Goal: Task Accomplishment & Management: Complete application form

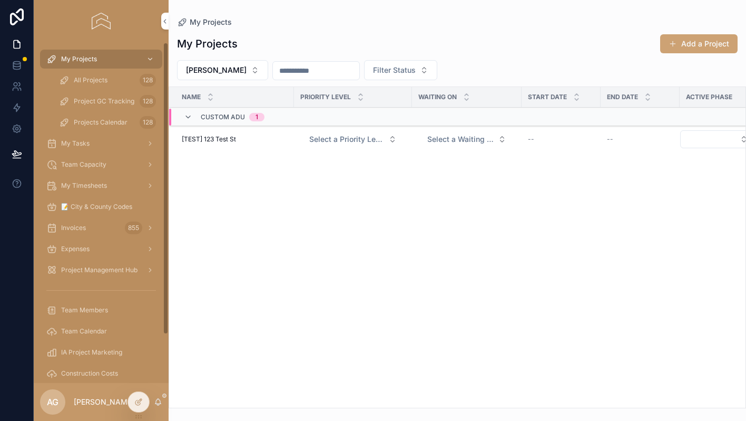
click at [109, 76] on div "All Projects 128" at bounding box center [107, 80] width 97 height 17
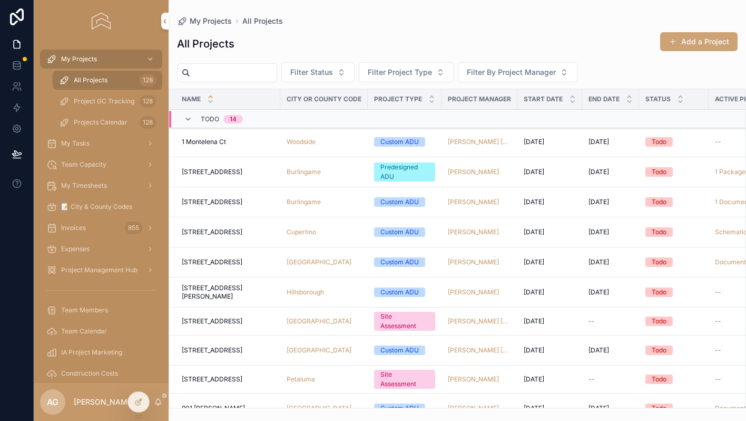
click at [214, 76] on input "scrollable content" at bounding box center [233, 72] width 86 height 15
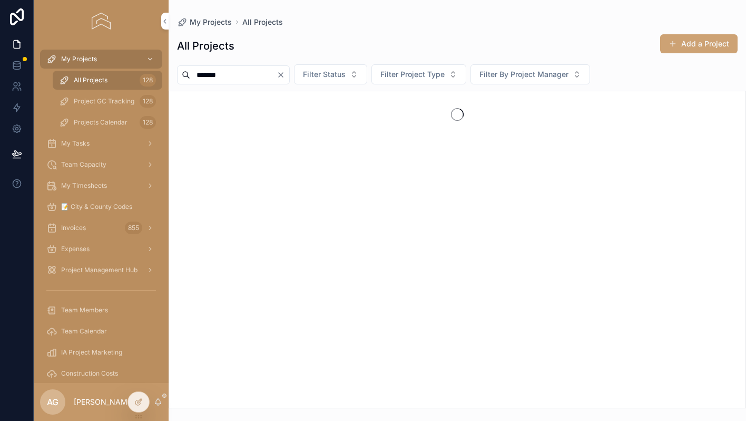
type input "*******"
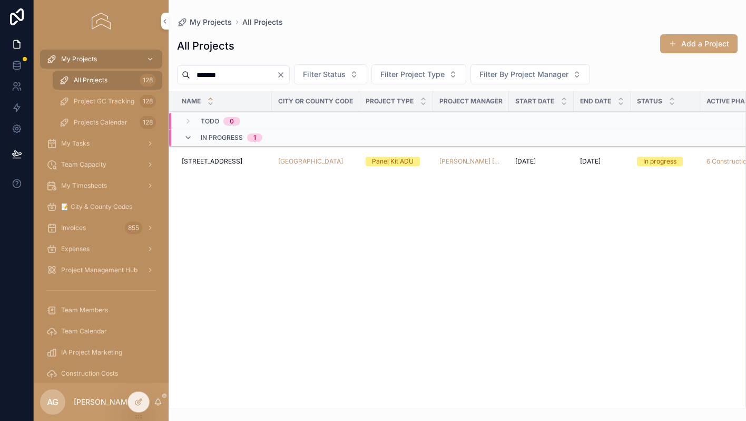
click at [350, 164] on div "Oakland" at bounding box center [315, 161] width 75 height 8
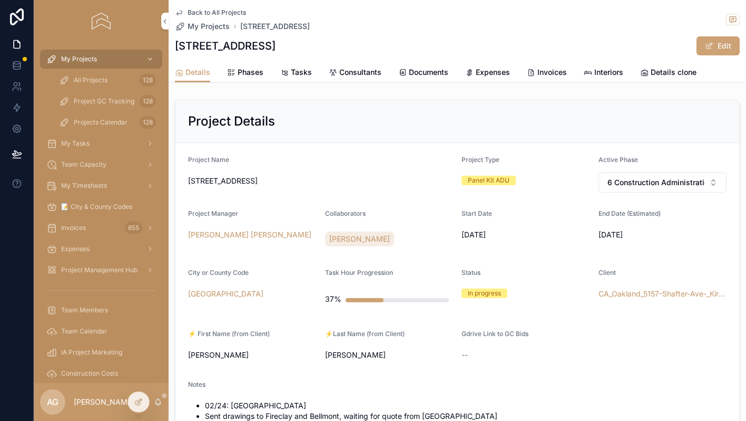
click at [503, 75] on span "Expenses" at bounding box center [493, 72] width 34 height 11
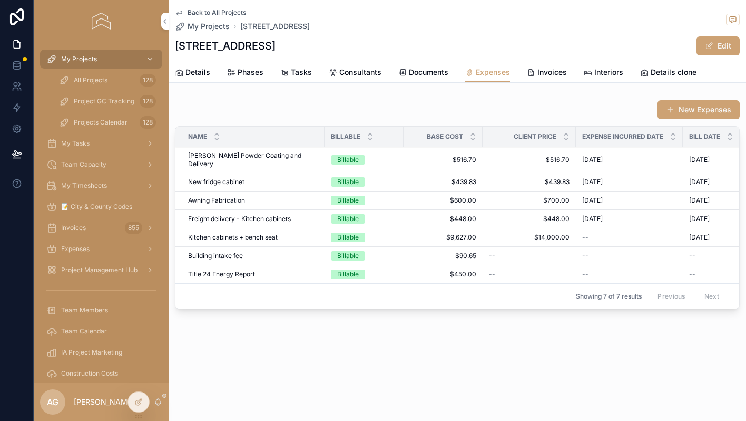
click at [502, 196] on span "$700.00" at bounding box center [529, 200] width 81 height 8
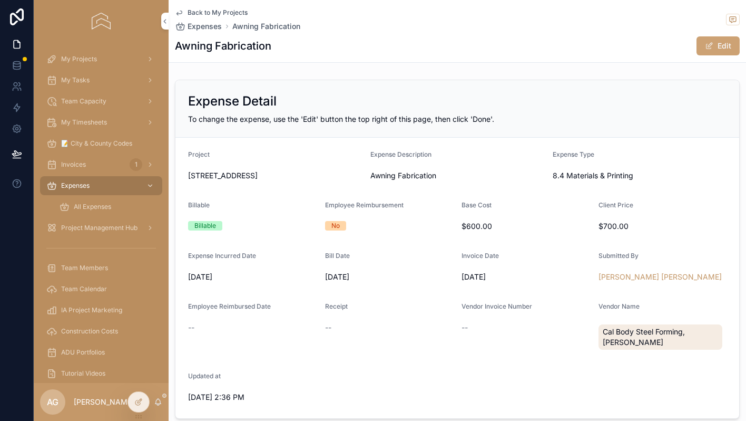
click at [712, 47] on span "scrollable content" at bounding box center [709, 46] width 8 height 8
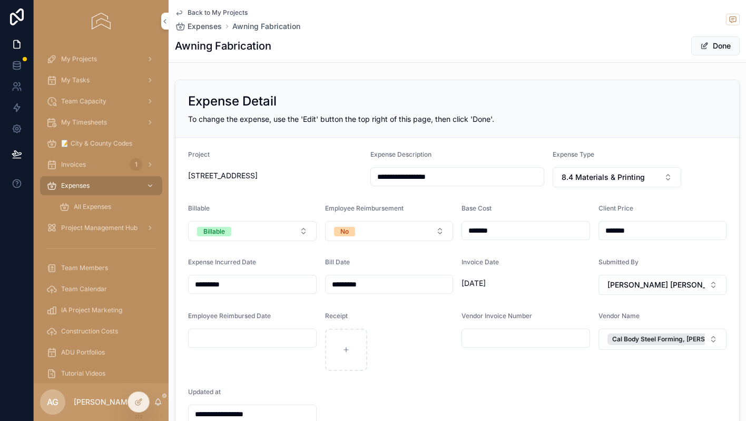
click at [392, 277] on input "*********" at bounding box center [390, 284] width 128 height 15
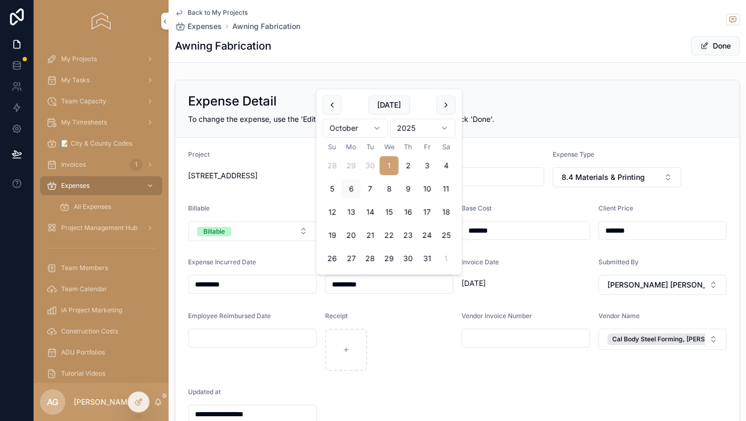
click at [332, 105] on button "scrollable content" at bounding box center [332, 104] width 19 height 19
click at [372, 258] on button "30" at bounding box center [370, 258] width 19 height 19
type input "*********"
click at [522, 102] on div "Expense Detail" at bounding box center [457, 101] width 539 height 17
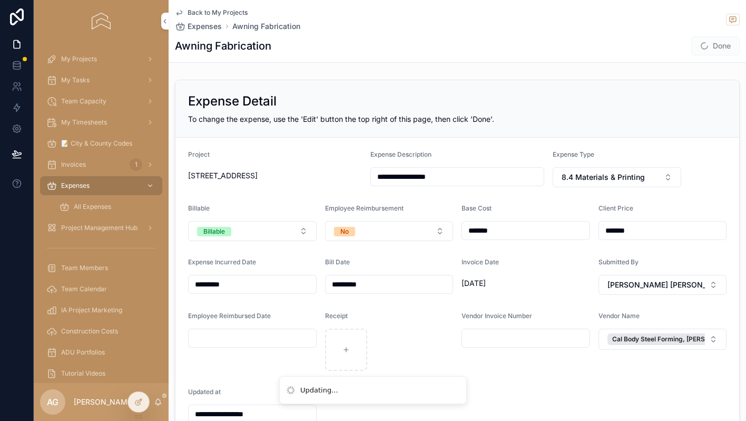
type input "**********"
click at [717, 51] on button "Done" at bounding box center [716, 45] width 48 height 19
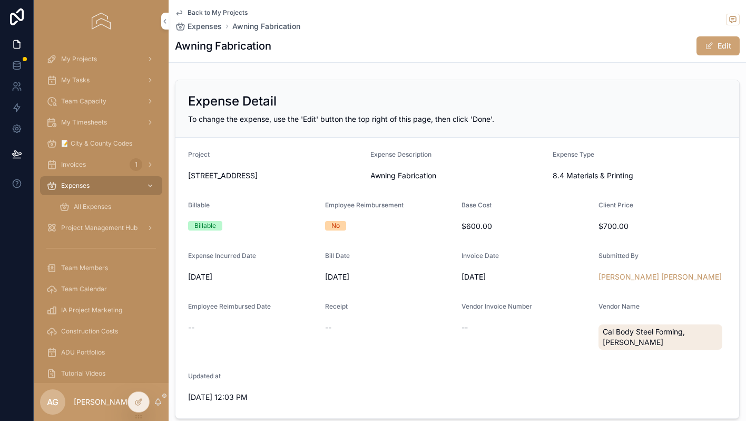
click at [181, 11] on icon "scrollable content" at bounding box center [179, 13] width 5 height 4
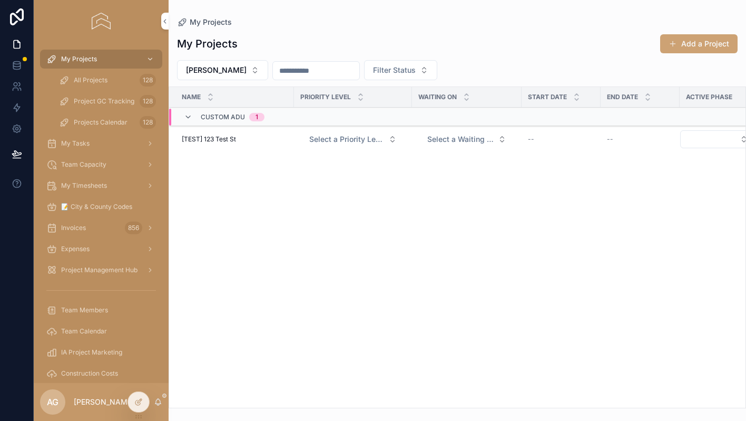
click at [84, 183] on span "My Timesheets" at bounding box center [84, 185] width 46 height 8
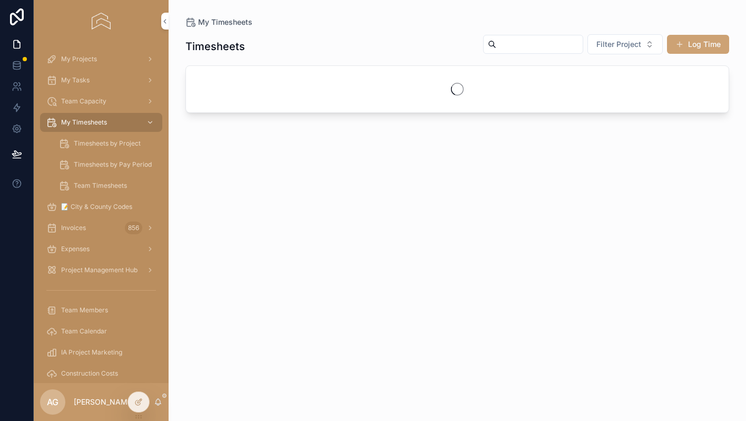
click at [702, 38] on button "Log Time" at bounding box center [698, 44] width 62 height 19
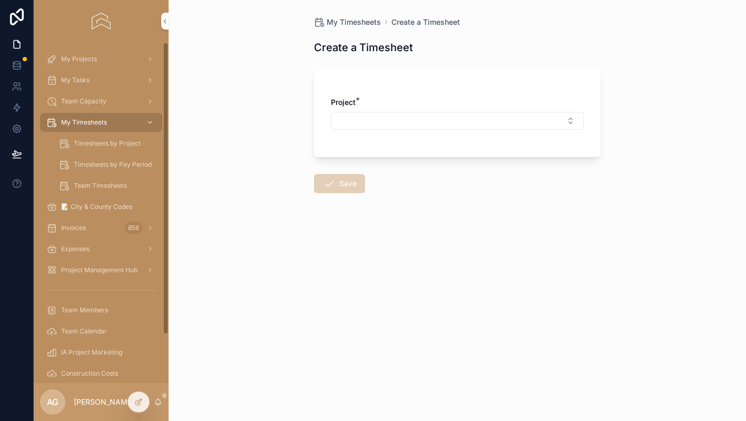
click at [133, 403] on div at bounding box center [138, 402] width 21 height 20
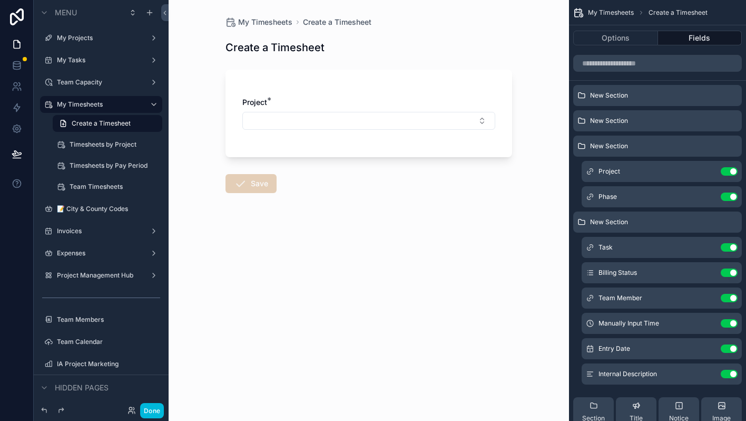
click at [733, 250] on button "Use setting" at bounding box center [729, 247] width 17 height 8
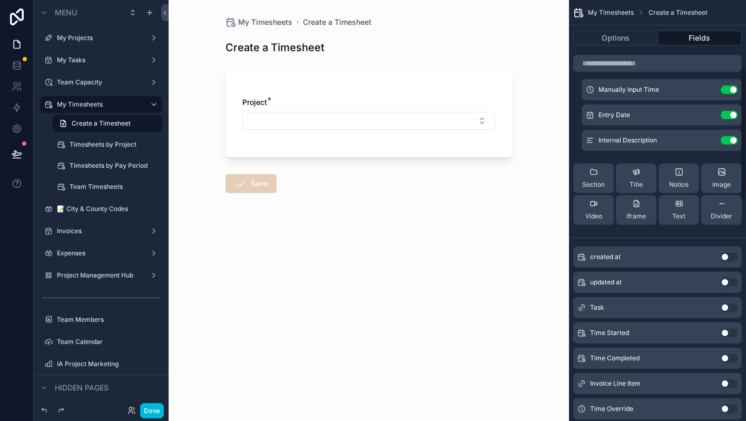
scroll to position [212, 0]
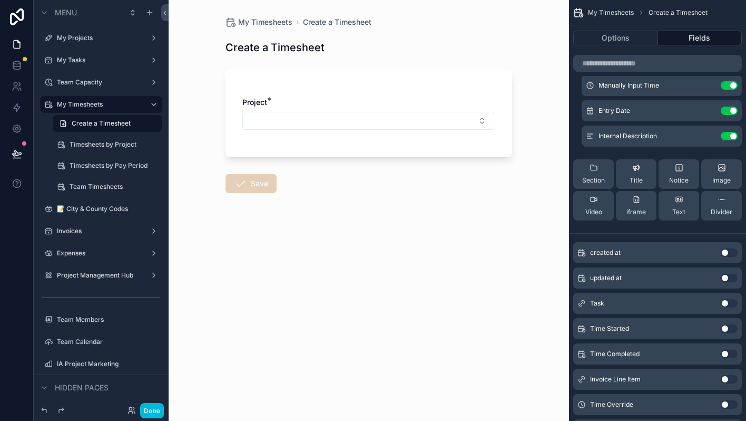
click at [703, 300] on div "Task Use setting" at bounding box center [658, 303] width 169 height 21
click at [727, 302] on button "Use setting" at bounding box center [729, 303] width 17 height 8
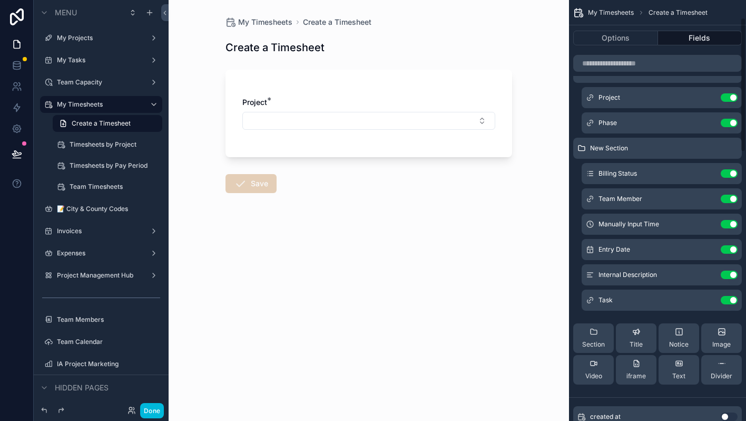
scroll to position [15, 0]
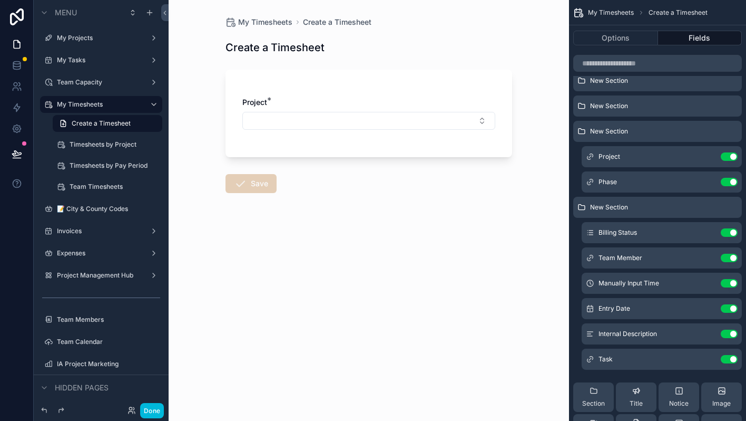
click at [0, 0] on icon "scrollable content" at bounding box center [0, 0] width 0 height 0
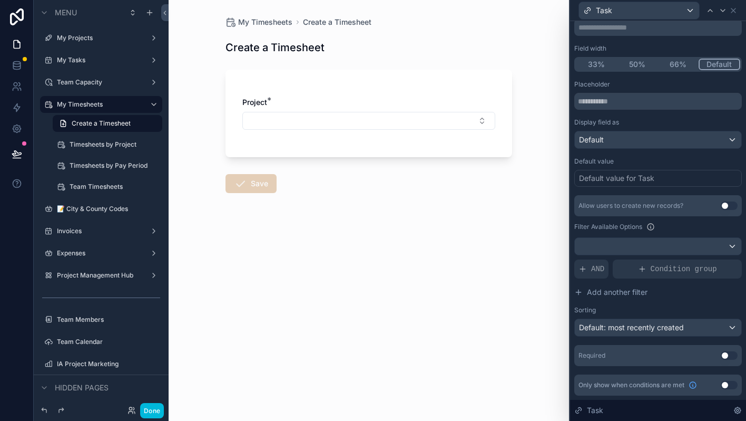
scroll to position [0, 0]
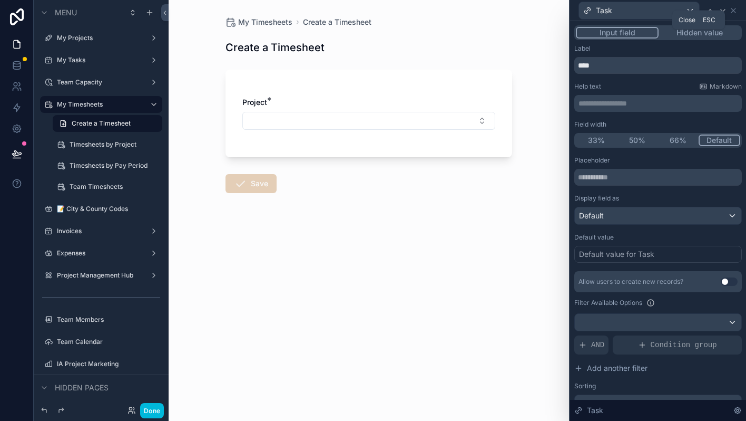
click at [738, 8] on icon at bounding box center [734, 10] width 8 height 8
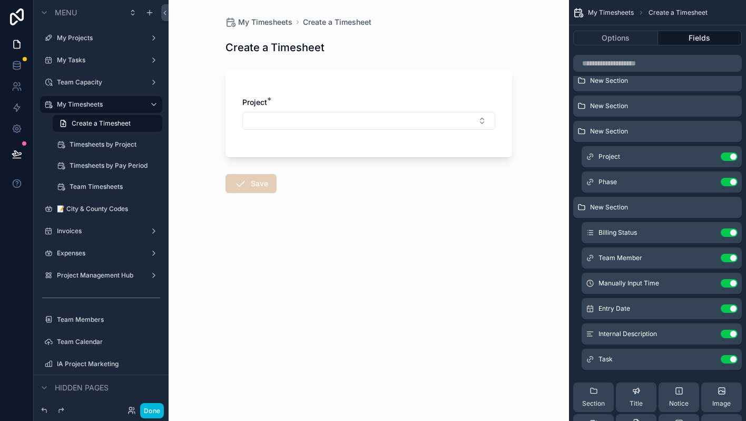
click at [731, 362] on button "Use setting" at bounding box center [729, 359] width 17 height 8
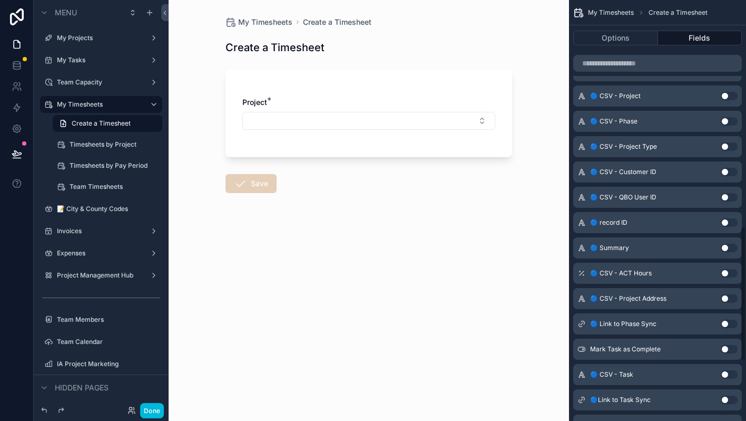
scroll to position [715, 0]
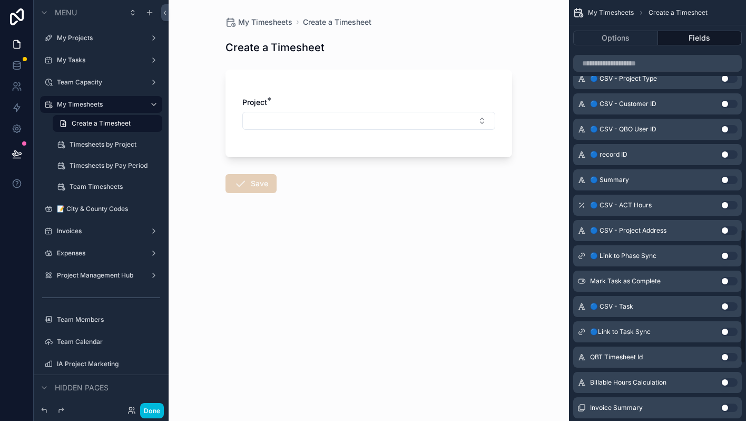
click at [442, 289] on div "My Timesheets Create a Timesheet Create a Timesheet Project * Save" at bounding box center [369, 210] width 401 height 421
click at [151, 398] on div "Hidden pages" at bounding box center [101, 386] width 135 height 25
click at [151, 405] on button "Done" at bounding box center [152, 410] width 24 height 15
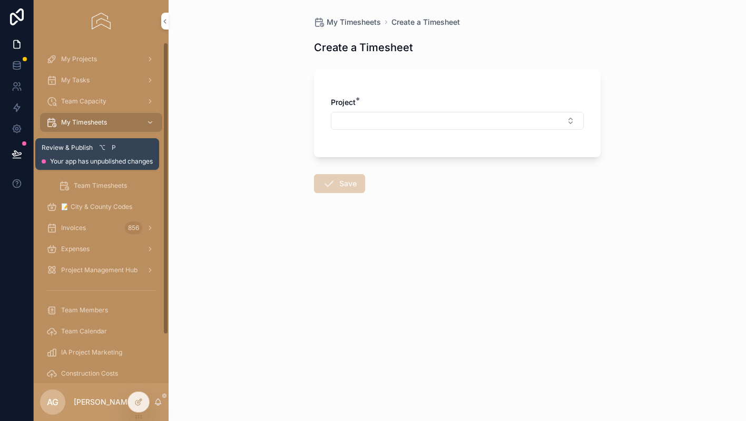
click at [20, 149] on icon at bounding box center [17, 154] width 11 height 11
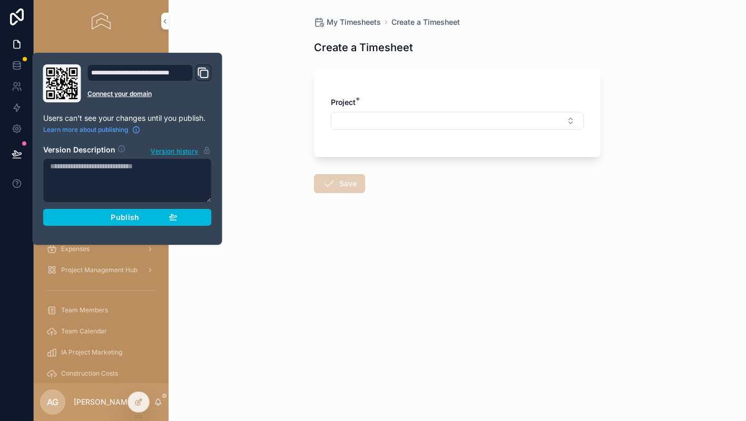
click at [135, 215] on span "Publish" at bounding box center [125, 216] width 28 height 9
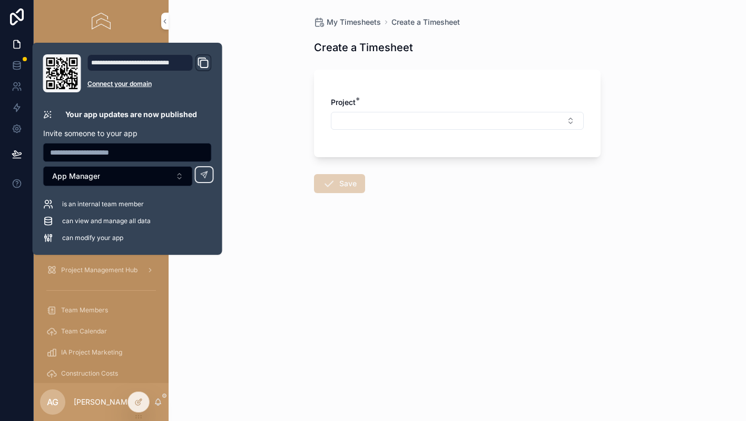
click at [317, 340] on div "My Timesheets Create a Timesheet Create a Timesheet Project * Save" at bounding box center [458, 210] width 578 height 421
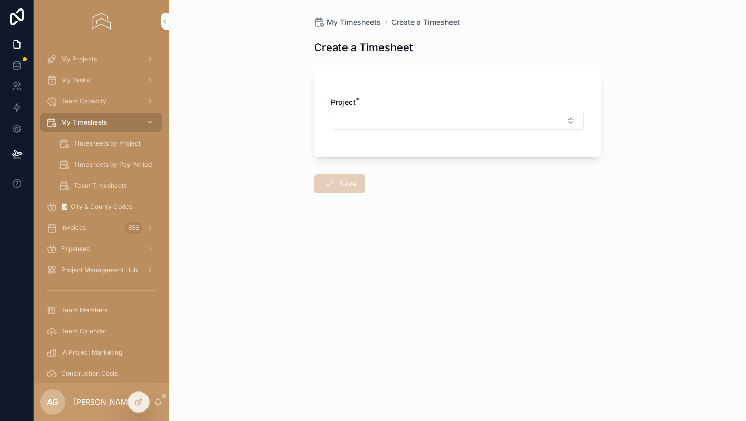
click at [519, 258] on form "Project * Save" at bounding box center [457, 161] width 287 height 197
click at [132, 399] on div at bounding box center [138, 402] width 21 height 20
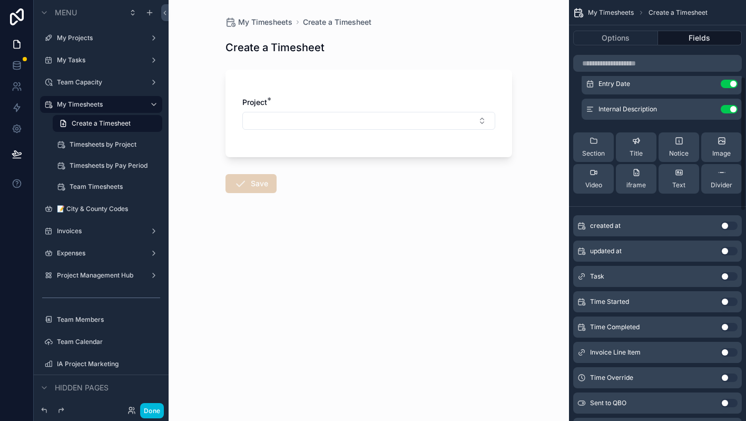
scroll to position [245, 0]
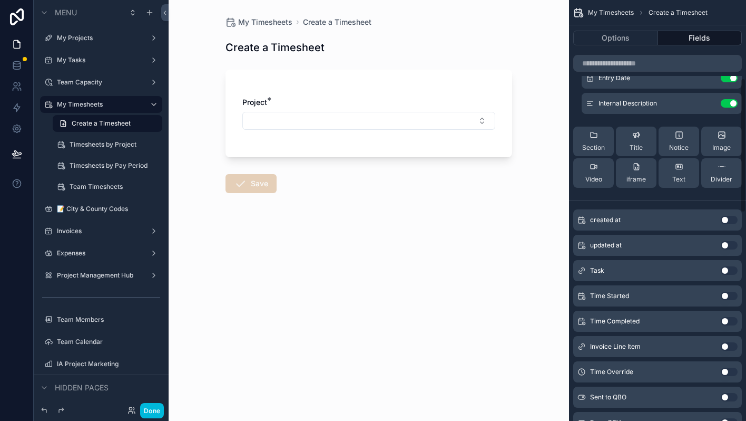
click at [731, 267] on button "Use setting" at bounding box center [729, 270] width 17 height 8
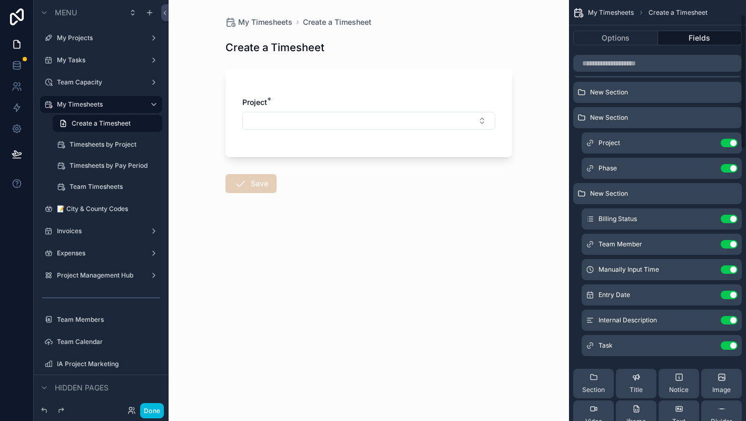
scroll to position [0, 0]
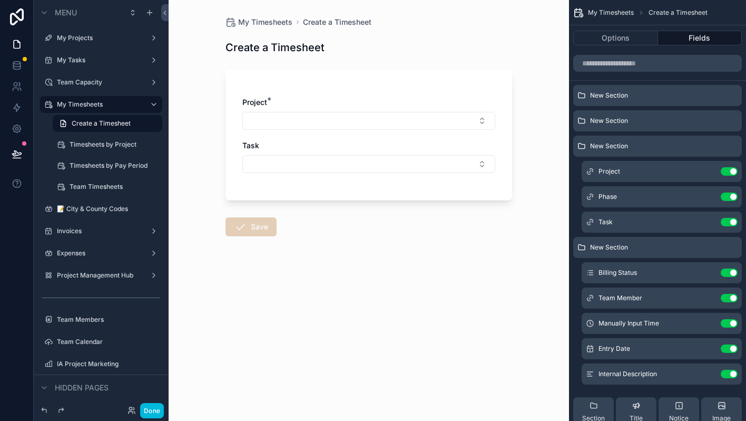
click at [0, 0] on button "scrollable content" at bounding box center [0, 0] width 0 height 0
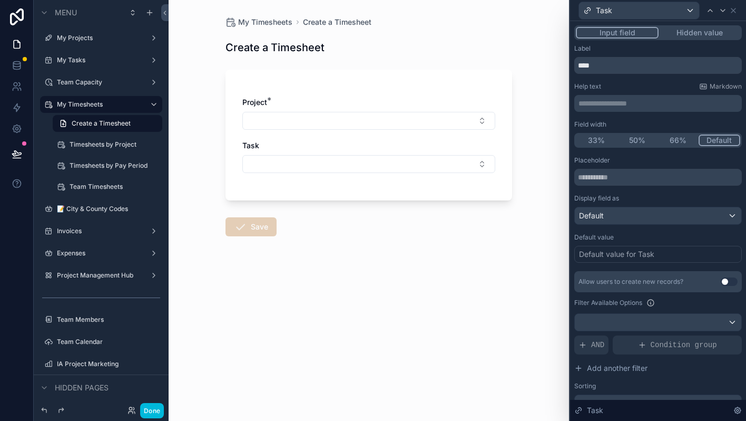
scroll to position [76, 0]
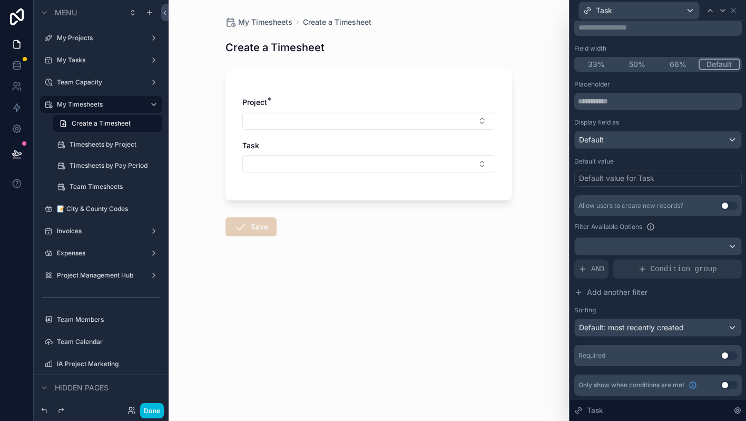
click at [723, 357] on button "Use setting" at bounding box center [729, 355] width 17 height 8
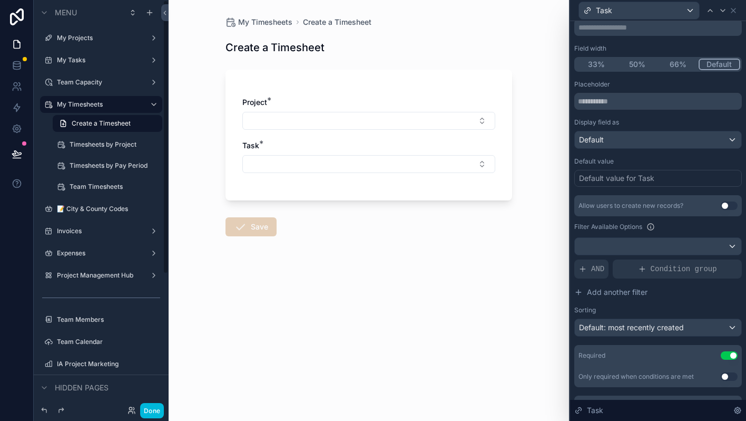
click at [152, 405] on button "Done" at bounding box center [152, 410] width 24 height 15
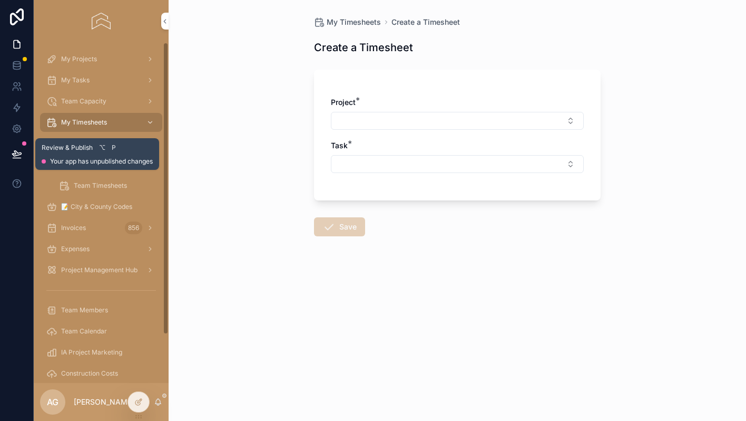
click at [12, 147] on button at bounding box center [16, 154] width 23 height 30
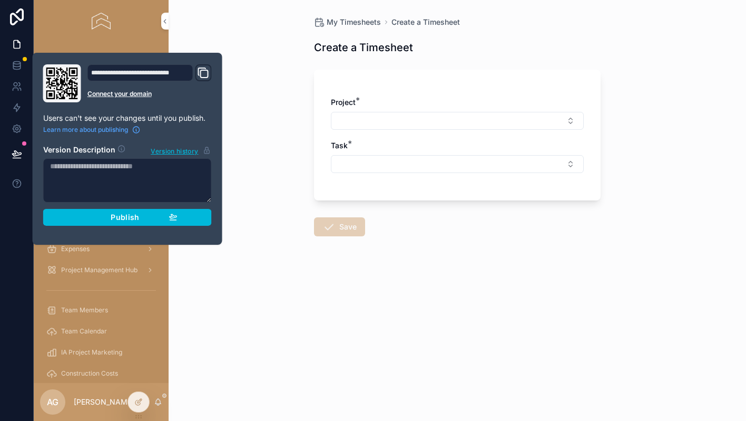
click at [135, 227] on div "**********" at bounding box center [127, 148] width 177 height 169
click at [135, 221] on span "Publish" at bounding box center [125, 216] width 28 height 9
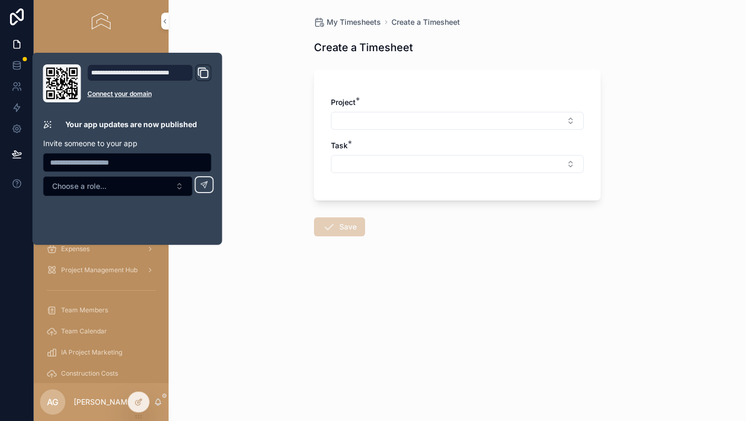
click at [271, 292] on div "My Timesheets Create a Timesheet Create a Timesheet Project * Task * Save" at bounding box center [458, 210] width 578 height 421
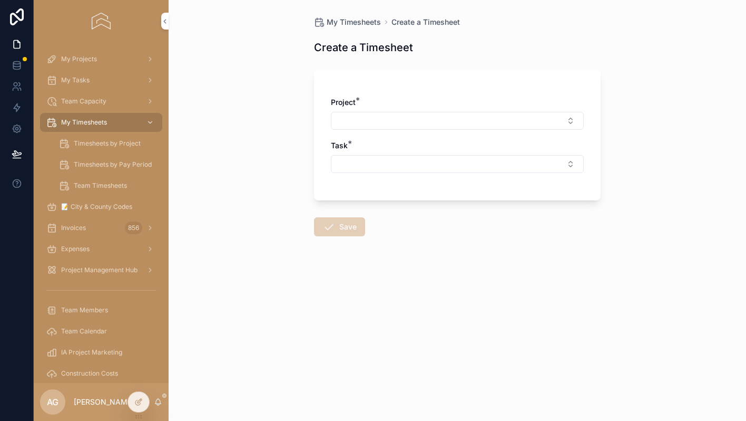
click at [141, 399] on icon at bounding box center [138, 401] width 8 height 8
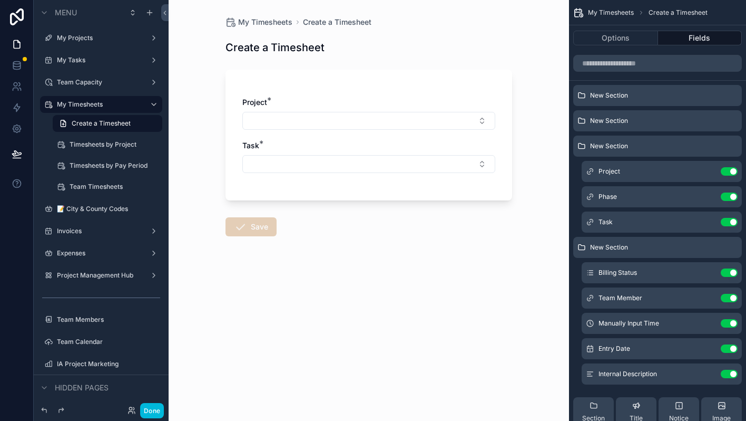
click at [0, 0] on icon "scrollable content" at bounding box center [0, 0] width 0 height 0
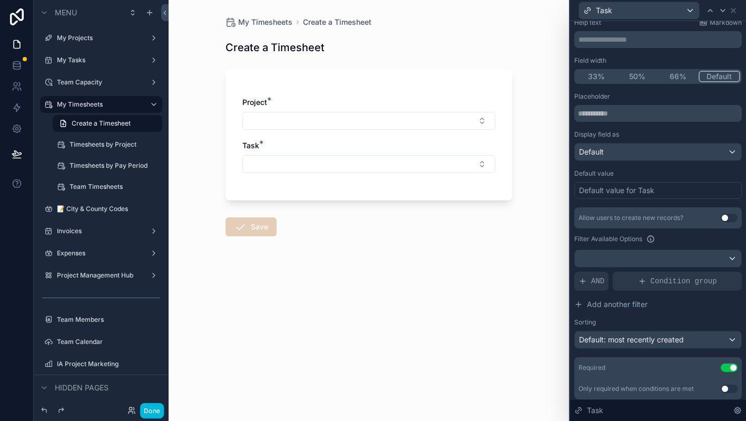
scroll to position [68, 0]
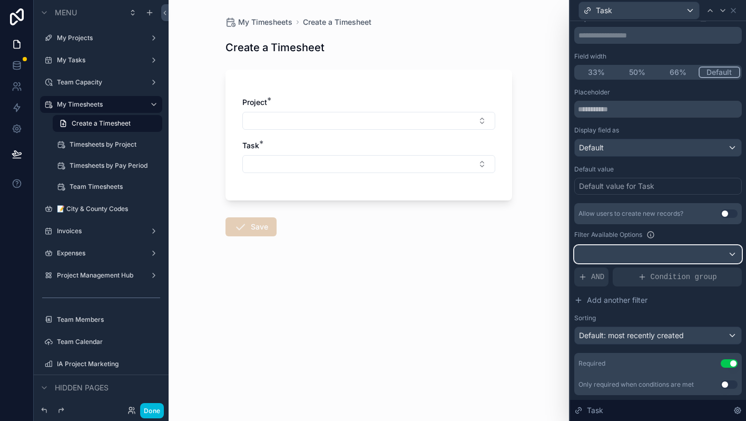
click at [682, 261] on div at bounding box center [658, 254] width 167 height 17
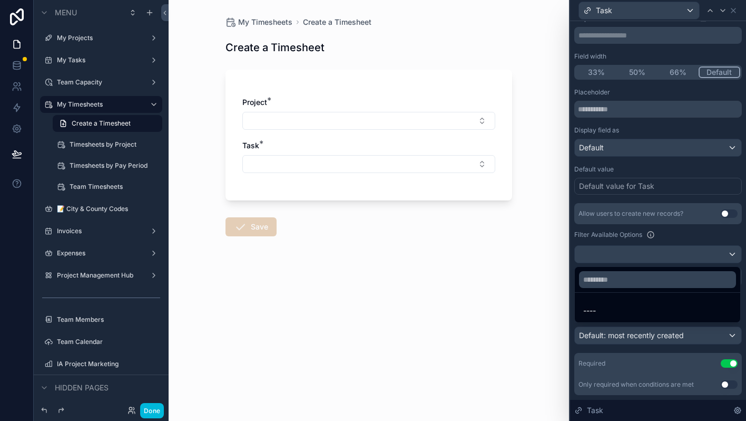
click at [689, 253] on div at bounding box center [658, 210] width 176 height 421
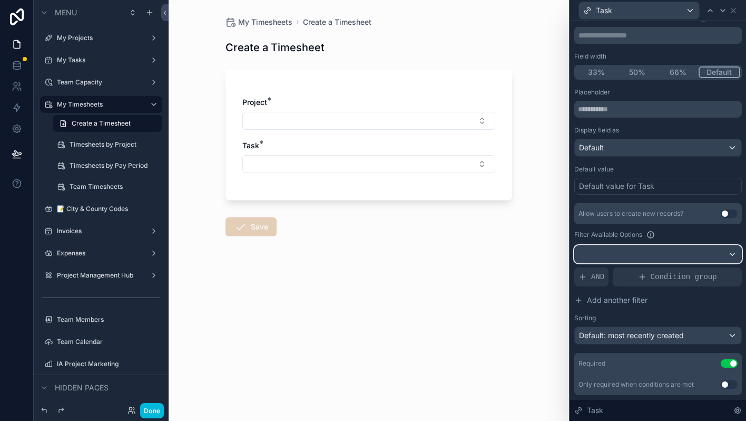
click at [689, 253] on div at bounding box center [658, 254] width 167 height 17
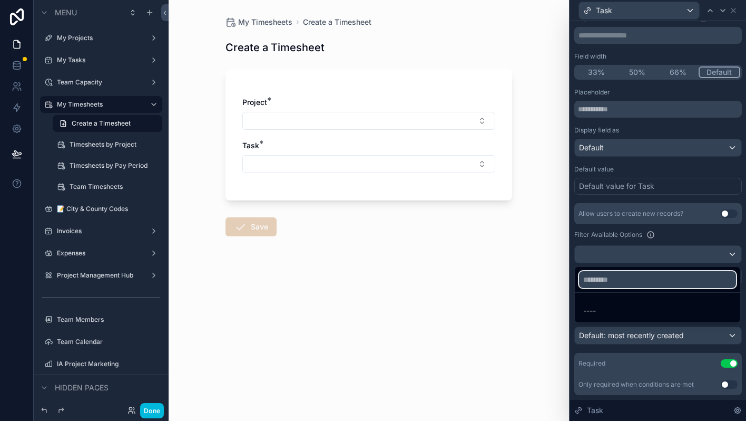
click at [649, 283] on input "text" at bounding box center [657, 279] width 157 height 17
type input "*******"
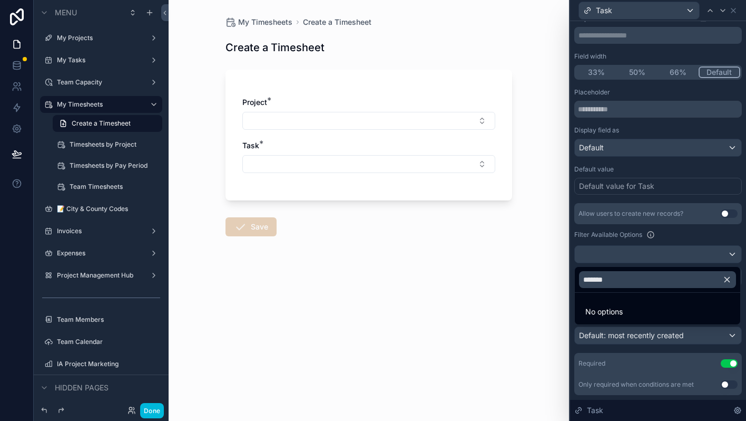
click at [726, 279] on icon "button" at bounding box center [727, 279] width 9 height 9
click at [653, 235] on div at bounding box center [658, 210] width 176 height 421
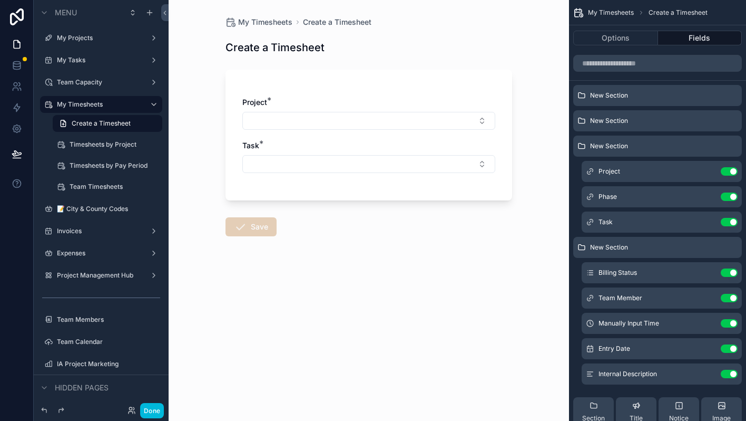
click at [0, 0] on icon "scrollable content" at bounding box center [0, 0] width 0 height 0
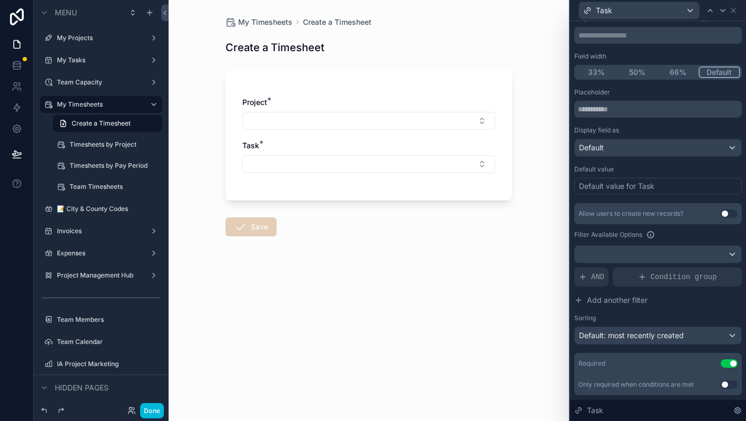
scroll to position [70, 0]
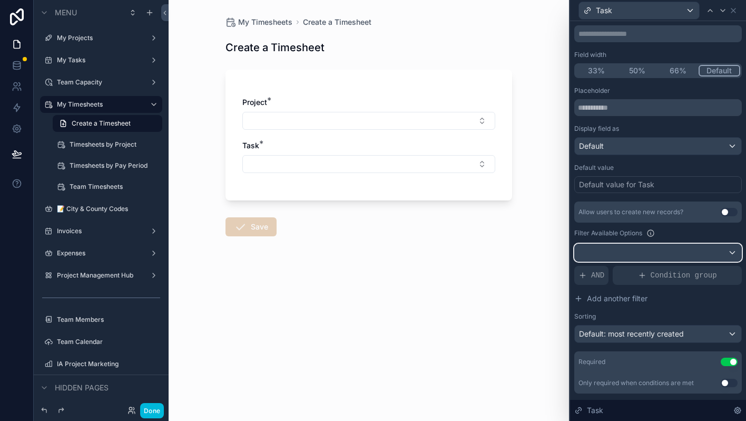
click at [628, 250] on div at bounding box center [658, 252] width 167 height 17
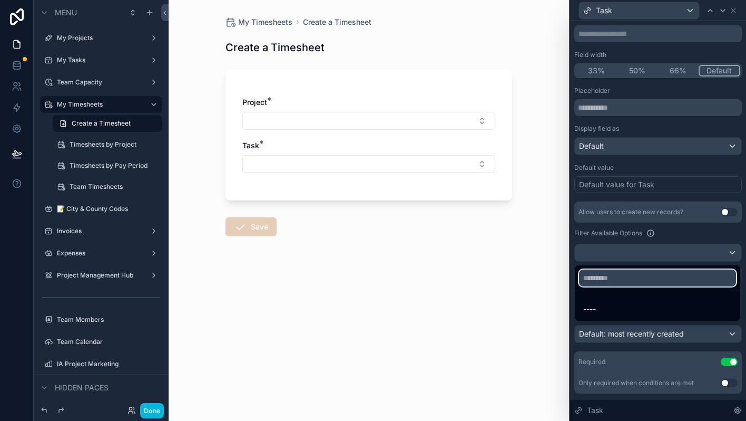
click at [621, 276] on input "text" at bounding box center [657, 277] width 157 height 17
type input "*"
click at [685, 236] on div at bounding box center [658, 210] width 176 height 421
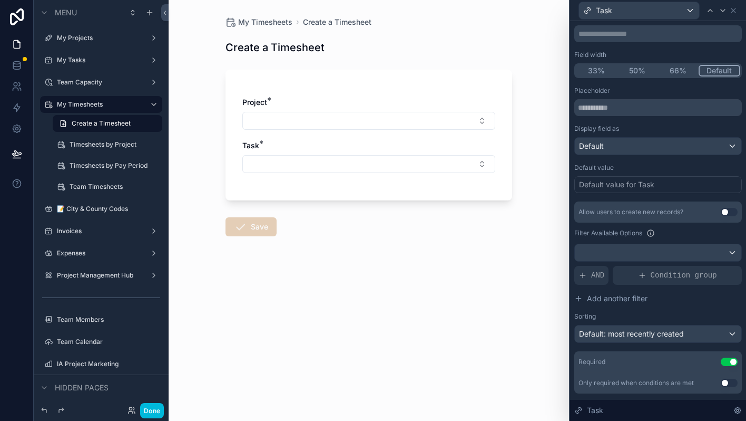
click at [598, 274] on span "AND" at bounding box center [597, 275] width 13 height 11
click at [641, 276] on div "Add a filter" at bounding box center [659, 275] width 168 height 19
click at [0, 0] on icon at bounding box center [0, 0] width 0 height 0
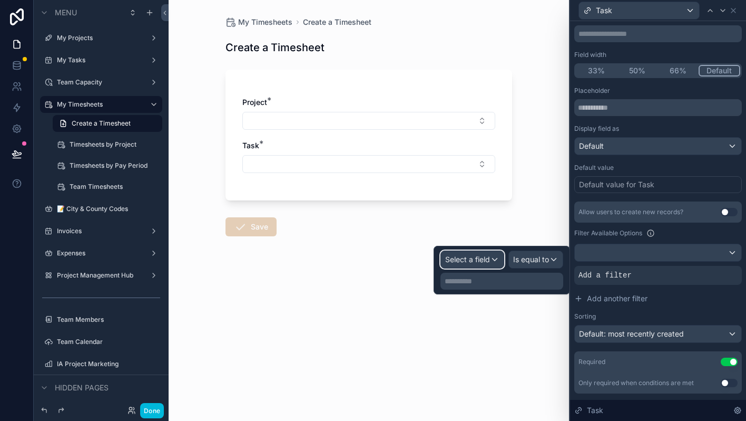
click at [490, 260] on div "Select a field" at bounding box center [472, 259] width 63 height 17
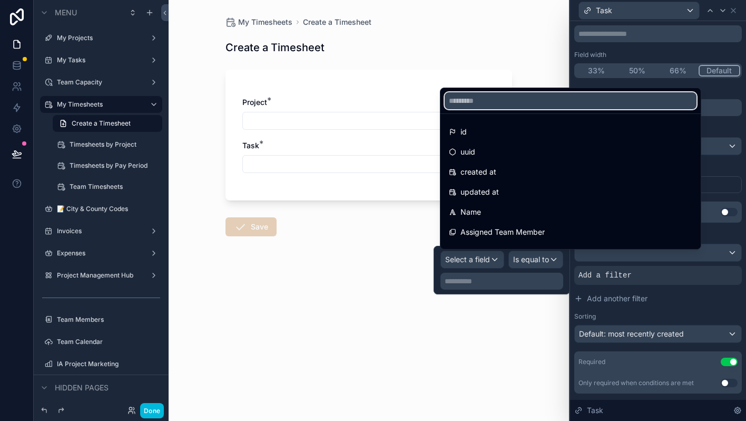
click at [472, 99] on input "text" at bounding box center [571, 100] width 252 height 17
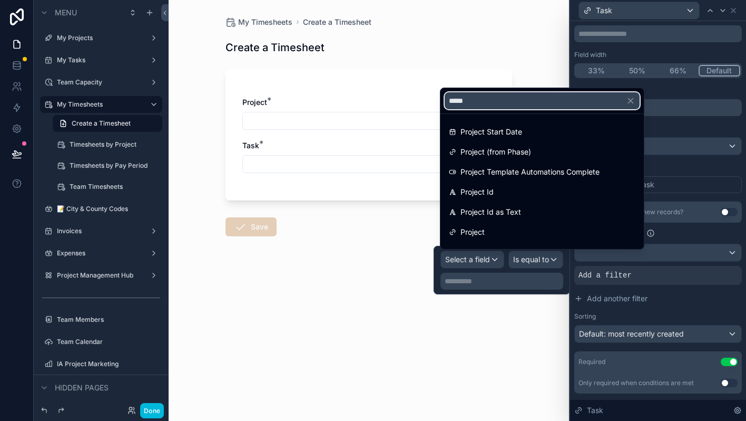
type input "******"
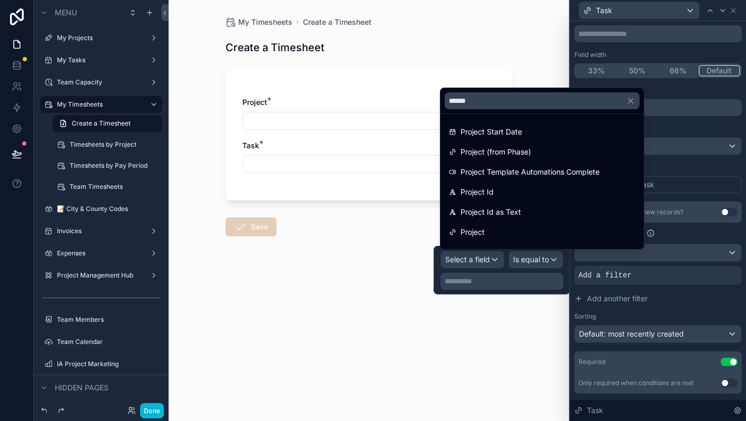
click at [479, 150] on span "Project (from Phase)" at bounding box center [496, 151] width 71 height 13
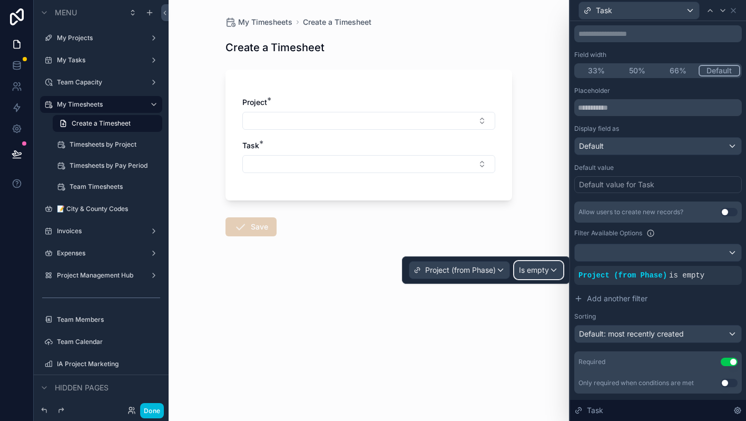
click at [529, 272] on span "Is empty" at bounding box center [534, 270] width 30 height 11
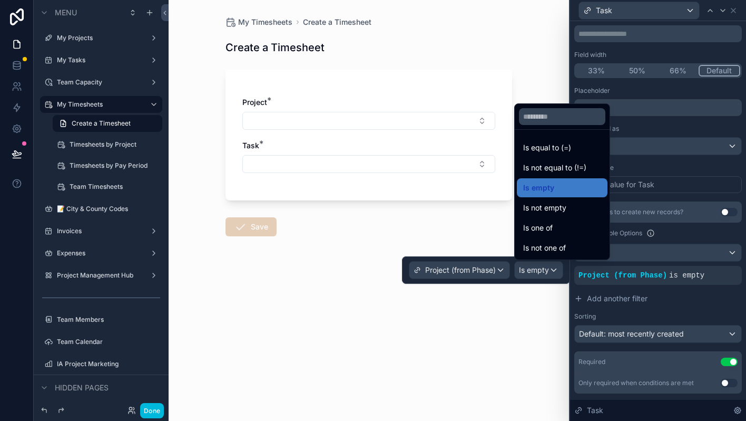
click at [550, 139] on div "Is equal to (=)" at bounding box center [562, 147] width 91 height 19
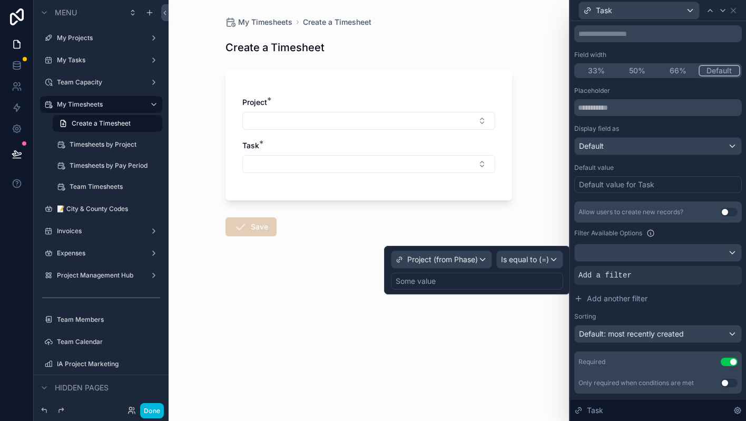
click at [471, 278] on div "Some value" at bounding box center [477, 281] width 172 height 17
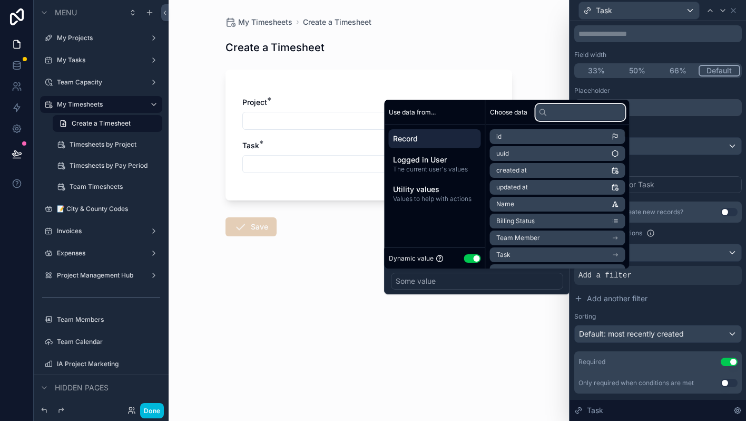
click at [562, 110] on input "text" at bounding box center [581, 112] width 90 height 17
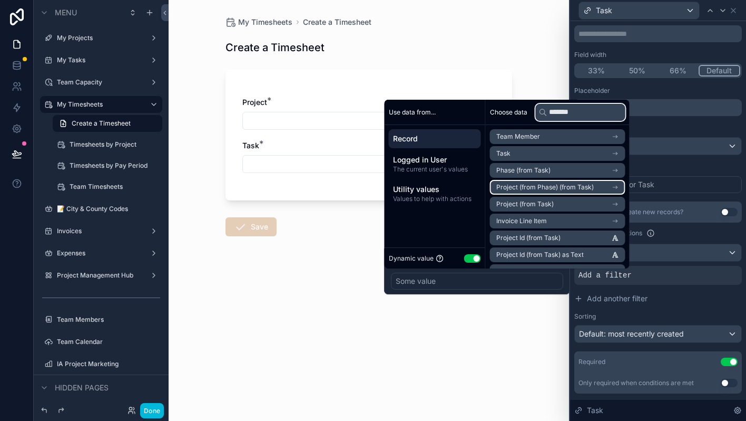
type input "*******"
click at [544, 183] on span "Project (from Phase) (from Task)" at bounding box center [546, 187] width 98 height 8
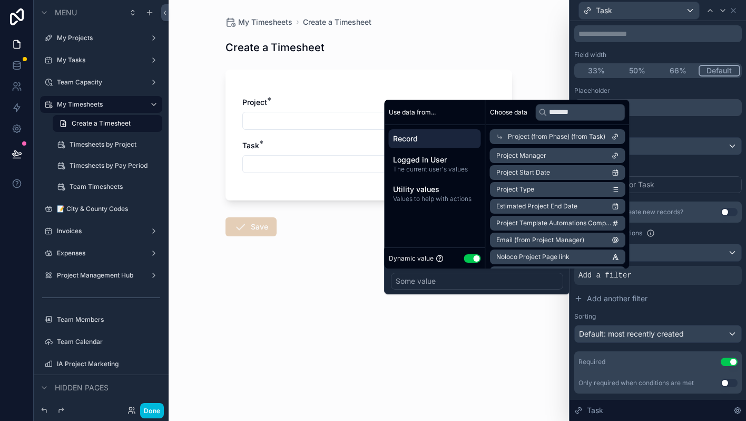
click at [523, 332] on div "My Timesheets Create a Timesheet Create a Timesheet Project * Task * Save" at bounding box center [369, 210] width 401 height 421
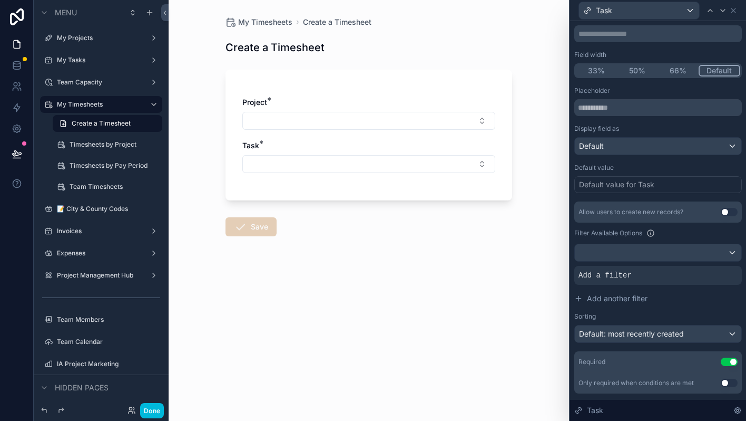
click at [637, 294] on span "Add another filter" at bounding box center [617, 298] width 61 height 11
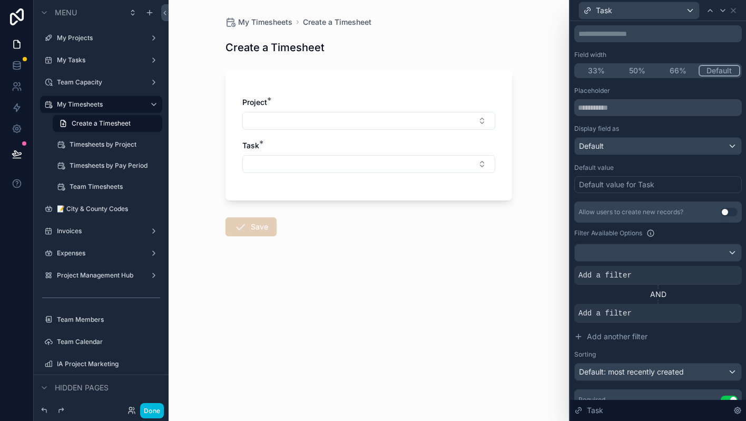
click at [0, 0] on icon at bounding box center [0, 0] width 0 height 0
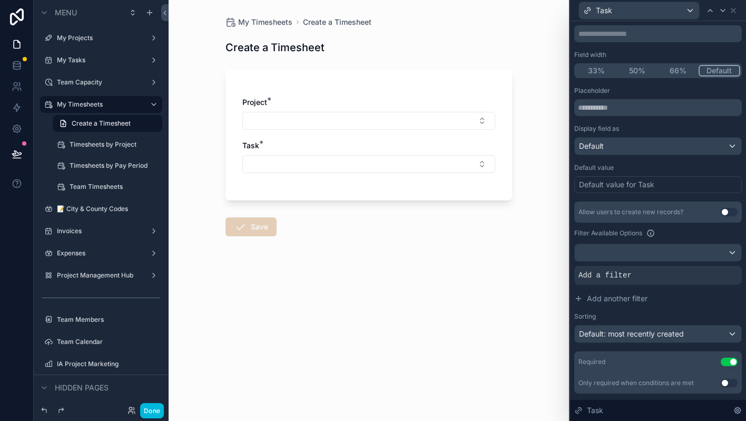
click at [0, 0] on icon at bounding box center [0, 0] width 0 height 0
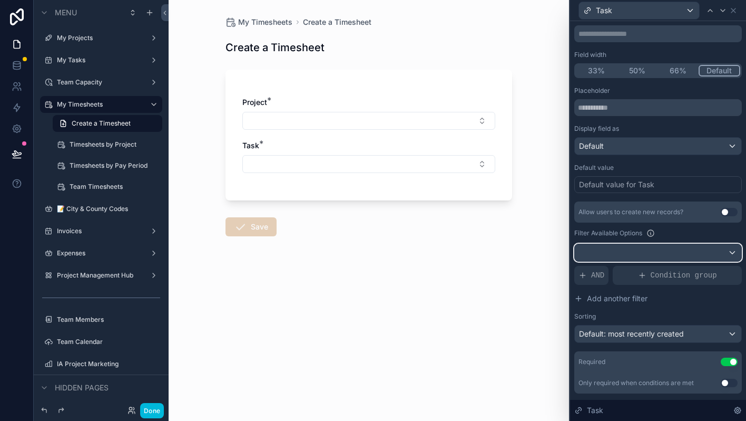
click at [725, 253] on div at bounding box center [658, 252] width 167 height 17
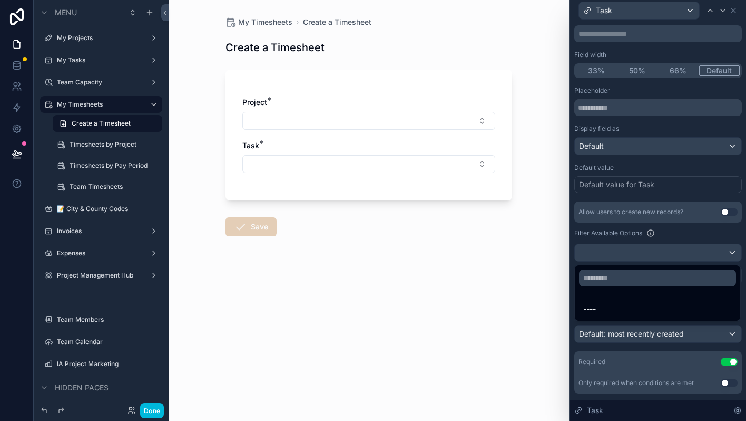
click at [725, 253] on div at bounding box center [658, 210] width 176 height 421
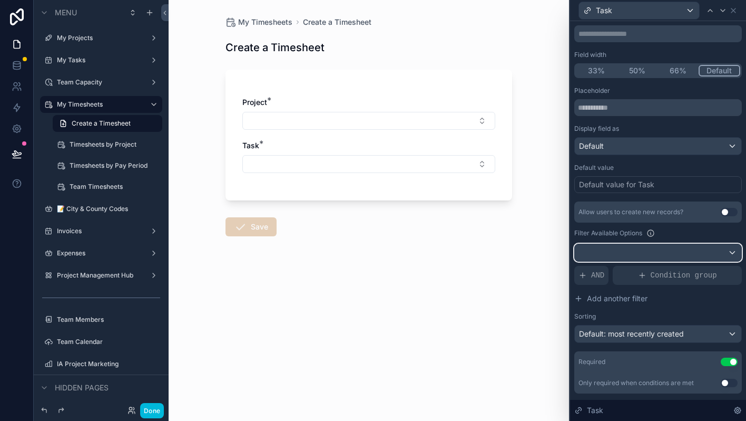
click at [725, 253] on div at bounding box center [658, 252] width 167 height 17
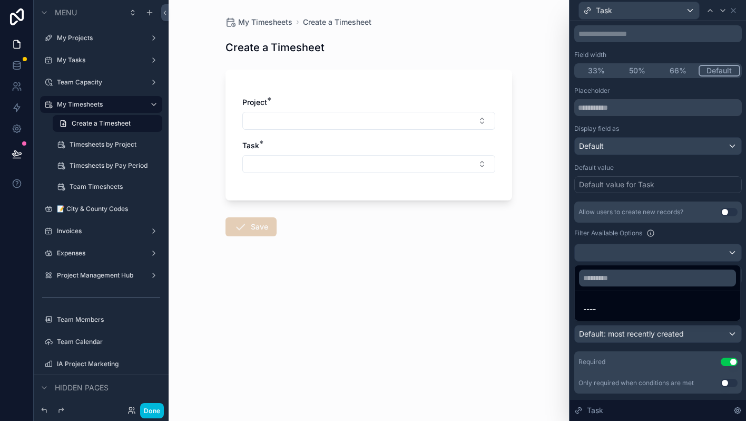
click at [613, 307] on div "----" at bounding box center [658, 309] width 149 height 13
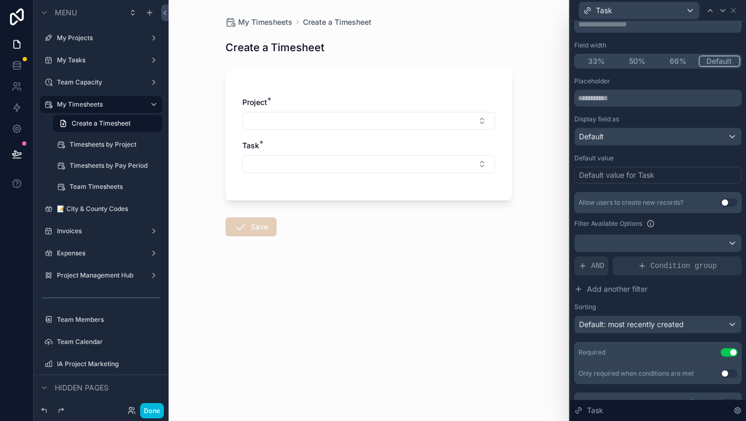
scroll to position [83, 0]
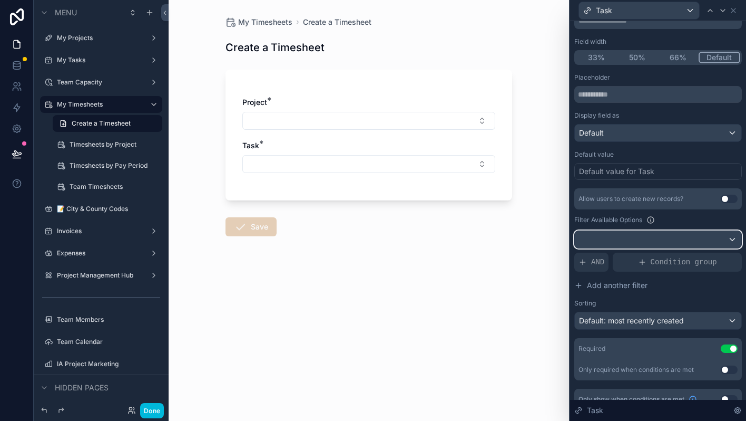
click at [613, 234] on div at bounding box center [658, 239] width 167 height 17
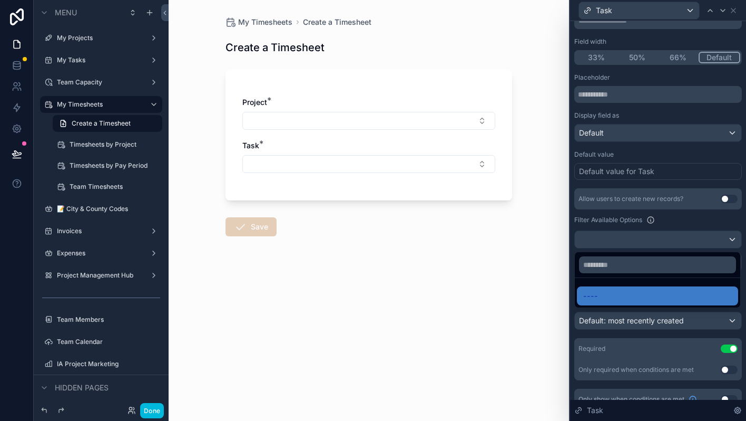
click at [613, 234] on div at bounding box center [658, 210] width 176 height 421
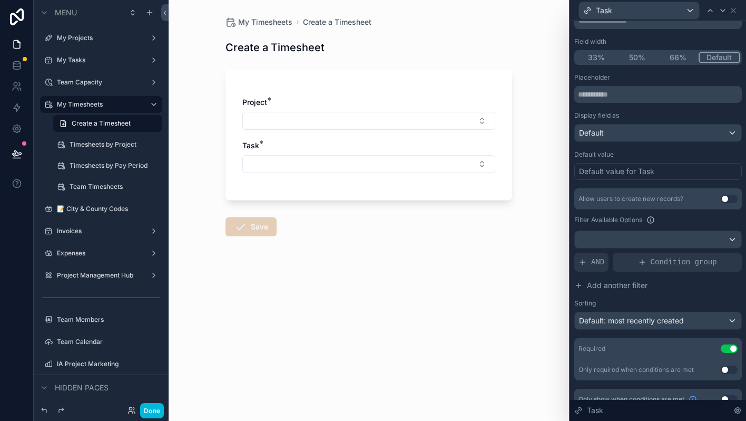
click at [599, 260] on span "AND" at bounding box center [597, 262] width 13 height 11
click at [658, 264] on div "Add a filter" at bounding box center [659, 262] width 168 height 19
click at [0, 0] on icon at bounding box center [0, 0] width 0 height 0
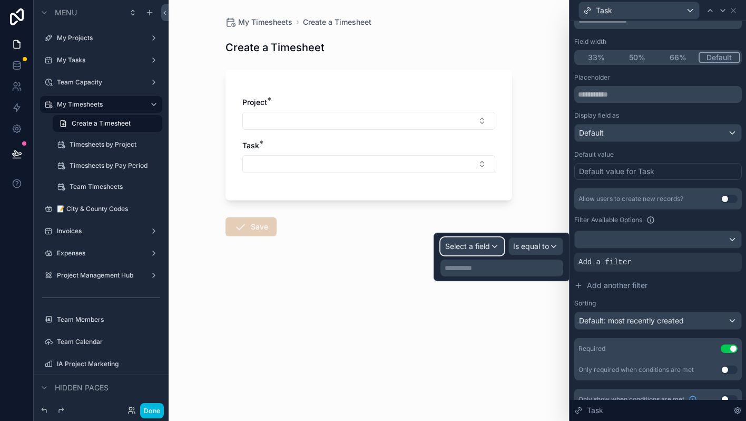
click at [469, 246] on span "Select a field" at bounding box center [467, 245] width 45 height 9
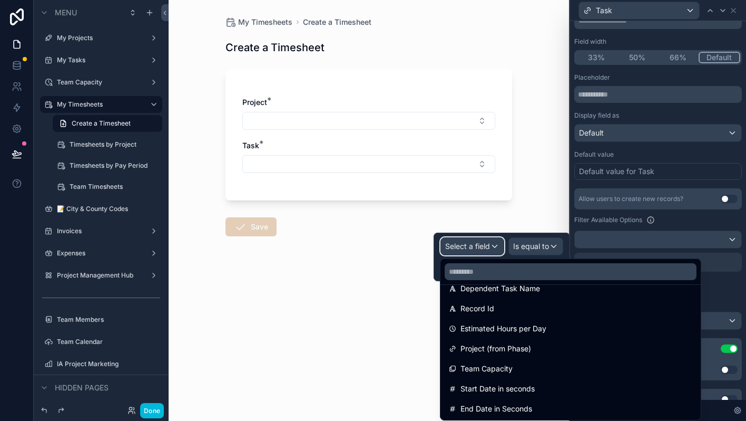
scroll to position [353, 0]
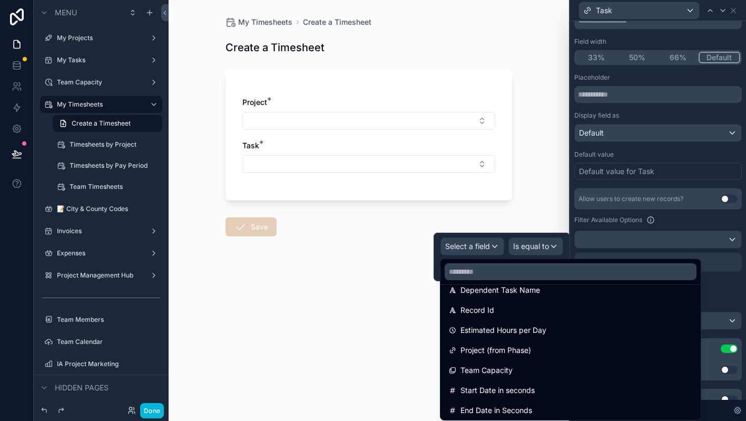
click at [495, 346] on span "Project (from Phase)" at bounding box center [496, 350] width 71 height 13
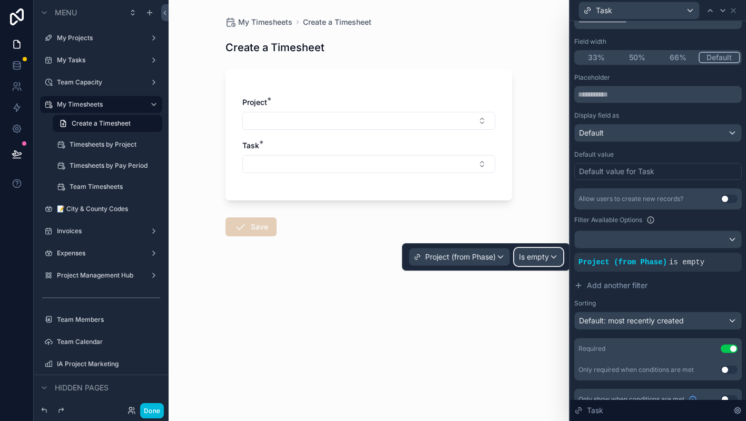
click at [534, 249] on div "Is empty" at bounding box center [539, 256] width 48 height 17
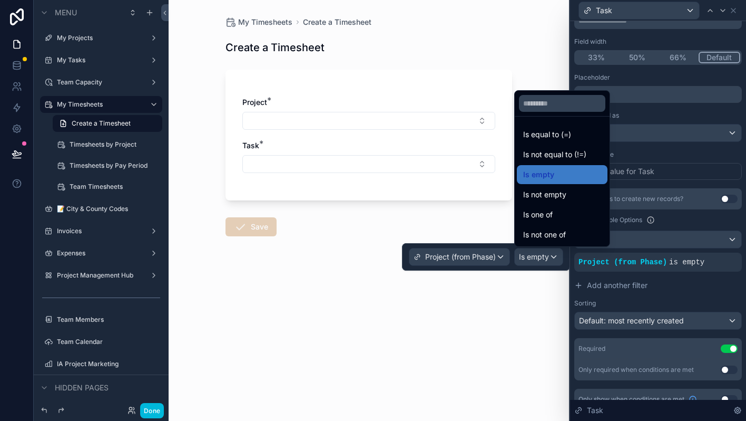
click at [542, 140] on span "Is equal to (=)" at bounding box center [547, 134] width 48 height 13
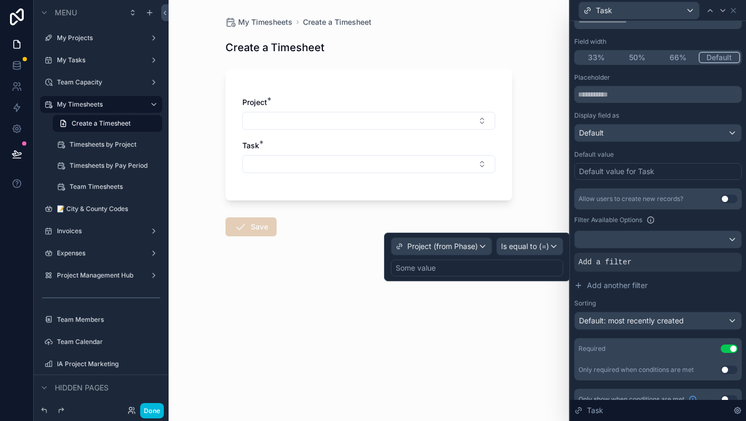
click at [488, 268] on div "Some value" at bounding box center [477, 267] width 172 height 17
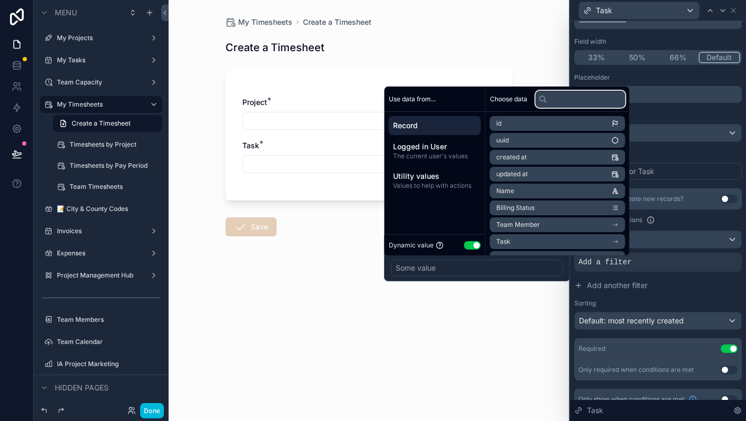
click at [560, 105] on input "text" at bounding box center [581, 99] width 90 height 17
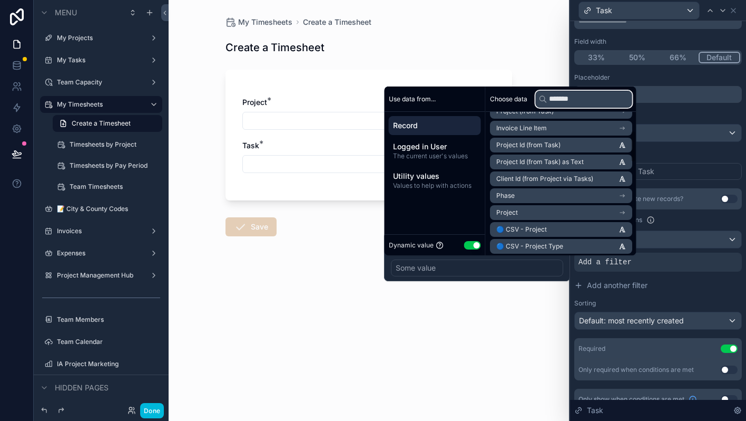
scroll to position [84, 0]
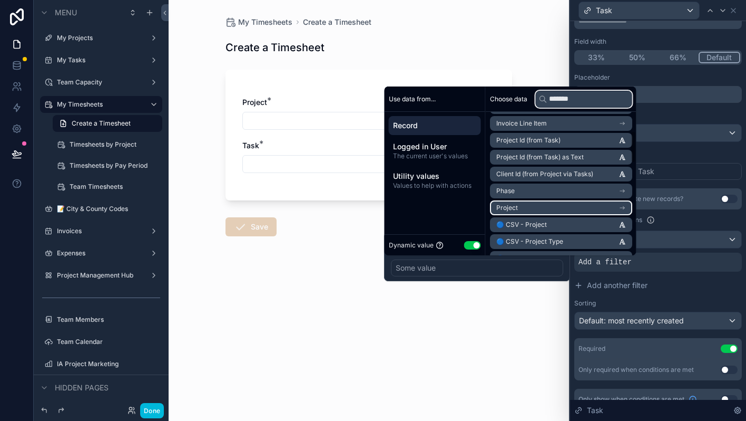
type input "*******"
click at [524, 206] on li "Project" at bounding box center [561, 207] width 142 height 15
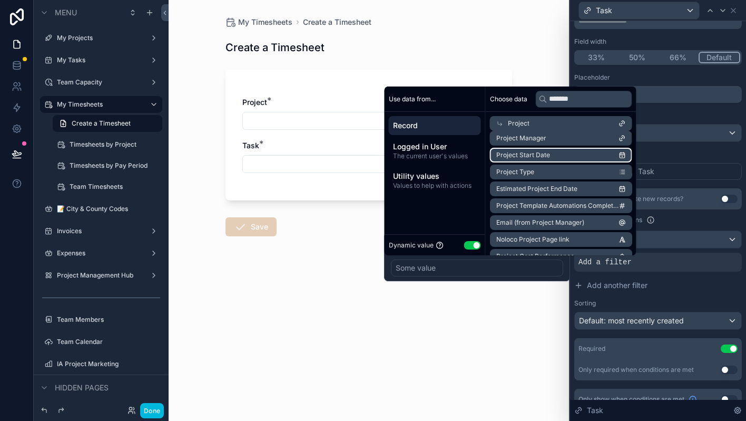
scroll to position [0, 0]
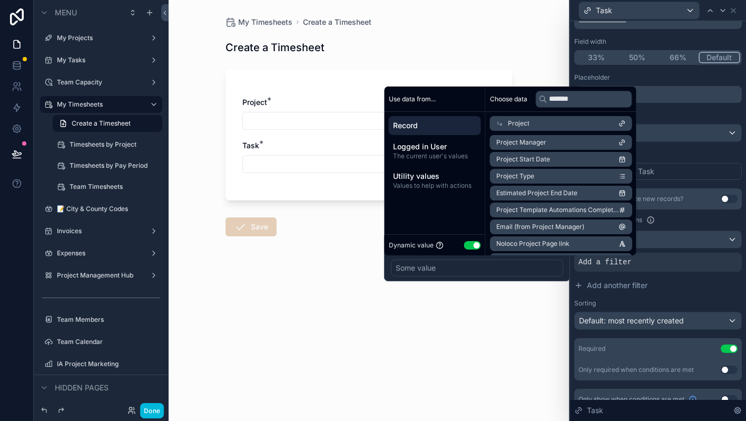
click at [517, 312] on div "My Timesheets Create a Timesheet Create a Timesheet Project * Task * Save" at bounding box center [369, 210] width 401 height 421
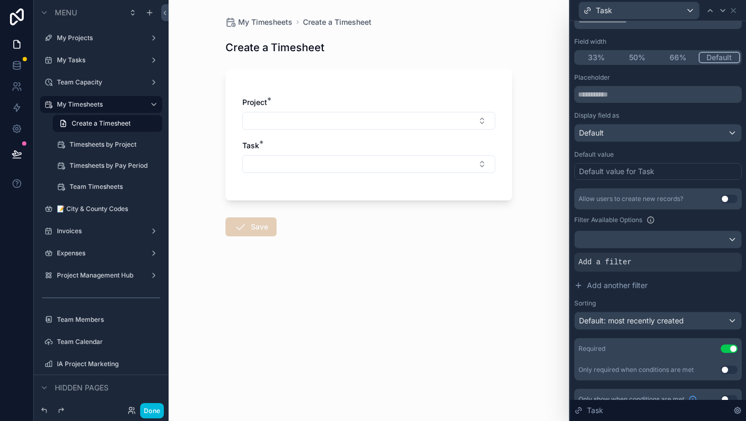
click at [596, 261] on span "Add a filter" at bounding box center [605, 262] width 53 height 11
click at [0, 0] on icon at bounding box center [0, 0] width 0 height 0
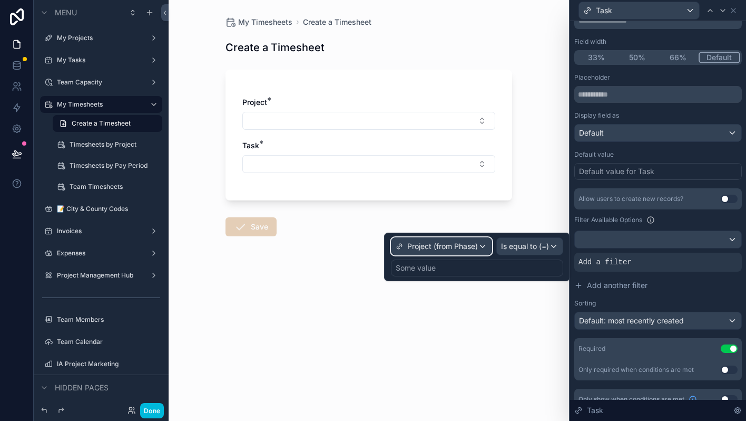
click at [479, 244] on div "Project (from Phase)" at bounding box center [442, 246] width 100 height 17
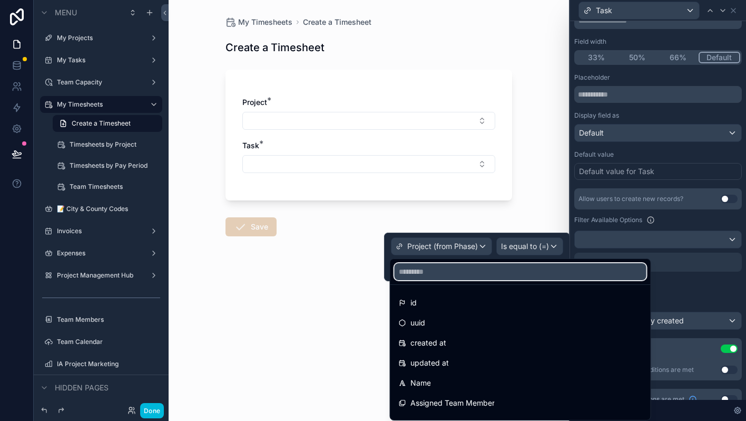
click at [441, 276] on input "text" at bounding box center [521, 271] width 252 height 17
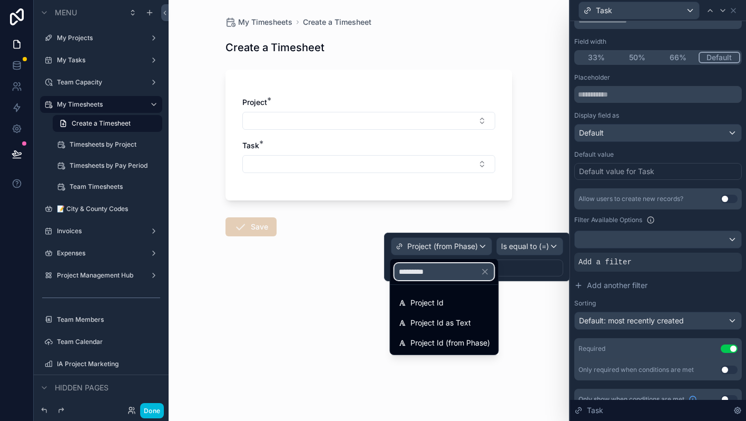
type input "**********"
click at [427, 302] on span "Project Id" at bounding box center [427, 302] width 33 height 13
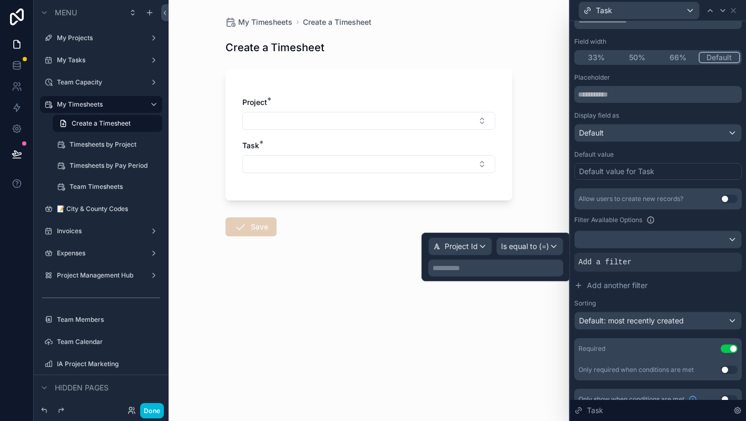
click at [480, 270] on p "**********" at bounding box center [497, 268] width 129 height 11
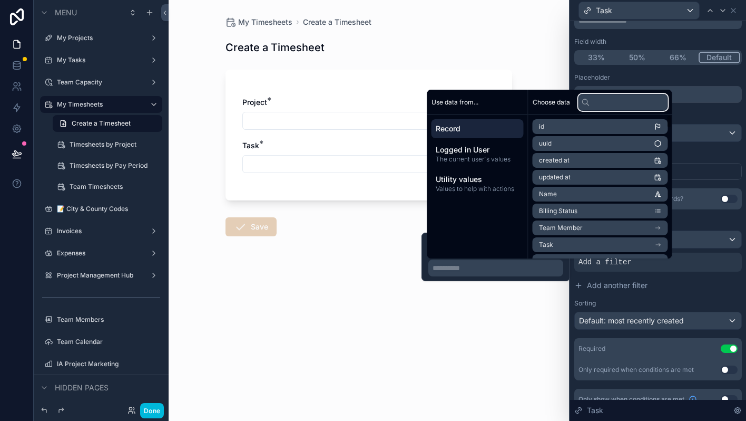
click at [636, 103] on input "text" at bounding box center [624, 102] width 90 height 17
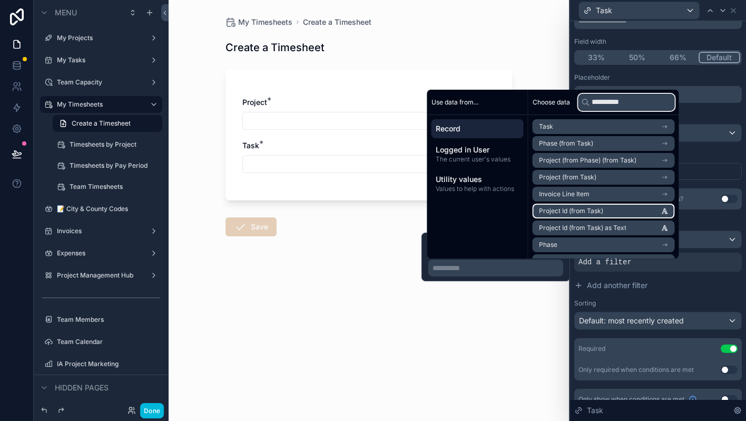
type input "**********"
click at [621, 211] on li "Project Id (from Task)" at bounding box center [604, 210] width 142 height 15
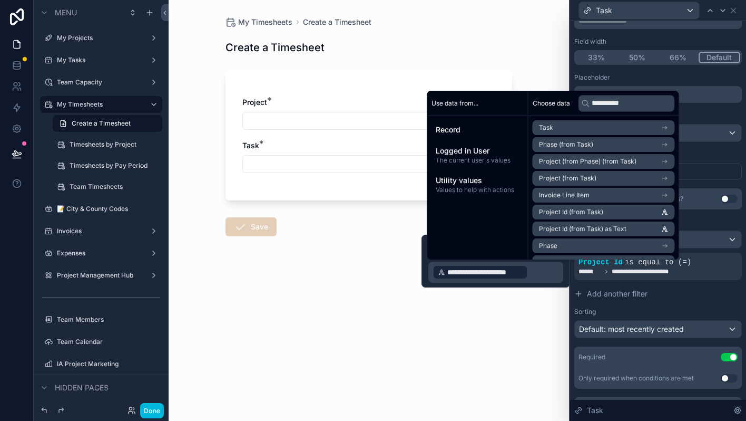
click at [471, 307] on div "My Timesheets Create a Timesheet Create a Timesheet Project * Task * Save" at bounding box center [369, 210] width 401 height 421
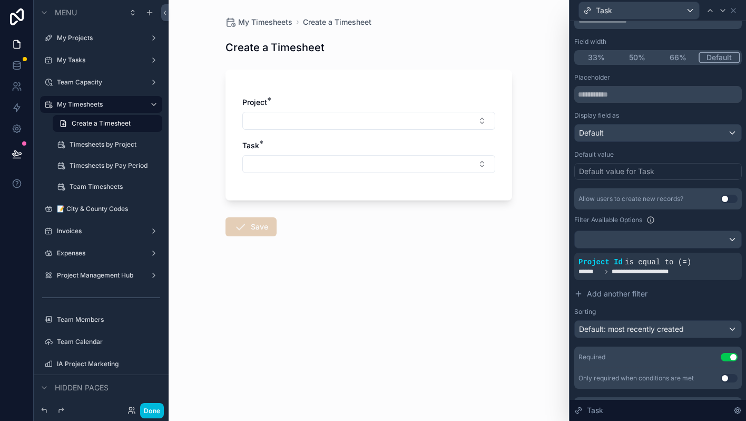
click at [155, 413] on button "Done" at bounding box center [152, 410] width 24 height 15
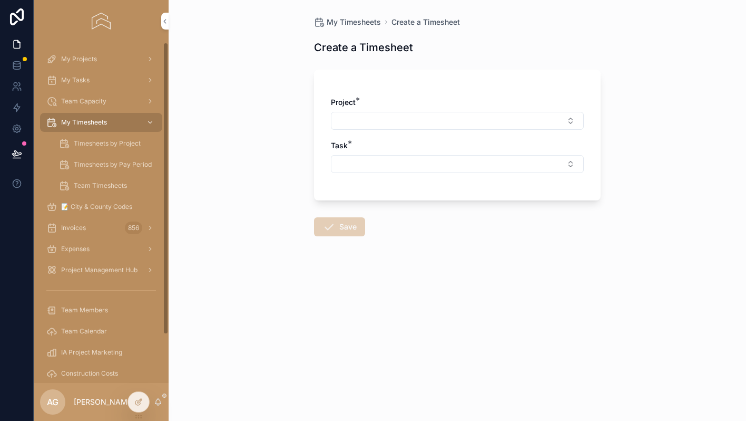
click at [389, 117] on button "Select Button" at bounding box center [457, 121] width 253 height 18
click at [420, 144] on input "*******" at bounding box center [463, 141] width 125 height 19
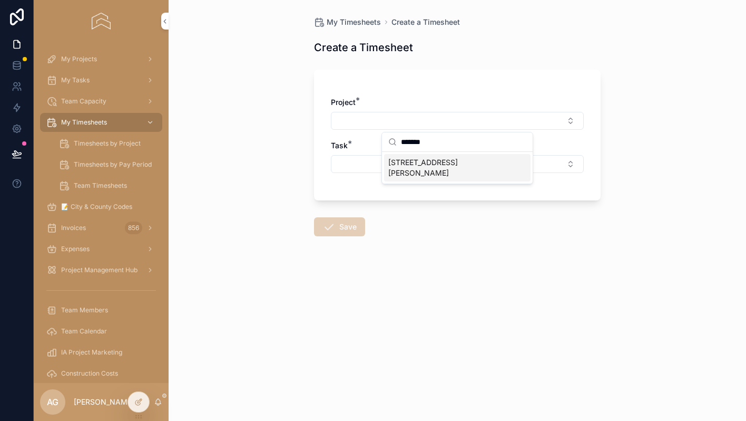
type input "*******"
click at [415, 162] on span "[STREET_ADDRESS][PERSON_NAME]" at bounding box center [451, 167] width 125 height 21
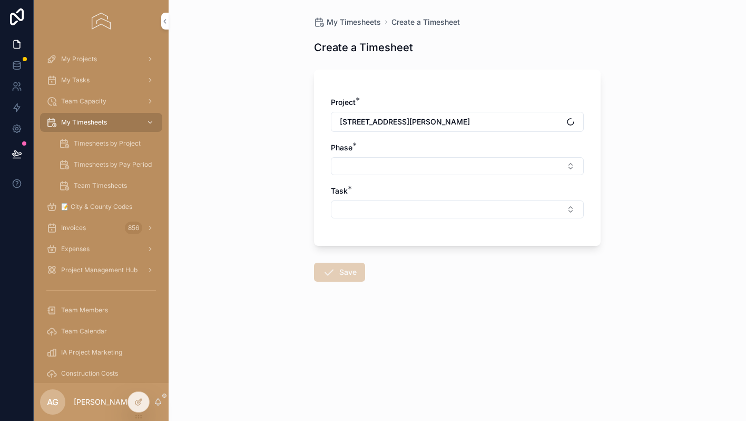
click at [385, 170] on button "Select Button" at bounding box center [457, 166] width 253 height 18
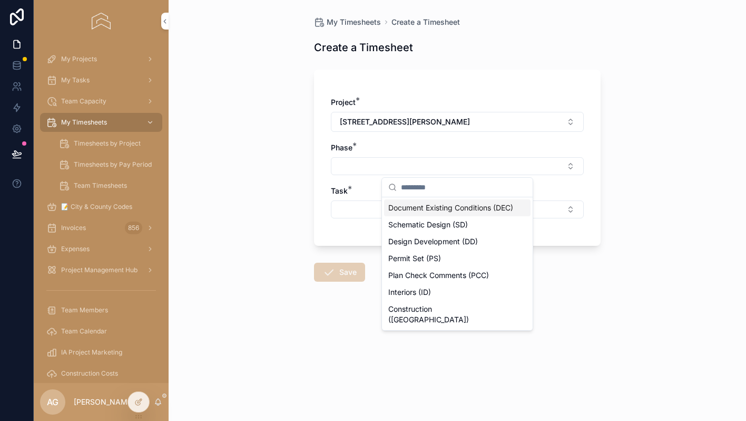
click at [411, 202] on span "Document Existing Conditions (DEC)" at bounding box center [451, 207] width 125 height 11
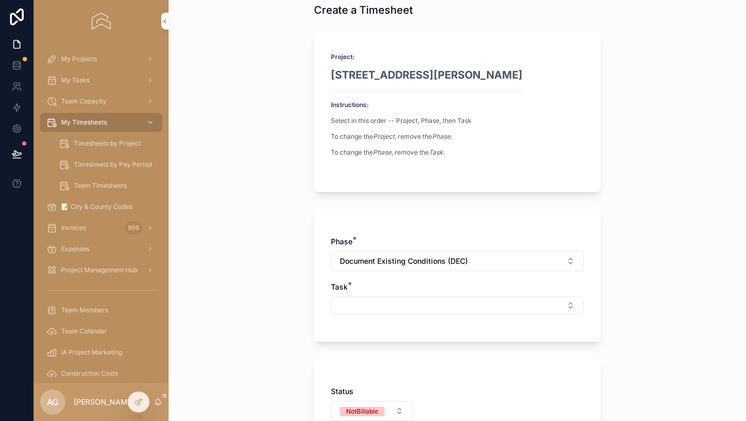
scroll to position [80, 0]
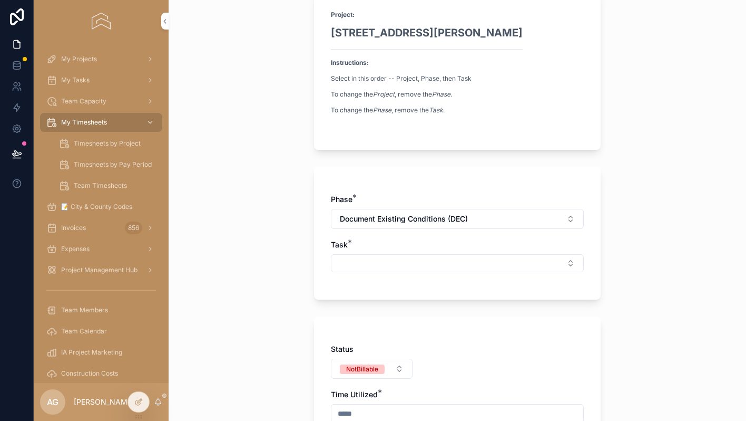
click at [400, 265] on button "Select Button" at bounding box center [457, 263] width 253 height 18
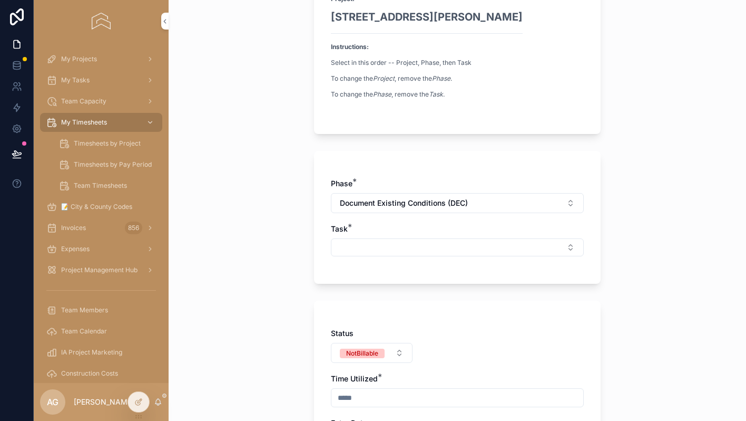
scroll to position [149, 0]
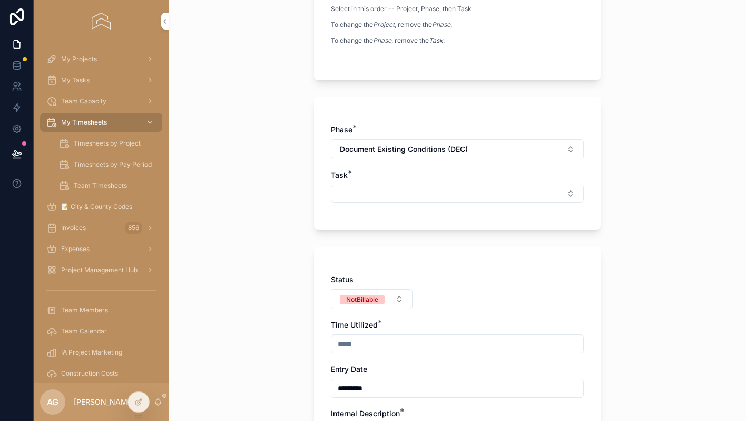
click at [131, 397] on div at bounding box center [138, 402] width 21 height 20
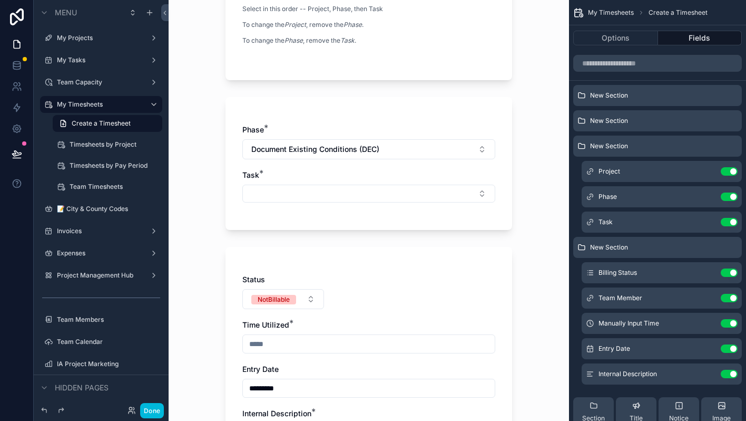
click at [0, 0] on icon "scrollable content" at bounding box center [0, 0] width 0 height 0
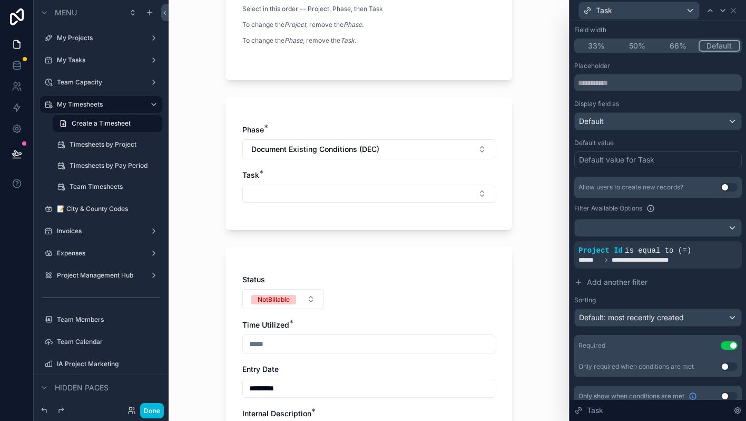
scroll to position [95, 0]
click at [0, 0] on icon at bounding box center [0, 0] width 0 height 0
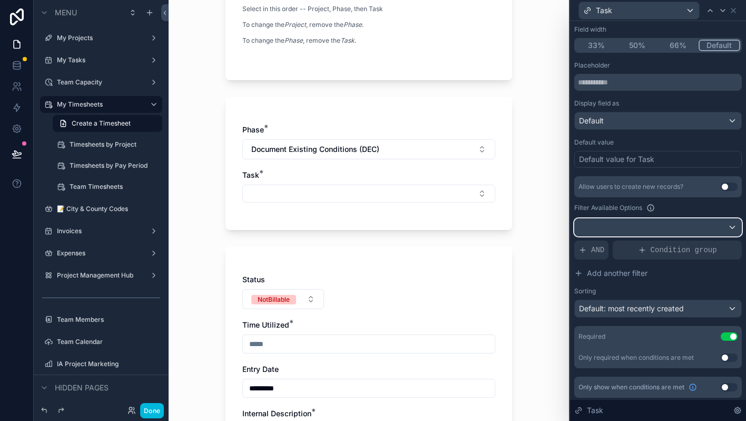
click at [731, 232] on div at bounding box center [658, 227] width 167 height 17
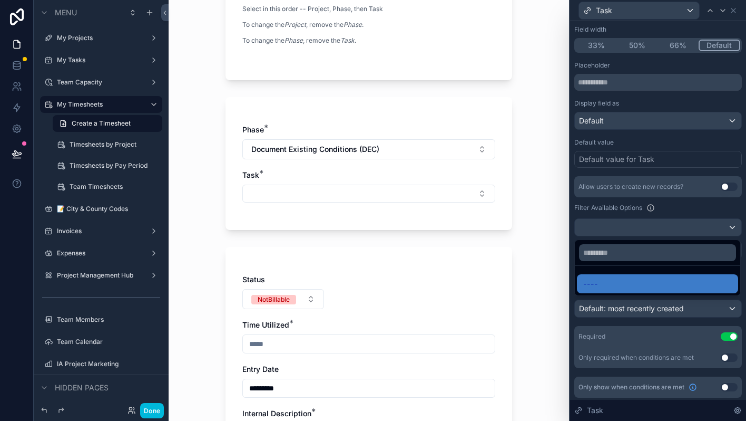
click at [731, 232] on div at bounding box center [658, 210] width 176 height 421
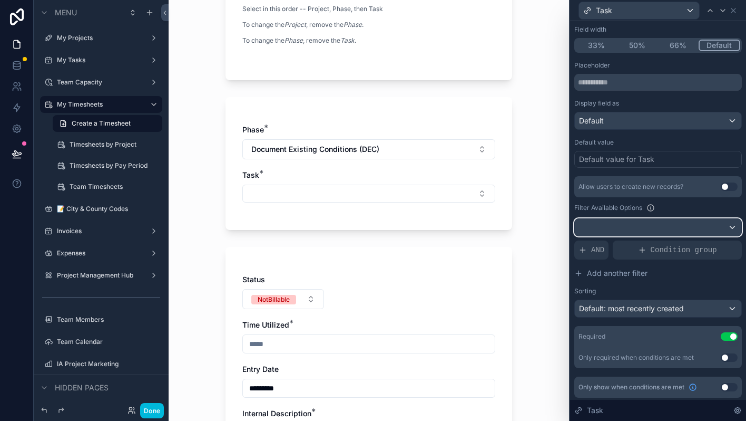
click at [624, 227] on div at bounding box center [658, 227] width 167 height 17
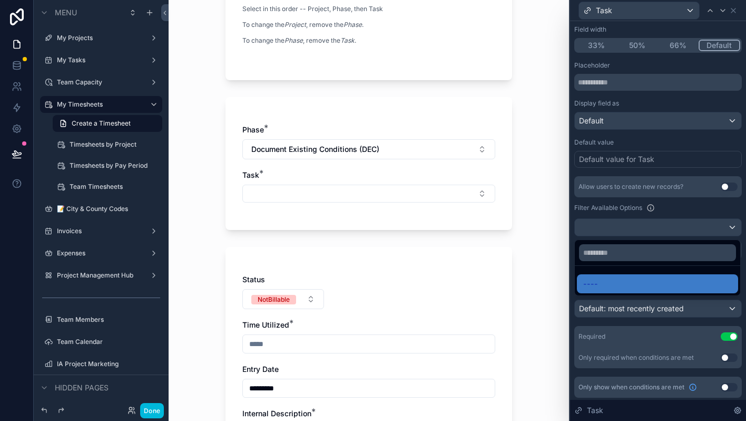
click at [624, 227] on div at bounding box center [658, 210] width 176 height 421
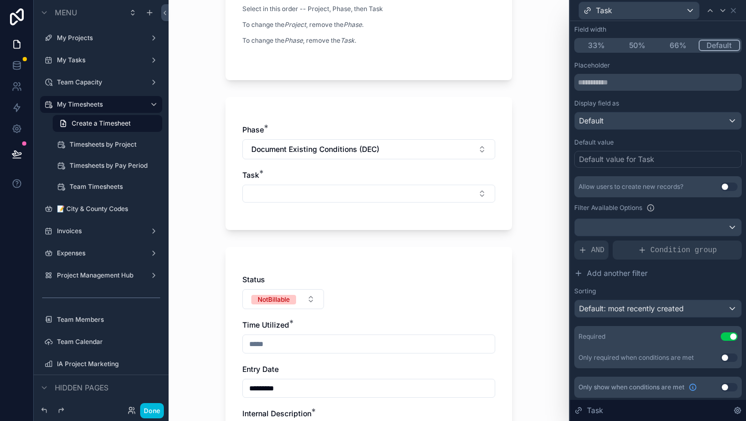
click at [603, 251] on span "AND" at bounding box center [597, 250] width 13 height 11
click at [603, 251] on span "Add a filter" at bounding box center [605, 250] width 53 height 11
click at [0, 0] on div at bounding box center [0, 0] width 0 height 0
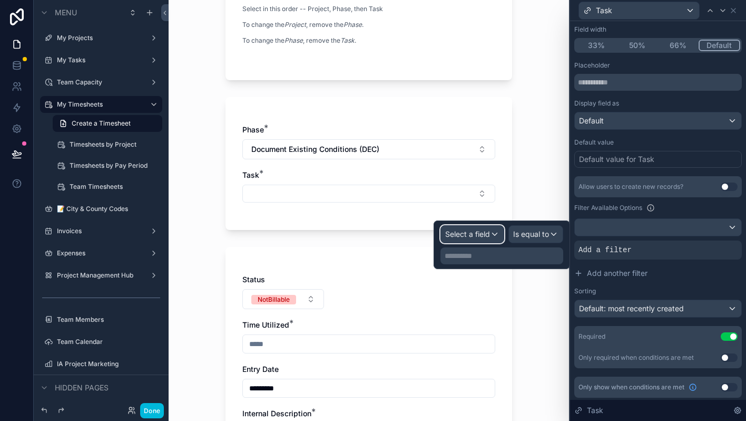
click at [480, 226] on div "Select a field" at bounding box center [472, 234] width 63 height 17
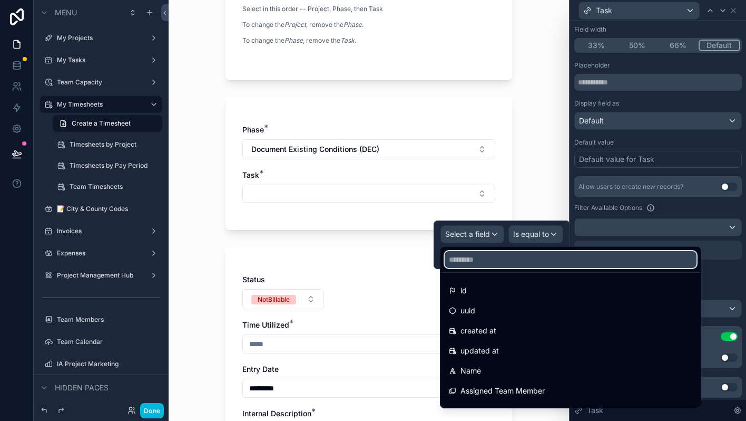
click at [474, 266] on input "text" at bounding box center [571, 259] width 252 height 17
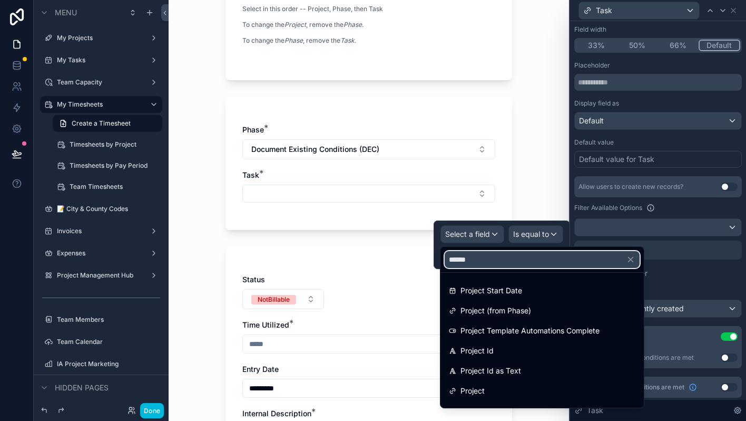
type input "*******"
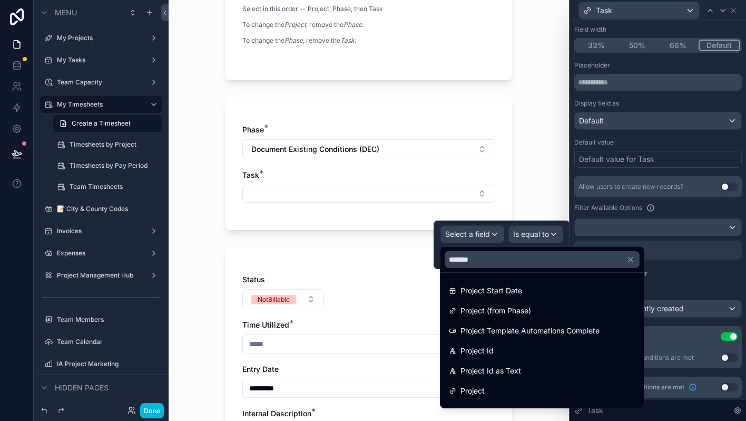
click at [478, 348] on span "Project Id" at bounding box center [477, 350] width 33 height 13
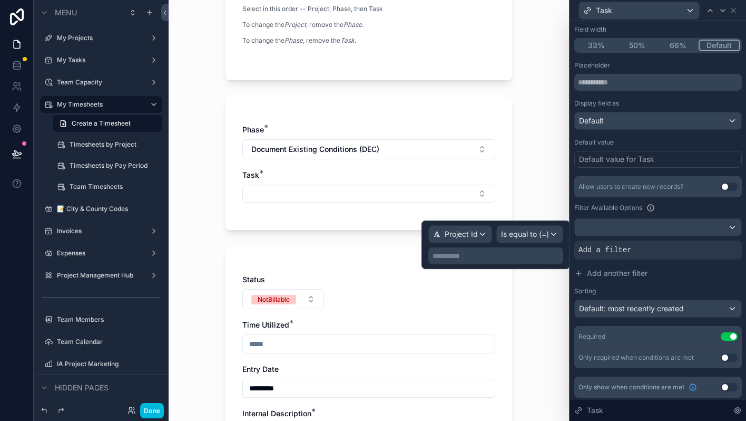
click at [502, 258] on p "**********" at bounding box center [497, 255] width 129 height 11
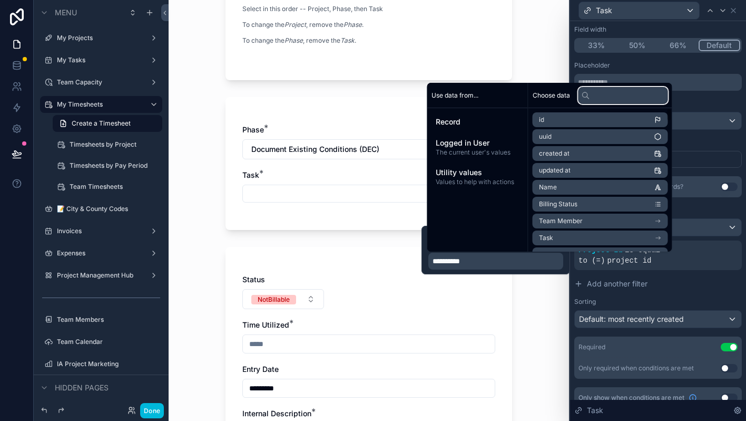
click at [608, 100] on input "text" at bounding box center [624, 95] width 90 height 17
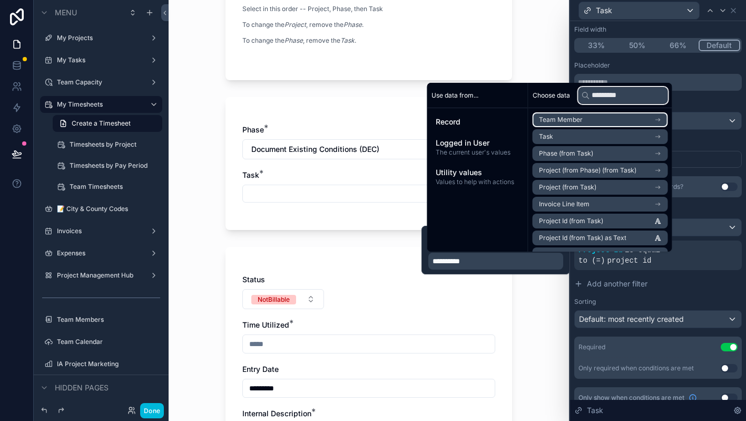
type input "**********"
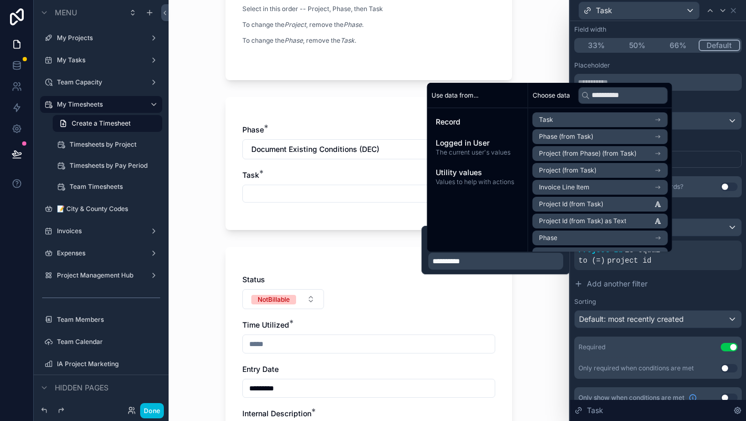
click at [473, 263] on p "**********" at bounding box center [497, 261] width 129 height 11
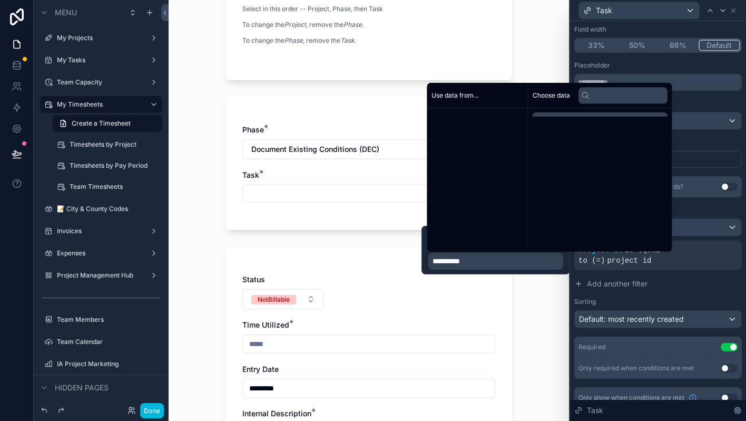
click at [473, 263] on p "**********" at bounding box center [497, 261] width 129 height 11
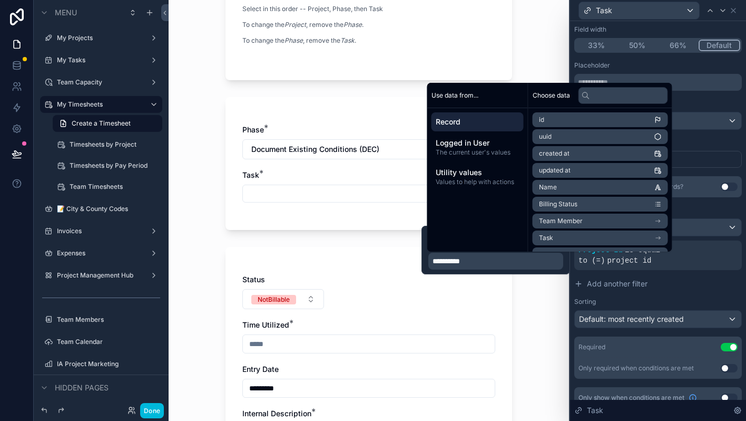
click at [473, 263] on p "**********" at bounding box center [497, 261] width 129 height 11
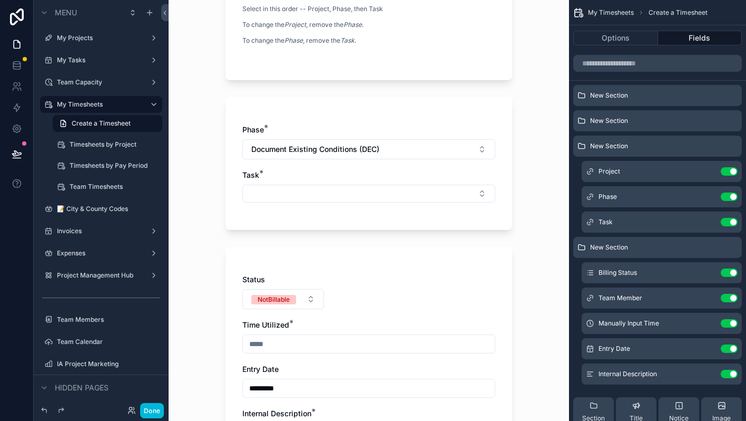
click at [0, 0] on icon "scrollable content" at bounding box center [0, 0] width 0 height 0
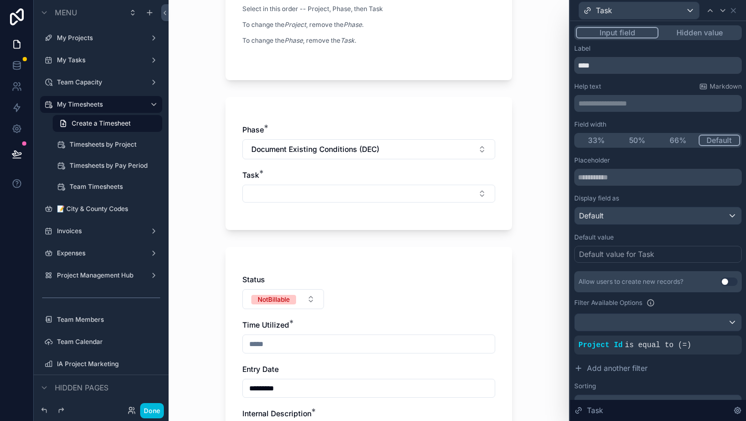
click at [0, 0] on icon at bounding box center [0, 0] width 0 height 0
click at [591, 350] on div "AND" at bounding box center [592, 344] width 34 height 19
click at [606, 346] on span "Add a filter" at bounding box center [605, 344] width 53 height 11
click at [715, 332] on div "Allow users to create new records? Use setting Filter Available Options Add a f…" at bounding box center [659, 341] width 168 height 141
click at [0, 0] on icon at bounding box center [0, 0] width 0 height 0
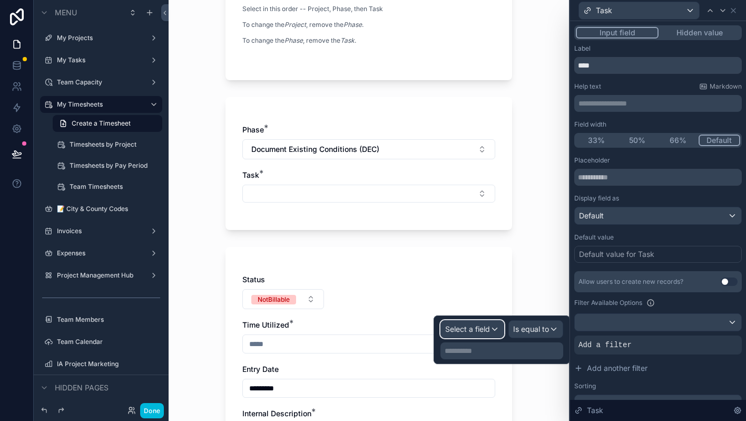
click at [480, 334] on div "Select a field" at bounding box center [472, 329] width 63 height 17
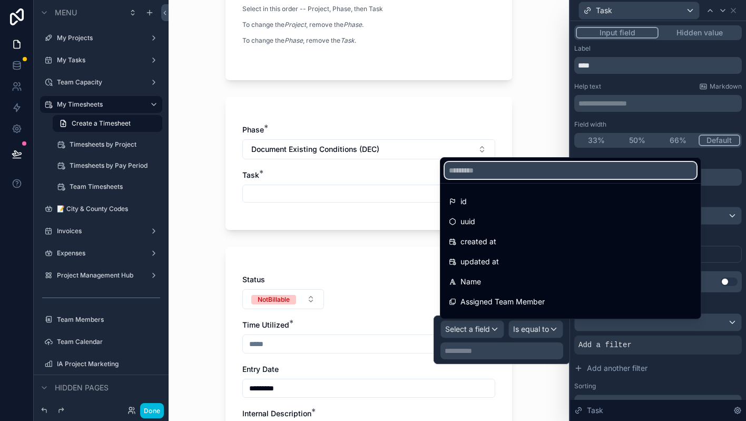
click at [484, 169] on input "text" at bounding box center [571, 170] width 252 height 17
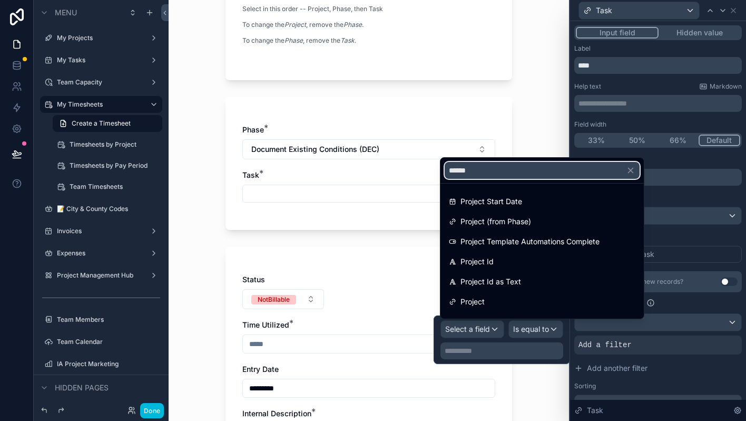
type input "*******"
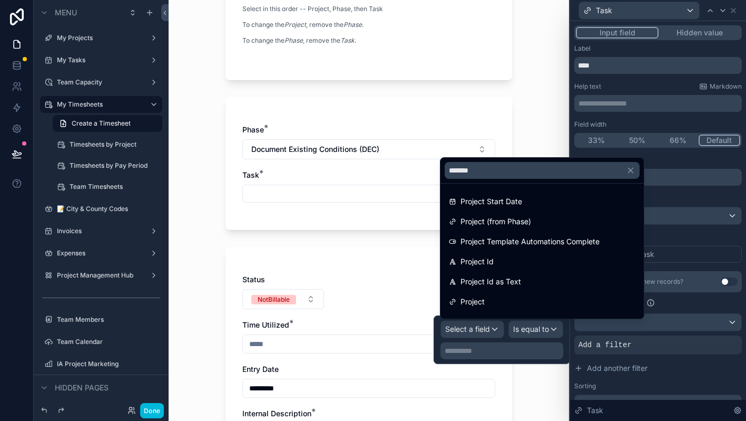
click at [493, 221] on span "Project (from Phase)" at bounding box center [496, 221] width 71 height 13
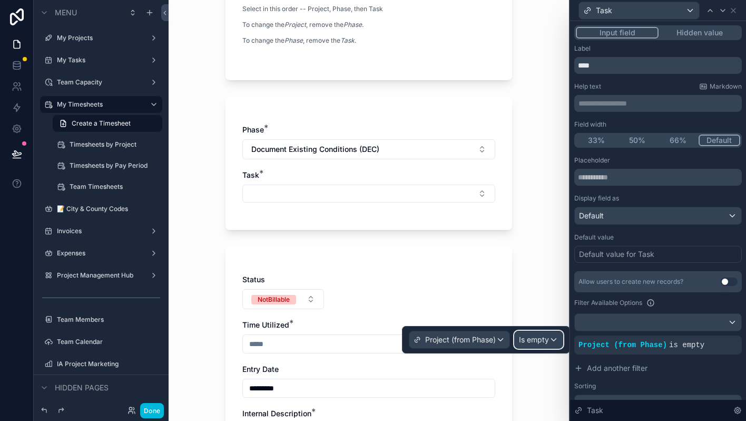
click at [527, 340] on span "Is empty" at bounding box center [534, 339] width 30 height 11
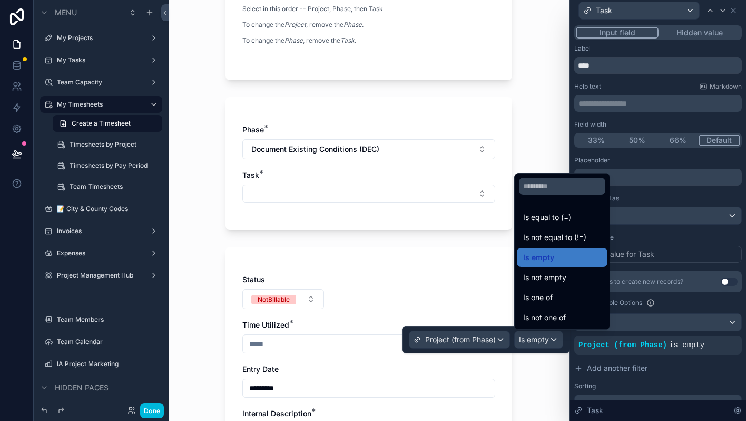
click at [536, 219] on span "Is equal to (=)" at bounding box center [547, 217] width 48 height 13
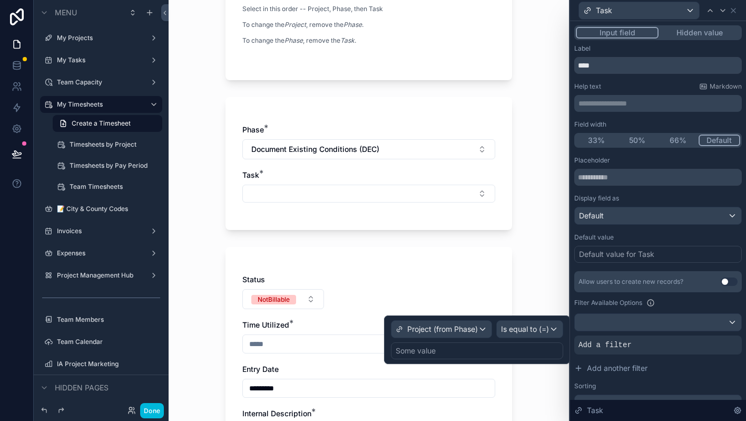
click at [468, 350] on div "Some value" at bounding box center [477, 350] width 172 height 17
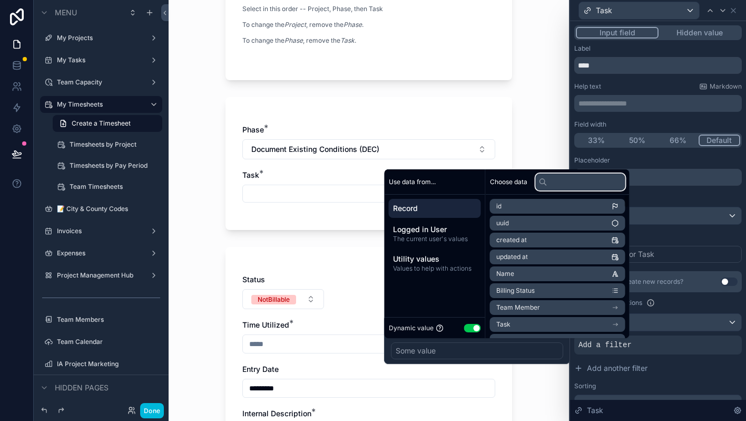
click at [570, 186] on input "text" at bounding box center [581, 181] width 90 height 17
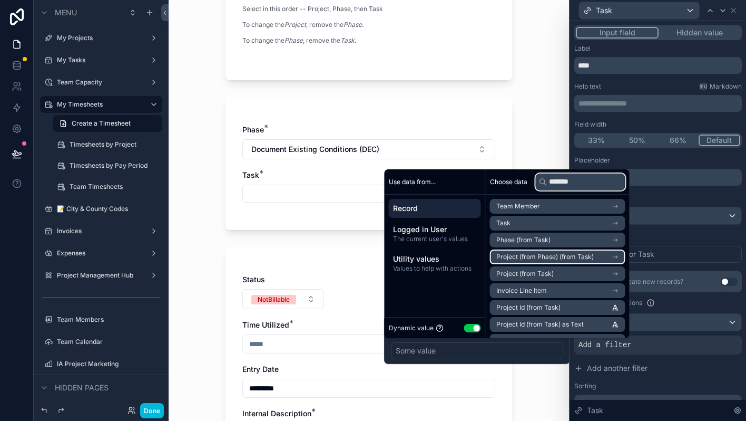
type input "*******"
click at [571, 255] on span "Project (from Phase) (from Task)" at bounding box center [546, 257] width 98 height 8
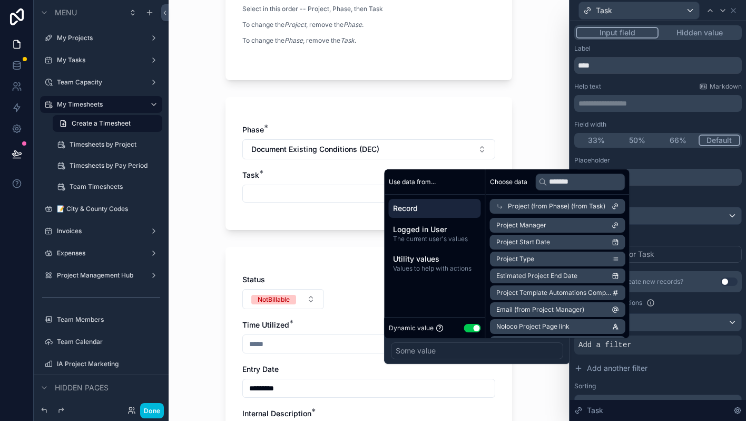
click at [568, 202] on span "Project (from Phase) (from Task)" at bounding box center [557, 206] width 98 height 8
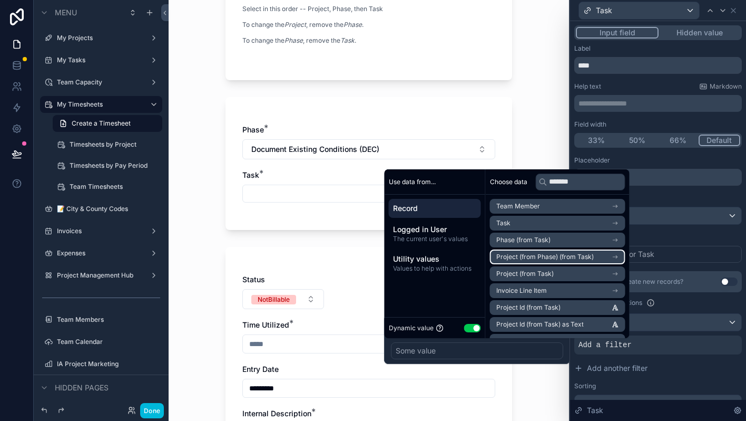
click at [566, 256] on span "Project (from Phase) (from Task)" at bounding box center [546, 257] width 98 height 8
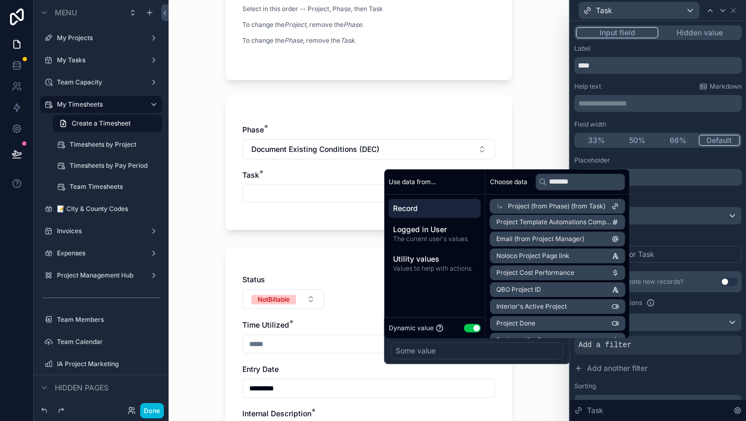
scroll to position [72, 0]
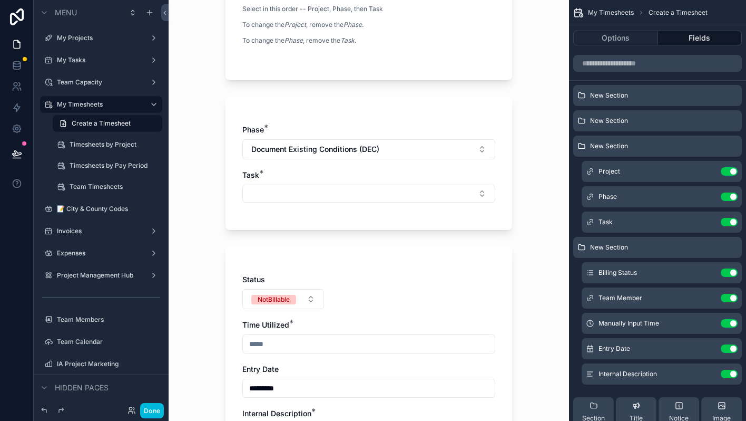
click at [0, 0] on icon "scrollable content" at bounding box center [0, 0] width 0 height 0
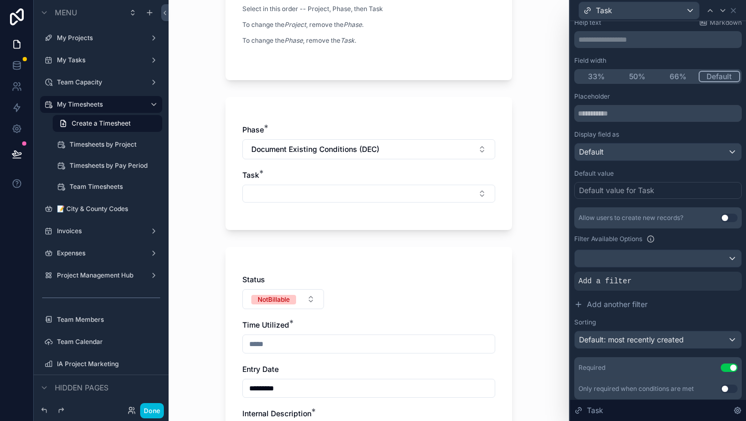
scroll to position [70, 0]
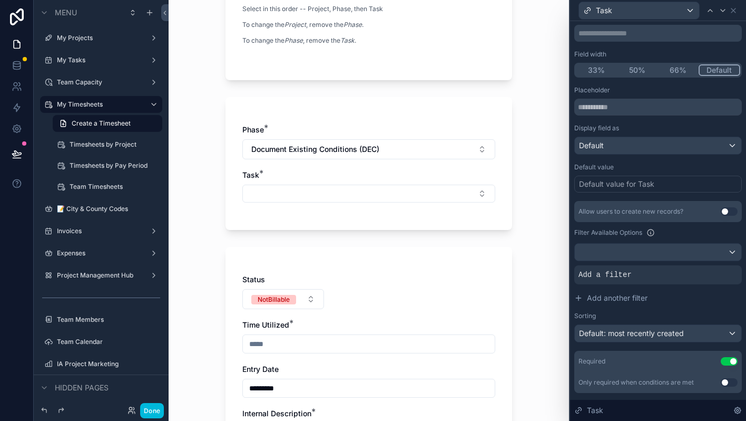
click at [661, 275] on div "Add a filter" at bounding box center [659, 274] width 168 height 19
click at [0, 0] on icon at bounding box center [0, 0] width 0 height 0
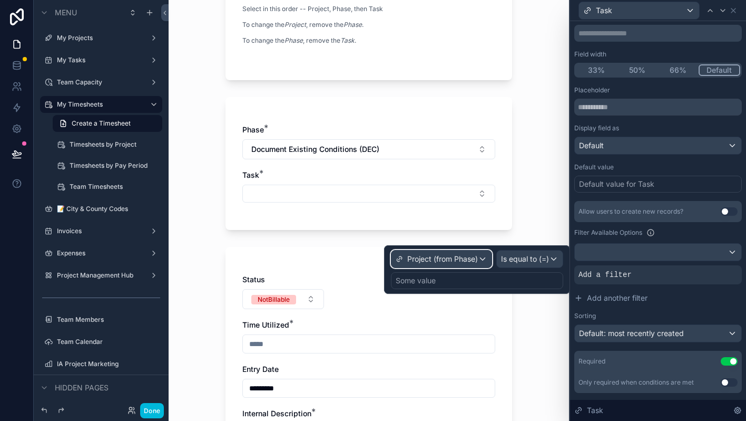
click at [422, 259] on span "Project (from Phase)" at bounding box center [443, 259] width 71 height 11
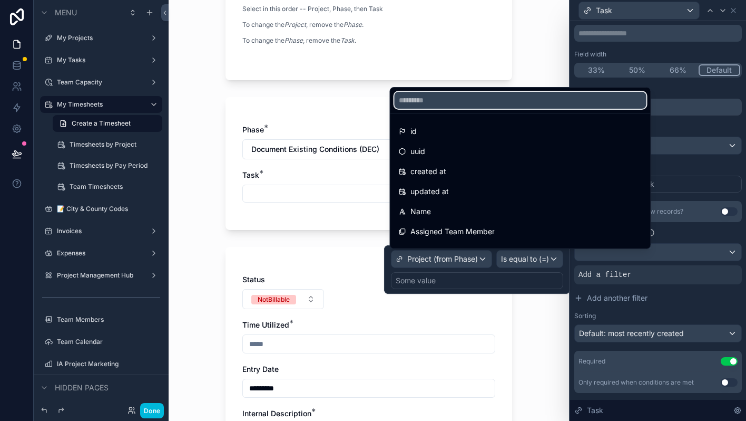
click at [449, 102] on input "text" at bounding box center [521, 100] width 252 height 17
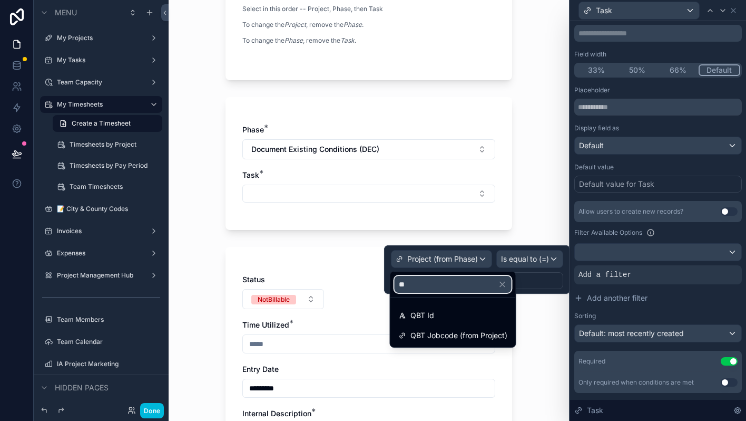
type input "*"
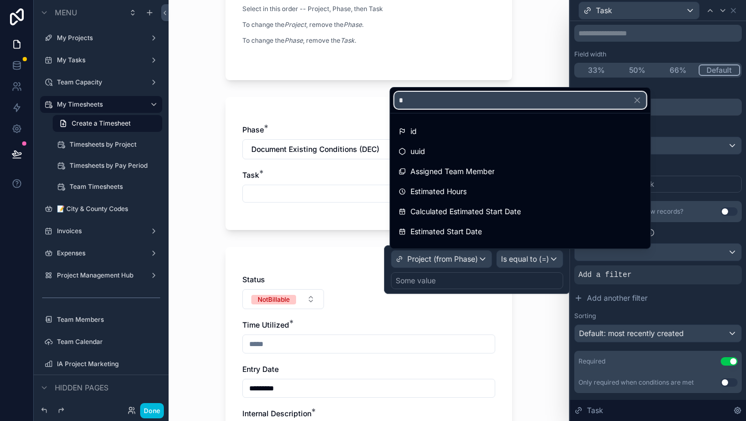
type input "**"
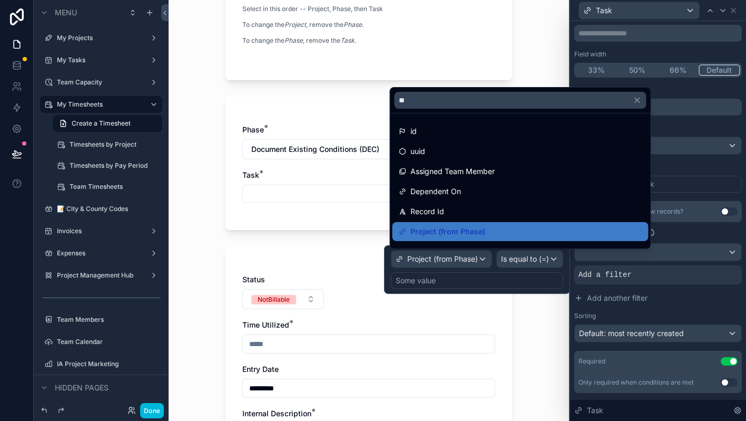
click at [486, 257] on div at bounding box center [477, 269] width 186 height 48
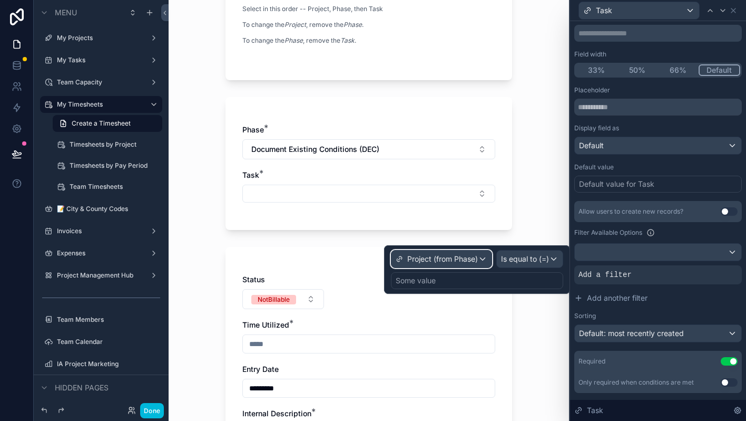
click at [486, 257] on div "Project (from Phase)" at bounding box center [442, 258] width 100 height 17
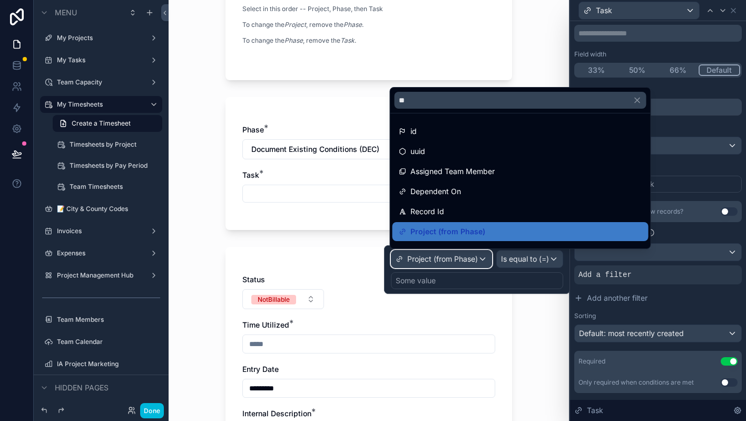
click at [391, 250] on button "Project (from Phase)" at bounding box center [441, 259] width 101 height 18
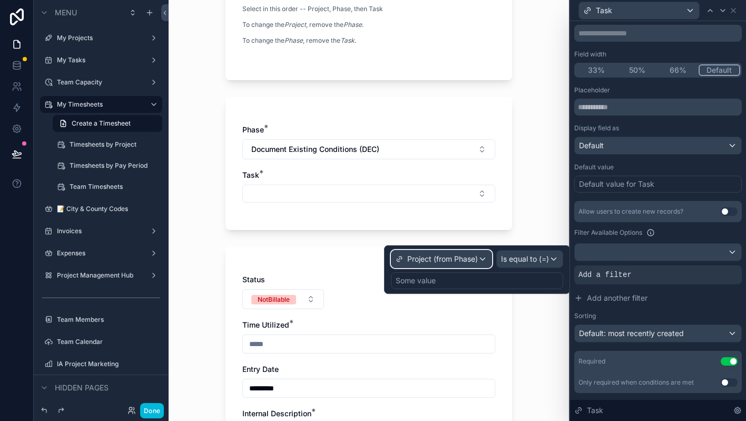
click at [486, 257] on div "Project (from Phase)" at bounding box center [442, 258] width 100 height 17
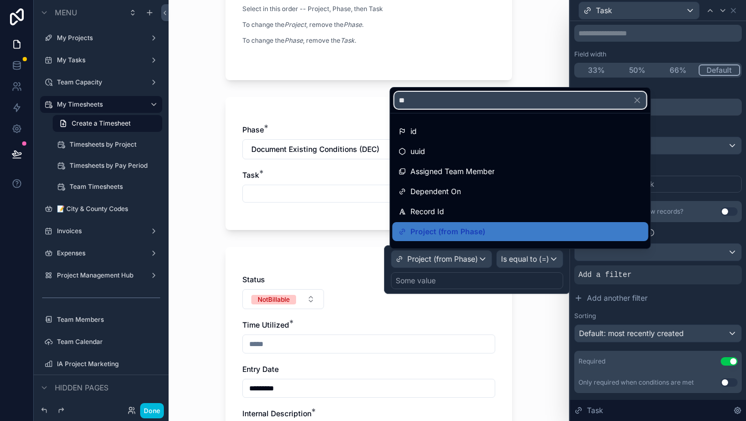
click at [430, 99] on input "**" at bounding box center [521, 100] width 252 height 17
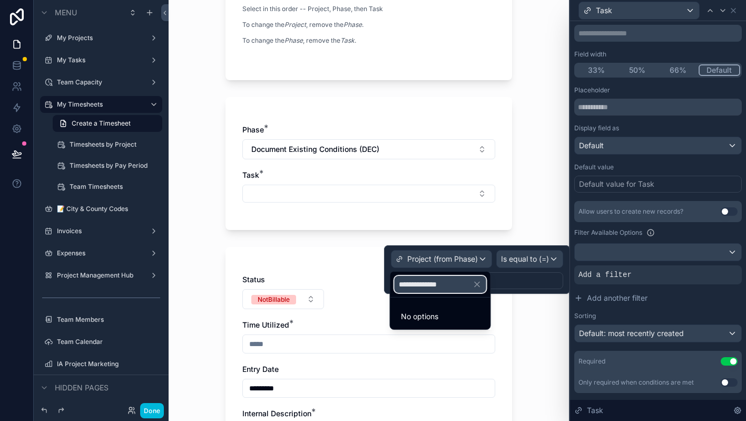
type input "**********"
click at [481, 286] on icon "button" at bounding box center [477, 283] width 9 height 9
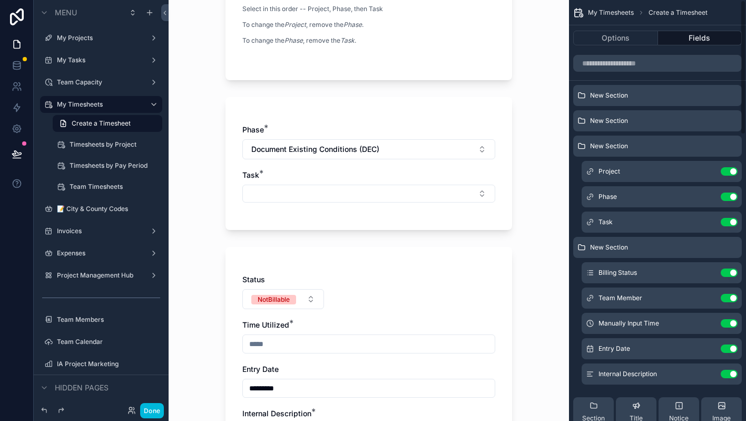
click at [0, 0] on icon "scrollable content" at bounding box center [0, 0] width 0 height 0
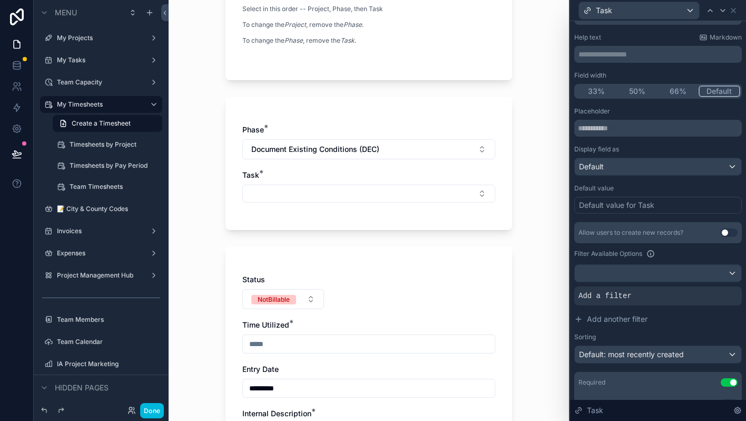
scroll to position [80, 0]
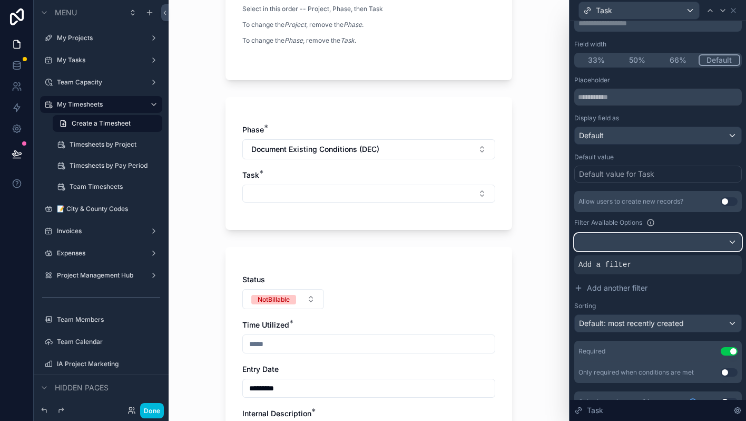
click at [704, 243] on div at bounding box center [658, 242] width 167 height 17
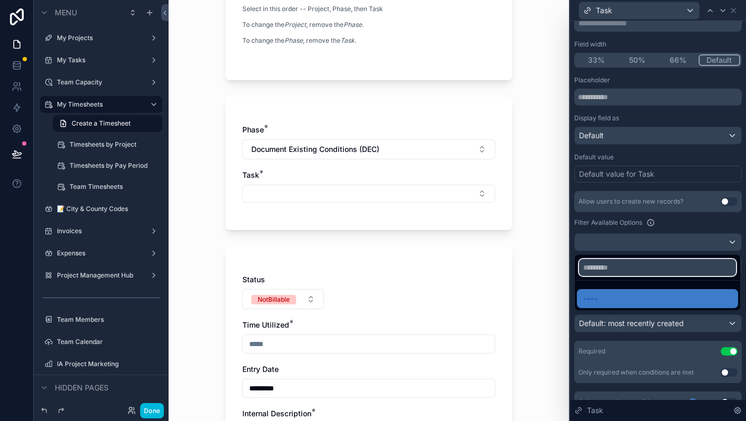
click at [686, 269] on input "text" at bounding box center [657, 267] width 157 height 17
click at [705, 224] on div at bounding box center [658, 210] width 176 height 421
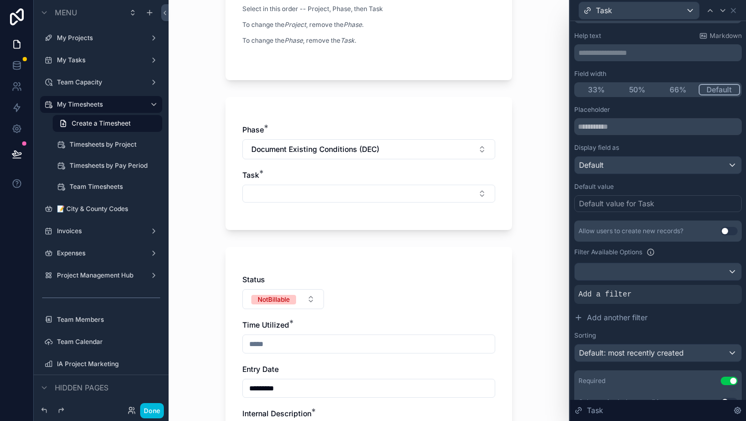
scroll to position [0, 0]
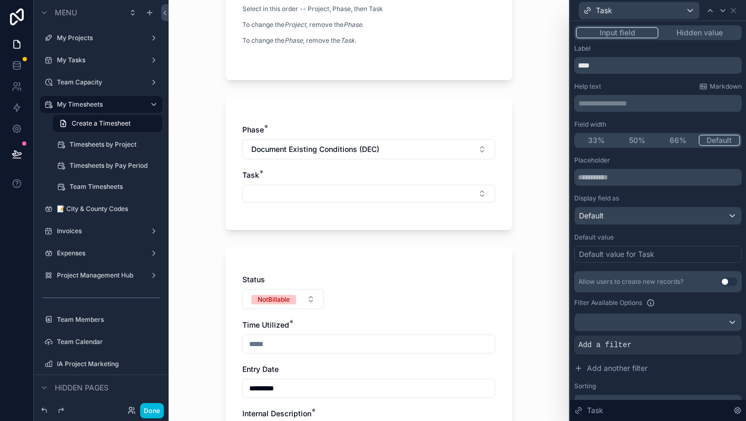
click at [619, 282] on div "Allow users to create new records?" at bounding box center [631, 281] width 105 height 8
click at [616, 349] on span "Add a filter" at bounding box center [605, 344] width 53 height 11
click at [0, 0] on icon at bounding box center [0, 0] width 0 height 0
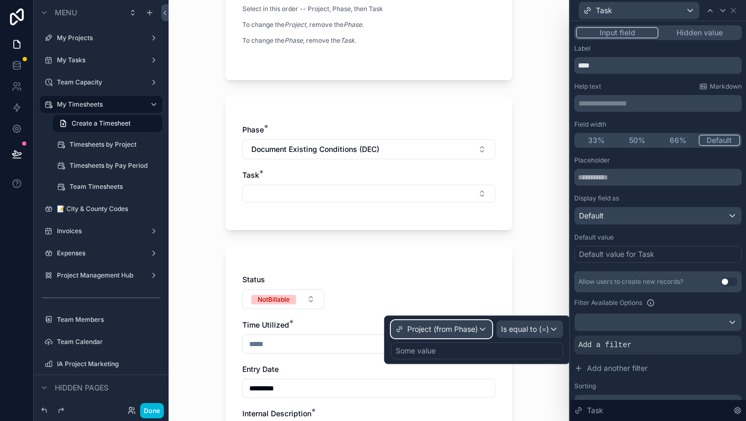
click at [443, 332] on span "Project (from Phase)" at bounding box center [443, 329] width 71 height 11
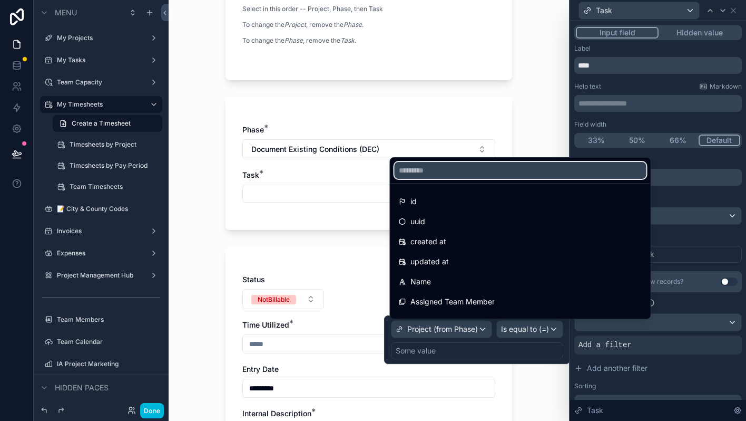
click at [426, 163] on input "text" at bounding box center [521, 170] width 252 height 17
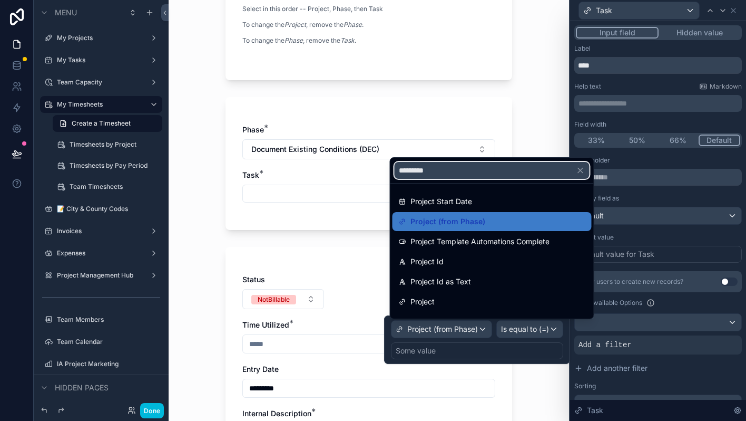
type input "**********"
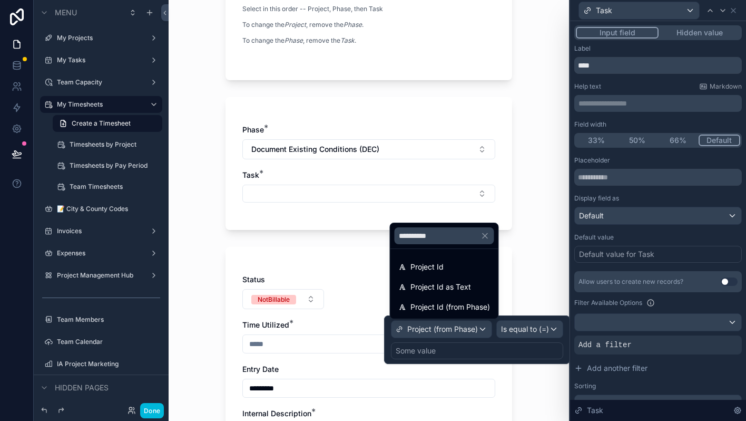
click at [435, 306] on span "Project Id (from Phase)" at bounding box center [451, 306] width 80 height 13
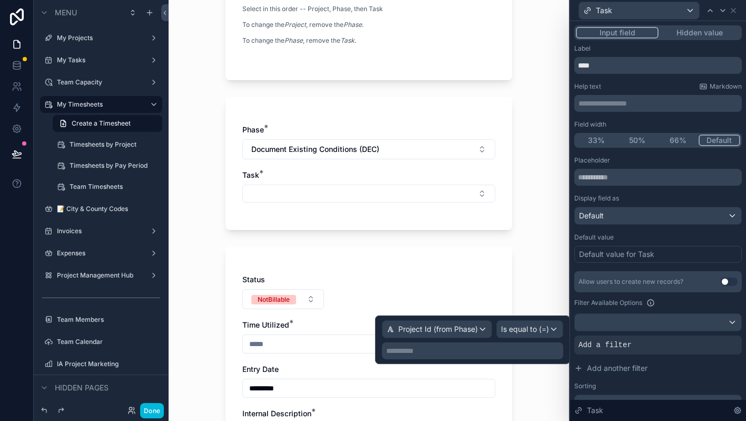
click at [429, 352] on p "**********" at bounding box center [473, 350] width 175 height 11
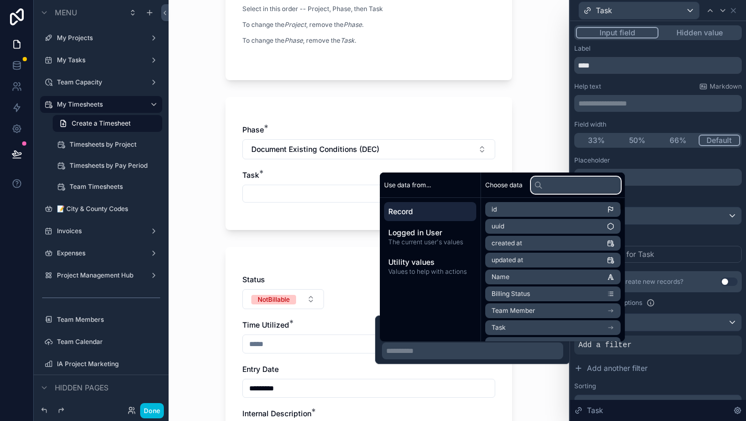
click at [559, 183] on input "text" at bounding box center [576, 185] width 90 height 17
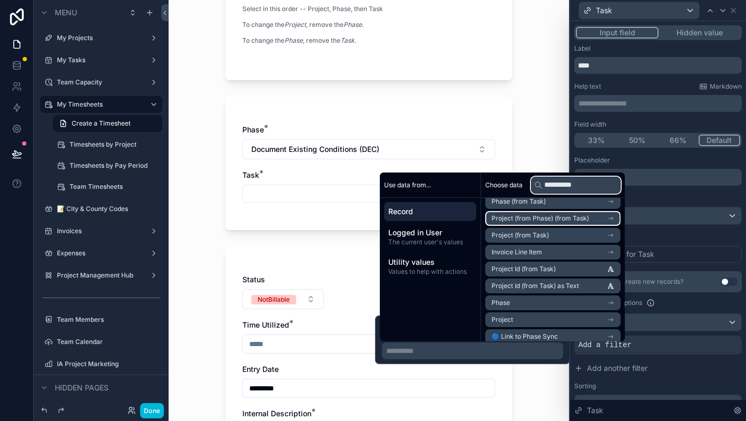
scroll to position [26, 0]
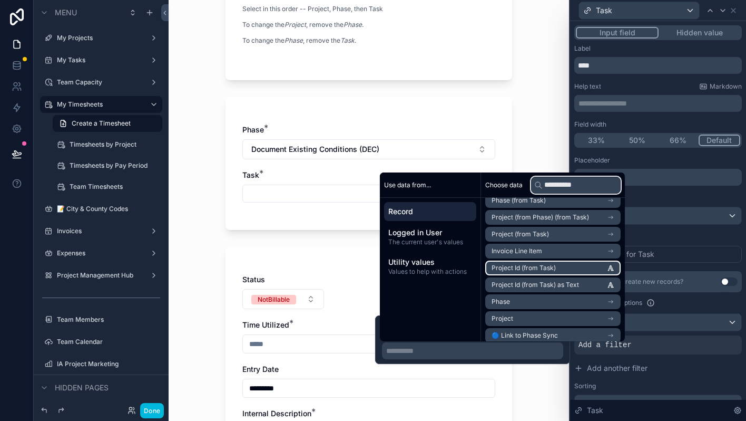
type input "**********"
click at [565, 265] on li "Project Id (from Task)" at bounding box center [553, 267] width 135 height 15
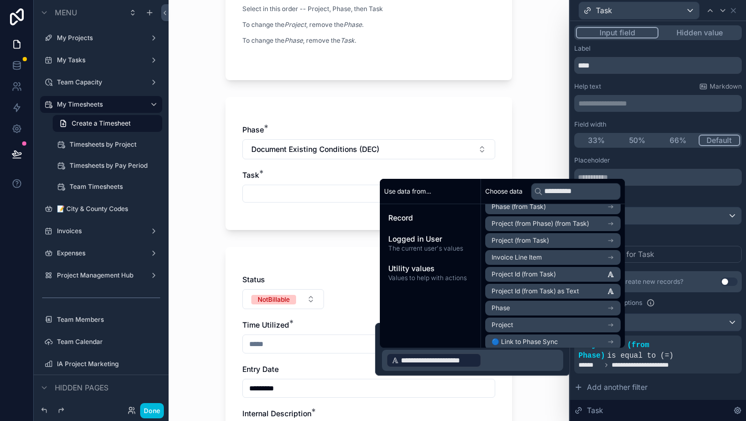
click at [541, 364] on p "**********" at bounding box center [473, 360] width 175 height 17
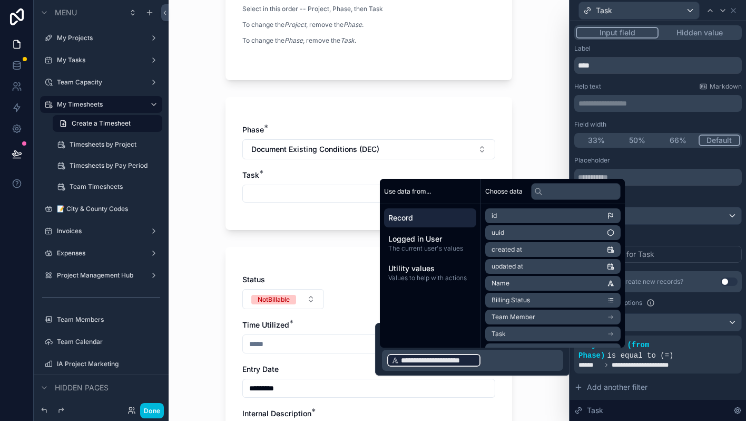
click at [566, 363] on div "**********" at bounding box center [472, 349] width 195 height 53
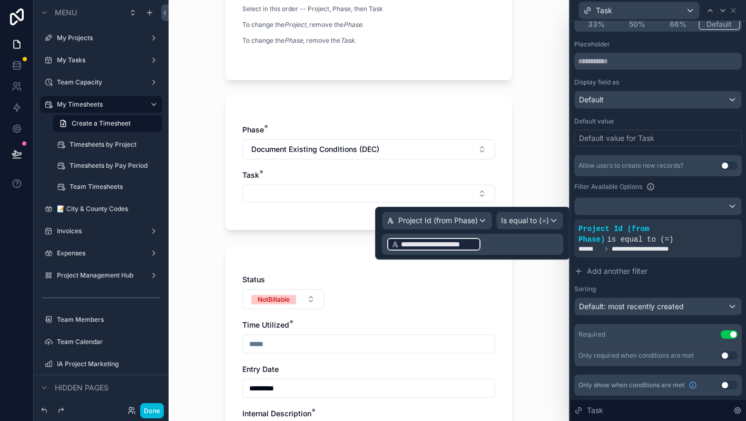
scroll to position [0, 0]
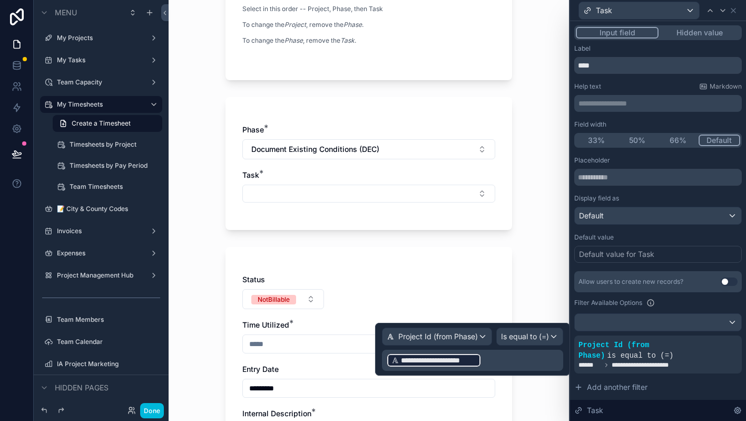
click at [141, 409] on button "Done" at bounding box center [152, 410] width 24 height 15
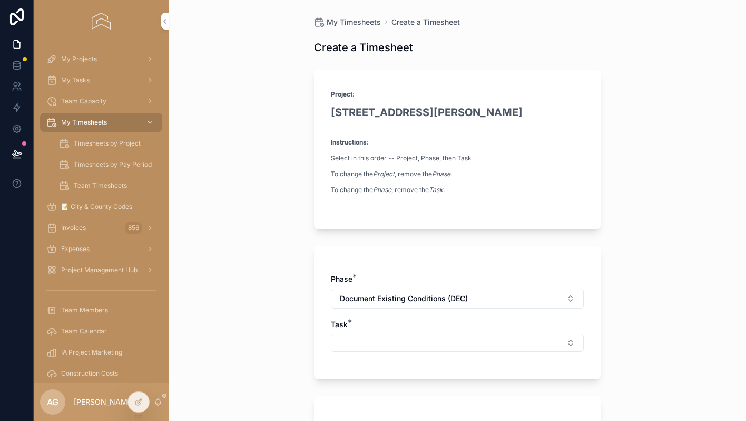
click at [369, 343] on button "Select Button" at bounding box center [457, 343] width 253 height 18
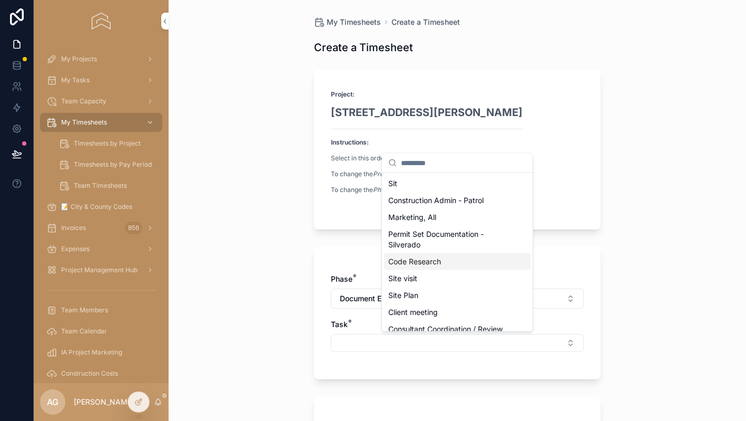
click at [200, 279] on div "My Timesheets Create a Timesheet Create a Timesheet Project: [STREET_ADDRESS][P…" at bounding box center [458, 210] width 578 height 421
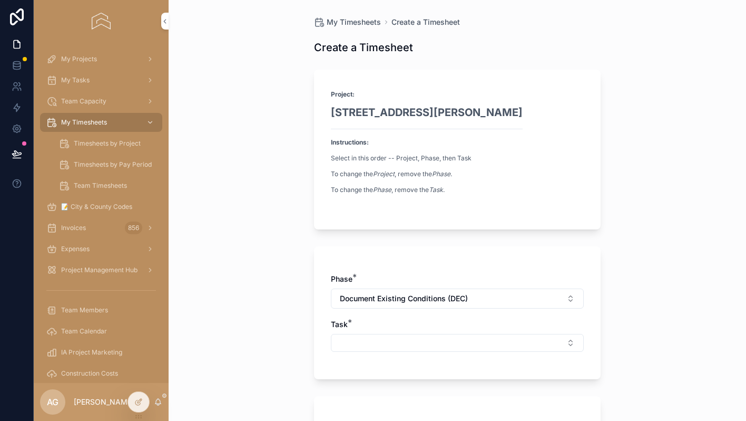
click at [162, 399] on div "AG [PERSON_NAME]" at bounding box center [101, 402] width 135 height 38
click at [22, 61] on link at bounding box center [16, 65] width 33 height 21
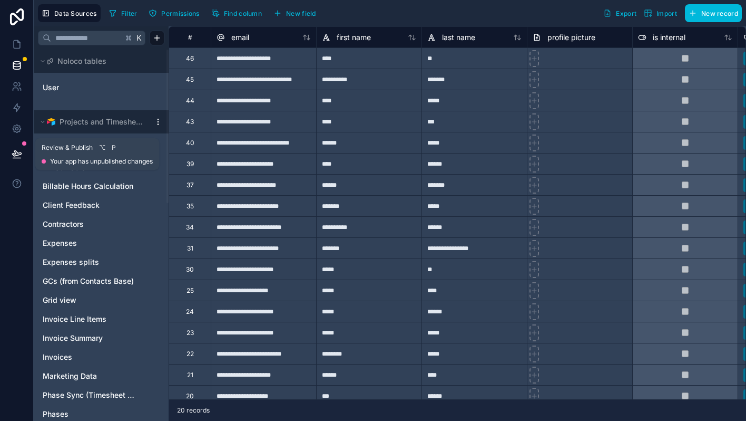
click at [20, 153] on icon at bounding box center [17, 154] width 11 height 11
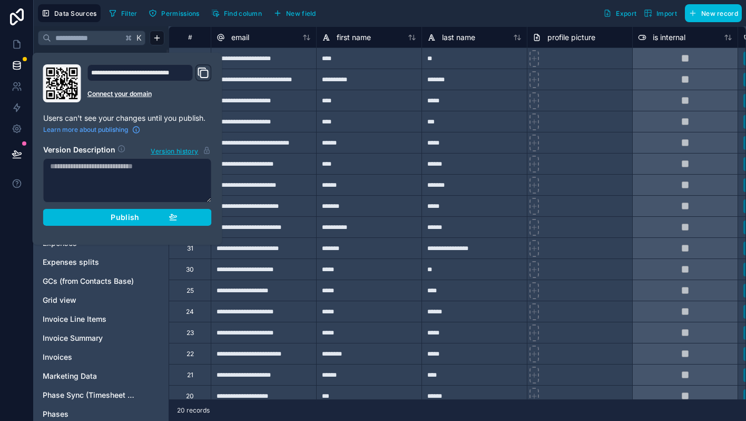
click at [82, 226] on div "**********" at bounding box center [127, 148] width 177 height 169
click at [85, 216] on div "Publish" at bounding box center [127, 216] width 100 height 9
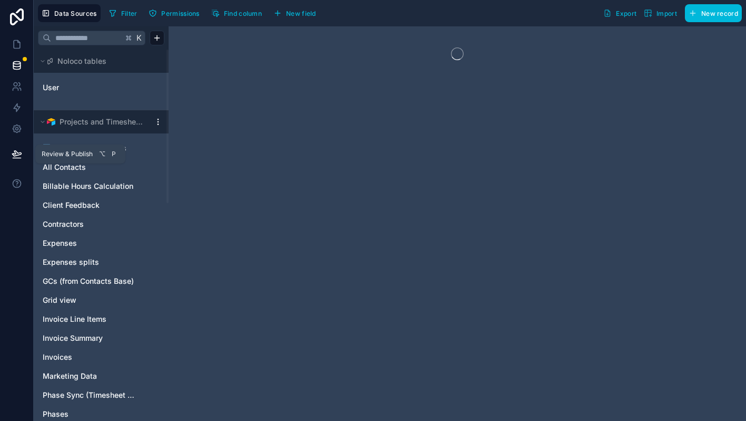
click at [11, 153] on button at bounding box center [16, 154] width 23 height 30
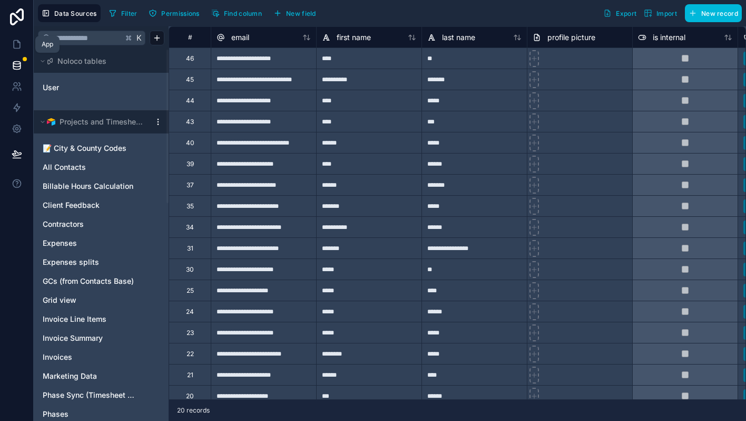
click at [22, 52] on link at bounding box center [16, 44] width 33 height 21
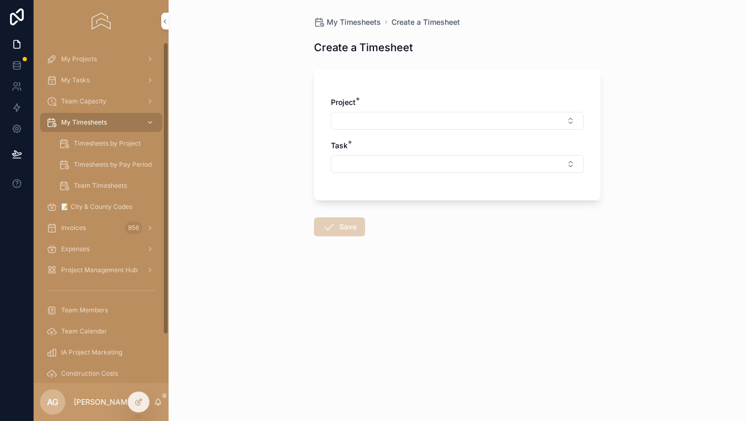
click at [390, 154] on div "Task *" at bounding box center [457, 156] width 253 height 33
click at [383, 162] on button "Select Button" at bounding box center [457, 164] width 253 height 18
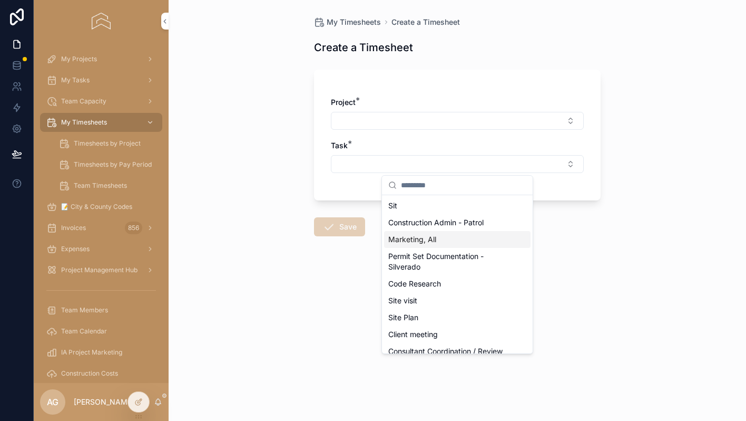
click at [612, 300] on div "My Timesheets Create a Timesheet Create a Timesheet Project * Task * Save" at bounding box center [458, 210] width 578 height 421
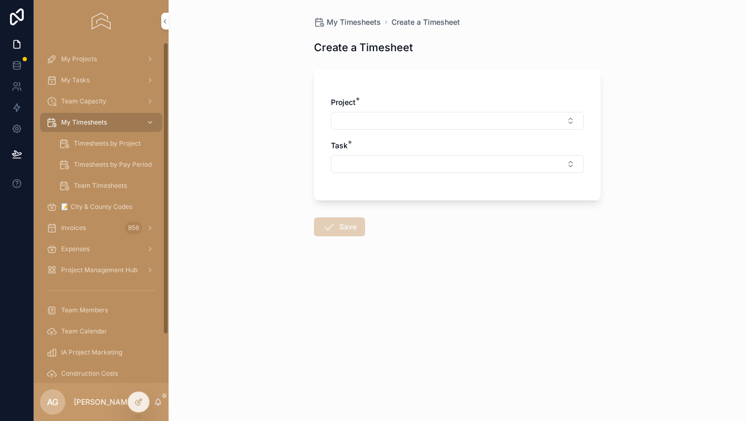
click at [136, 401] on icon at bounding box center [137, 402] width 5 height 5
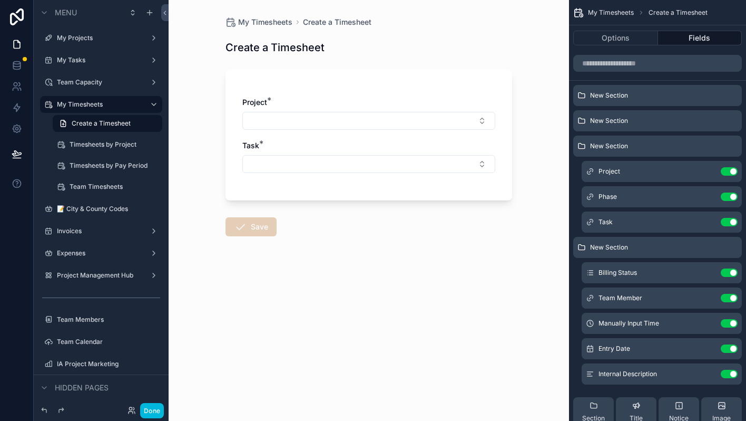
click at [0, 0] on icon "scrollable content" at bounding box center [0, 0] width 0 height 0
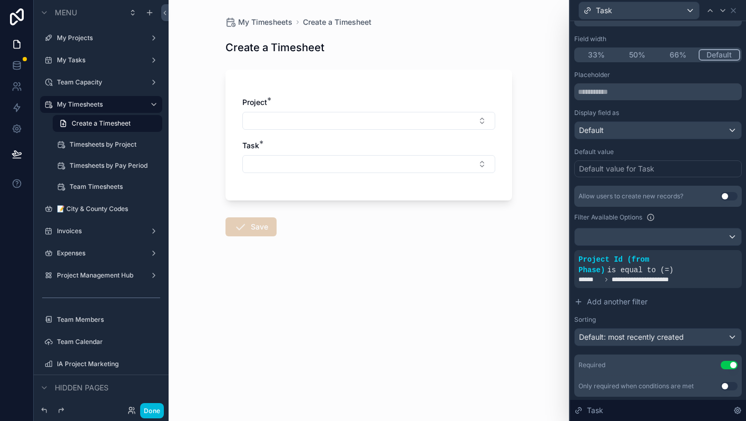
scroll to position [116, 0]
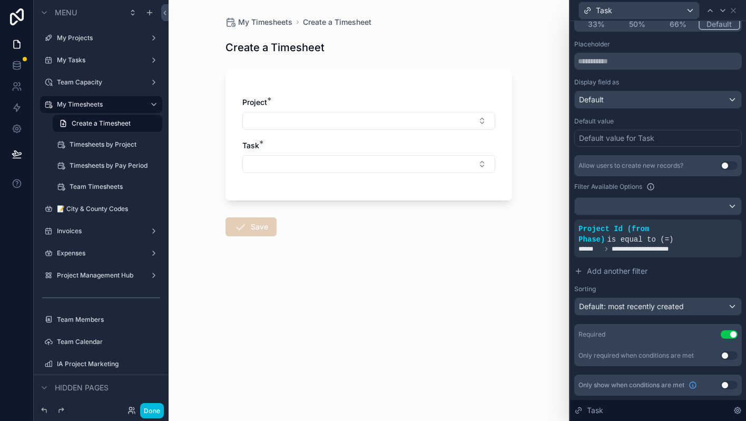
click at [733, 357] on button "Use setting" at bounding box center [729, 355] width 17 height 8
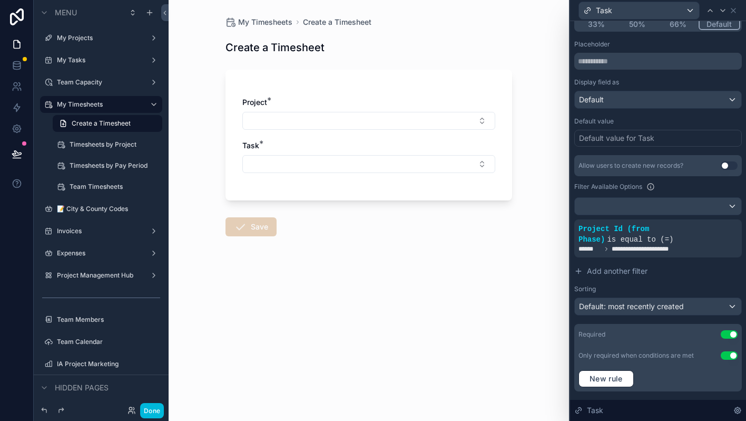
scroll to position [141, 0]
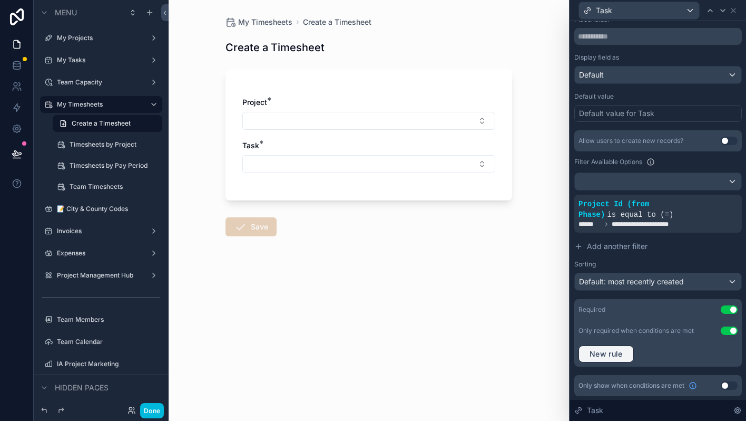
click at [615, 358] on button "New rule" at bounding box center [606, 353] width 55 height 17
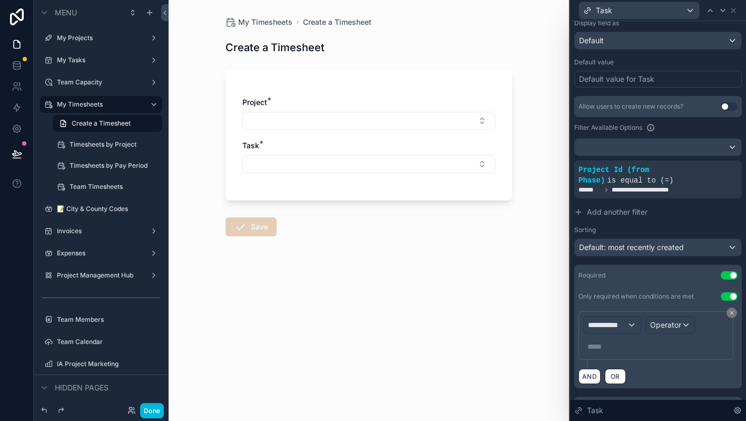
scroll to position [197, 0]
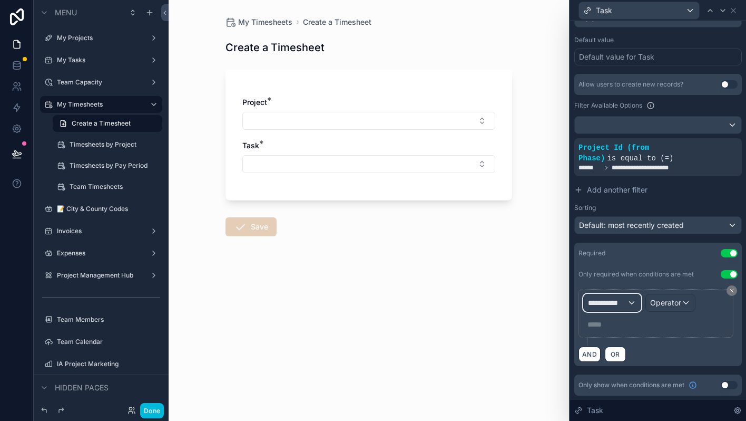
click at [619, 304] on span "**********" at bounding box center [607, 302] width 39 height 11
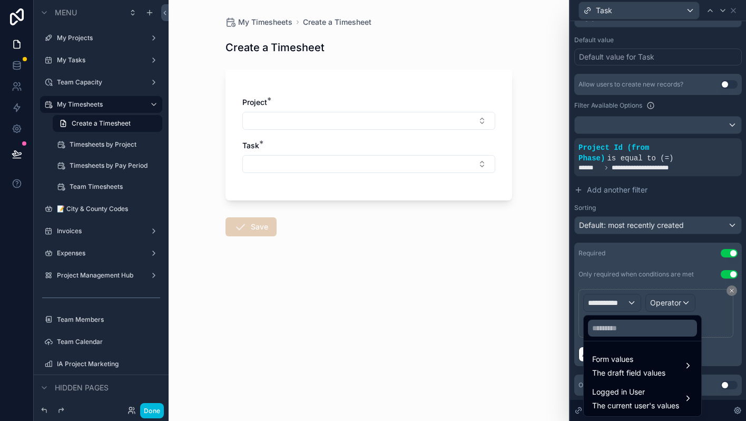
click at [619, 304] on div at bounding box center [658, 210] width 176 height 421
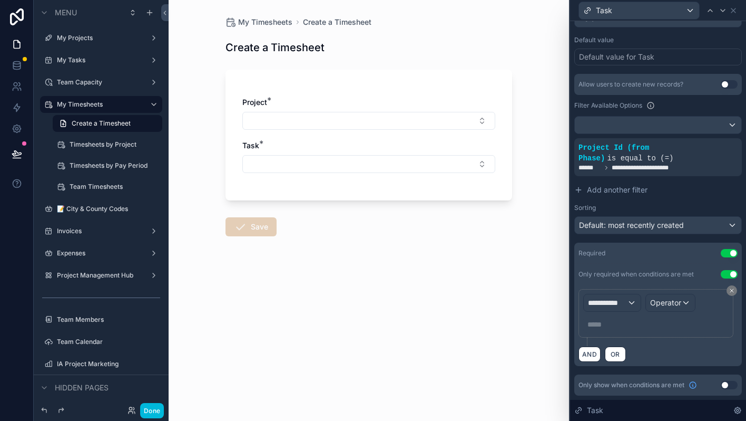
click at [731, 274] on button "Use setting" at bounding box center [729, 274] width 17 height 8
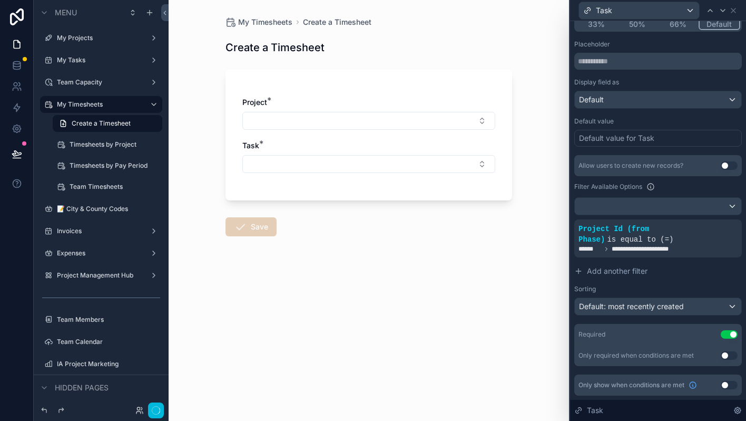
scroll to position [116, 0]
click at [727, 386] on button "Use setting" at bounding box center [729, 385] width 17 height 8
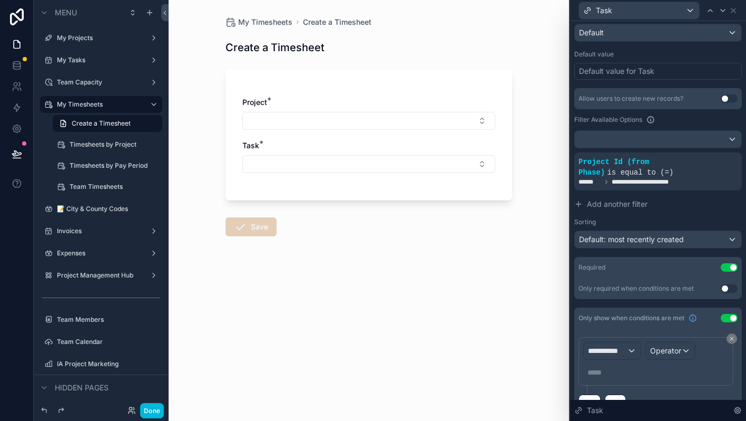
scroll to position [206, 0]
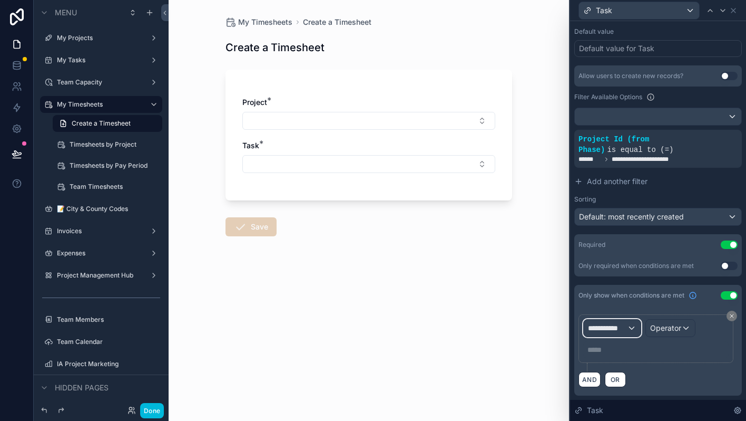
click at [619, 325] on span "**********" at bounding box center [607, 328] width 39 height 11
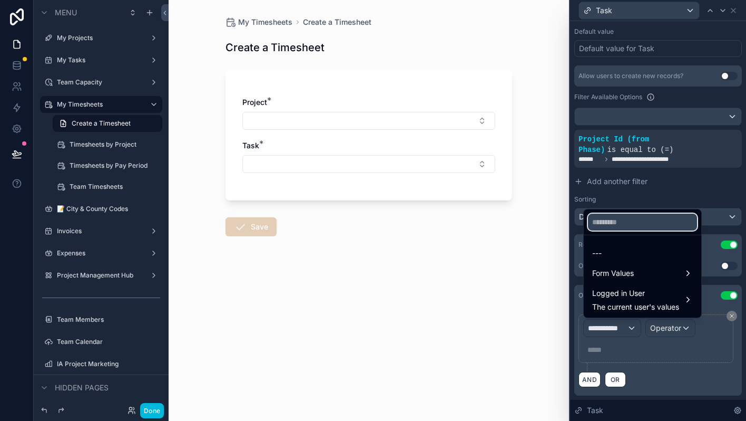
click at [618, 225] on input "text" at bounding box center [642, 222] width 109 height 17
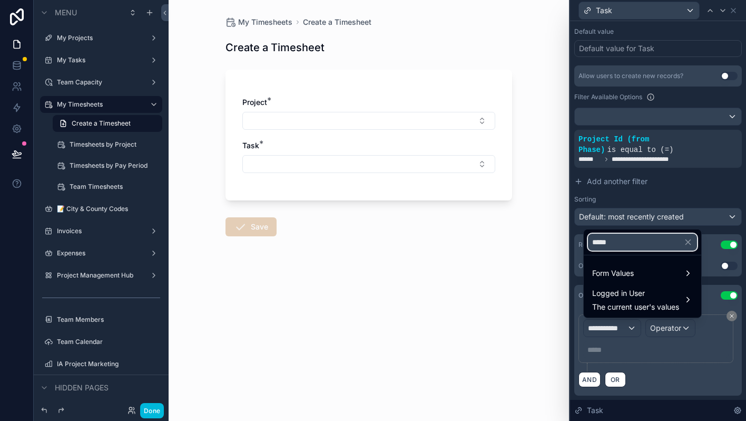
type input "*****"
click at [626, 271] on span "Form Values" at bounding box center [614, 273] width 42 height 13
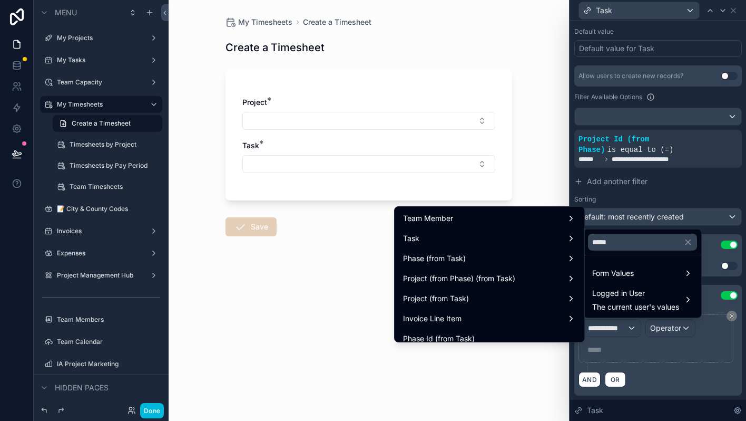
click at [524, 255] on div "Phase (from Task)" at bounding box center [489, 258] width 173 height 13
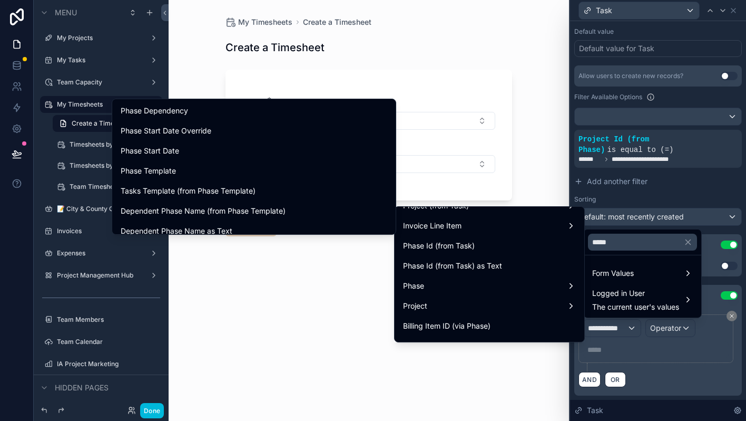
scroll to position [96, 0]
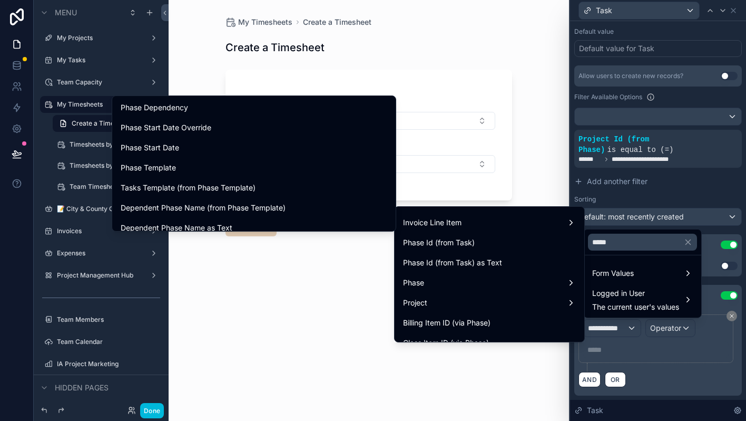
click at [467, 277] on div "Phase" at bounding box center [489, 282] width 173 height 13
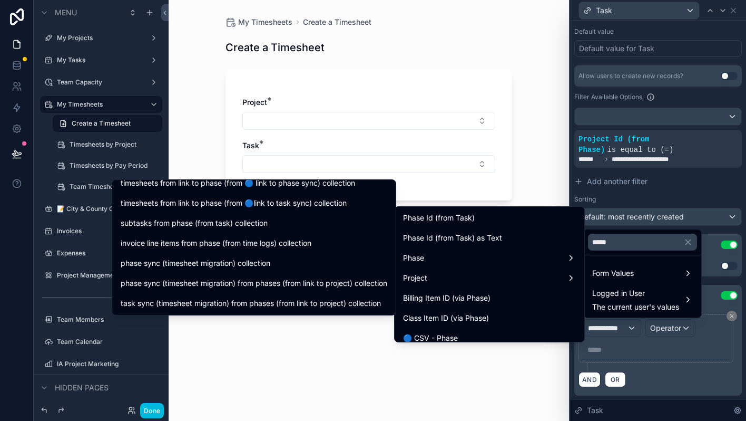
scroll to position [0, 0]
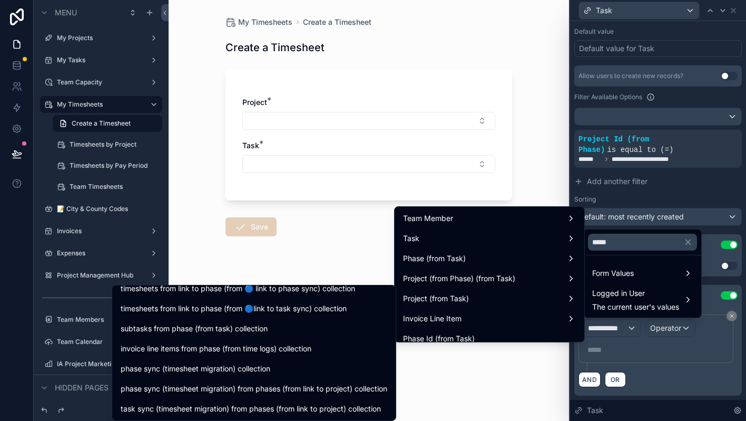
click at [685, 375] on div at bounding box center [658, 210] width 176 height 421
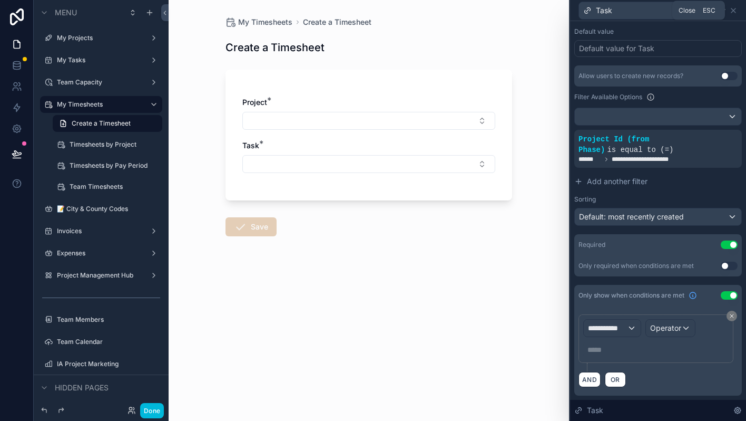
click at [734, 10] on icon at bounding box center [734, 10] width 4 height 4
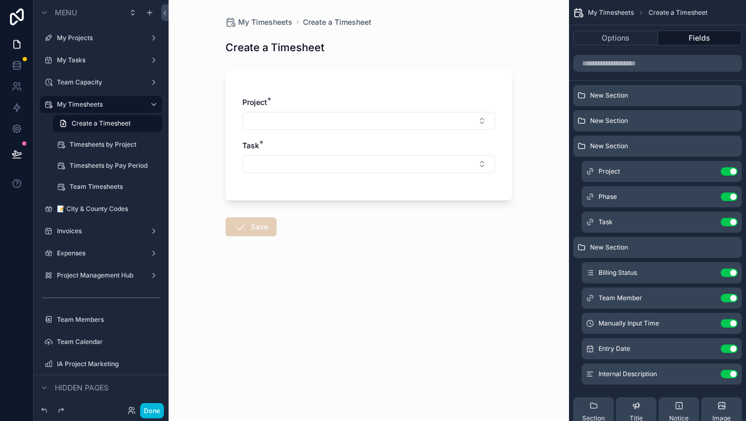
click at [0, 0] on icon "scrollable content" at bounding box center [0, 0] width 0 height 0
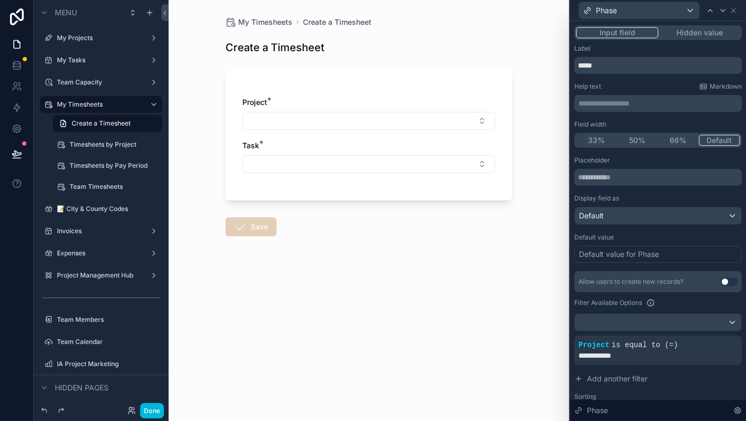
click at [527, 270] on div "My Timesheets Create a Timesheet Create a Timesheet Project * Task * Save" at bounding box center [369, 210] width 401 height 421
click at [144, 404] on button "Done" at bounding box center [152, 410] width 24 height 15
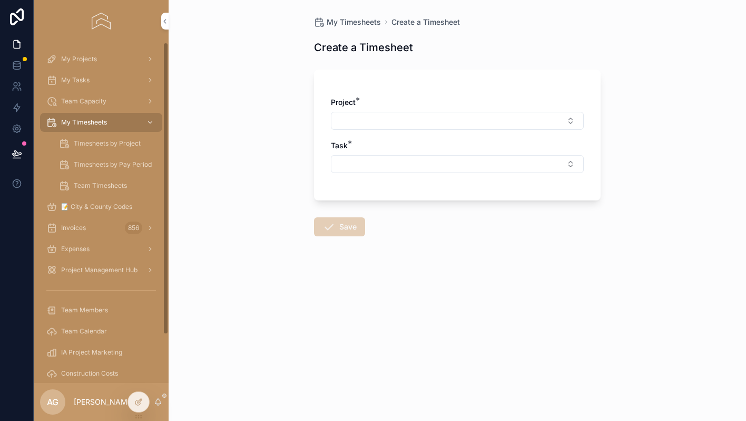
click at [139, 396] on div at bounding box center [138, 402] width 21 height 20
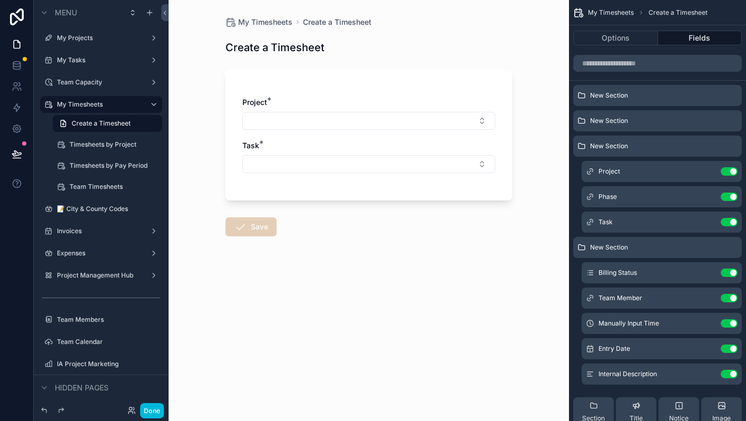
click at [312, 186] on div "Project * Task *" at bounding box center [369, 135] width 287 height 131
click at [338, 100] on div "Project *" at bounding box center [368, 102] width 253 height 11
click at [661, 98] on div "New Section" at bounding box center [658, 95] width 169 height 21
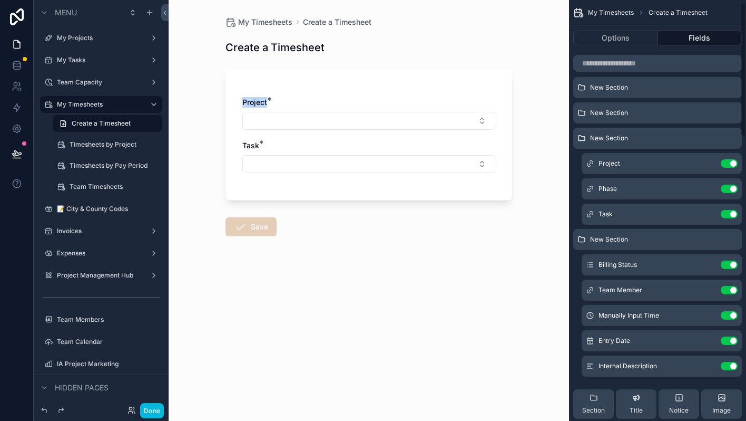
scroll to position [9, 0]
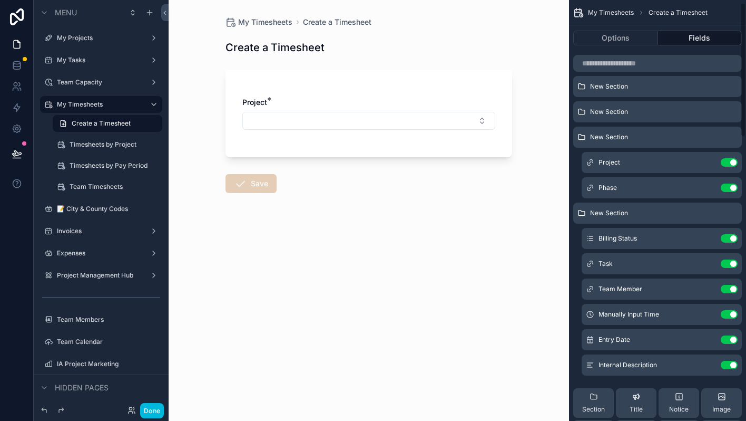
click at [729, 192] on div "Phase Use setting" at bounding box center [662, 187] width 160 height 21
click at [730, 190] on button "Use setting" at bounding box center [729, 187] width 17 height 8
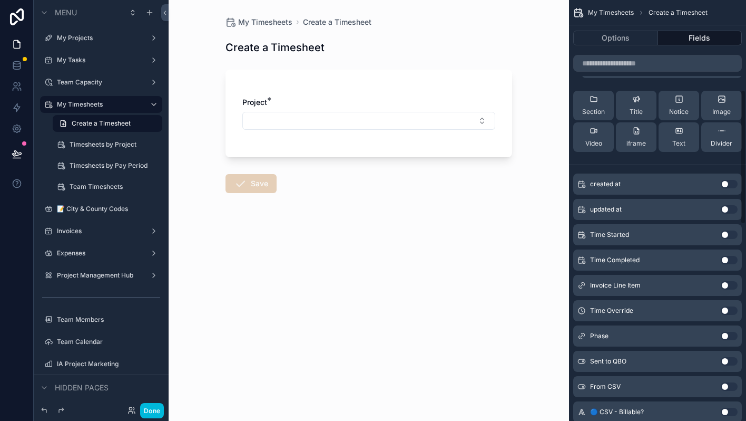
scroll to position [295, 0]
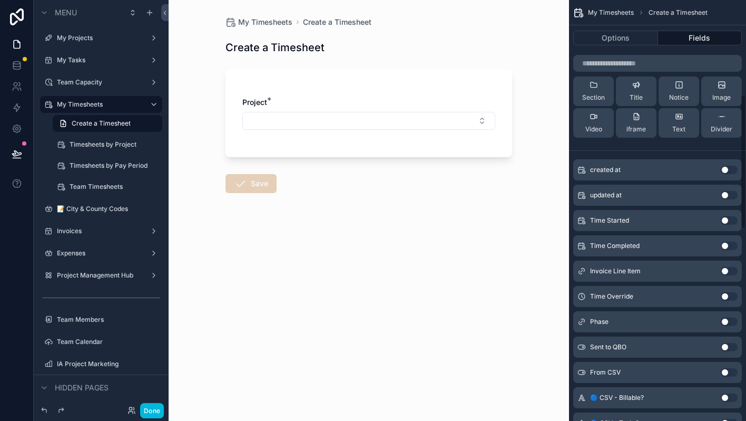
click at [728, 324] on button "Use setting" at bounding box center [729, 321] width 17 height 8
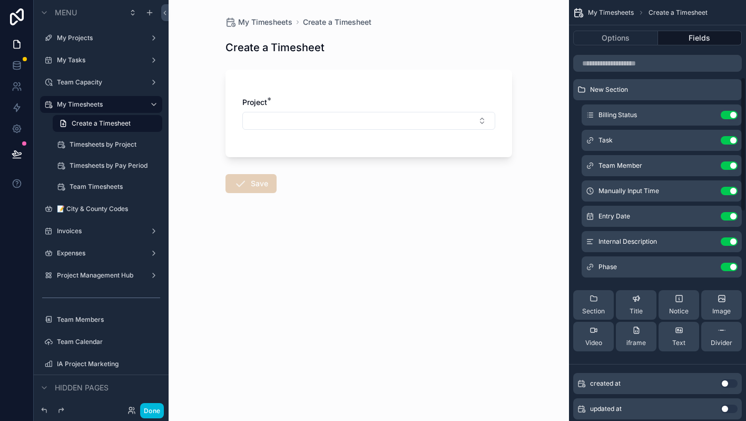
scroll to position [30, 0]
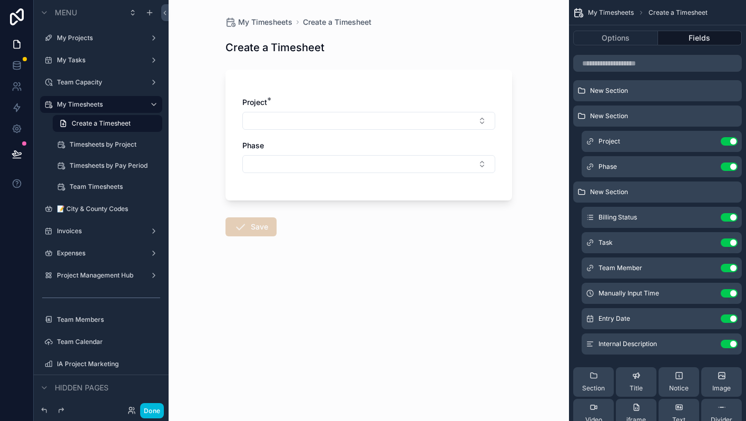
click at [0, 0] on icon "scrollable content" at bounding box center [0, 0] width 0 height 0
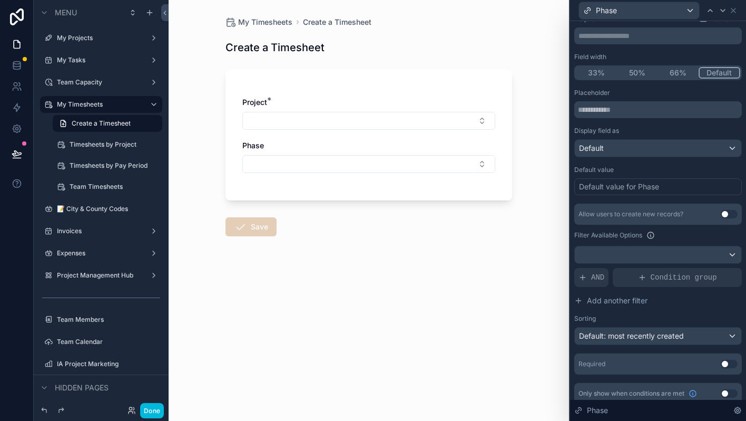
scroll to position [76, 0]
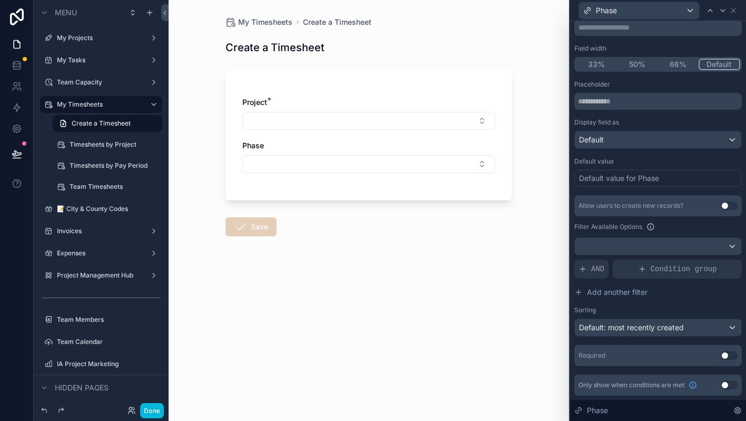
click at [420, 123] on button "Select Button" at bounding box center [368, 121] width 253 height 18
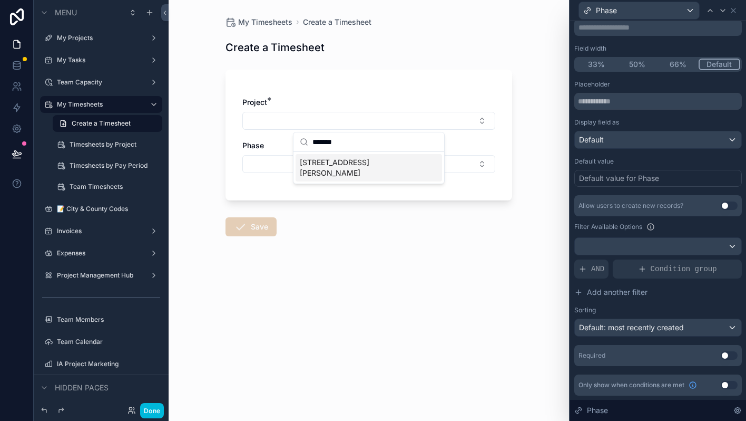
type input "*******"
click at [327, 162] on span "[STREET_ADDRESS][PERSON_NAME]" at bounding box center [362, 167] width 125 height 21
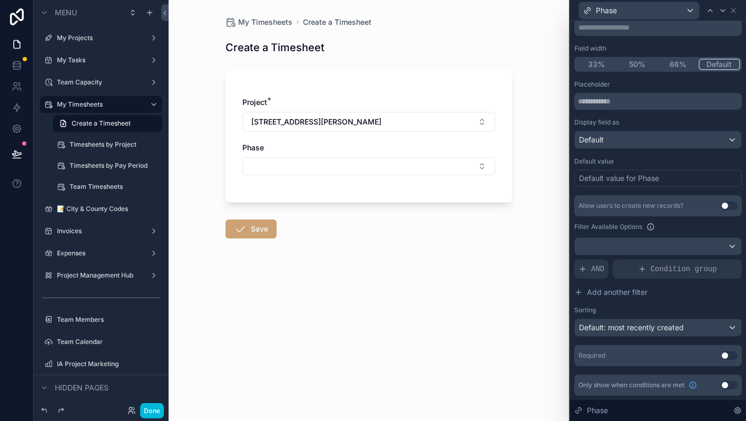
click at [304, 165] on button "Select Button" at bounding box center [368, 166] width 253 height 18
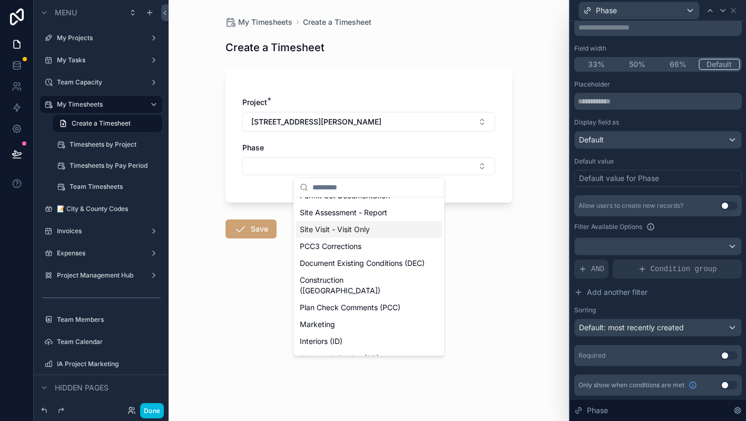
scroll to position [0, 0]
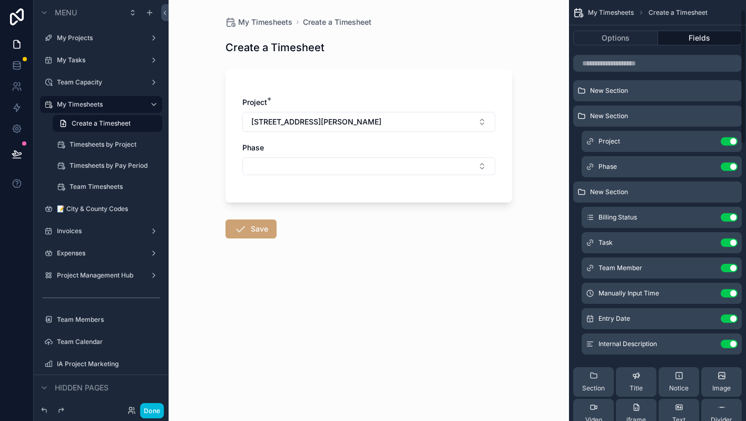
click at [635, 168] on div "Phase Use setting" at bounding box center [662, 166] width 160 height 21
click at [0, 0] on icon "scrollable content" at bounding box center [0, 0] width 0 height 0
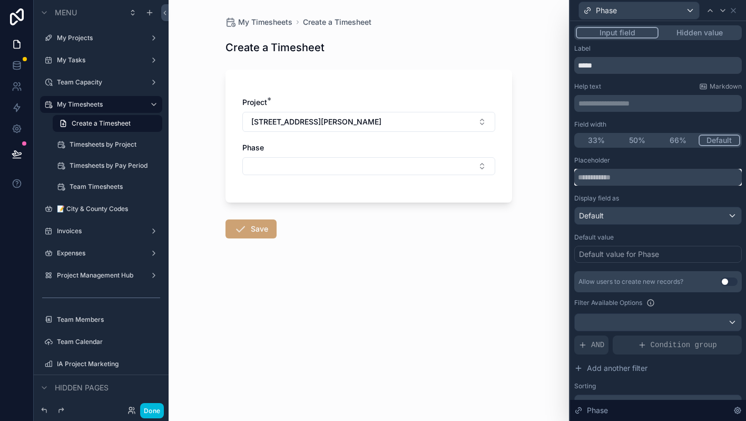
click at [674, 172] on input "text" at bounding box center [659, 177] width 168 height 17
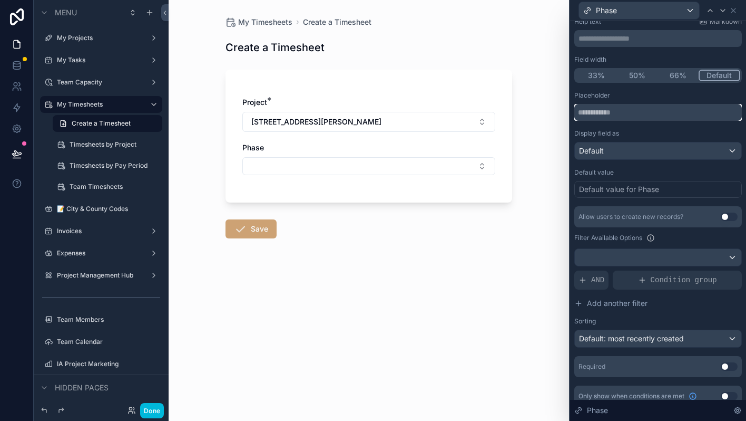
scroll to position [76, 0]
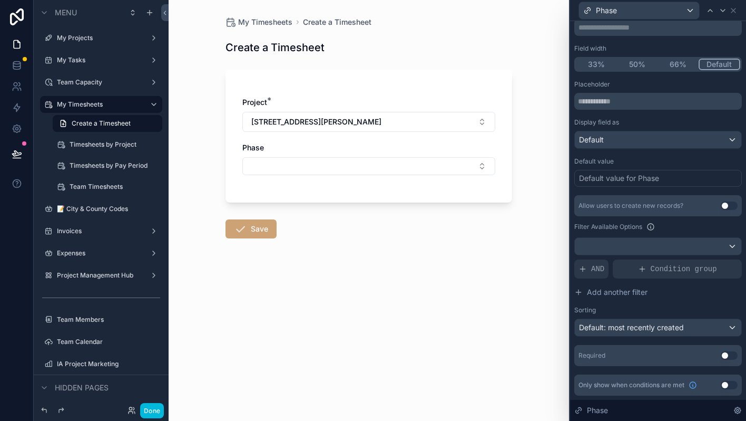
click at [692, 222] on div "Filter Available Options" at bounding box center [659, 226] width 168 height 13
click at [676, 247] on div at bounding box center [658, 246] width 167 height 17
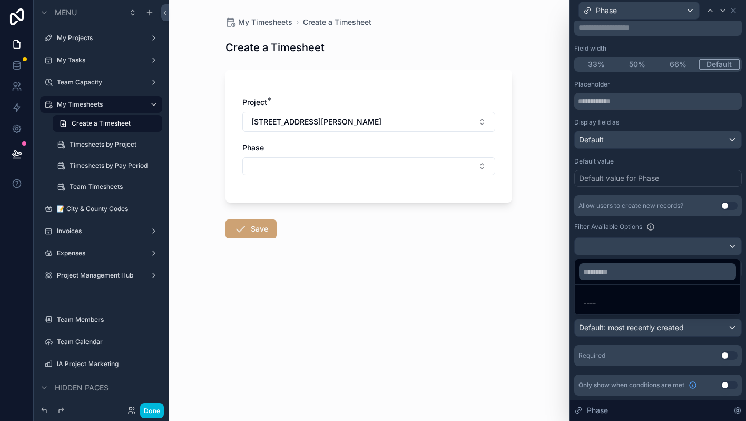
click at [676, 247] on div at bounding box center [658, 210] width 176 height 421
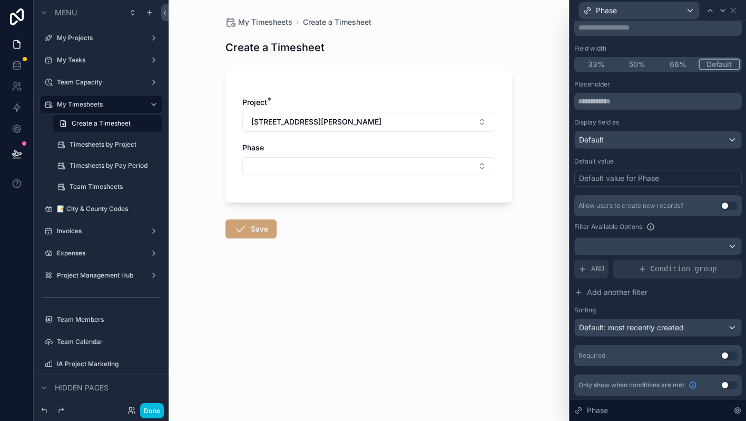
click at [722, 354] on button "Use setting" at bounding box center [729, 355] width 17 height 8
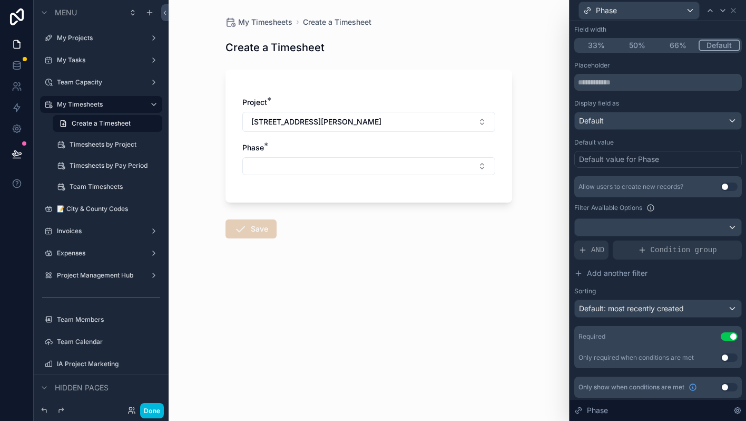
scroll to position [97, 0]
click at [732, 384] on button "Use setting" at bounding box center [729, 385] width 17 height 8
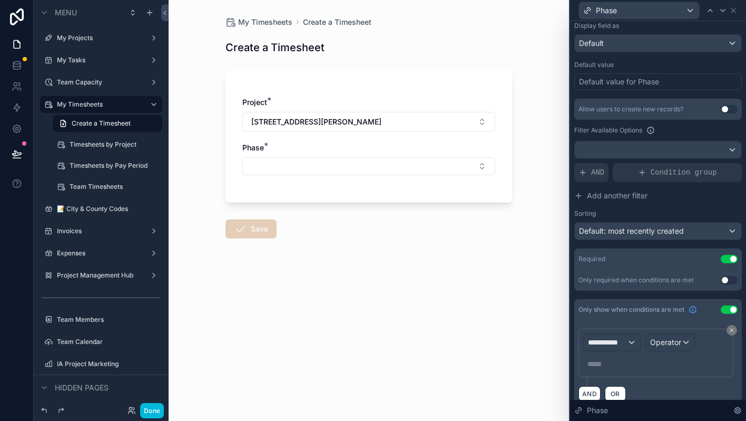
scroll to position [187, 0]
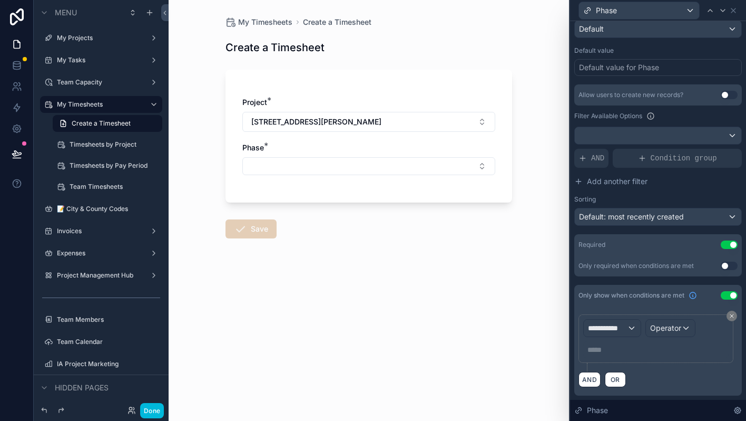
click at [727, 294] on button "Use setting" at bounding box center [729, 295] width 17 height 8
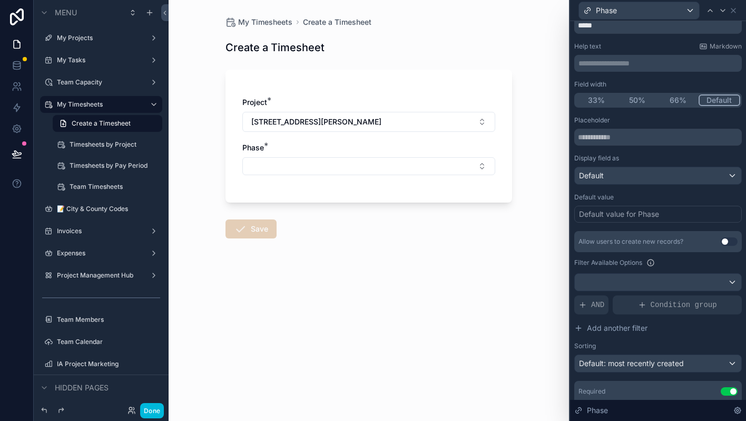
scroll to position [33, 0]
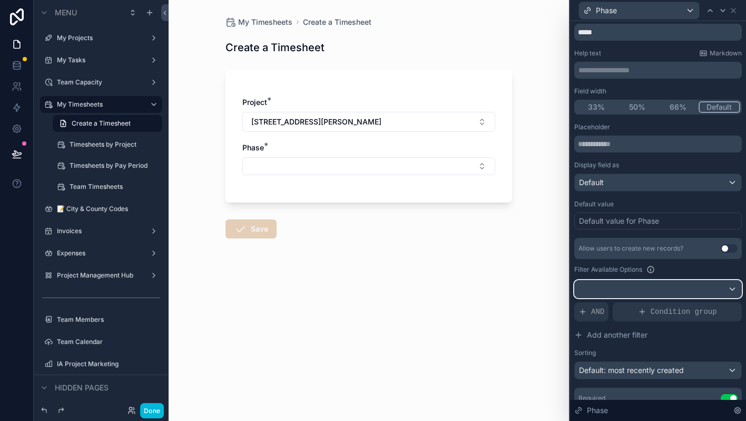
click at [682, 291] on div at bounding box center [658, 288] width 167 height 17
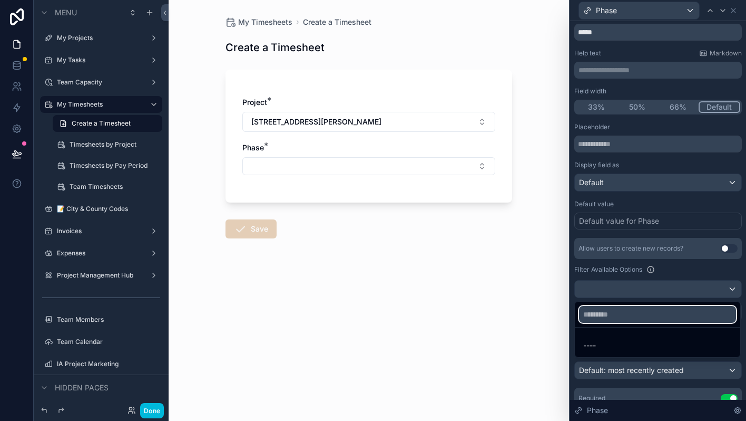
click at [642, 314] on input "text" at bounding box center [657, 314] width 157 height 17
click at [676, 274] on div at bounding box center [658, 210] width 176 height 421
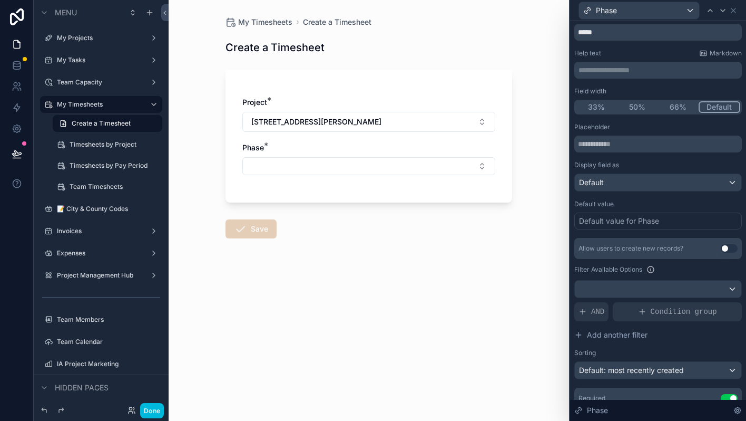
click at [594, 310] on span "AND" at bounding box center [597, 311] width 13 height 11
click at [0, 0] on icon at bounding box center [0, 0] width 0 height 0
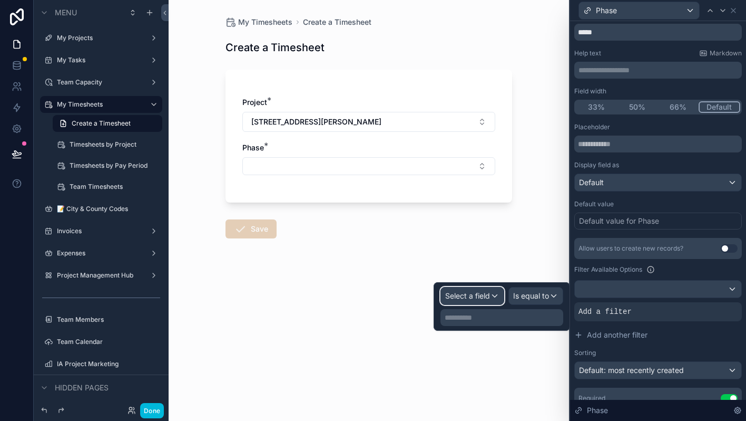
click at [479, 296] on span "Select a field" at bounding box center [467, 295] width 45 height 9
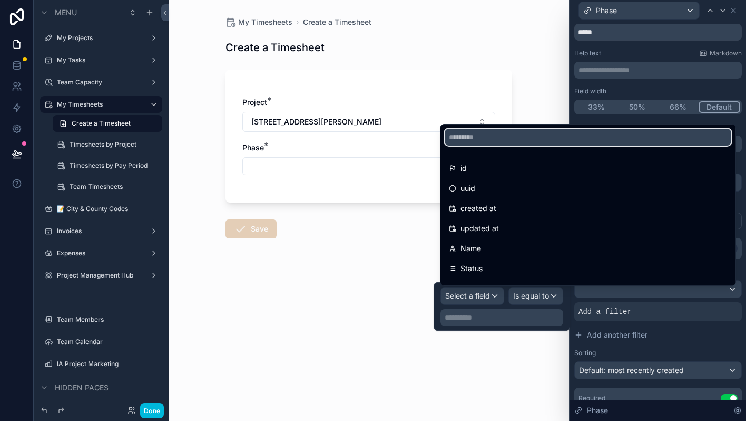
click at [469, 129] on input "text" at bounding box center [588, 137] width 287 height 17
type input "*******"
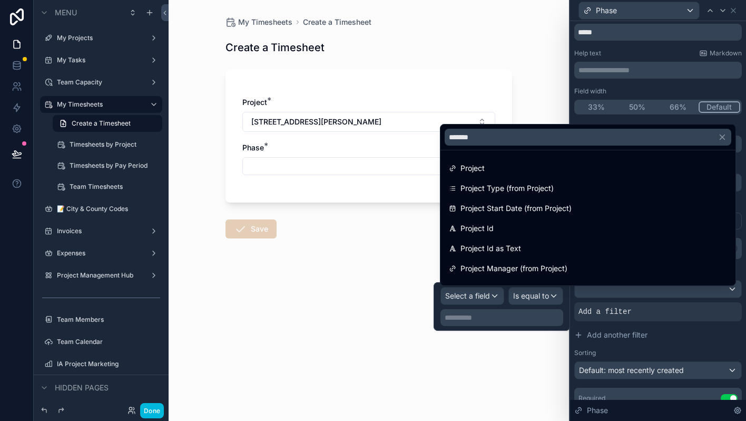
click at [494, 222] on div "Project Id" at bounding box center [588, 228] width 278 height 13
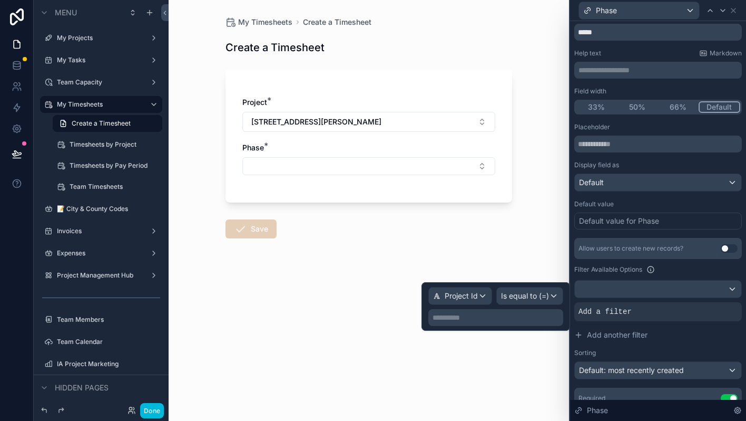
click at [488, 316] on p "**********" at bounding box center [497, 317] width 129 height 11
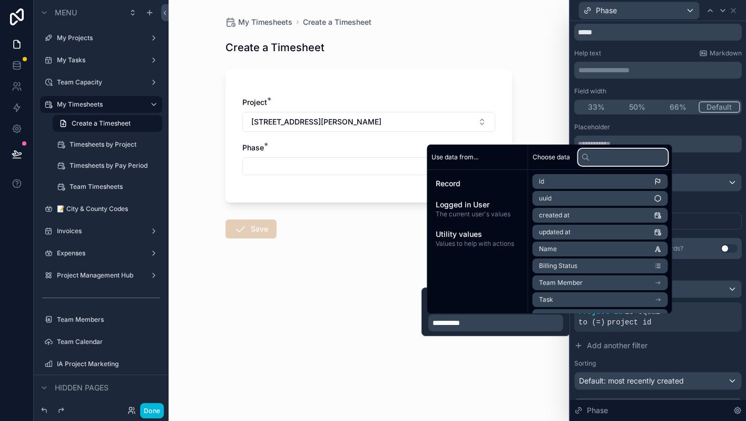
click at [611, 160] on input "text" at bounding box center [624, 157] width 90 height 17
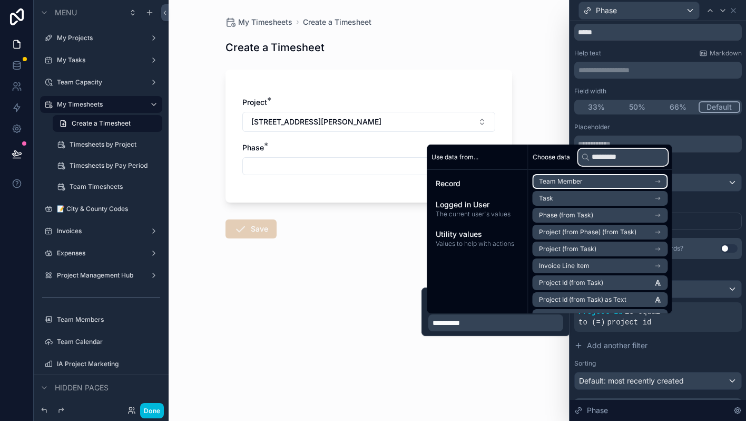
type input "**********"
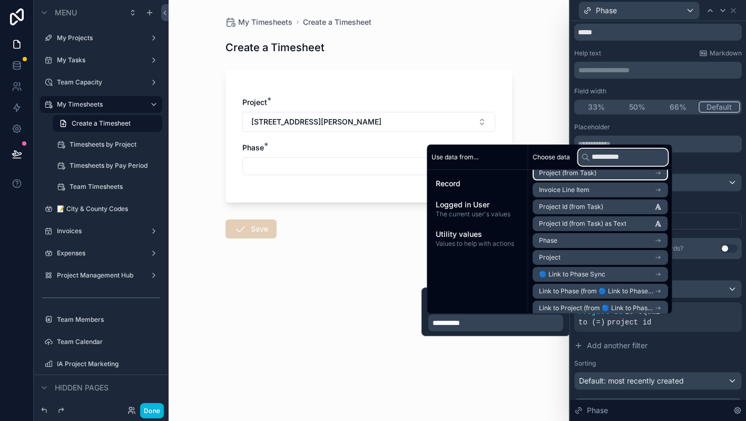
scroll to position [60, 0]
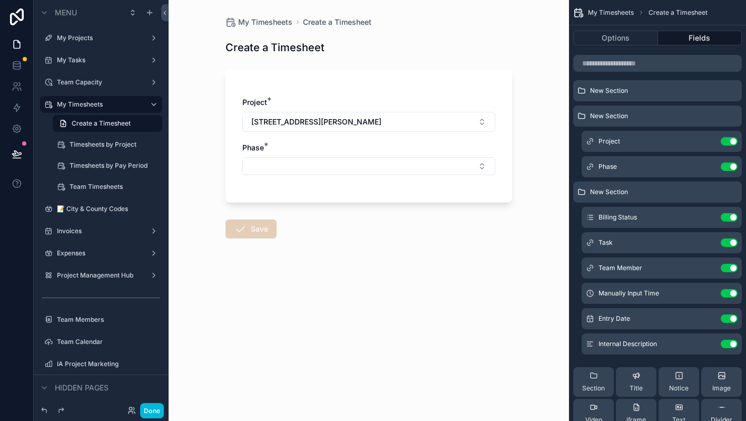
click at [483, 386] on div "My Timesheets Create a Timesheet Create a Timesheet Project * [STREET_ADDRESS][…" at bounding box center [369, 210] width 401 height 421
click at [0, 0] on icon "scrollable content" at bounding box center [0, 0] width 0 height 0
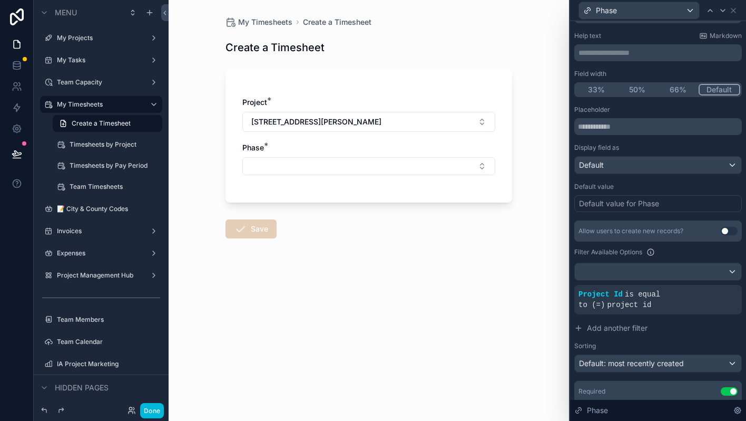
scroll to position [90, 0]
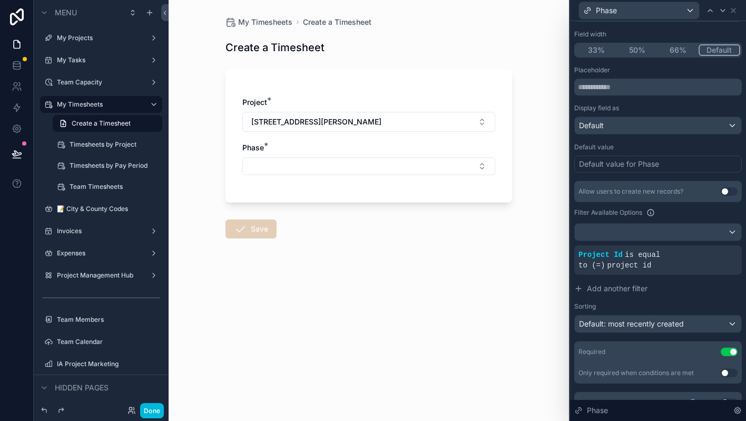
click at [664, 261] on div "Project Id is equal to (=) project id" at bounding box center [658, 259] width 159 height 21
click at [639, 258] on span "is equal to (=)" at bounding box center [620, 259] width 82 height 19
click at [0, 0] on icon at bounding box center [0, 0] width 0 height 0
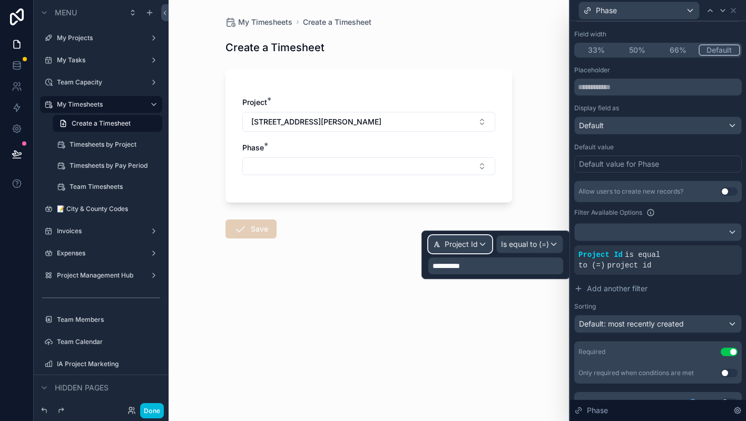
click at [481, 242] on div "Project Id" at bounding box center [460, 244] width 63 height 17
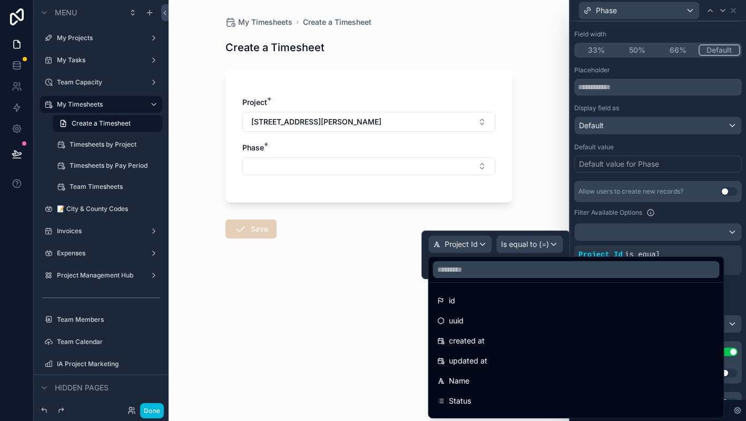
click at [481, 242] on div at bounding box center [496, 254] width 149 height 48
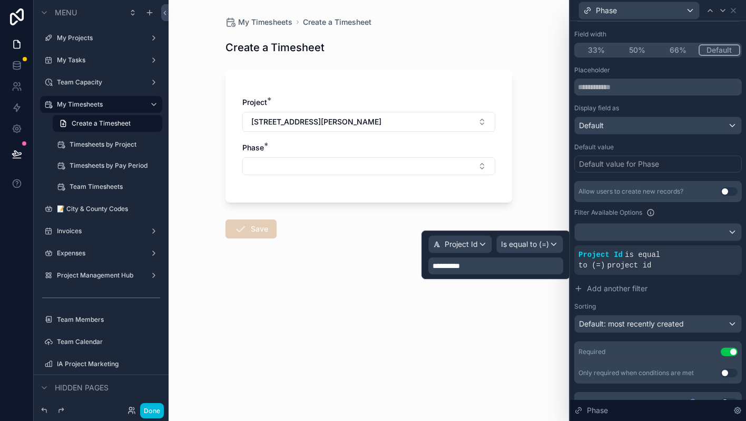
click at [479, 262] on p "**********" at bounding box center [497, 265] width 129 height 11
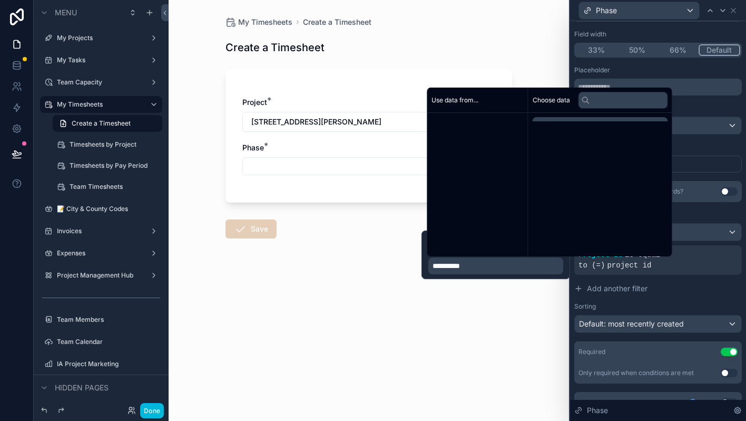
click at [479, 262] on p "**********" at bounding box center [497, 265] width 129 height 11
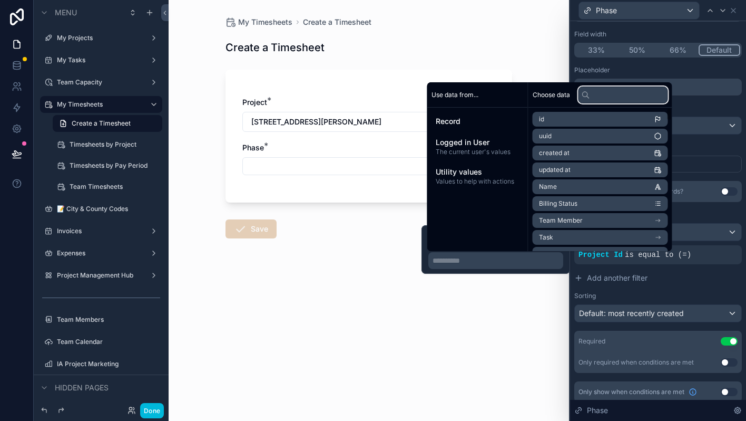
click at [610, 98] on input "text" at bounding box center [624, 94] width 90 height 17
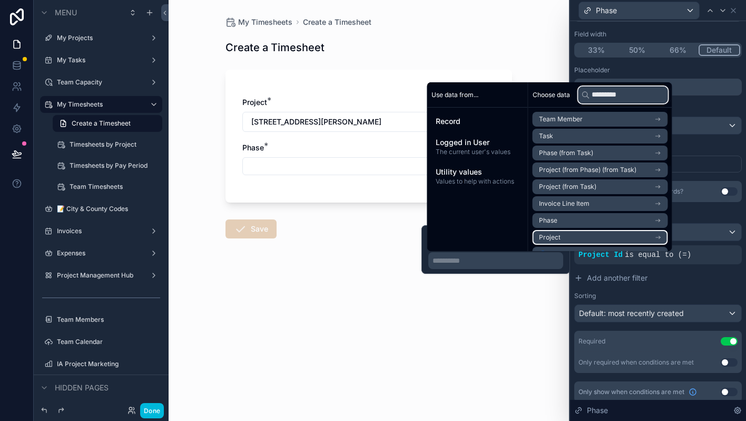
type input "*********"
click at [660, 238] on icon "scrollable content" at bounding box center [659, 237] width 1 height 1
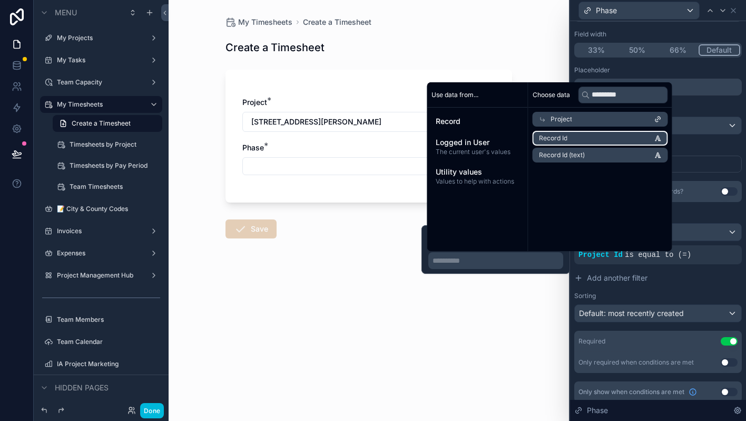
click at [629, 141] on li "Record Id" at bounding box center [600, 138] width 135 height 15
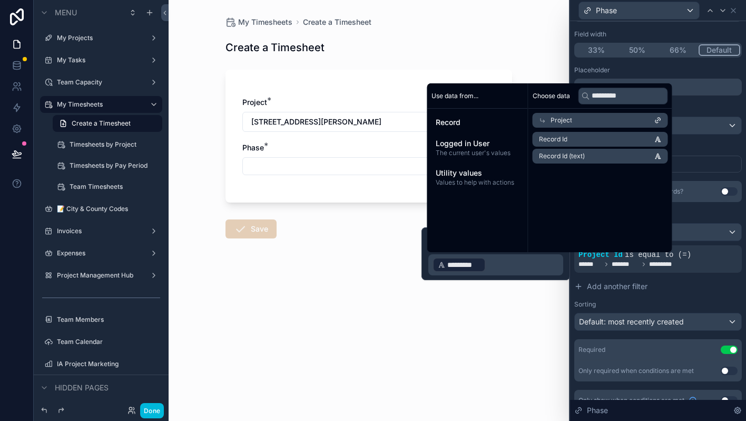
click at [474, 344] on div "My Timesheets Create a Timesheet Create a Timesheet Project * [STREET_ADDRESS][…" at bounding box center [369, 210] width 401 height 421
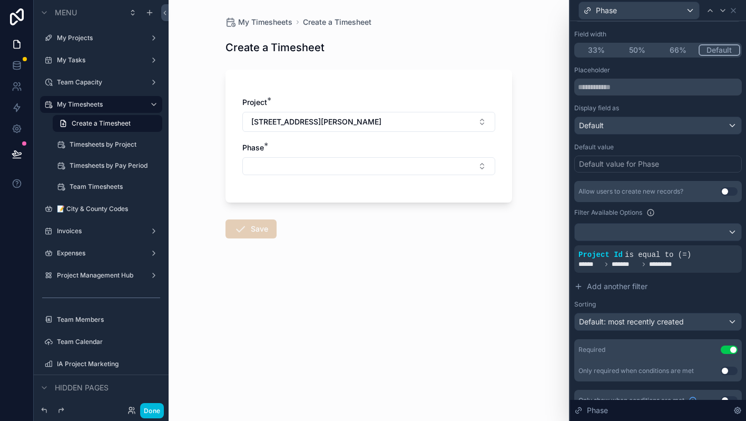
click at [307, 168] on button "Select Button" at bounding box center [368, 166] width 253 height 18
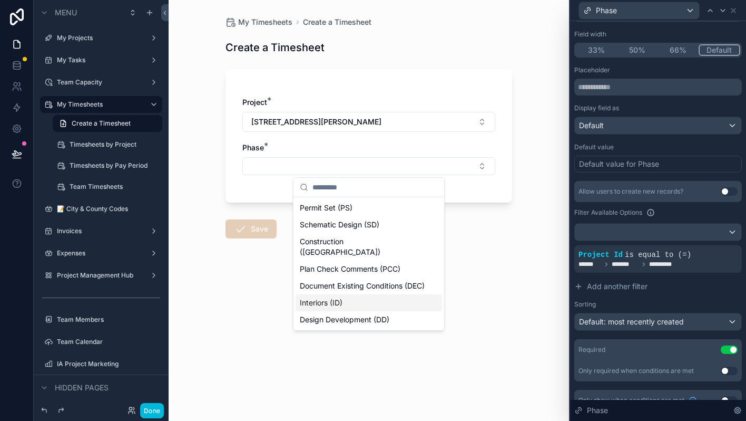
click at [252, 348] on div "My Timesheets Create a Timesheet Create a Timesheet Project * [STREET_ADDRESS][…" at bounding box center [369, 210] width 401 height 421
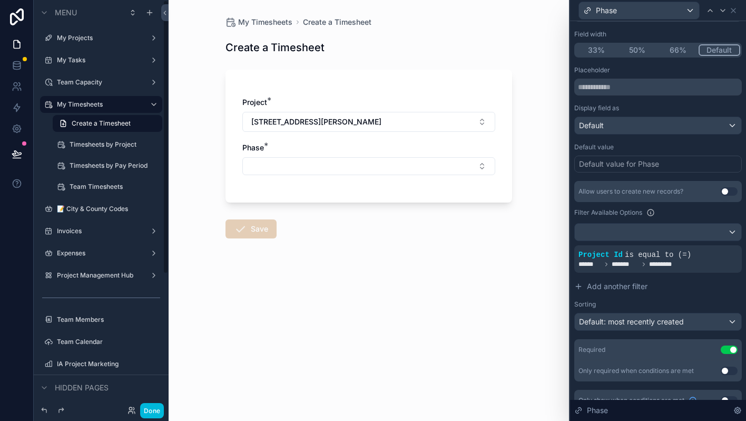
click at [149, 405] on button "Done" at bounding box center [152, 410] width 24 height 15
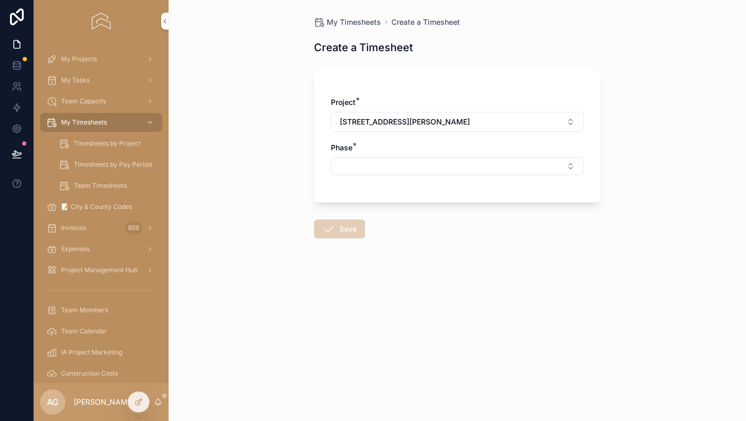
click at [380, 166] on button "Select Button" at bounding box center [457, 166] width 253 height 18
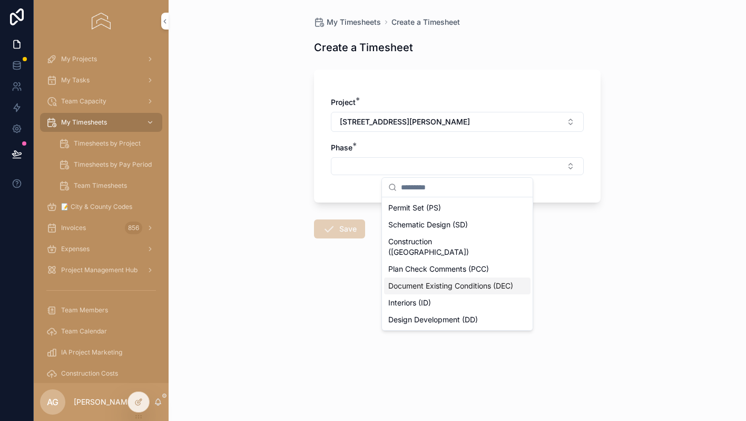
click at [342, 282] on form "Project * [STREET_ADDRESS][PERSON_NAME] Phase * Save" at bounding box center [457, 184] width 287 height 242
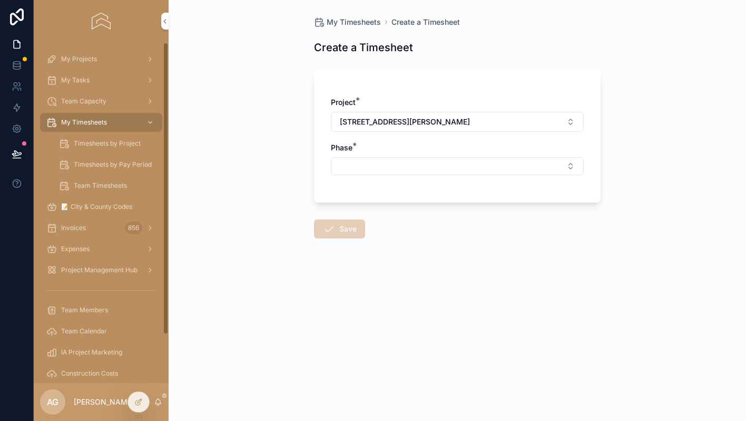
click at [133, 403] on div at bounding box center [138, 402] width 21 height 20
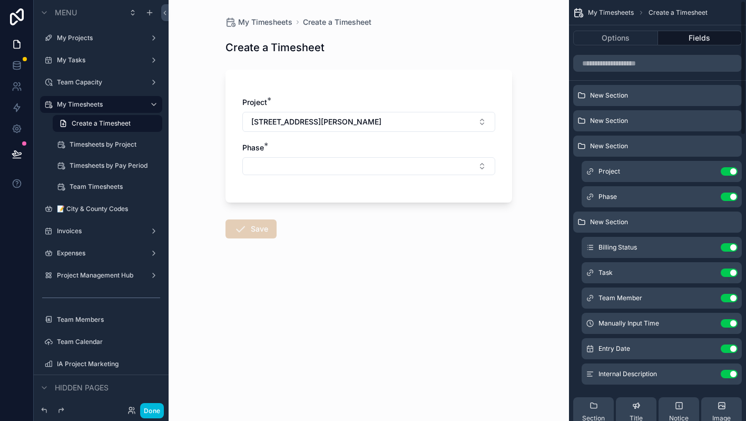
scroll to position [5, 0]
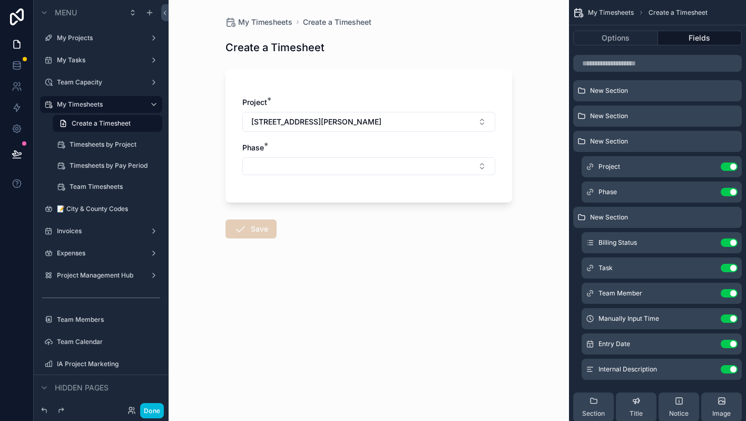
click at [0, 0] on icon "scrollable content" at bounding box center [0, 0] width 0 height 0
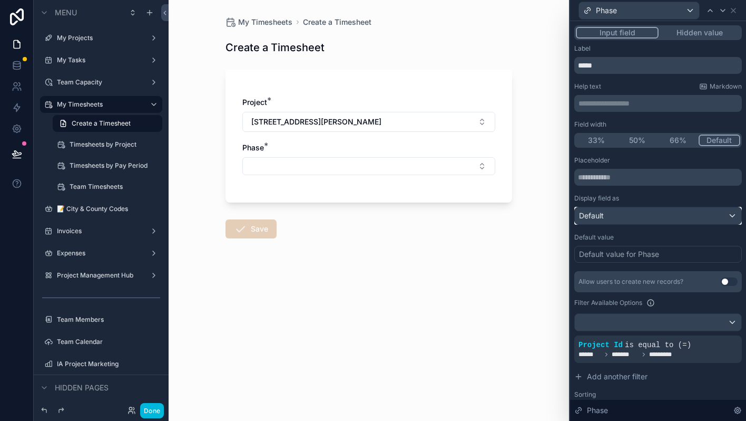
click at [672, 222] on div "Default" at bounding box center [658, 215] width 167 height 17
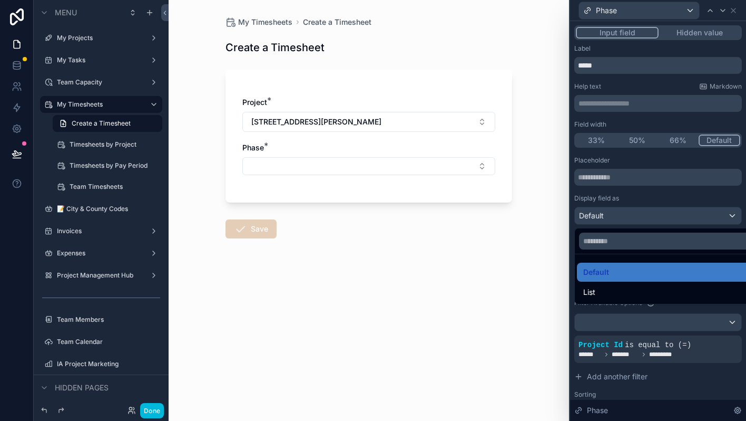
click at [672, 222] on div at bounding box center [658, 210] width 176 height 421
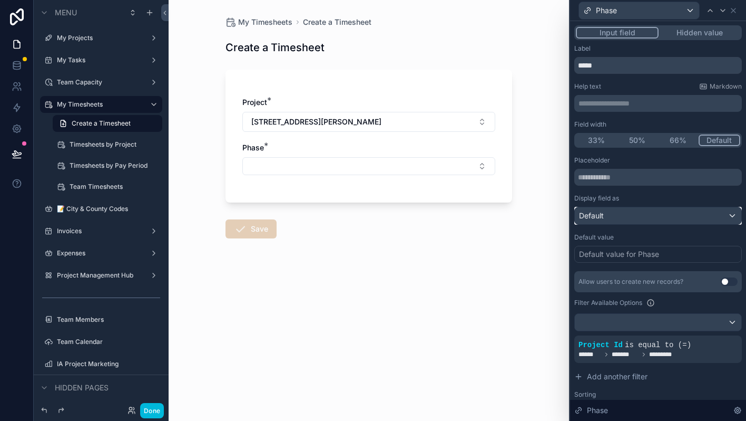
click at [672, 222] on div "Default" at bounding box center [658, 215] width 167 height 17
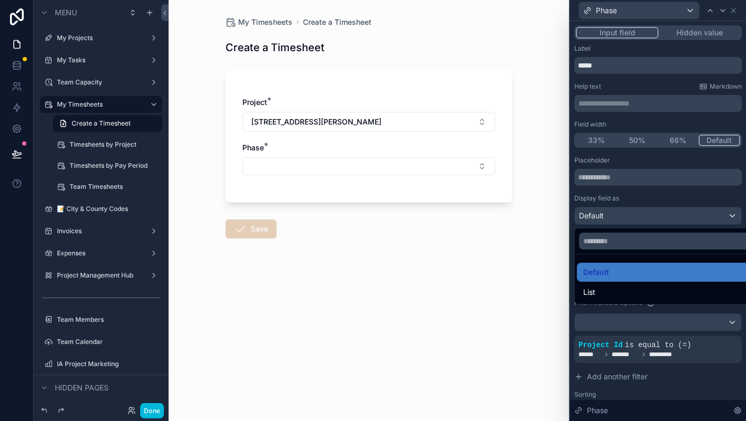
click at [624, 293] on div "List" at bounding box center [671, 292] width 174 height 13
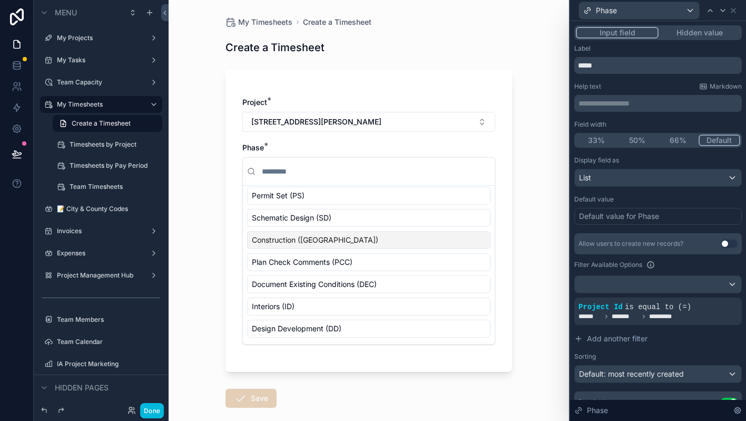
scroll to position [0, 0]
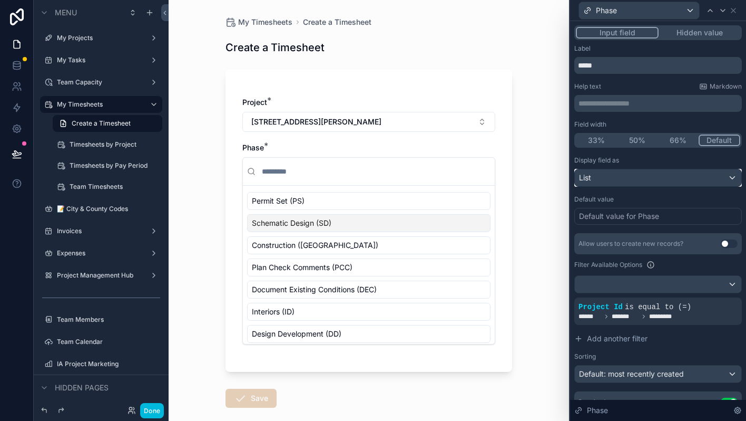
click at [622, 172] on div "List" at bounding box center [658, 177] width 167 height 17
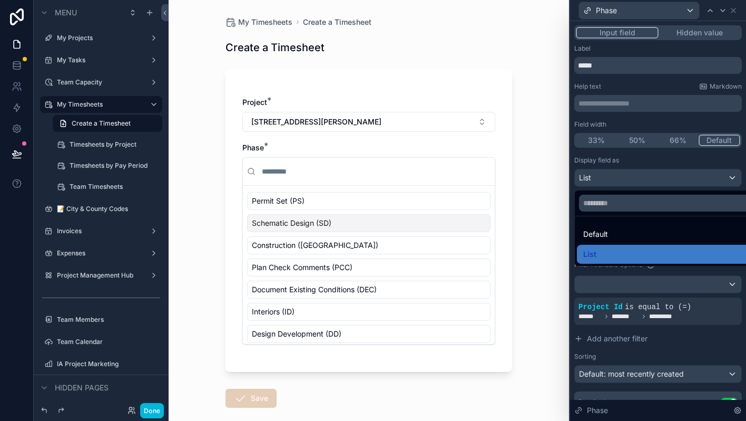
click at [602, 233] on span "Default" at bounding box center [596, 234] width 25 height 13
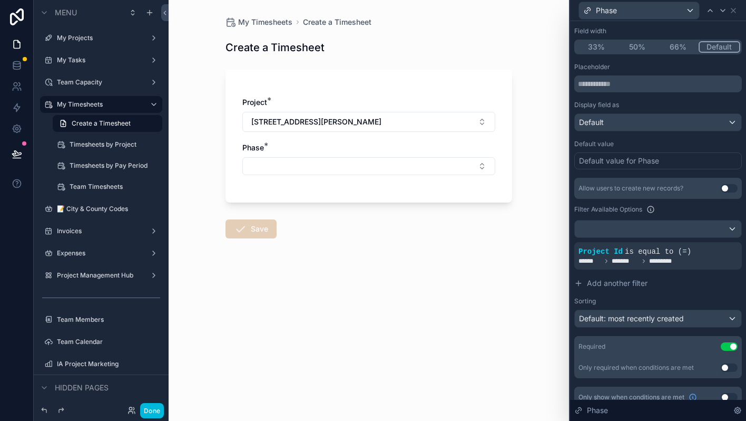
scroll to position [105, 0]
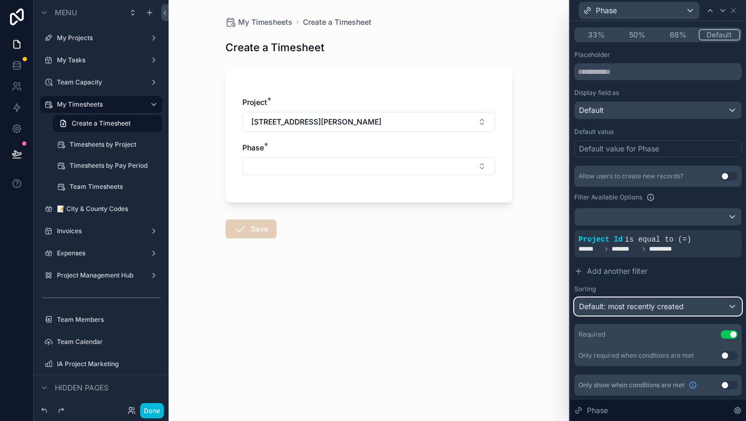
click at [631, 311] on span "Default: most recently created" at bounding box center [631, 306] width 105 height 9
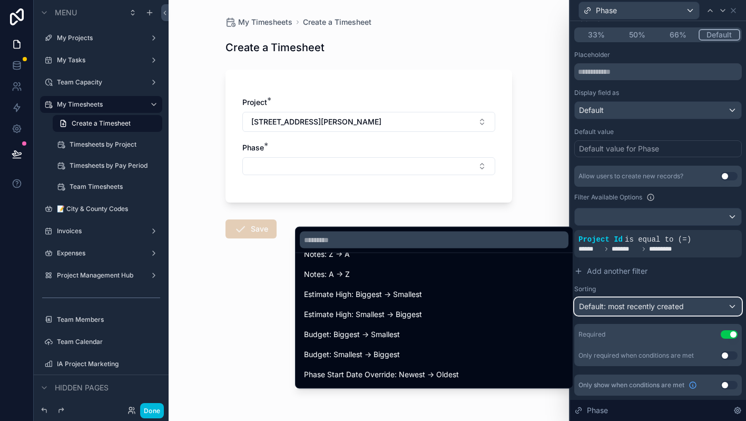
scroll to position [161, 0]
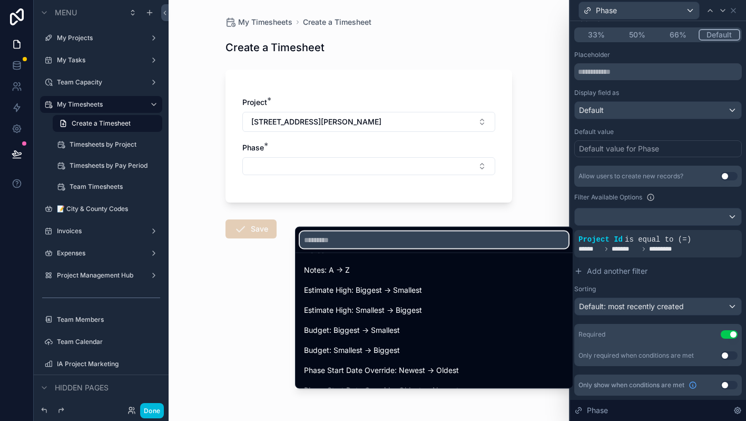
click at [364, 236] on input "text" at bounding box center [434, 239] width 269 height 17
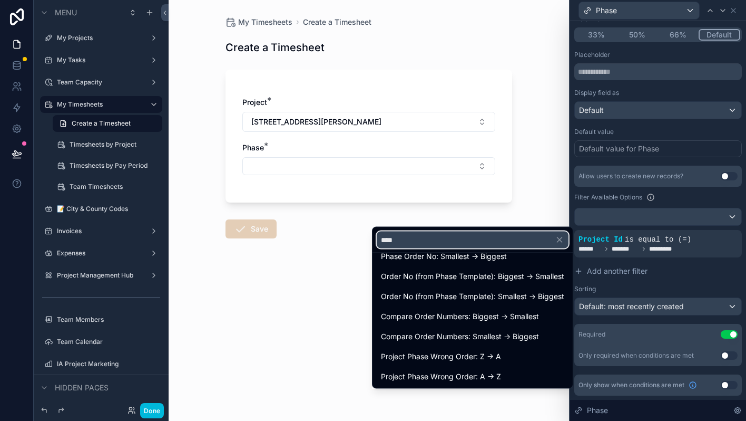
type input "*****"
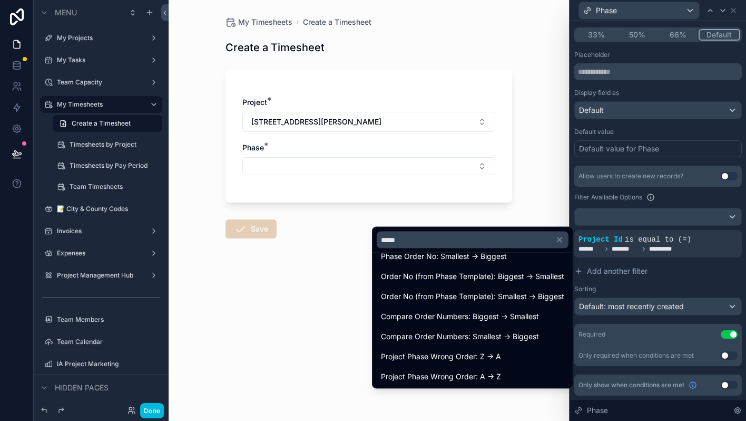
click at [381, 254] on span "Phase Order No: Smallest -> Biggest" at bounding box center [444, 256] width 126 height 13
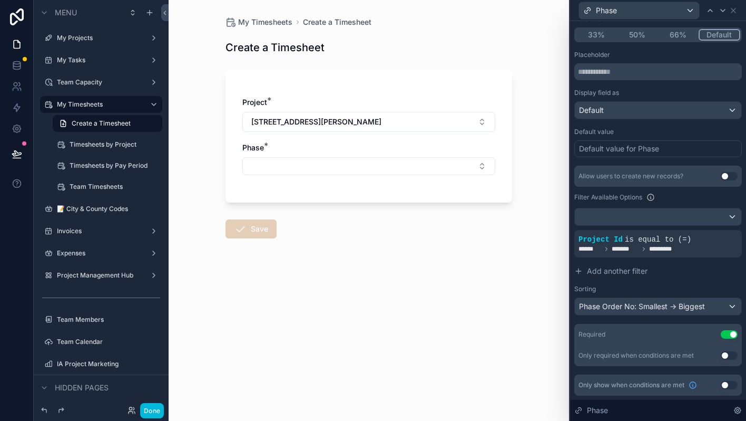
click at [379, 169] on button "Select Button" at bounding box center [368, 166] width 253 height 18
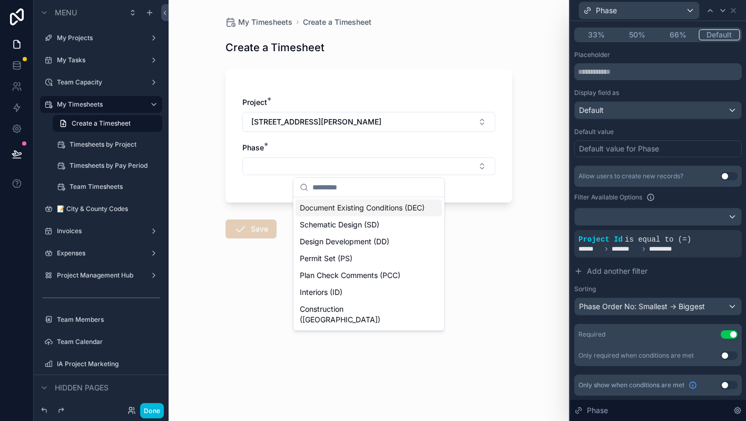
click at [408, 165] on button "Select Button" at bounding box center [368, 166] width 253 height 18
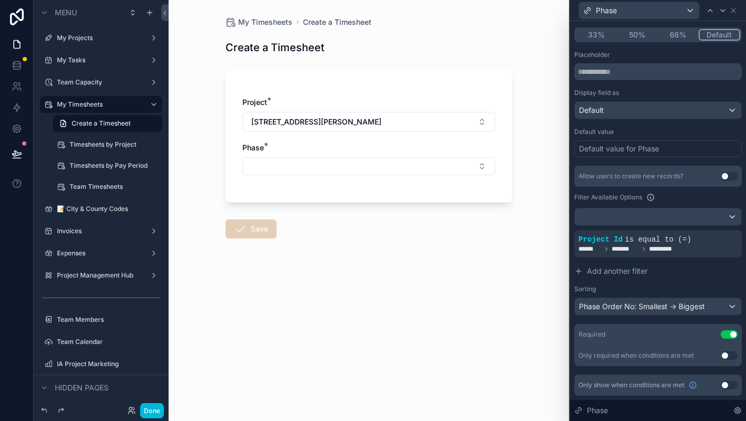
click at [449, 291] on form "Project * [STREET_ADDRESS][PERSON_NAME] Phase * Save" at bounding box center [369, 184] width 287 height 242
click at [151, 408] on button "Done" at bounding box center [152, 410] width 24 height 15
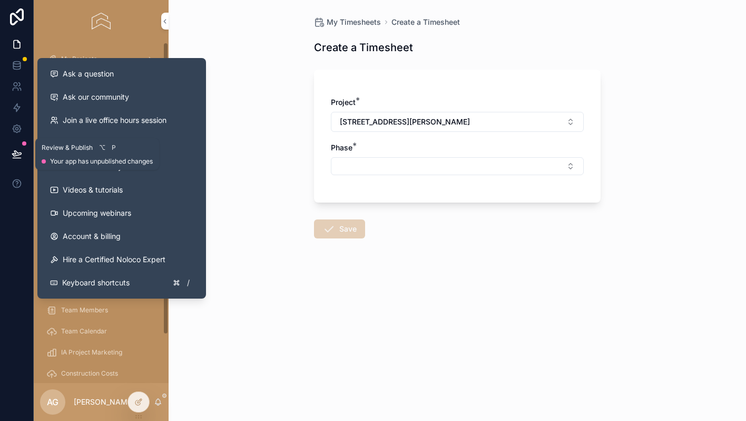
click at [21, 144] on button at bounding box center [16, 154] width 23 height 30
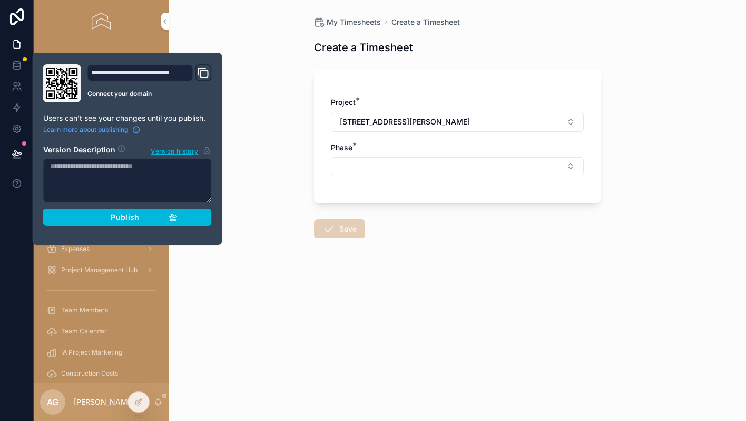
click at [95, 216] on div "Publish" at bounding box center [127, 216] width 100 height 9
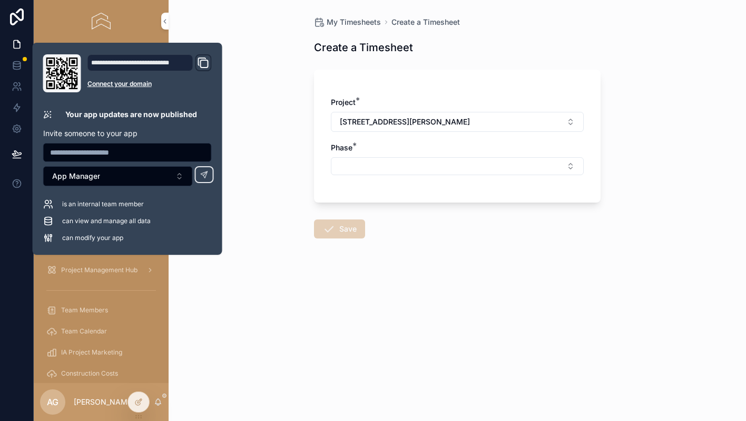
click at [354, 322] on div "My Timesheets Create a Timesheet Create a Timesheet Project * [STREET_ADDRESS][…" at bounding box center [458, 210] width 578 height 421
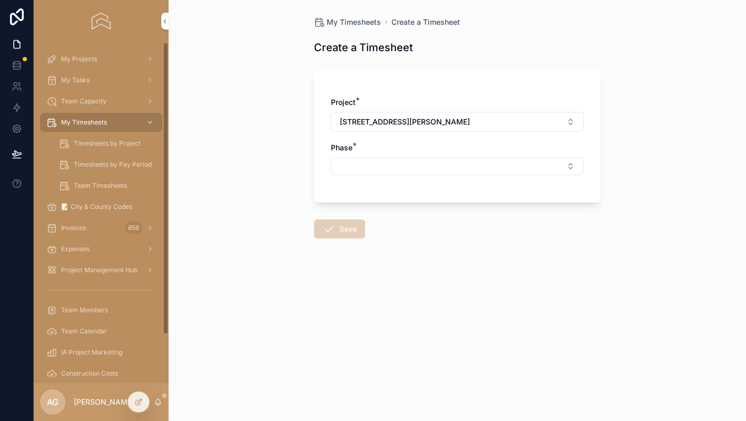
click at [138, 396] on div at bounding box center [138, 402] width 21 height 20
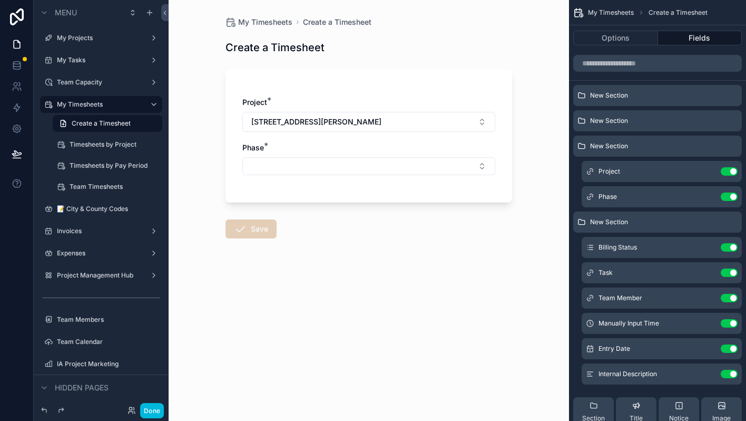
click at [651, 130] on div "New Section" at bounding box center [658, 120] width 169 height 21
click at [0, 0] on icon "scrollable content" at bounding box center [0, 0] width 0 height 0
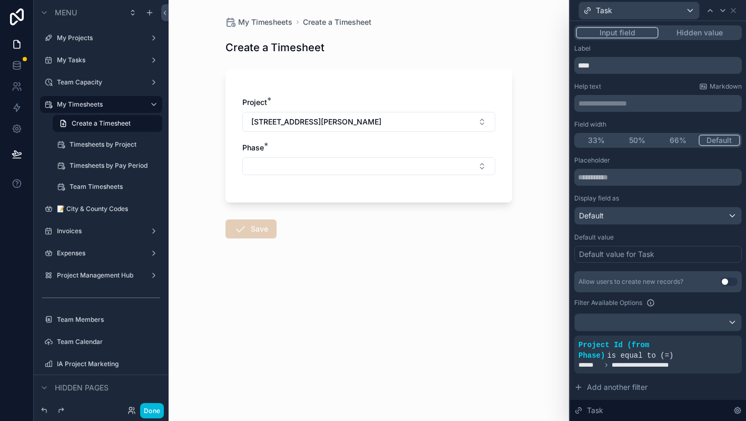
click at [442, 173] on button "Select Button" at bounding box center [368, 166] width 253 height 18
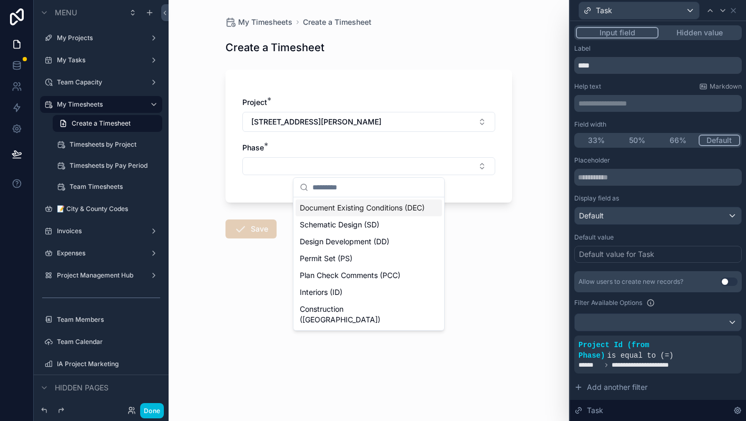
click at [387, 212] on span "Document Existing Conditions (DEC)" at bounding box center [362, 207] width 125 height 11
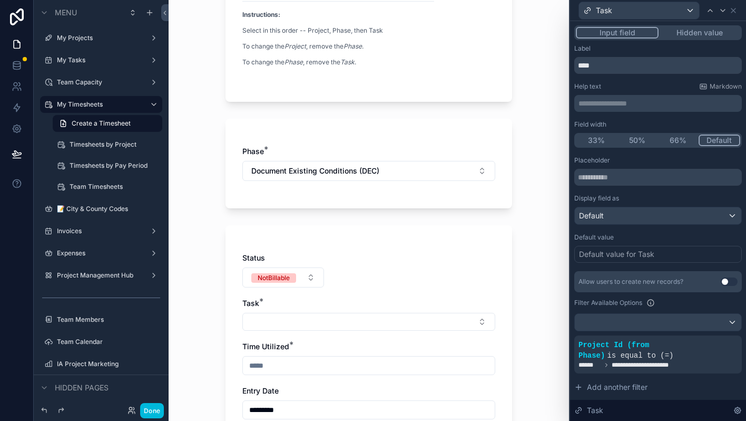
scroll to position [130, 0]
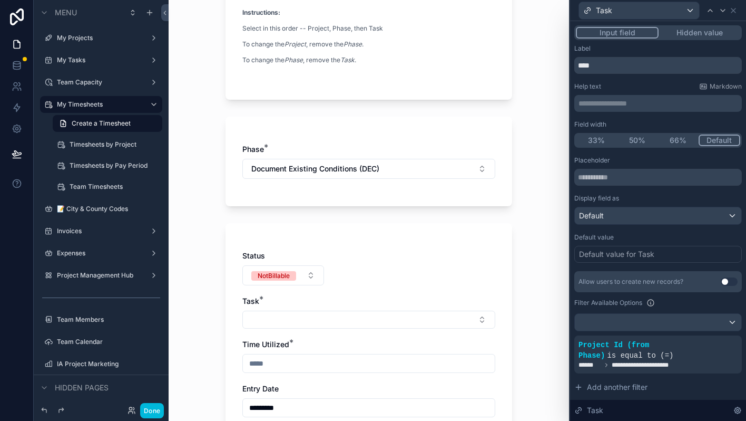
click at [343, 316] on button "Select Button" at bounding box center [368, 320] width 253 height 18
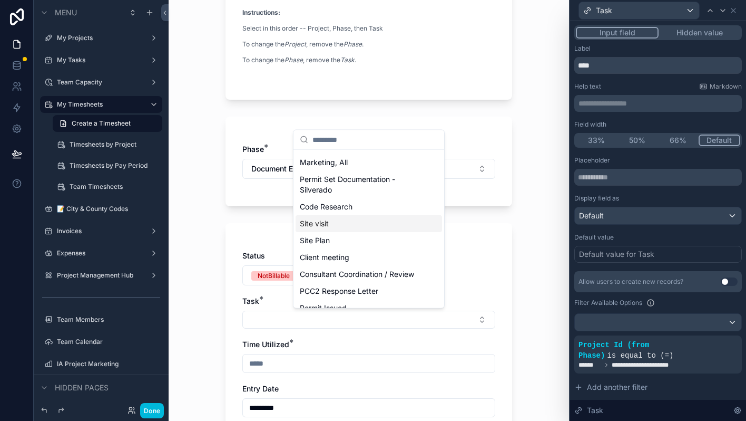
scroll to position [0, 0]
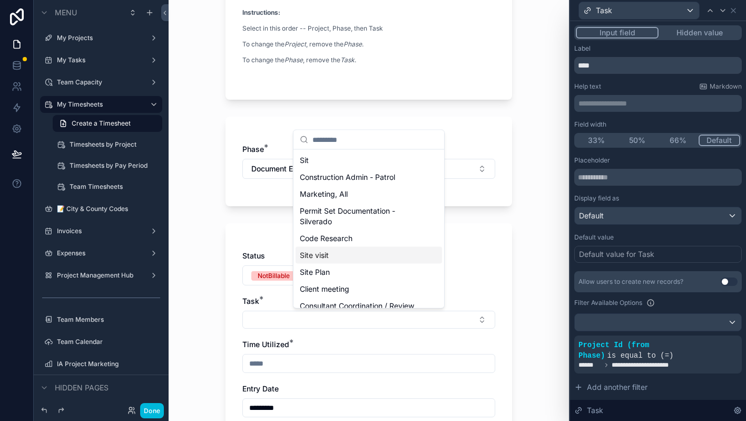
click at [548, 298] on div "My Timesheets Create a Timesheet Create a Timesheet Project: [STREET_ADDRESS][P…" at bounding box center [369, 210] width 401 height 421
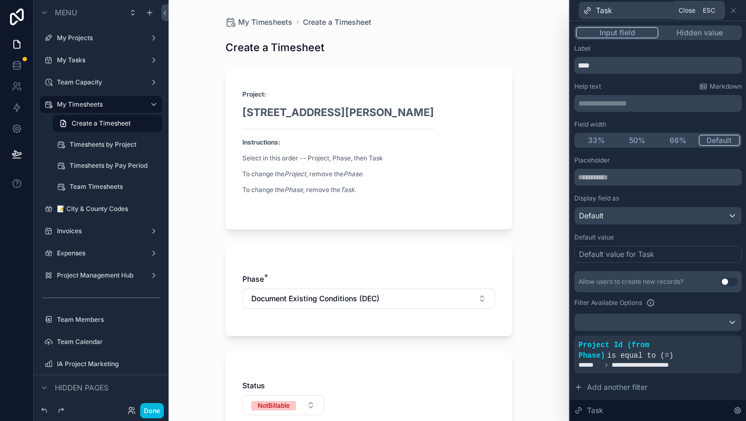
click at [735, 13] on icon at bounding box center [734, 10] width 8 height 8
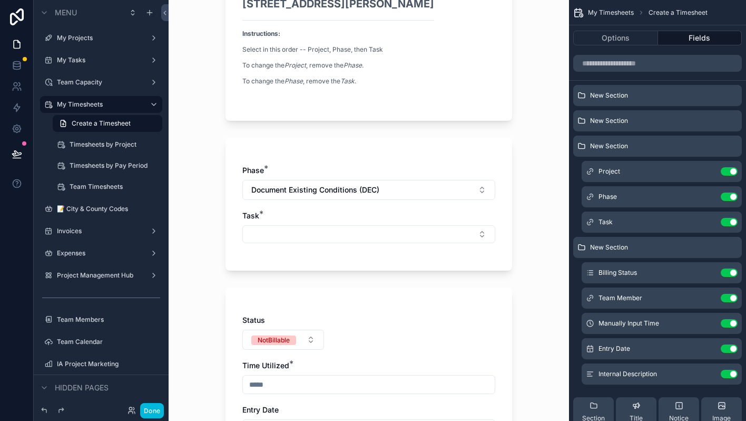
scroll to position [110, 0]
click at [405, 228] on button "Select Button" at bounding box center [368, 233] width 253 height 18
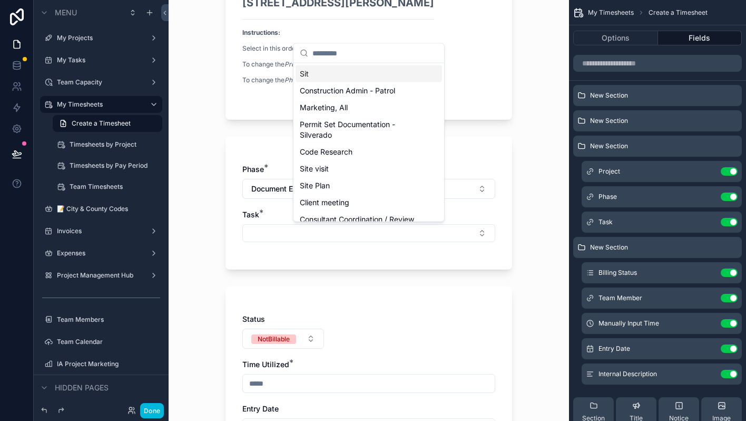
click at [405, 228] on button "Select Button" at bounding box center [368, 233] width 253 height 18
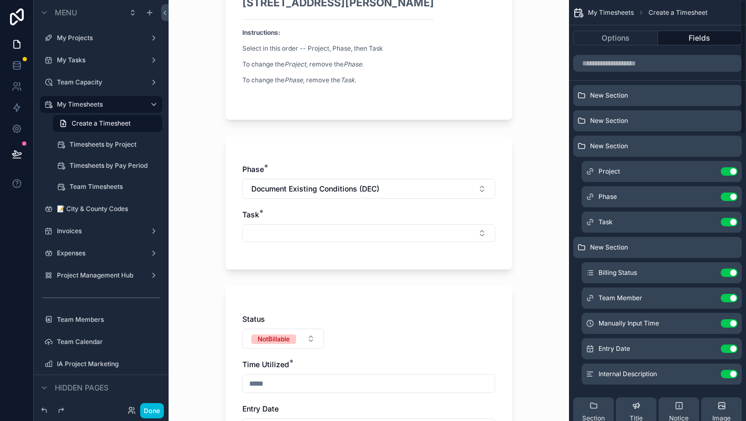
click at [0, 0] on icon "scrollable content" at bounding box center [0, 0] width 0 height 0
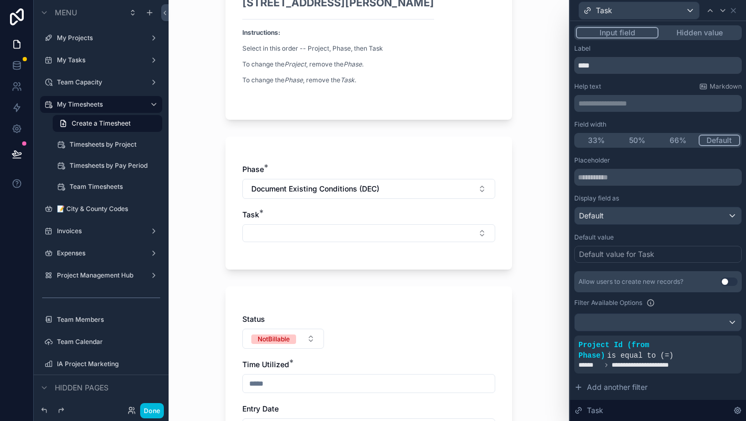
scroll to position [206, 0]
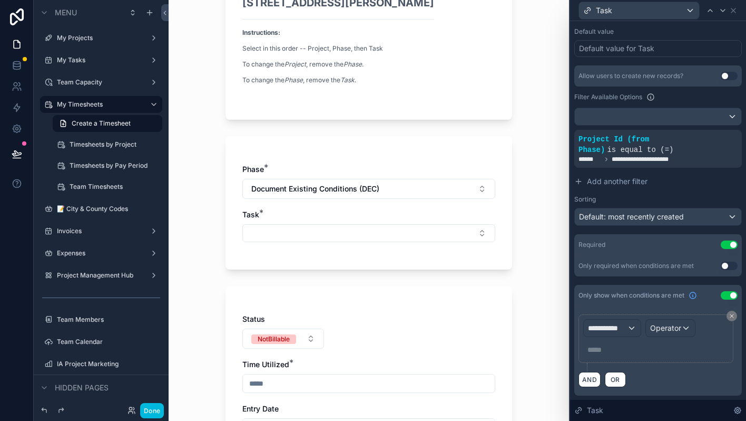
click at [733, 296] on button "Use setting" at bounding box center [729, 295] width 17 height 8
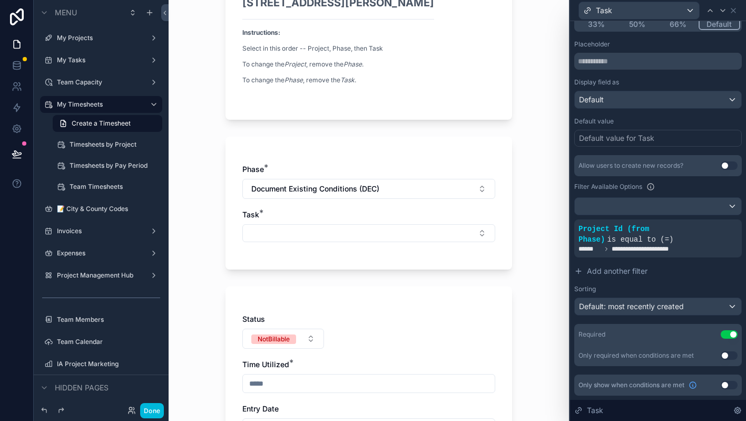
scroll to position [109, 0]
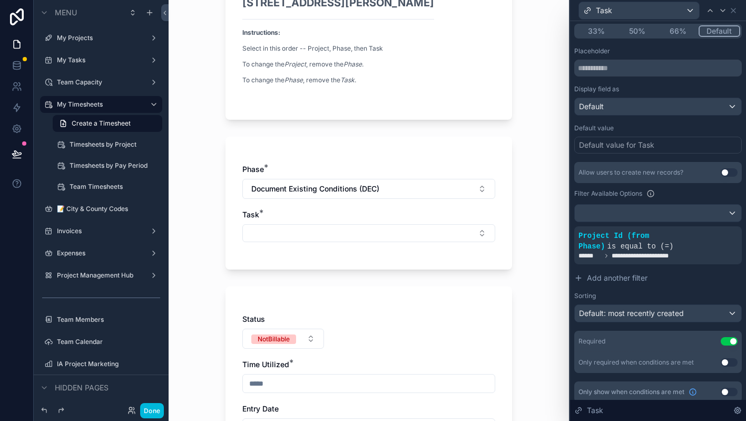
click at [638, 258] on span "**********" at bounding box center [654, 255] width 84 height 8
click at [0, 0] on div at bounding box center [0, 0] width 0 height 0
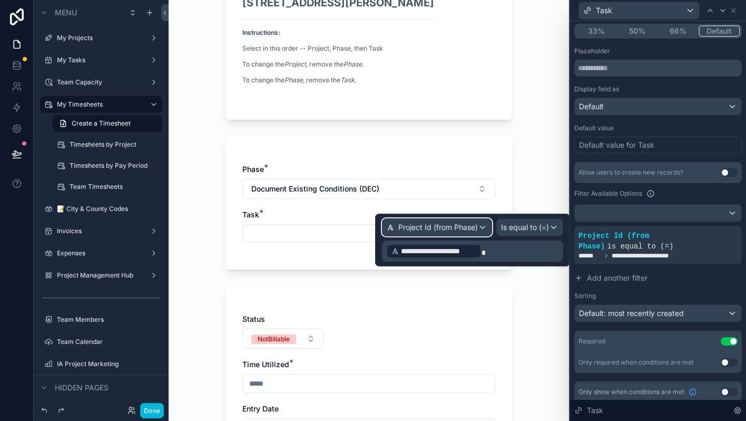
click at [477, 228] on span "Project Id (from Phase)" at bounding box center [439, 227] width 80 height 11
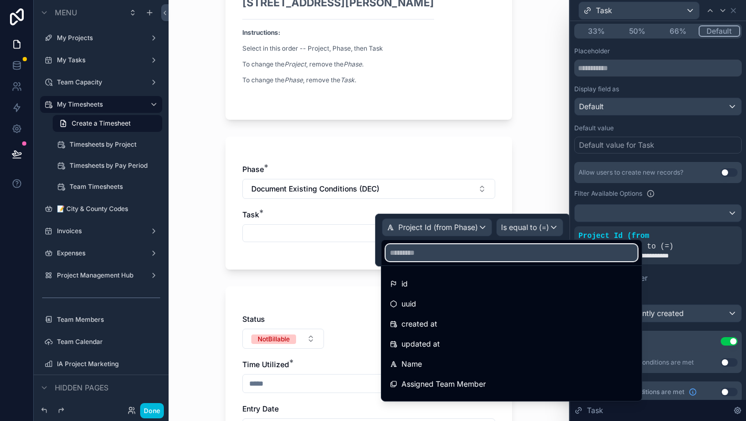
click at [454, 255] on input "text" at bounding box center [512, 252] width 252 height 17
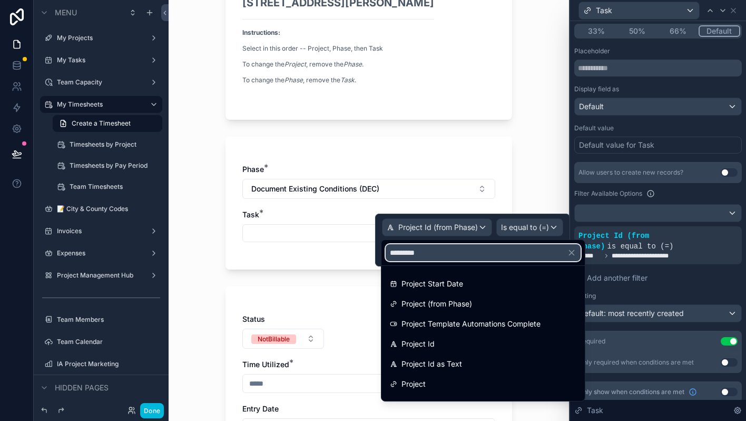
type input "**********"
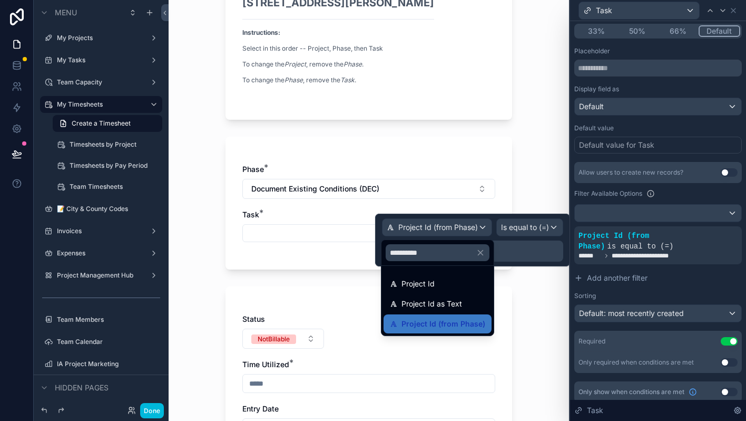
click at [0, 0] on icon at bounding box center [0, 0] width 0 height 0
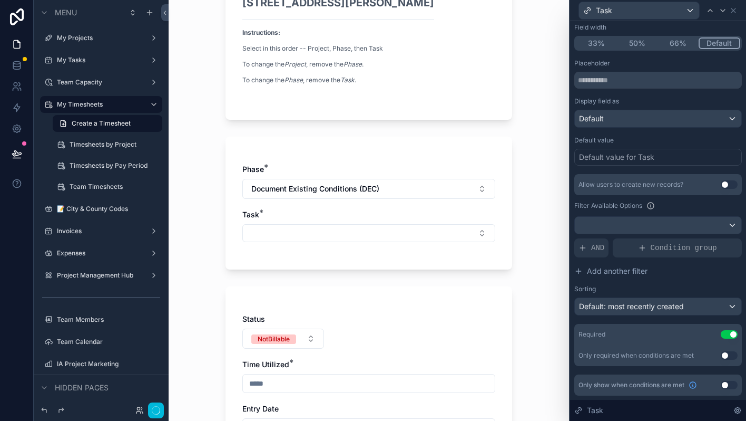
scroll to position [97, 0]
click at [593, 244] on span "AND" at bounding box center [597, 247] width 13 height 11
click at [0, 0] on icon at bounding box center [0, 0] width 0 height 0
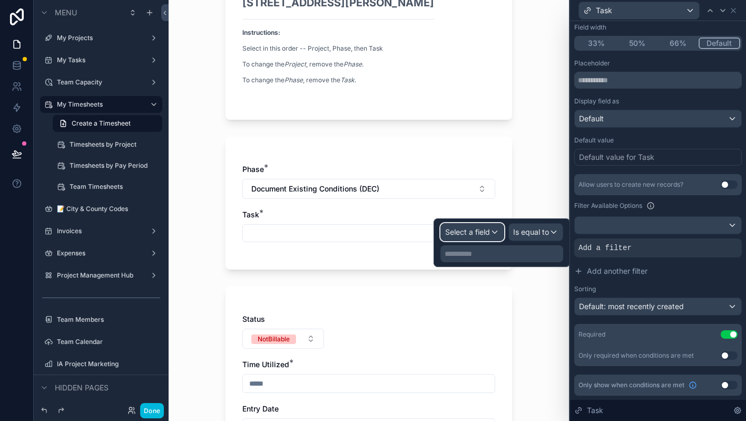
click at [490, 232] on span "Select a field" at bounding box center [467, 231] width 45 height 9
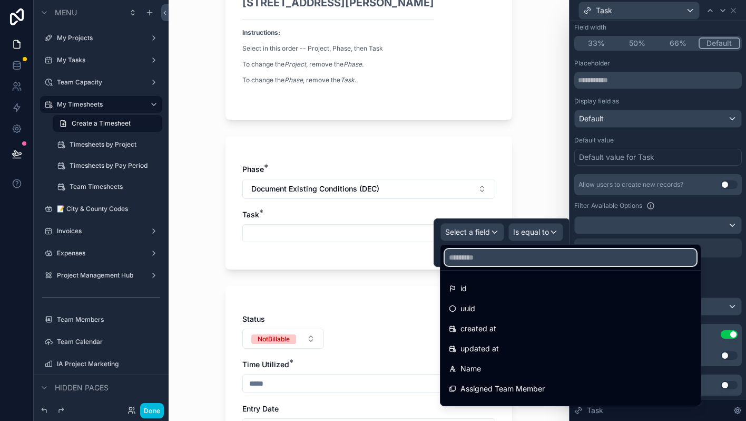
click at [489, 256] on input "text" at bounding box center [571, 257] width 252 height 17
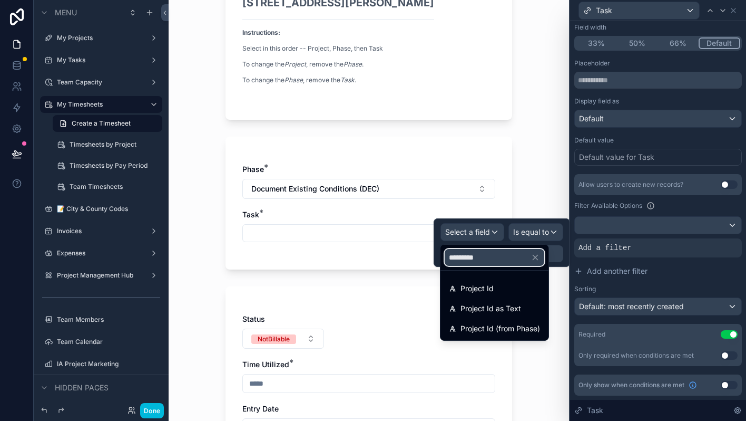
type input "**********"
click at [478, 285] on span "Project Id" at bounding box center [477, 288] width 33 height 13
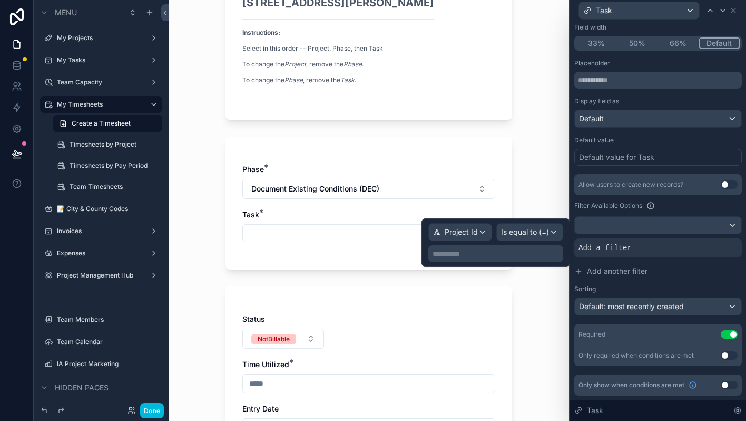
click at [491, 253] on p "**********" at bounding box center [497, 253] width 129 height 11
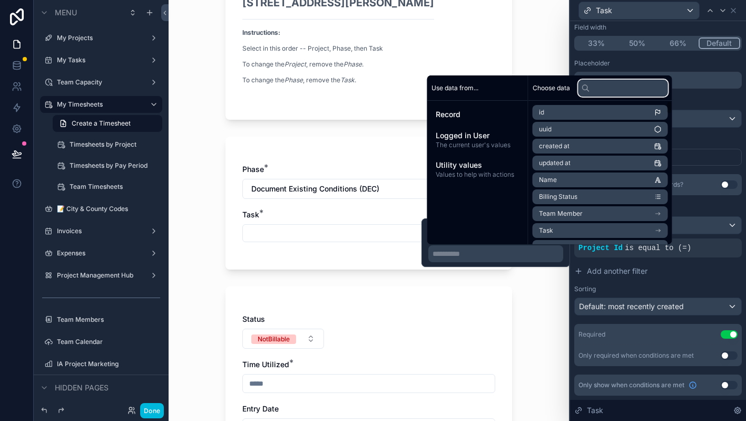
click at [606, 85] on input "text" at bounding box center [624, 88] width 90 height 17
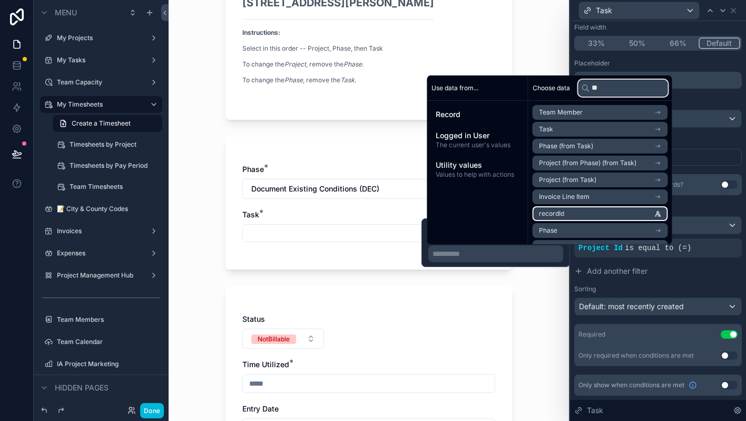
type input "*"
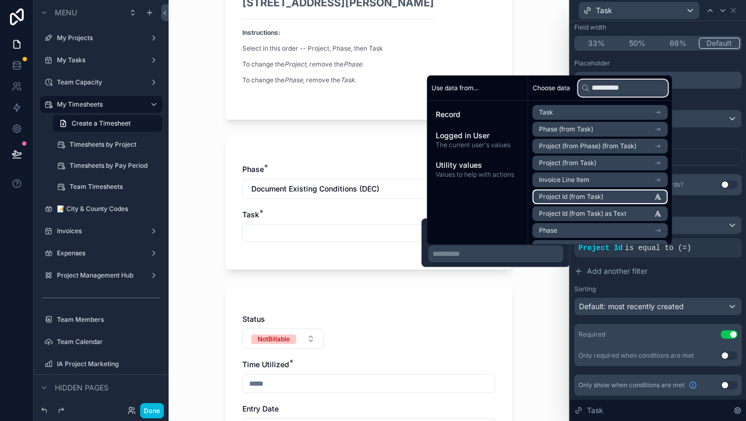
type input "**********"
click at [643, 196] on li "Project Id (from Task)" at bounding box center [600, 196] width 135 height 15
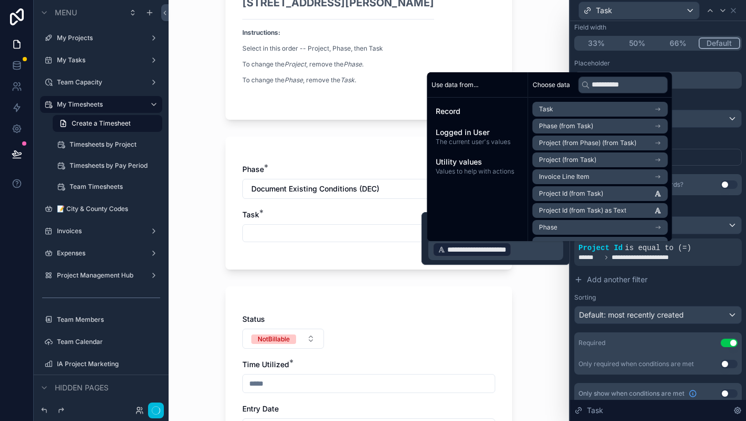
scroll to position [105, 0]
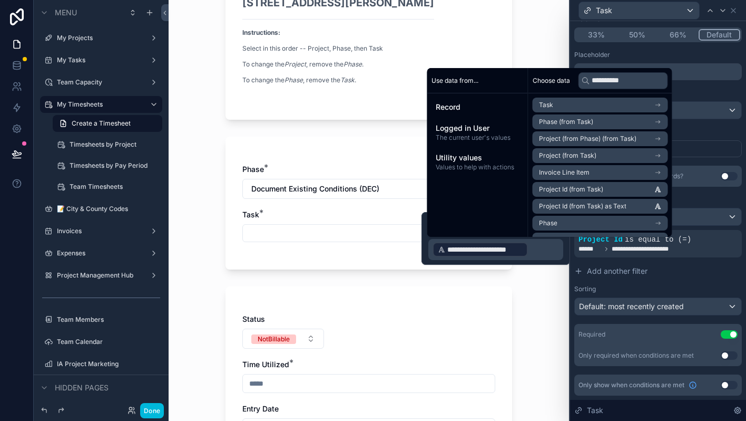
click at [538, 301] on div "My Timesheets Create a Timesheet Create a Timesheet Project: [STREET_ADDRESS][P…" at bounding box center [369, 100] width 401 height 421
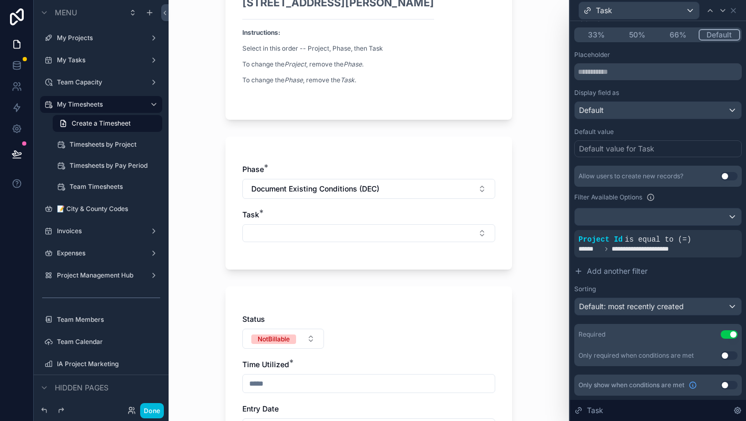
click at [411, 237] on button "Select Button" at bounding box center [368, 233] width 253 height 18
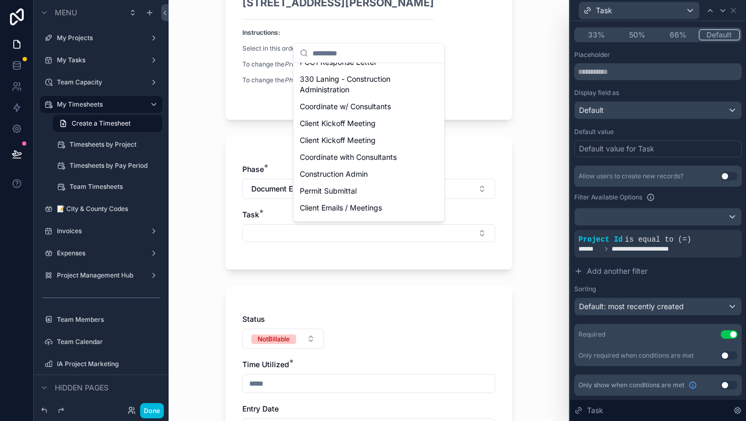
scroll to position [0, 0]
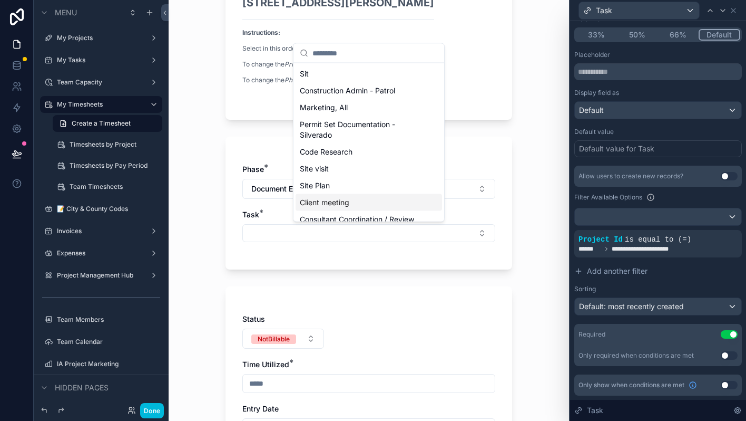
click at [547, 294] on div "My Timesheets Create a Timesheet Create a Timesheet Project: [STREET_ADDRESS][P…" at bounding box center [369, 100] width 401 height 421
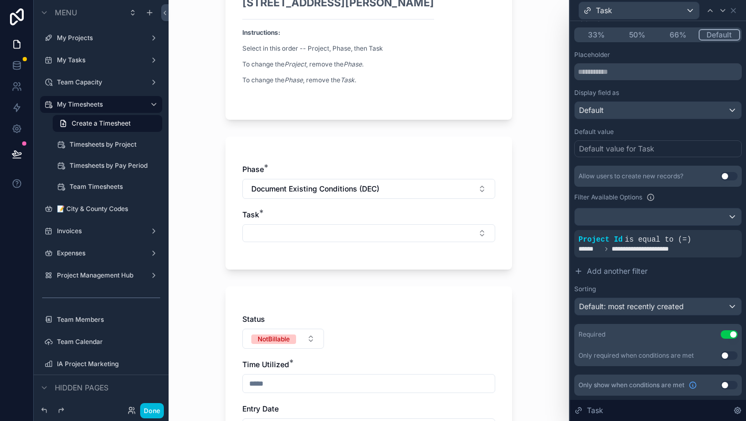
click at [0, 0] on icon at bounding box center [0, 0] width 0 height 0
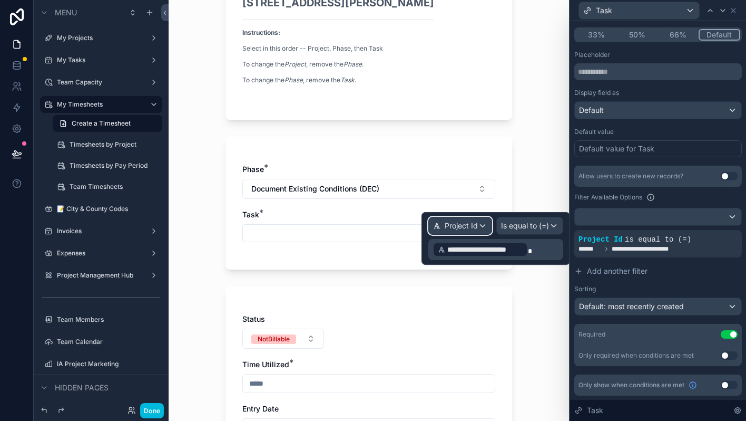
click at [479, 224] on div "Project Id" at bounding box center [460, 225] width 63 height 17
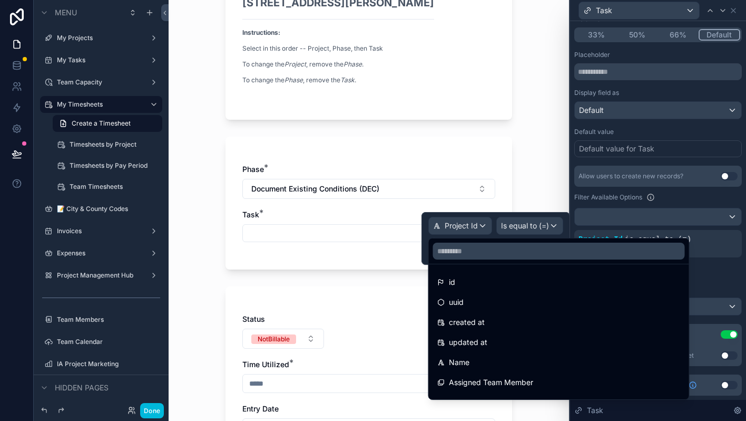
click at [479, 224] on div at bounding box center [496, 238] width 149 height 53
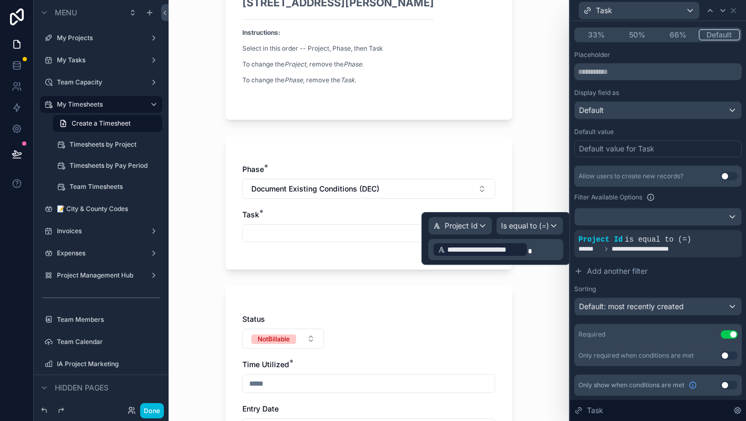
click at [713, 275] on button "Add another filter" at bounding box center [659, 270] width 168 height 19
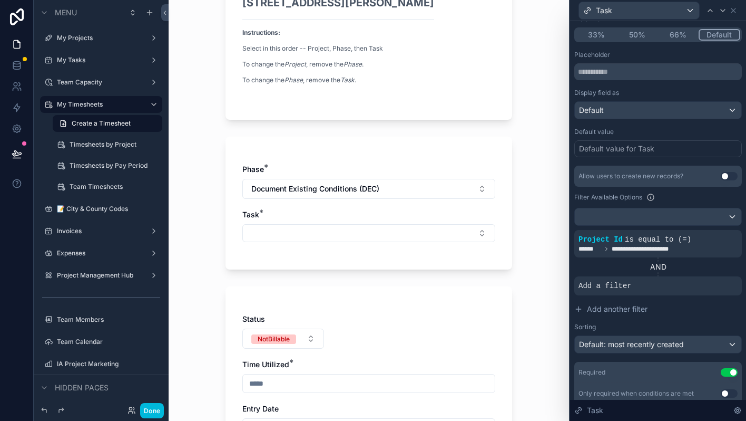
click at [0, 0] on icon at bounding box center [0, 0] width 0 height 0
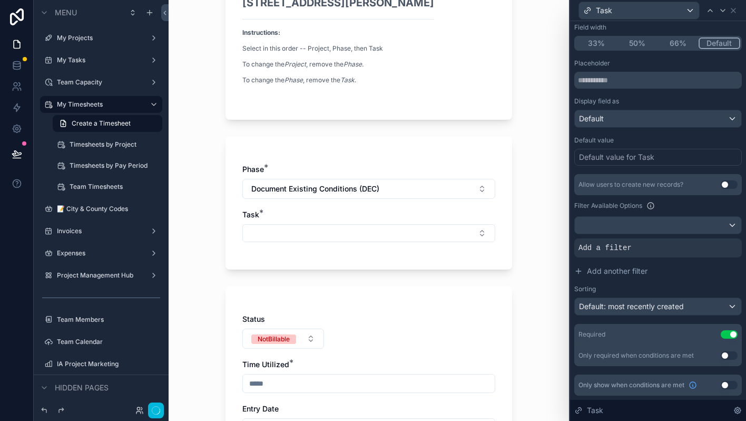
scroll to position [97, 0]
click at [605, 252] on span "Add a filter" at bounding box center [605, 247] width 53 height 11
click at [630, 246] on span "Add a filter" at bounding box center [605, 247] width 53 height 11
click at [0, 0] on icon at bounding box center [0, 0] width 0 height 0
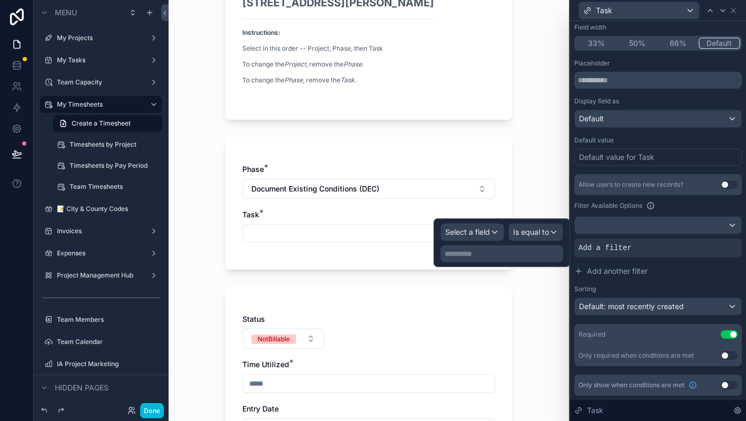
click at [0, 0] on icon at bounding box center [0, 0] width 0 height 0
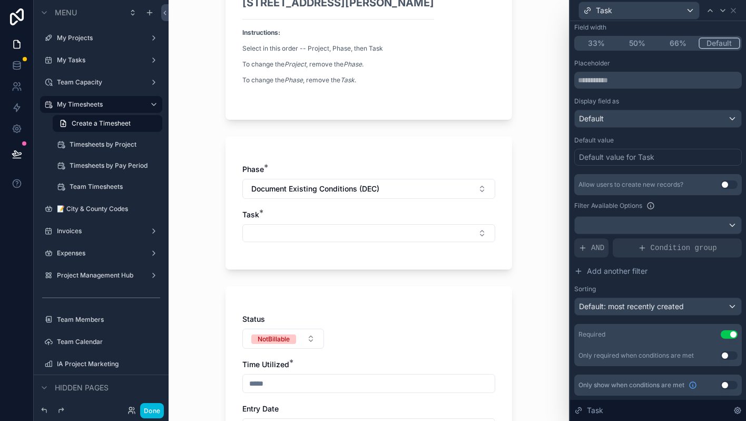
click at [593, 254] on div "AND" at bounding box center [592, 247] width 34 height 19
click at [0, 0] on icon at bounding box center [0, 0] width 0 height 0
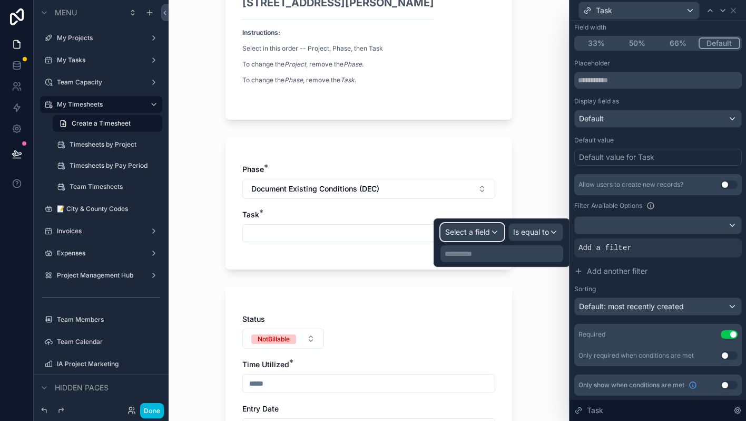
click at [484, 235] on span "Select a field" at bounding box center [467, 231] width 45 height 9
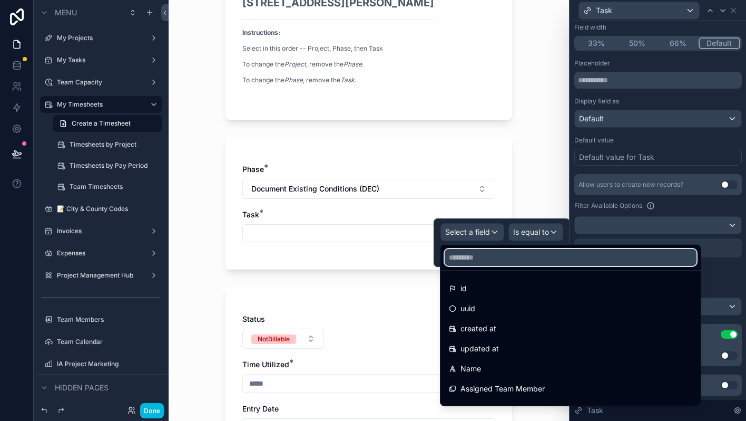
click at [530, 257] on input "text" at bounding box center [571, 257] width 252 height 17
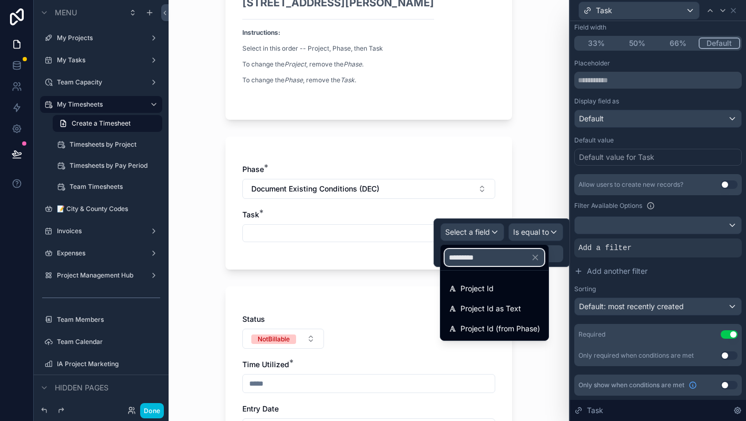
type input "**********"
click at [509, 322] on span "Project Id (from Phase)" at bounding box center [501, 328] width 80 height 13
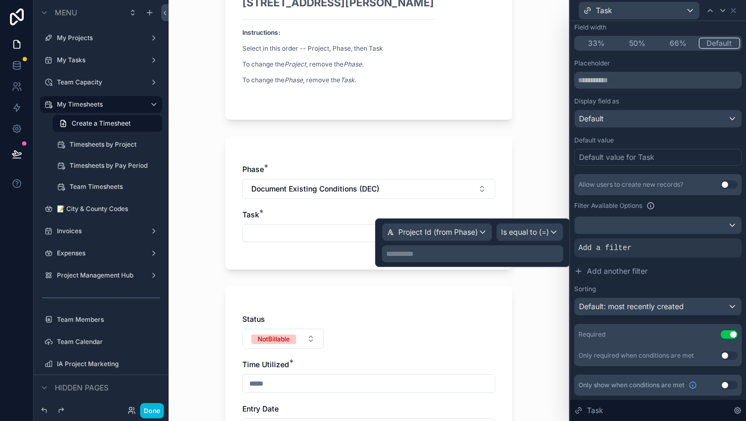
click at [521, 258] on p "**********" at bounding box center [473, 253] width 175 height 11
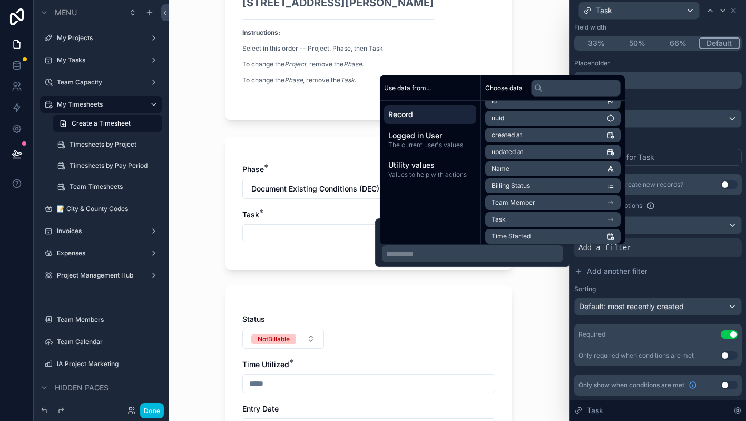
scroll to position [0, 0]
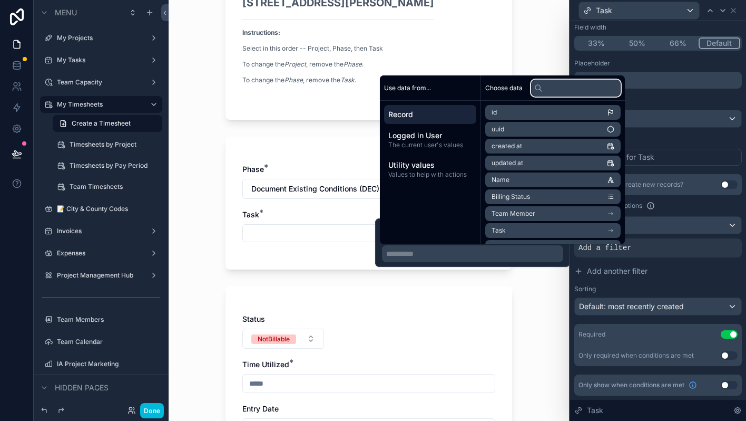
click at [576, 83] on input "text" at bounding box center [576, 88] width 90 height 17
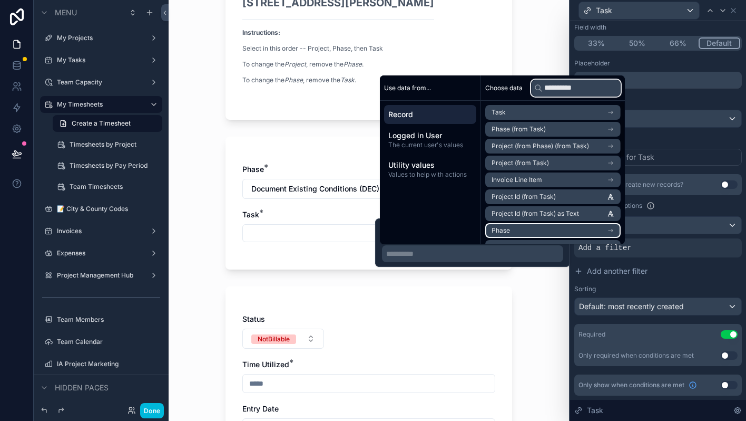
type input "**********"
click at [615, 227] on icon "scrollable content" at bounding box center [610, 230] width 7 height 7
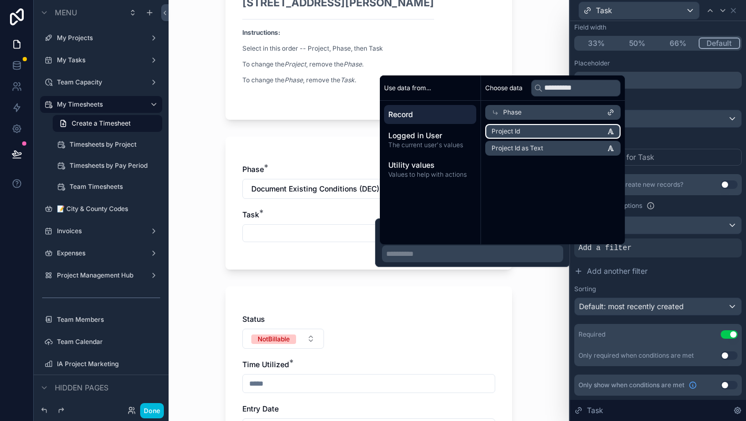
click at [579, 130] on li "Project Id" at bounding box center [553, 131] width 135 height 15
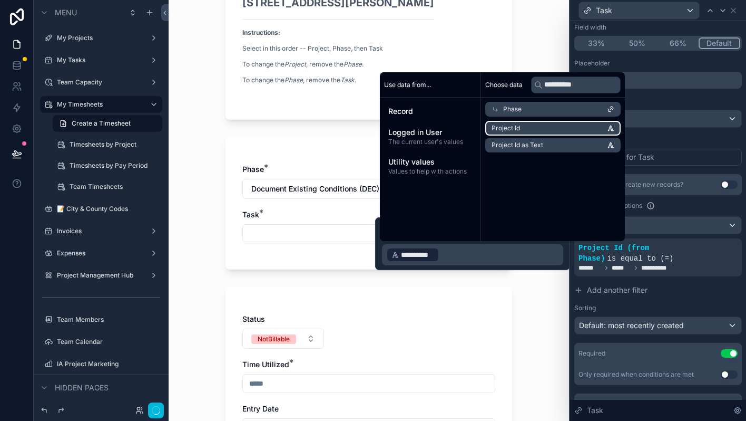
scroll to position [105, 0]
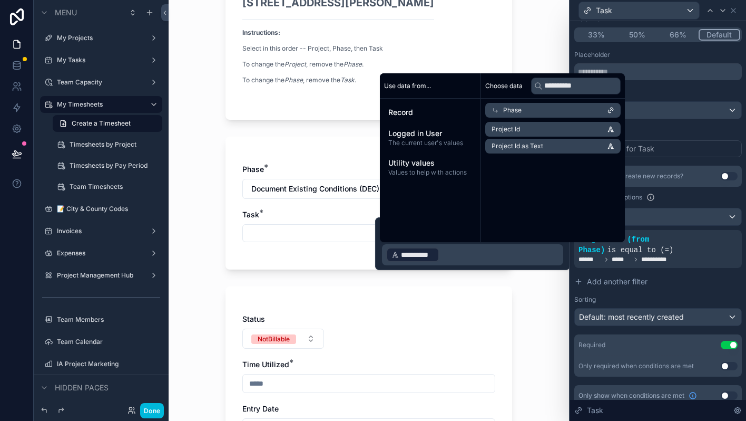
click at [547, 302] on div "My Timesheets Create a Timesheet Create a Timesheet Project: [STREET_ADDRESS][P…" at bounding box center [369, 100] width 401 height 421
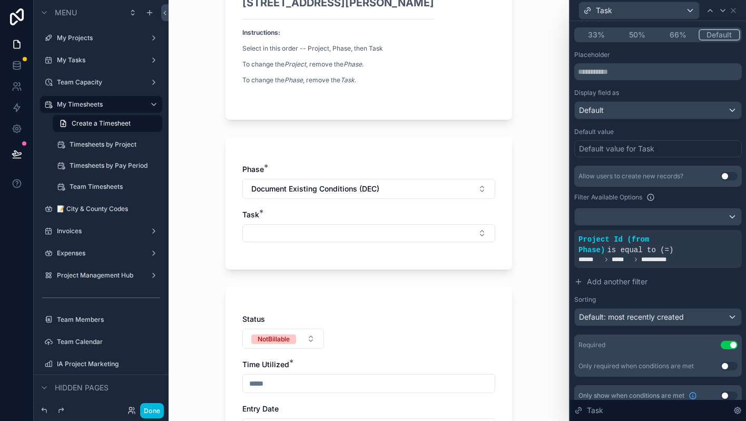
click at [420, 227] on button "Select Button" at bounding box center [368, 233] width 253 height 18
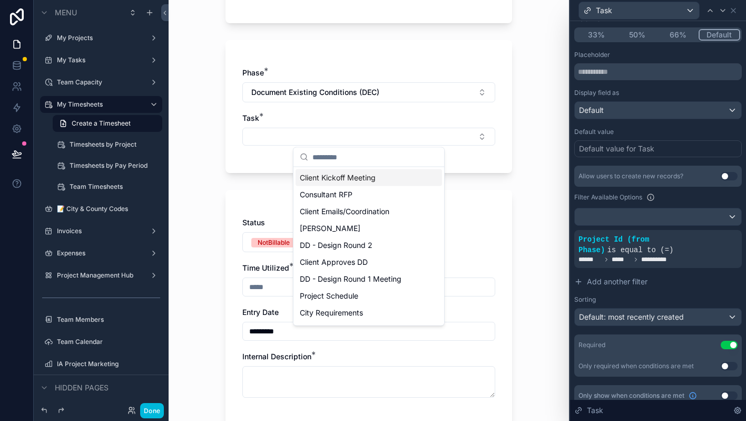
scroll to position [207, 0]
click at [397, 88] on button "Document Existing Conditions (DEC)" at bounding box center [368, 92] width 253 height 20
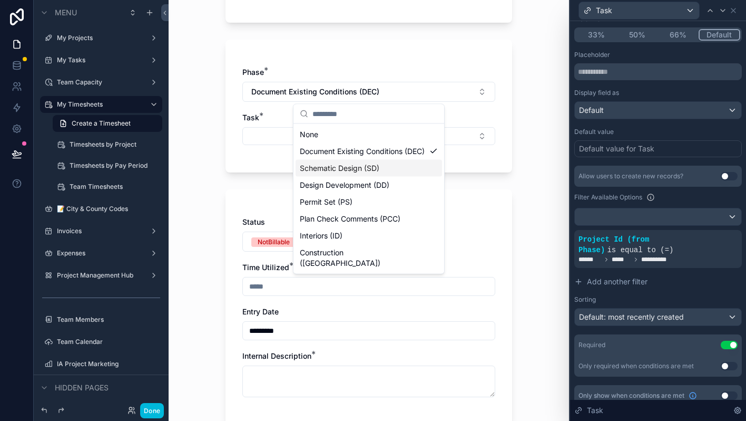
click at [386, 177] on div "Schematic Design (SD)" at bounding box center [369, 168] width 147 height 17
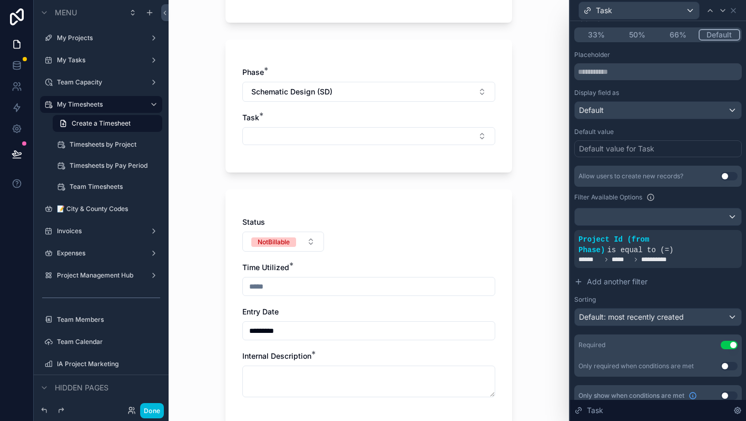
click at [394, 130] on button "Select Button" at bounding box center [368, 136] width 253 height 18
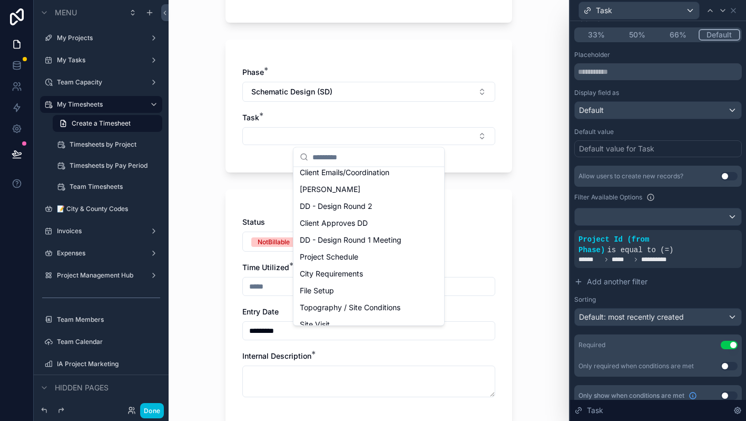
scroll to position [0, 0]
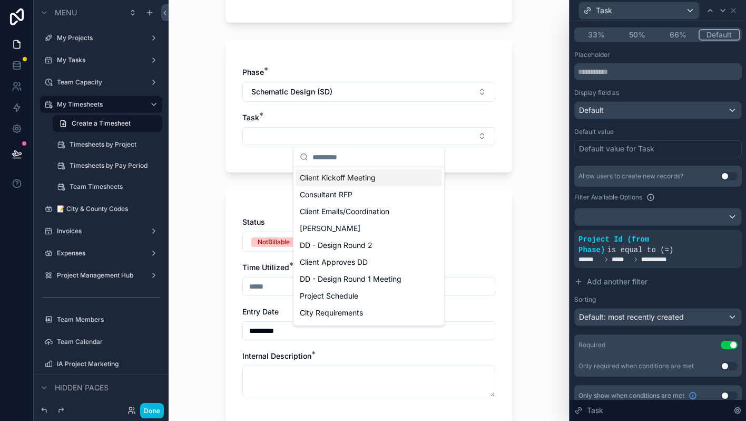
click at [551, 206] on div "My Timesheets Create a Timesheet Create a Timesheet Project: [STREET_ADDRESS][P…" at bounding box center [369, 3] width 401 height 421
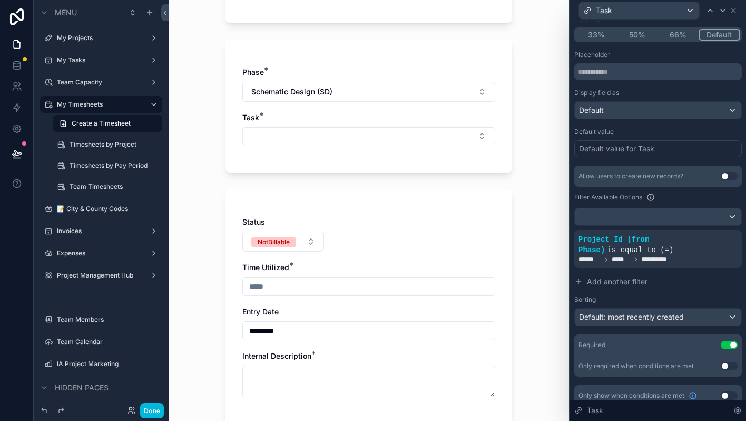
click at [0, 0] on icon at bounding box center [0, 0] width 0 height 0
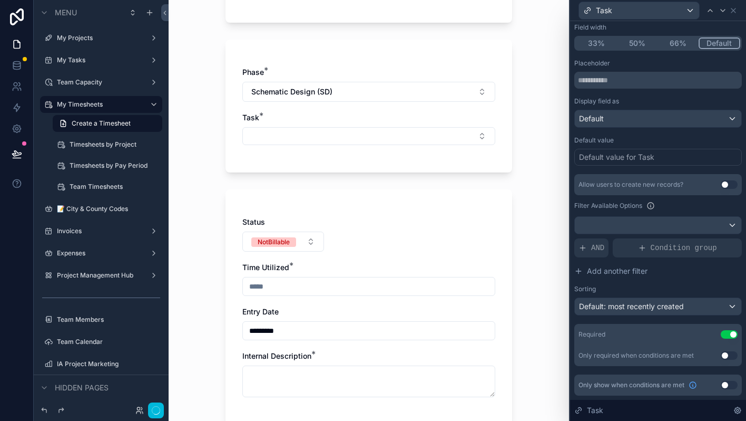
scroll to position [97, 0]
click at [598, 244] on span "AND" at bounding box center [597, 247] width 13 height 11
click at [0, 0] on icon at bounding box center [0, 0] width 0 height 0
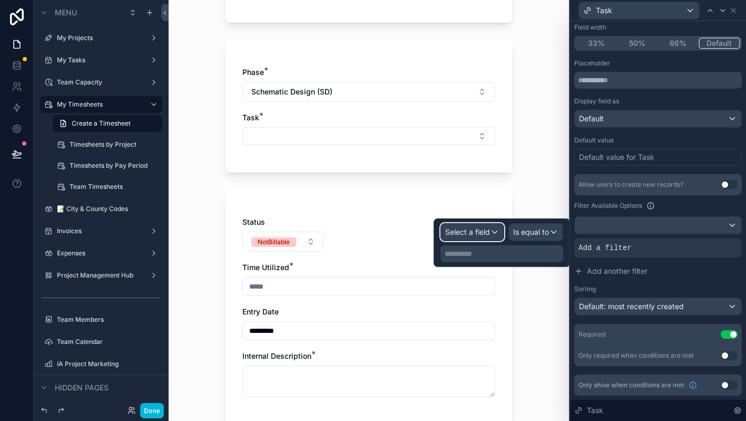
click at [483, 228] on span "Select a field" at bounding box center [467, 231] width 45 height 9
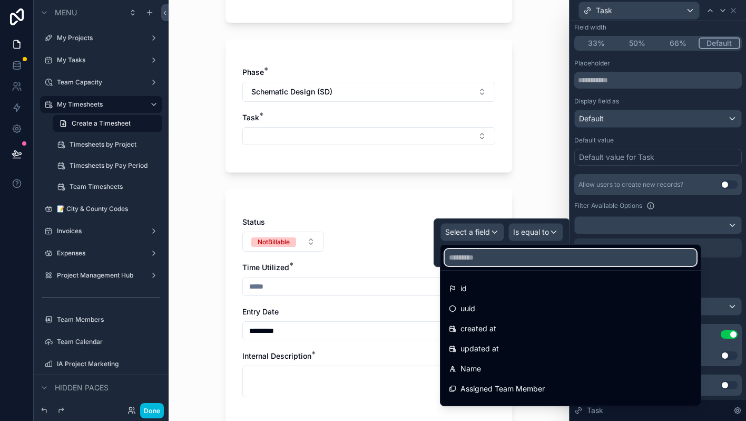
click at [481, 255] on input "text" at bounding box center [571, 257] width 252 height 17
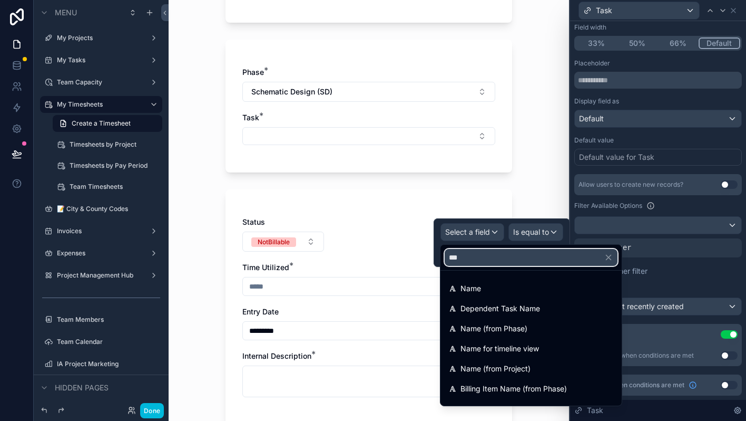
type input "****"
click at [487, 329] on span "Name (from Phase)" at bounding box center [494, 328] width 67 height 13
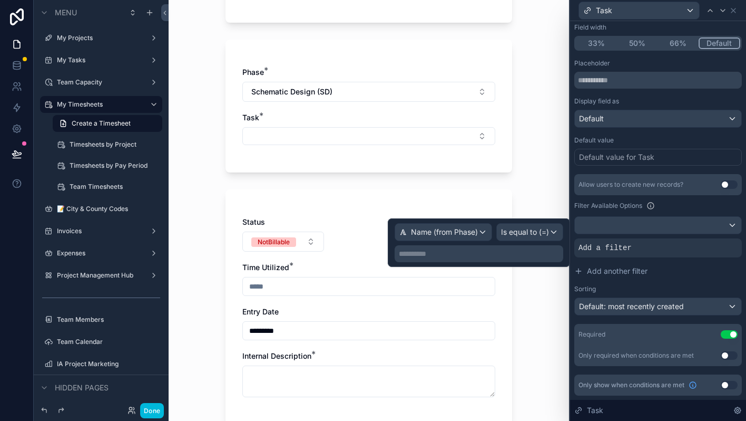
click at [494, 247] on div "**********" at bounding box center [479, 253] width 169 height 17
click at [482, 257] on p "**********" at bounding box center [480, 253] width 162 height 11
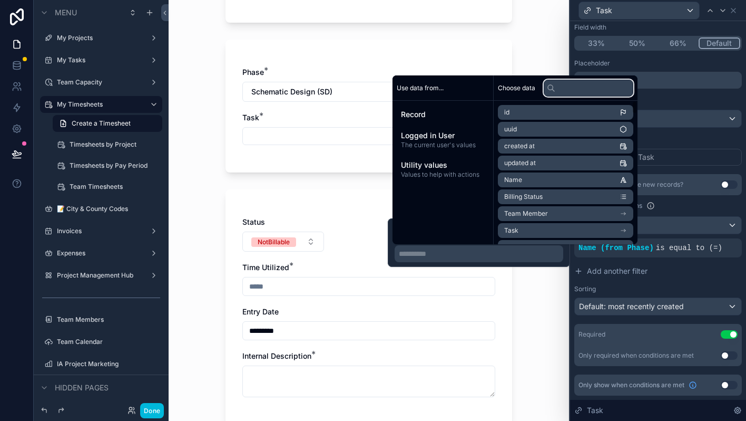
click at [579, 91] on input "text" at bounding box center [589, 88] width 90 height 17
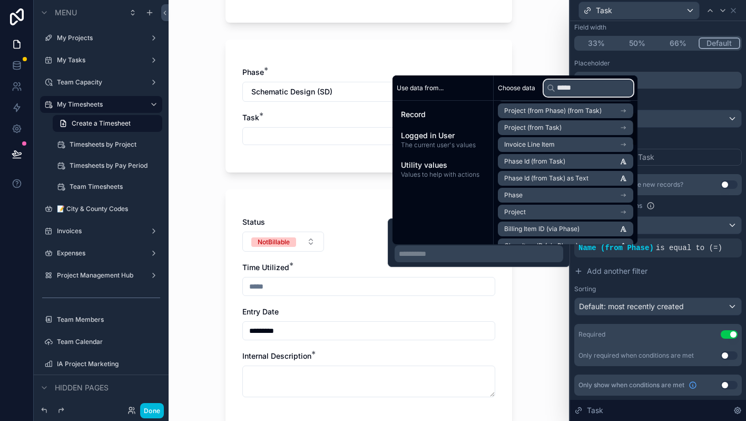
scroll to position [53, 0]
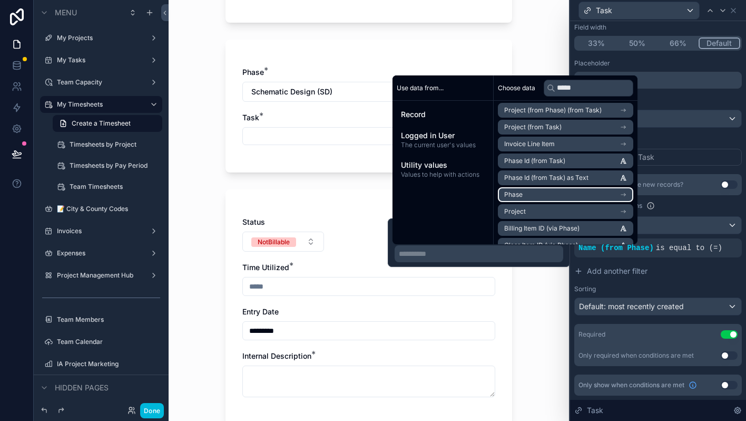
click at [627, 192] on icon "scrollable content" at bounding box center [623, 194] width 7 height 7
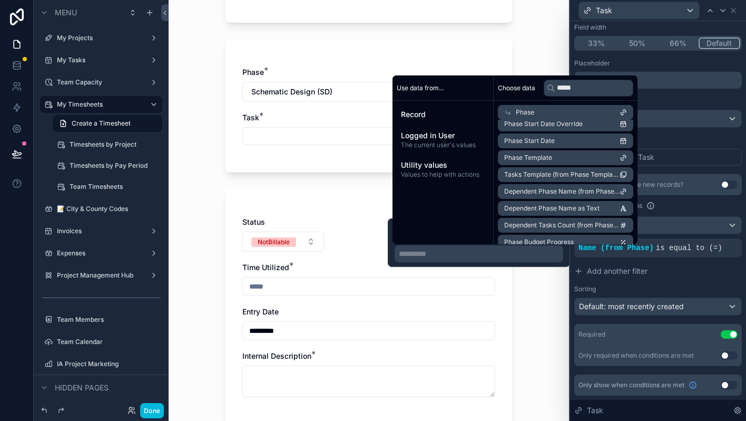
scroll to position [0, 0]
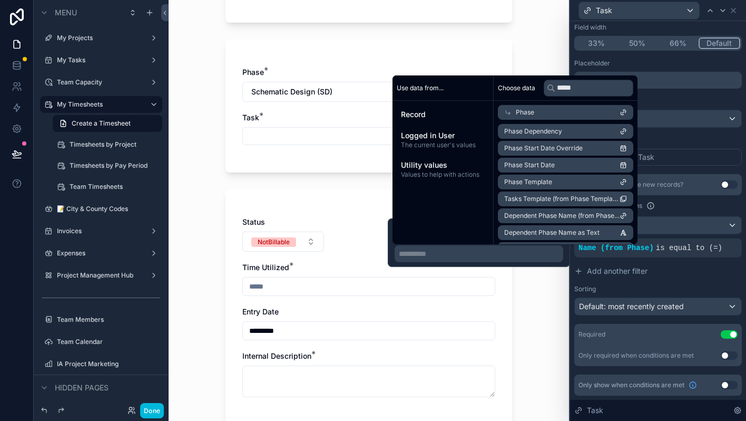
click at [556, 113] on div "Phase" at bounding box center [565, 112] width 135 height 15
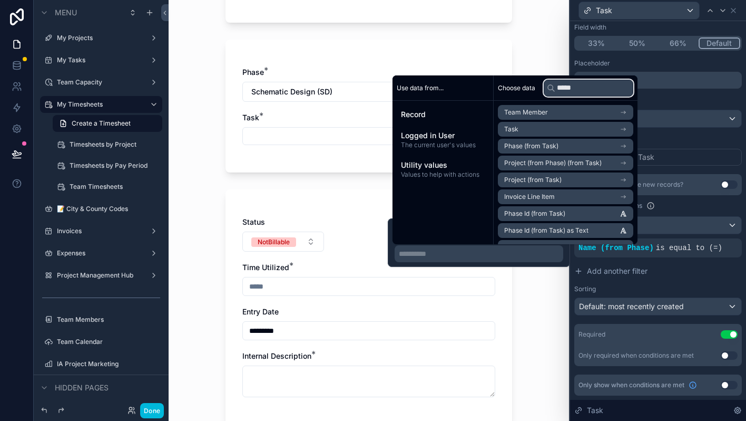
click at [589, 89] on input "*****" at bounding box center [589, 88] width 90 height 17
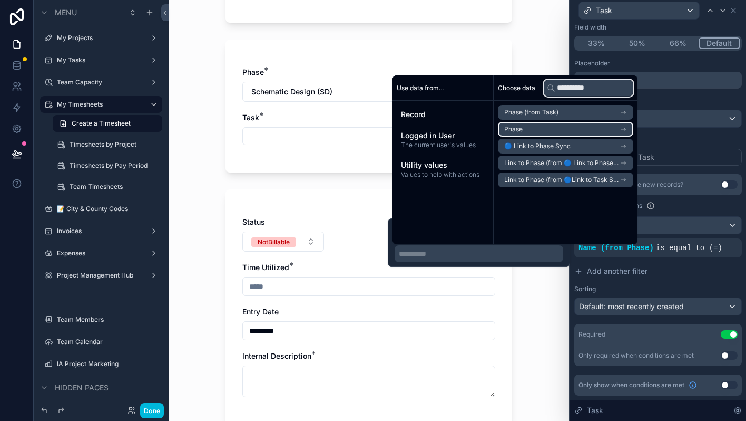
type input "**********"
click at [565, 131] on li "Phase" at bounding box center [565, 129] width 135 height 15
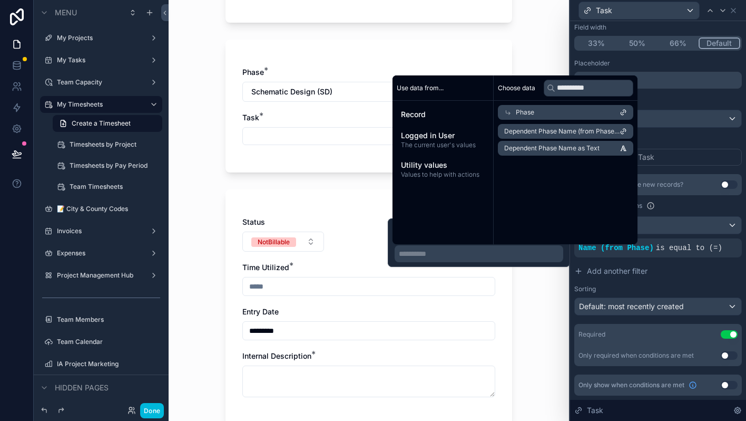
click at [600, 112] on div "Phase" at bounding box center [565, 112] width 135 height 15
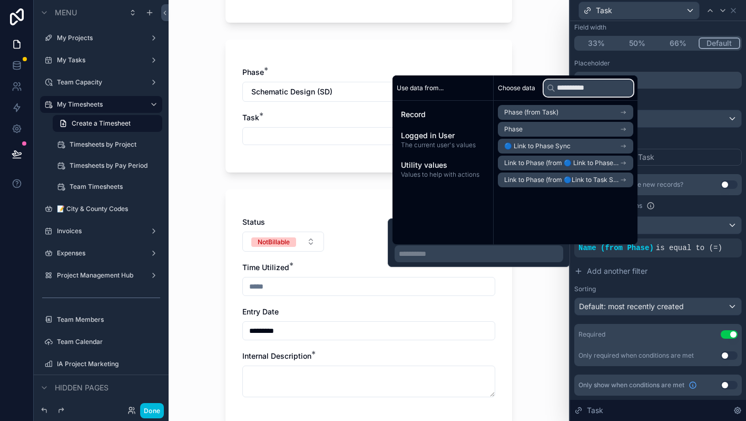
click at [610, 87] on input "**********" at bounding box center [589, 88] width 90 height 17
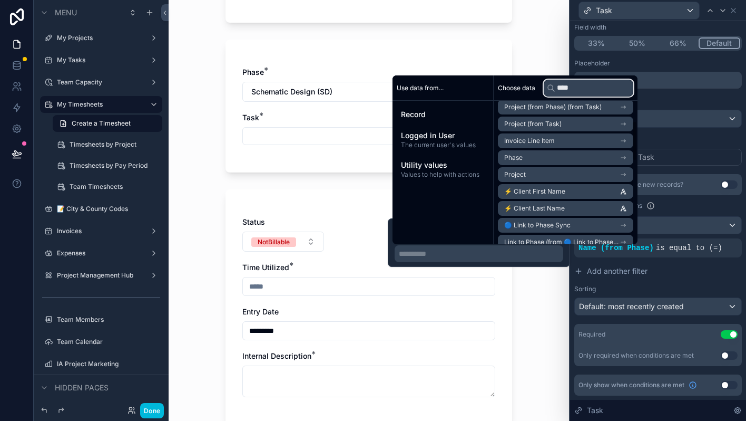
scroll to position [72, 0]
type input "*"
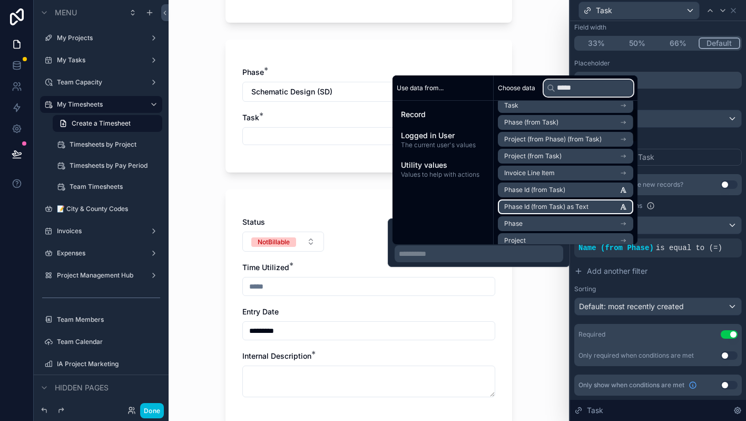
scroll to position [0, 0]
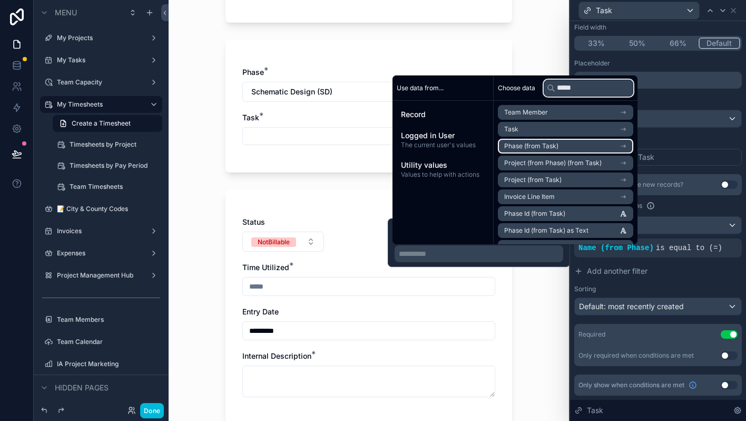
type input "*****"
click at [586, 143] on li "Phase (from Task)" at bounding box center [565, 146] width 135 height 15
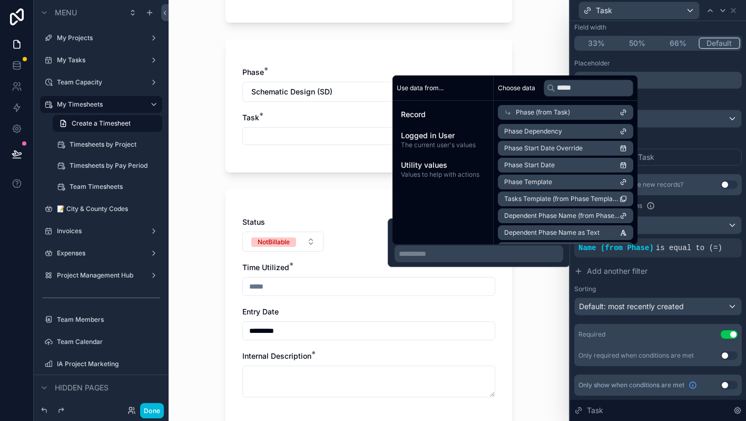
click at [536, 306] on div "My Timesheets Create a Timesheet Create a Timesheet Project: [STREET_ADDRESS][P…" at bounding box center [369, 210] width 401 height 421
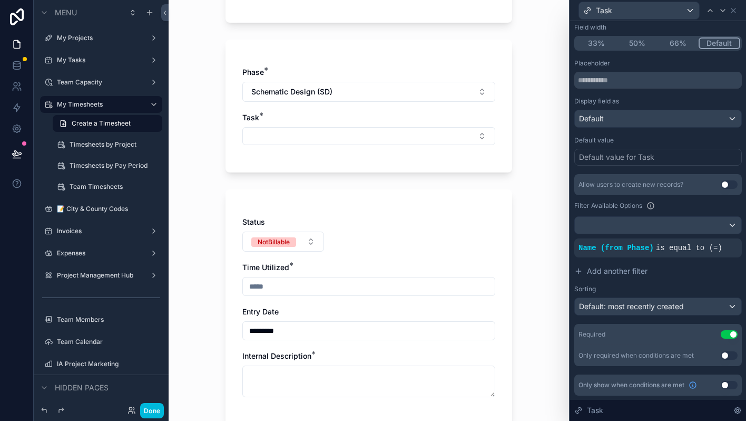
click at [387, 137] on button "Select Button" at bounding box center [368, 136] width 253 height 18
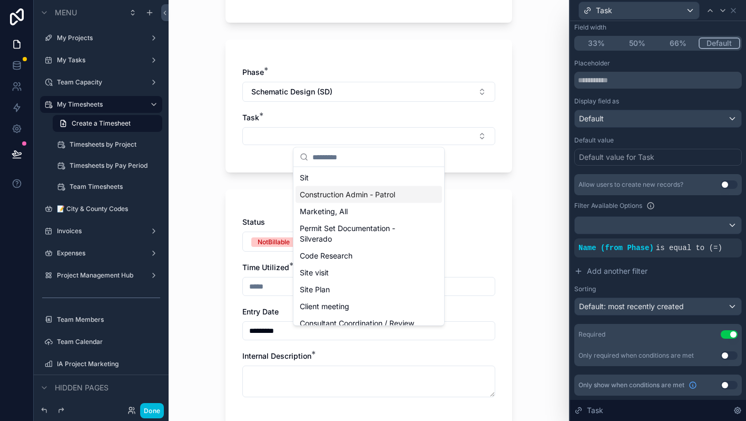
click at [0, 0] on div at bounding box center [0, 0] width 0 height 0
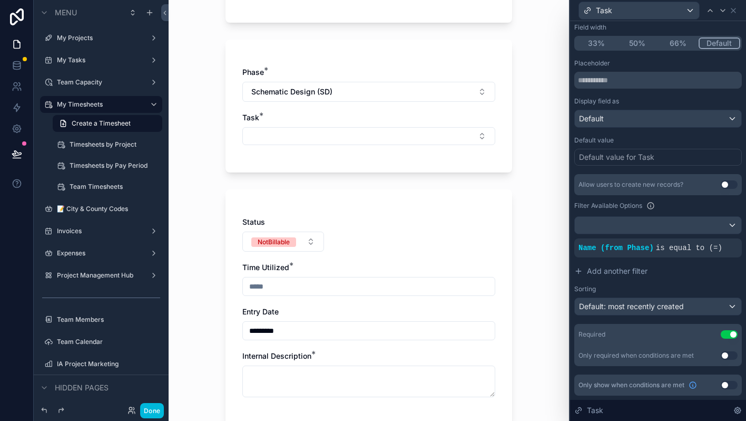
click at [0, 0] on icon at bounding box center [0, 0] width 0 height 0
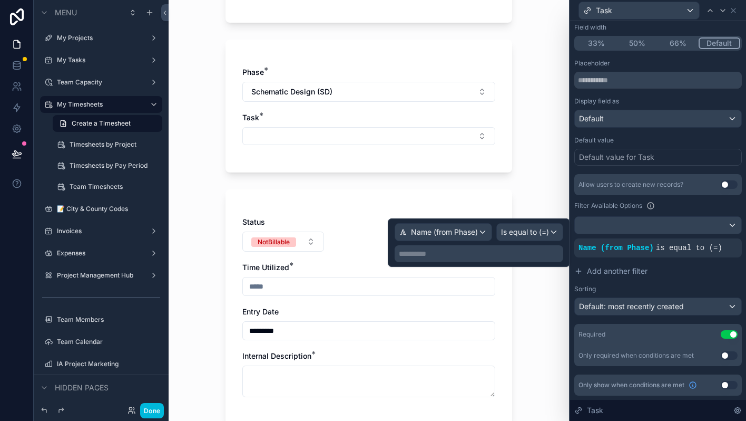
click at [528, 252] on p "**********" at bounding box center [480, 253] width 162 height 11
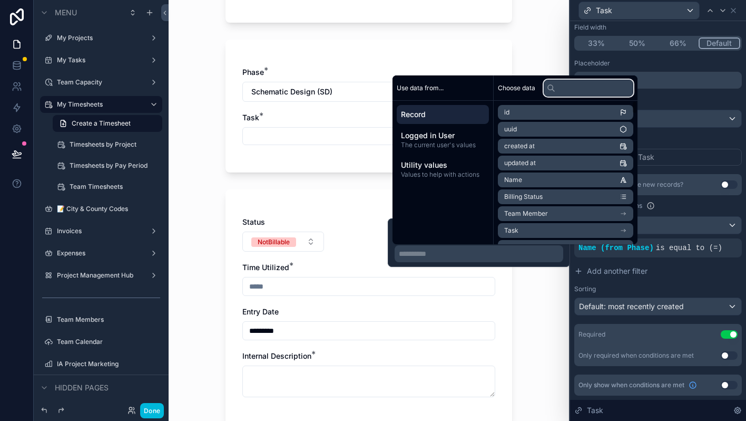
click at [584, 90] on input "text" at bounding box center [589, 88] width 90 height 17
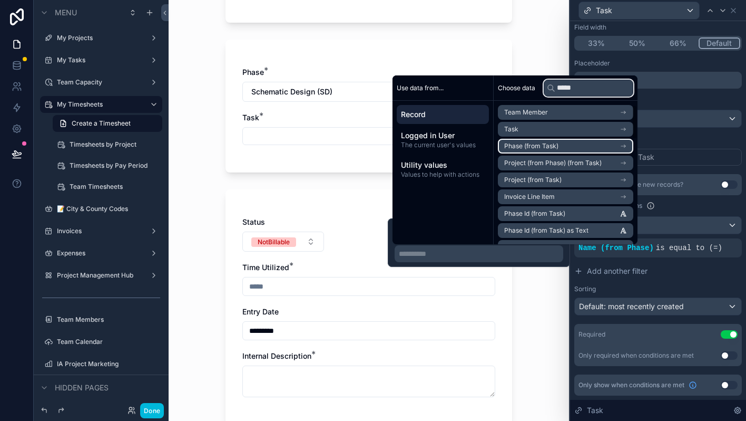
scroll to position [31, 0]
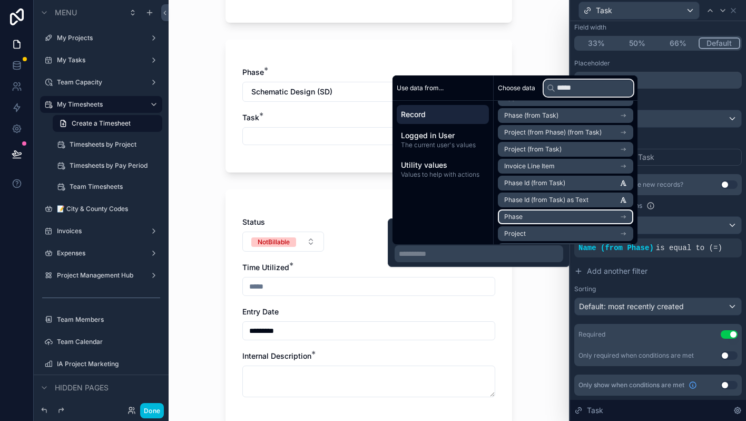
type input "*****"
click at [568, 216] on li "Phase" at bounding box center [565, 216] width 135 height 15
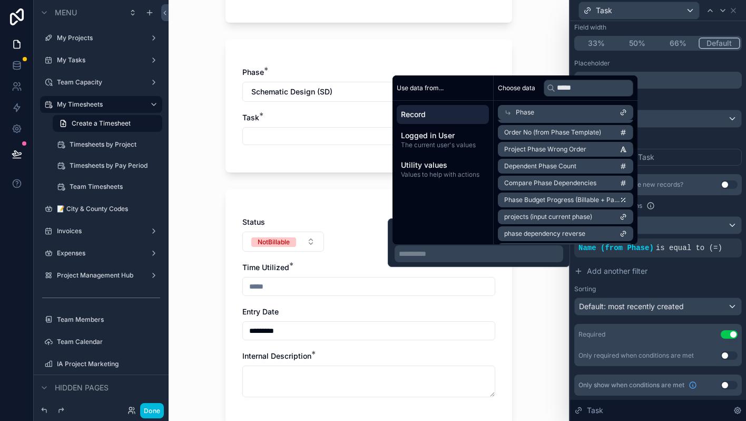
scroll to position [0, 0]
click at [449, 111] on span "Record" at bounding box center [443, 114] width 84 height 11
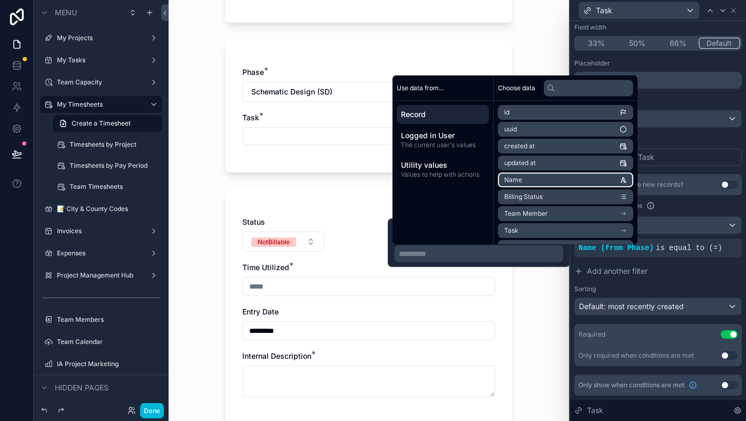
click at [551, 178] on li "Name" at bounding box center [565, 179] width 135 height 15
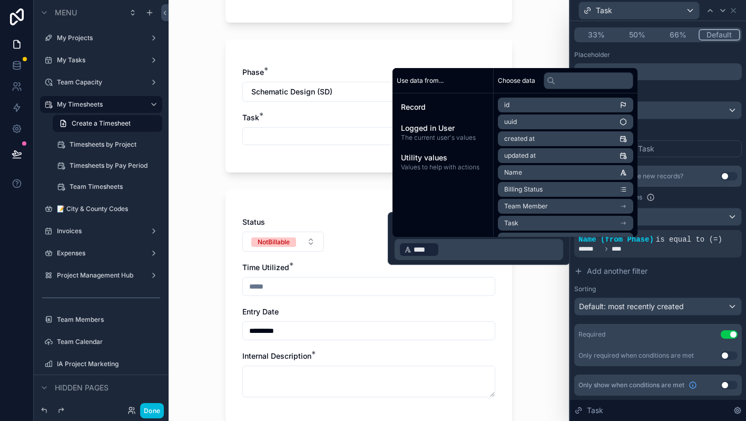
click at [540, 312] on div "My Timesheets Create a Timesheet Create a Timesheet Project: [STREET_ADDRESS][P…" at bounding box center [369, 210] width 401 height 421
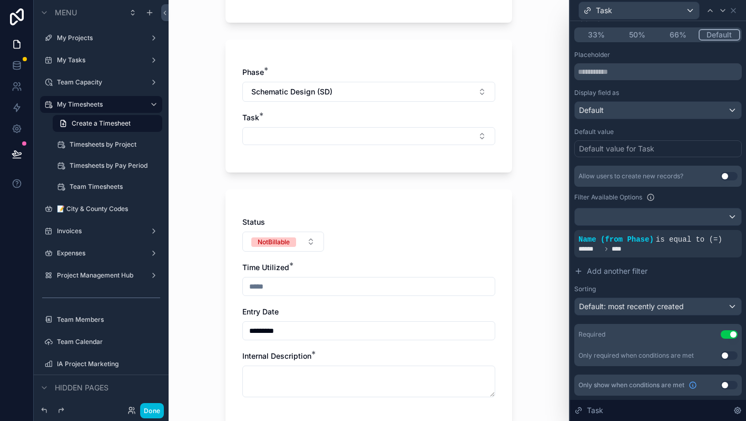
click at [390, 140] on button "Select Button" at bounding box center [368, 136] width 253 height 18
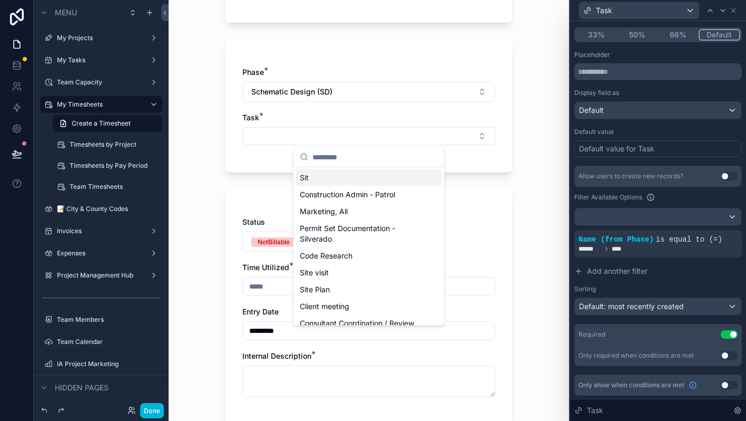
click at [390, 140] on button "Select Button" at bounding box center [368, 136] width 253 height 18
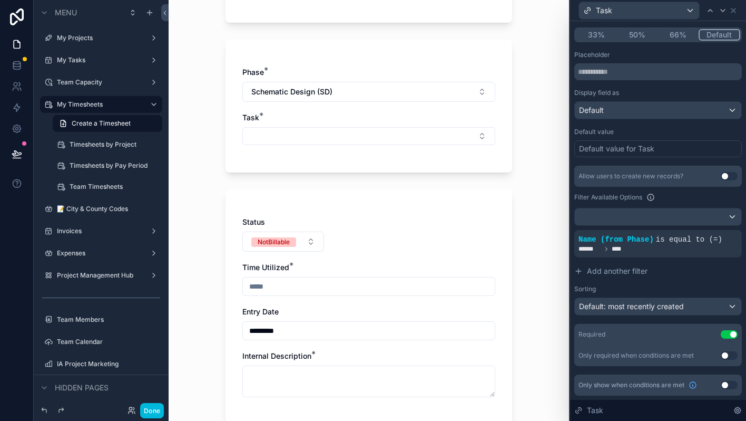
click at [0, 0] on icon at bounding box center [0, 0] width 0 height 0
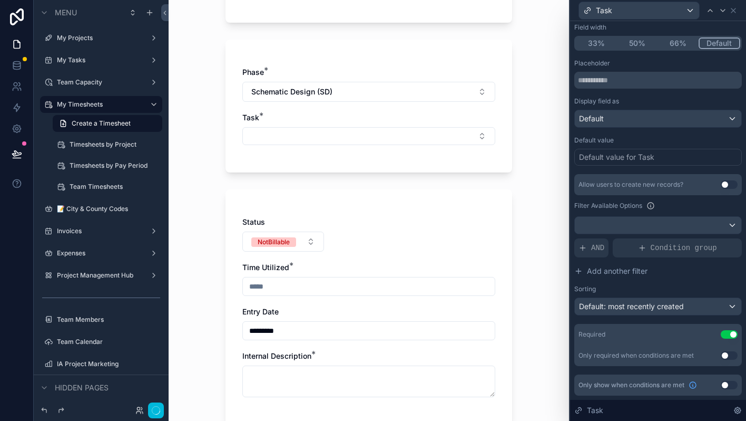
scroll to position [97, 0]
click at [591, 246] on span "AND" at bounding box center [597, 247] width 13 height 11
click at [622, 249] on span "Add a filter" at bounding box center [605, 247] width 53 height 11
click at [0, 0] on icon at bounding box center [0, 0] width 0 height 0
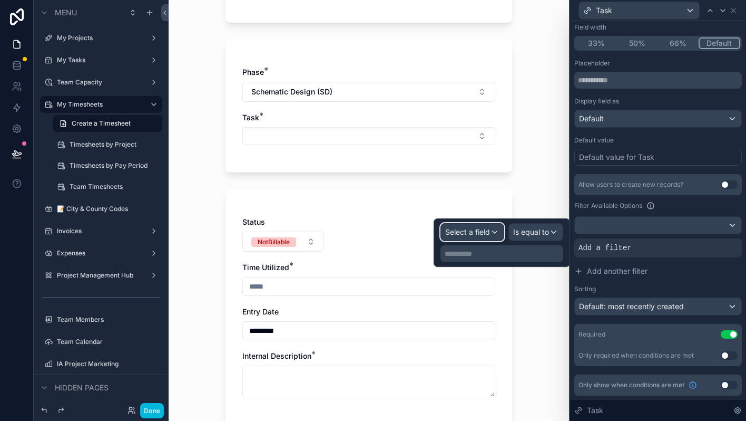
click at [482, 234] on span "Select a field" at bounding box center [467, 231] width 45 height 9
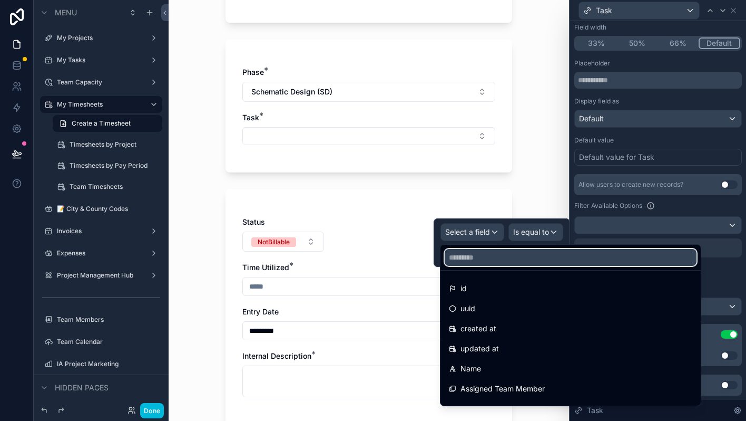
click at [497, 261] on input "text" at bounding box center [571, 257] width 252 height 17
type input "*****"
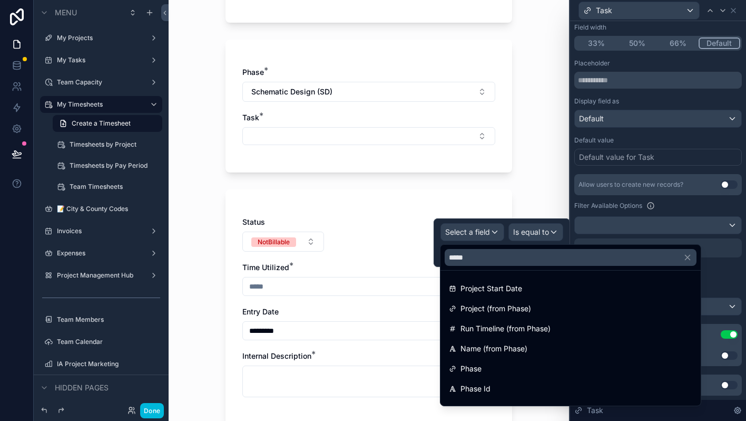
click at [480, 370] on span "Phase" at bounding box center [471, 368] width 21 height 13
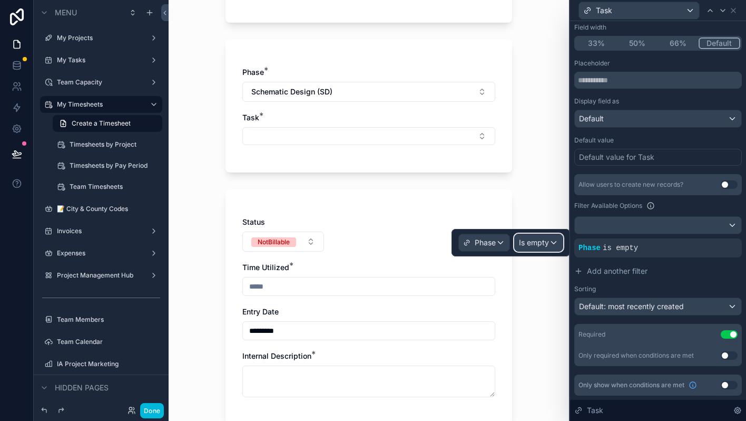
click at [540, 247] on span "Is empty" at bounding box center [534, 242] width 30 height 11
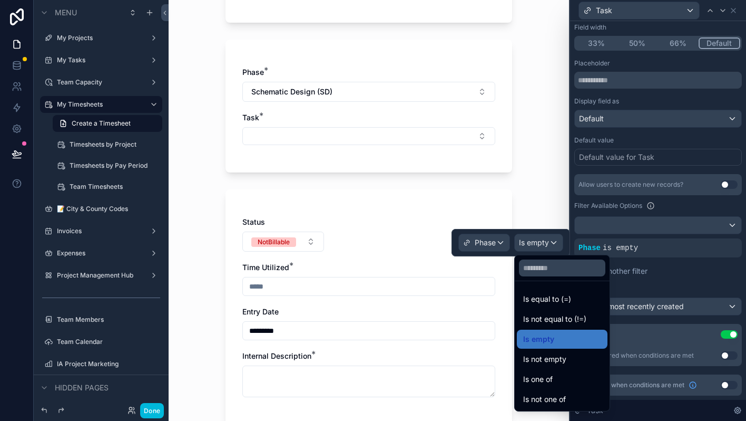
click at [550, 295] on span "Is equal to (=)" at bounding box center [547, 299] width 48 height 13
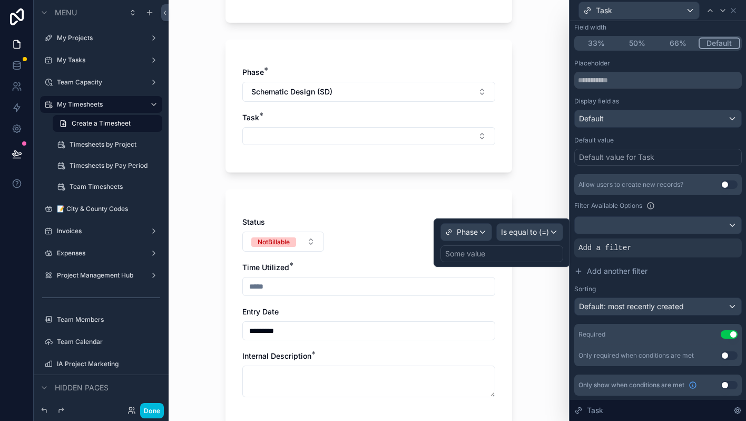
click at [502, 253] on div "Some value" at bounding box center [502, 253] width 123 height 17
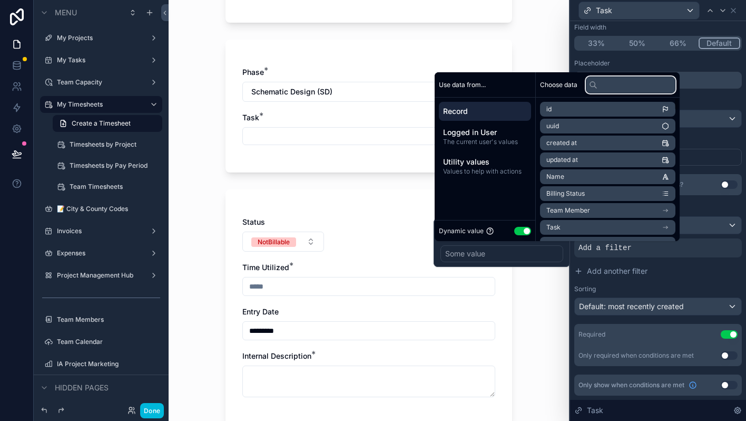
click at [616, 88] on input "text" at bounding box center [631, 84] width 90 height 17
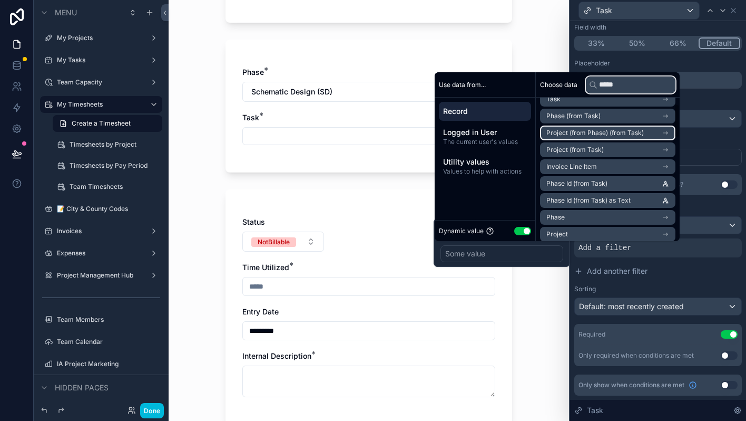
scroll to position [29, 0]
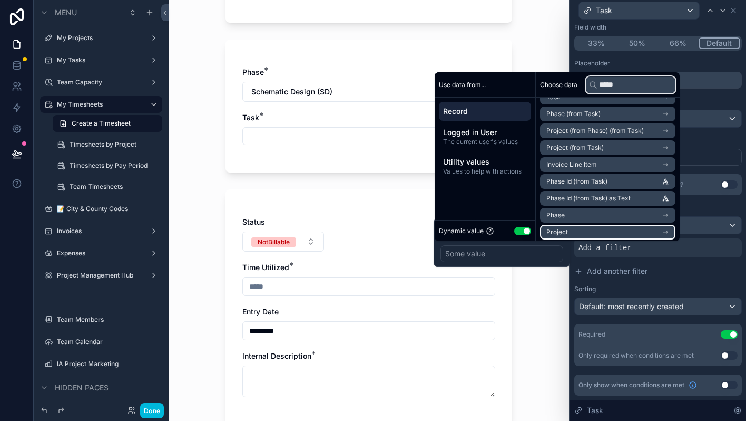
type input "*****"
click at [670, 229] on icon "scrollable content" at bounding box center [665, 231] width 7 height 7
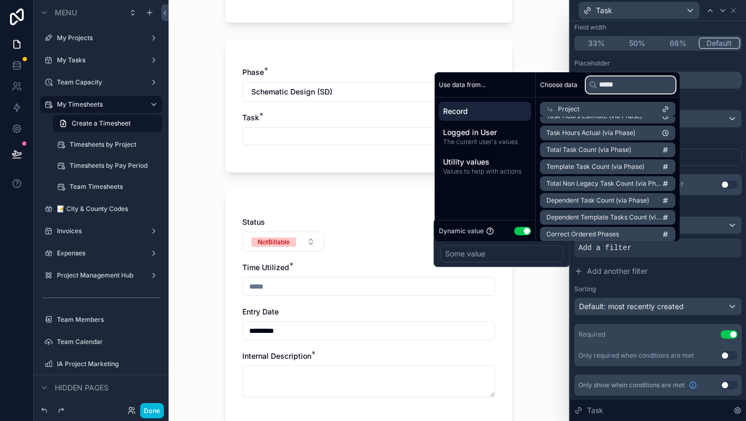
click at [635, 86] on input "*****" at bounding box center [631, 84] width 90 height 17
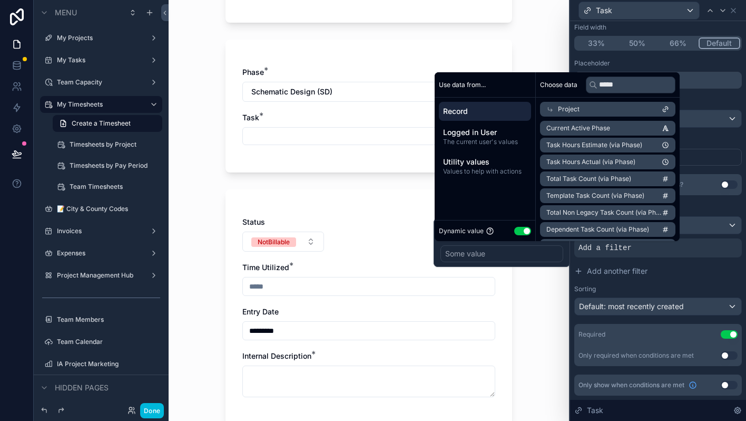
click at [554, 108] on icon at bounding box center [550, 108] width 7 height 7
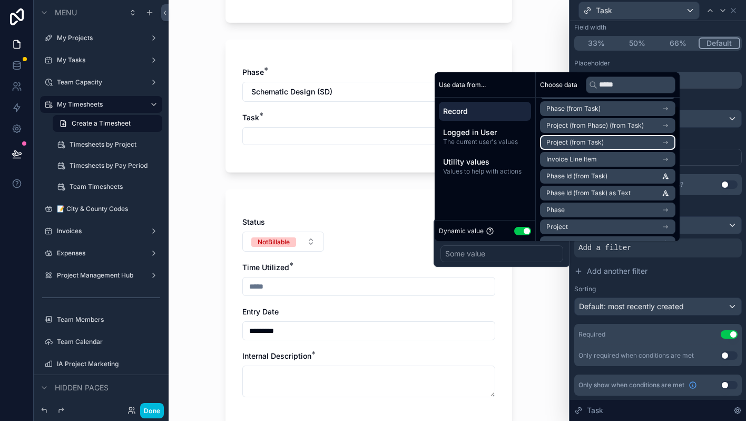
scroll to position [36, 0]
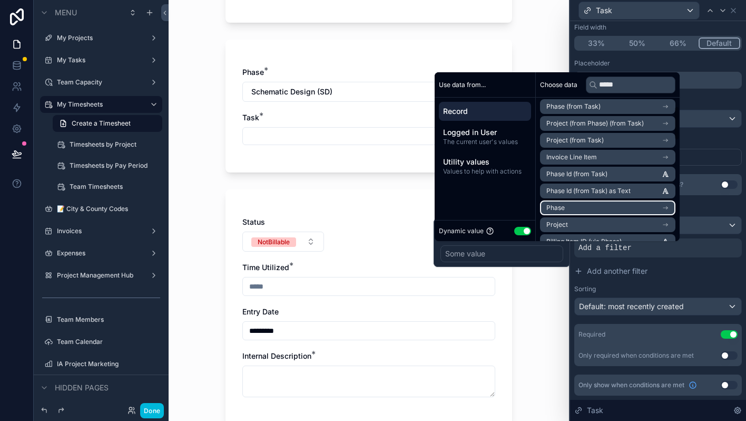
click at [565, 202] on li "Phase" at bounding box center [607, 207] width 135 height 15
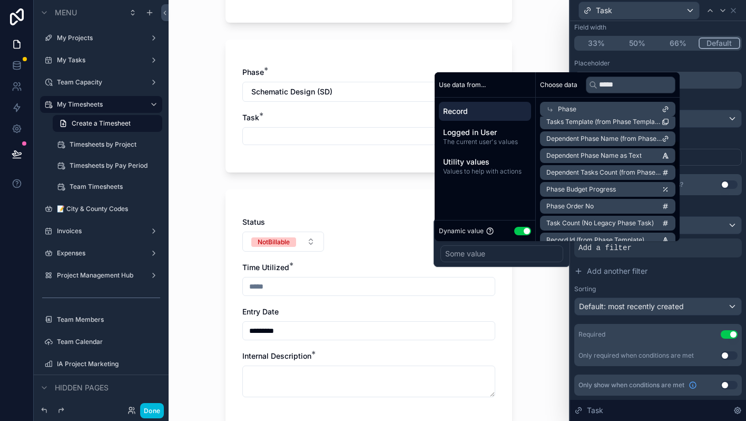
scroll to position [0, 0]
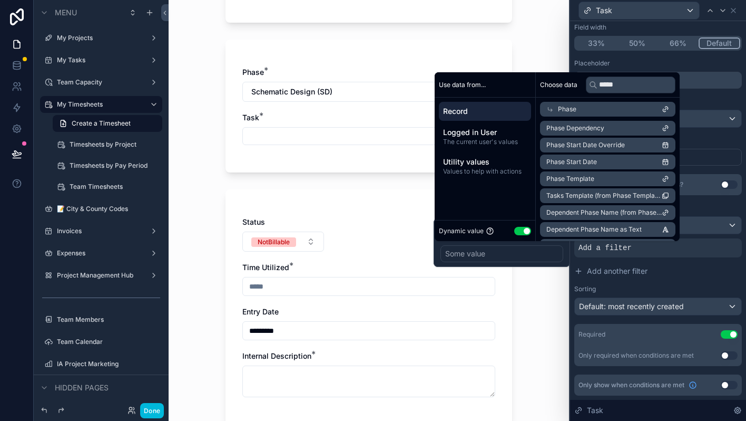
click at [523, 228] on button "Use setting" at bounding box center [523, 231] width 17 height 8
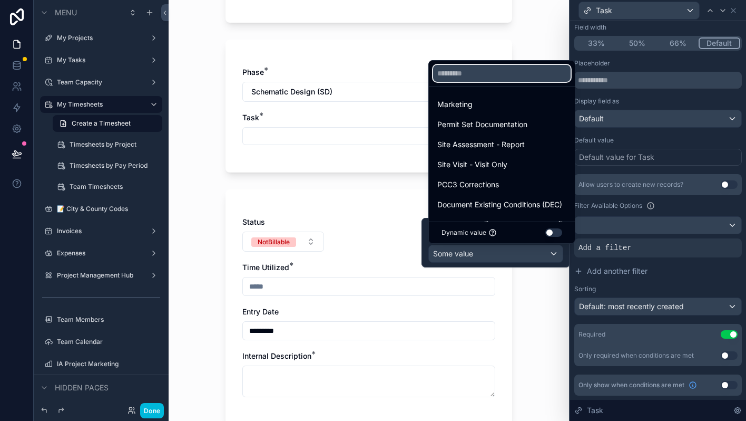
click at [484, 76] on input "text" at bounding box center [502, 73] width 138 height 17
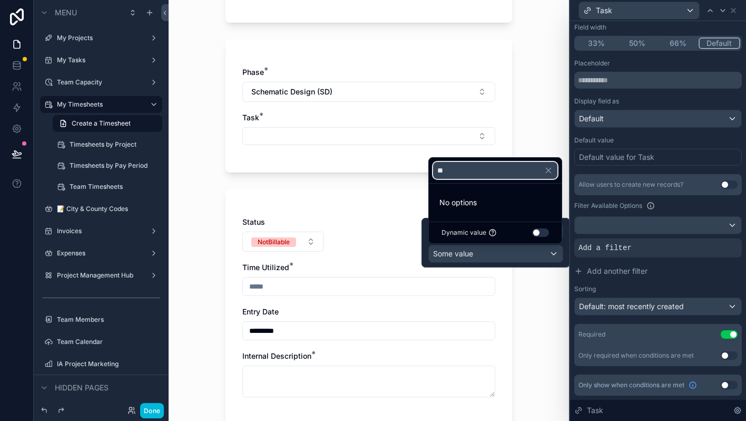
type input "*"
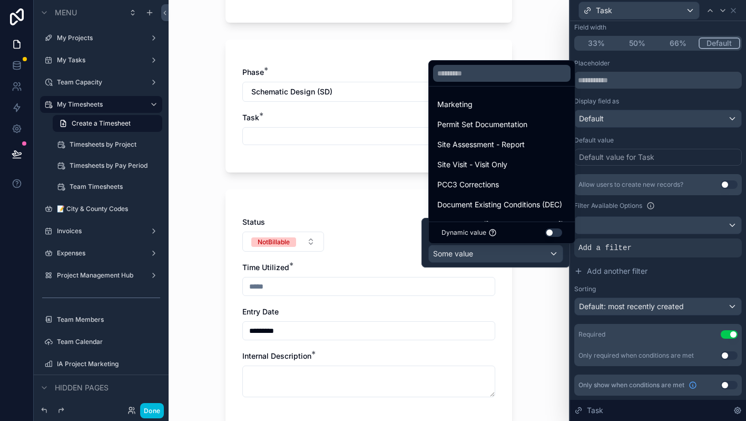
click at [512, 255] on div at bounding box center [496, 243] width 149 height 50
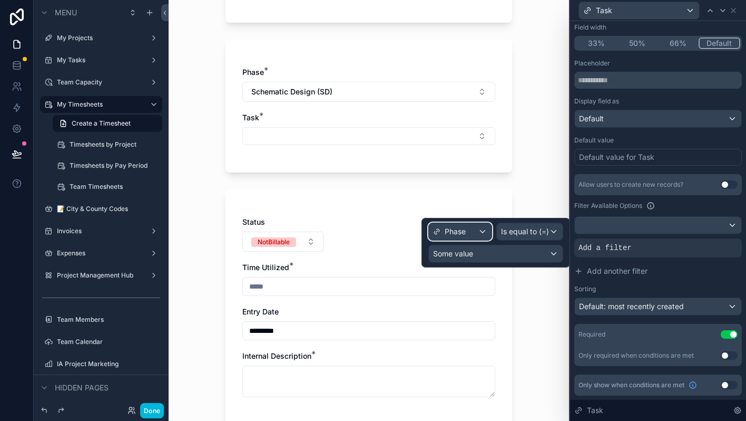
click at [480, 235] on div "Phase" at bounding box center [460, 231] width 63 height 17
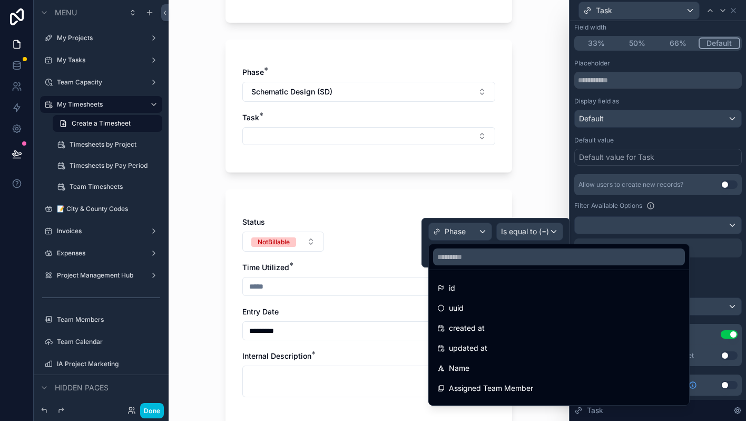
click at [480, 235] on div at bounding box center [496, 243] width 149 height 50
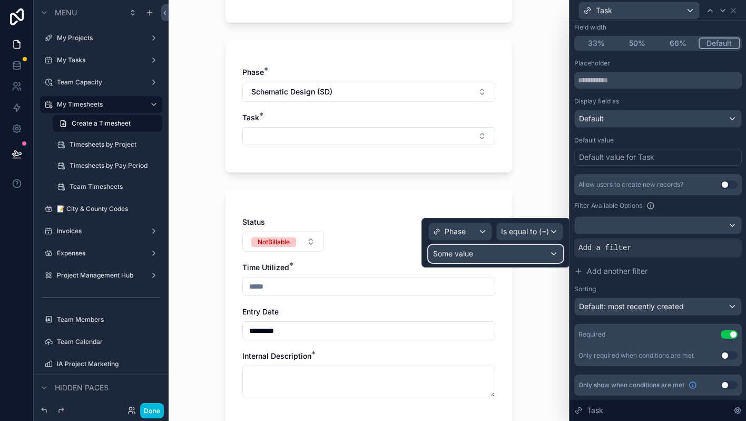
click at [504, 260] on div "Some value" at bounding box center [496, 253] width 134 height 17
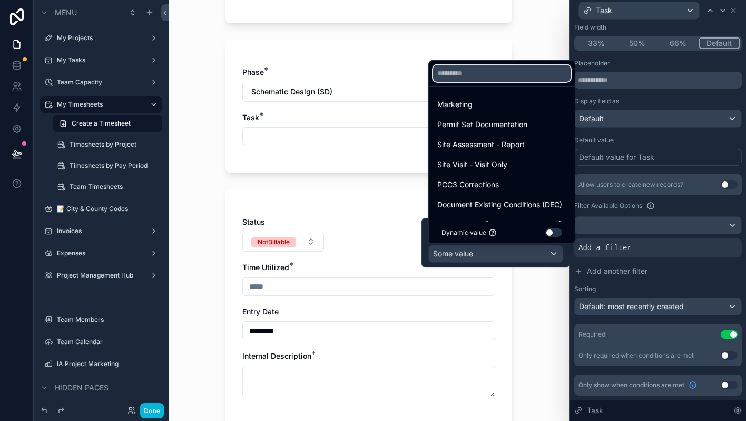
click at [500, 70] on input "text" at bounding box center [502, 73] width 138 height 17
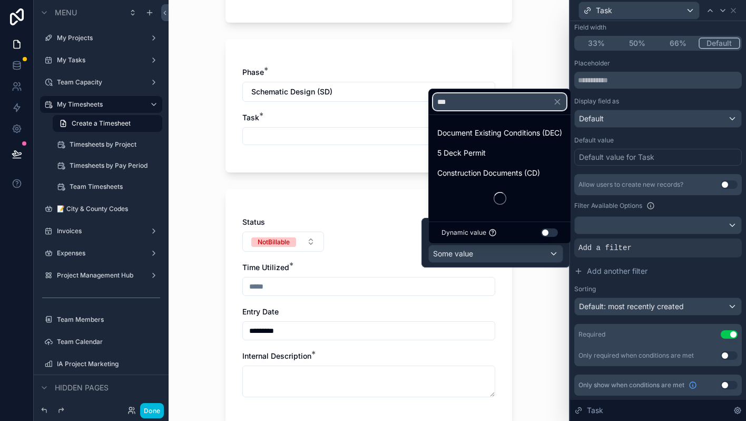
type input "****"
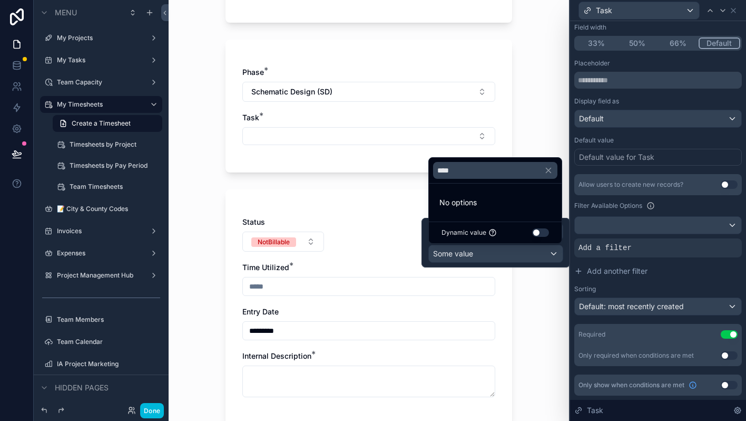
click at [540, 230] on button "Use setting" at bounding box center [540, 232] width 17 height 8
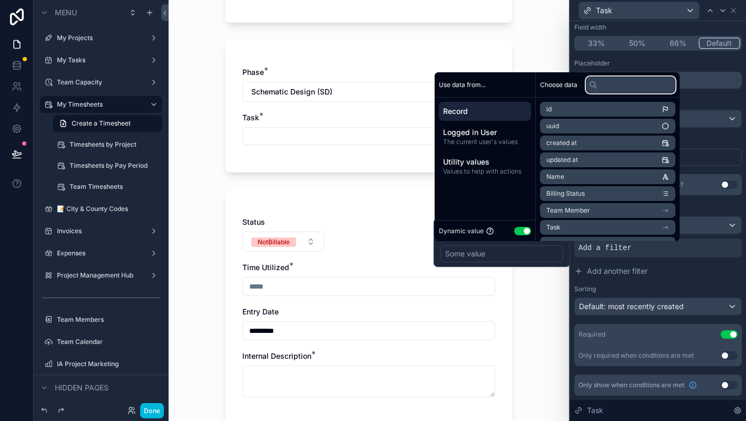
click at [615, 83] on input "text" at bounding box center [631, 84] width 90 height 17
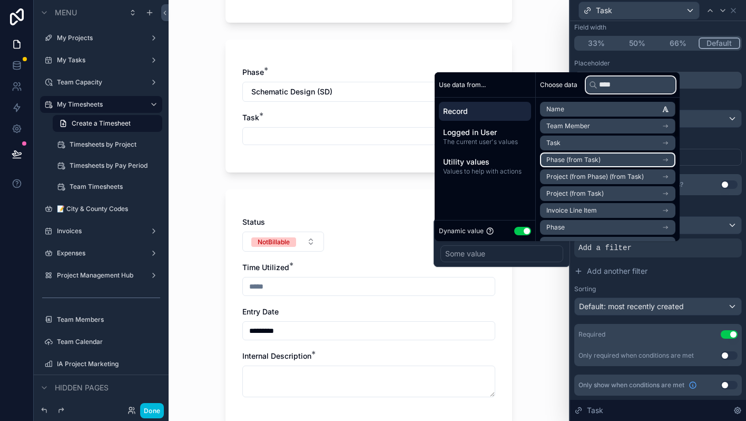
type input "****"
click at [608, 162] on li "Phase (from Task)" at bounding box center [607, 159] width 135 height 15
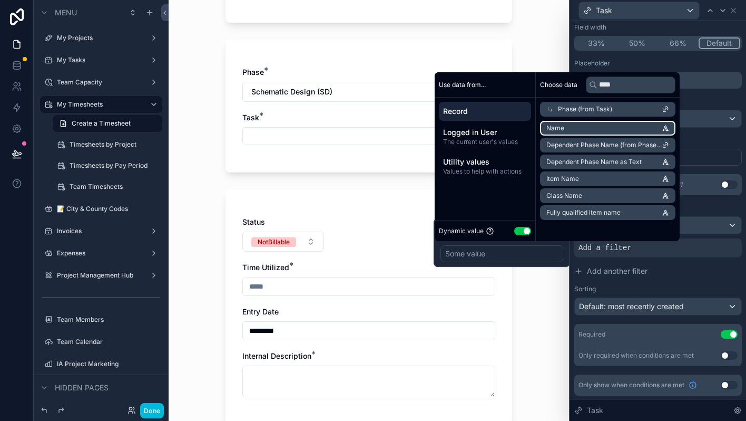
click at [595, 129] on li "Name" at bounding box center [607, 128] width 135 height 15
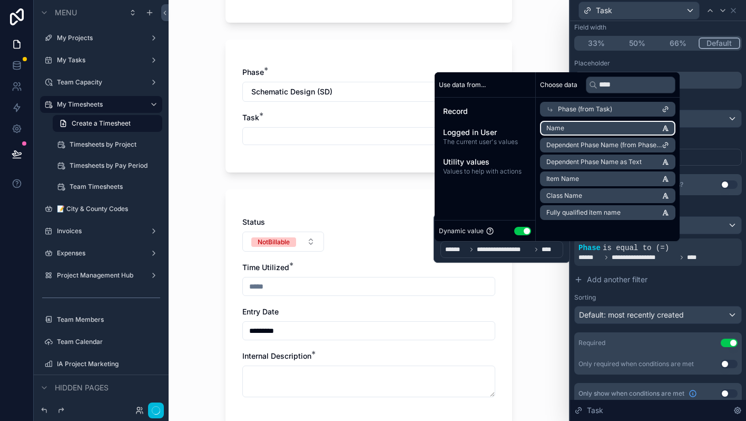
scroll to position [105, 0]
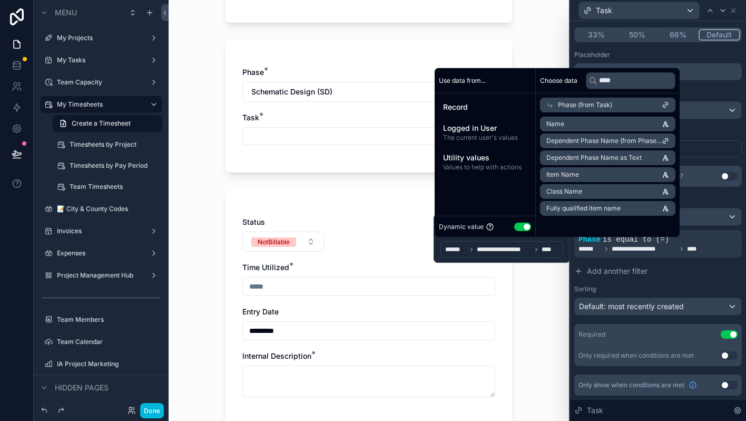
click at [551, 290] on div "My Timesheets Create a Timesheet Create a Timesheet Project: [STREET_ADDRESS][P…" at bounding box center [369, 210] width 401 height 421
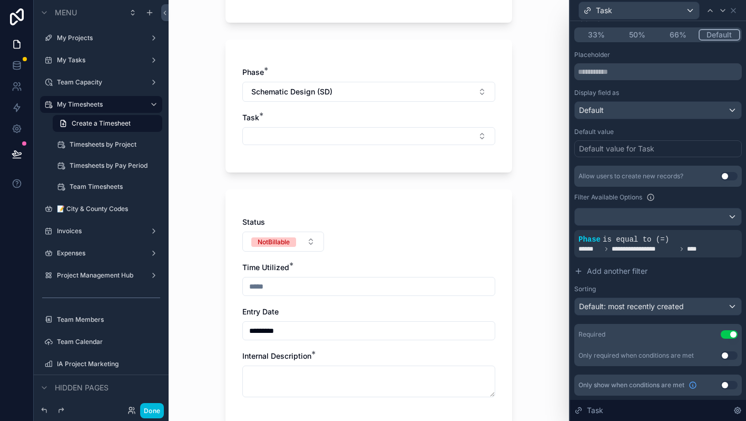
click at [464, 137] on button "Select Button" at bounding box center [368, 136] width 253 height 18
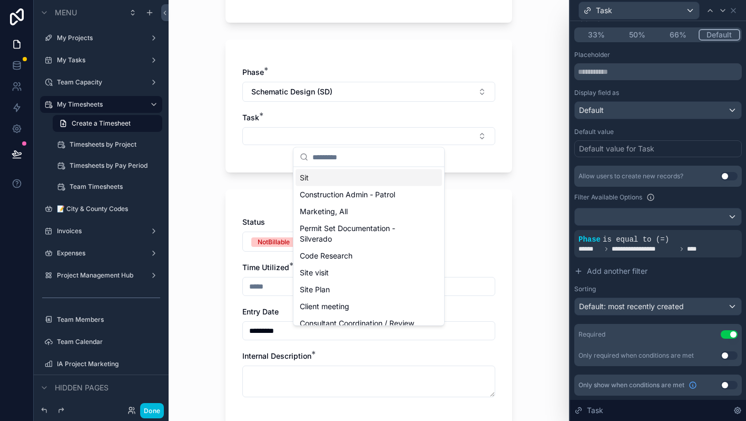
click at [462, 137] on button "Select Button" at bounding box center [368, 136] width 253 height 18
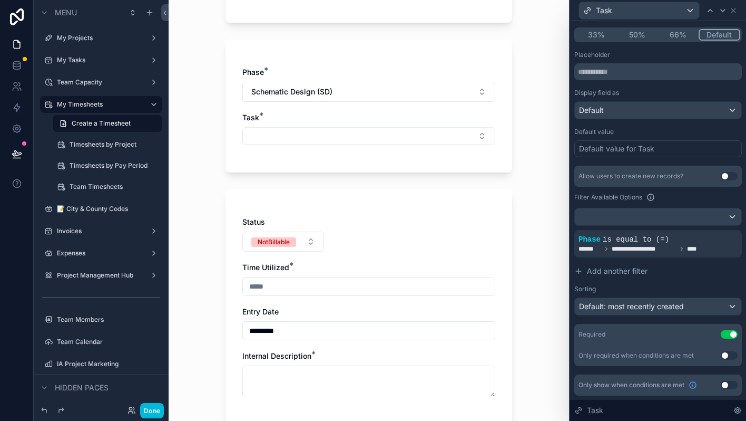
click at [0, 0] on icon at bounding box center [0, 0] width 0 height 0
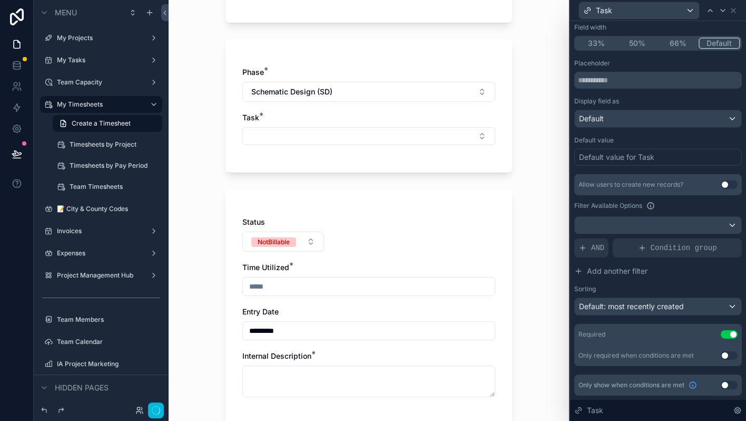
scroll to position [97, 0]
click at [147, 409] on button "Done" at bounding box center [152, 410] width 24 height 15
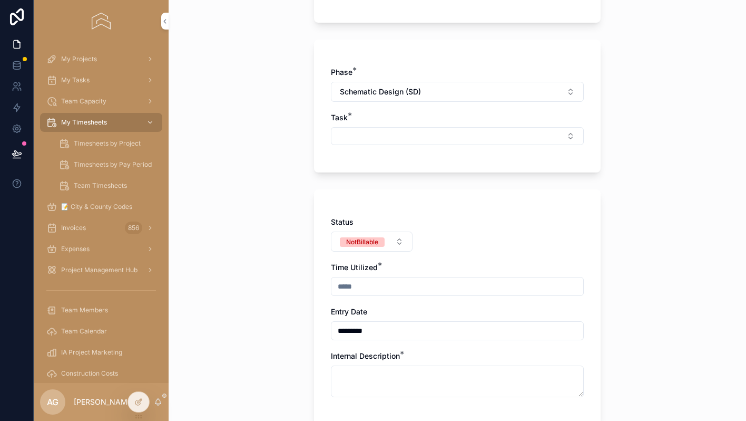
scroll to position [0, 0]
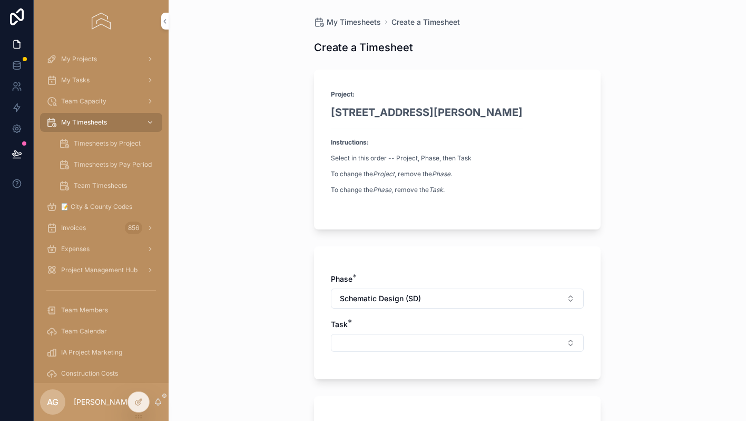
click at [376, 341] on button "Select Button" at bounding box center [457, 343] width 253 height 18
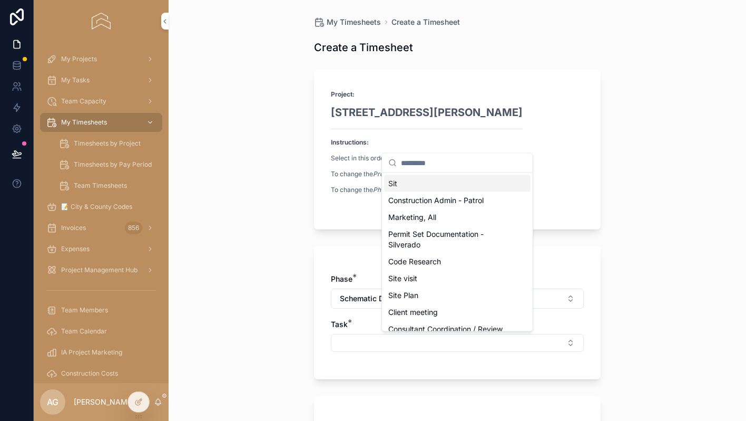
click at [376, 341] on button "Select Button" at bounding box center [457, 343] width 253 height 18
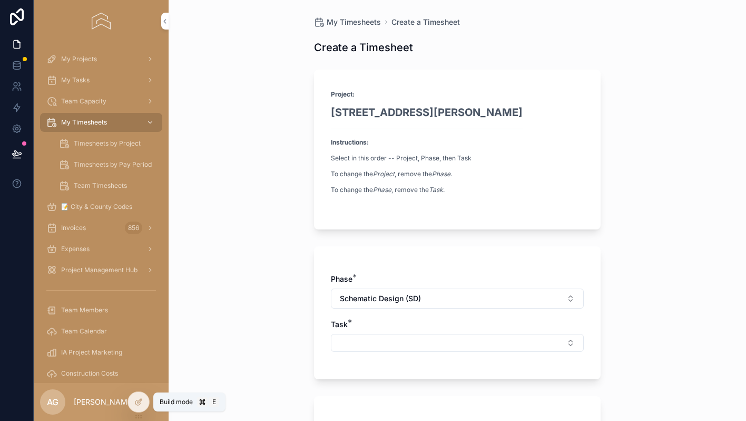
click at [133, 402] on div at bounding box center [138, 402] width 21 height 20
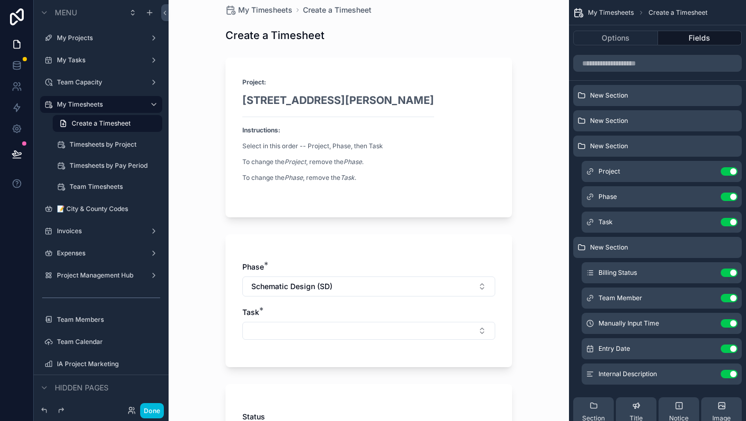
scroll to position [13, 0]
click at [0, 0] on icon "scrollable content" at bounding box center [0, 0] width 0 height 0
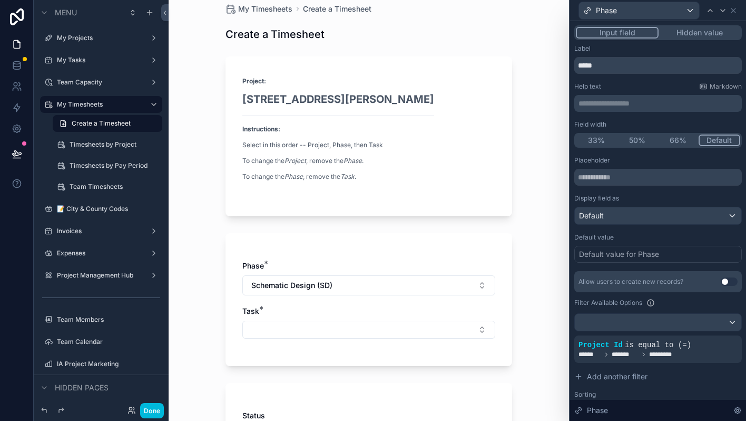
click at [684, 351] on div "****** ******* *********" at bounding box center [658, 354] width 159 height 8
click at [0, 0] on icon at bounding box center [0, 0] width 0 height 0
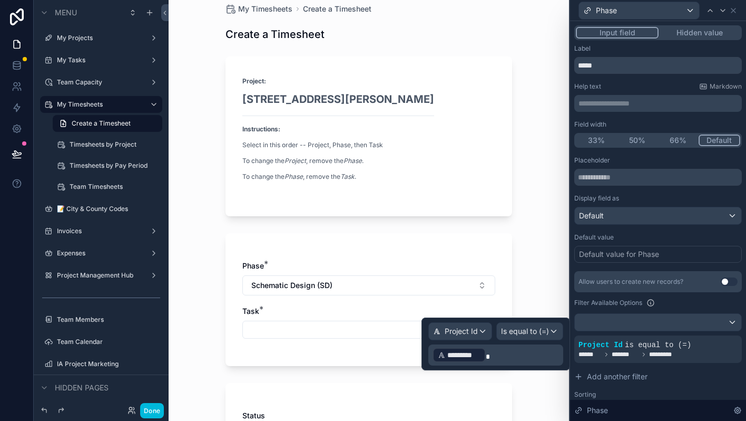
click at [551, 289] on div "My Timesheets Create a Timesheet Create a Timesheet Project: [STREET_ADDRESS][P…" at bounding box center [369, 197] width 401 height 421
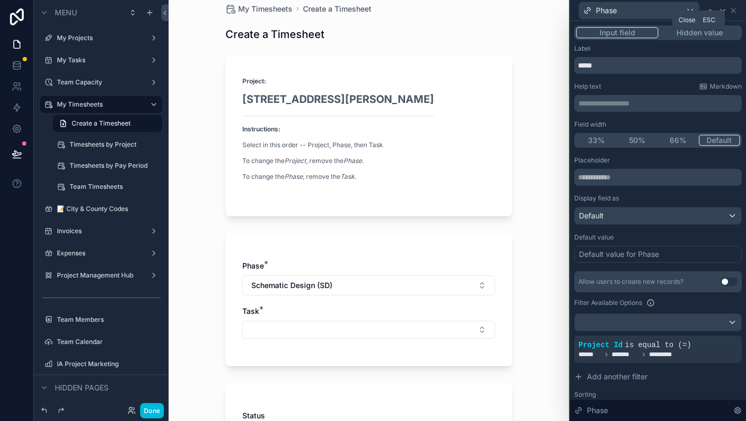
click at [730, 12] on icon at bounding box center [734, 10] width 8 height 8
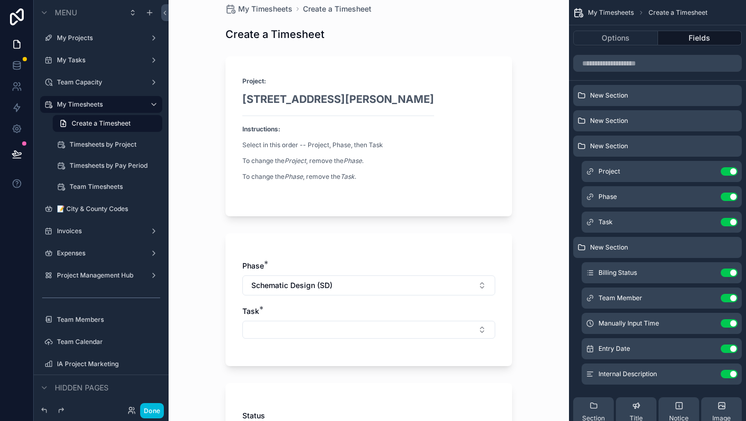
click at [0, 0] on icon "scrollable content" at bounding box center [0, 0] width 0 height 0
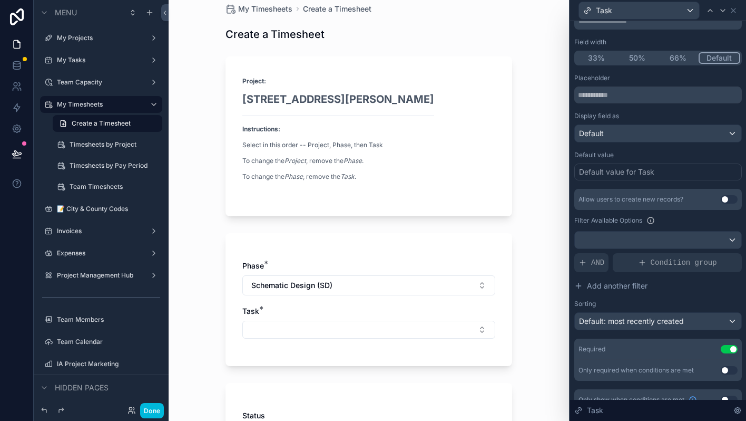
scroll to position [97, 0]
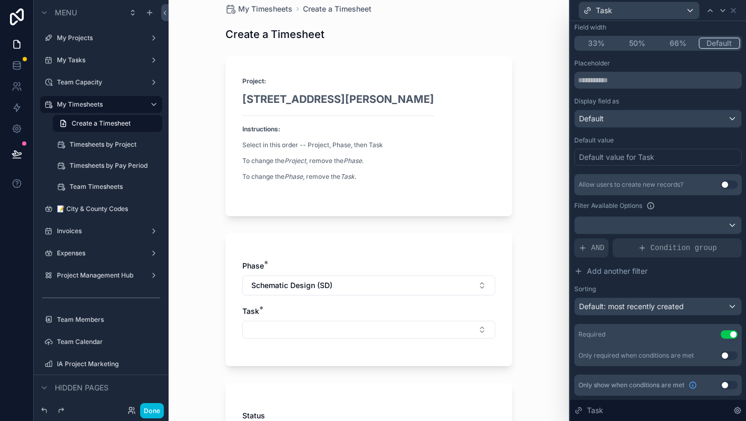
click at [601, 245] on span "AND" at bounding box center [597, 247] width 13 height 11
click at [0, 0] on icon at bounding box center [0, 0] width 0 height 0
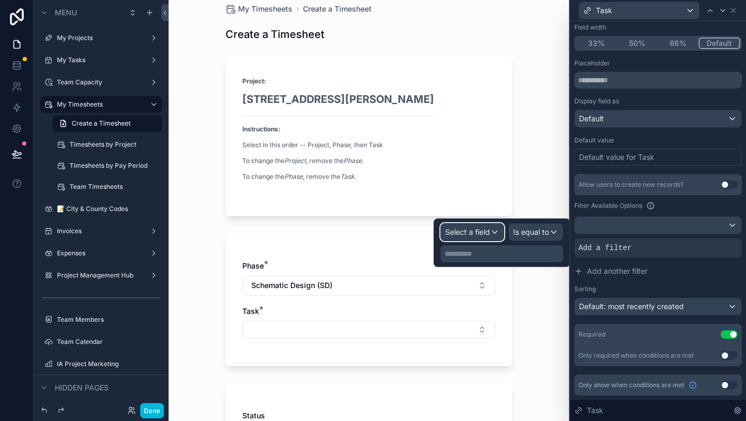
click at [479, 229] on span "Select a field" at bounding box center [467, 231] width 45 height 9
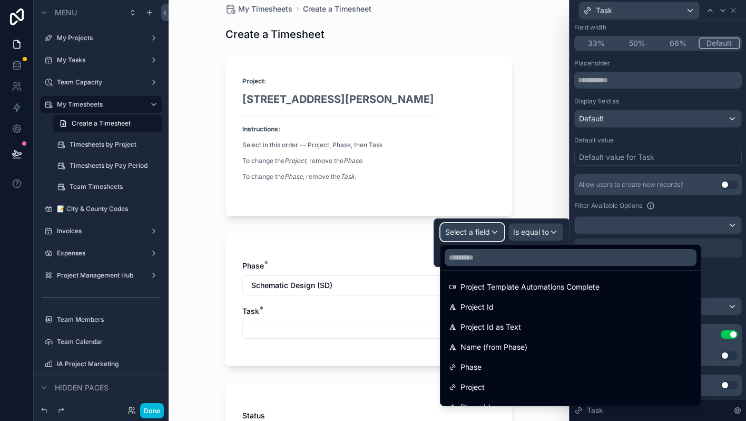
scroll to position [545, 0]
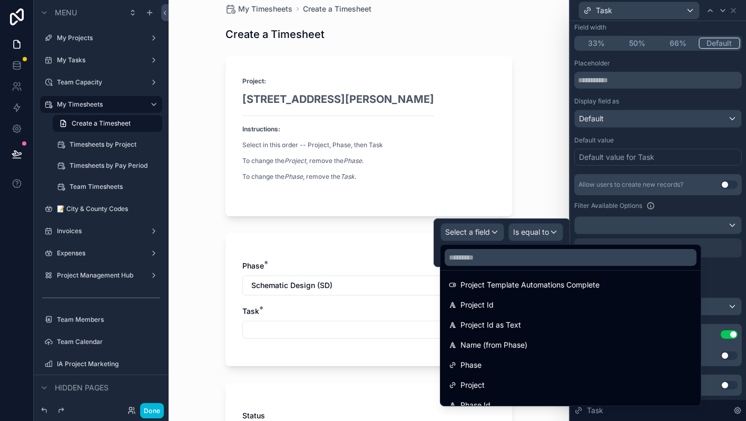
click at [514, 340] on span "Name (from Phase)" at bounding box center [494, 344] width 67 height 13
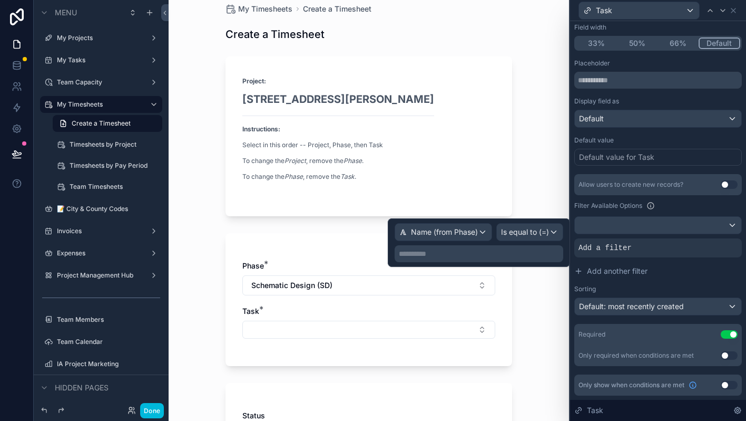
click at [519, 253] on p "**********" at bounding box center [480, 253] width 162 height 11
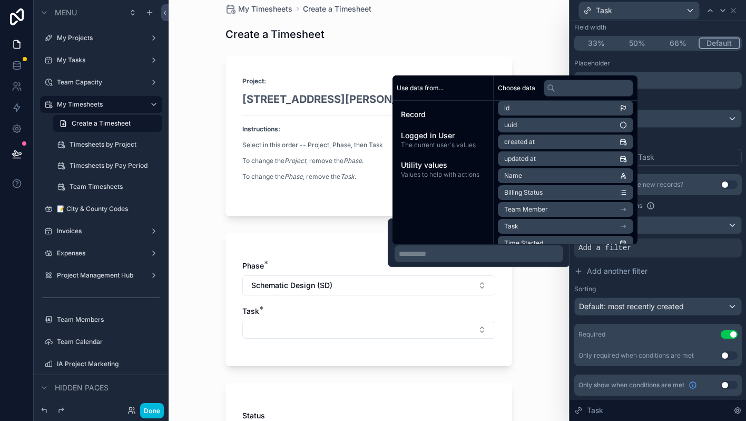
scroll to position [0, 0]
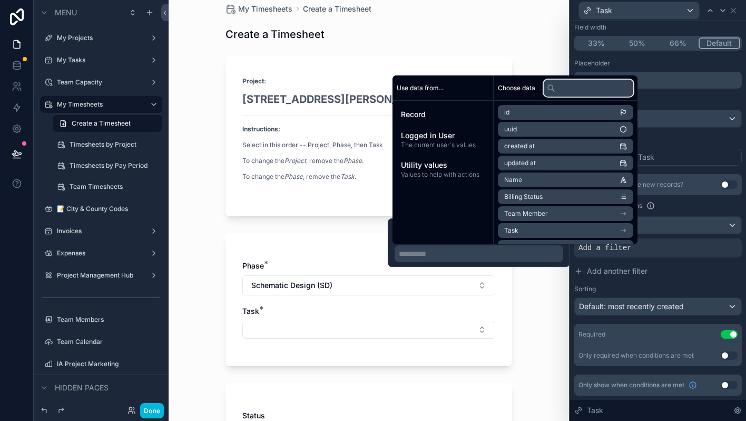
click at [588, 86] on input "text" at bounding box center [589, 88] width 90 height 17
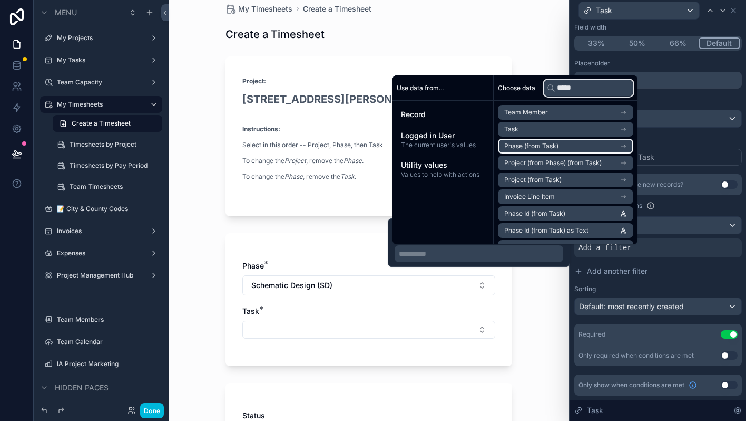
type input "*****"
click at [627, 144] on icon "scrollable content" at bounding box center [623, 145] width 7 height 7
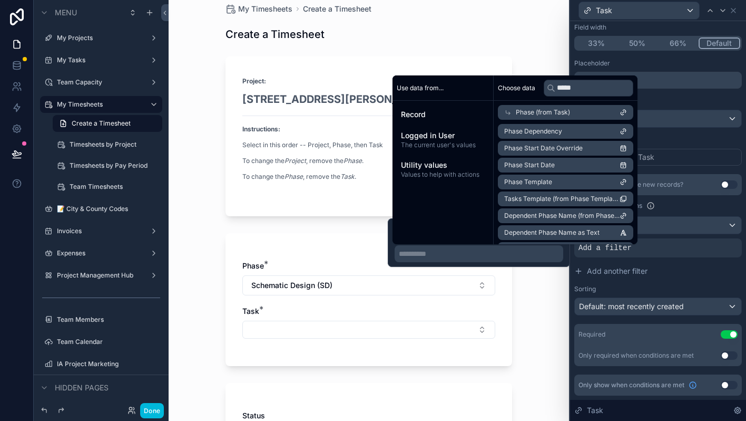
click at [627, 109] on icon at bounding box center [623, 112] width 7 height 7
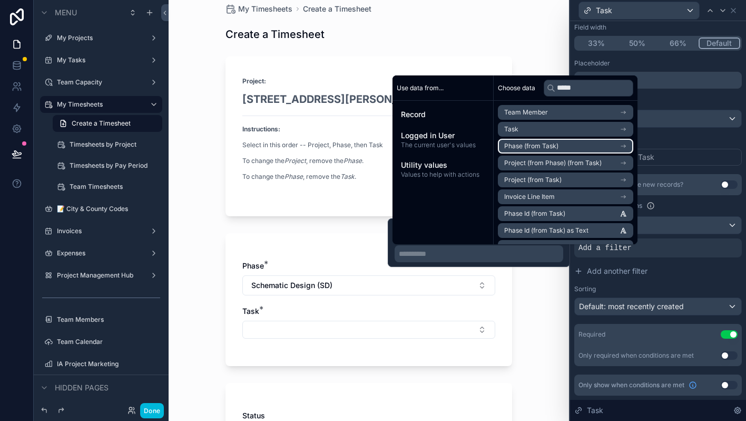
click at [627, 147] on icon "scrollable content" at bounding box center [623, 145] width 7 height 7
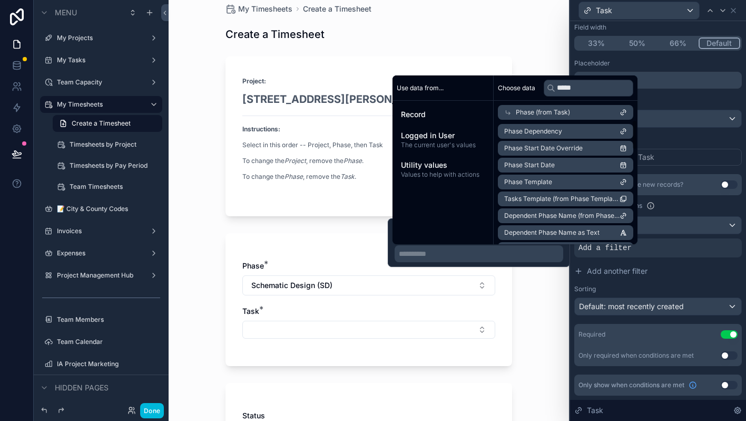
click at [540, 44] on div "My Timesheets Create a Timesheet Create a Timesheet Project: [STREET_ADDRESS][P…" at bounding box center [369, 197] width 401 height 421
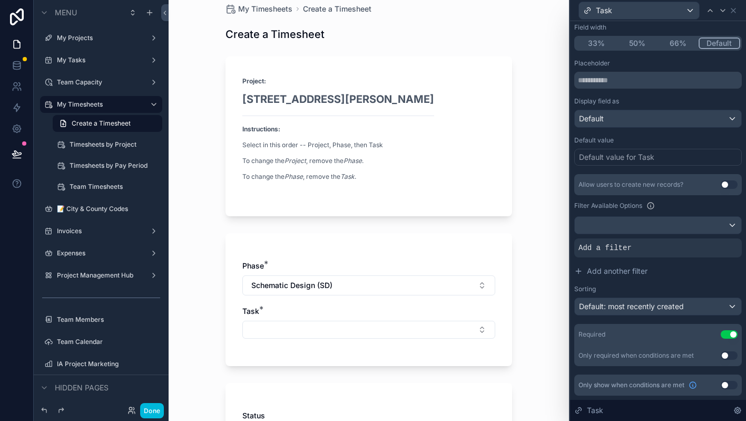
click at [0, 0] on div at bounding box center [0, 0] width 0 height 0
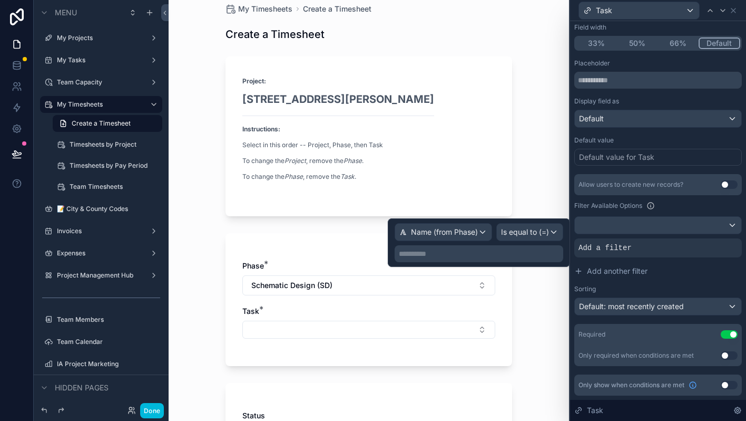
click at [458, 254] on p "**********" at bounding box center [480, 253] width 162 height 11
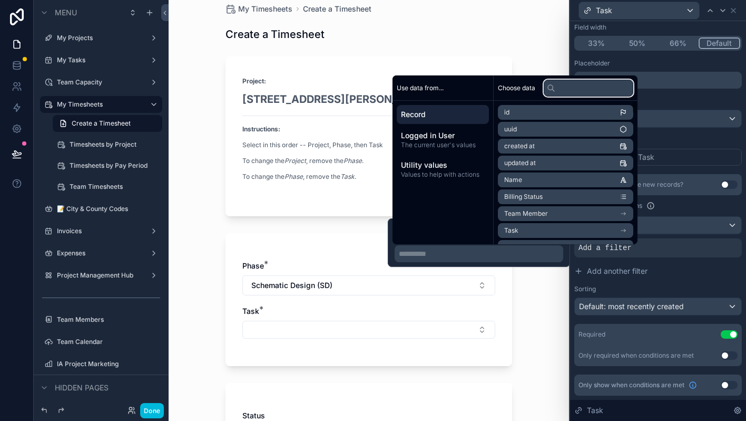
click at [593, 94] on input "text" at bounding box center [589, 88] width 90 height 17
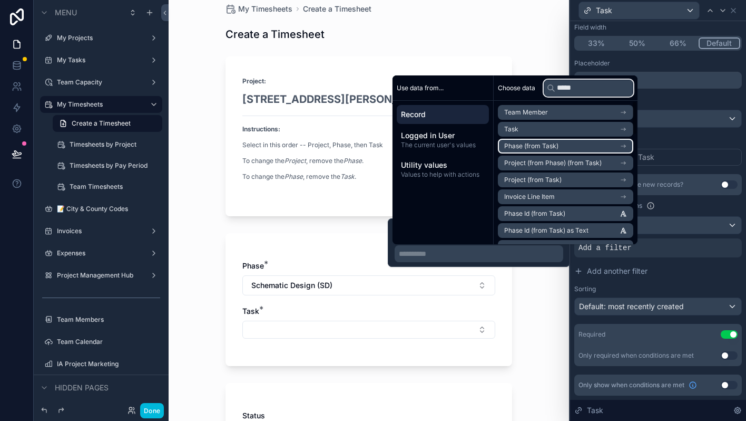
type input "*****"
click at [518, 140] on li "Phase (from Task)" at bounding box center [565, 146] width 135 height 15
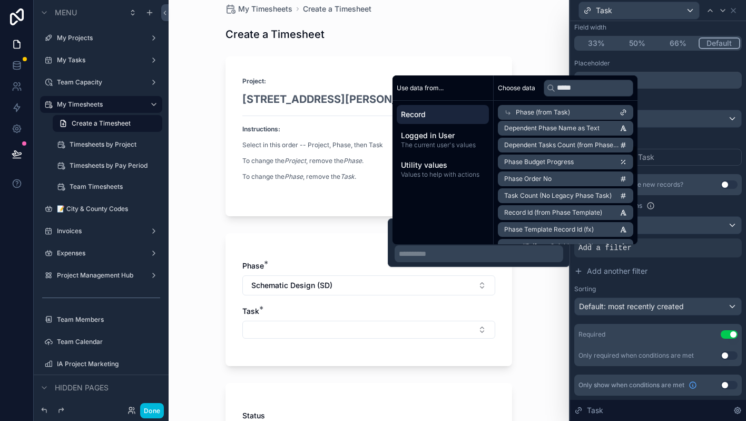
scroll to position [108, 0]
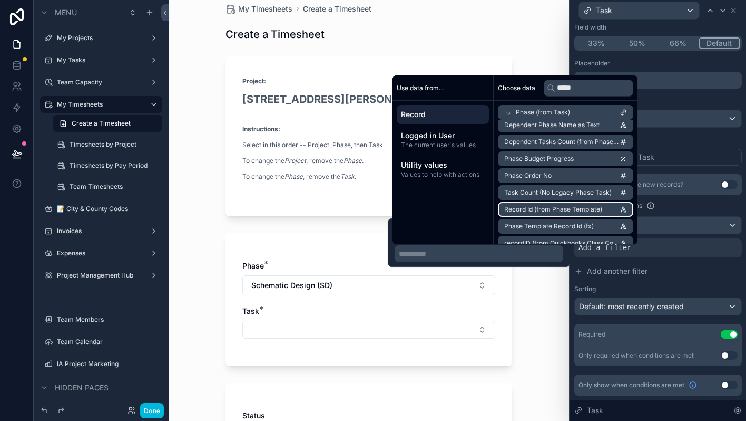
click at [523, 206] on span "Record Id (from Phase Template)" at bounding box center [554, 209] width 98 height 8
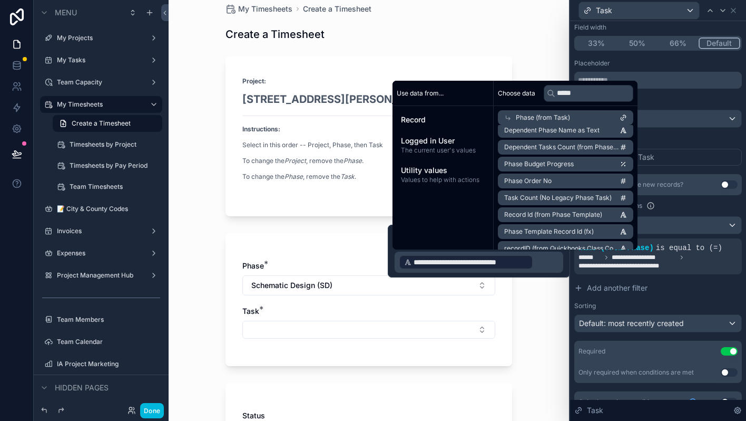
click at [529, 292] on div "My Timesheets Create a Timesheet Create a Timesheet Project: [STREET_ADDRESS][P…" at bounding box center [369, 197] width 401 height 421
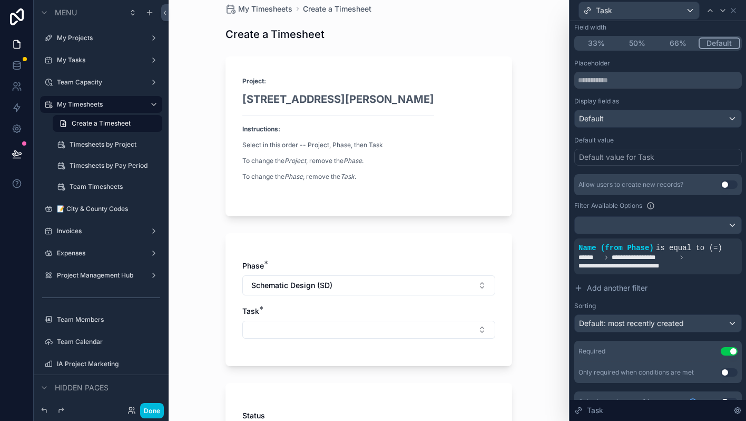
click at [403, 334] on button "Select Button" at bounding box center [368, 330] width 253 height 18
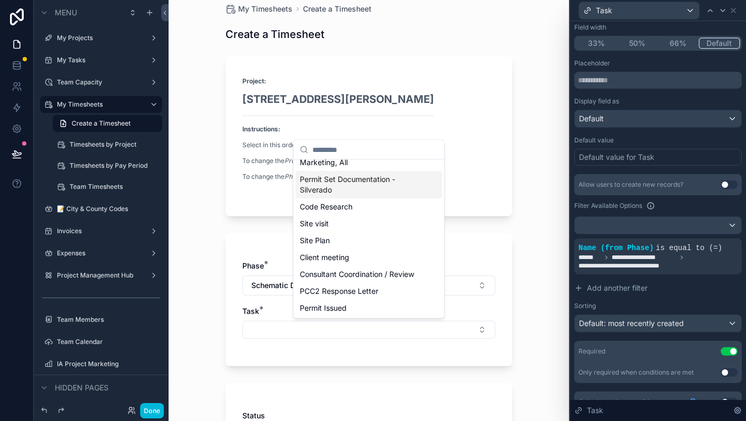
scroll to position [0, 0]
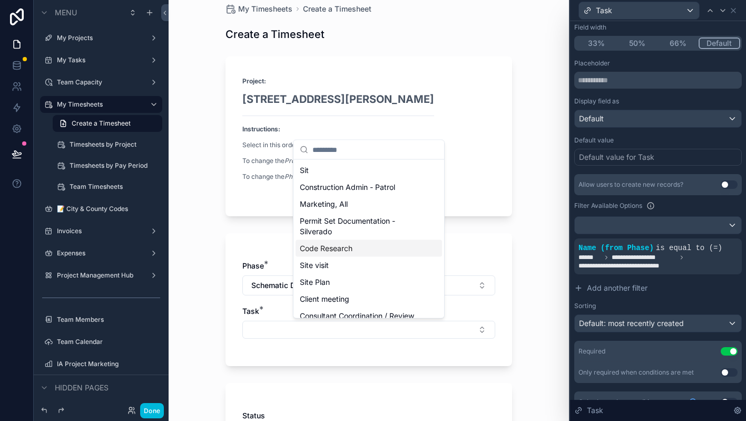
click at [0, 0] on icon at bounding box center [0, 0] width 0 height 0
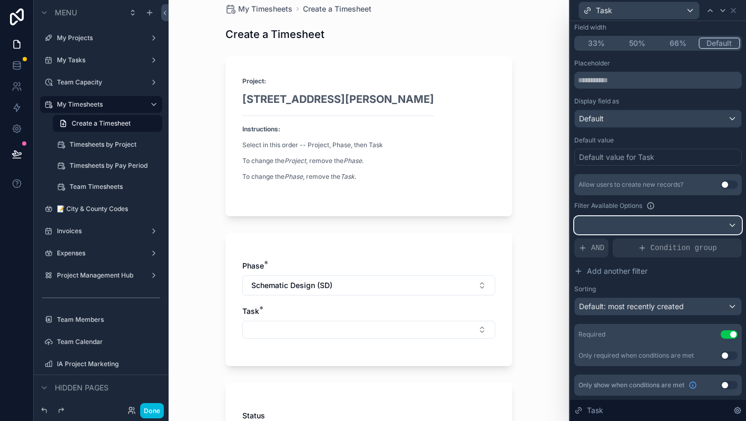
click at [729, 222] on div at bounding box center [658, 225] width 167 height 17
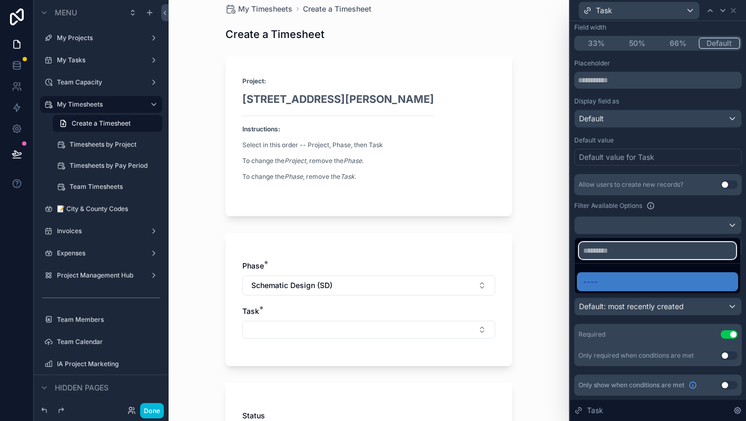
click at [661, 254] on input "text" at bounding box center [657, 250] width 157 height 17
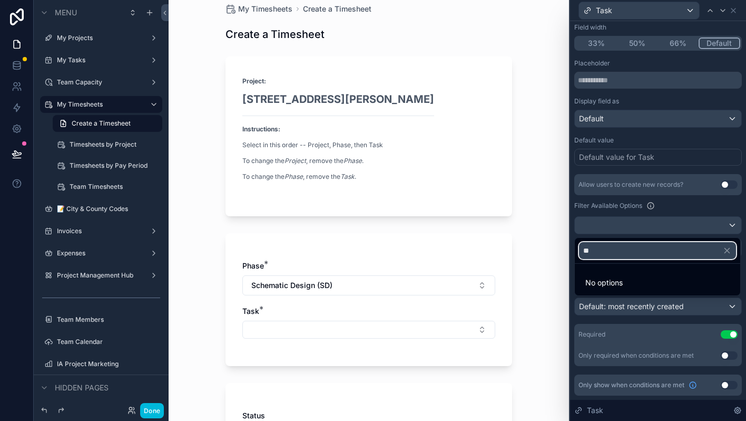
type input "*"
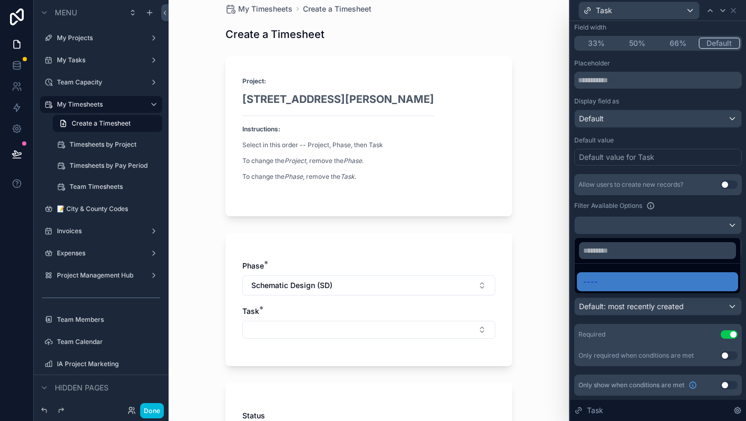
click at [676, 210] on div at bounding box center [658, 210] width 176 height 421
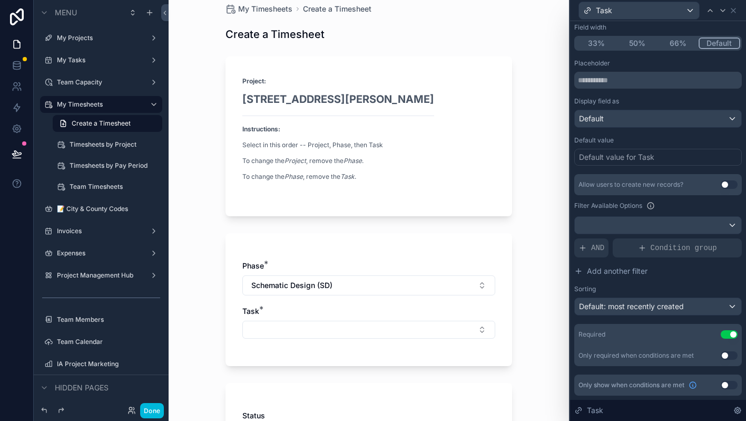
click at [604, 246] on span "AND" at bounding box center [597, 247] width 13 height 11
click at [0, 0] on div at bounding box center [0, 0] width 0 height 0
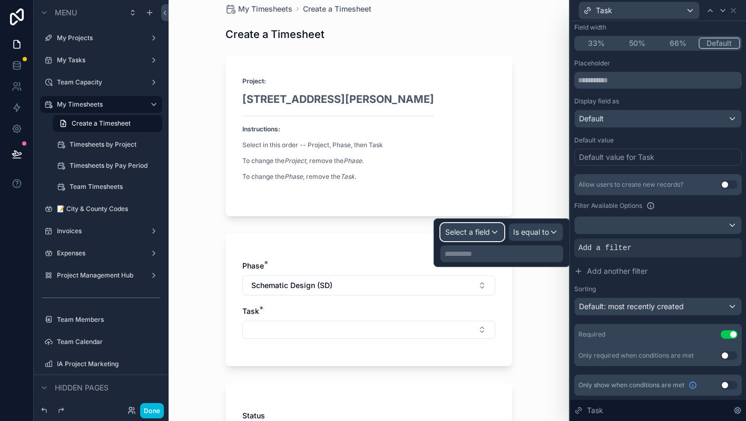
click at [477, 232] on span "Select a field" at bounding box center [467, 231] width 45 height 9
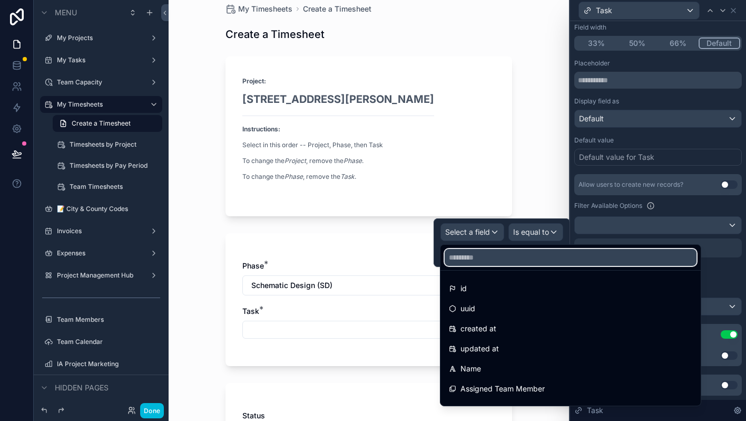
click at [481, 265] on input "text" at bounding box center [571, 257] width 252 height 17
type input "********"
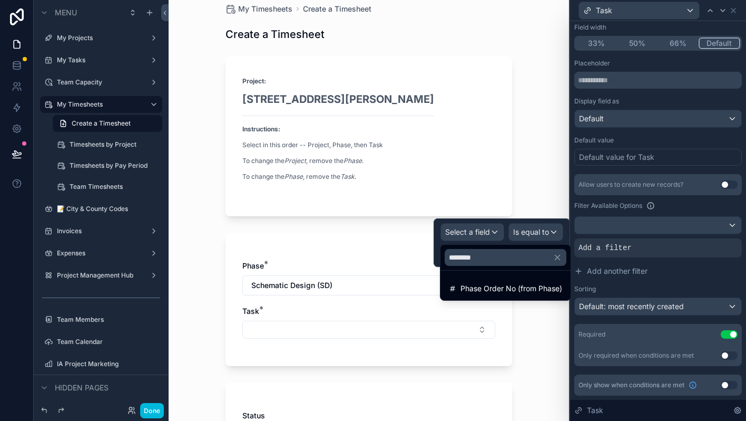
click at [512, 284] on span "Phase Order No (from Phase)" at bounding box center [512, 288] width 102 height 13
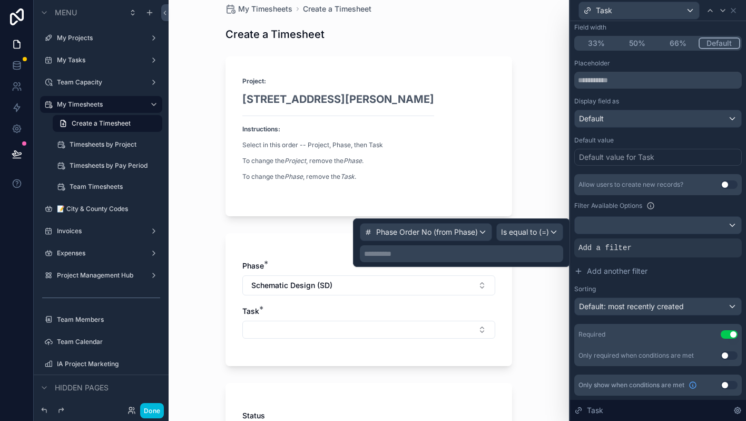
click at [513, 255] on p "**********" at bounding box center [462, 253] width 197 height 11
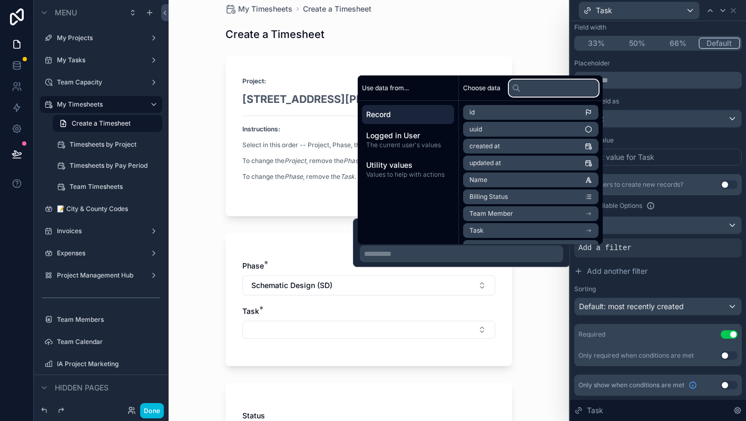
click at [537, 86] on input "text" at bounding box center [554, 88] width 90 height 17
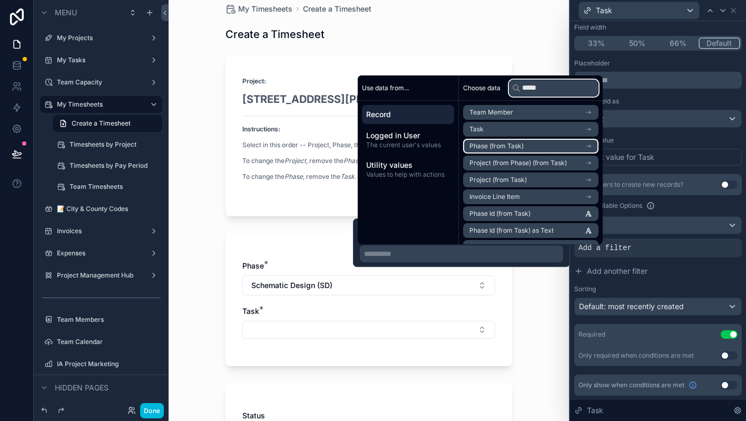
type input "*****"
click at [593, 144] on icon "scrollable content" at bounding box center [588, 145] width 7 height 7
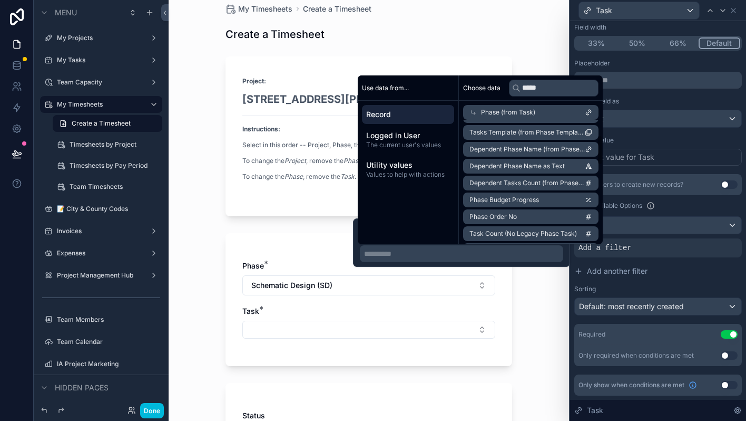
scroll to position [69, 0]
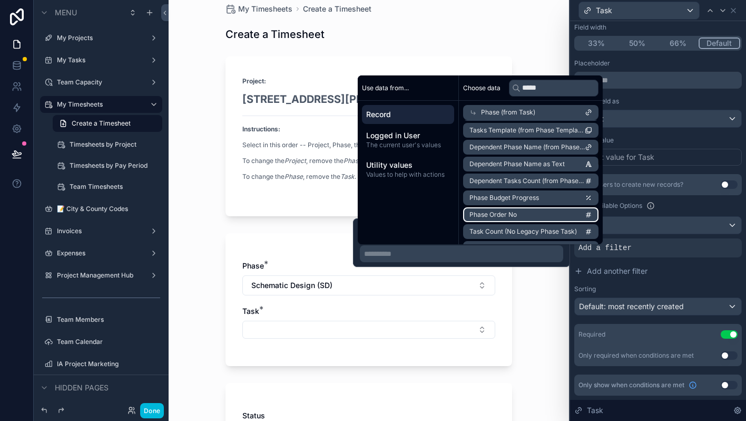
click at [528, 215] on li "Phase Order No" at bounding box center [530, 214] width 135 height 15
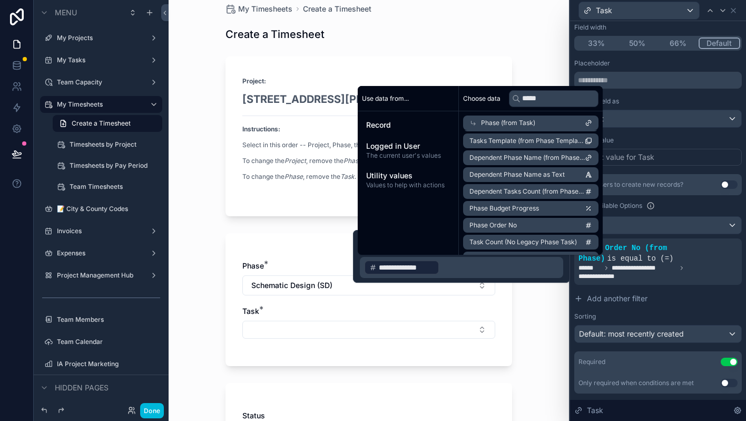
click at [529, 297] on div "My Timesheets Create a Timesheet Create a Timesheet Project: [STREET_ADDRESS][P…" at bounding box center [369, 197] width 401 height 421
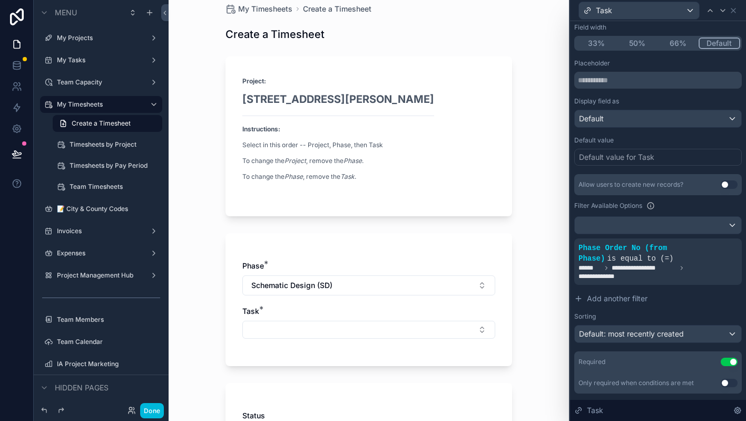
click at [467, 323] on button "Select Button" at bounding box center [368, 330] width 253 height 18
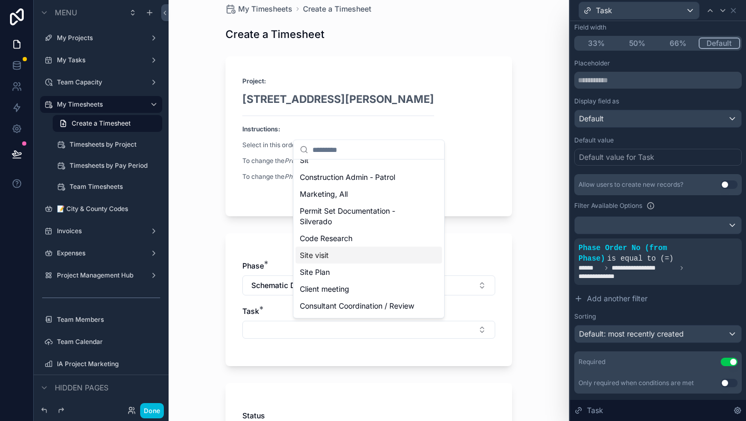
scroll to position [0, 0]
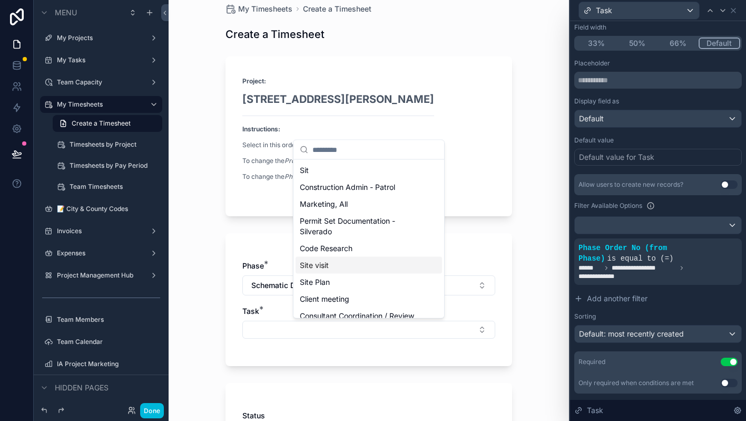
click at [521, 306] on div "My Timesheets Create a Timesheet Create a Timesheet Project: [STREET_ADDRESS][P…" at bounding box center [369, 197] width 401 height 421
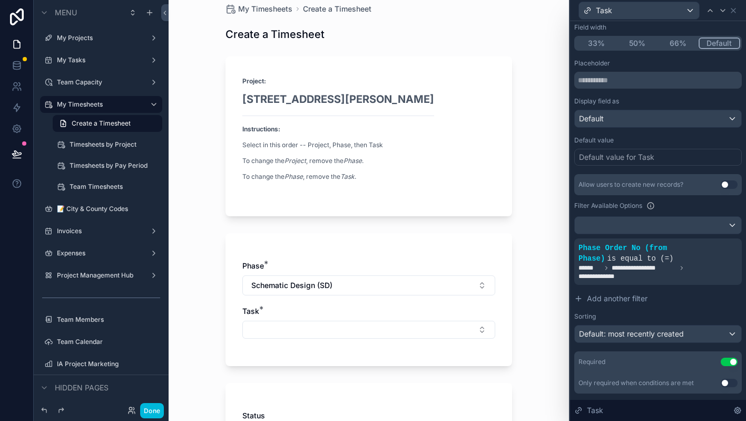
click at [611, 297] on span "Add another filter" at bounding box center [617, 298] width 61 height 11
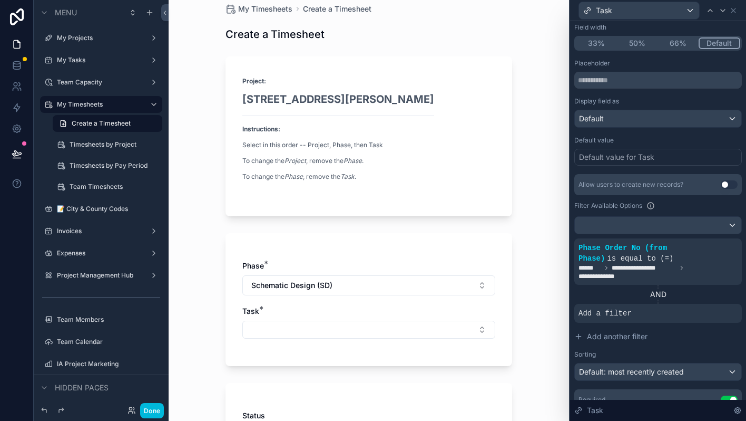
click at [606, 313] on span "Add a filter" at bounding box center [605, 313] width 53 height 11
click at [0, 0] on icon at bounding box center [0, 0] width 0 height 0
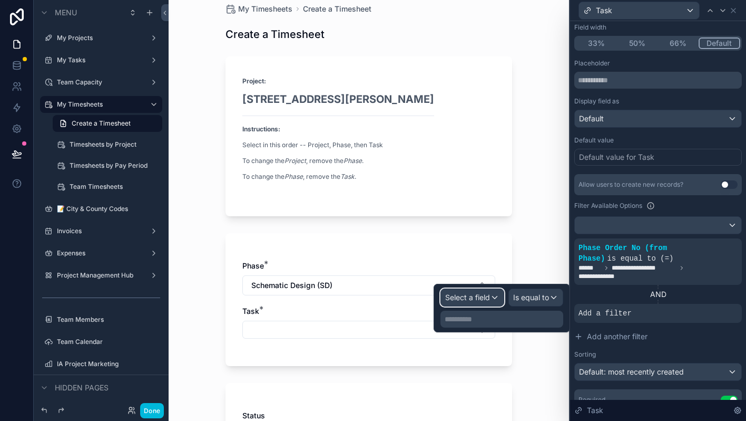
click at [484, 297] on span "Select a field" at bounding box center [467, 297] width 45 height 9
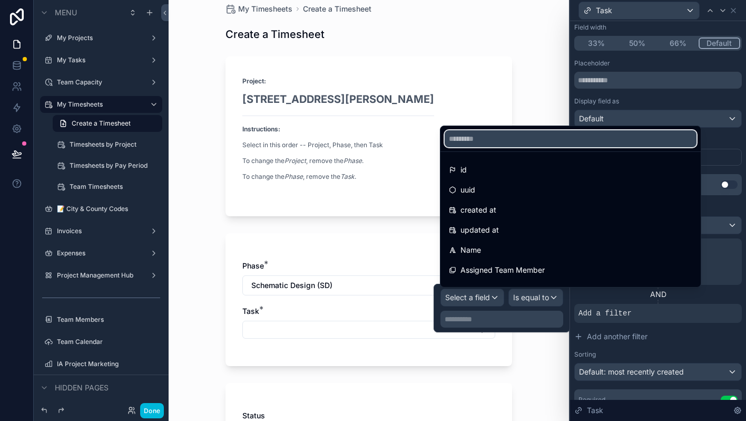
click at [488, 135] on input "text" at bounding box center [571, 138] width 252 height 17
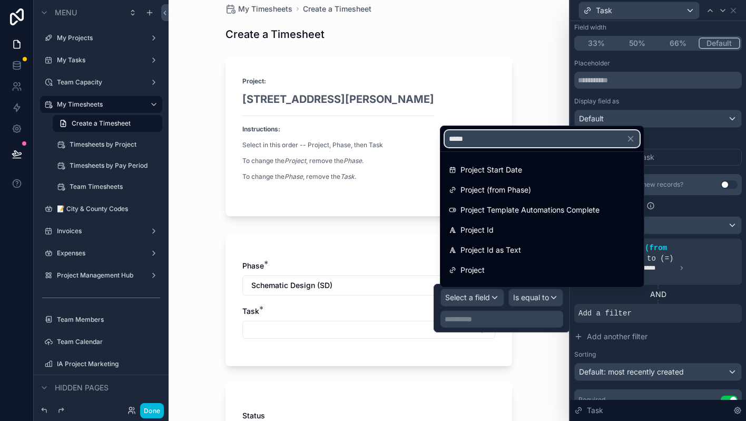
type input "******"
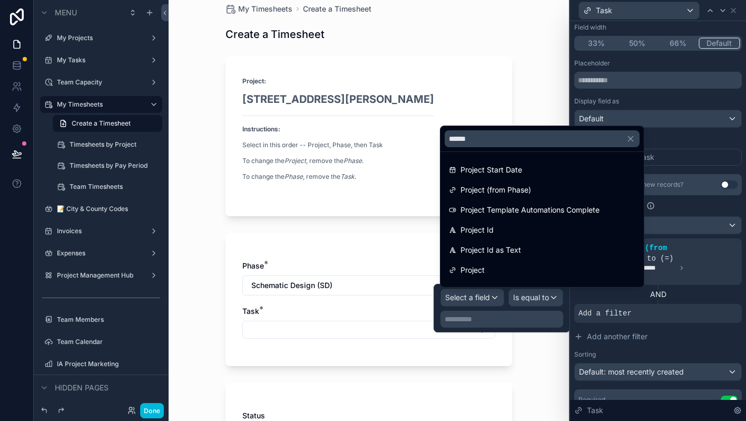
click at [489, 229] on span "Project Id" at bounding box center [477, 230] width 33 height 13
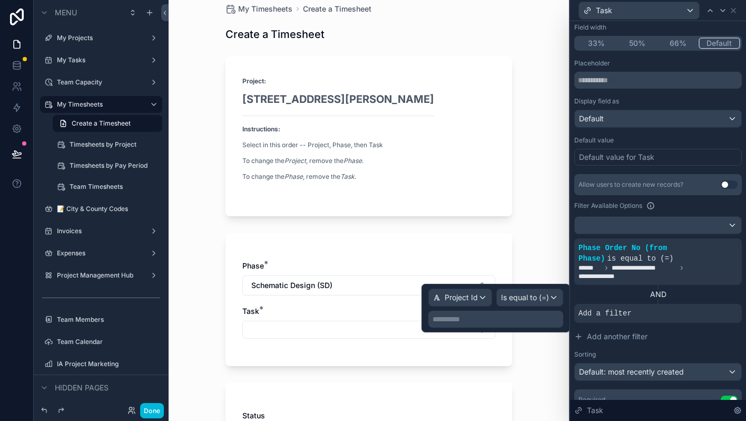
click at [497, 317] on p "**********" at bounding box center [497, 319] width 129 height 11
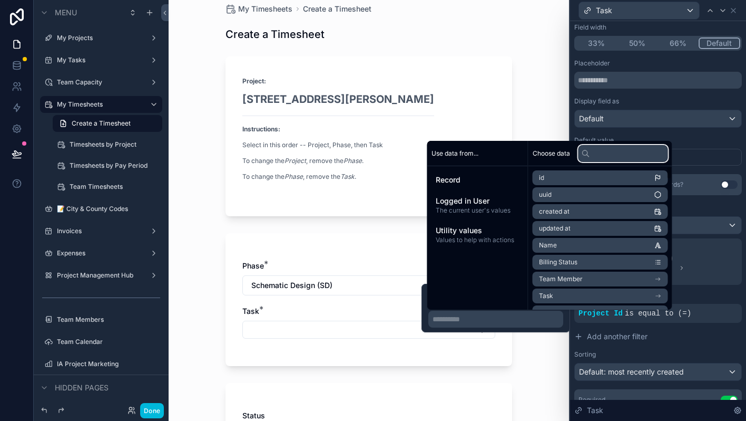
click at [612, 156] on input "text" at bounding box center [624, 153] width 90 height 17
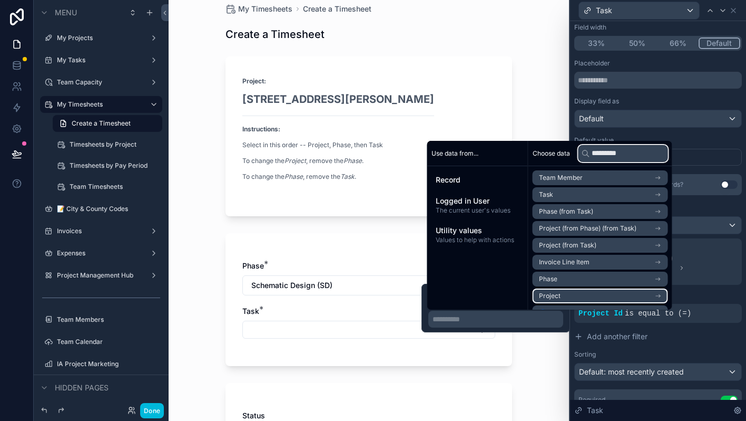
type input "*********"
click at [662, 297] on icon "scrollable content" at bounding box center [658, 295] width 7 height 7
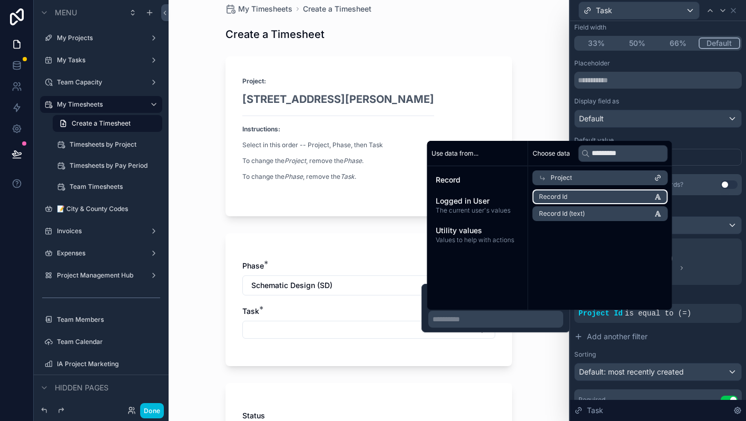
click at [620, 196] on li "Record Id" at bounding box center [600, 196] width 135 height 15
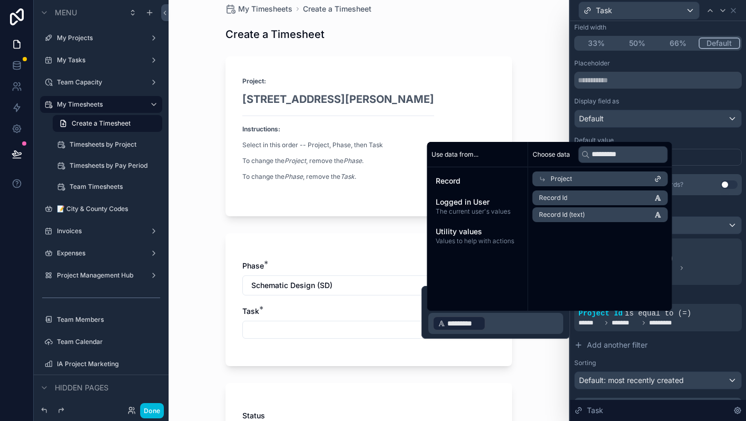
click at [542, 367] on div "My Timesheets Create a Timesheet Create a Timesheet Project: [STREET_ADDRESS][P…" at bounding box center [369, 197] width 401 height 421
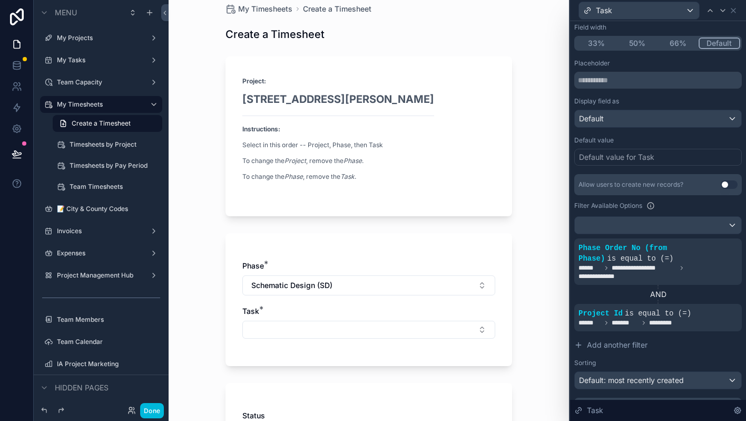
click at [440, 328] on button "Select Button" at bounding box center [368, 330] width 253 height 18
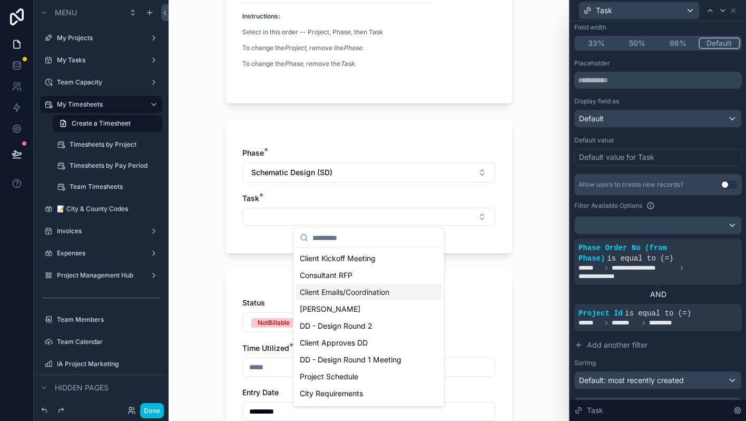
click at [536, 288] on div "My Timesheets Create a Timesheet Create a Timesheet Project: [STREET_ADDRESS][P…" at bounding box center [369, 84] width 401 height 421
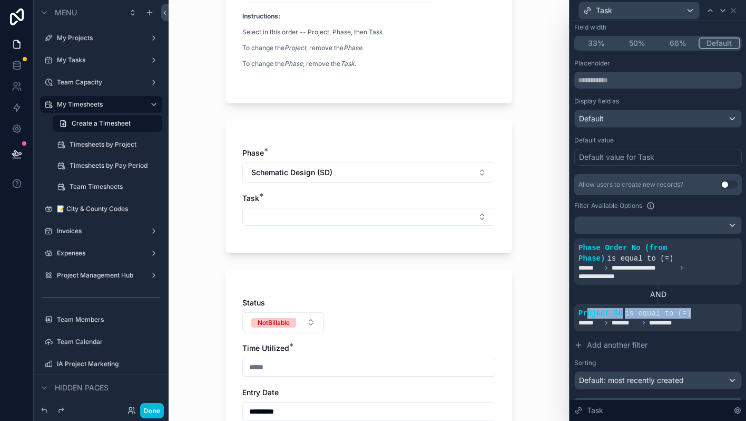
click at [590, 319] on div "Project Id is equal to (=) ****** ******* *********" at bounding box center [658, 317] width 159 height 19
click at [597, 293] on div "AND" at bounding box center [659, 294] width 168 height 11
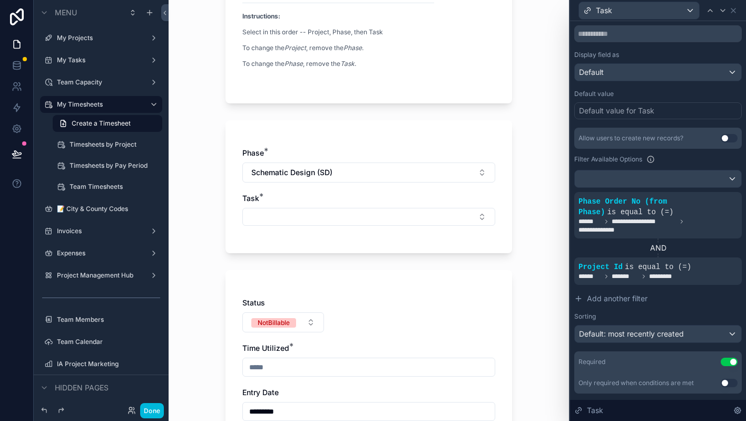
scroll to position [171, 0]
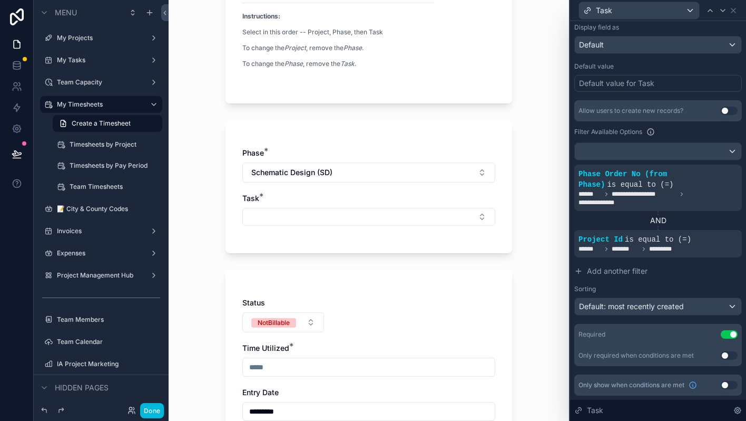
click at [419, 216] on button "Select Button" at bounding box center [368, 217] width 253 height 18
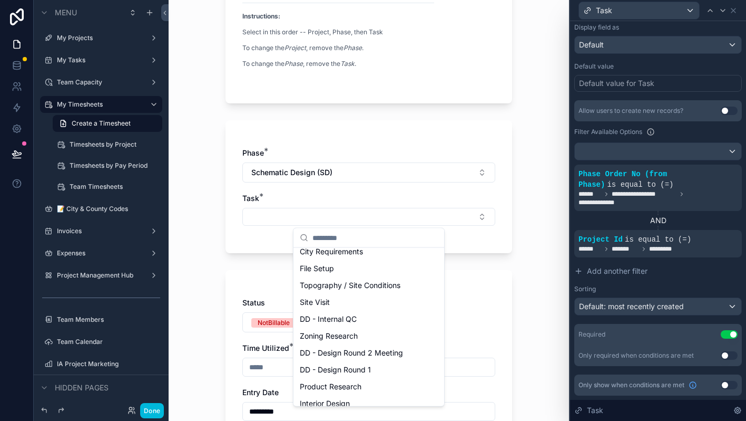
scroll to position [0, 0]
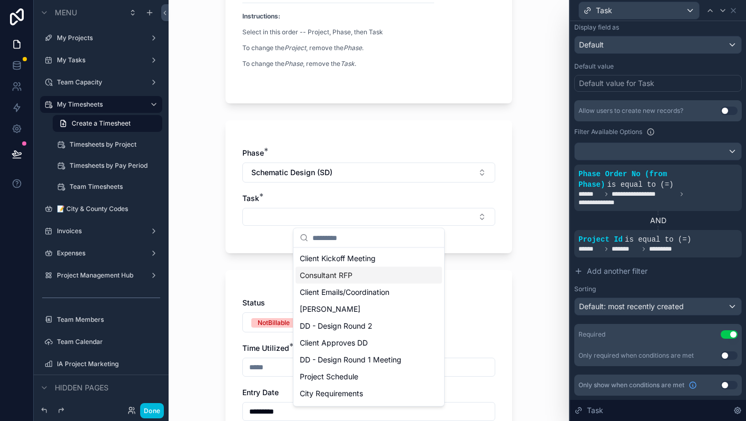
click at [537, 271] on div "My Timesheets Create a Timesheet Create a Timesheet Project: [STREET_ADDRESS][P…" at bounding box center [369, 84] width 401 height 421
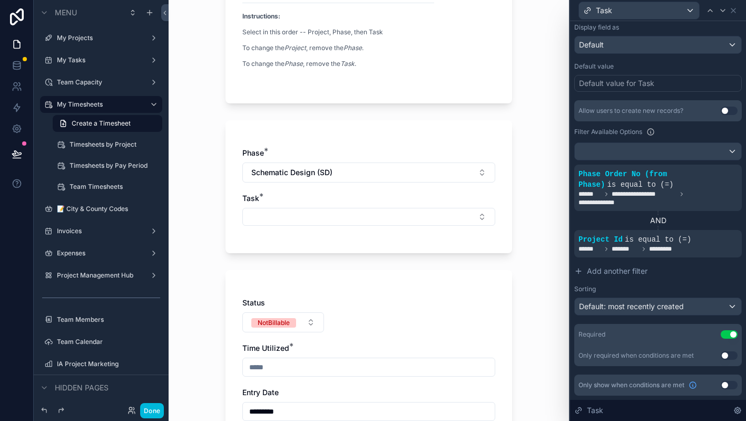
click at [0, 0] on icon at bounding box center [0, 0] width 0 height 0
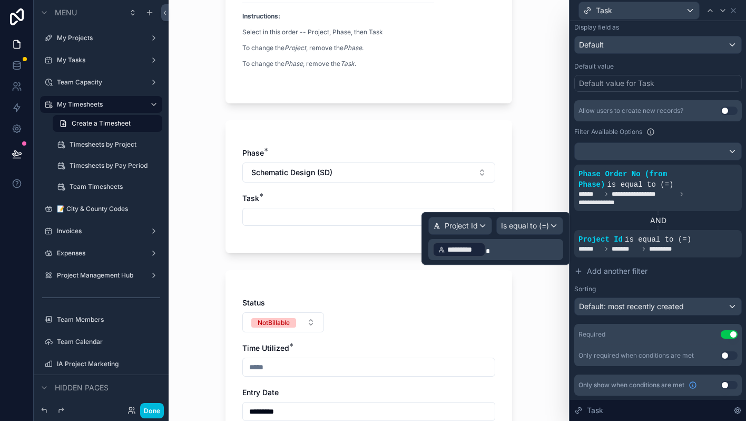
click at [0, 0] on icon at bounding box center [0, 0] width 0 height 0
click at [0, 0] on div at bounding box center [0, 0] width 0 height 0
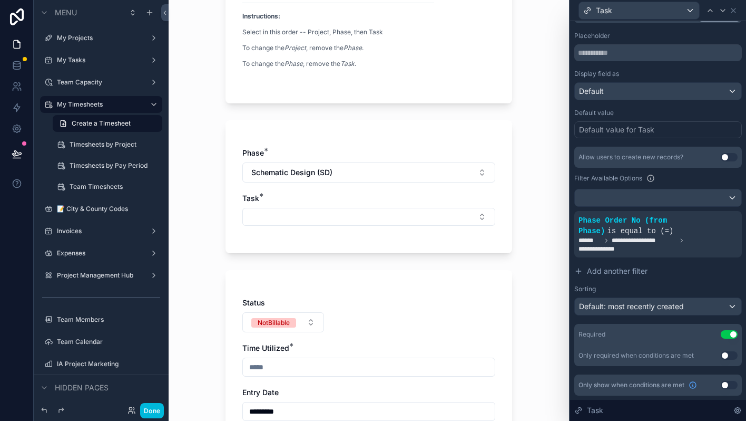
scroll to position [124, 0]
click at [0, 0] on icon at bounding box center [0, 0] width 0 height 0
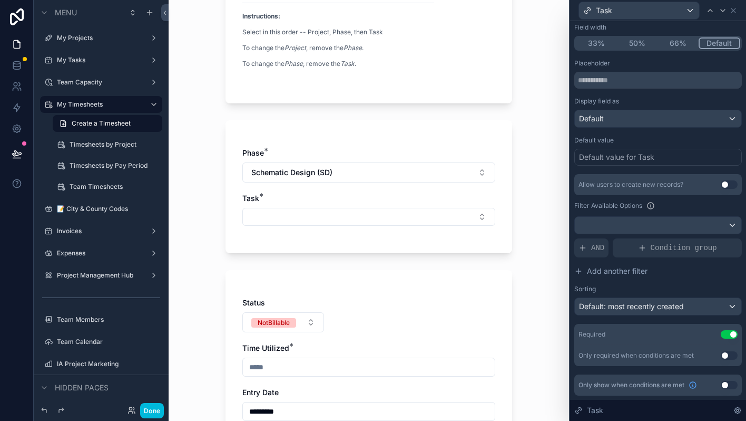
scroll to position [97, 0]
click at [591, 249] on span "AND" at bounding box center [597, 247] width 13 height 11
click at [0, 0] on icon at bounding box center [0, 0] width 0 height 0
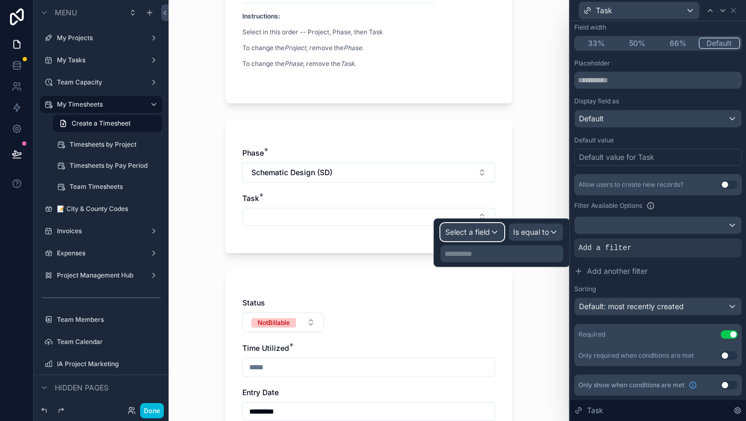
click at [474, 232] on span "Select a field" at bounding box center [467, 231] width 45 height 9
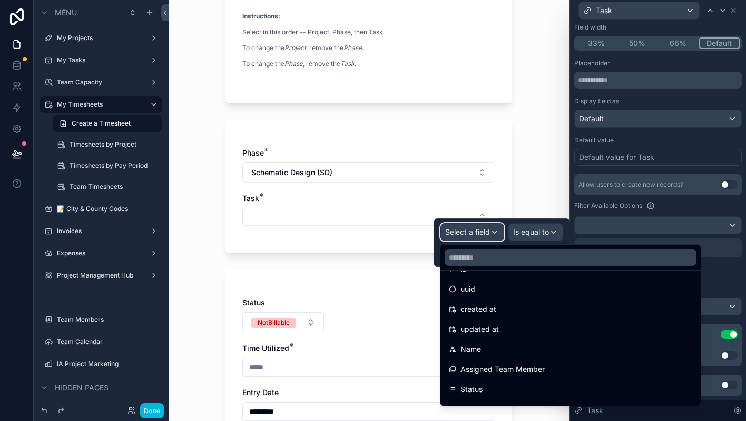
scroll to position [0, 0]
click at [404, 257] on form "Project: [STREET_ADDRESS][PERSON_NAME] Instructions: Select in this order -- Pr…" at bounding box center [369, 272] width 287 height 671
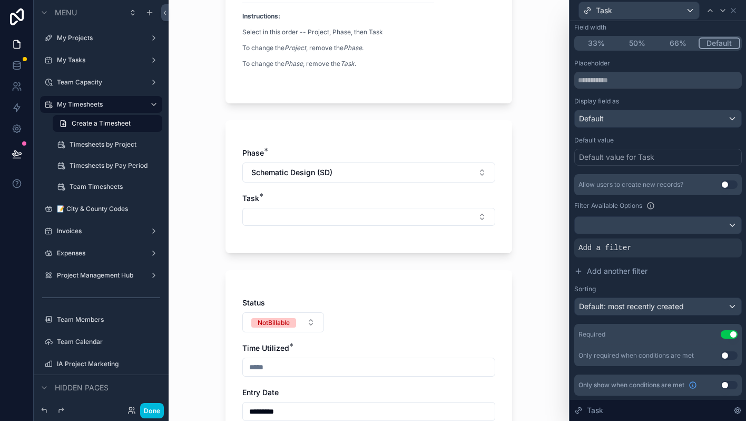
click at [594, 246] on span "Add a filter" at bounding box center [605, 247] width 53 height 11
click at [482, 214] on button "Select Button" at bounding box center [368, 217] width 253 height 18
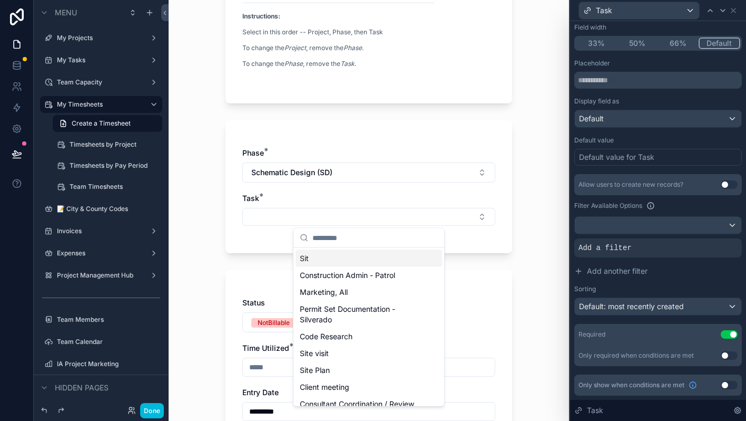
click at [482, 214] on button "Select Button" at bounding box center [368, 217] width 253 height 18
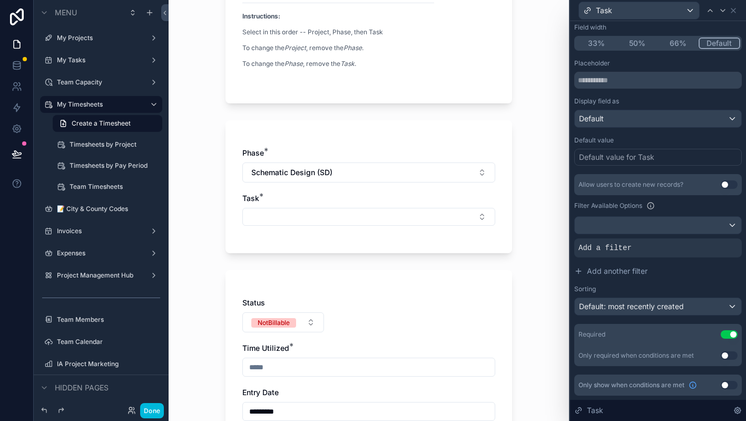
click at [0, 0] on icon at bounding box center [0, 0] width 0 height 0
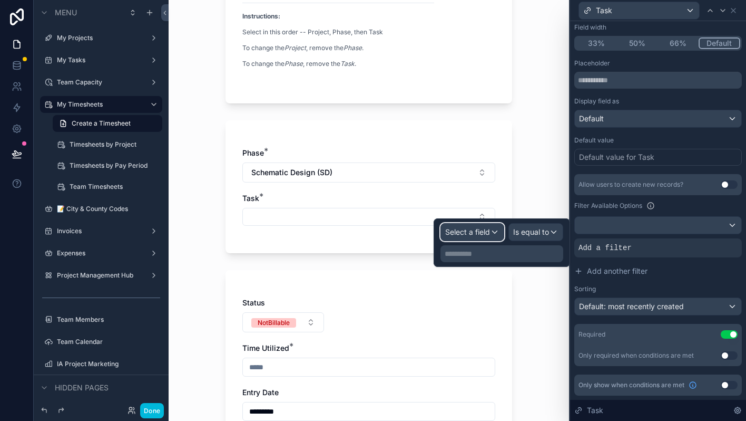
click at [486, 233] on span "Select a field" at bounding box center [467, 231] width 45 height 9
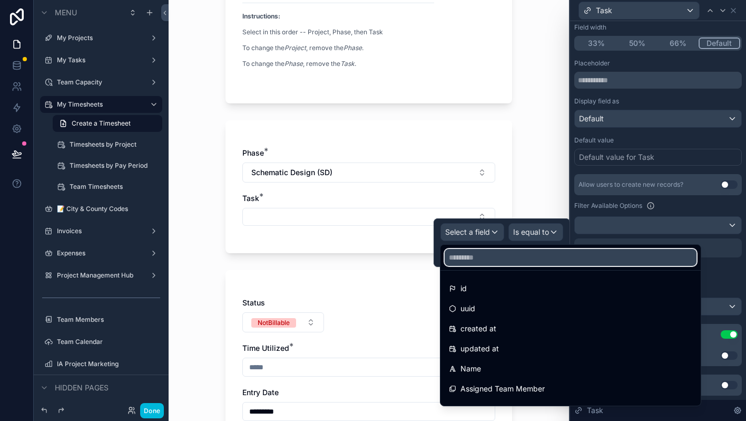
click at [486, 257] on input "text" at bounding box center [571, 257] width 252 height 17
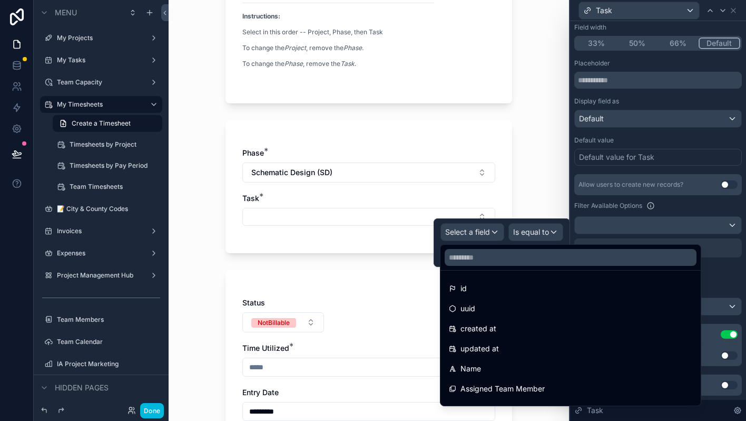
click at [726, 262] on button "Add another filter" at bounding box center [659, 270] width 168 height 19
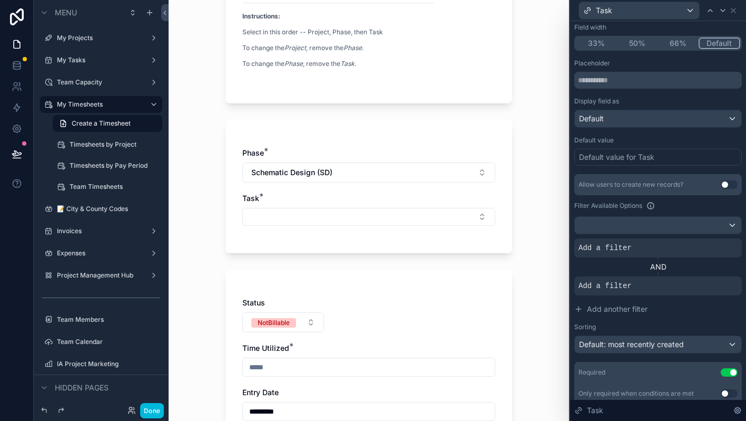
click at [0, 0] on icon at bounding box center [0, 0] width 0 height 0
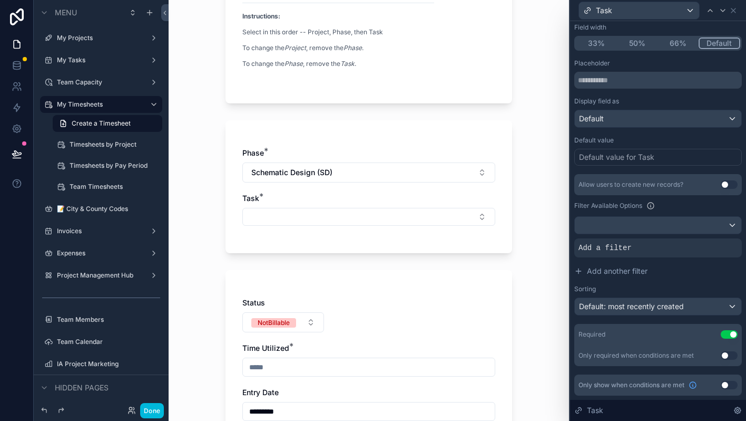
click at [0, 0] on icon at bounding box center [0, 0] width 0 height 0
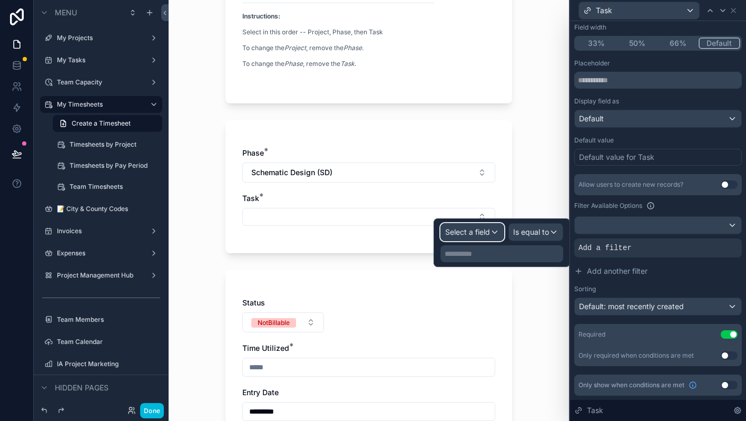
click at [492, 236] on div "Select a field" at bounding box center [472, 232] width 63 height 17
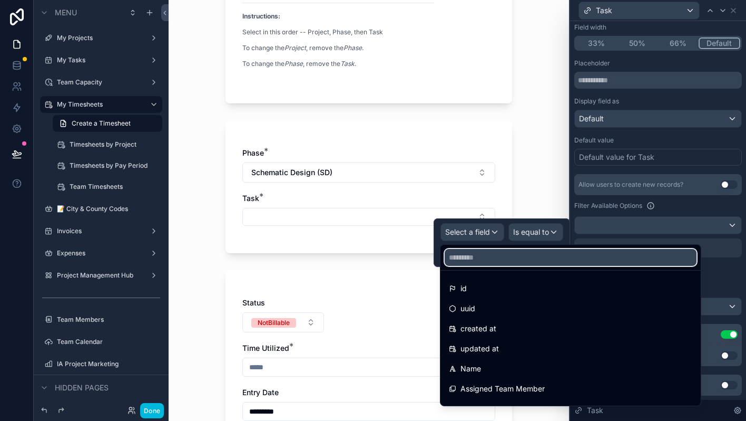
click at [478, 249] on input "text" at bounding box center [571, 257] width 252 height 17
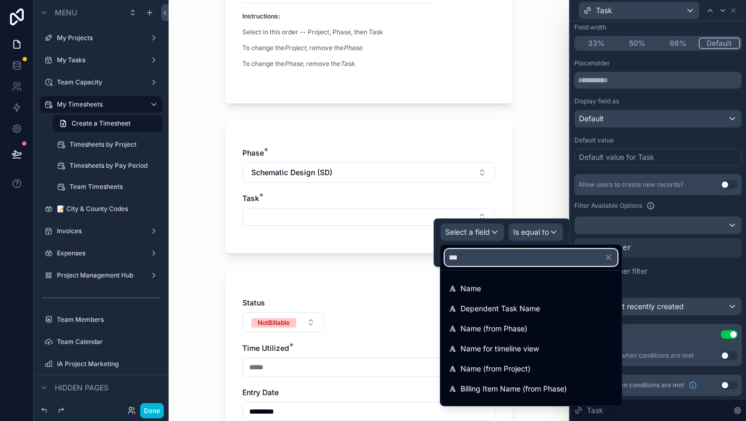
type input "****"
click at [485, 319] on div "Name (from Phase)" at bounding box center [531, 328] width 177 height 19
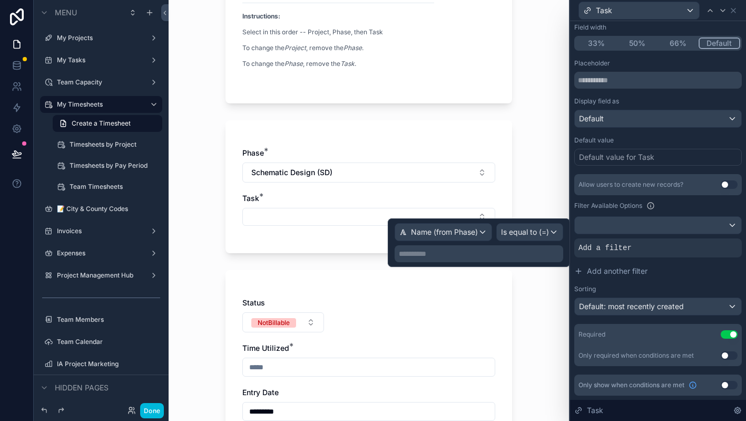
click at [519, 256] on p "**********" at bounding box center [480, 253] width 162 height 11
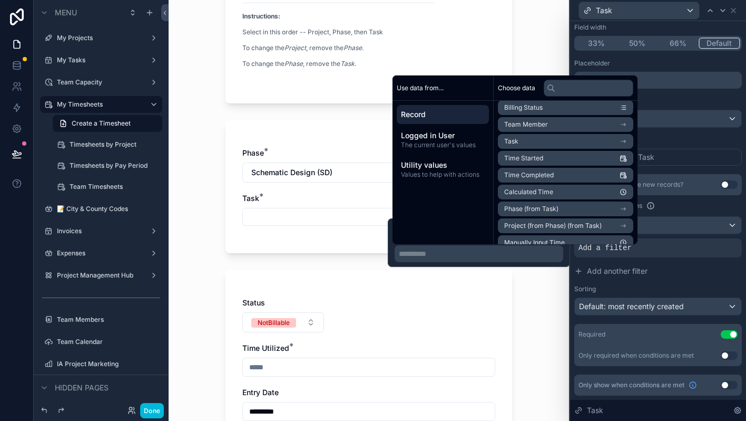
scroll to position [95, 0]
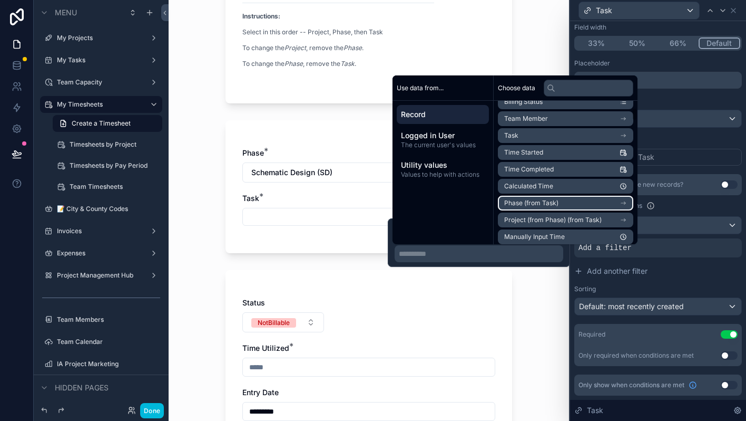
click at [554, 205] on span "Phase (from Task)" at bounding box center [532, 203] width 54 height 8
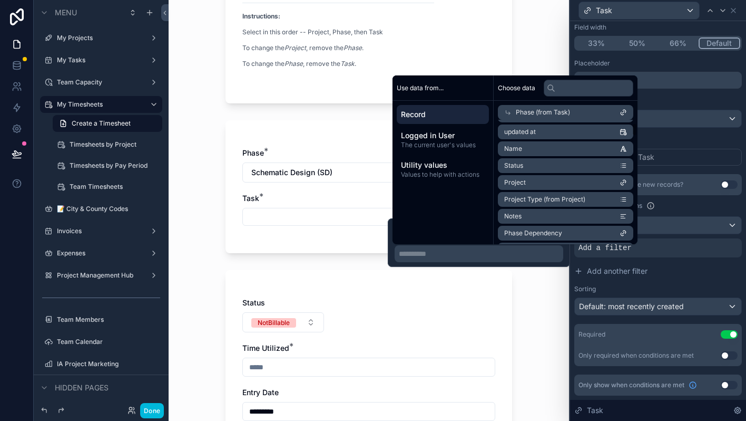
scroll to position [50, 0]
click at [548, 149] on li "Name" at bounding box center [565, 149] width 135 height 15
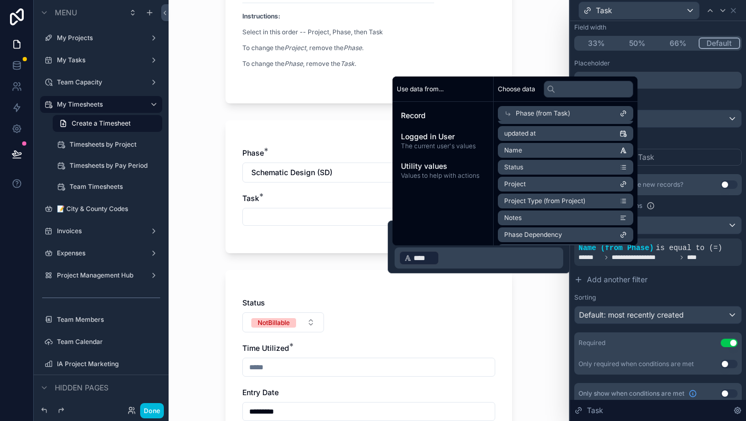
click at [524, 303] on div "My Timesheets Create a Timesheet Create a Timesheet Project: [STREET_ADDRESS][P…" at bounding box center [369, 210] width 401 height 421
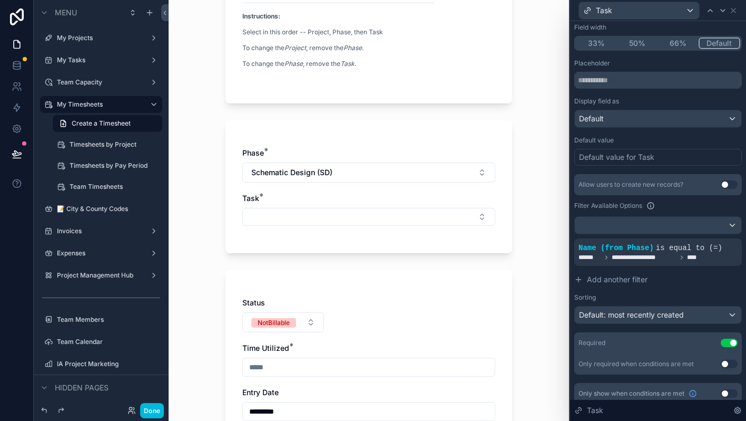
click at [472, 218] on button "Select Button" at bounding box center [368, 217] width 253 height 18
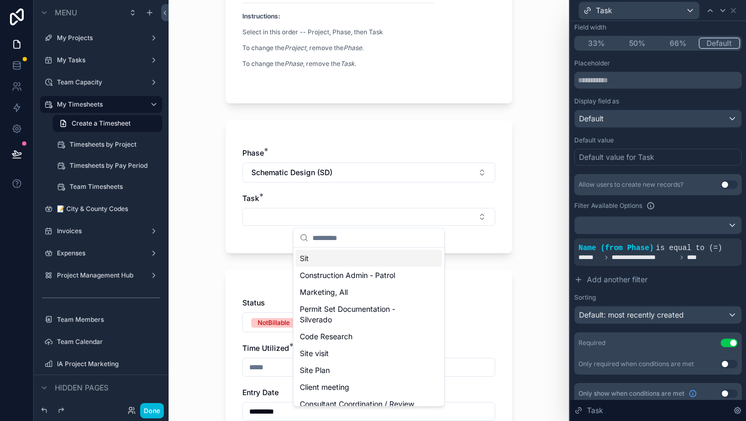
click at [472, 218] on button "Select Button" at bounding box center [368, 217] width 253 height 18
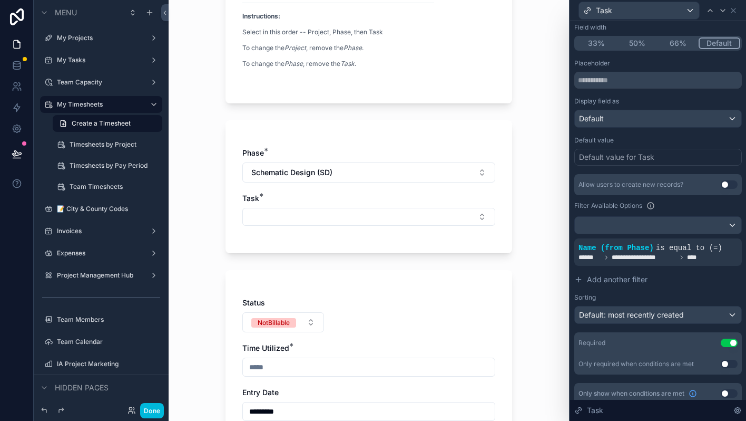
click at [0, 0] on icon at bounding box center [0, 0] width 0 height 0
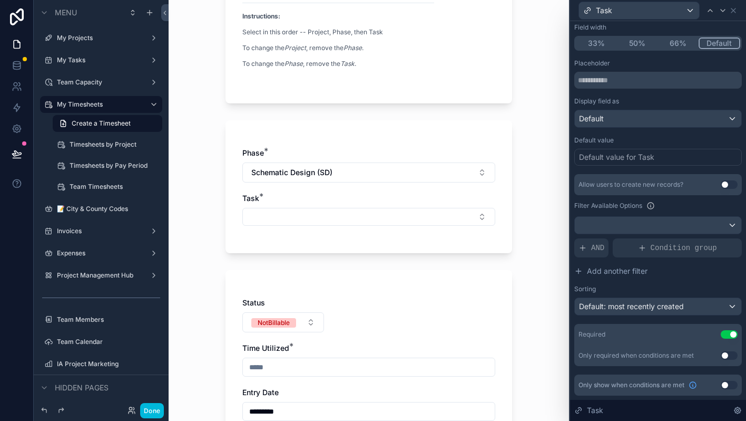
click at [598, 250] on span "AND" at bounding box center [597, 247] width 13 height 11
click at [0, 0] on icon at bounding box center [0, 0] width 0 height 0
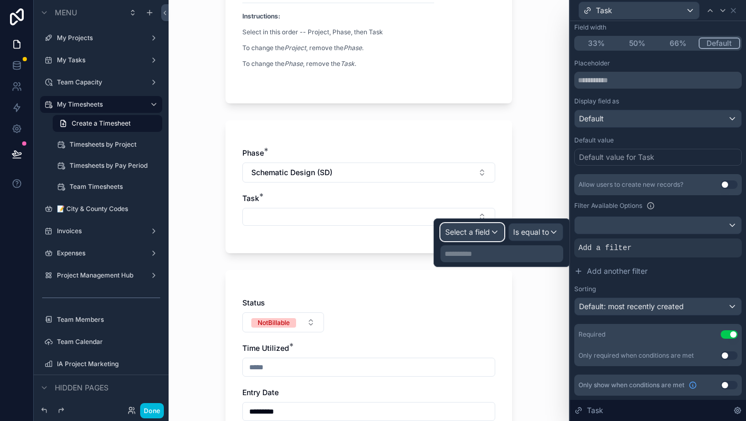
click at [490, 231] on div "Select a field" at bounding box center [472, 232] width 63 height 17
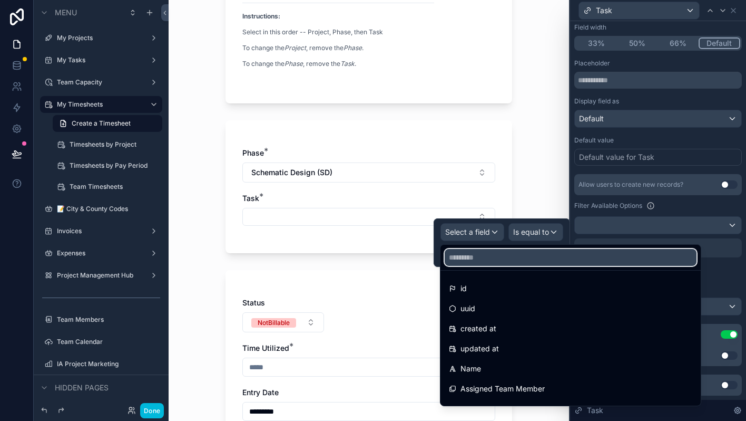
click at [489, 260] on input "text" at bounding box center [571, 257] width 252 height 17
type input "*****"
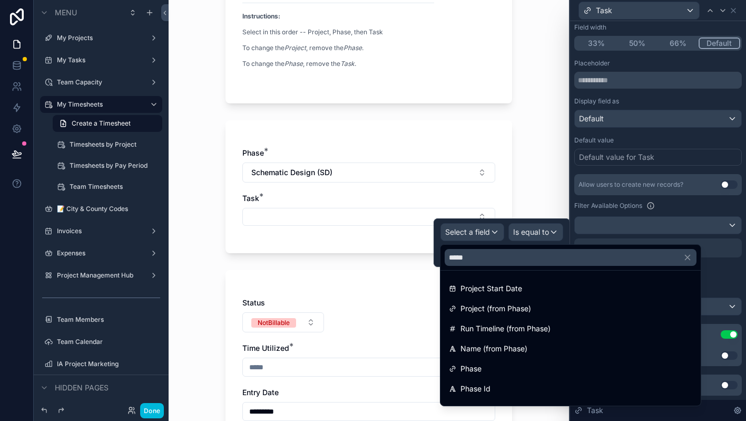
click at [483, 373] on div "Phase" at bounding box center [571, 368] width 244 height 13
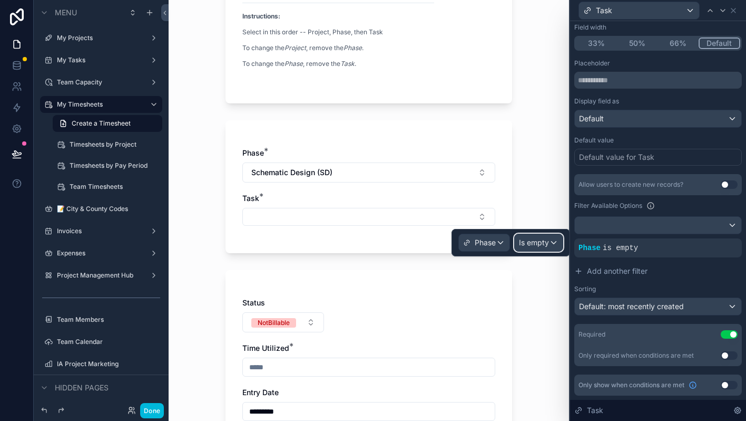
click at [543, 244] on span "Is empty" at bounding box center [534, 242] width 30 height 11
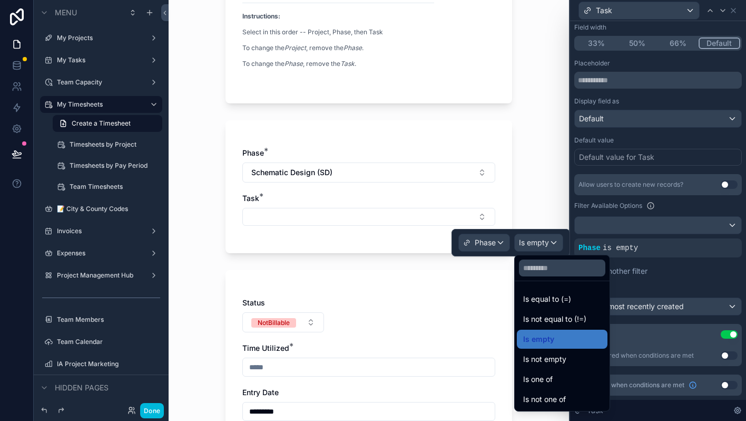
click at [556, 301] on span "Is equal to (=)" at bounding box center [547, 299] width 48 height 13
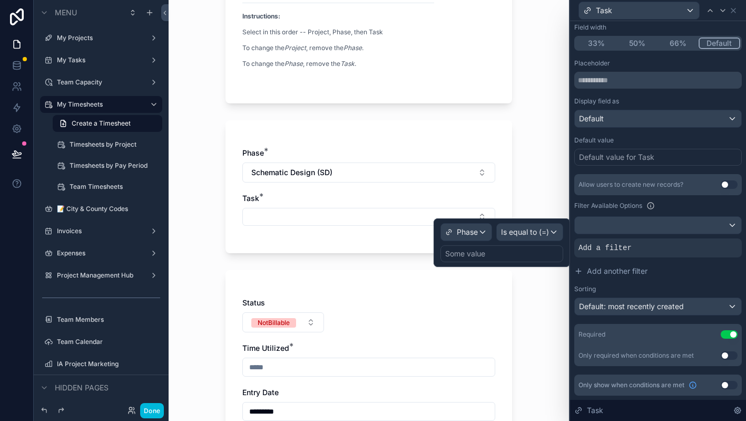
click at [513, 260] on div "Some value" at bounding box center [502, 253] width 123 height 17
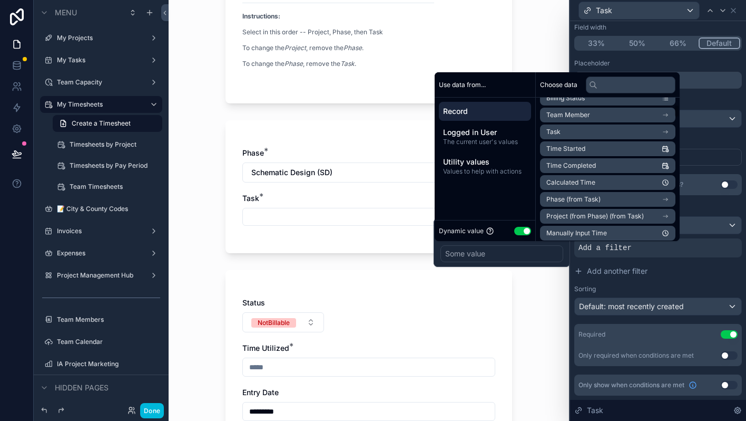
scroll to position [99, 0]
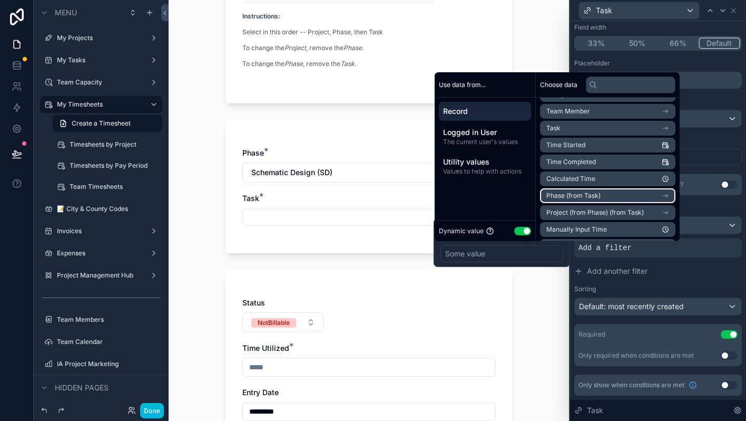
click at [670, 193] on icon "scrollable content" at bounding box center [665, 195] width 7 height 7
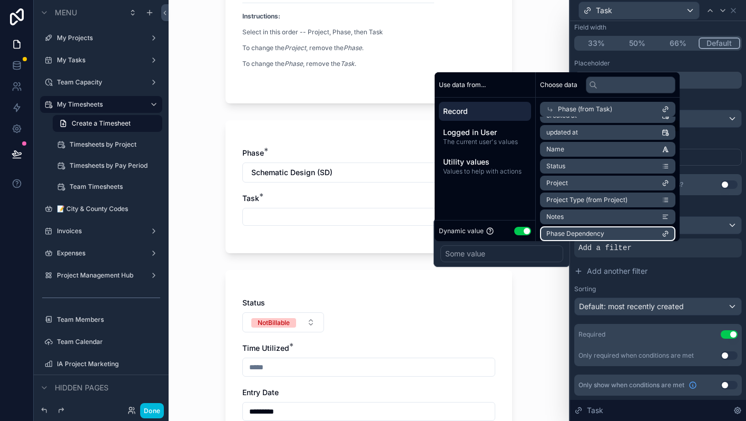
scroll to position [46, 0]
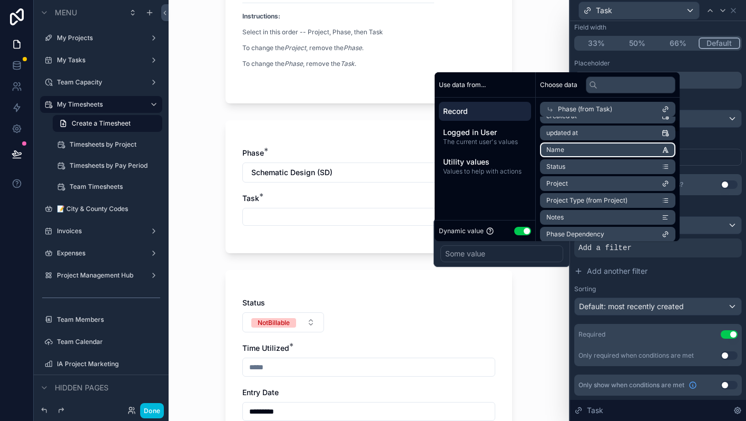
click at [635, 150] on li "Name" at bounding box center [607, 149] width 135 height 15
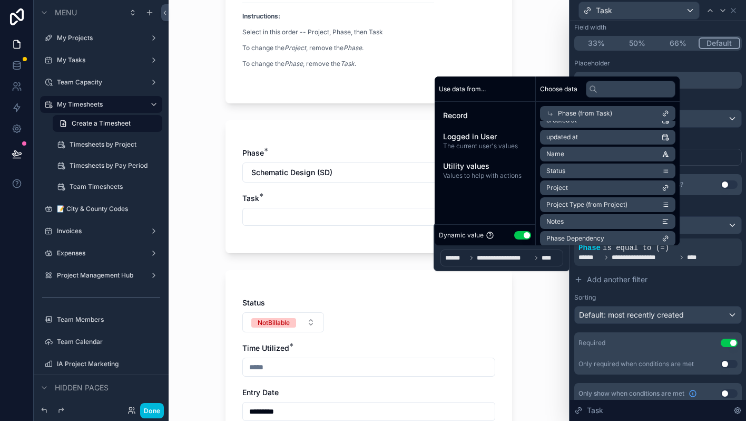
click at [550, 288] on div "My Timesheets Create a Timesheet Create a Timesheet Project: [STREET_ADDRESS][P…" at bounding box center [369, 84] width 401 height 421
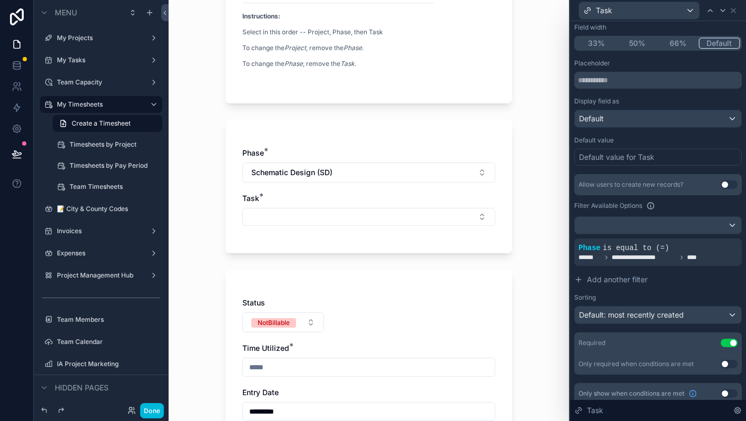
click at [487, 211] on button "Select Button" at bounding box center [368, 217] width 253 height 18
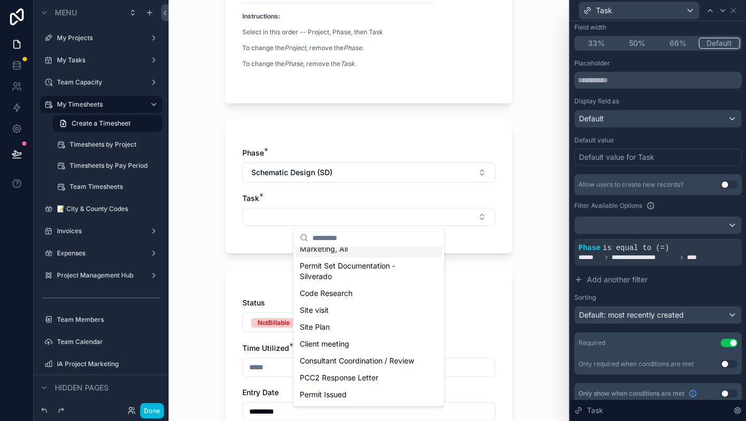
scroll to position [0, 0]
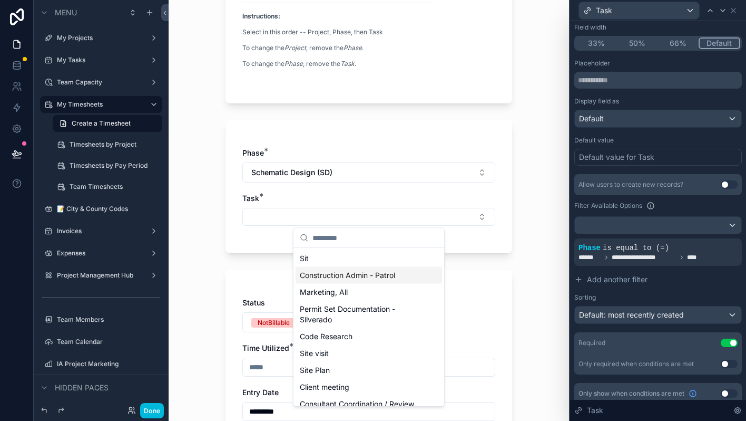
click at [545, 276] on div "My Timesheets Create a Timesheet Create a Timesheet Project: [STREET_ADDRESS][P…" at bounding box center [369, 84] width 401 height 421
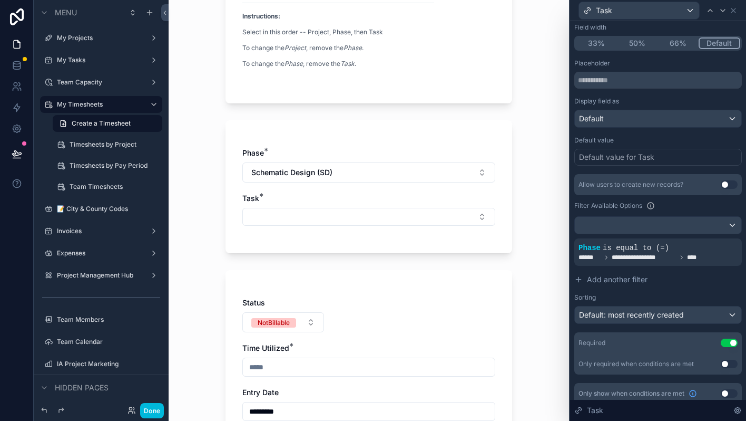
click at [0, 0] on icon at bounding box center [0, 0] width 0 height 0
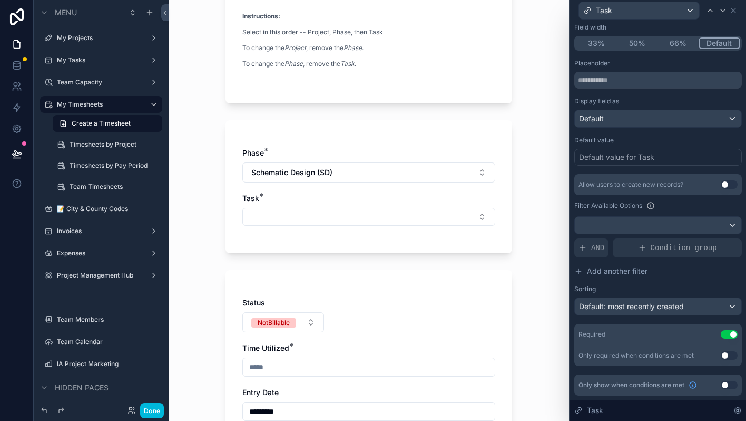
click at [593, 248] on span "AND" at bounding box center [597, 247] width 13 height 11
click at [0, 0] on div at bounding box center [0, 0] width 0 height 0
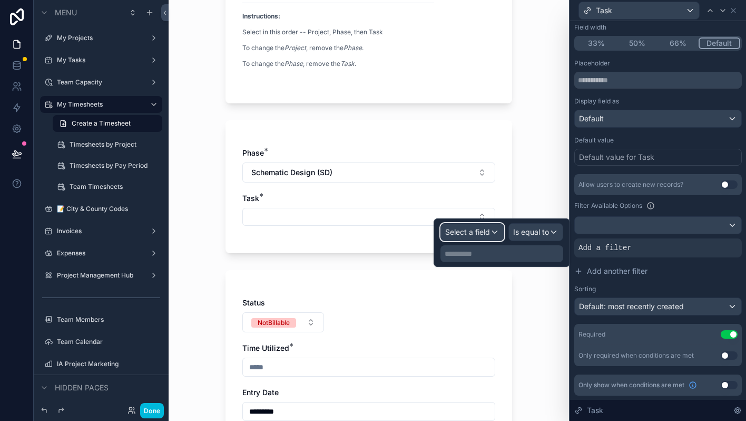
click at [489, 233] on span "Select a field" at bounding box center [467, 231] width 45 height 9
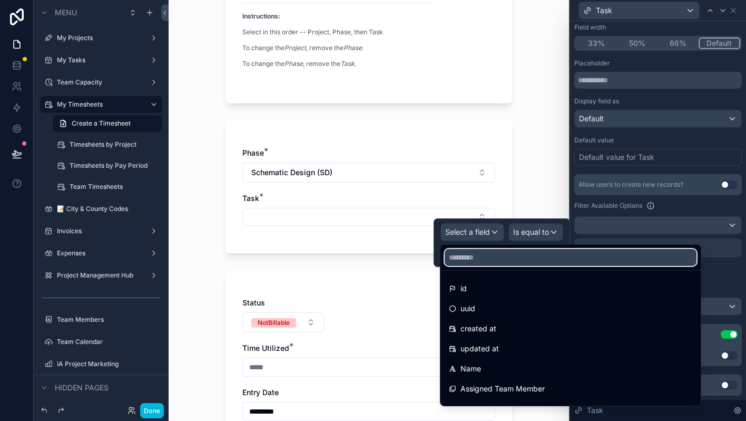
click at [493, 256] on input "text" at bounding box center [571, 257] width 252 height 17
type input "*****"
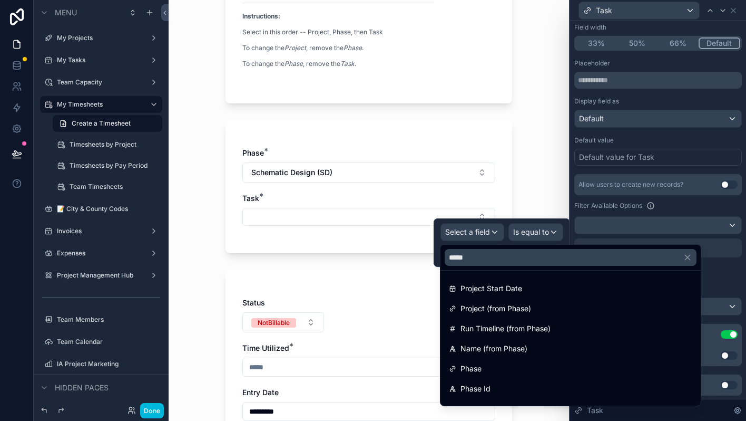
click at [478, 342] on span "Name (from Phase)" at bounding box center [494, 348] width 67 height 13
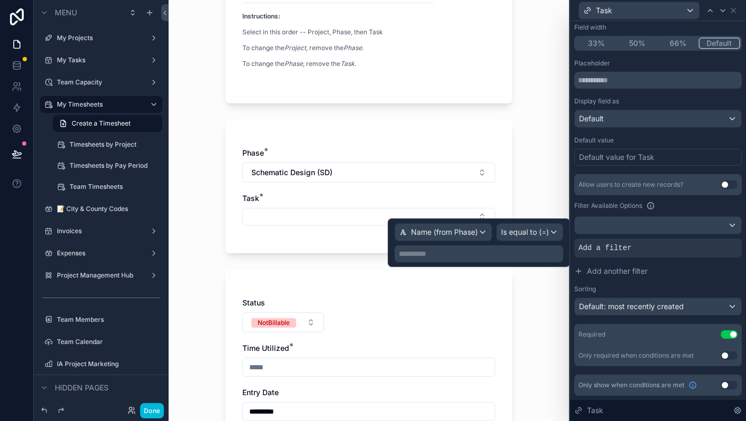
click at [512, 256] on p "**********" at bounding box center [480, 253] width 162 height 11
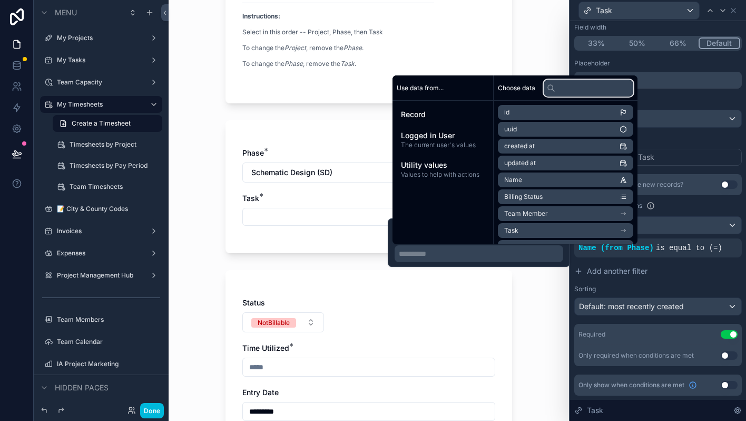
click at [586, 89] on input "text" at bounding box center [589, 88] width 90 height 17
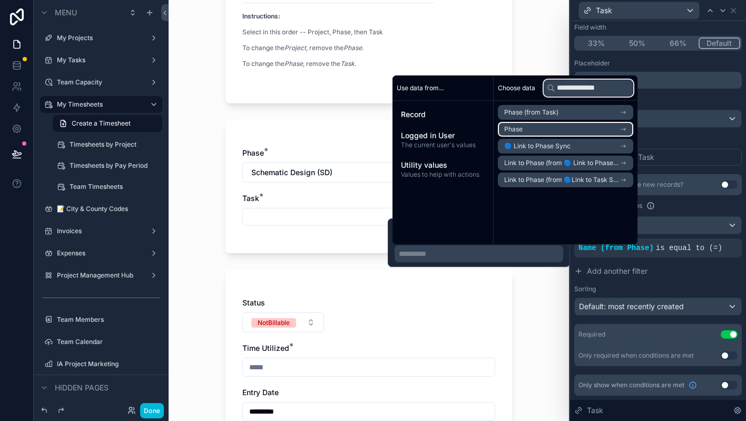
type input "**********"
click at [627, 128] on icon "scrollable content" at bounding box center [623, 128] width 7 height 7
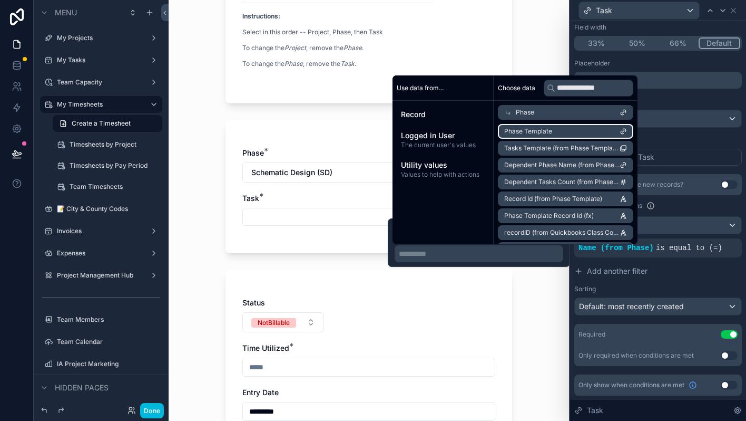
click at [587, 133] on li "Phase Template" at bounding box center [565, 131] width 135 height 15
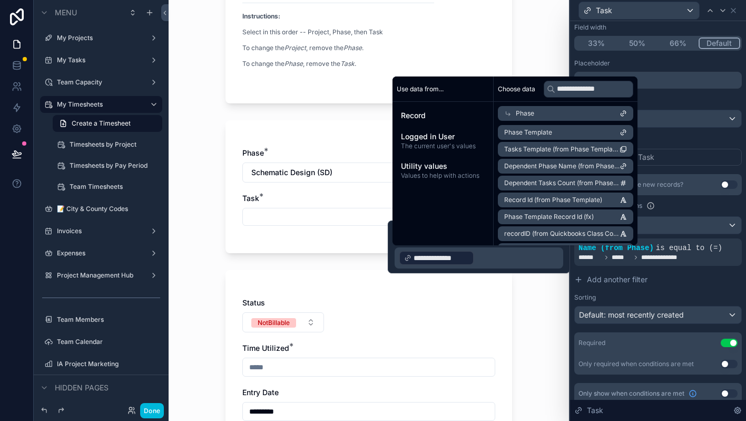
click at [541, 335] on div "My Timesheets Create a Timesheet Create a Timesheet Project: [STREET_ADDRESS][P…" at bounding box center [369, 210] width 401 height 421
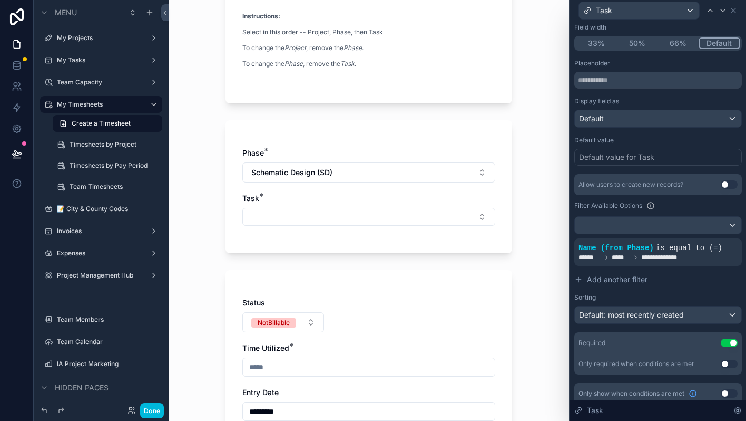
click at [541, 335] on div "My Timesheets Create a Timesheet Create a Timesheet Project: [STREET_ADDRESS][P…" at bounding box center [369, 210] width 401 height 421
click at [477, 219] on button "Select Button" at bounding box center [368, 217] width 253 height 18
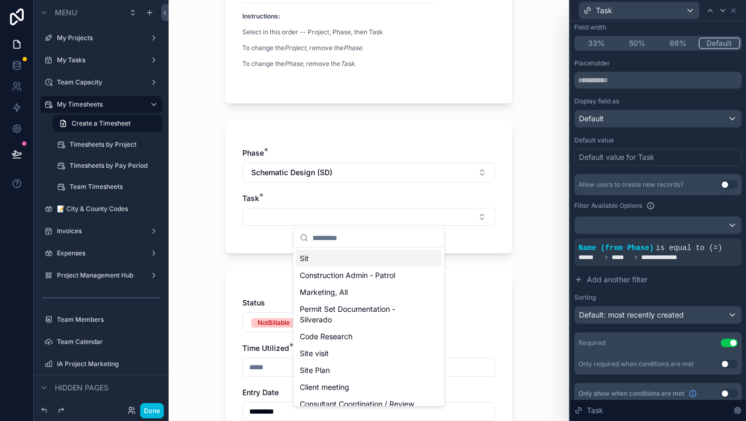
click at [541, 272] on div "My Timesheets Create a Timesheet Create a Timesheet Project: [STREET_ADDRESS][P…" at bounding box center [369, 84] width 401 height 421
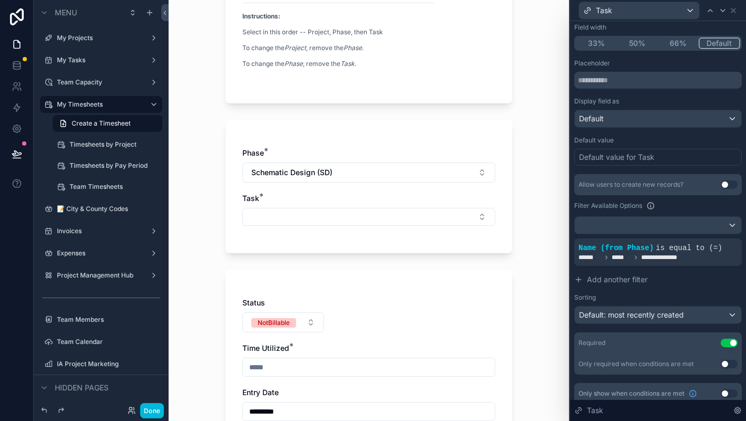
click at [0, 0] on icon at bounding box center [0, 0] width 0 height 0
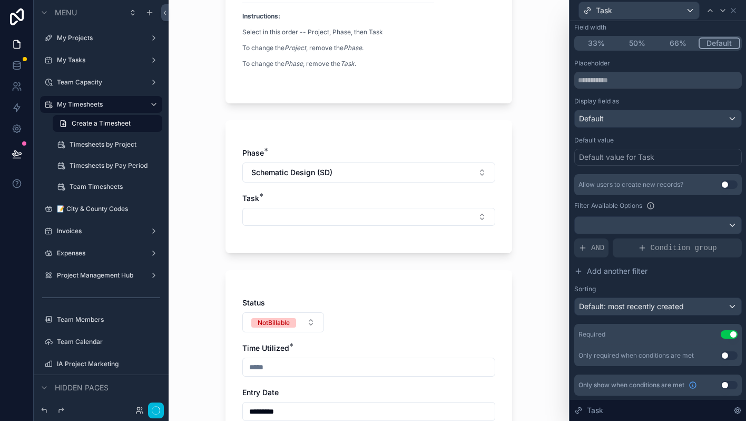
click at [585, 249] on icon at bounding box center [583, 248] width 8 height 8
click at [0, 0] on icon at bounding box center [0, 0] width 0 height 0
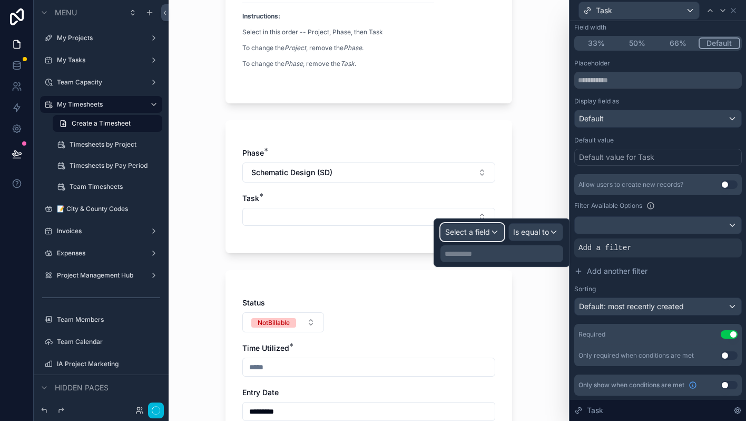
click at [481, 230] on span "Select a field" at bounding box center [467, 231] width 45 height 9
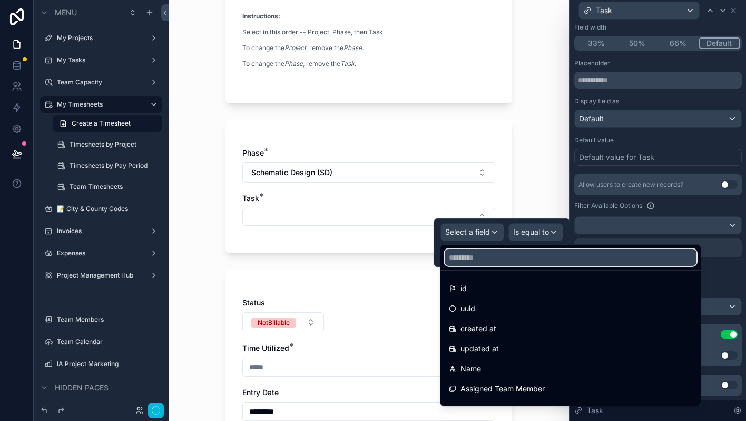
click at [473, 256] on input "text" at bounding box center [571, 257] width 252 height 17
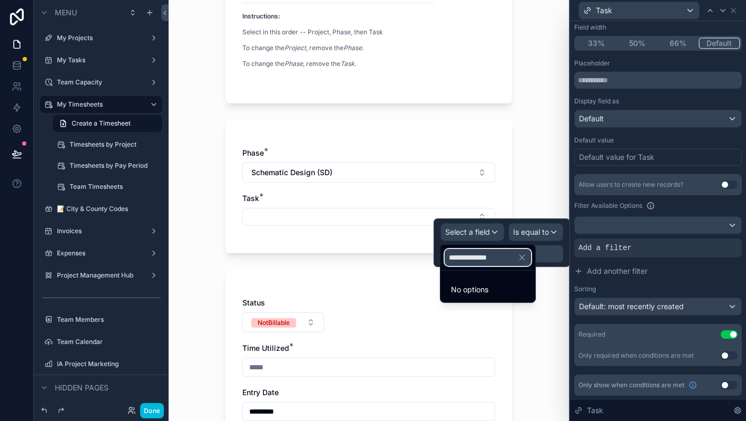
type input "**********"
click at [527, 257] on icon "button" at bounding box center [522, 257] width 9 height 9
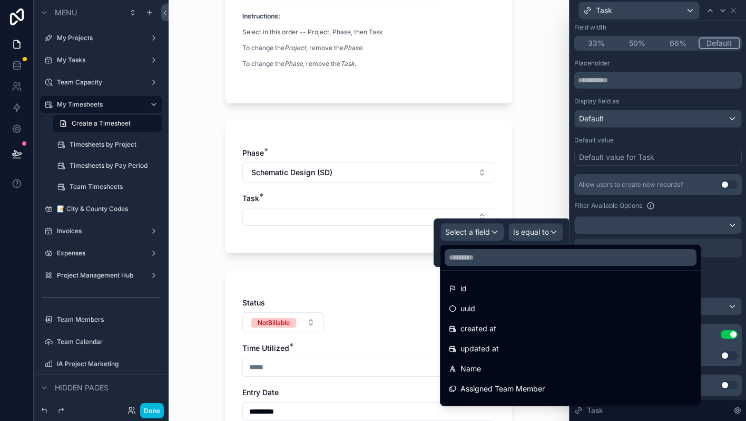
click at [496, 235] on div at bounding box center [502, 242] width 137 height 48
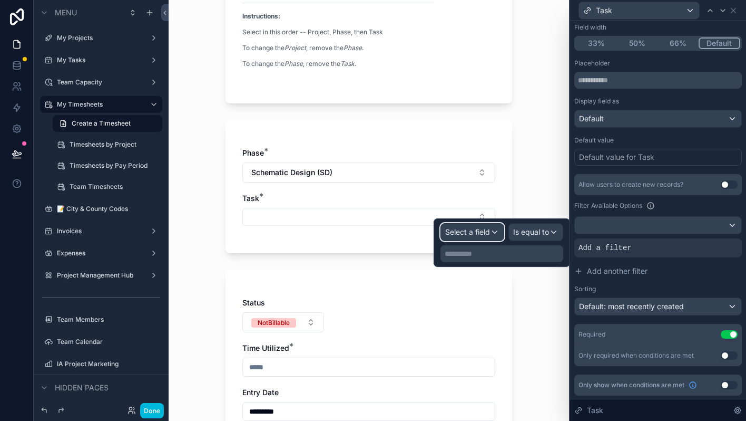
click at [496, 235] on div "Select a field" at bounding box center [472, 232] width 63 height 17
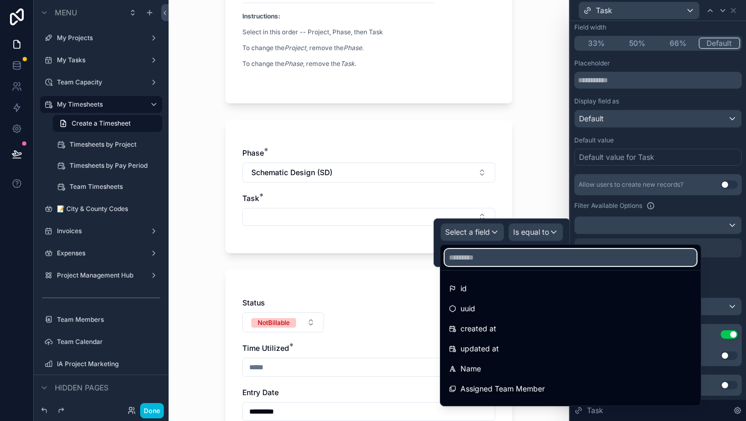
click at [476, 258] on input "text" at bounding box center [571, 257] width 252 height 17
type input "*****"
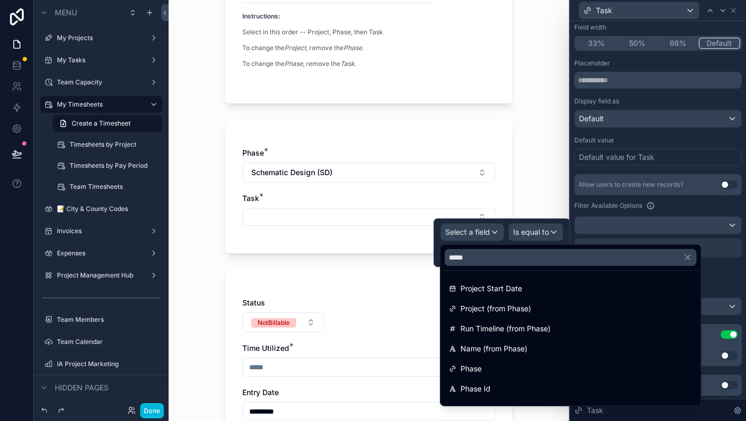
click at [497, 366] on div "Phase" at bounding box center [571, 368] width 244 height 13
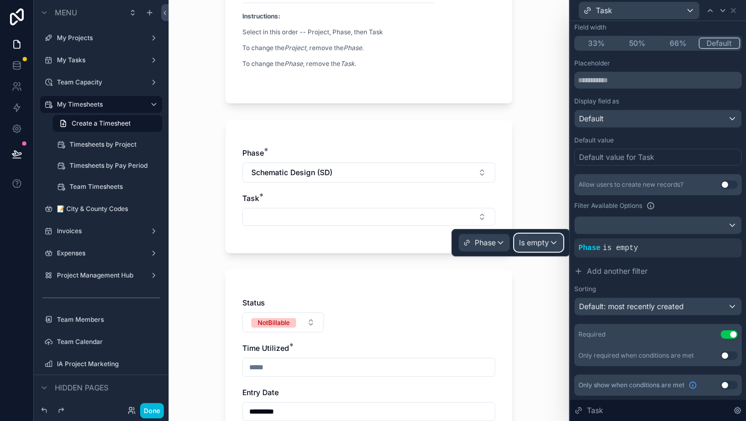
click at [535, 244] on span "Is empty" at bounding box center [534, 242] width 30 height 11
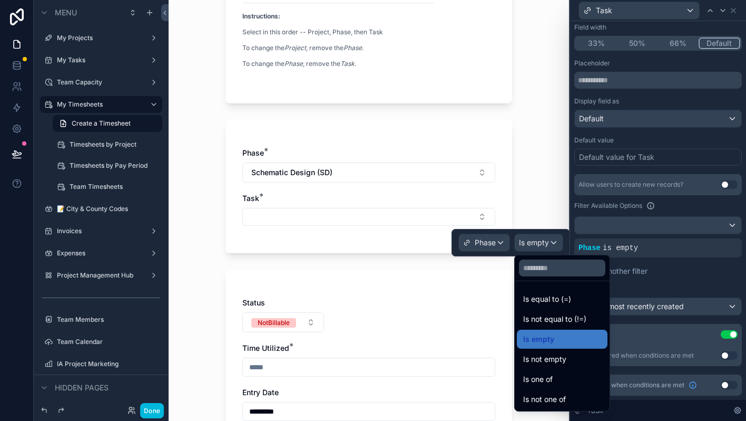
click at [544, 300] on span "Is equal to (=)" at bounding box center [547, 299] width 48 height 13
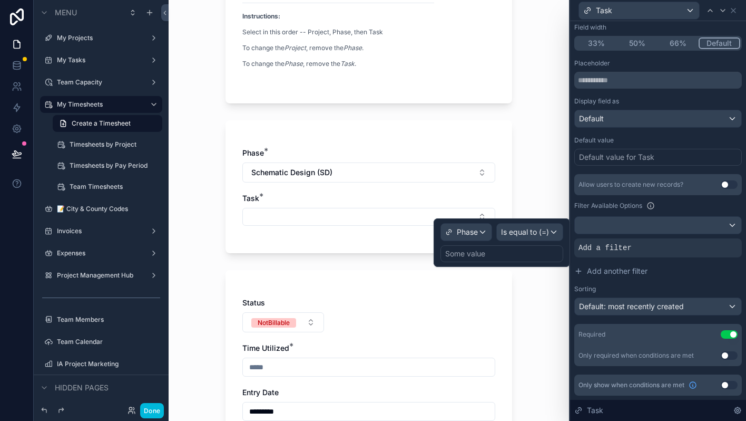
click at [481, 258] on div "Some value" at bounding box center [465, 253] width 40 height 11
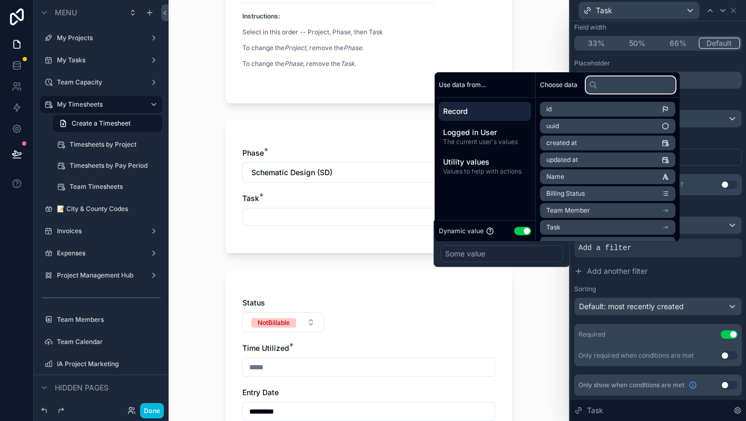
click at [620, 86] on input "text" at bounding box center [631, 84] width 90 height 17
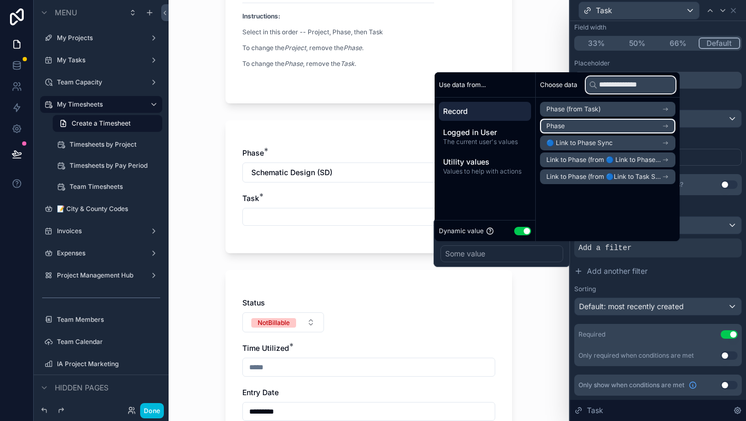
type input "**********"
click at [670, 124] on icon "scrollable content" at bounding box center [665, 125] width 7 height 7
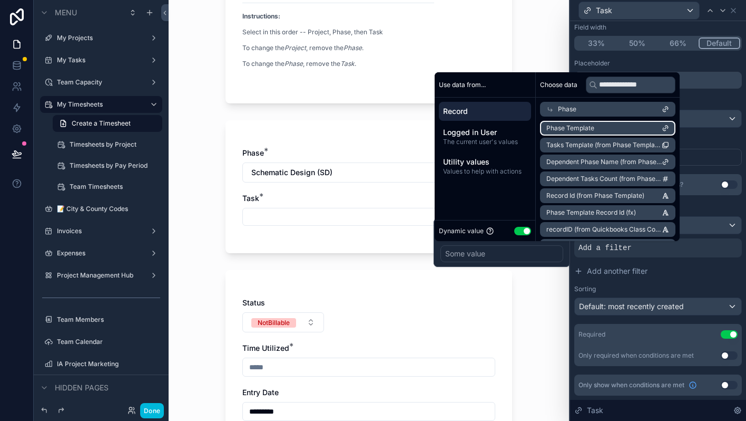
click at [627, 131] on li "Phase Template" at bounding box center [607, 128] width 135 height 15
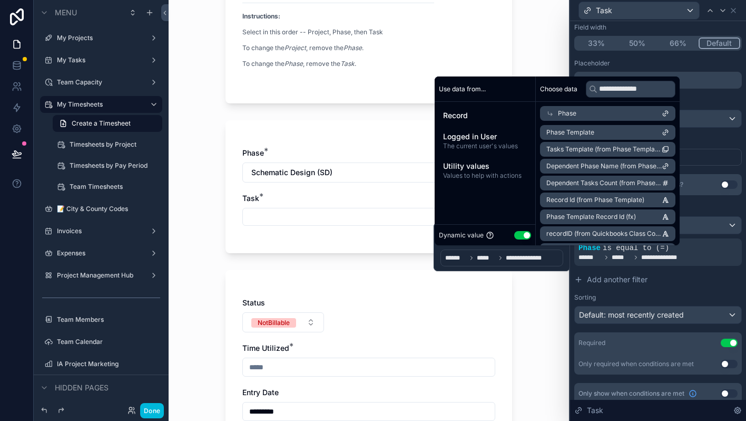
click at [545, 290] on div "My Timesheets Create a Timesheet Create a Timesheet Project: [STREET_ADDRESS][P…" at bounding box center [369, 84] width 401 height 421
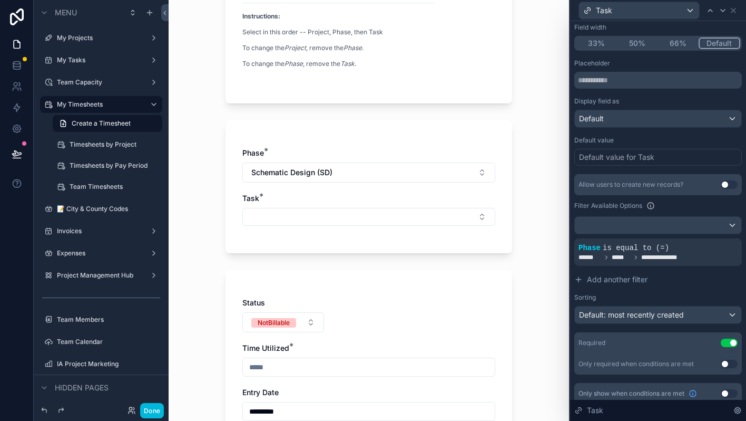
click at [451, 216] on button "Select Button" at bounding box center [368, 217] width 253 height 18
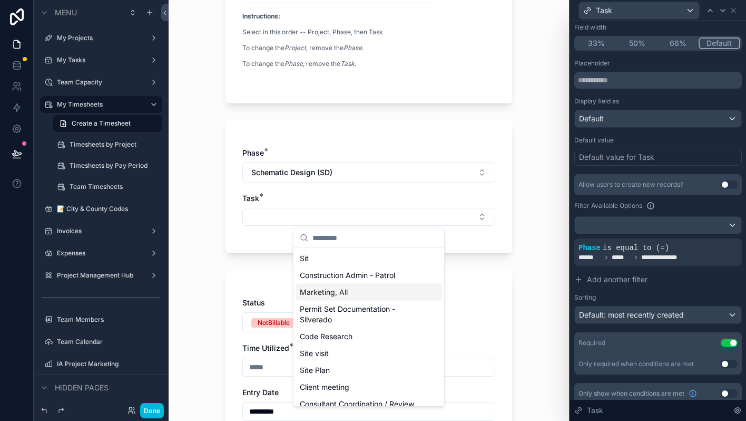
click at [549, 316] on div "My Timesheets Create a Timesheet Create a Timesheet Project: [STREET_ADDRESS][P…" at bounding box center [369, 210] width 401 height 421
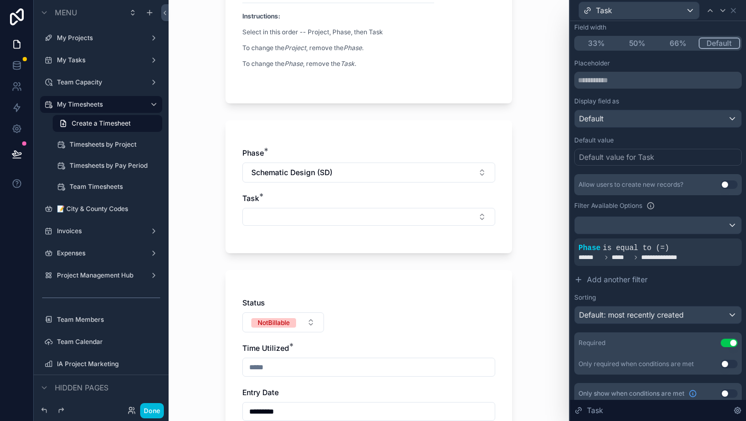
click at [0, 0] on icon at bounding box center [0, 0] width 0 height 0
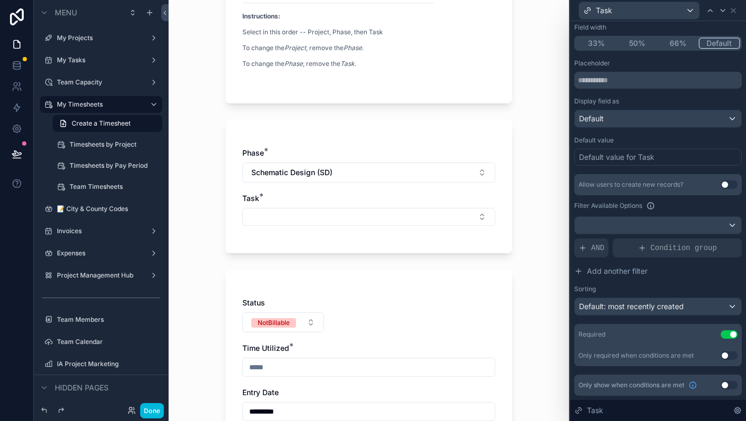
click at [584, 248] on icon at bounding box center [583, 248] width 8 height 8
click at [0, 0] on div at bounding box center [0, 0] width 0 height 0
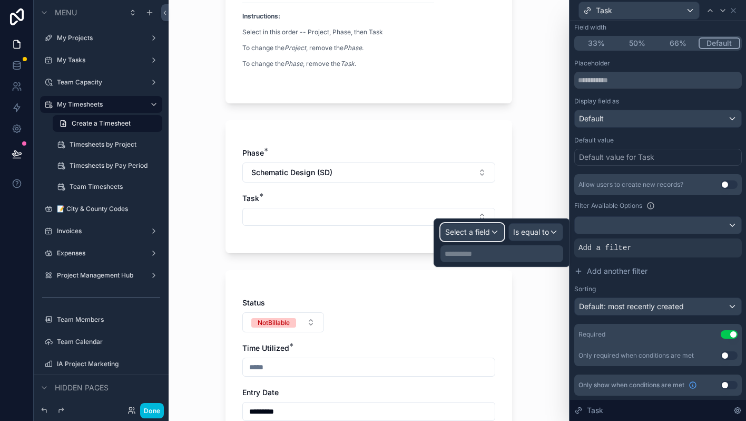
click at [476, 231] on span "Select a field" at bounding box center [467, 231] width 45 height 9
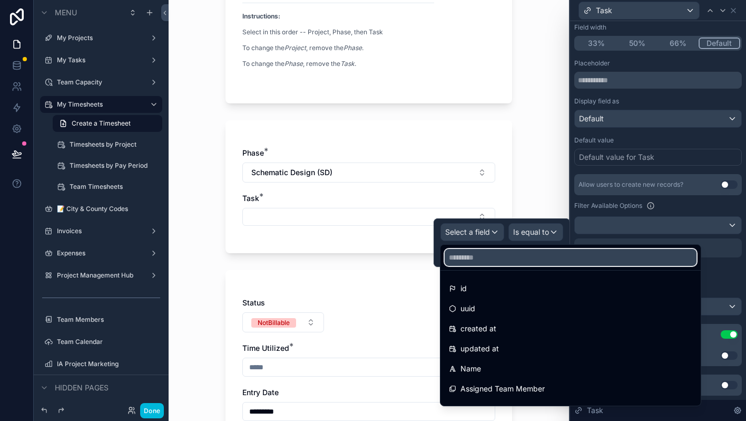
click at [479, 259] on input "text" at bounding box center [571, 257] width 252 height 17
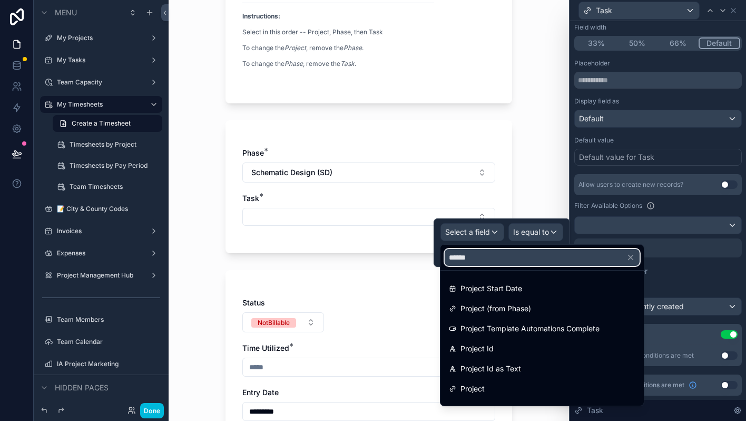
type input "*******"
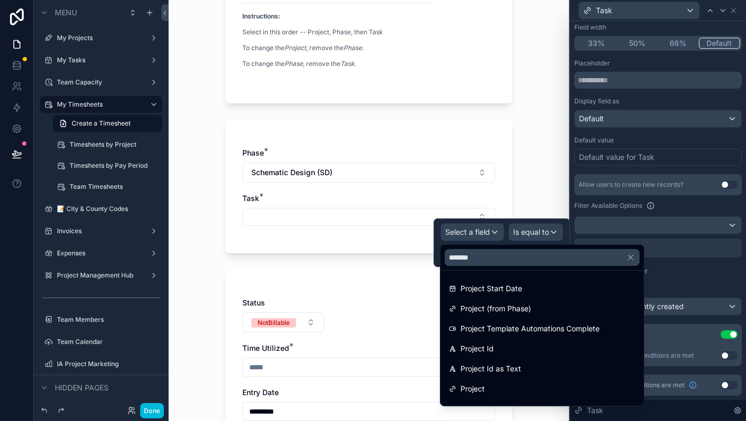
click at [482, 341] on div "Project Id" at bounding box center [542, 348] width 199 height 19
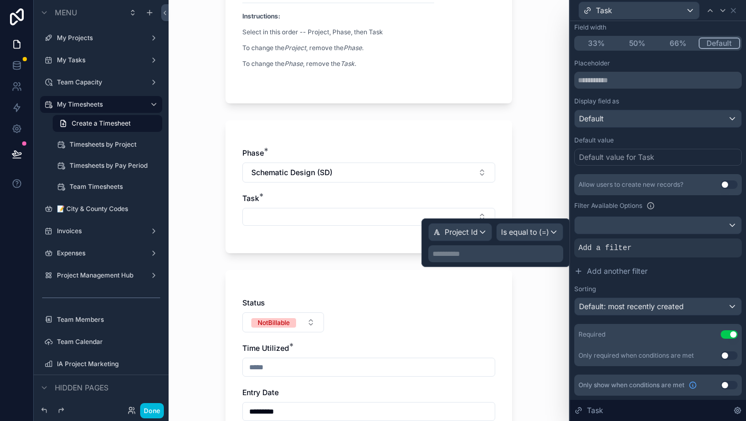
click at [523, 255] on p "**********" at bounding box center [497, 253] width 129 height 11
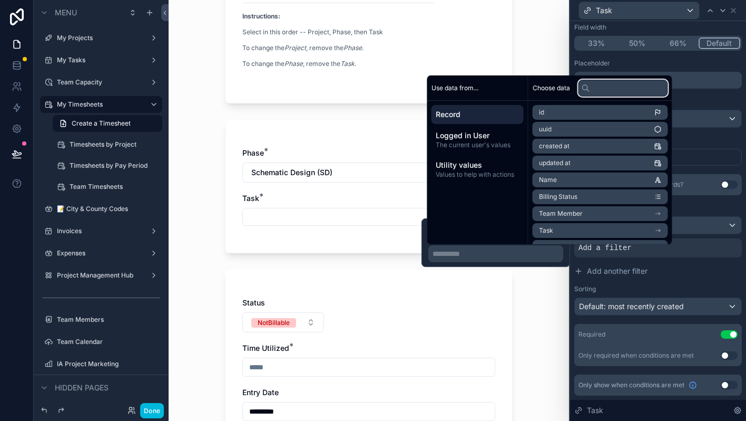
click at [610, 89] on input "text" at bounding box center [624, 88] width 90 height 17
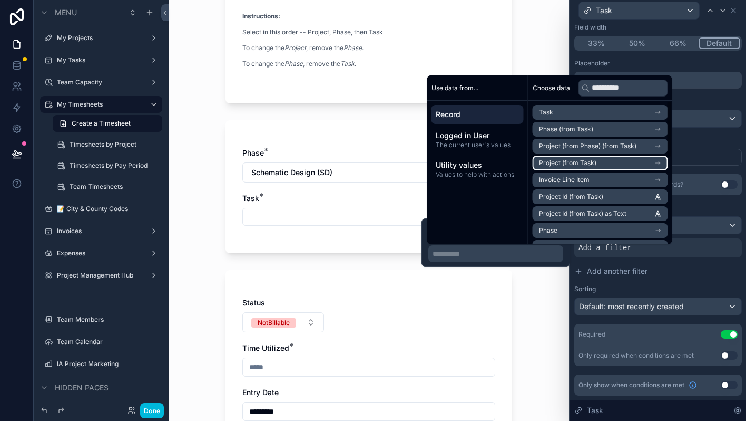
click at [668, 159] on li "Project (from Task)" at bounding box center [600, 163] width 135 height 15
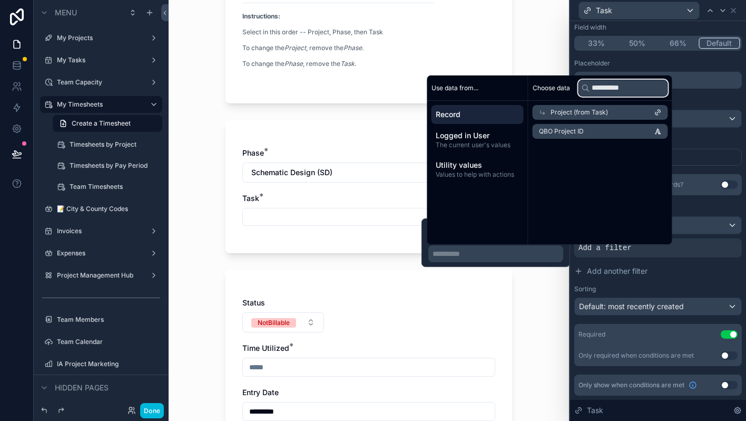
click at [635, 82] on input "**********" at bounding box center [624, 88] width 90 height 17
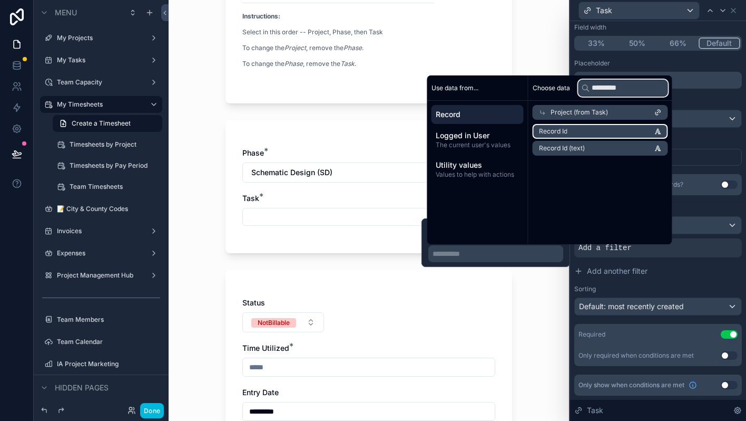
type input "*********"
click at [623, 133] on li "Record Id" at bounding box center [600, 131] width 135 height 15
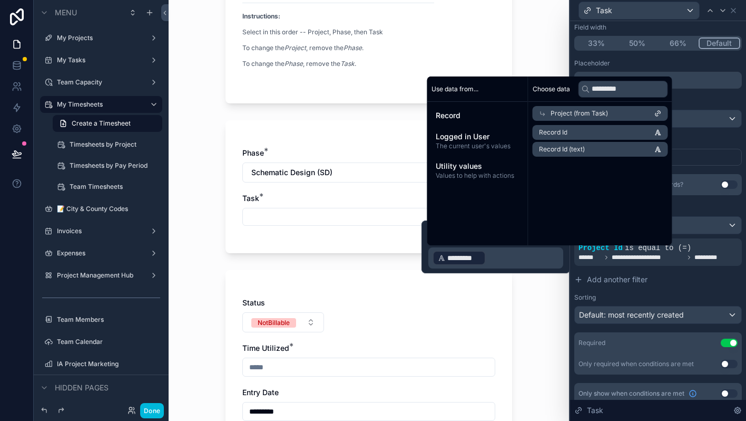
click at [539, 294] on div "My Timesheets Create a Timesheet Create a Timesheet Project: [STREET_ADDRESS][P…" at bounding box center [369, 84] width 401 height 421
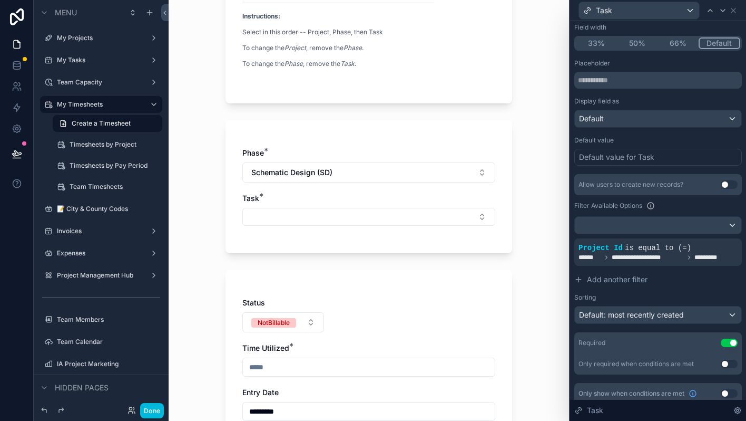
click at [457, 218] on button "Select Button" at bounding box center [368, 217] width 253 height 18
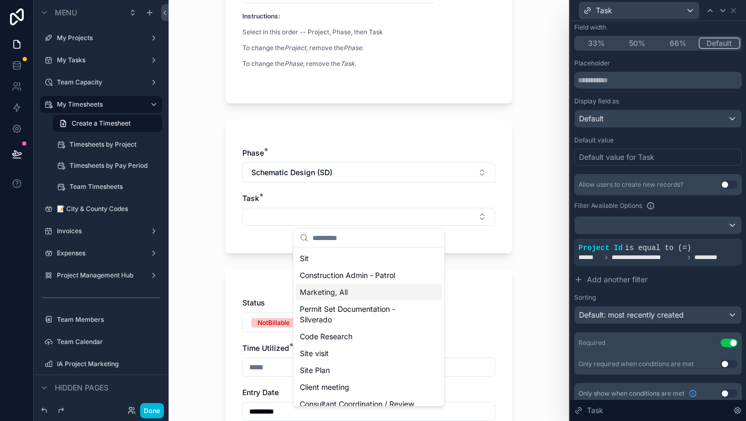
click at [519, 295] on div "My Timesheets Create a Timesheet Create a Timesheet Project: [STREET_ADDRESS][P…" at bounding box center [369, 241] width 304 height 734
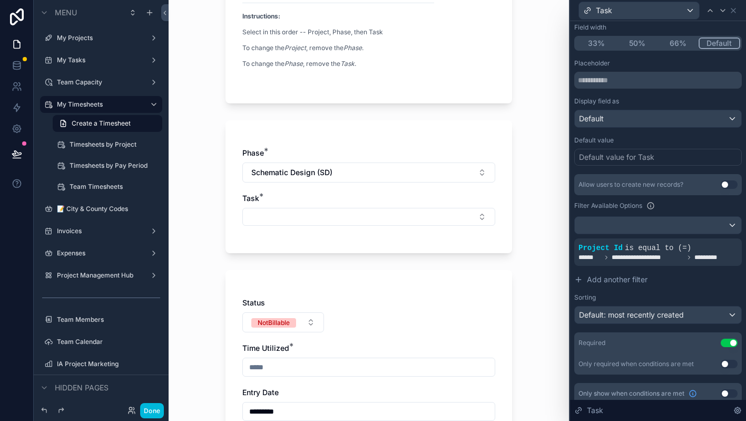
click at [605, 282] on span "Add another filter" at bounding box center [617, 279] width 61 height 11
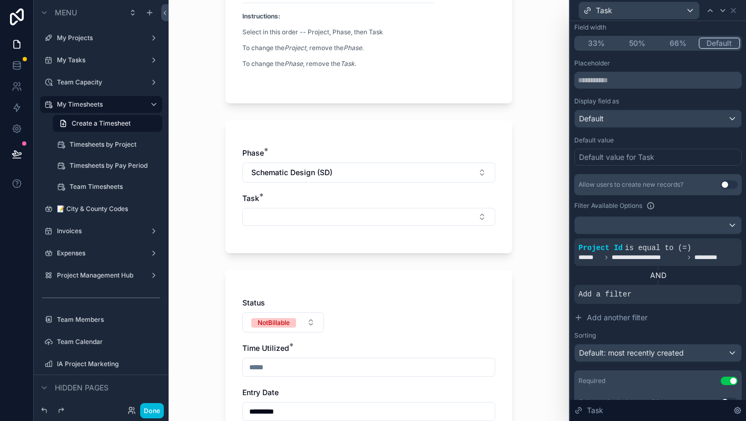
click at [605, 302] on div "Add a filter" at bounding box center [659, 294] width 168 height 19
click at [0, 0] on div at bounding box center [0, 0] width 0 height 0
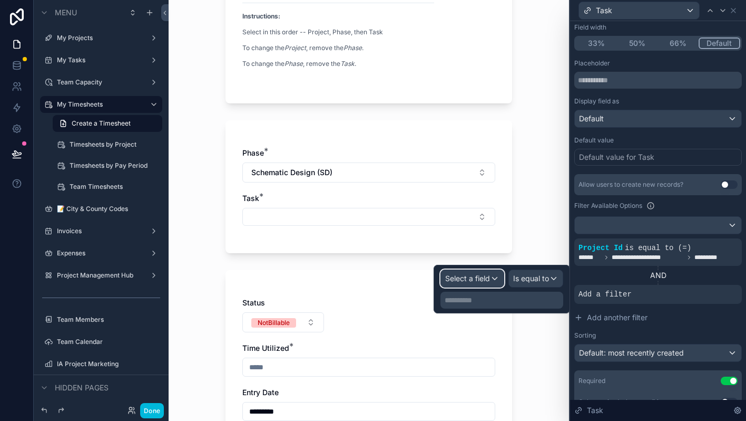
click at [467, 282] on span "Select a field" at bounding box center [467, 278] width 45 height 9
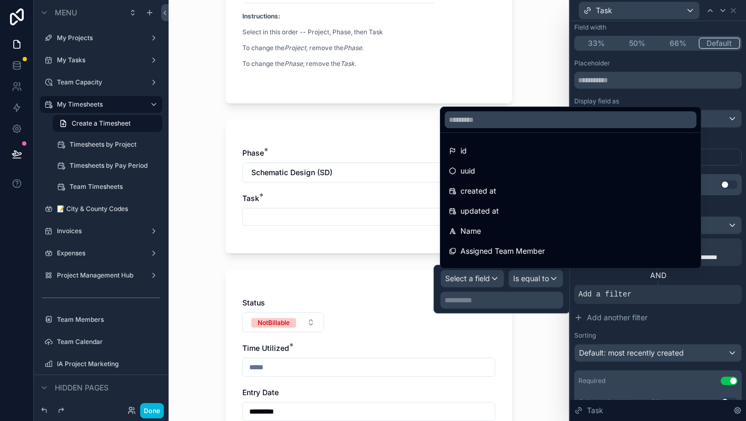
click at [467, 282] on div at bounding box center [502, 289] width 137 height 48
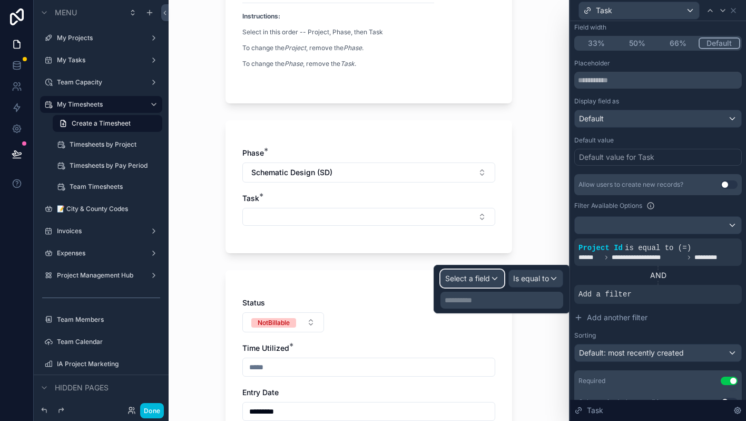
click at [481, 280] on span "Select a field" at bounding box center [467, 278] width 45 height 9
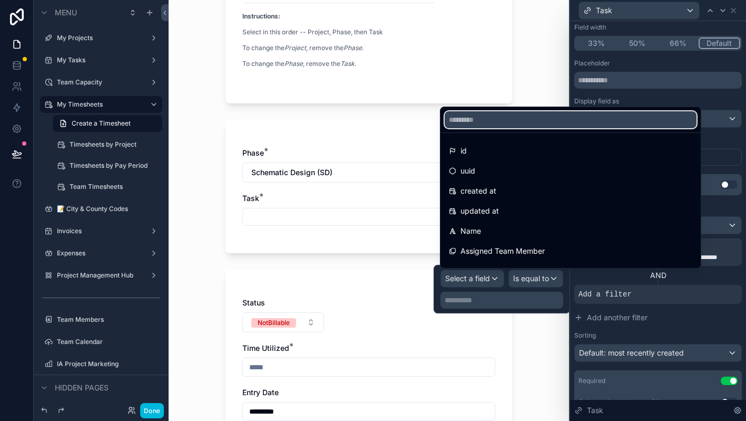
click at [489, 122] on input "text" at bounding box center [571, 119] width 252 height 17
type input "********"
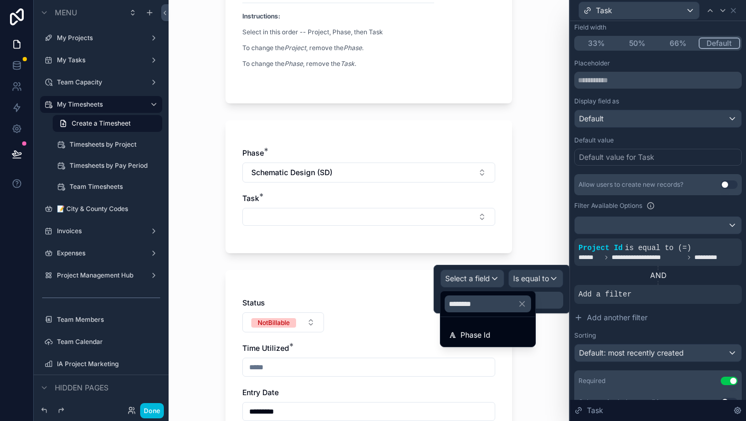
click at [493, 335] on div "Phase Id" at bounding box center [488, 334] width 78 height 13
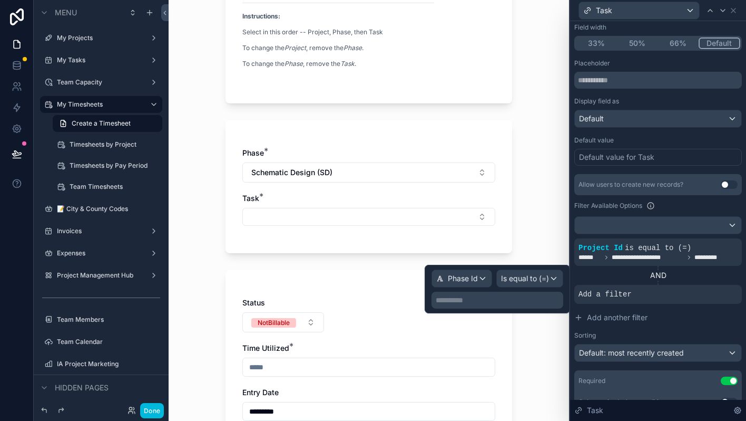
click at [512, 295] on p "**********" at bounding box center [498, 300] width 125 height 11
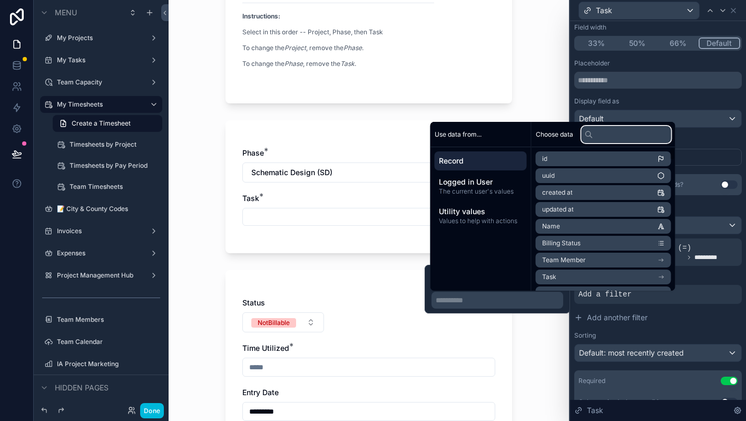
click at [620, 134] on input "text" at bounding box center [627, 134] width 90 height 17
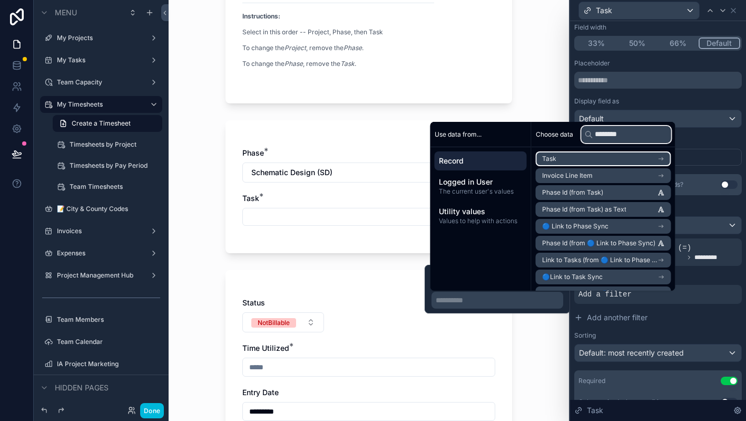
type input "********"
click at [665, 156] on icon "scrollable content" at bounding box center [661, 158] width 7 height 7
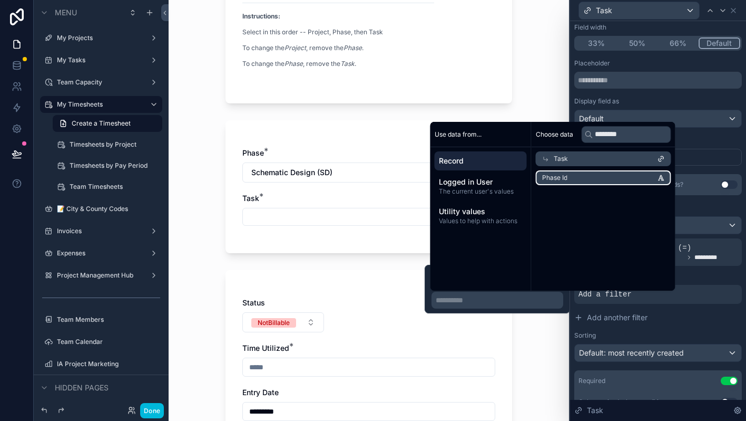
click at [618, 183] on li "Phase Id" at bounding box center [603, 177] width 135 height 15
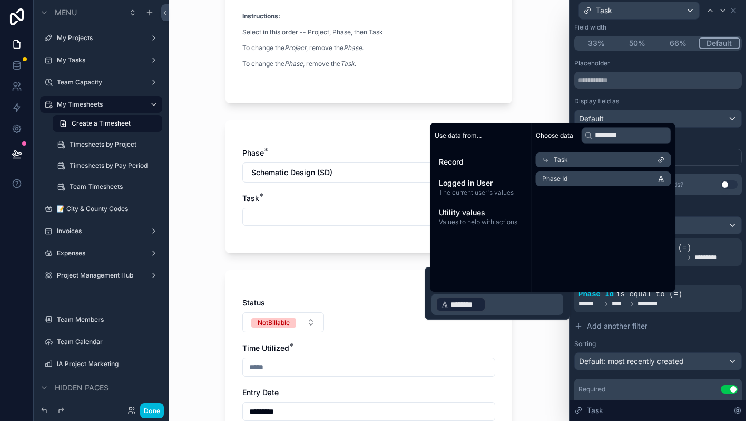
click at [535, 341] on div "My Timesheets Create a Timesheet Create a Timesheet Project: [STREET_ADDRESS][P…" at bounding box center [369, 210] width 401 height 421
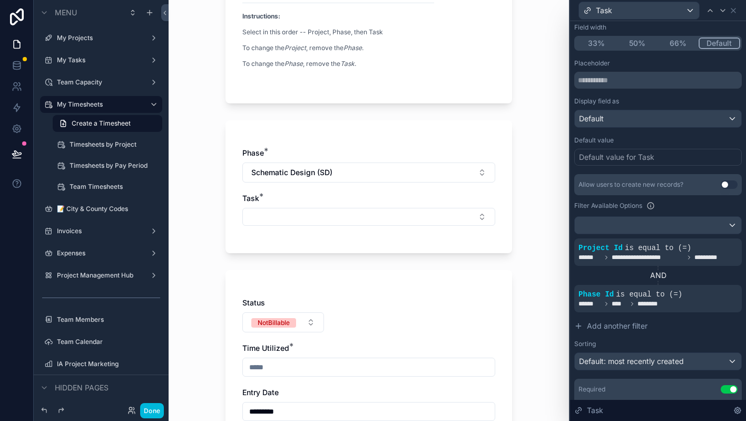
click at [443, 222] on button "Select Button" at bounding box center [368, 217] width 253 height 18
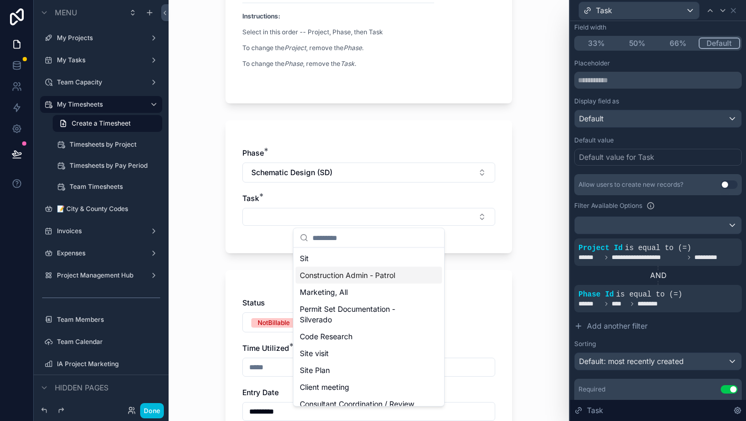
click at [0, 0] on icon at bounding box center [0, 0] width 0 height 0
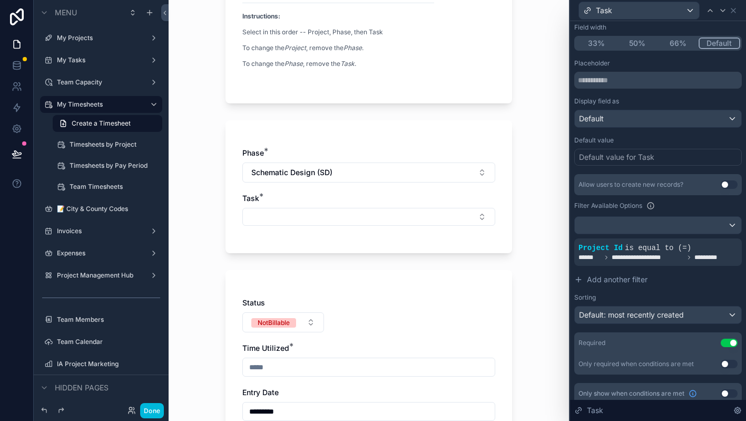
click at [605, 279] on span "Add another filter" at bounding box center [617, 279] width 61 height 11
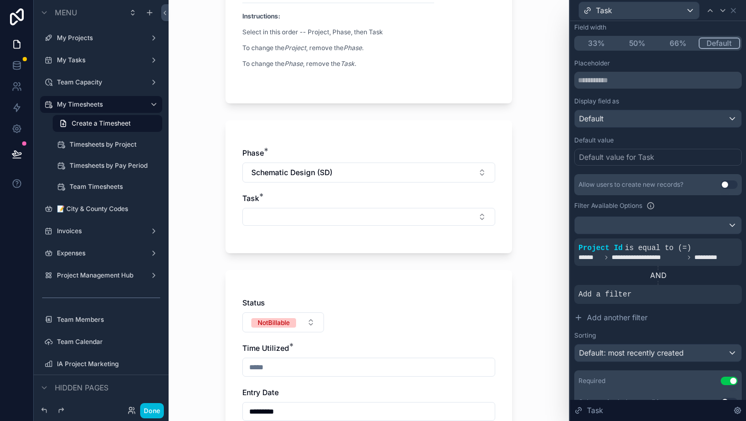
click at [590, 293] on span "Add a filter" at bounding box center [605, 294] width 53 height 11
click at [0, 0] on div at bounding box center [0, 0] width 0 height 0
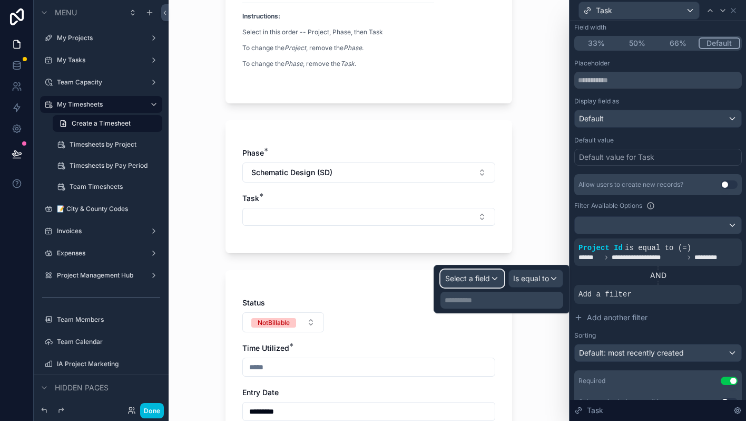
click at [468, 279] on span "Select a field" at bounding box center [467, 278] width 45 height 9
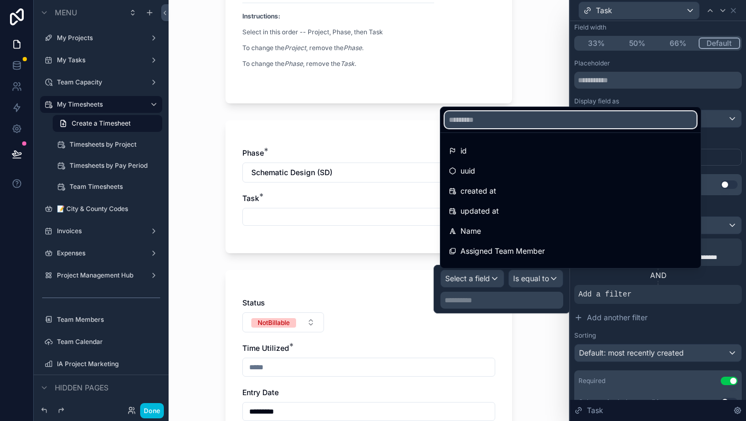
click at [492, 127] on input "text" at bounding box center [571, 119] width 252 height 17
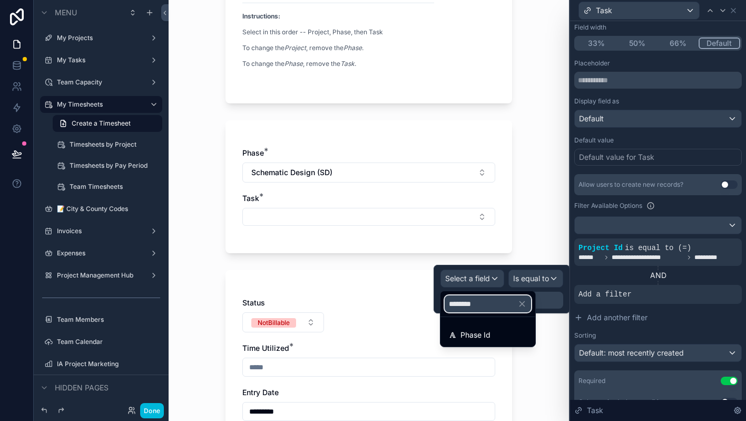
type input "********"
click at [497, 329] on div "Phase Id" at bounding box center [488, 334] width 78 height 13
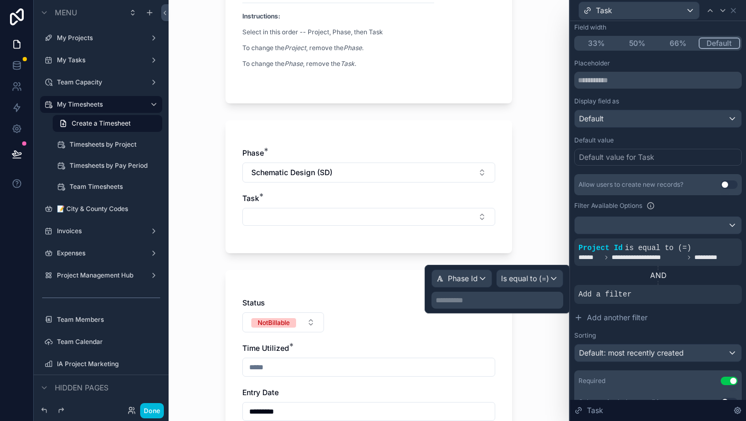
click at [503, 293] on div "**********" at bounding box center [498, 300] width 132 height 17
click at [487, 302] on p "**********" at bounding box center [498, 300] width 125 height 11
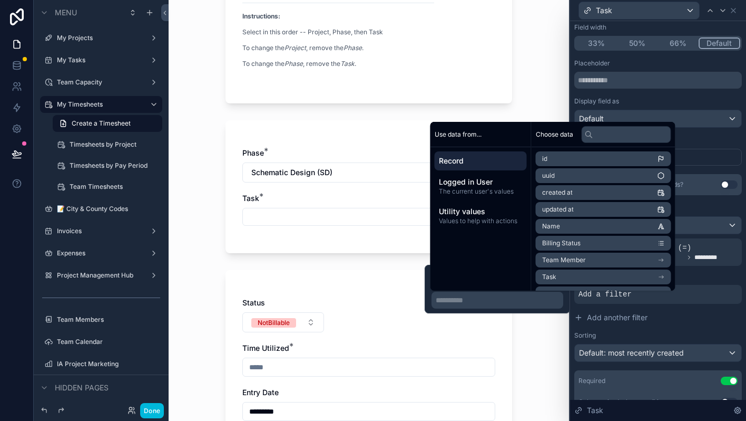
click at [489, 187] on span "Logged in User" at bounding box center [481, 182] width 84 height 11
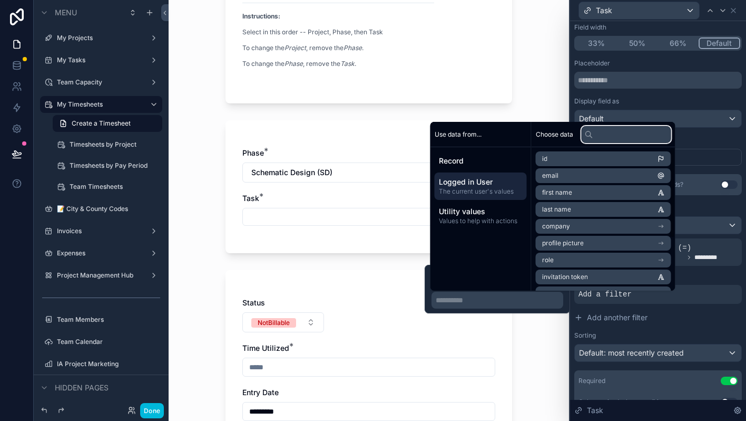
click at [623, 134] on input "text" at bounding box center [627, 134] width 90 height 17
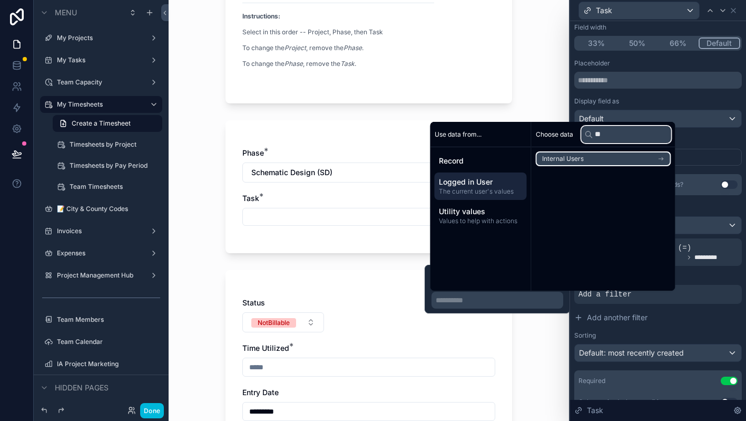
type input "*"
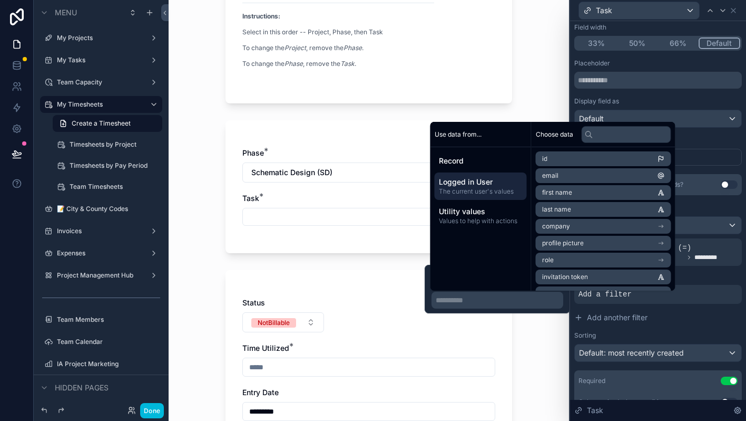
click at [507, 221] on span "Values to help with actions" at bounding box center [481, 221] width 84 height 8
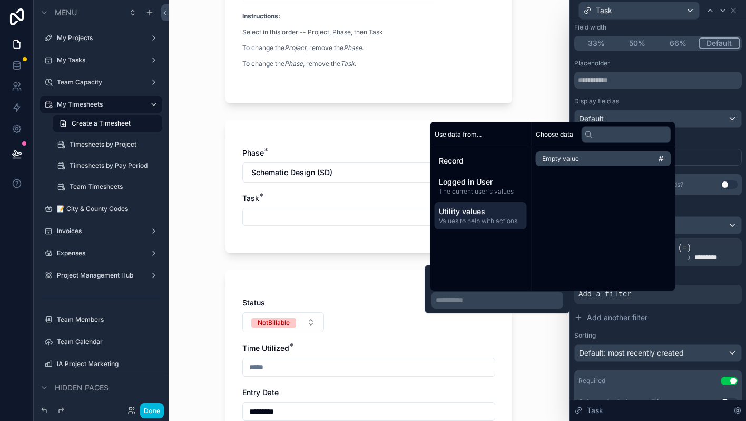
click at [499, 158] on span "Record" at bounding box center [481, 161] width 84 height 11
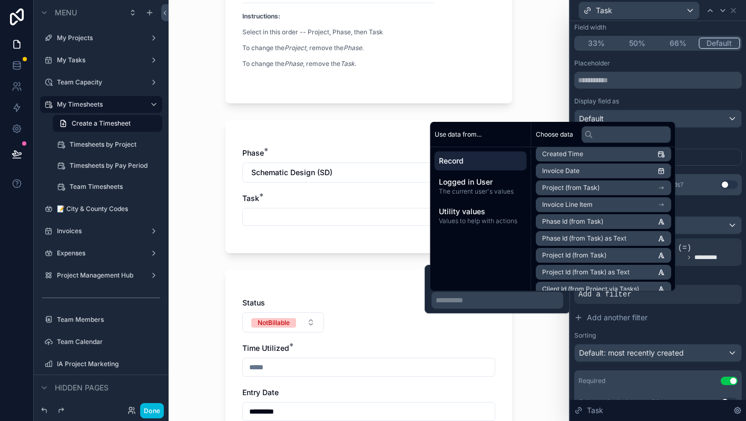
scroll to position [236, 0]
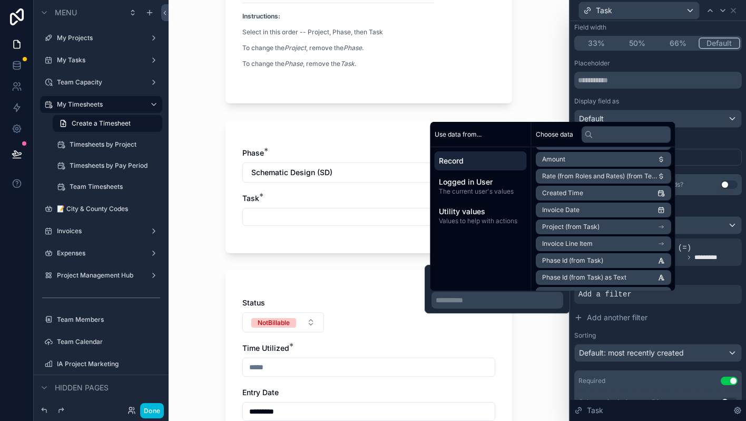
click at [535, 303] on p "**********" at bounding box center [498, 300] width 125 height 11
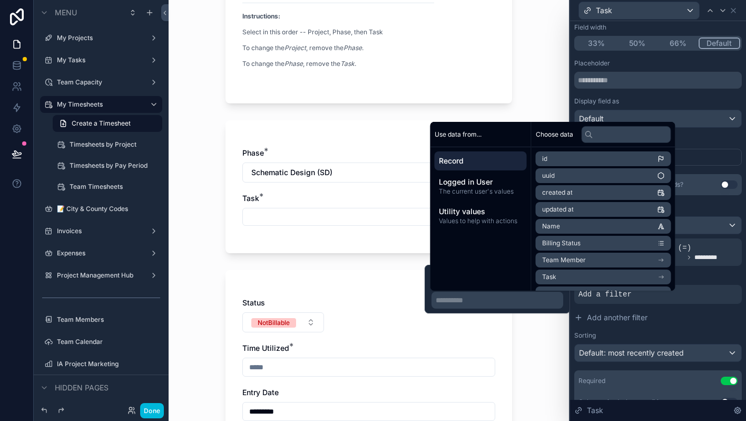
click at [535, 303] on p "**********" at bounding box center [498, 300] width 125 height 11
click at [604, 135] on input "text" at bounding box center [627, 134] width 90 height 17
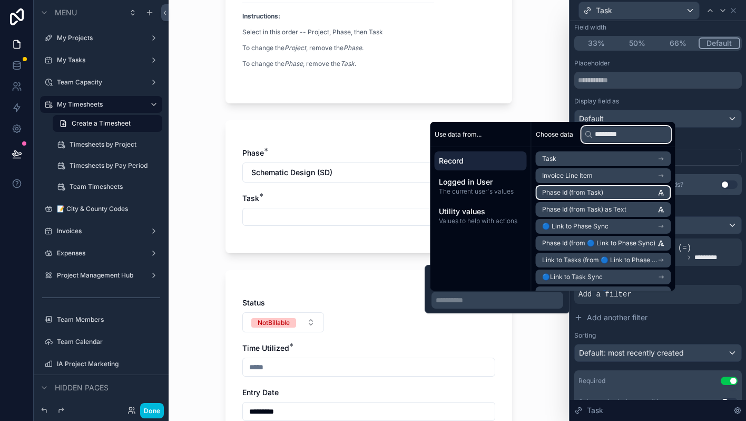
type input "********"
click at [614, 192] on li "Phase Id (from Task)" at bounding box center [603, 192] width 135 height 15
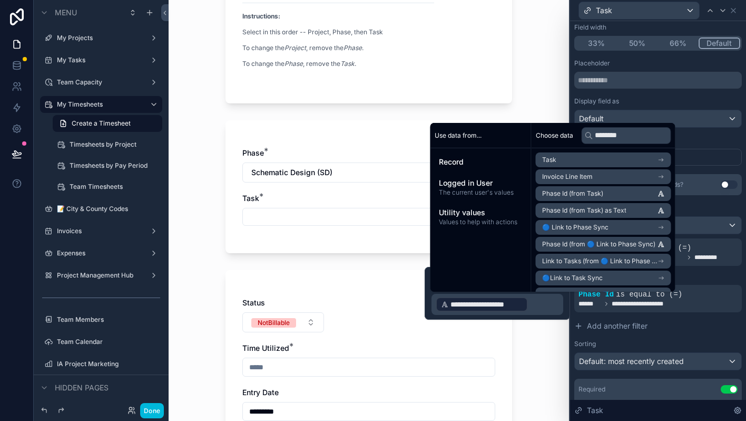
click at [548, 348] on div "My Timesheets Create a Timesheet Create a Timesheet Project: [STREET_ADDRESS][P…" at bounding box center [369, 210] width 401 height 421
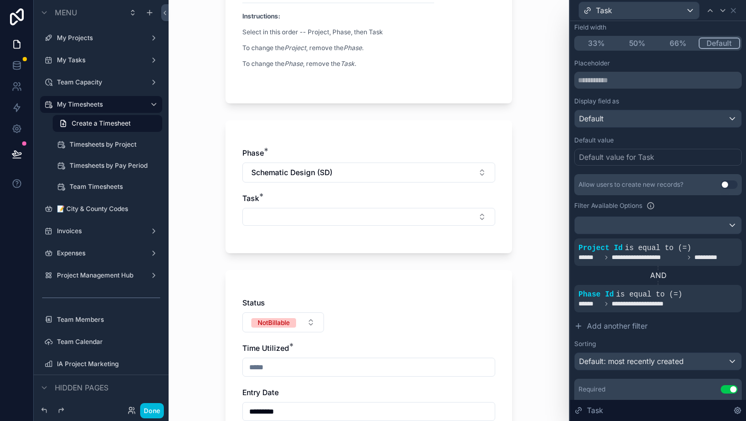
click at [471, 214] on button "Select Button" at bounding box center [368, 217] width 253 height 18
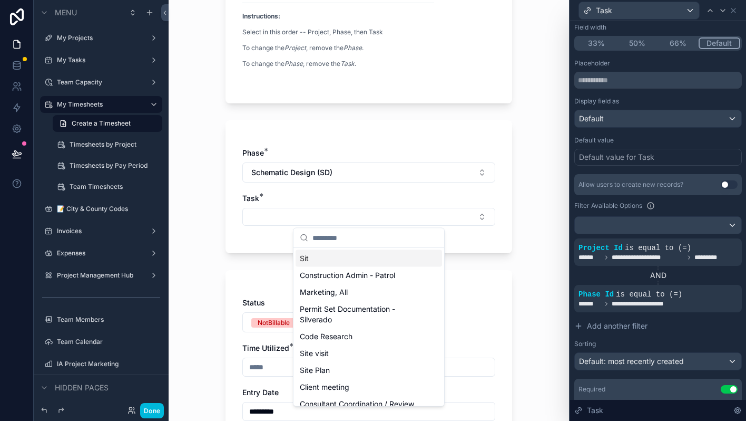
click at [471, 214] on button "Select Button" at bounding box center [368, 217] width 253 height 18
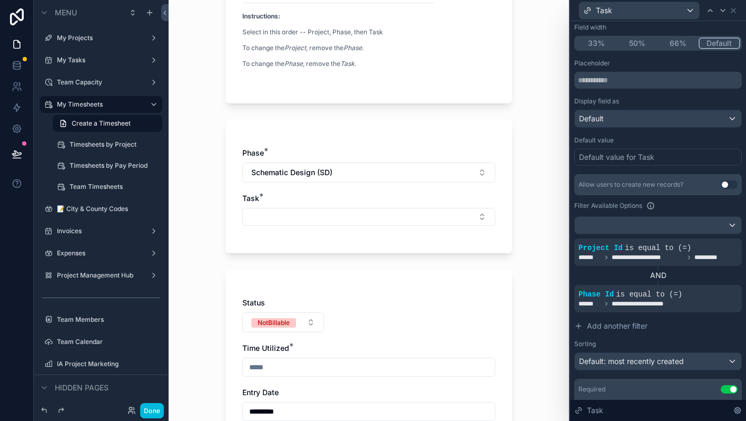
click at [471, 214] on button "Select Button" at bounding box center [368, 217] width 253 height 18
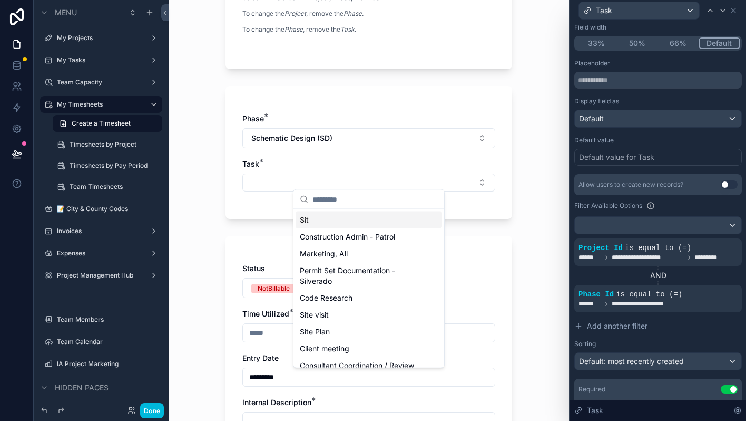
scroll to position [168, 0]
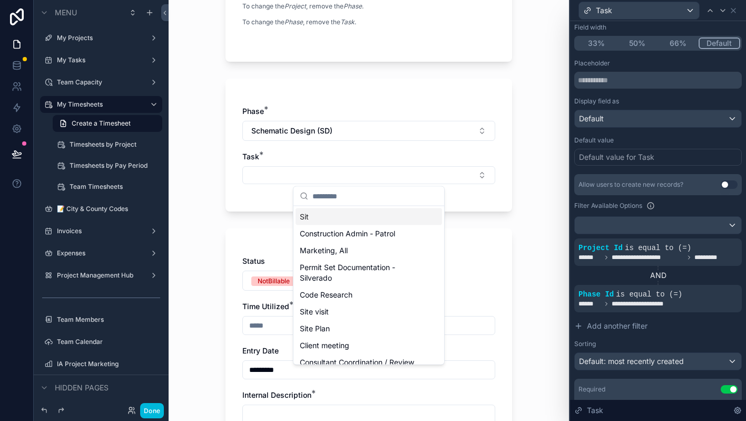
click at [550, 261] on div "My Timesheets Create a Timesheet Create a Timesheet Project: [STREET_ADDRESS][P…" at bounding box center [369, 210] width 401 height 421
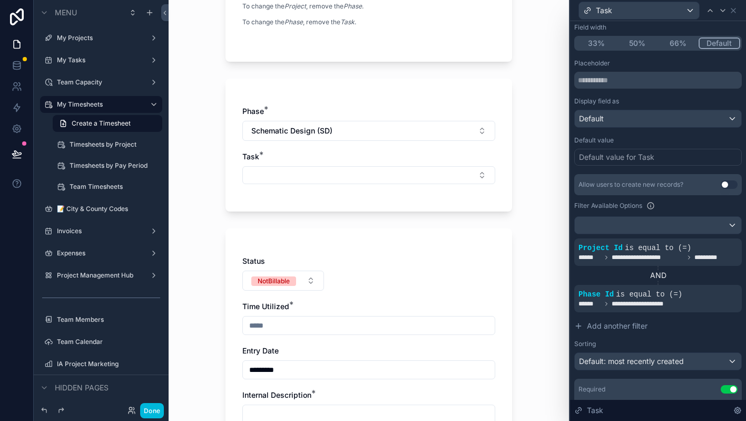
click at [0, 0] on icon at bounding box center [0, 0] width 0 height 0
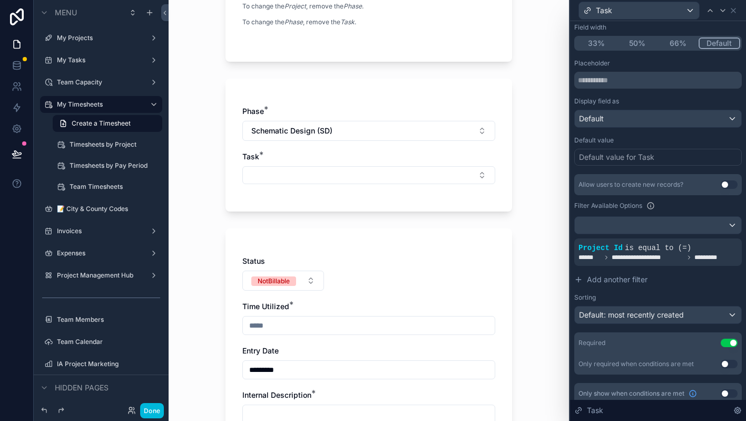
click at [0, 0] on icon at bounding box center [0, 0] width 0 height 0
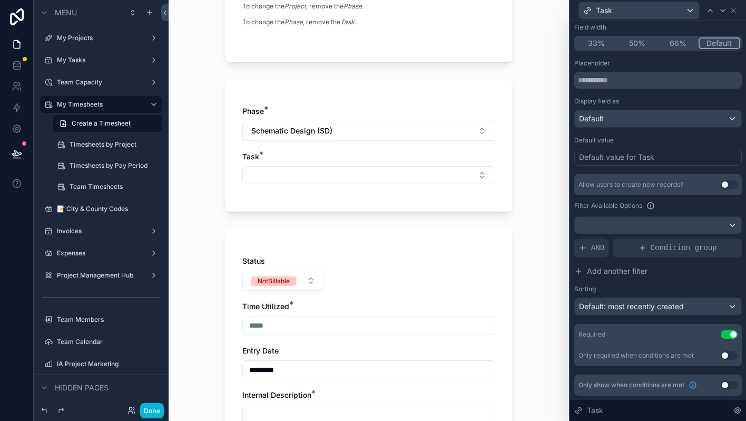
click at [579, 246] on icon at bounding box center [583, 248] width 8 height 8
click at [0, 0] on icon at bounding box center [0, 0] width 0 height 0
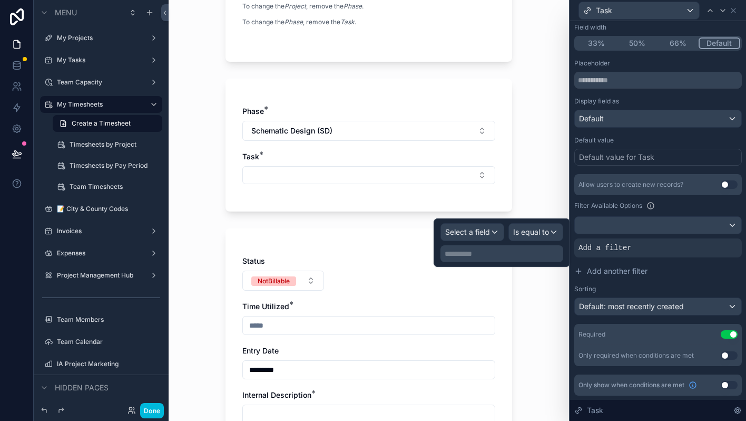
click at [476, 242] on div "**********" at bounding box center [502, 242] width 123 height 39
click at [488, 236] on span "Select a field" at bounding box center [467, 231] width 45 height 9
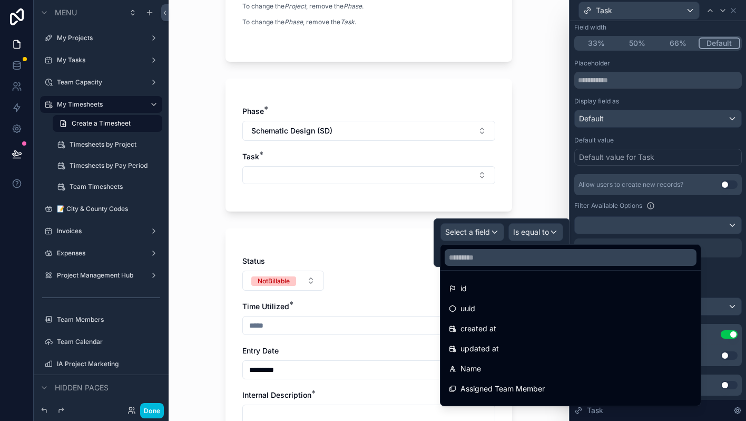
click at [488, 236] on div at bounding box center [502, 242] width 137 height 48
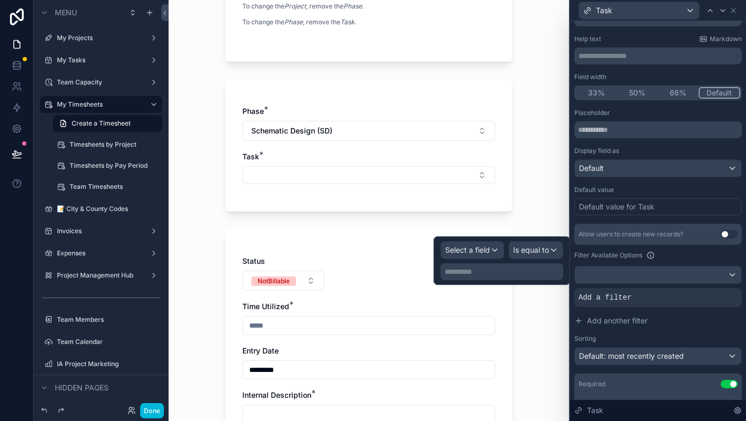
scroll to position [0, 0]
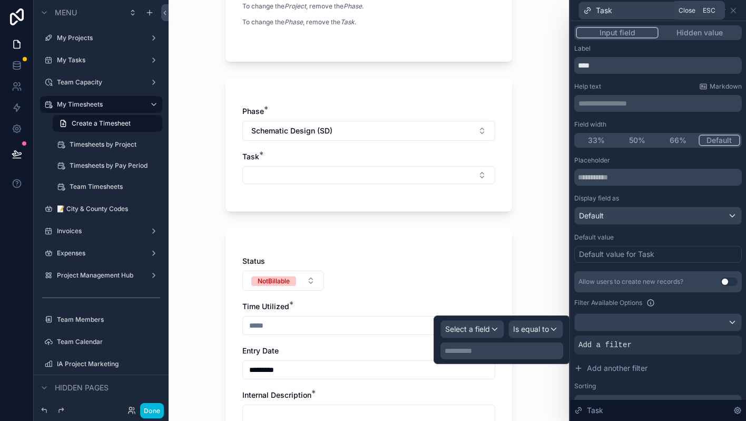
click at [736, 11] on icon at bounding box center [734, 10] width 8 height 8
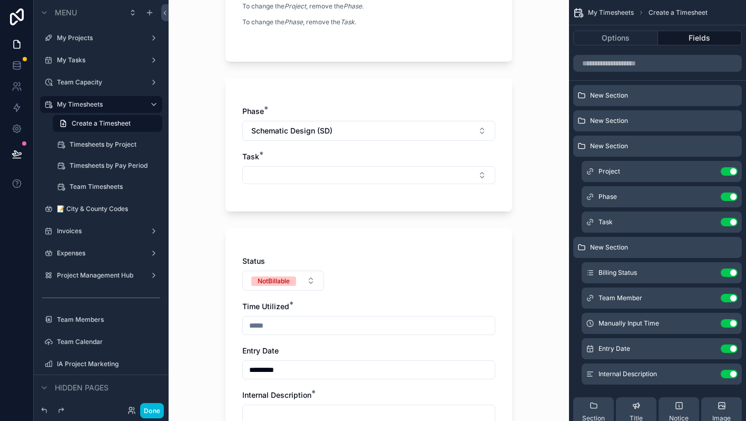
click at [0, 0] on icon "scrollable content" at bounding box center [0, 0] width 0 height 0
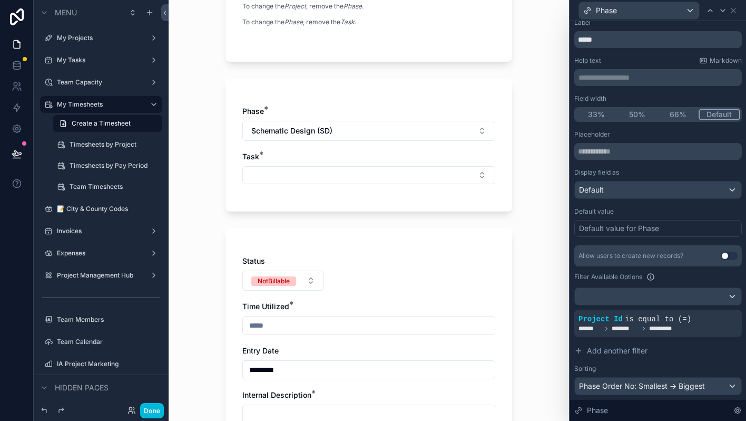
scroll to position [31, 0]
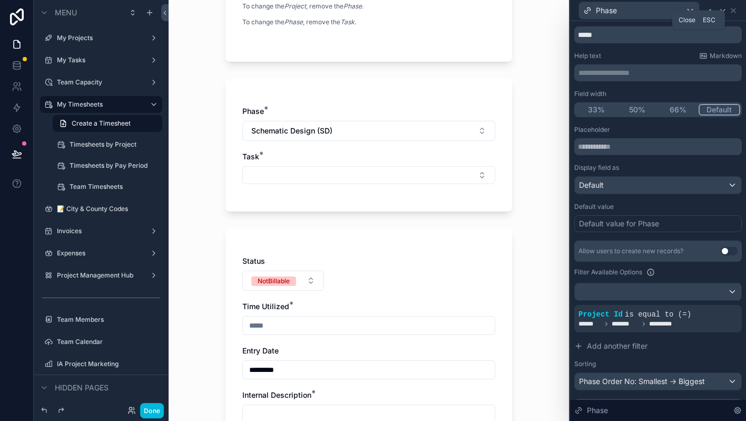
click at [735, 13] on icon at bounding box center [734, 10] width 8 height 8
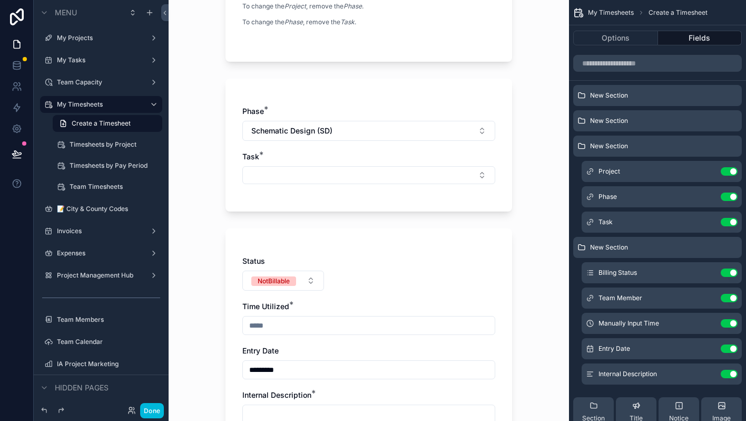
click at [0, 0] on icon "scrollable content" at bounding box center [0, 0] width 0 height 0
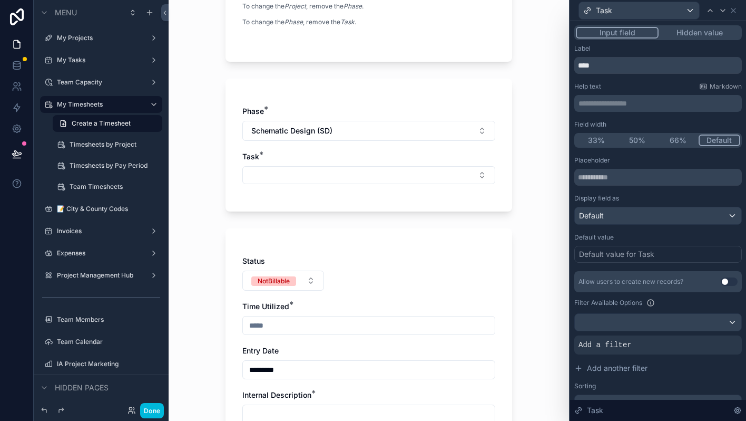
click at [627, 347] on span "Add a filter" at bounding box center [605, 344] width 53 height 11
click at [0, 0] on div at bounding box center [0, 0] width 0 height 0
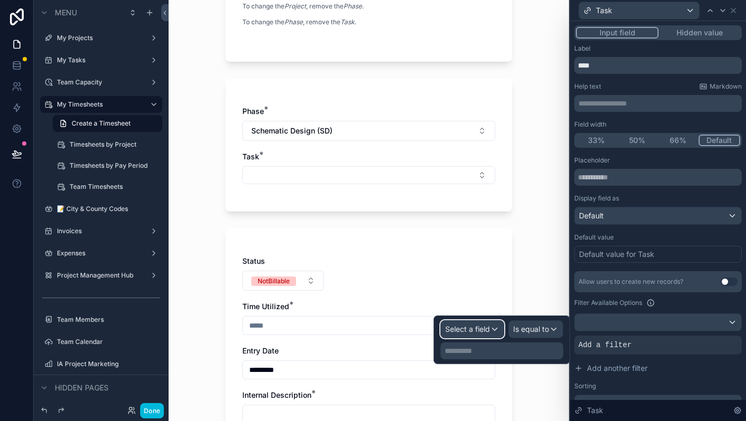
click at [492, 327] on div "Select a field" at bounding box center [472, 329] width 63 height 17
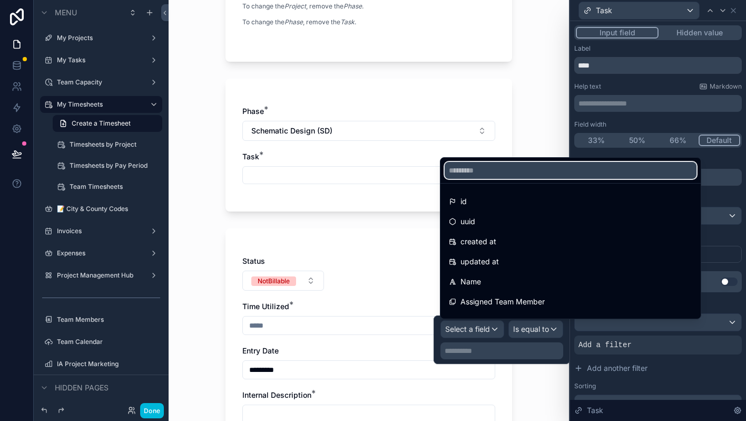
click at [513, 177] on input "text" at bounding box center [571, 170] width 252 height 17
type input "********"
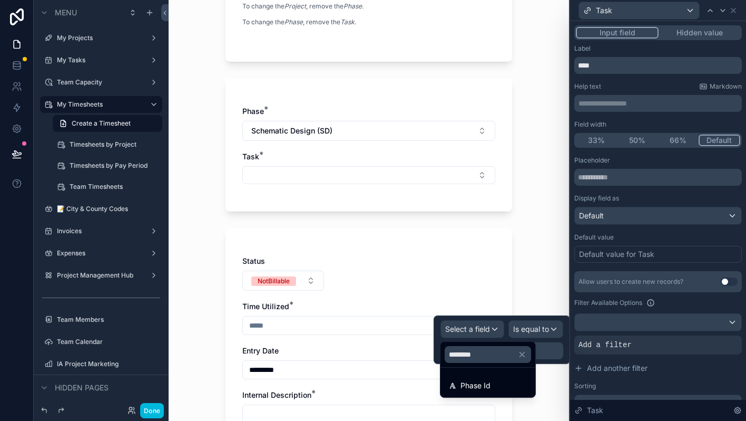
click at [487, 390] on span "Phase Id" at bounding box center [476, 385] width 30 height 13
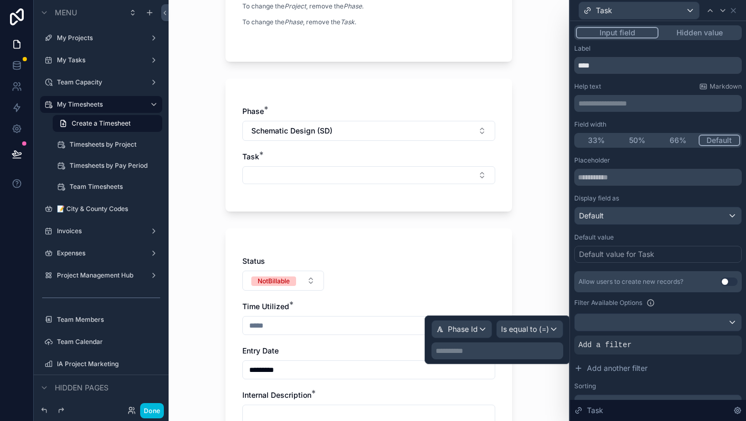
click at [502, 352] on p "**********" at bounding box center [498, 350] width 125 height 11
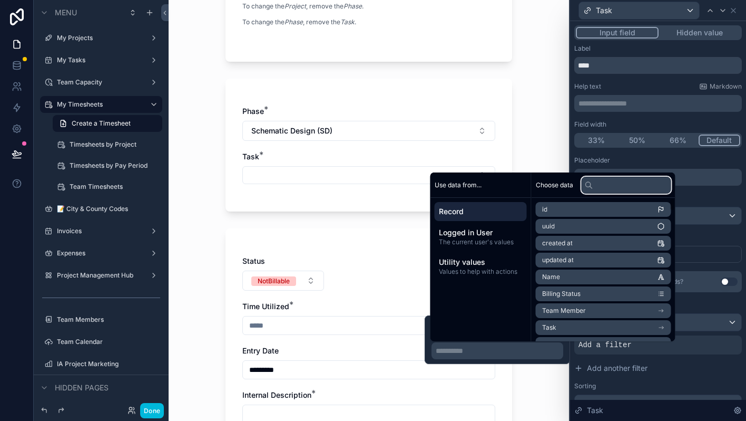
click at [615, 183] on input "text" at bounding box center [627, 185] width 90 height 17
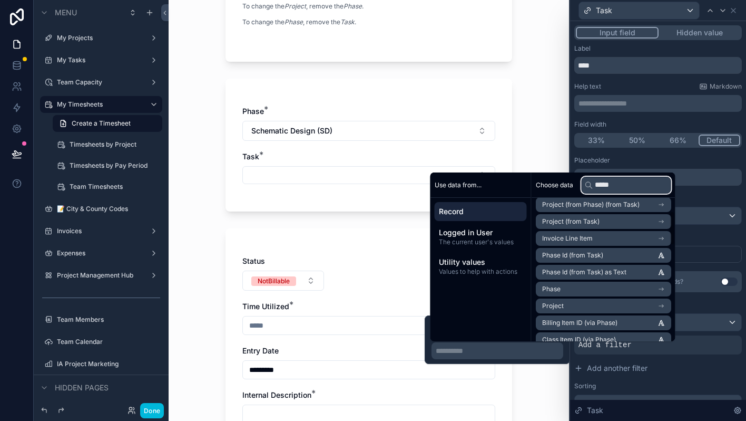
scroll to position [56, 0]
type input "*****"
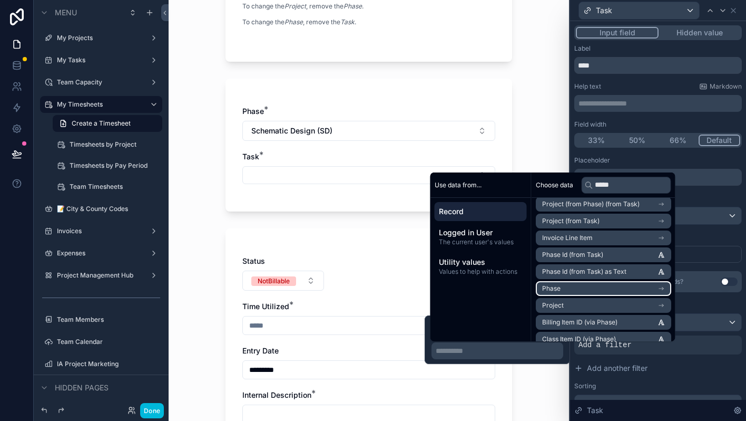
click at [672, 289] on li "Phase" at bounding box center [603, 288] width 135 height 15
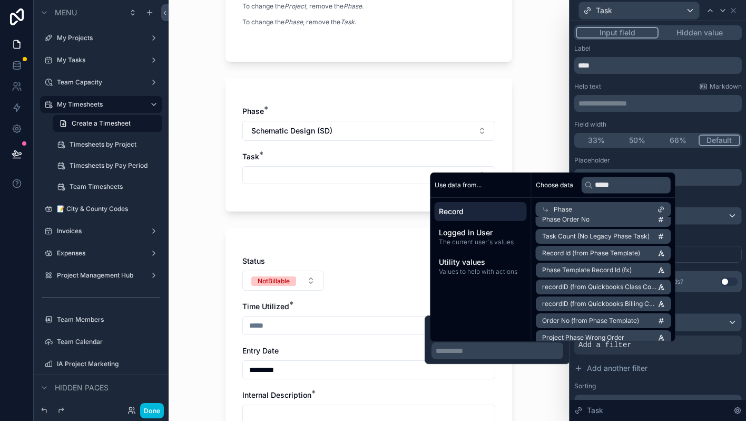
scroll to position [159, 0]
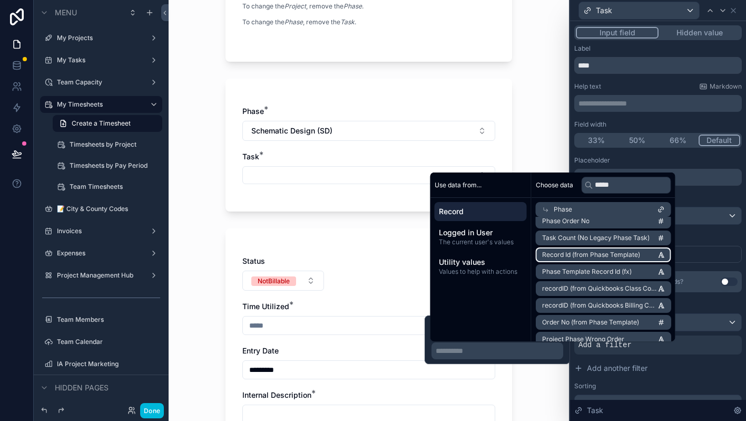
click at [625, 255] on span "Record Id (from Phase Template)" at bounding box center [591, 254] width 98 height 8
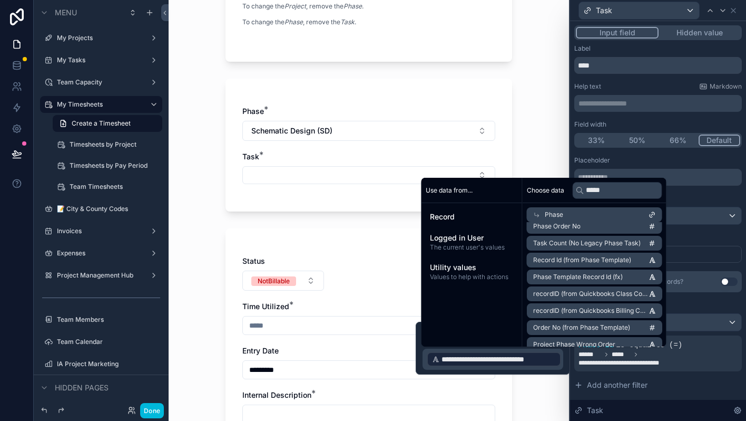
click at [532, 386] on div "My Timesheets Create a Timesheet Create a Timesheet Project: [STREET_ADDRESS][P…" at bounding box center [369, 210] width 401 height 421
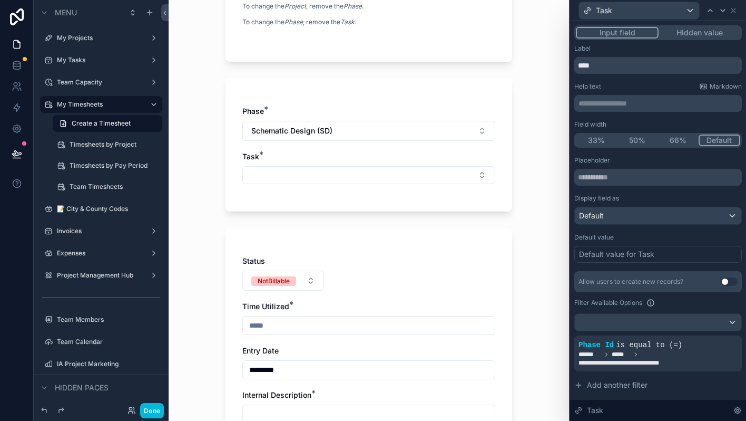
click at [532, 386] on div "My Timesheets Create a Timesheet Create a Timesheet Project: [STREET_ADDRESS][P…" at bounding box center [369, 210] width 401 height 421
click at [431, 177] on button "Select Button" at bounding box center [368, 175] width 253 height 18
click at [483, 174] on button "Select Button" at bounding box center [368, 175] width 253 height 18
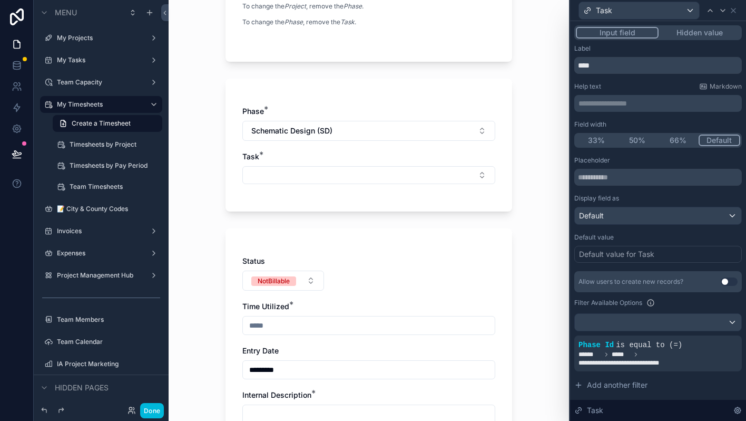
click at [0, 0] on icon at bounding box center [0, 0] width 0 height 0
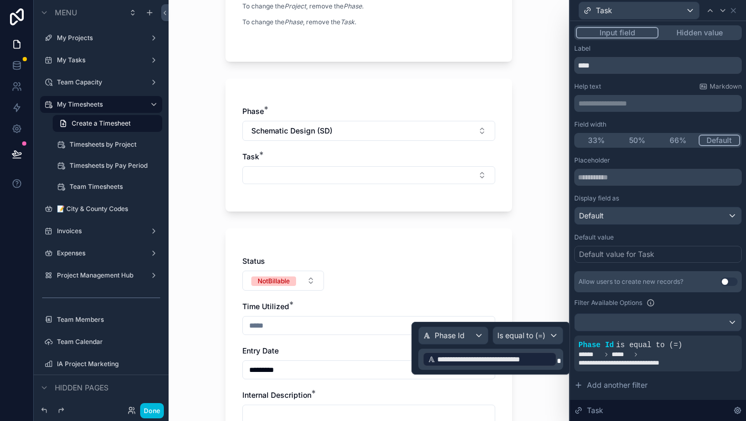
click at [539, 363] on span "**********" at bounding box center [495, 359] width 114 height 11
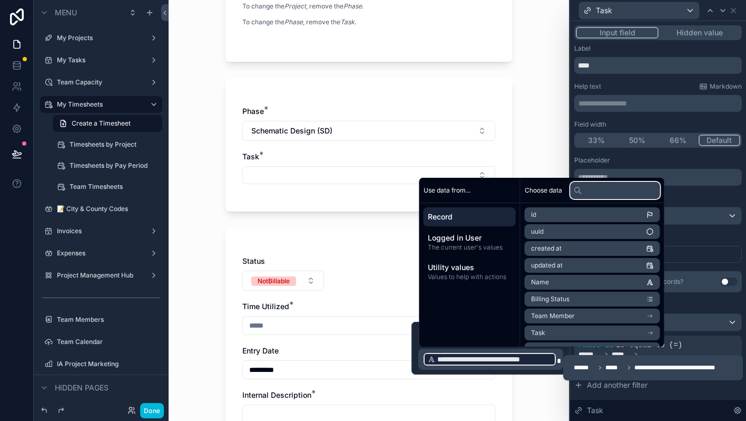
click at [600, 192] on input "text" at bounding box center [616, 190] width 90 height 17
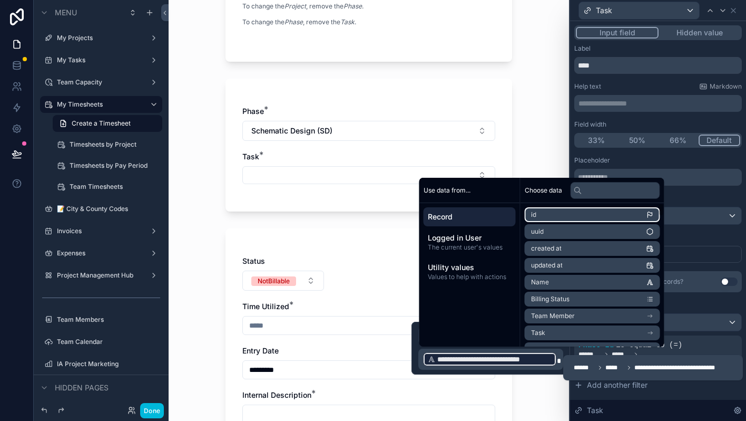
click at [591, 216] on li "id" at bounding box center [592, 214] width 135 height 15
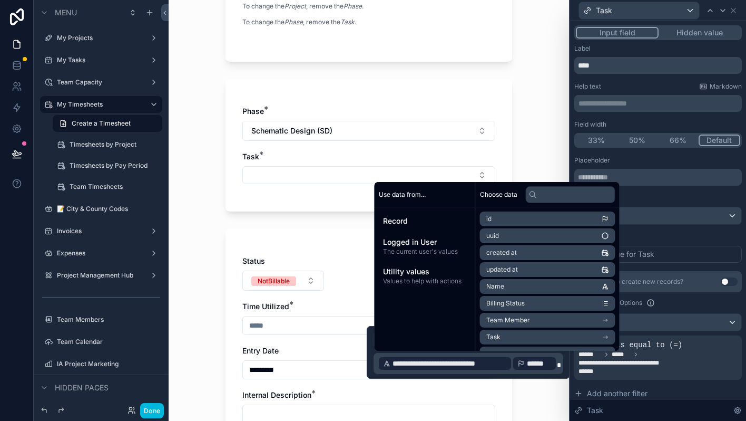
click at [503, 363] on span "**********" at bounding box center [450, 363] width 114 height 11
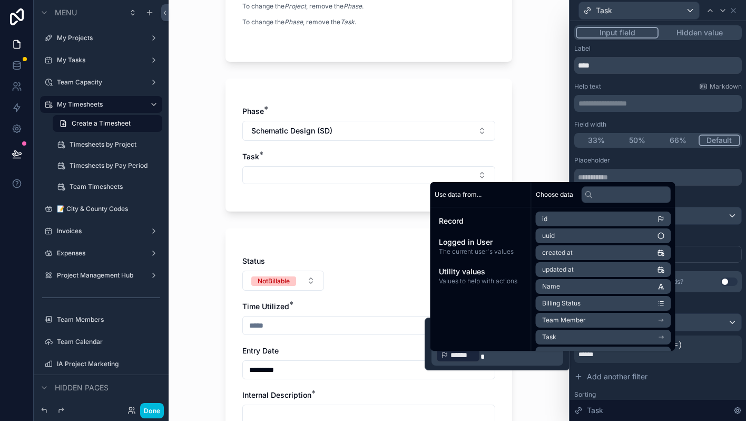
click at [327, 173] on button "Select Button" at bounding box center [368, 175] width 253 height 18
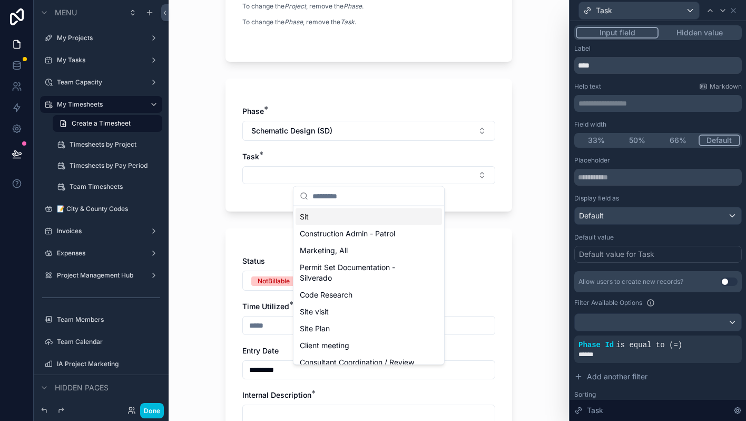
click at [327, 173] on button "Select Button" at bounding box center [368, 175] width 253 height 18
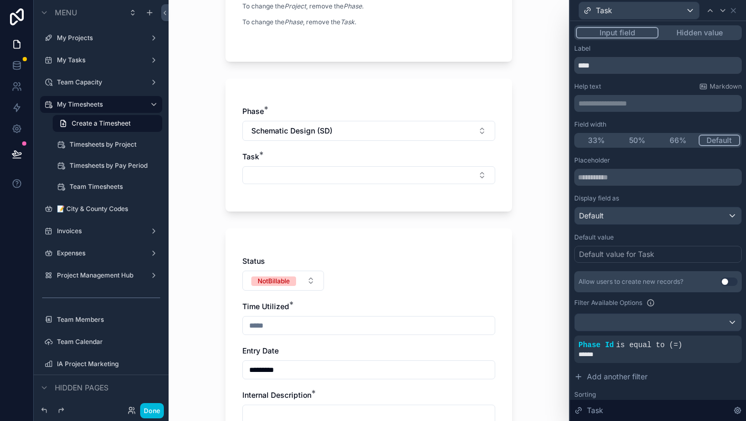
click at [0, 0] on icon at bounding box center [0, 0] width 0 height 0
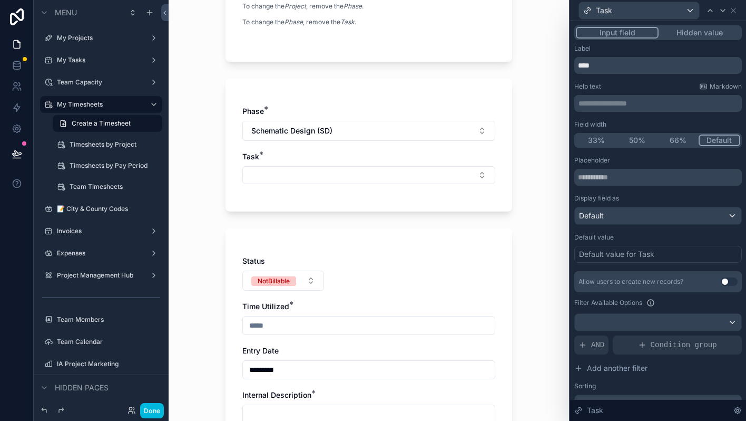
click at [589, 345] on div "AND" at bounding box center [592, 344] width 34 height 19
click at [712, 334] on div "Allow users to create new records? Use setting Filter Available Options Add a f…" at bounding box center [659, 341] width 168 height 141
click at [0, 0] on div at bounding box center [0, 0] width 0 height 0
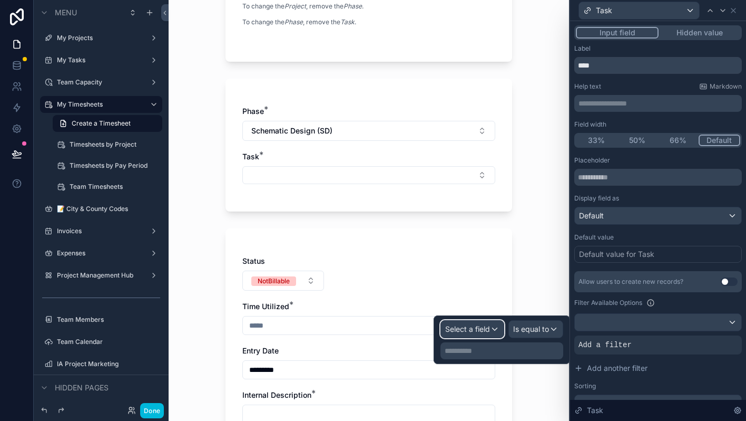
click at [469, 335] on div "Select a field" at bounding box center [472, 329] width 63 height 17
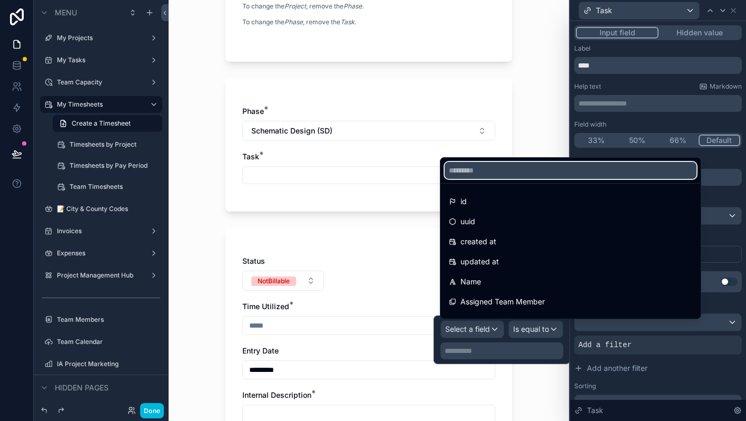
click at [513, 174] on input "text" at bounding box center [571, 170] width 252 height 17
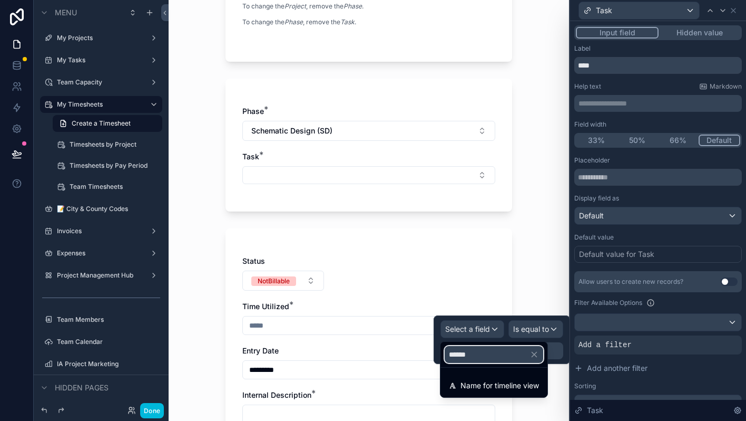
type input "****"
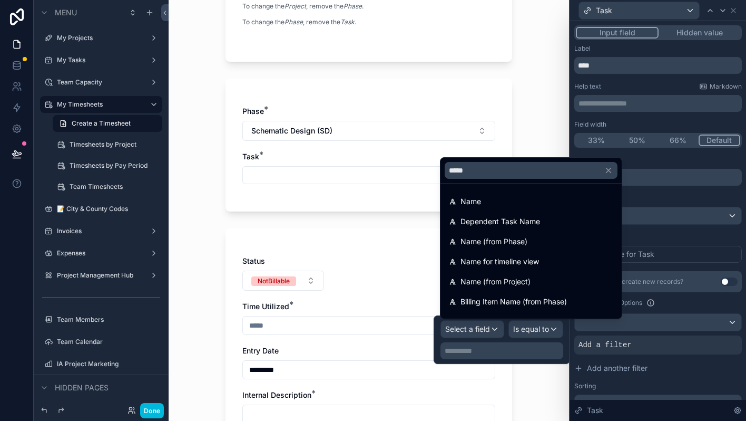
click at [499, 239] on span "Name (from Phase)" at bounding box center [494, 241] width 67 height 13
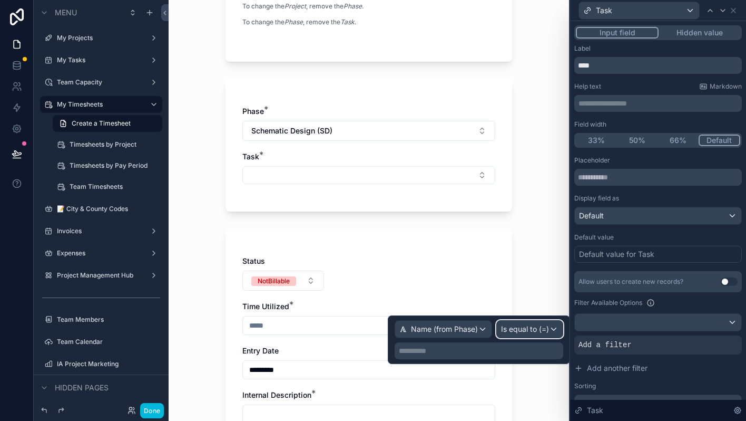
click at [515, 330] on span "Is equal to (=)" at bounding box center [525, 329] width 48 height 11
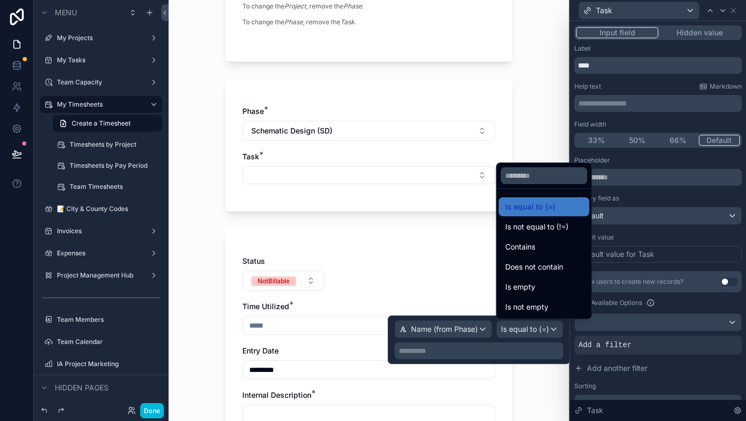
click at [528, 249] on span "Contains" at bounding box center [521, 246] width 30 height 13
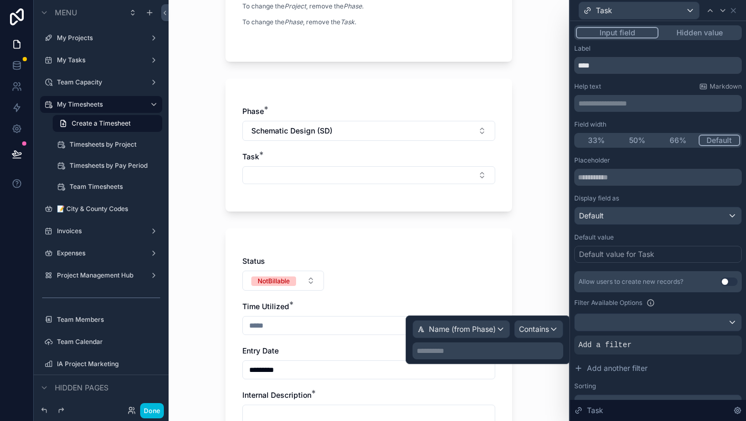
click at [483, 351] on p "**********" at bounding box center [489, 350] width 144 height 11
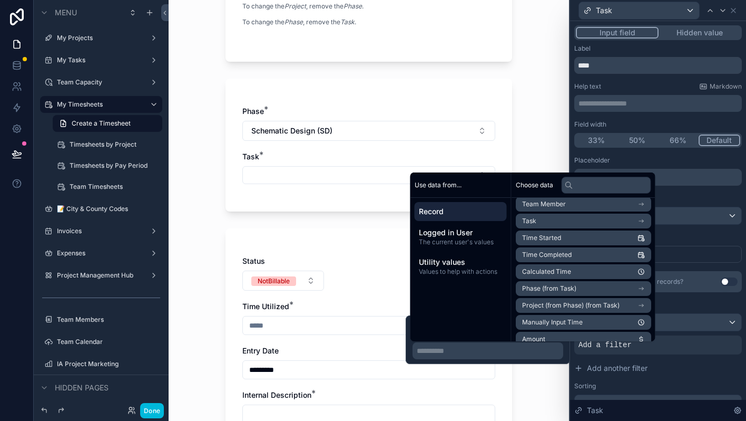
scroll to position [106, 0]
click at [643, 289] on icon "scrollable content" at bounding box center [641, 289] width 4 height 0
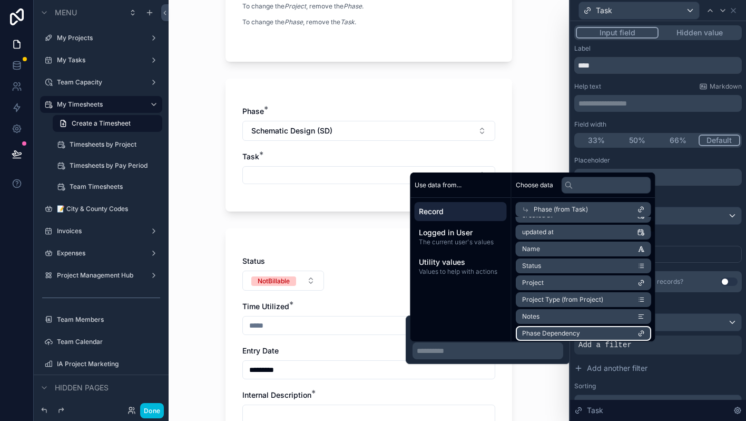
scroll to position [45, 0]
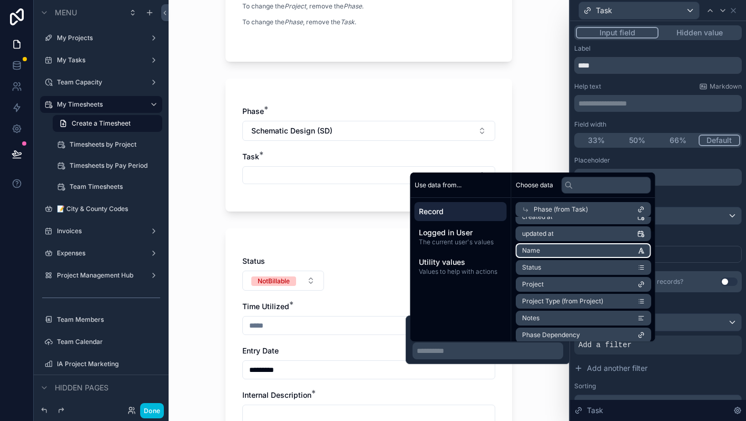
click at [613, 250] on li "Name" at bounding box center [583, 250] width 135 height 15
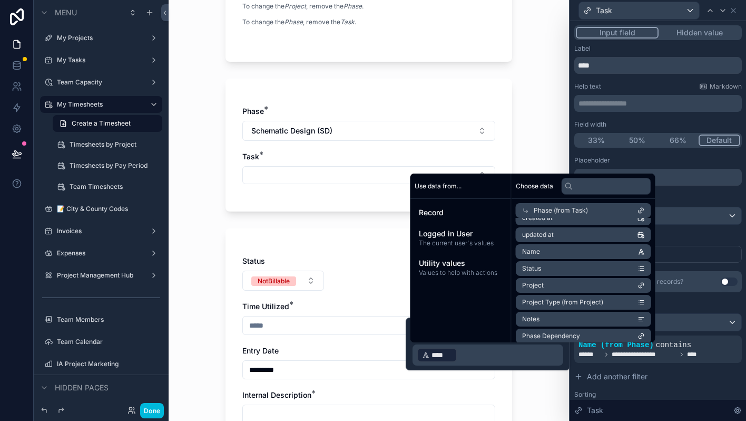
click at [554, 392] on div "My Timesheets Create a Timesheet Create a Timesheet Project: [STREET_ADDRESS][P…" at bounding box center [369, 210] width 401 height 421
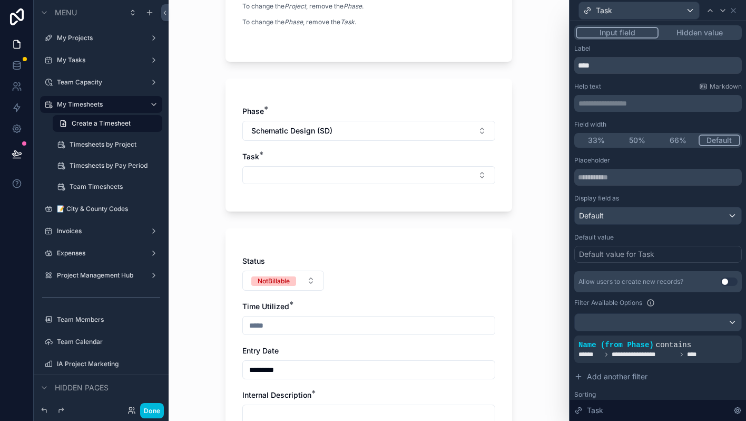
click at [435, 166] on button "Select Button" at bounding box center [368, 175] width 253 height 18
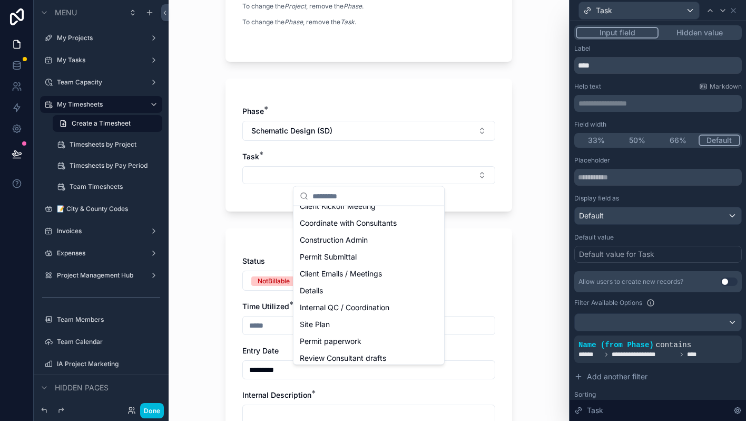
scroll to position [0, 0]
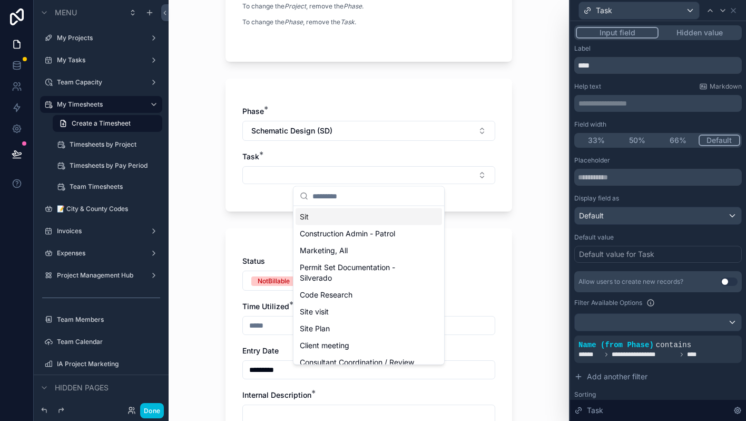
click at [560, 304] on div "My Timesheets Create a Timesheet Create a Timesheet Project: [STREET_ADDRESS][P…" at bounding box center [369, 210] width 401 height 421
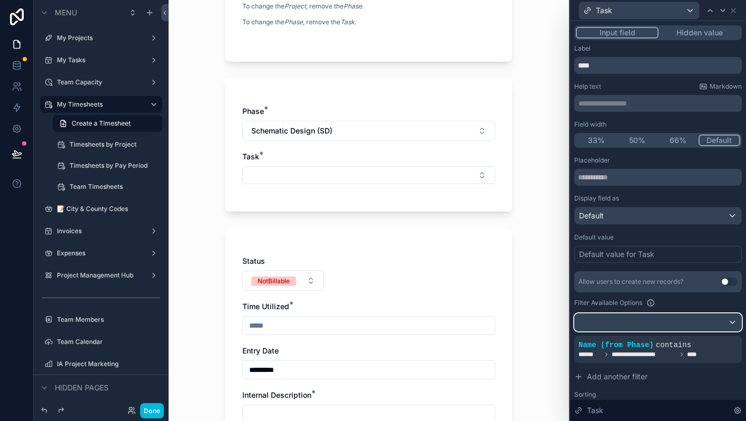
click at [593, 315] on div at bounding box center [658, 322] width 167 height 17
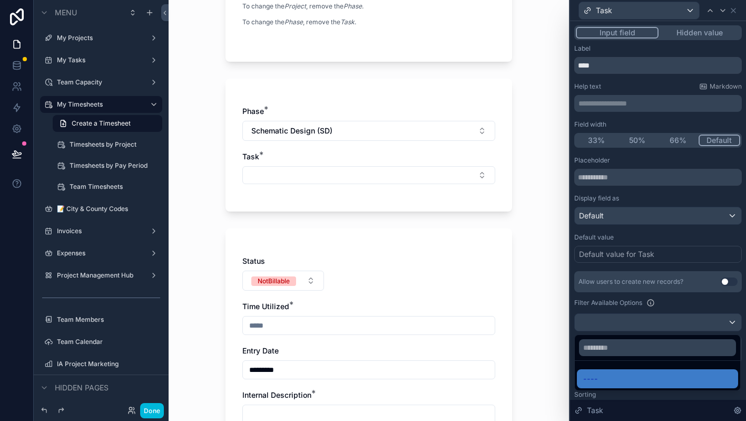
click at [593, 315] on div at bounding box center [658, 210] width 176 height 421
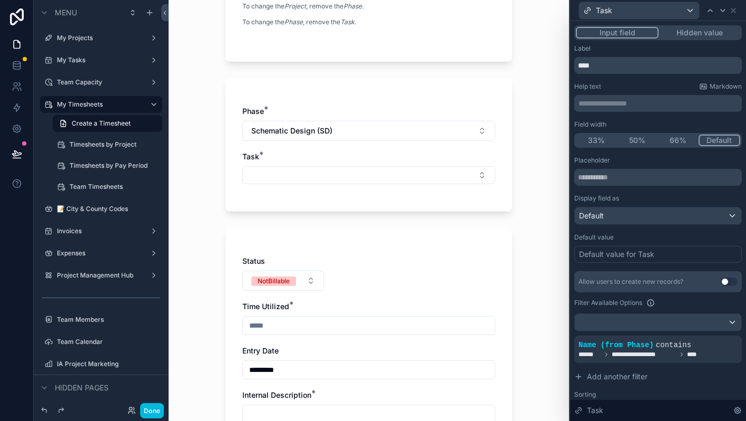
click at [0, 0] on div at bounding box center [0, 0] width 0 height 0
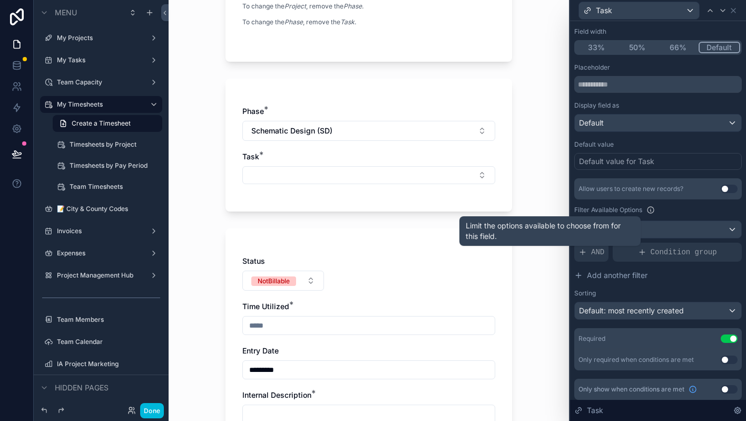
scroll to position [97, 0]
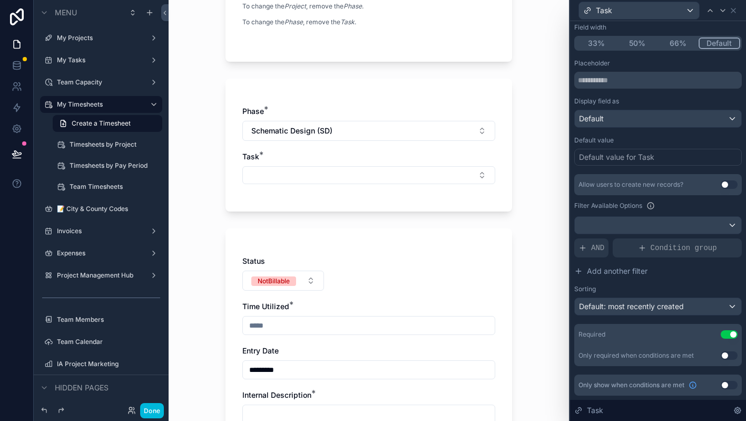
click at [678, 410] on div "Task" at bounding box center [658, 410] width 176 height 21
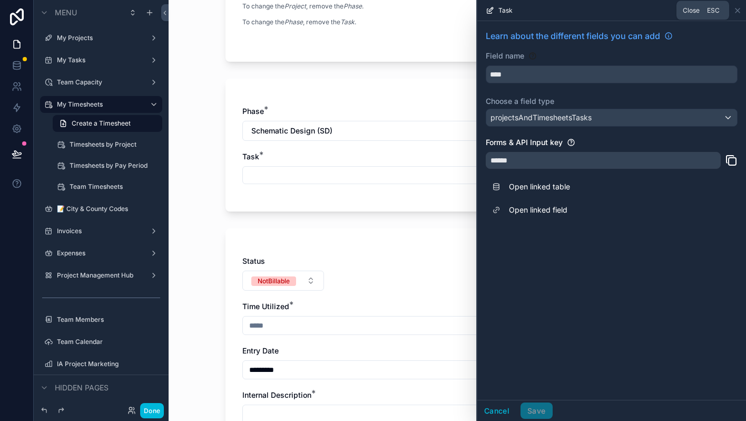
click at [735, 8] on icon at bounding box center [738, 10] width 8 height 8
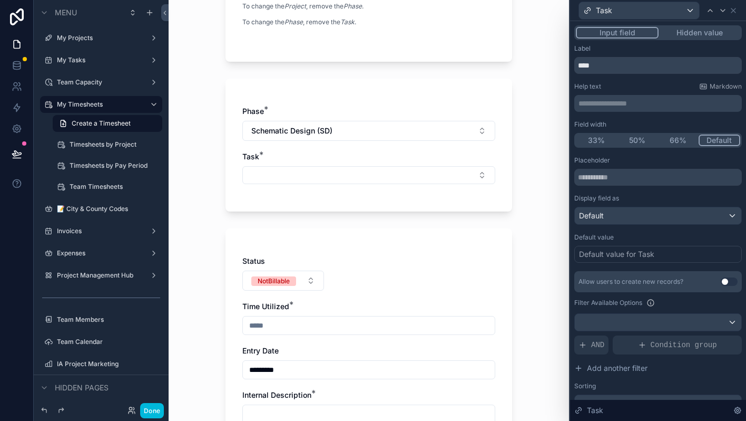
click at [152, 407] on button "Done" at bounding box center [152, 410] width 24 height 15
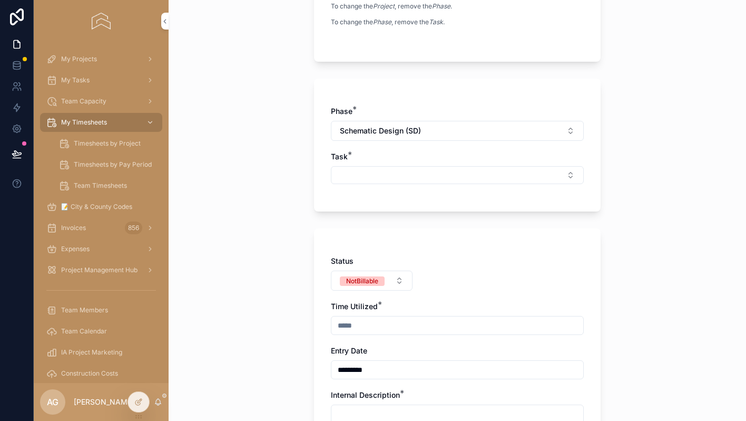
scroll to position [0, 0]
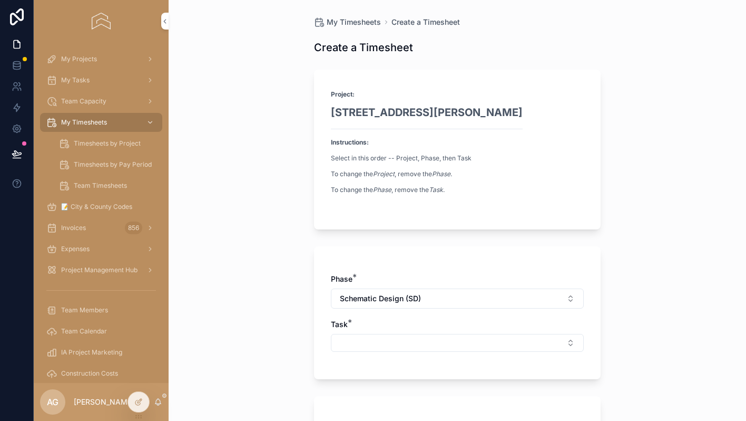
click at [388, 299] on span "Schematic Design (SD)" at bounding box center [380, 298] width 81 height 11
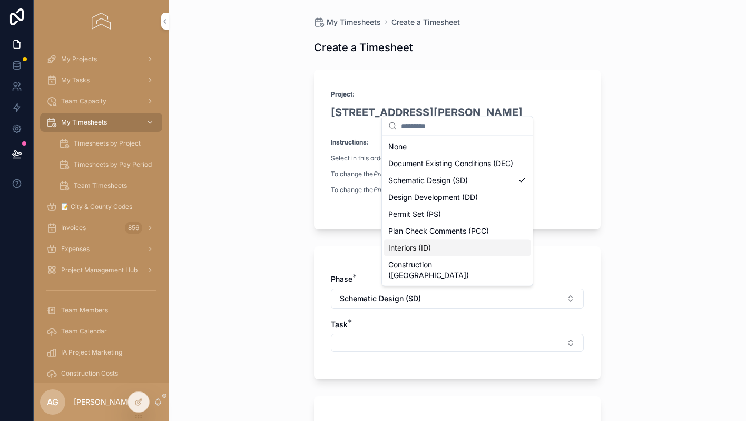
click at [408, 253] on span "Interiors (ID)" at bounding box center [410, 247] width 43 height 11
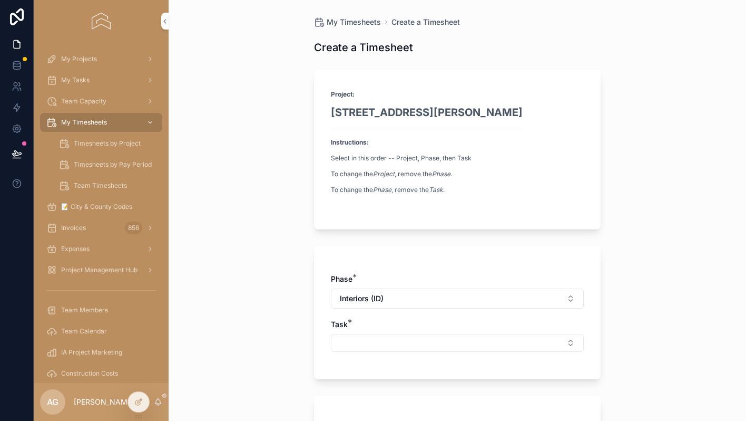
click at [361, 340] on button "Select Button" at bounding box center [457, 343] width 253 height 18
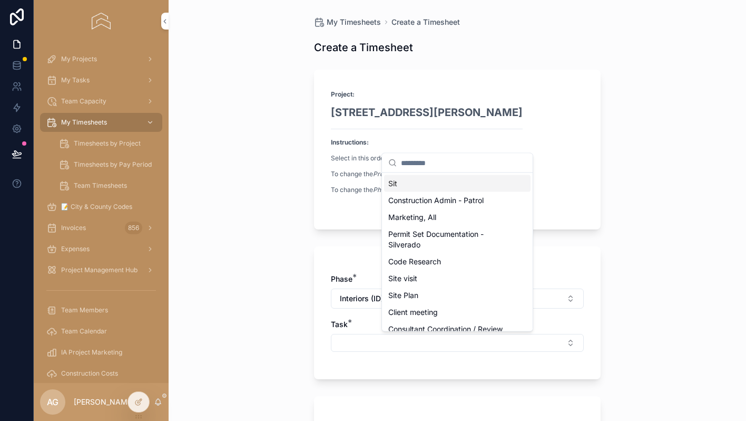
click at [361, 340] on button "Select Button" at bounding box center [457, 343] width 253 height 18
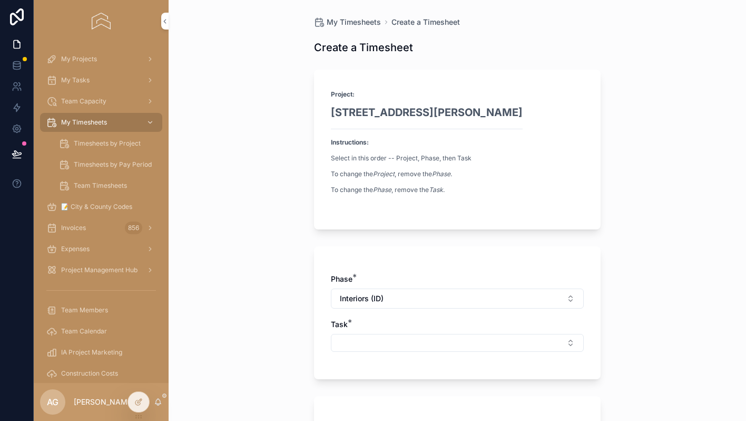
click at [377, 287] on div "Phase * Interiors (ID)" at bounding box center [457, 291] width 253 height 35
click at [373, 294] on span "Interiors (ID)" at bounding box center [362, 298] width 44 height 11
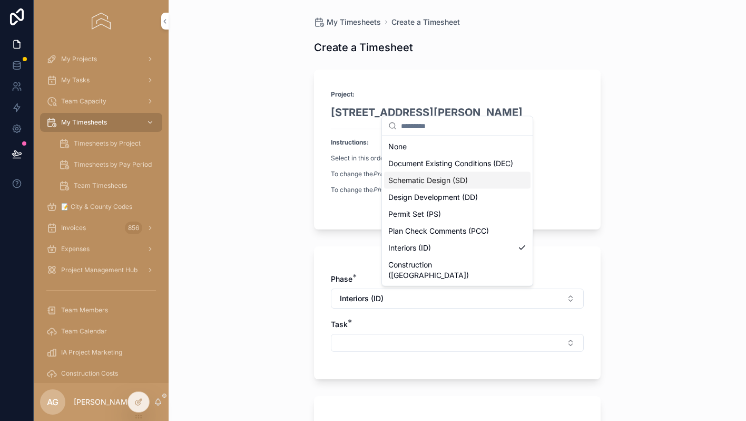
click at [410, 186] on span "Schematic Design (SD)" at bounding box center [429, 180] width 80 height 11
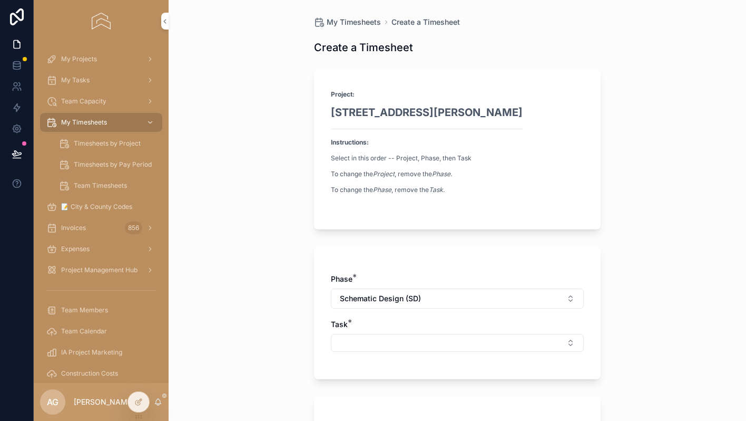
click at [366, 335] on button "Select Button" at bounding box center [457, 343] width 253 height 18
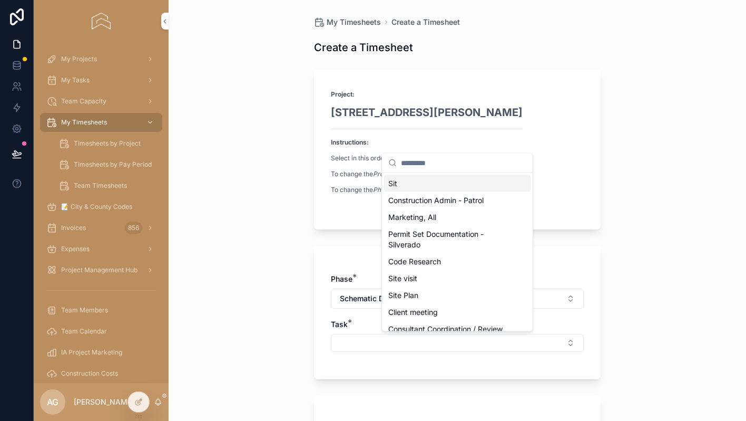
click at [241, 308] on div "My Timesheets Create a Timesheet Create a Timesheet Project: [STREET_ADDRESS][P…" at bounding box center [458, 210] width 578 height 421
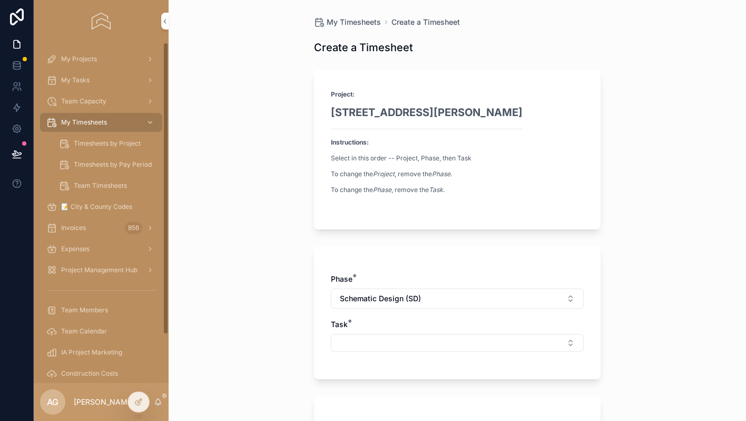
click at [136, 402] on icon at bounding box center [138, 401] width 8 height 8
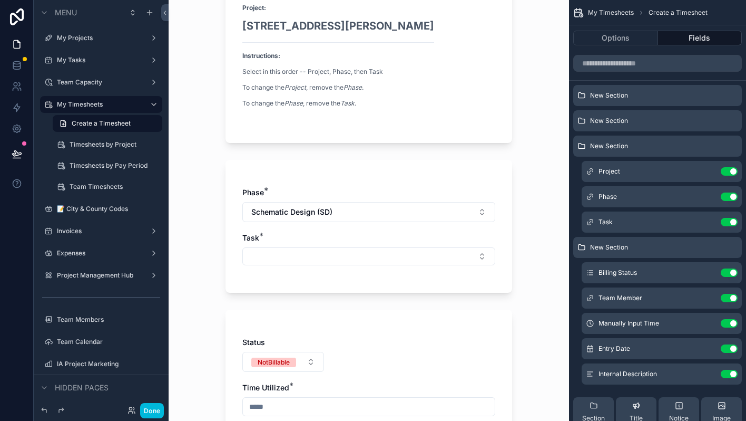
scroll to position [88, 0]
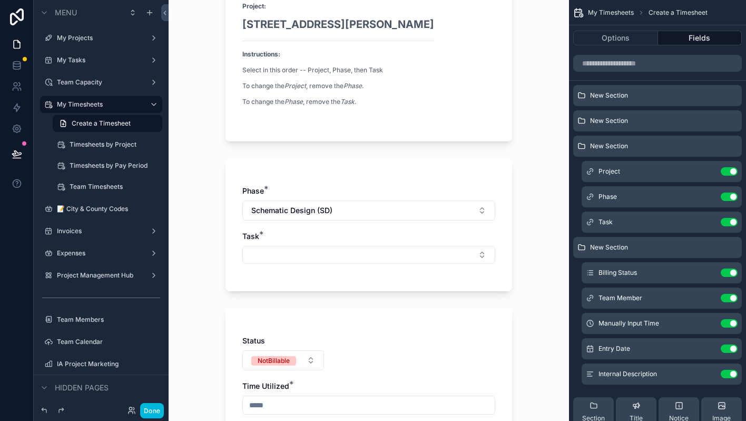
click at [0, 0] on icon "scrollable content" at bounding box center [0, 0] width 0 height 0
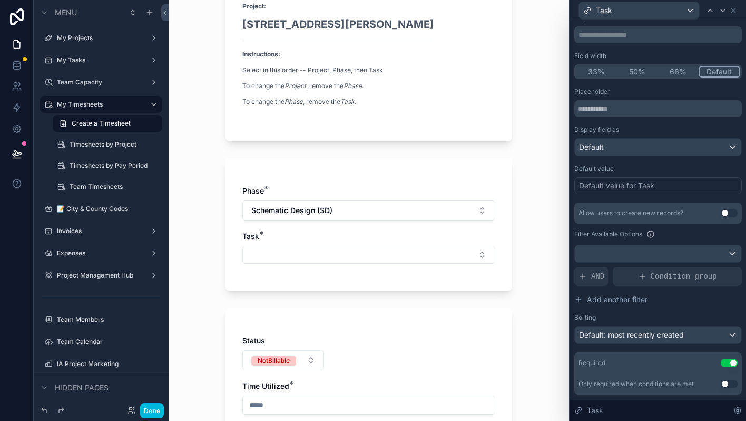
scroll to position [70, 0]
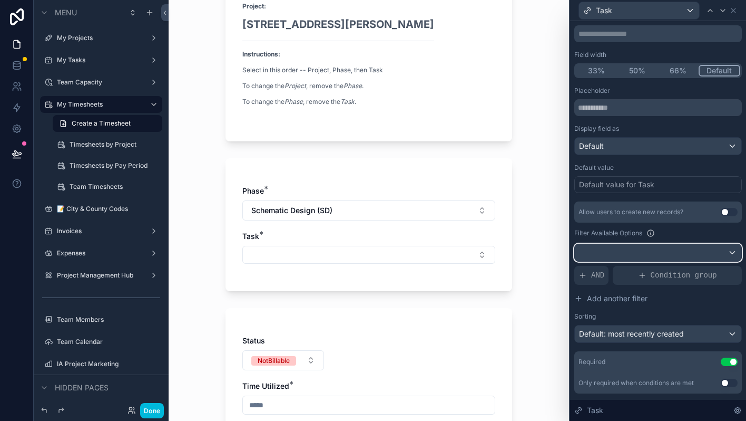
click at [704, 249] on div at bounding box center [658, 252] width 167 height 17
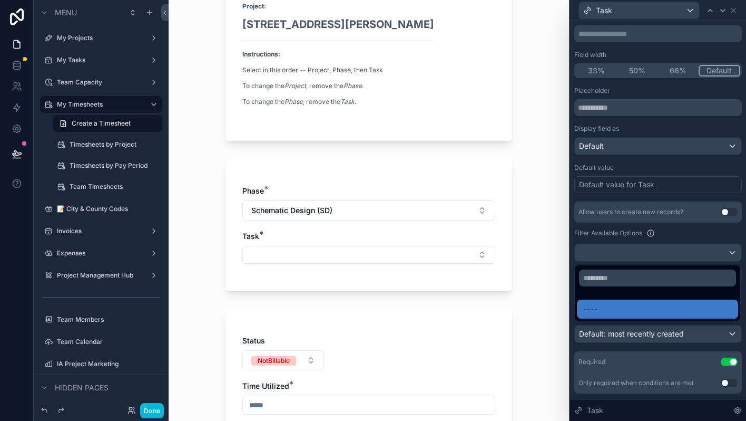
click at [704, 249] on div at bounding box center [658, 210] width 176 height 421
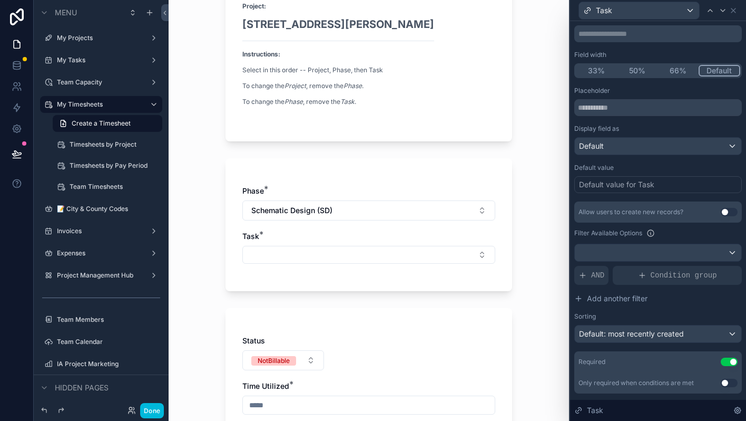
click at [604, 274] on span "AND" at bounding box center [597, 275] width 13 height 11
click at [0, 0] on div at bounding box center [0, 0] width 0 height 0
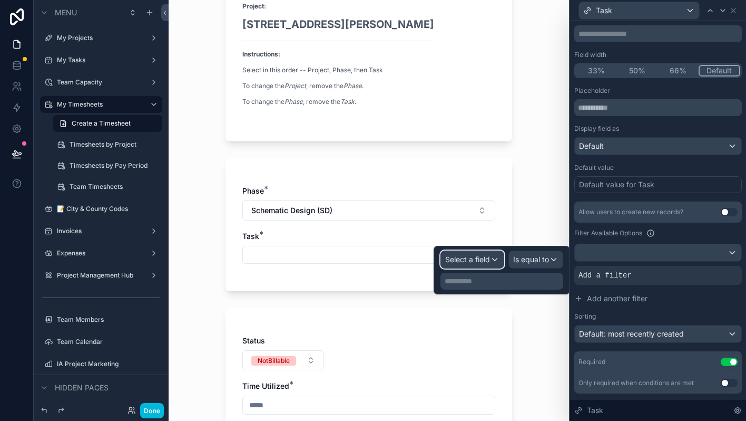
click at [470, 263] on span "Select a field" at bounding box center [467, 259] width 45 height 9
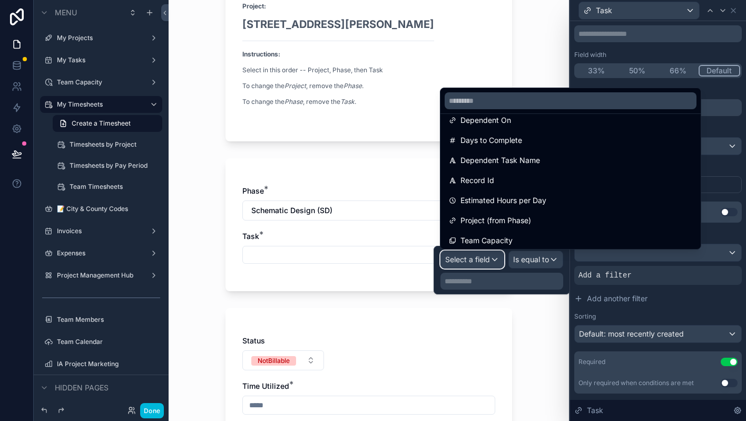
scroll to position [320, 0]
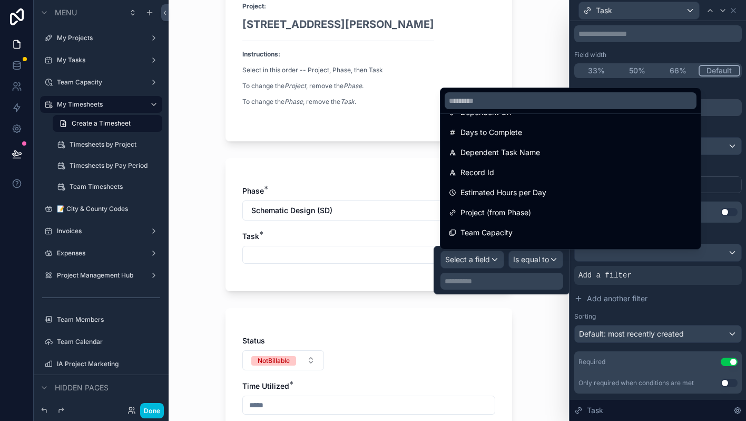
click at [480, 211] on span "Project (from Phase)" at bounding box center [496, 212] width 71 height 13
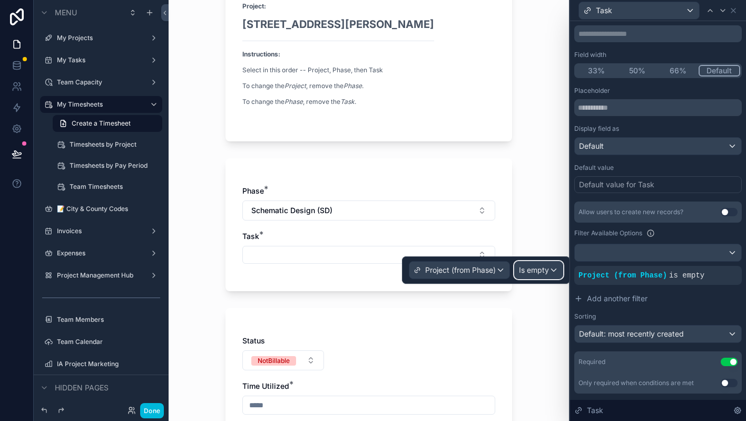
click at [525, 265] on span "Is empty" at bounding box center [534, 270] width 30 height 11
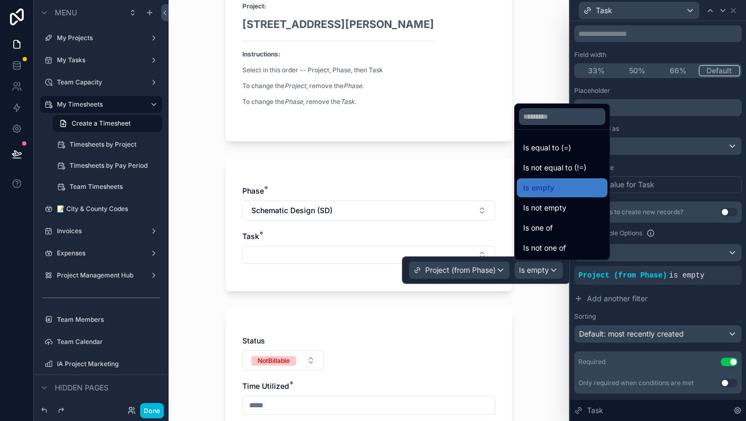
click at [544, 152] on span "Is equal to (=)" at bounding box center [547, 147] width 48 height 13
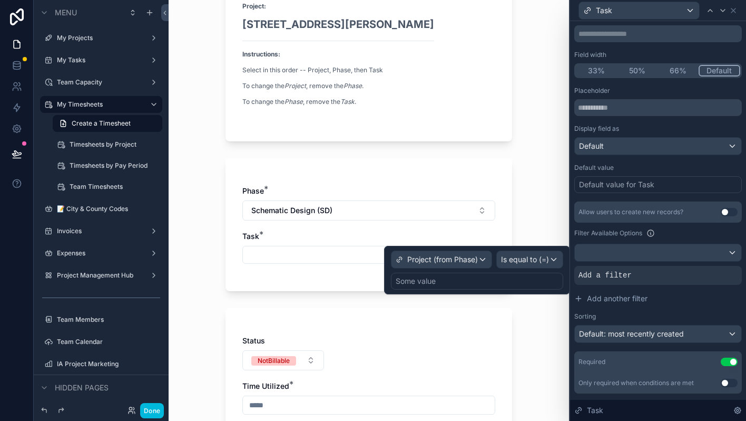
click at [469, 285] on div "Some value" at bounding box center [477, 281] width 172 height 17
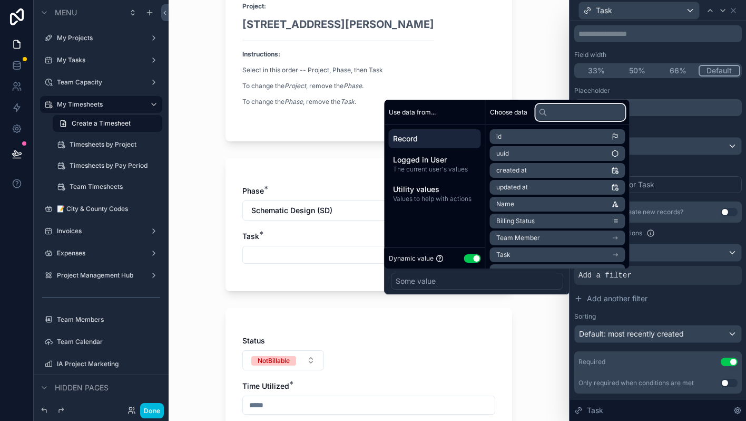
click at [569, 117] on input "text" at bounding box center [581, 112] width 90 height 17
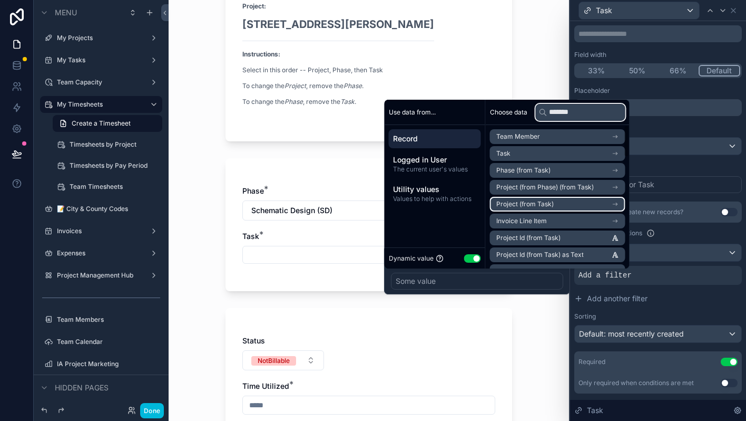
type input "*******"
click at [619, 200] on icon "scrollable content" at bounding box center [615, 203] width 7 height 7
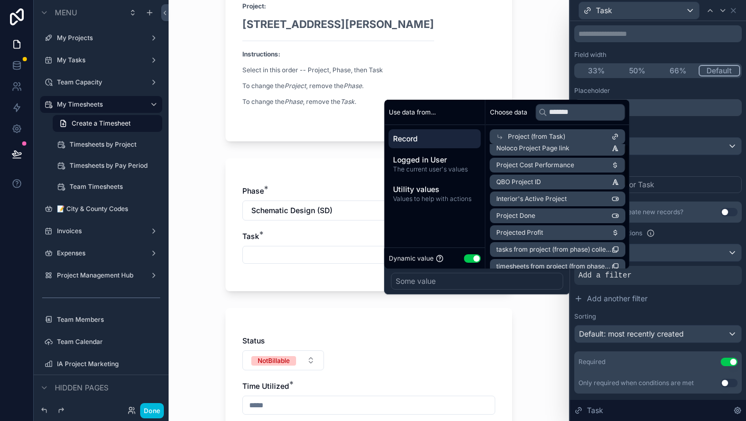
scroll to position [0, 0]
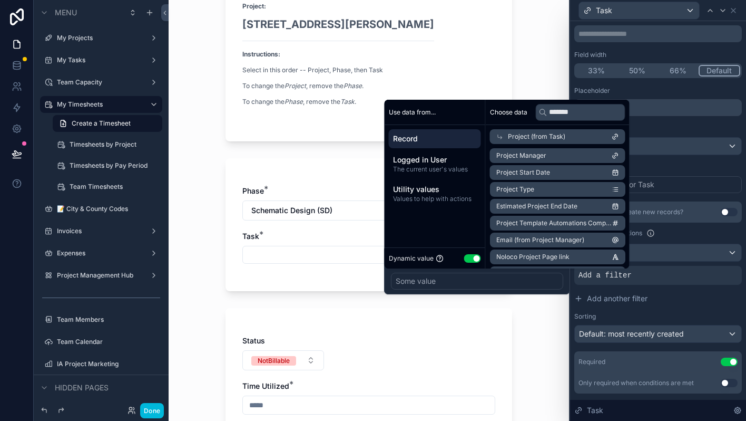
click at [520, 278] on div "Some value" at bounding box center [477, 281] width 172 height 17
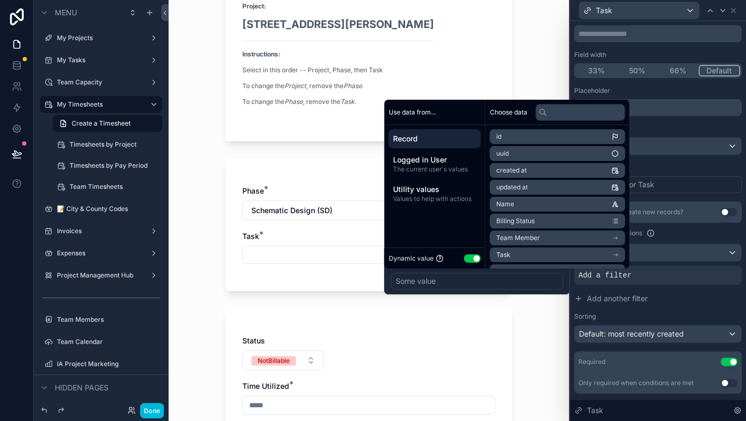
click at [520, 278] on div "Some value" at bounding box center [477, 281] width 172 height 17
click at [473, 259] on button "Use setting" at bounding box center [472, 258] width 17 height 8
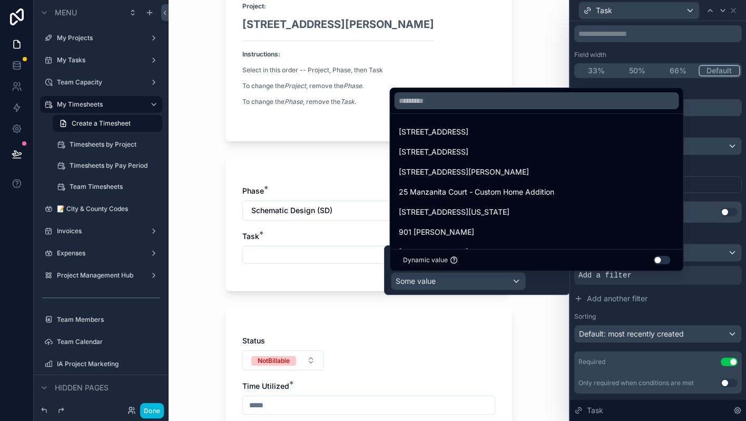
click at [531, 299] on div "My Timesheets Create a Timesheet Create a Timesheet Project: [STREET_ADDRESS][P…" at bounding box center [369, 122] width 401 height 421
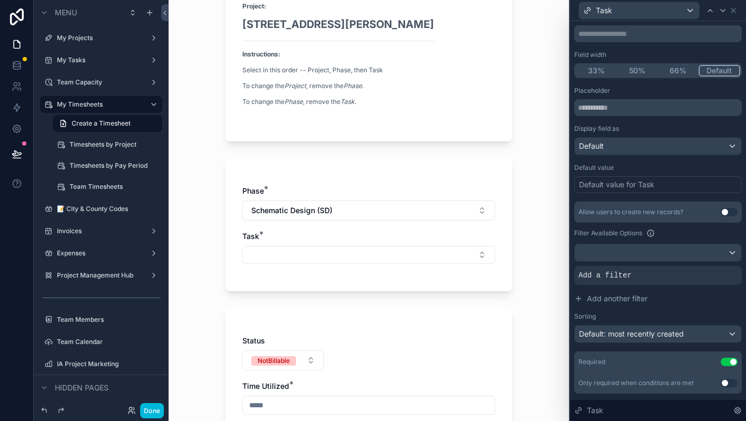
click at [0, 0] on div at bounding box center [0, 0] width 0 height 0
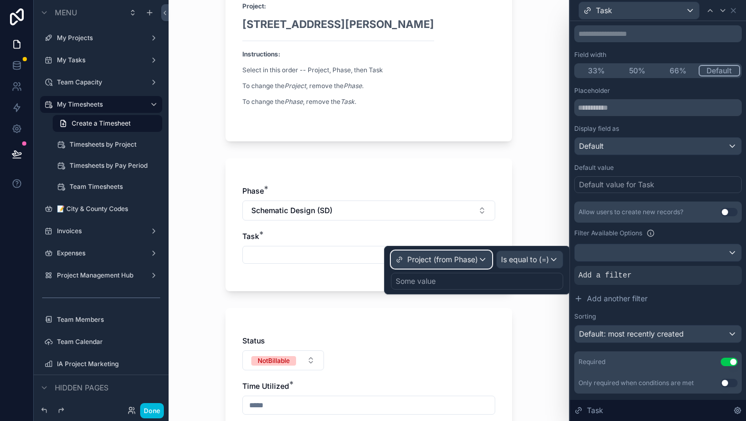
click at [484, 257] on div "Project (from Phase)" at bounding box center [442, 259] width 100 height 17
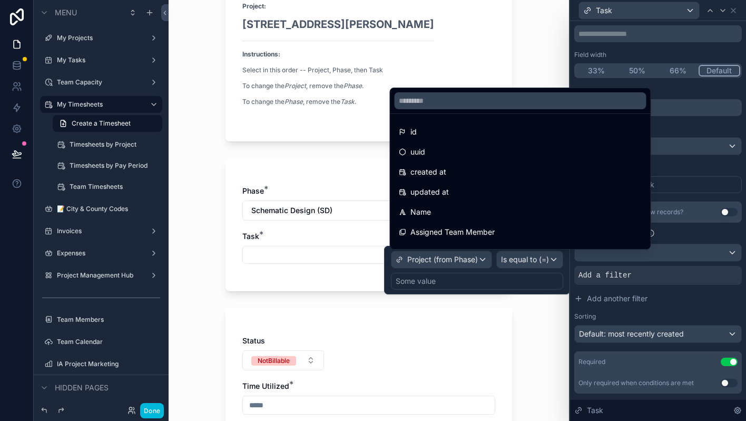
click at [484, 257] on div at bounding box center [477, 270] width 186 height 48
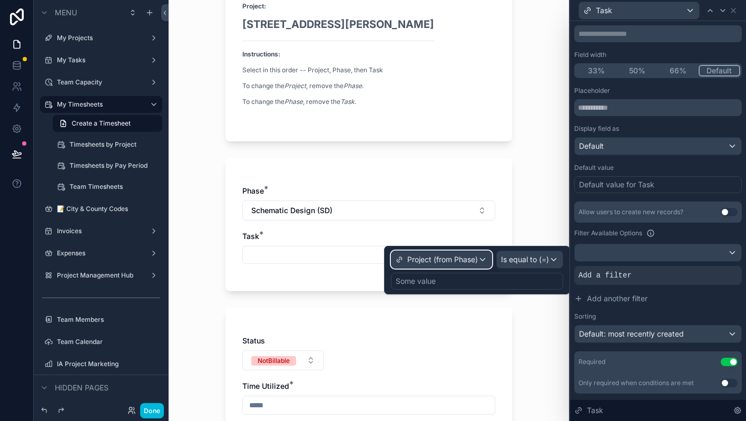
click at [482, 258] on div "Project (from Phase)" at bounding box center [442, 259] width 100 height 17
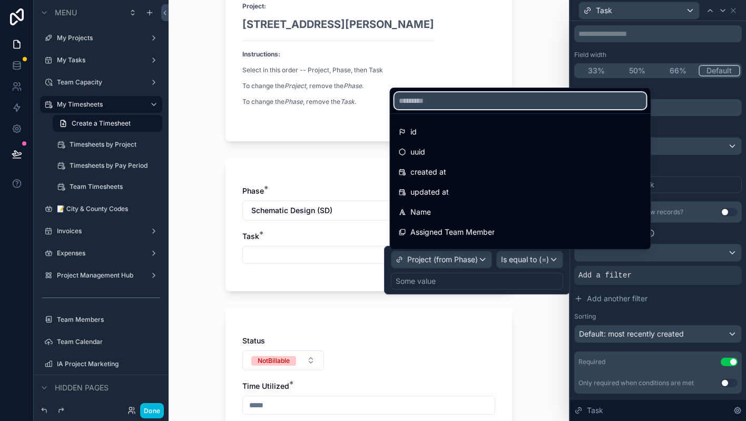
click at [492, 95] on input "text" at bounding box center [521, 100] width 252 height 17
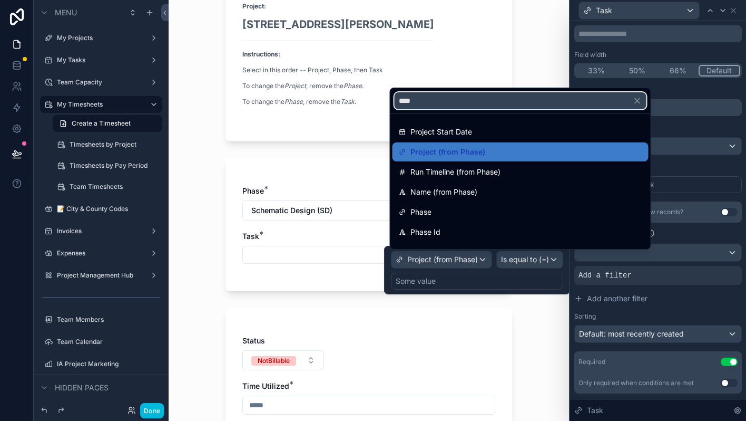
type input "*****"
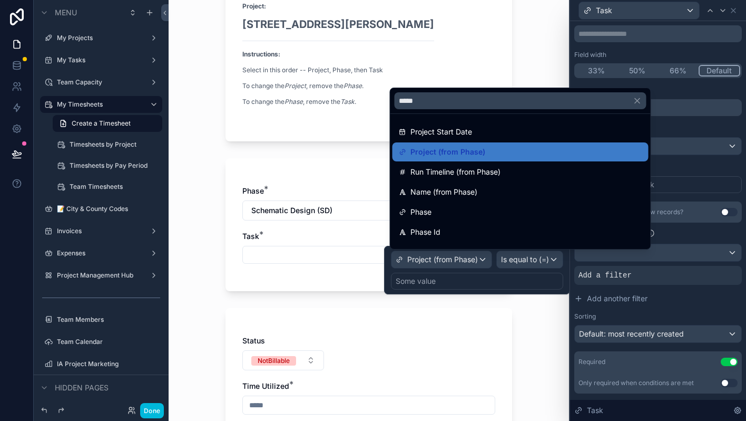
click at [457, 192] on span "Name (from Phase)" at bounding box center [444, 192] width 67 height 13
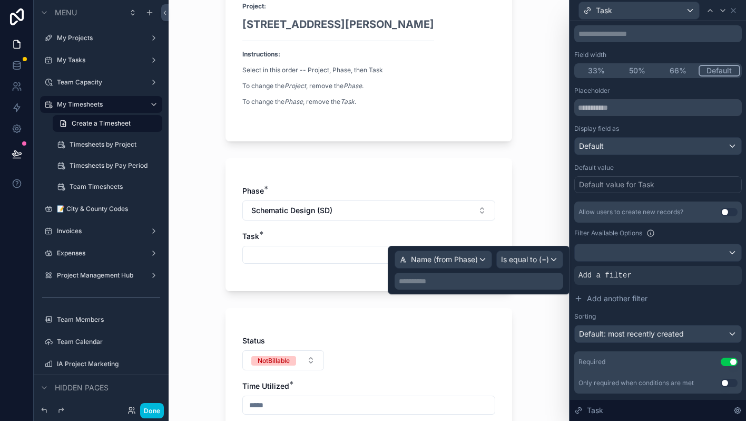
click at [436, 271] on div "**********" at bounding box center [479, 269] width 169 height 39
click at [437, 286] on div "**********" at bounding box center [479, 281] width 169 height 17
click at [443, 279] on p "**********" at bounding box center [480, 281] width 162 height 11
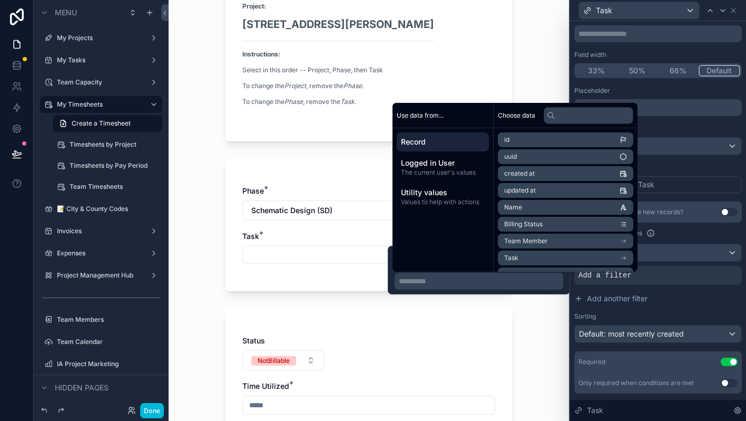
click at [443, 279] on p "**********" at bounding box center [480, 281] width 162 height 11
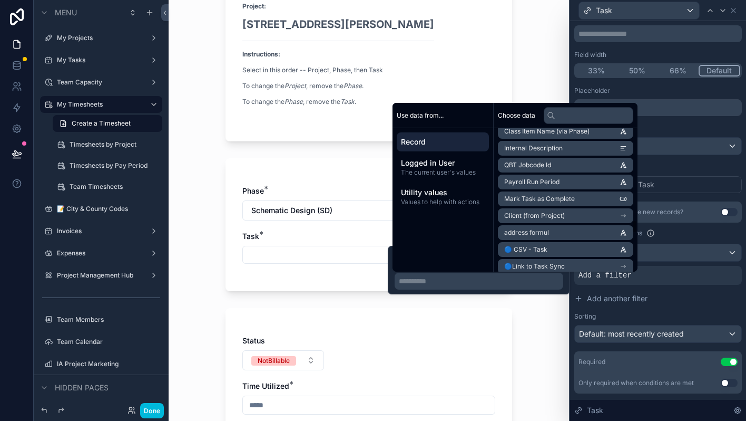
scroll to position [1263, 0]
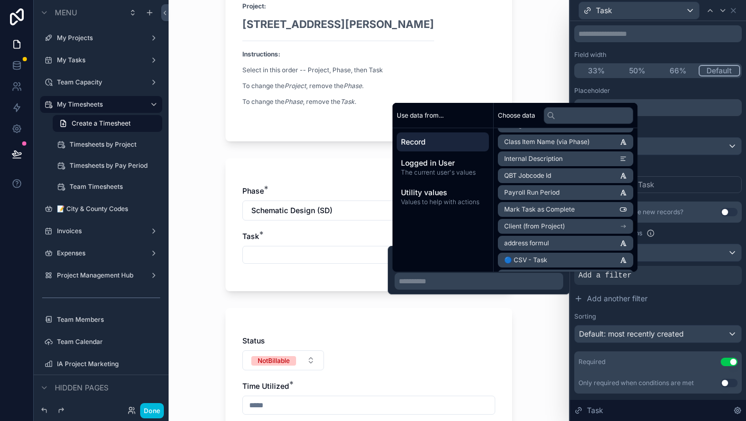
click at [451, 177] on div "Logged in User The current user's values" at bounding box center [443, 166] width 92 height 27
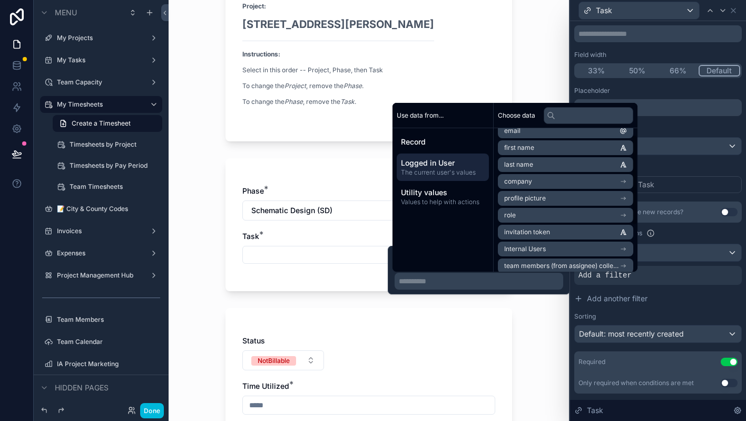
scroll to position [0, 0]
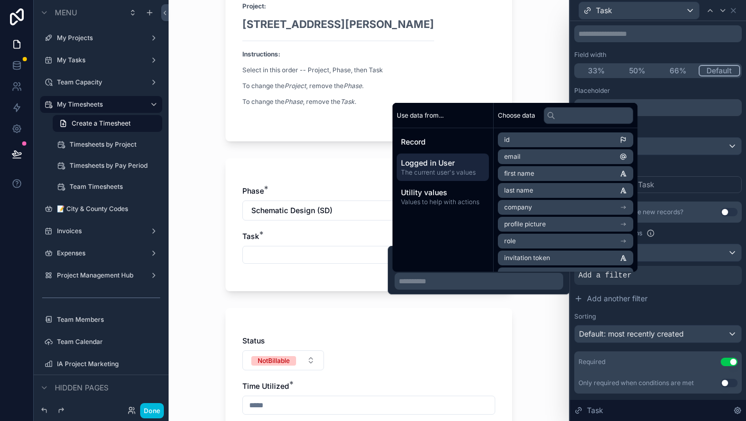
click at [430, 147] on span "Record" at bounding box center [443, 142] width 84 height 11
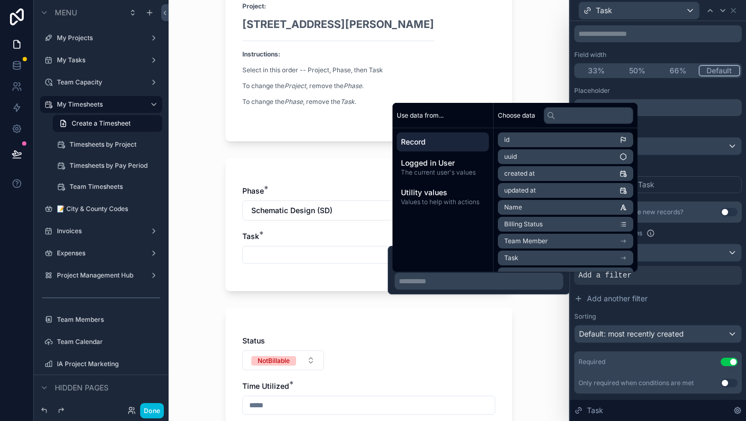
click at [455, 201] on span "Values to help with actions" at bounding box center [443, 202] width 84 height 8
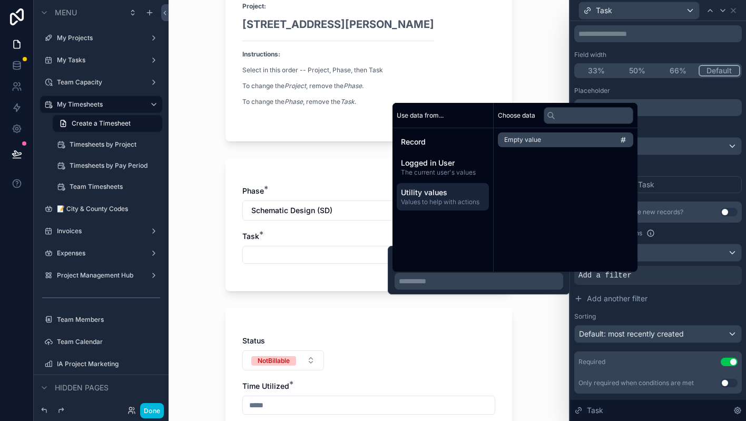
click at [433, 140] on span "Record" at bounding box center [443, 142] width 84 height 11
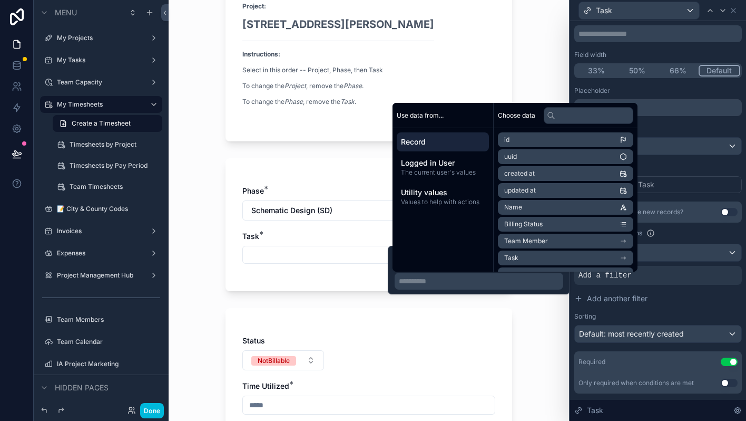
click at [532, 277] on p "**********" at bounding box center [480, 281] width 162 height 11
click at [388, 279] on div "**********" at bounding box center [479, 270] width 182 height 48
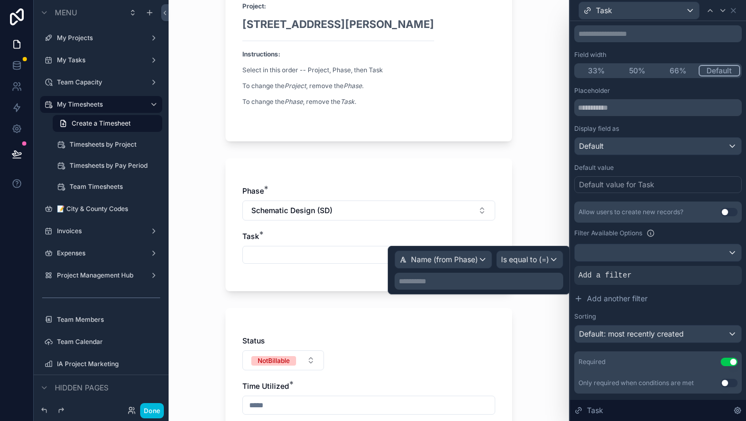
click at [532, 286] on p "**********" at bounding box center [480, 281] width 162 height 11
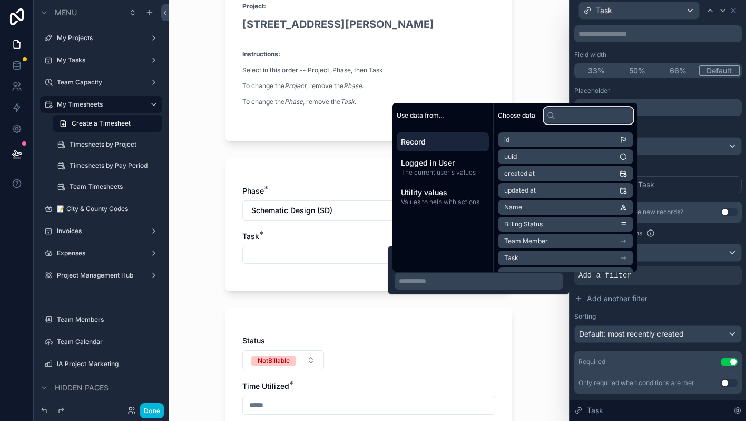
click at [594, 113] on input "text" at bounding box center [589, 115] width 90 height 17
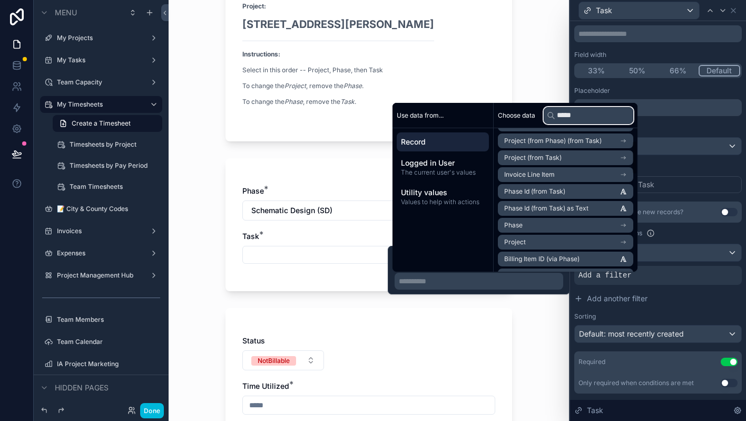
scroll to position [52, 0]
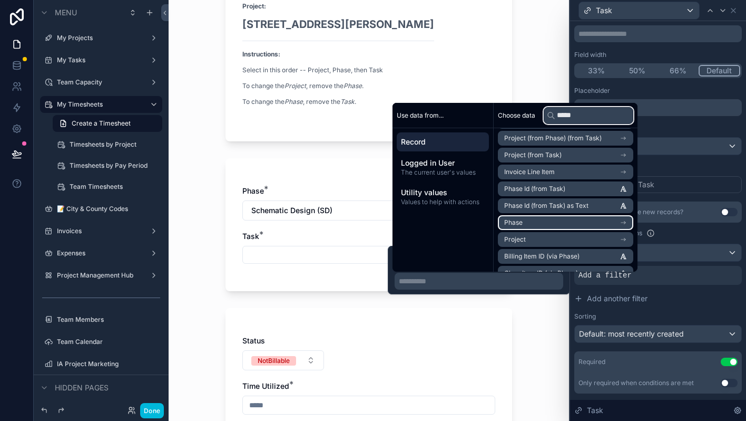
type input "*****"
click at [634, 220] on li "Phase" at bounding box center [565, 222] width 135 height 15
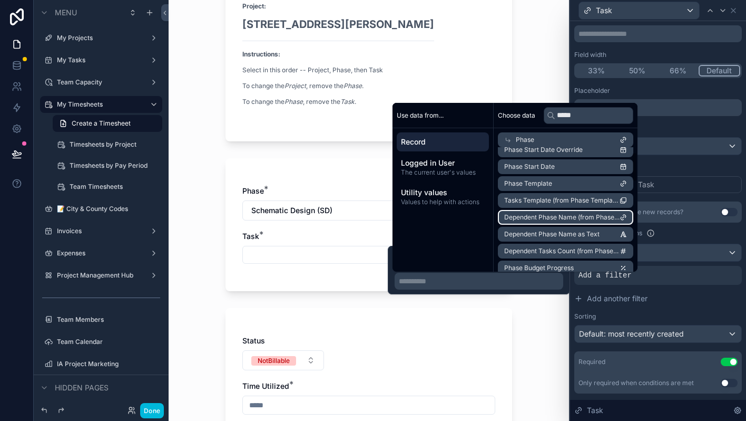
scroll to position [18, 0]
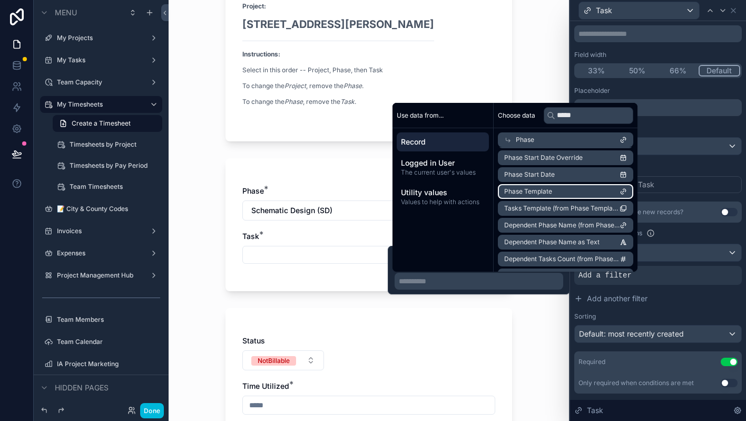
click at [600, 191] on li "Phase Template" at bounding box center [565, 191] width 135 height 15
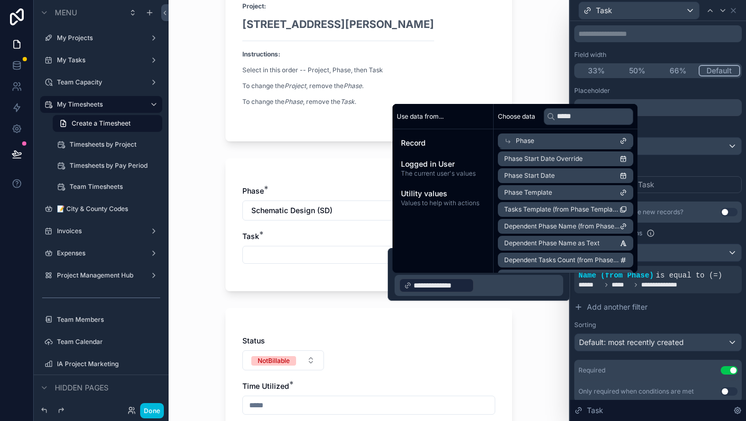
click at [534, 310] on div "My Timesheets Create a Timesheet Create a Timesheet Project: [STREET_ADDRESS][P…" at bounding box center [369, 122] width 401 height 421
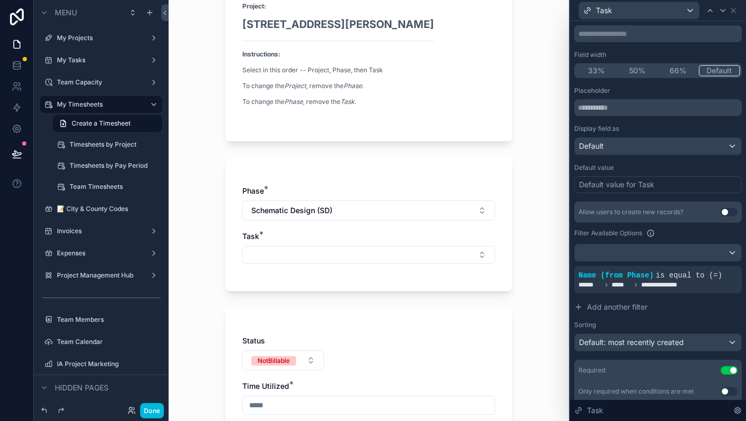
click at [447, 258] on button "Select Button" at bounding box center [368, 255] width 253 height 18
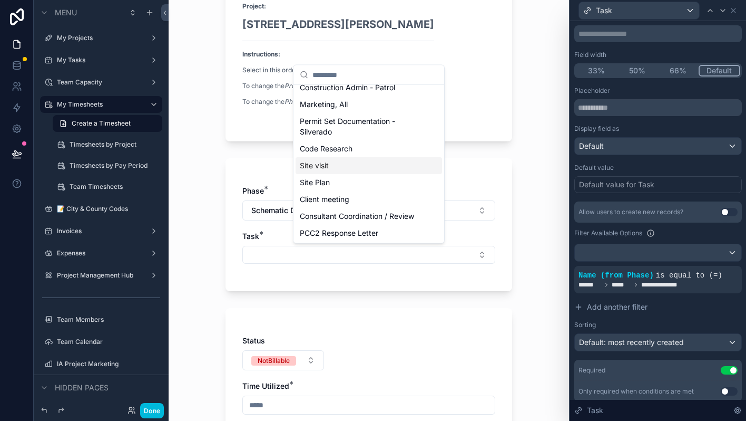
scroll to position [0, 0]
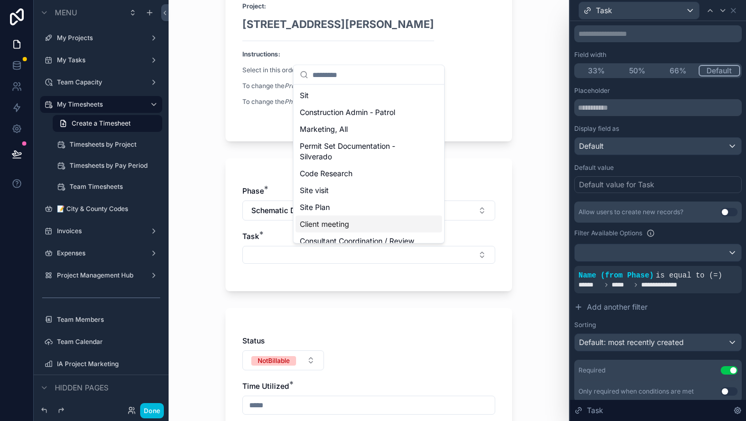
click at [517, 323] on div "My Timesheets Create a Timesheet Create a Timesheet Project: [STREET_ADDRESS][P…" at bounding box center [369, 279] width 304 height 734
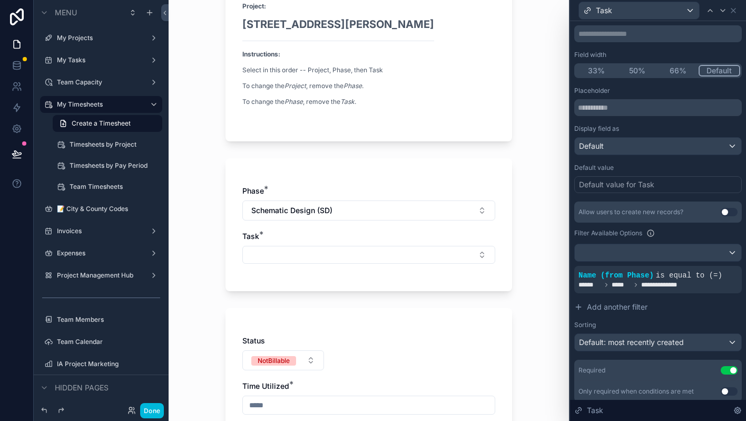
click at [0, 0] on icon at bounding box center [0, 0] width 0 height 0
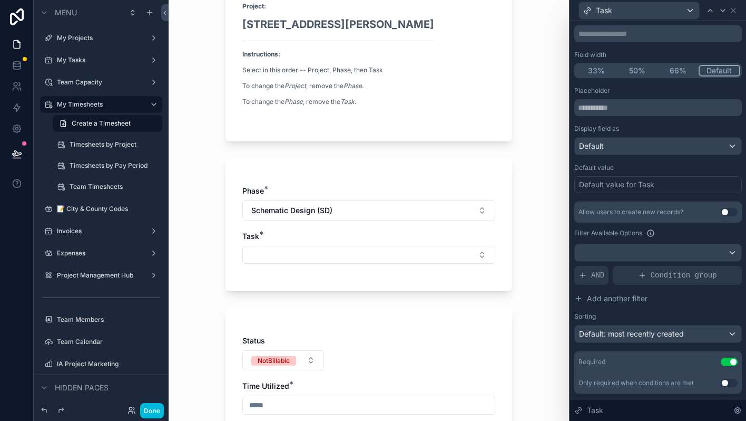
click at [590, 268] on div "AND" at bounding box center [592, 275] width 34 height 19
click at [617, 276] on span "Add a filter" at bounding box center [605, 275] width 53 height 11
click at [0, 0] on icon at bounding box center [0, 0] width 0 height 0
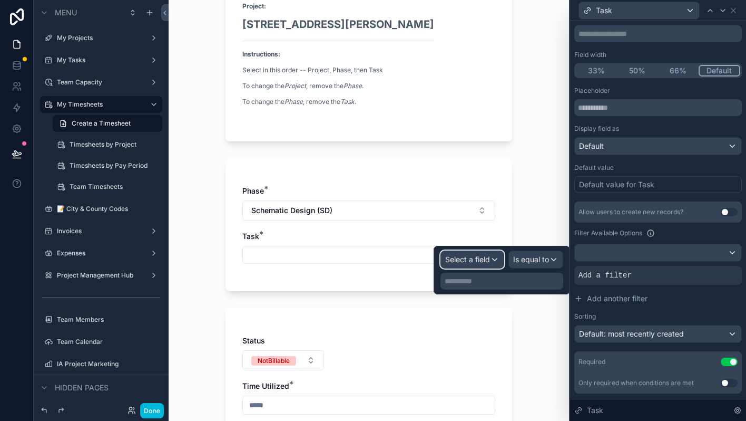
click at [484, 258] on span "Select a field" at bounding box center [467, 259] width 45 height 9
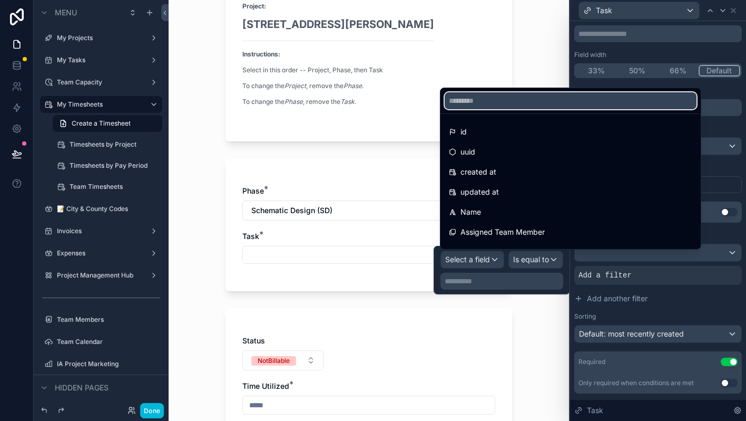
click at [498, 93] on input "text" at bounding box center [571, 100] width 252 height 17
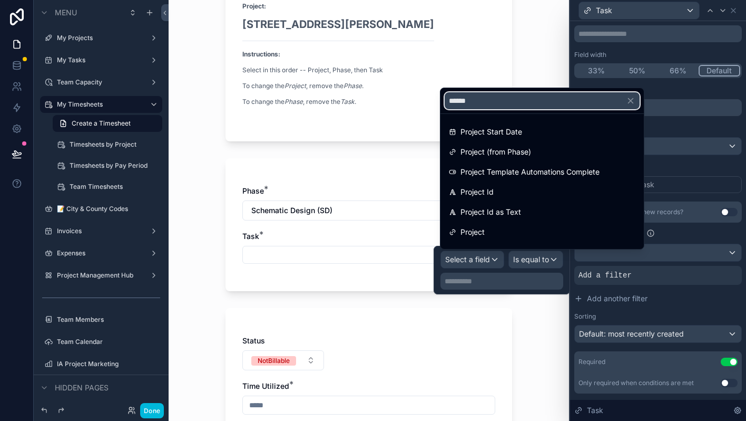
type input "*******"
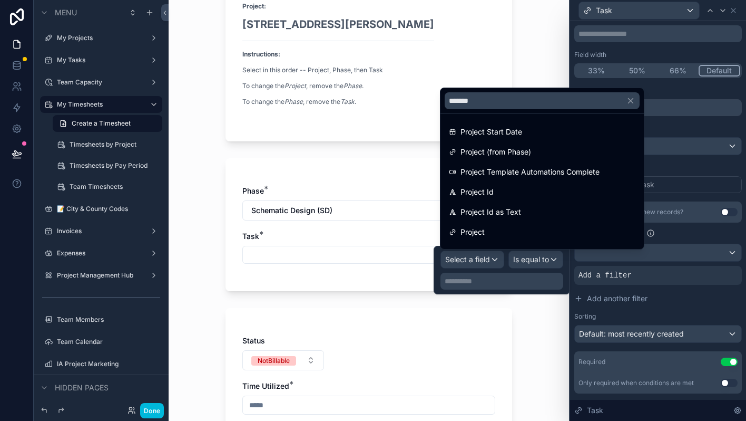
click at [516, 156] on span "Project (from Phase)" at bounding box center [496, 151] width 71 height 13
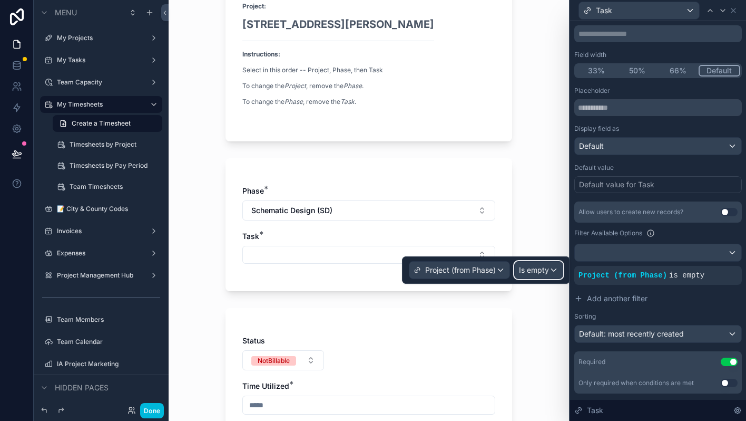
click at [532, 272] on span "Is empty" at bounding box center [534, 270] width 30 height 11
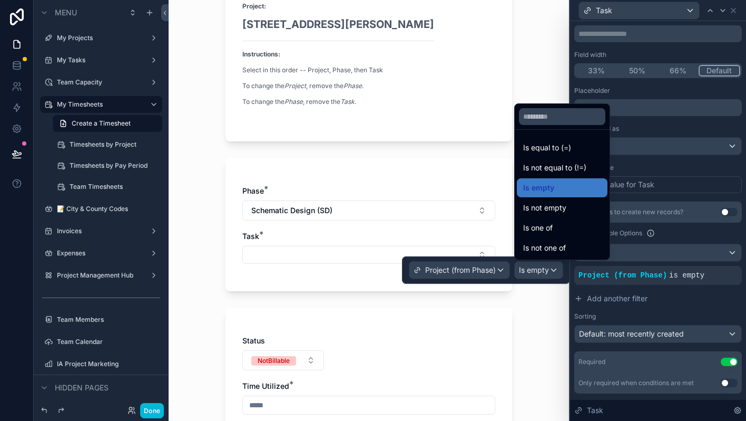
click at [543, 212] on span "Is not empty" at bounding box center [544, 207] width 43 height 13
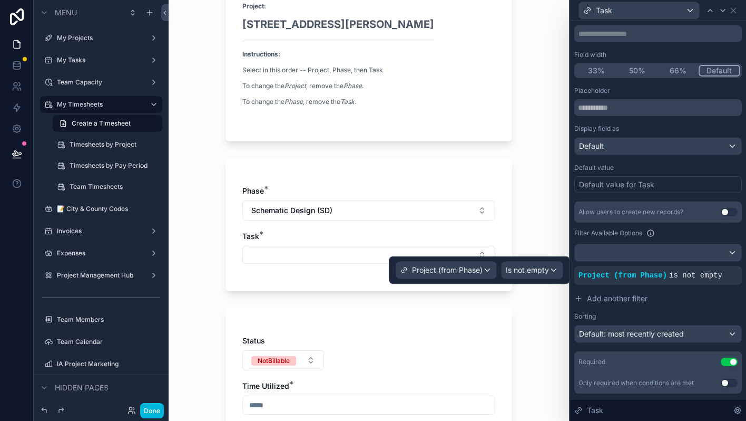
click at [607, 297] on span "Add another filter" at bounding box center [617, 298] width 61 height 11
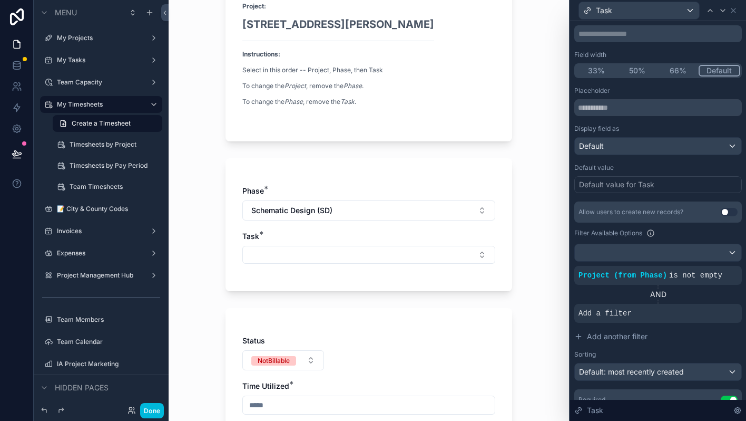
click at [596, 311] on span "Add a filter" at bounding box center [605, 313] width 53 height 11
click at [0, 0] on icon at bounding box center [0, 0] width 0 height 0
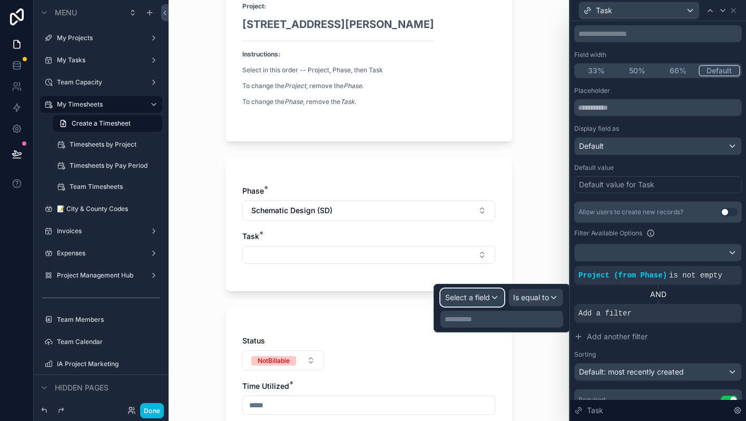
click at [482, 294] on span "Select a field" at bounding box center [467, 297] width 45 height 9
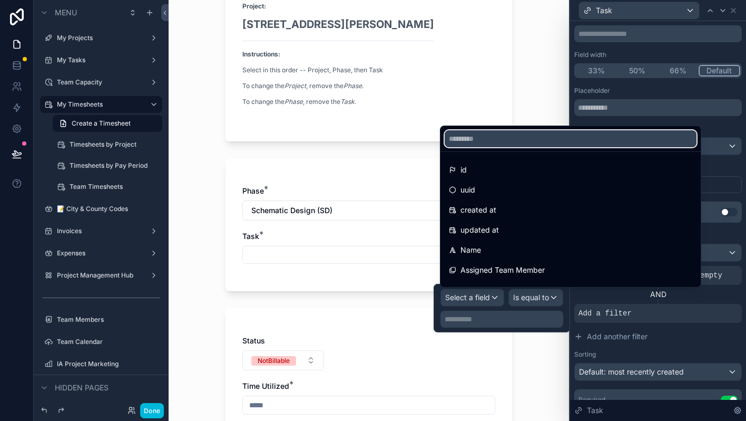
click at [493, 138] on input "text" at bounding box center [571, 138] width 252 height 17
type input "*****"
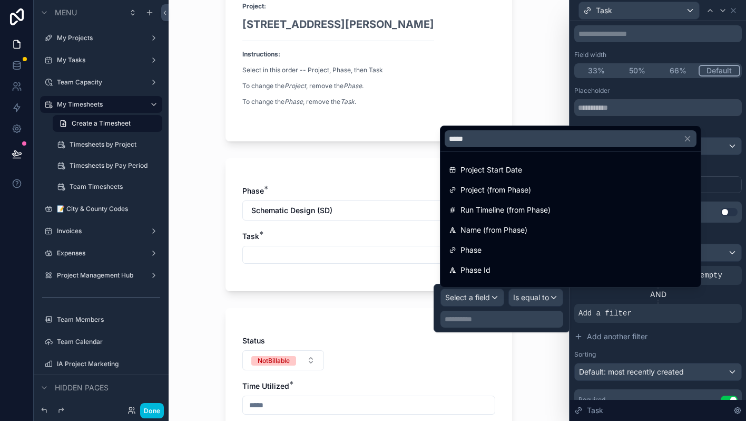
click at [492, 229] on span "Name (from Phase)" at bounding box center [494, 230] width 67 height 13
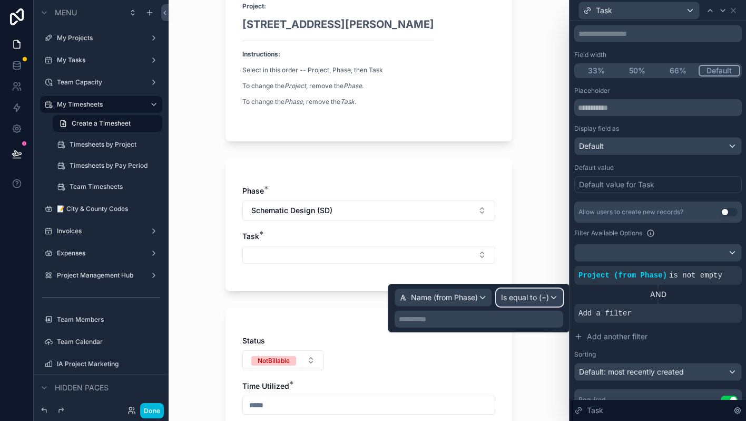
click at [521, 300] on span "Is equal to (=)" at bounding box center [525, 297] width 48 height 11
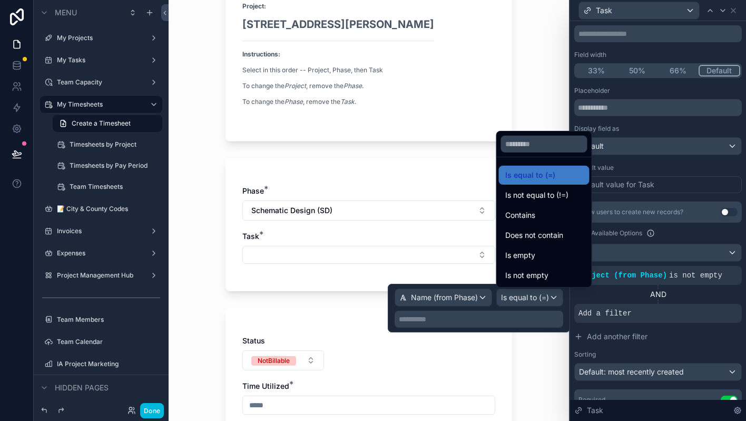
click at [529, 275] on span "Is not empty" at bounding box center [527, 275] width 43 height 13
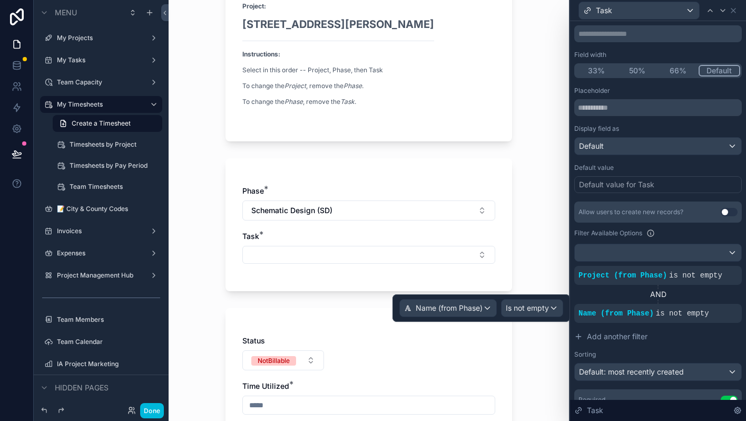
click at [404, 257] on button "Select Button" at bounding box center [368, 255] width 253 height 18
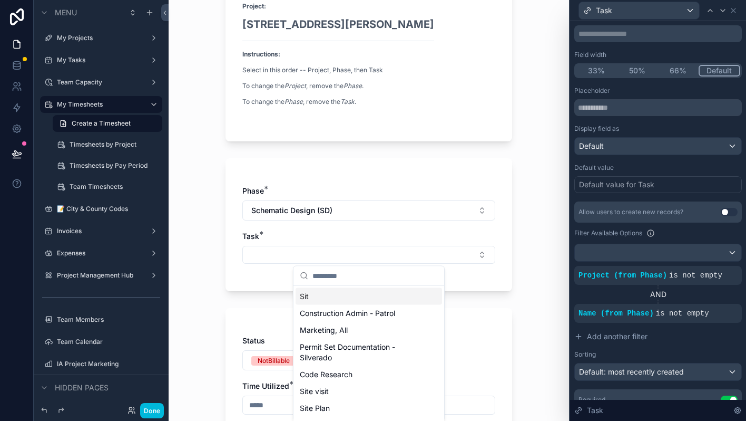
click at [365, 292] on div "Sit" at bounding box center [369, 296] width 147 height 17
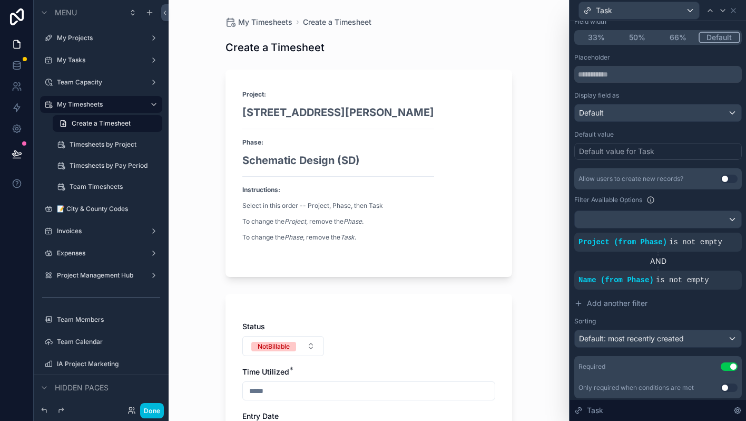
click at [412, 159] on div "Project: 3480 Ralston Ave Phase: Schematic Design (SD) Instructions: Select in …" at bounding box center [368, 169] width 253 height 161
click at [324, 17] on span "Create a Timesheet" at bounding box center [337, 22] width 69 height 11
click at [272, 24] on span "My Timesheets" at bounding box center [265, 22] width 54 height 11
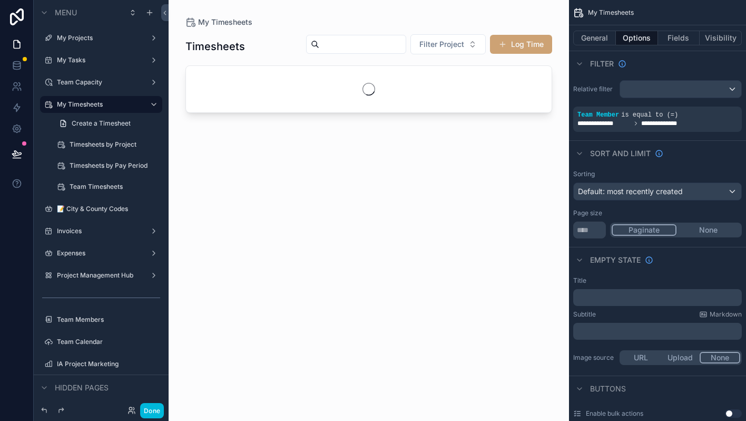
click at [514, 43] on button "Log Time" at bounding box center [521, 44] width 62 height 19
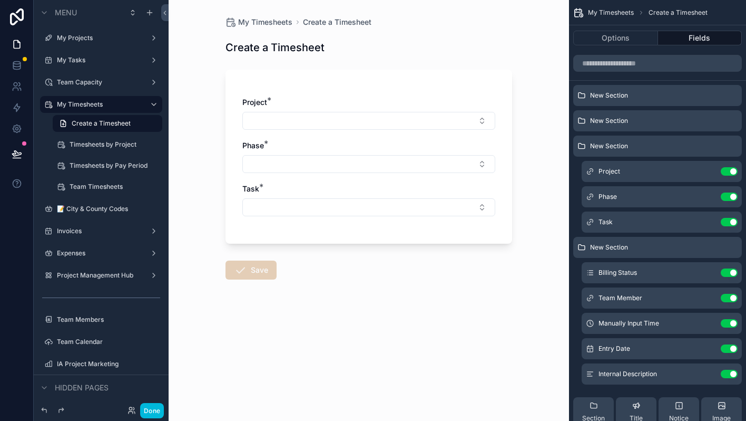
click at [309, 121] on button "Select Button" at bounding box center [368, 121] width 253 height 18
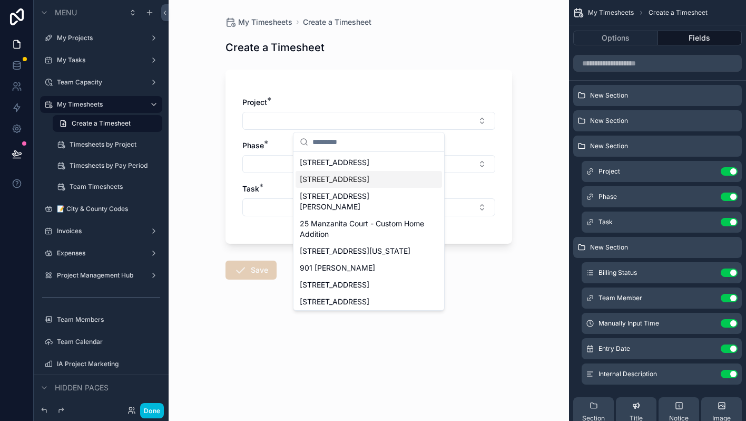
click at [326, 183] on span "[STREET_ADDRESS]" at bounding box center [335, 179] width 70 height 11
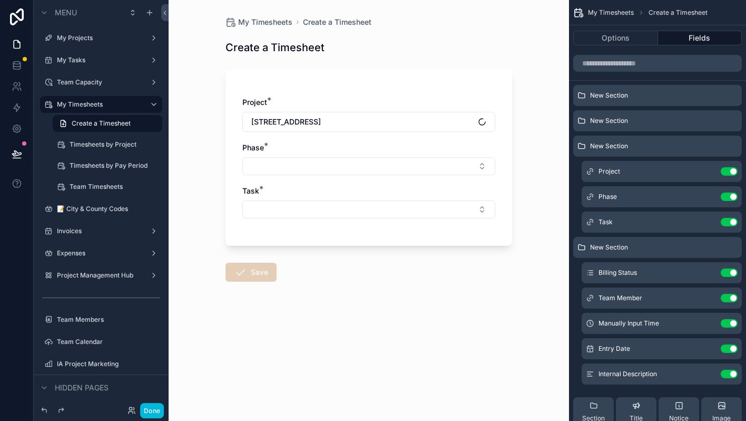
click at [290, 174] on button "Select Button" at bounding box center [368, 166] width 253 height 18
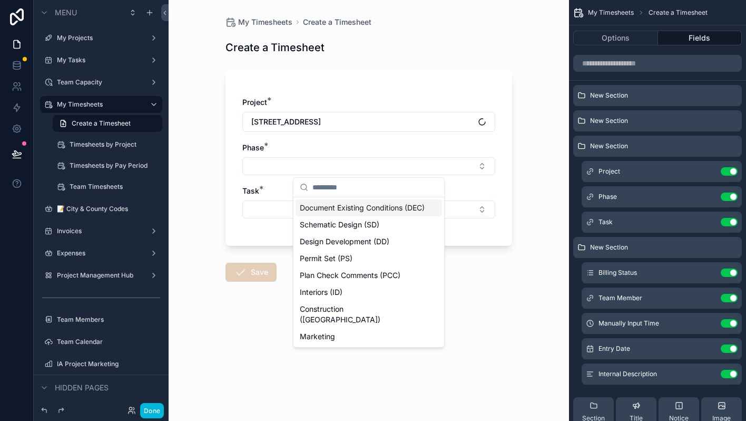
click at [324, 204] on span "Document Existing Conditions (DEC)" at bounding box center [362, 207] width 125 height 11
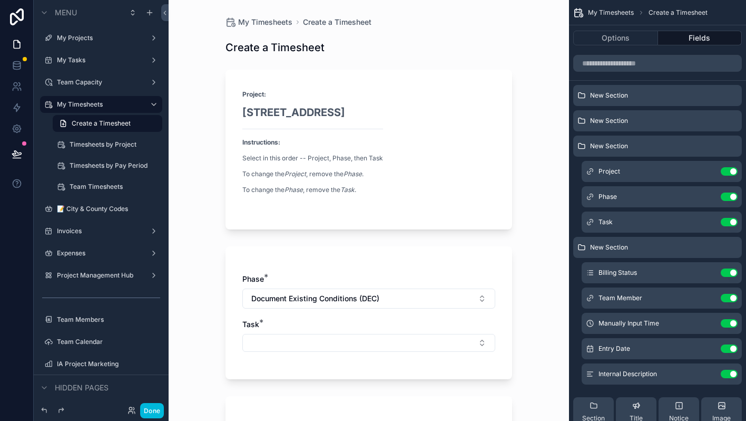
click at [278, 338] on button "Select Button" at bounding box center [368, 343] width 253 height 18
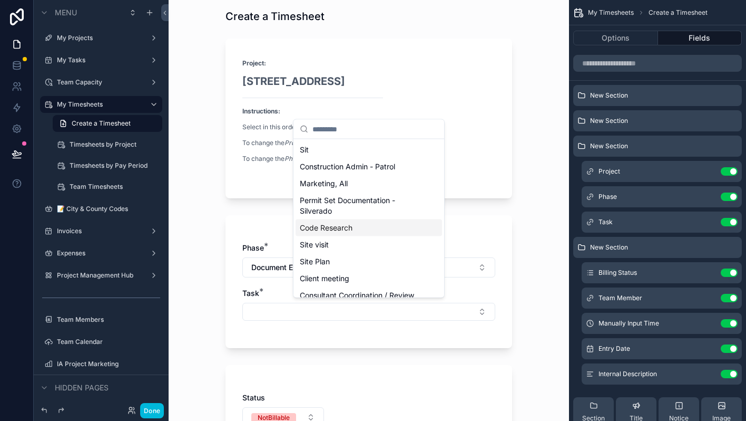
scroll to position [34, 0]
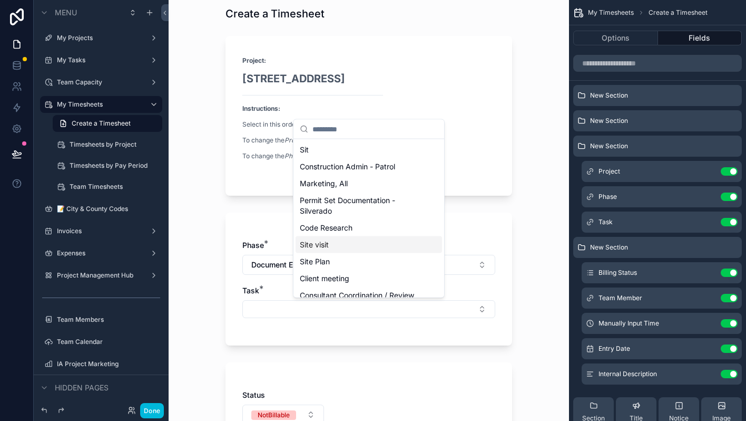
click at [379, 247] on div "Site visit" at bounding box center [369, 244] width 147 height 17
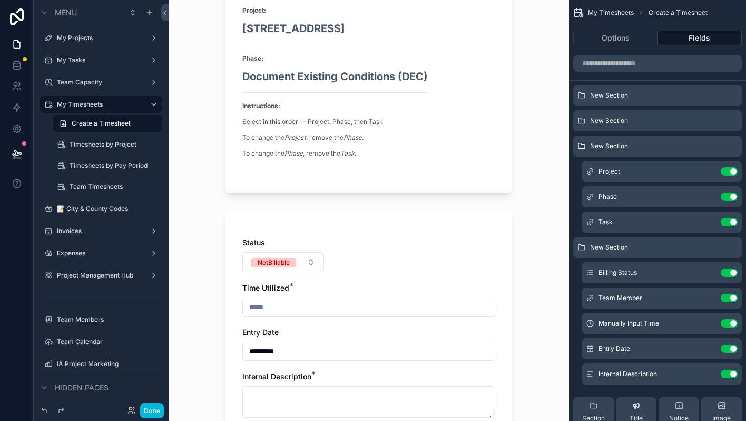
scroll to position [43, 0]
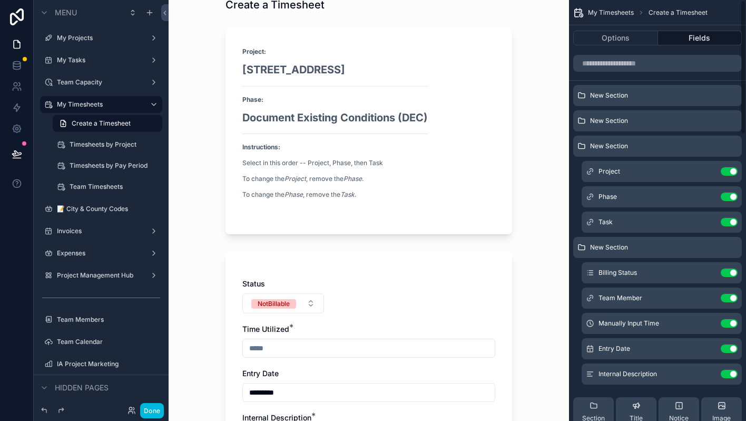
click at [0, 0] on icon "scrollable content" at bounding box center [0, 0] width 0 height 0
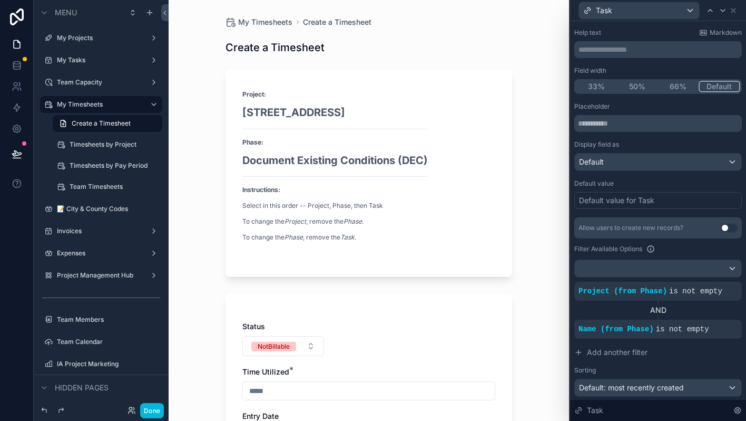
scroll to position [70, 0]
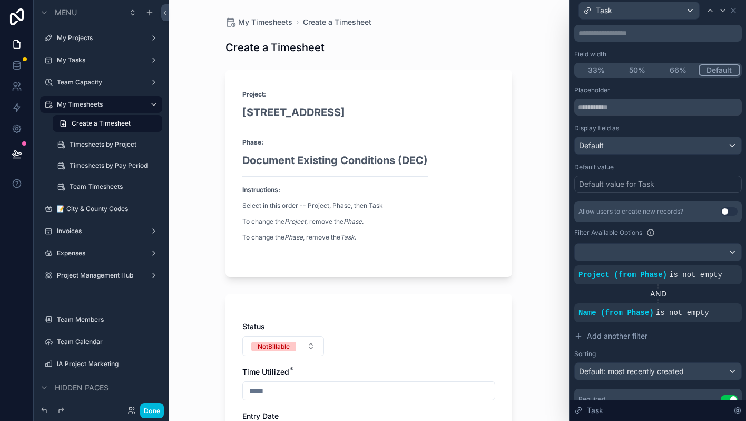
click at [0, 0] on icon at bounding box center [0, 0] width 0 height 0
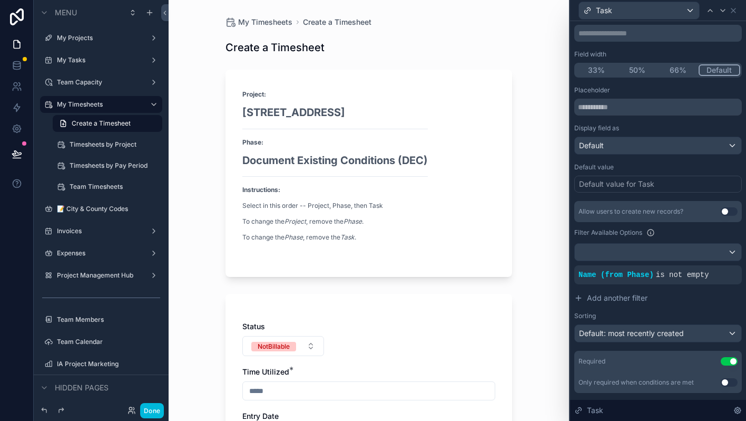
click at [0, 0] on icon at bounding box center [0, 0] width 0 height 0
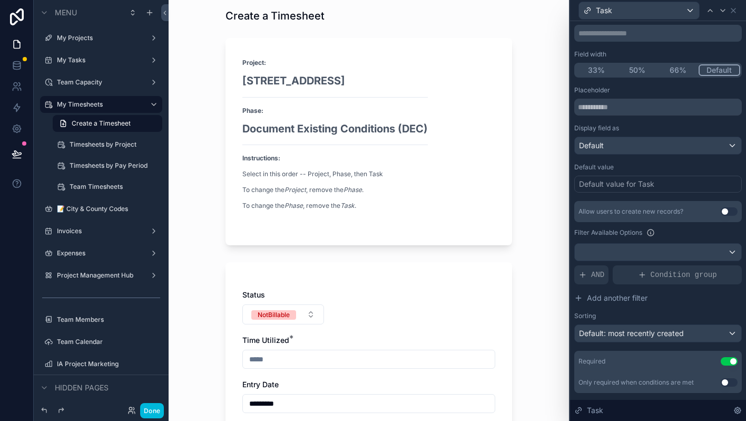
scroll to position [0, 0]
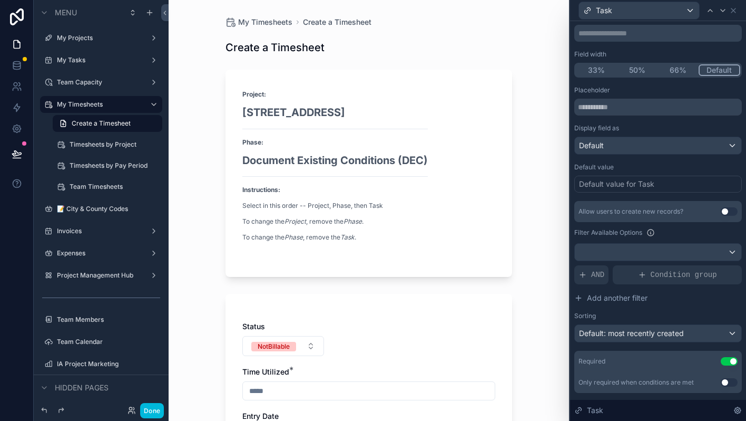
click at [275, 24] on span "My Timesheets" at bounding box center [265, 22] width 54 height 11
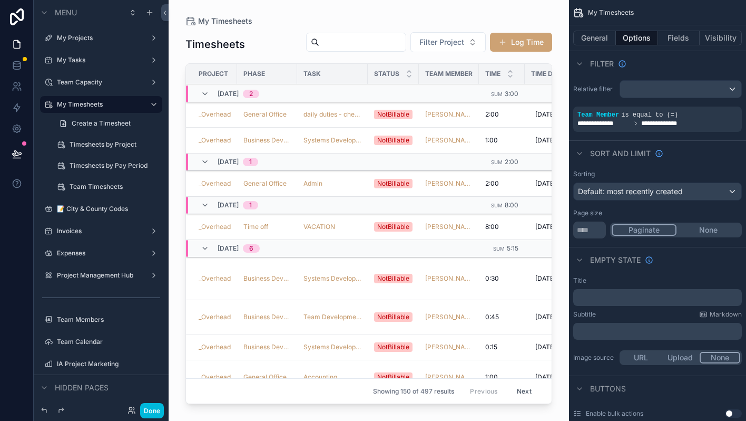
click at [518, 44] on button "Log Time" at bounding box center [521, 42] width 62 height 19
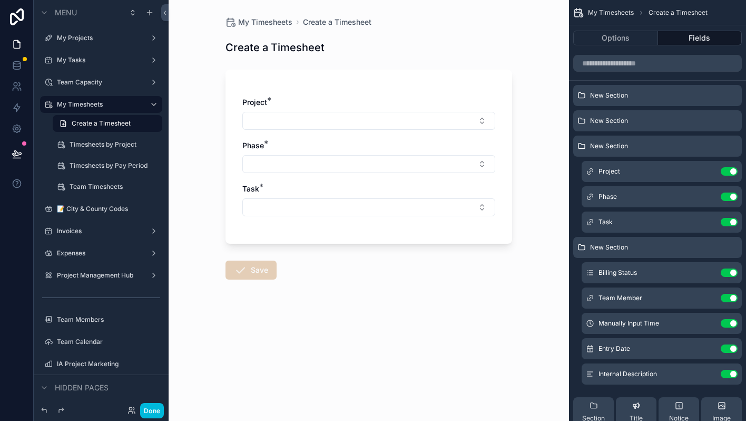
click at [374, 118] on button "Select Button" at bounding box center [368, 121] width 253 height 18
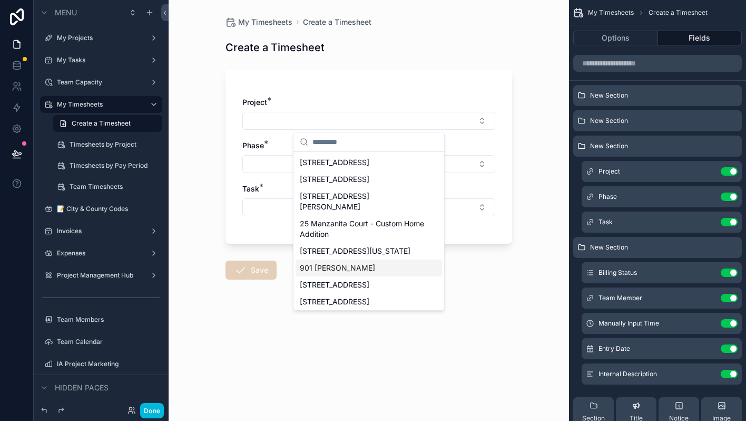
click at [345, 259] on div "901 [PERSON_NAME]" at bounding box center [369, 267] width 147 height 17
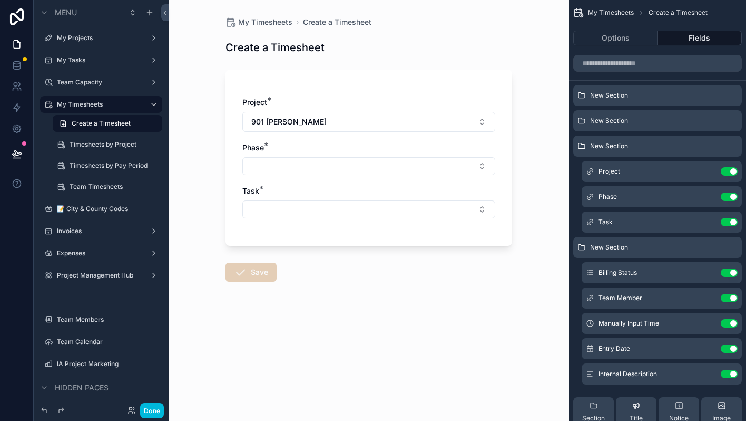
click at [348, 173] on button "Select Button" at bounding box center [368, 166] width 253 height 18
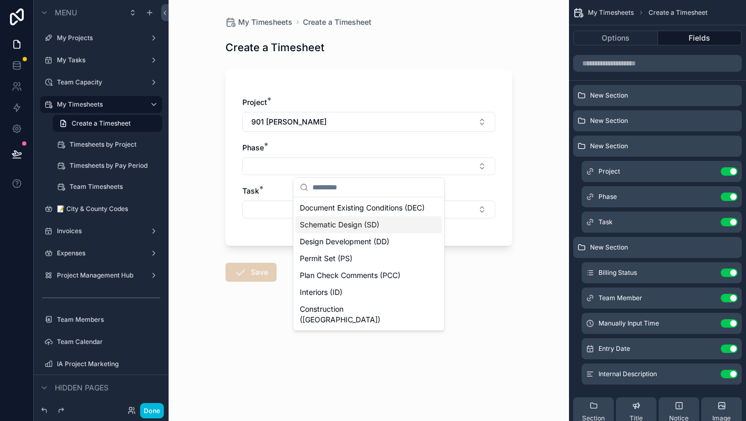
click at [339, 230] on span "Schematic Design (SD)" at bounding box center [340, 224] width 80 height 11
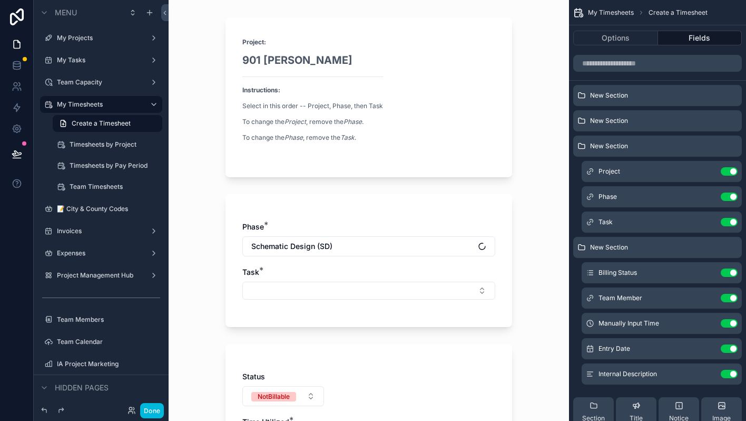
scroll to position [101, 0]
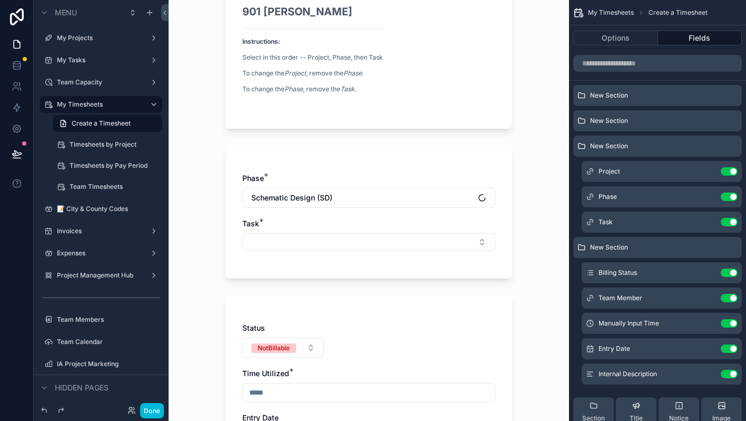
click at [338, 235] on button "Select Button" at bounding box center [368, 242] width 253 height 18
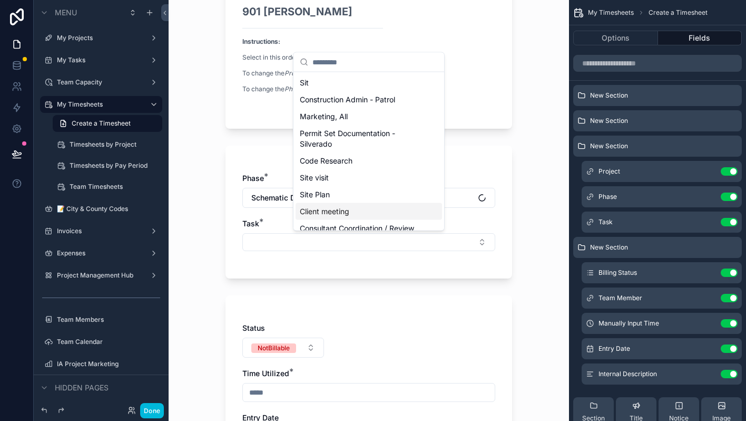
click at [339, 211] on span "Client meeting" at bounding box center [325, 211] width 50 height 11
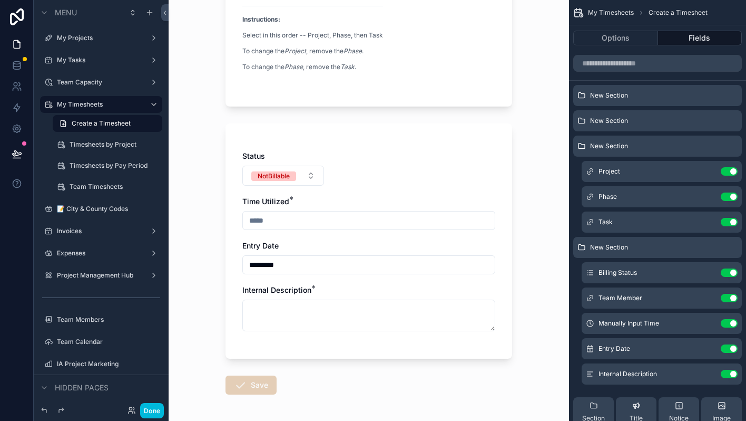
scroll to position [211, 0]
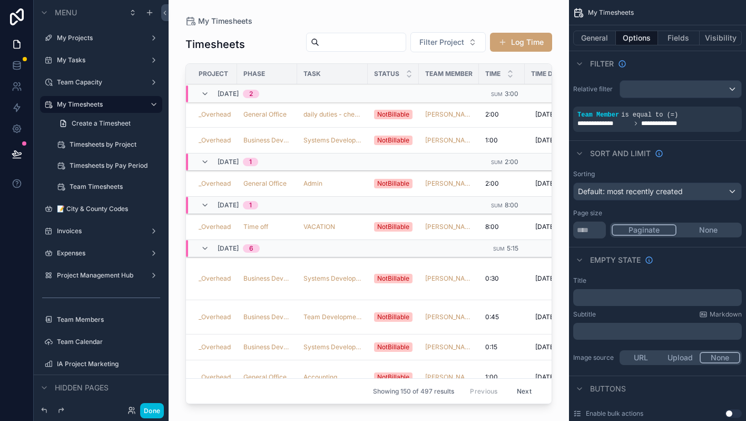
click at [542, 37] on button "Log Time" at bounding box center [521, 42] width 62 height 19
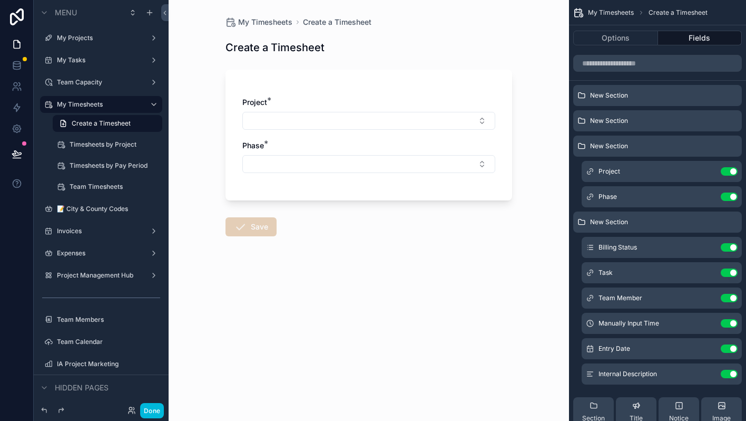
click at [393, 171] on button "Select Button" at bounding box center [368, 164] width 253 height 18
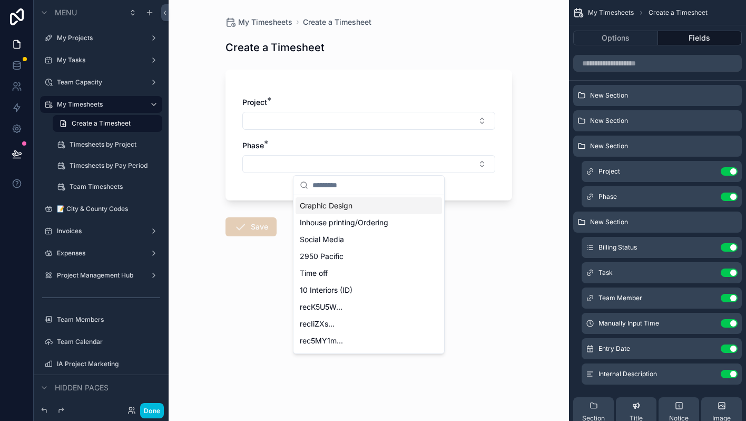
click at [388, 125] on button "Select Button" at bounding box center [368, 121] width 253 height 18
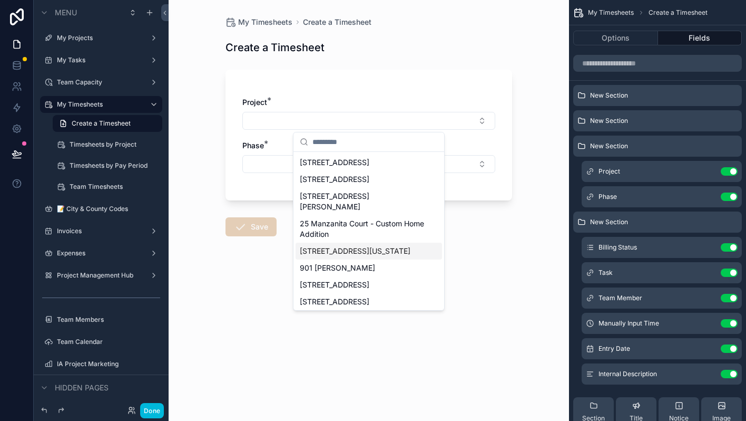
click at [353, 246] on span "[STREET_ADDRESS][US_STATE]" at bounding box center [355, 251] width 111 height 11
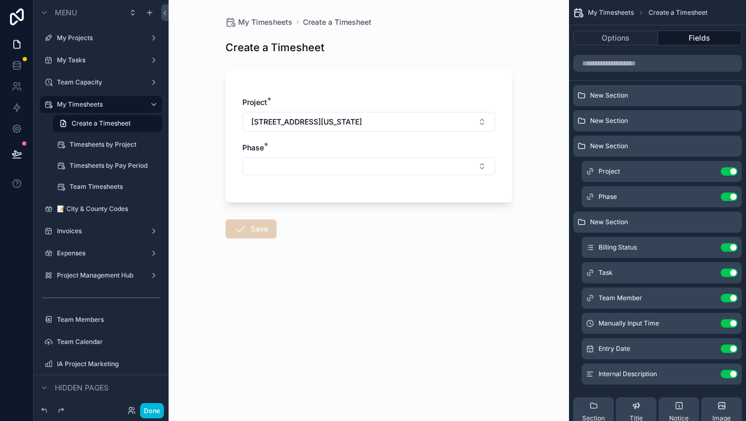
click at [363, 169] on button "Select Button" at bounding box center [368, 166] width 253 height 18
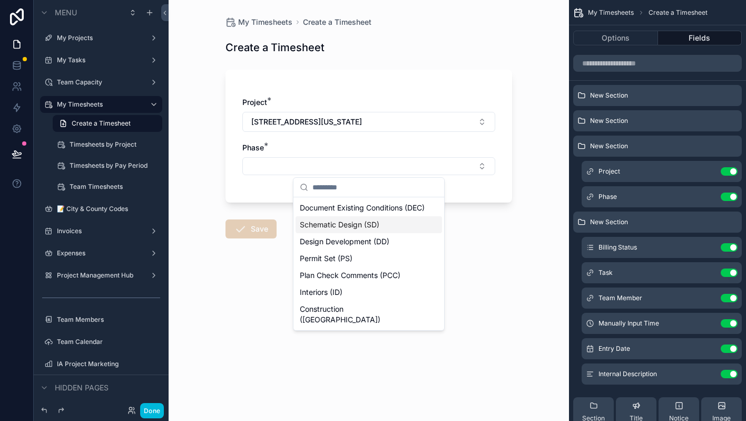
click at [346, 230] on span "Schematic Design (SD)" at bounding box center [340, 224] width 80 height 11
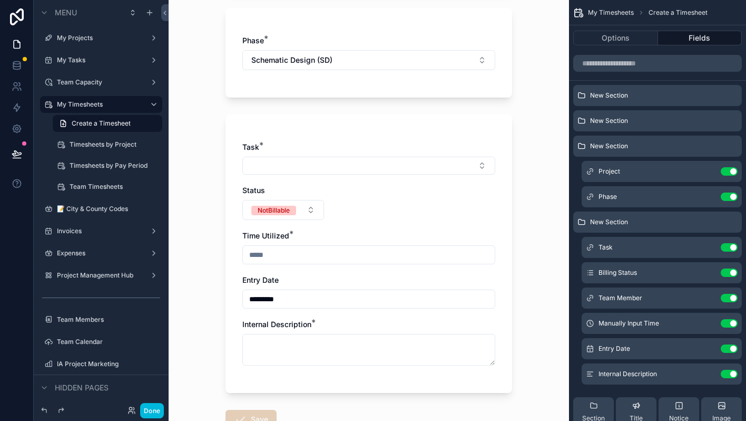
scroll to position [240, 0]
click at [350, 157] on button "Select Button" at bounding box center [368, 164] width 253 height 18
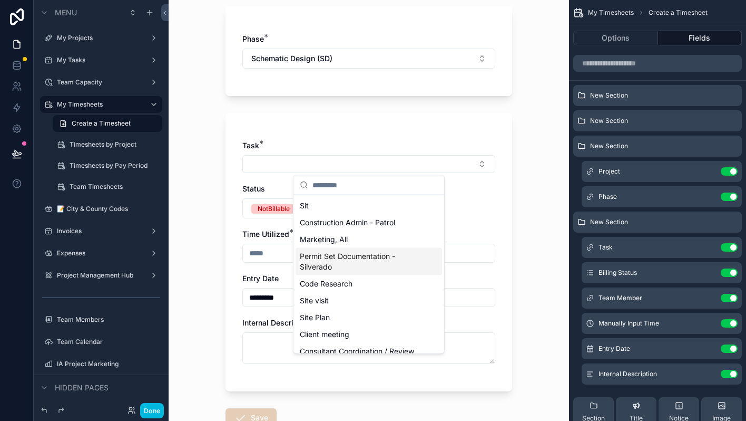
click at [335, 255] on span "Permit Set Documentation - Silverado" at bounding box center [362, 261] width 125 height 21
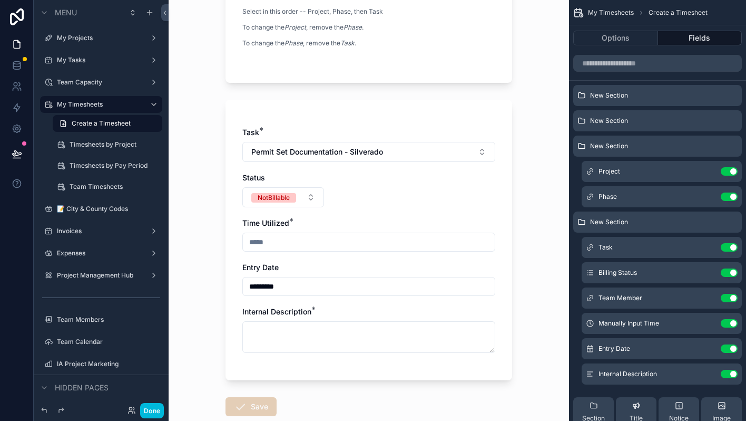
scroll to position [189, 0]
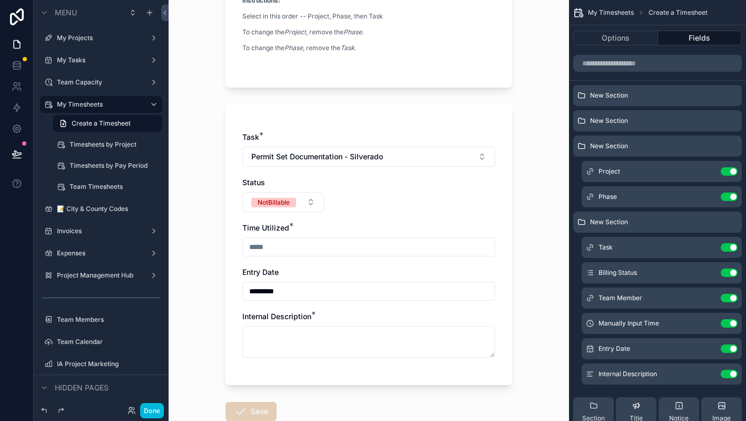
click at [0, 0] on icon "scrollable content" at bounding box center [0, 0] width 0 height 0
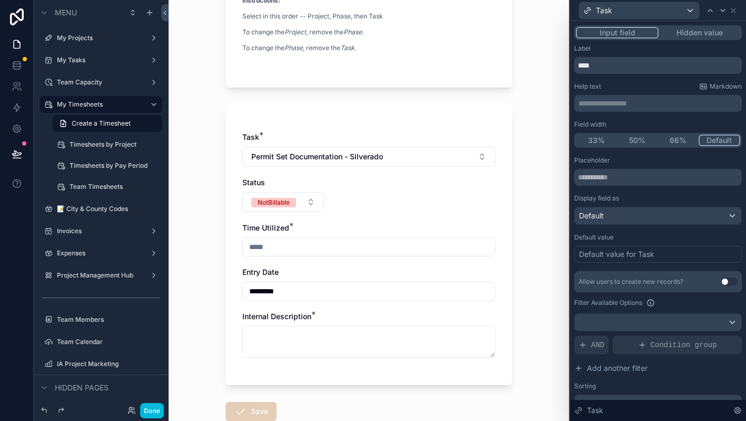
click at [590, 343] on div "AND" at bounding box center [592, 344] width 34 height 19
click at [0, 0] on icon at bounding box center [0, 0] width 0 height 0
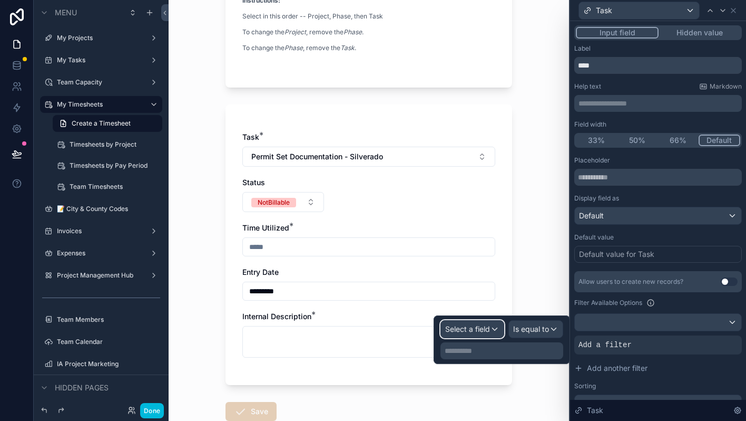
click at [490, 326] on div "Select a field" at bounding box center [472, 329] width 63 height 17
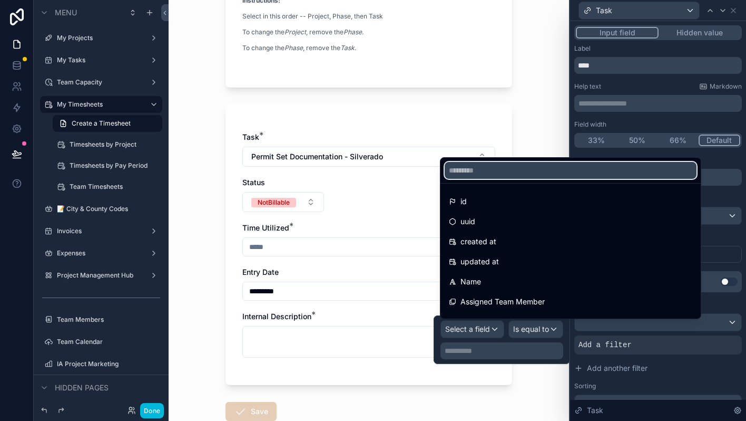
click at [513, 172] on input "text" at bounding box center [571, 170] width 252 height 17
type input "*****"
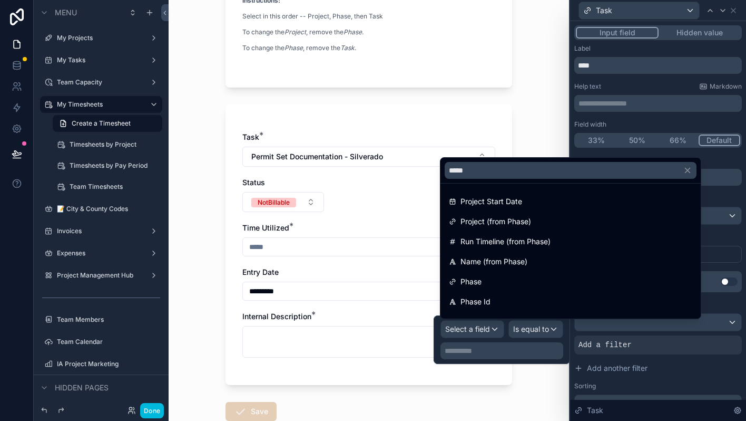
click at [472, 258] on span "Name (from Phase)" at bounding box center [494, 261] width 67 height 13
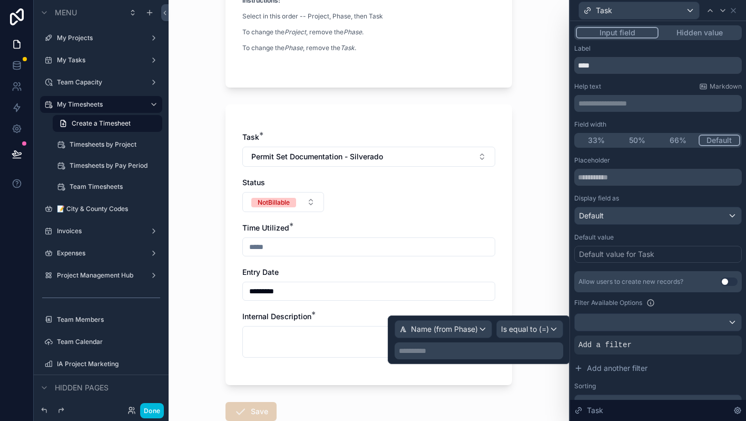
click at [489, 350] on p "**********" at bounding box center [480, 350] width 162 height 11
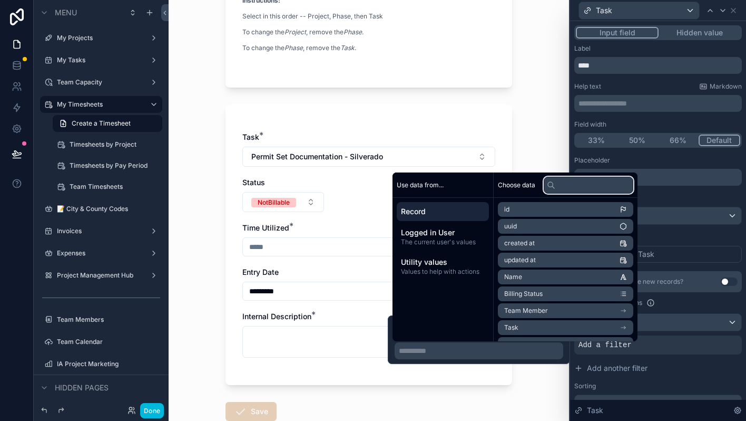
click at [579, 189] on input "text" at bounding box center [589, 185] width 90 height 17
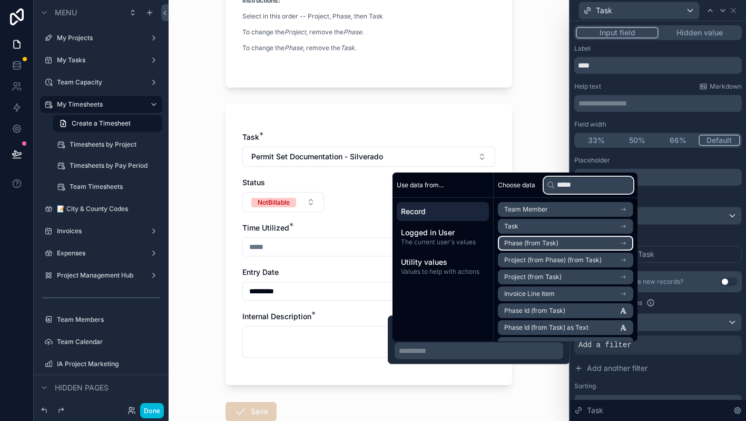
type input "*****"
click at [627, 241] on icon "scrollable content" at bounding box center [623, 242] width 7 height 7
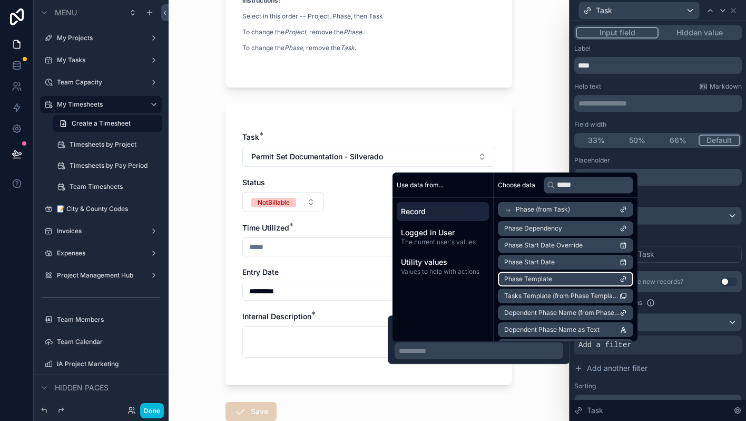
click at [583, 282] on li "Phase Template" at bounding box center [565, 278] width 135 height 15
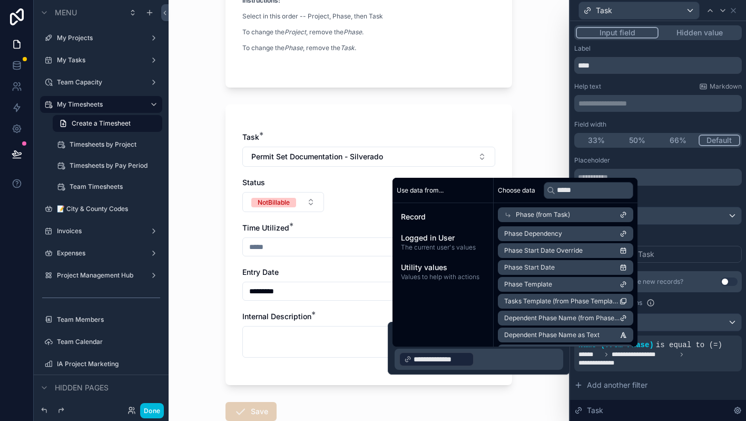
click at [359, 215] on div "Task * Permit Set Documentation - Silverado Status NotBillable Time Utilized * …" at bounding box center [368, 250] width 253 height 236
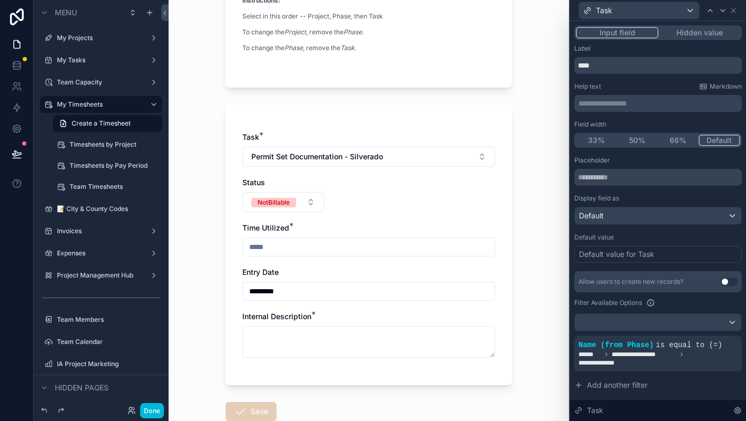
click at [370, 159] on span "Permit Set Documentation - Silverado" at bounding box center [317, 156] width 132 height 11
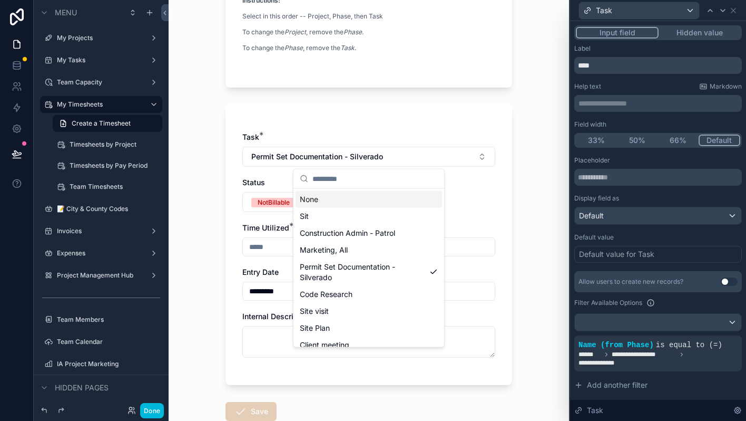
click at [498, 188] on div "Task * Permit Set Documentation - Silverado Status NotBillable Time Utilized * …" at bounding box center [369, 244] width 287 height 280
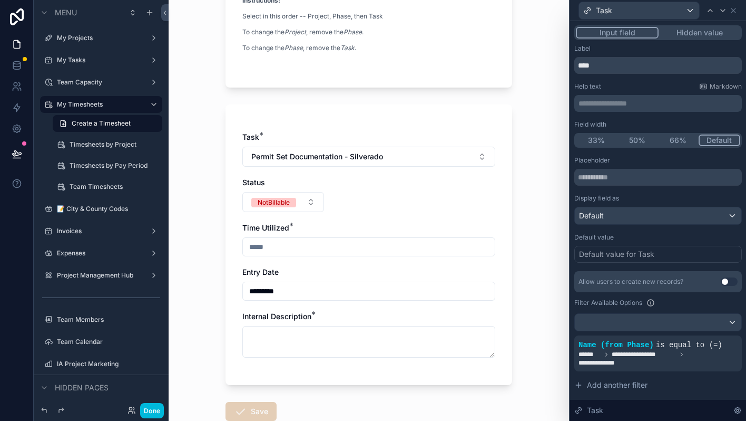
click at [464, 162] on button "Permit Set Documentation - Silverado" at bounding box center [368, 157] width 253 height 20
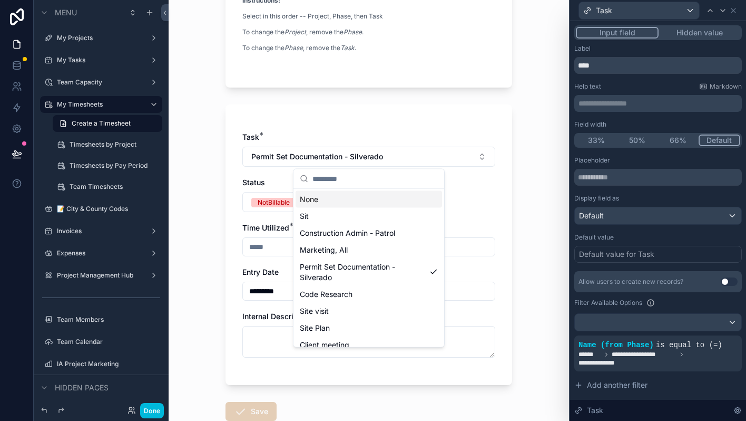
click at [390, 199] on div "None" at bounding box center [369, 199] width 147 height 17
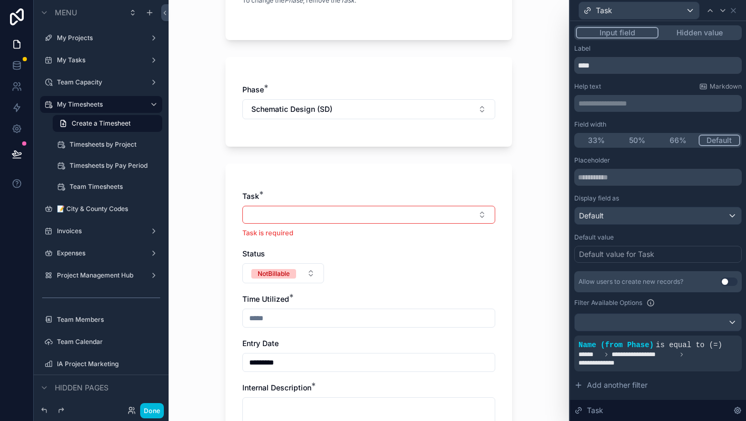
scroll to position [260, 0]
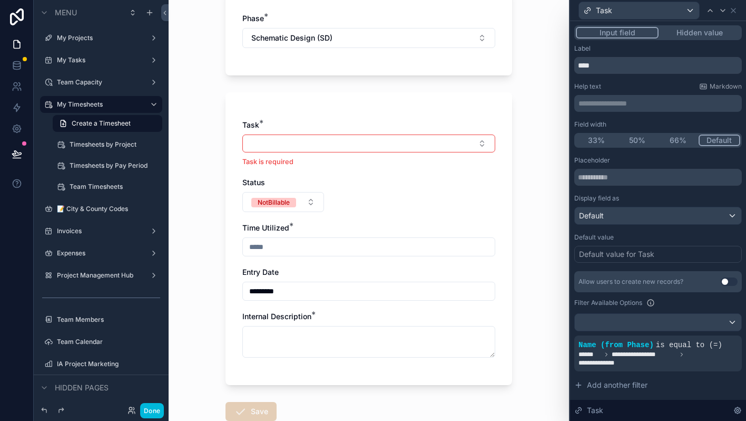
click at [401, 147] on button "Select Button" at bounding box center [368, 143] width 253 height 18
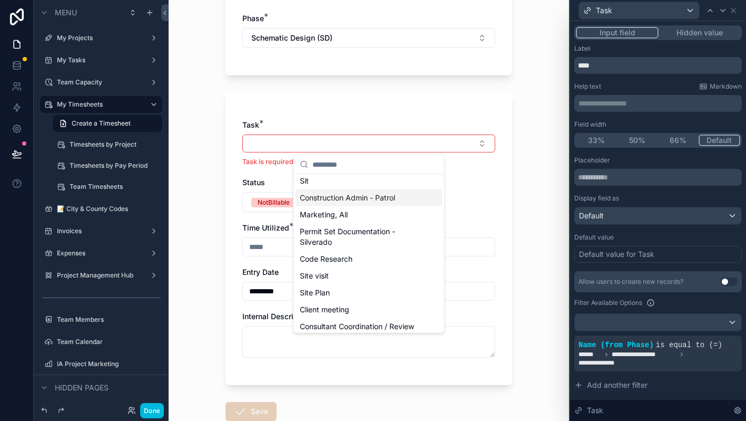
scroll to position [0, 0]
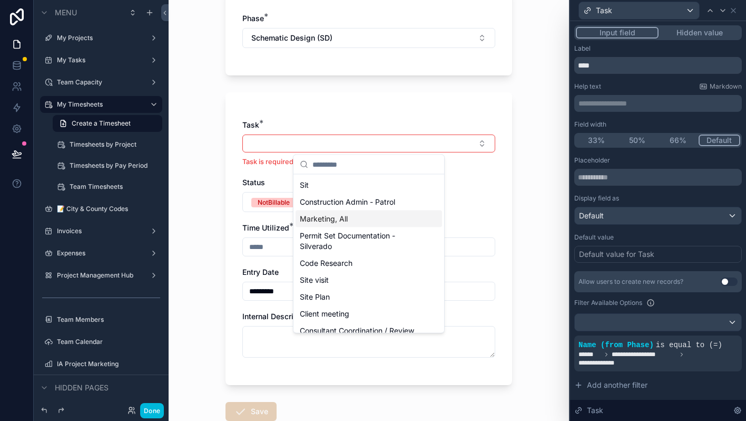
click at [548, 255] on div "My Timesheets Create a Timesheet Create a Timesheet Project: 2029 Delaware St I…" at bounding box center [369, 210] width 401 height 421
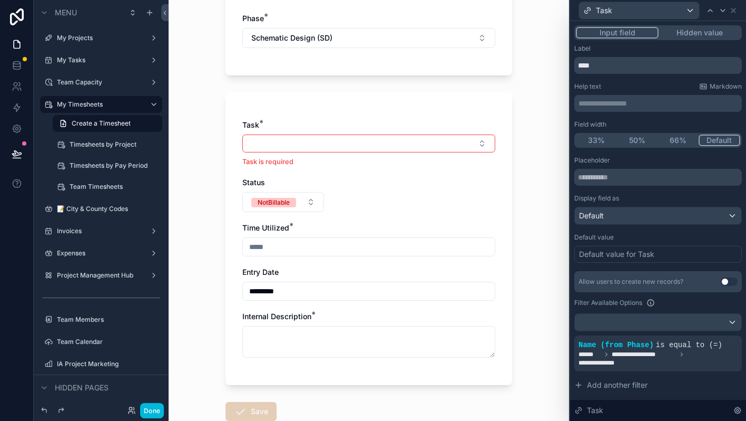
click at [653, 344] on span "Name (from Phase)" at bounding box center [616, 345] width 75 height 8
click at [0, 0] on icon at bounding box center [0, 0] width 0 height 0
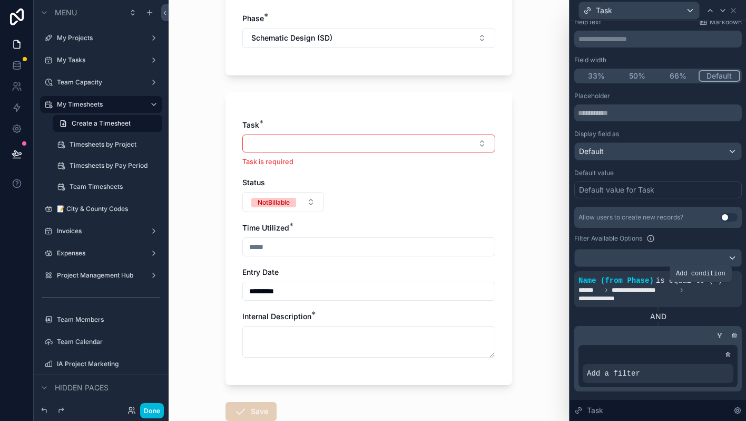
scroll to position [75, 0]
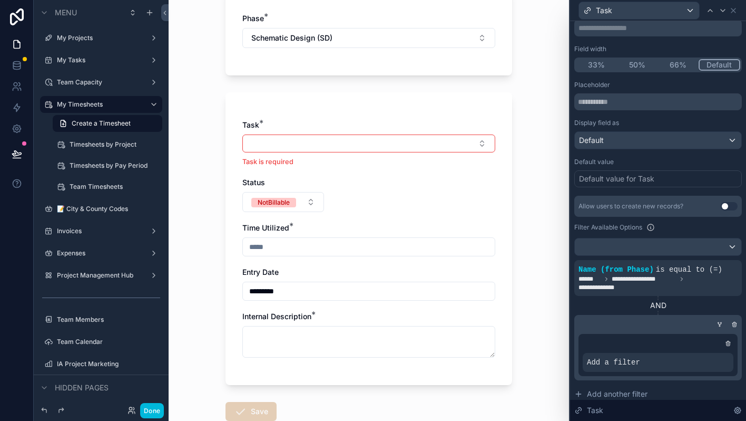
click at [733, 325] on icon at bounding box center [735, 325] width 4 height 4
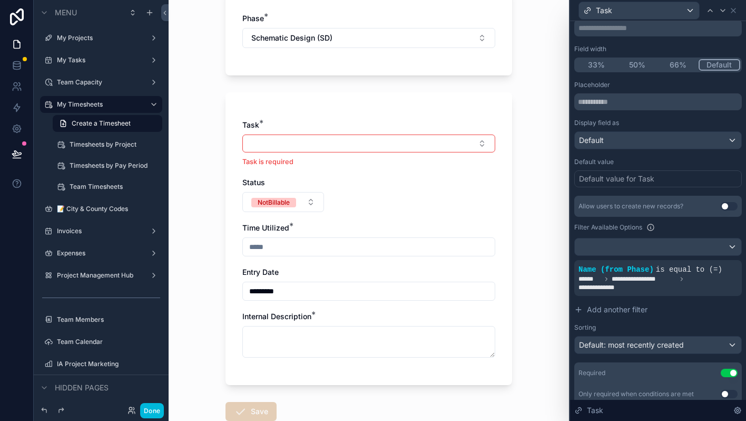
click at [0, 0] on icon at bounding box center [0, 0] width 0 height 0
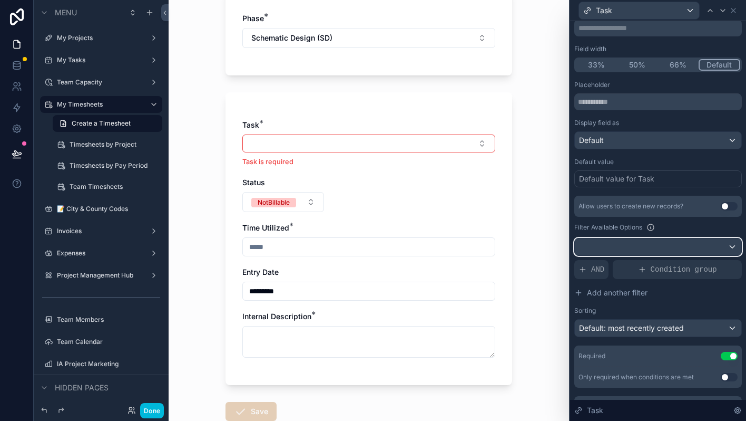
click at [716, 249] on div at bounding box center [658, 246] width 167 height 17
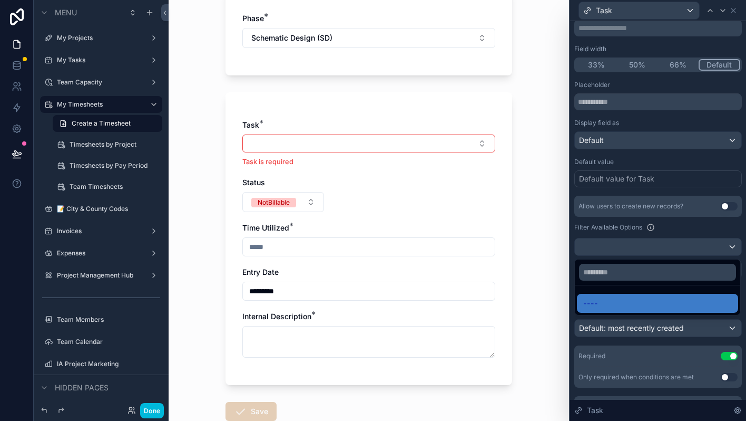
click at [716, 249] on div at bounding box center [658, 210] width 176 height 421
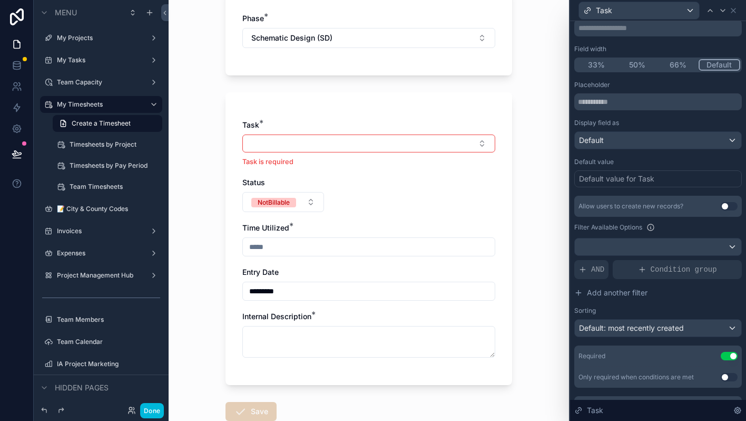
click at [597, 265] on span "AND" at bounding box center [597, 269] width 13 height 11
click at [0, 0] on icon at bounding box center [0, 0] width 0 height 0
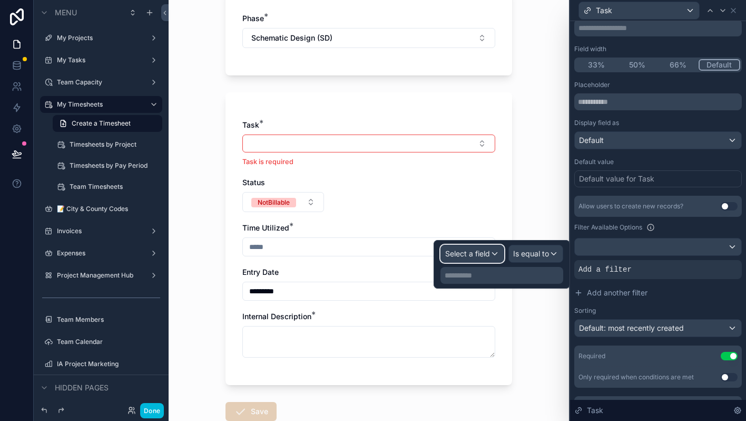
click at [487, 254] on span "Select a field" at bounding box center [467, 253] width 45 height 9
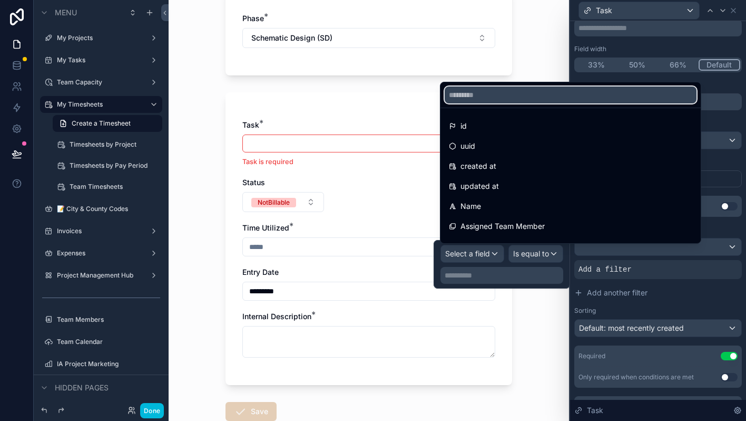
click at [515, 98] on input "text" at bounding box center [571, 94] width 252 height 17
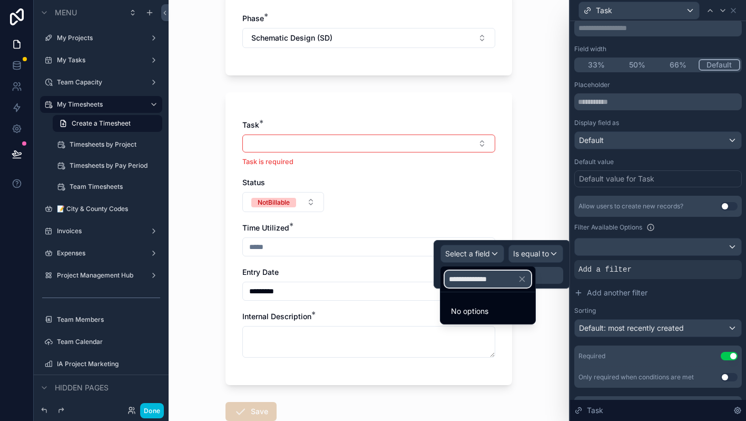
type input "**********"
click at [525, 280] on icon "button" at bounding box center [522, 279] width 5 height 5
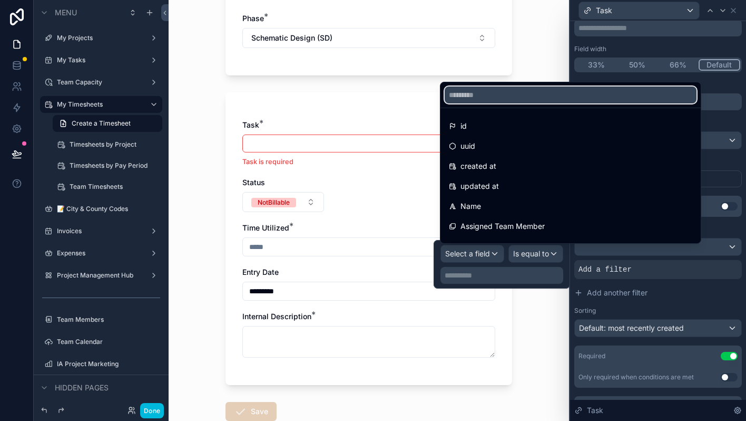
click at [512, 89] on input "text" at bounding box center [571, 94] width 252 height 17
type input "*****"
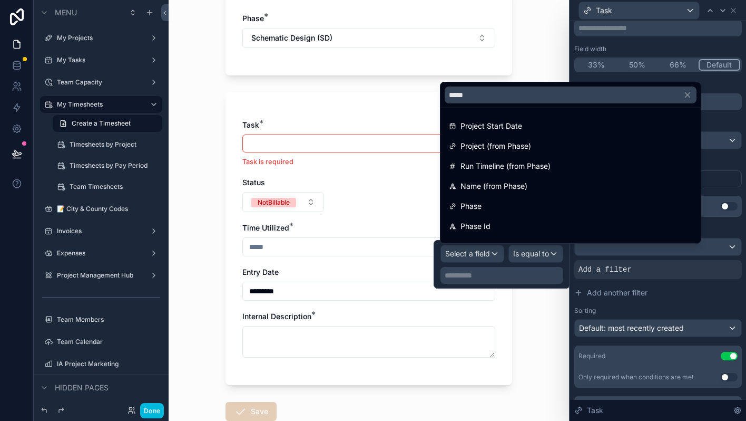
click at [510, 150] on span "Project (from Phase)" at bounding box center [496, 146] width 71 height 13
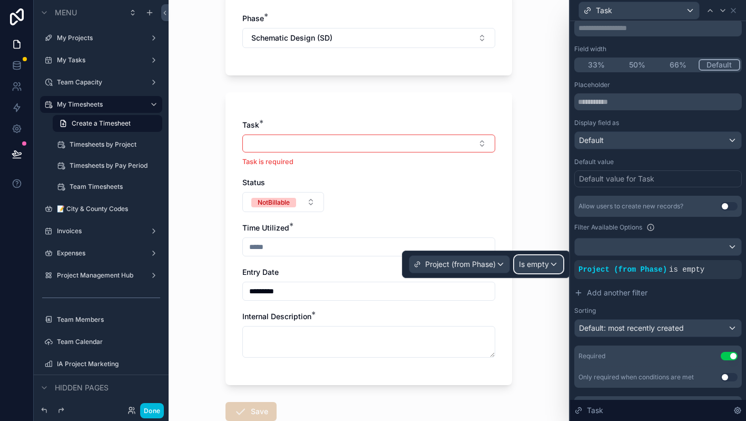
click at [523, 265] on span "Is empty" at bounding box center [534, 264] width 30 height 11
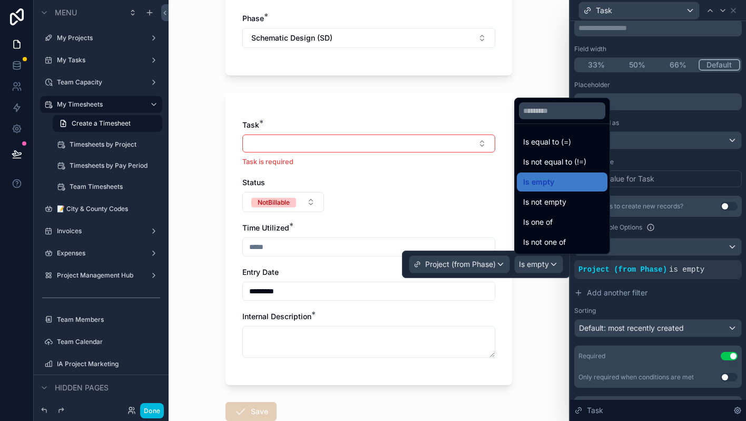
click at [532, 144] on span "Is equal to (=)" at bounding box center [547, 141] width 48 height 13
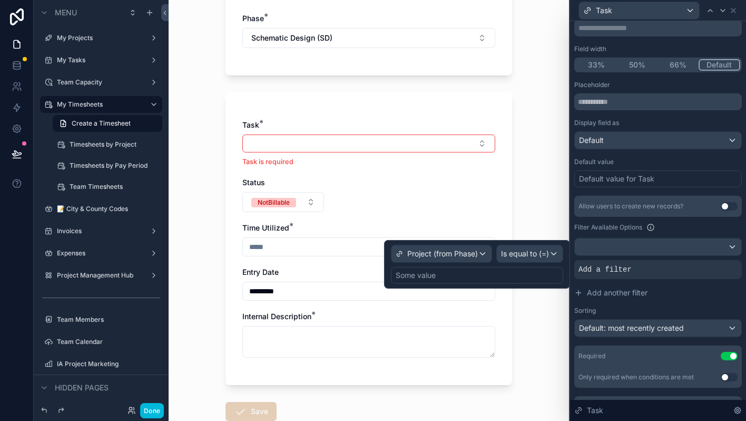
click at [459, 274] on div "Some value" at bounding box center [477, 275] width 172 height 17
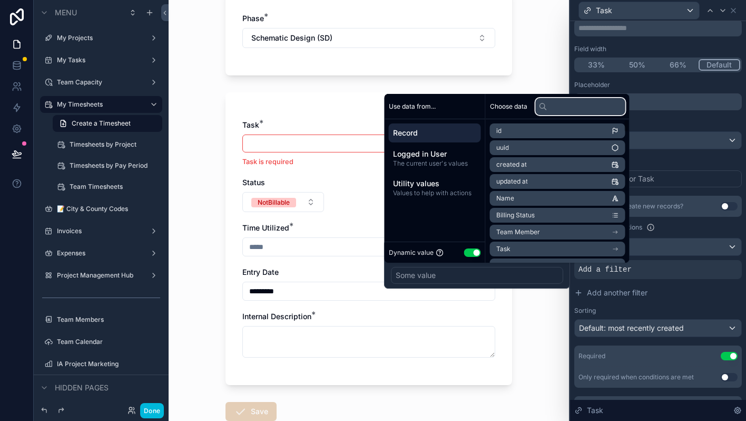
click at [571, 112] on input "text" at bounding box center [581, 106] width 90 height 17
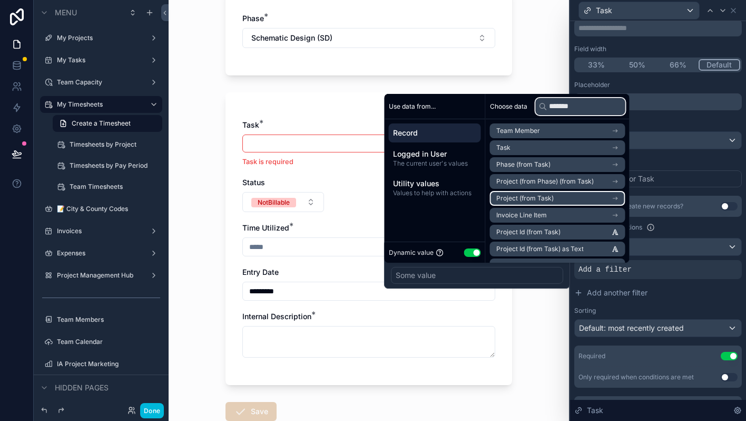
type input "*******"
click at [618, 197] on li "Project (from Task)" at bounding box center [557, 198] width 135 height 15
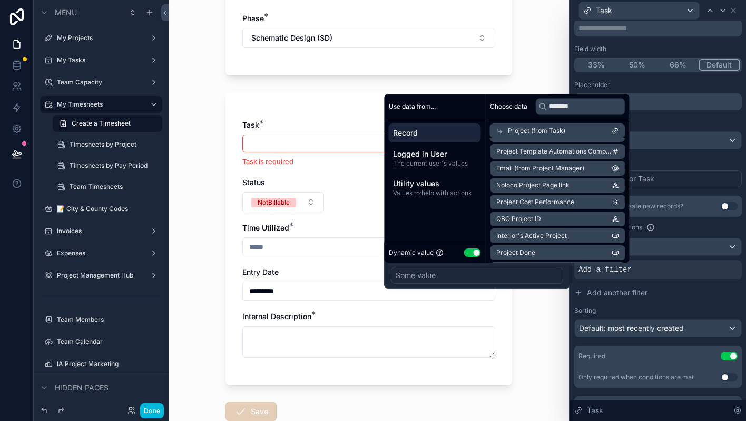
scroll to position [0, 0]
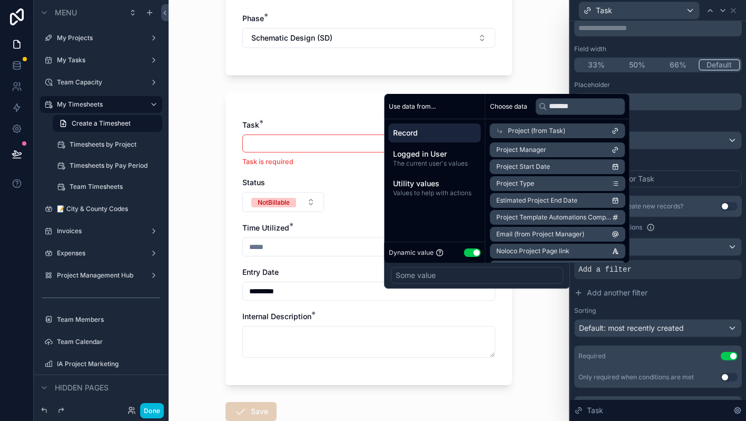
click at [584, 132] on div "Project (from Task)" at bounding box center [557, 130] width 135 height 15
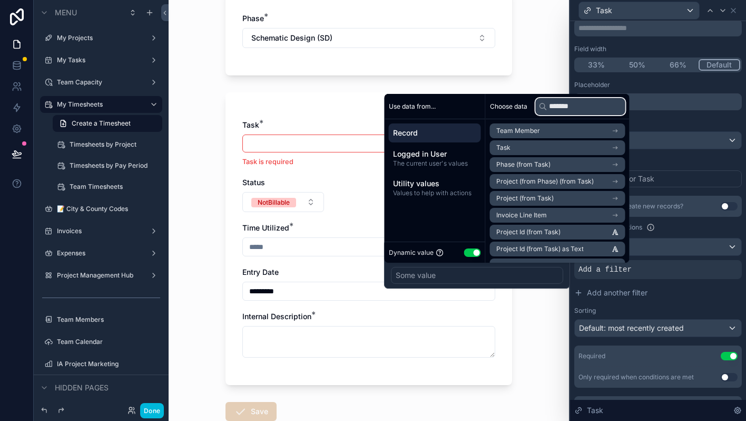
click at [586, 109] on input "*******" at bounding box center [581, 106] width 90 height 17
click at [552, 277] on div "Some value" at bounding box center [477, 275] width 172 height 17
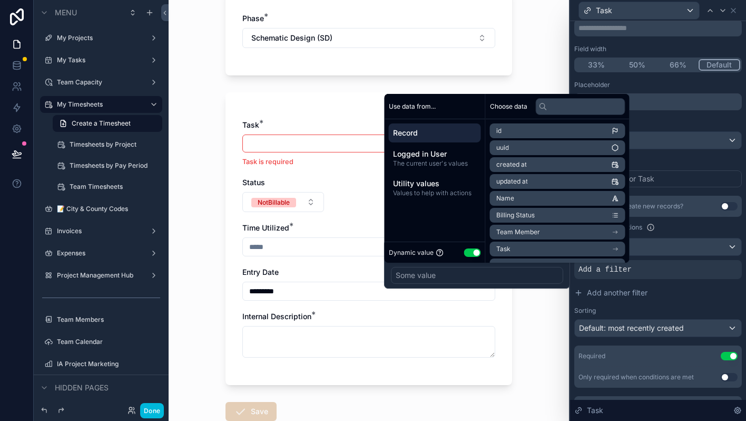
click at [447, 159] on span "The current user's values" at bounding box center [435, 163] width 84 height 8
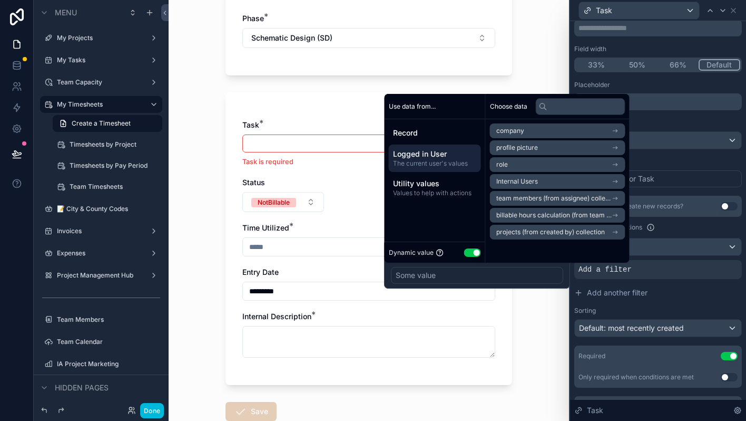
click at [434, 128] on span "Record" at bounding box center [435, 133] width 84 height 11
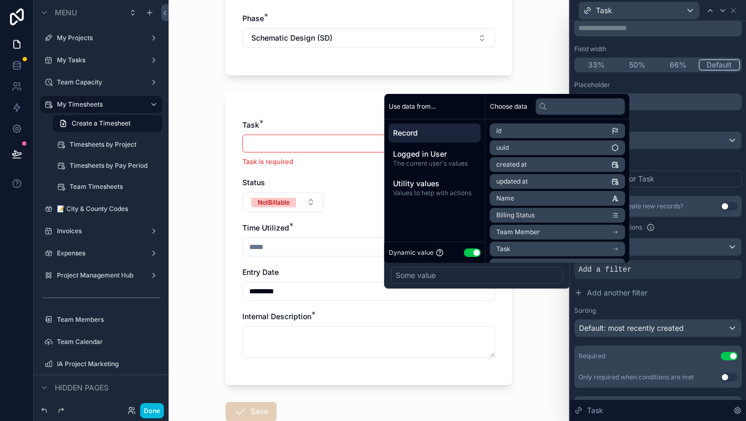
click at [491, 273] on div "Some value" at bounding box center [477, 275] width 172 height 17
click at [389, 260] on div "Dynamic value Use setting" at bounding box center [435, 251] width 101 height 21
click at [386, 267] on div "Project (from Phase) Is equal to (=) Some value" at bounding box center [477, 264] width 186 height 48
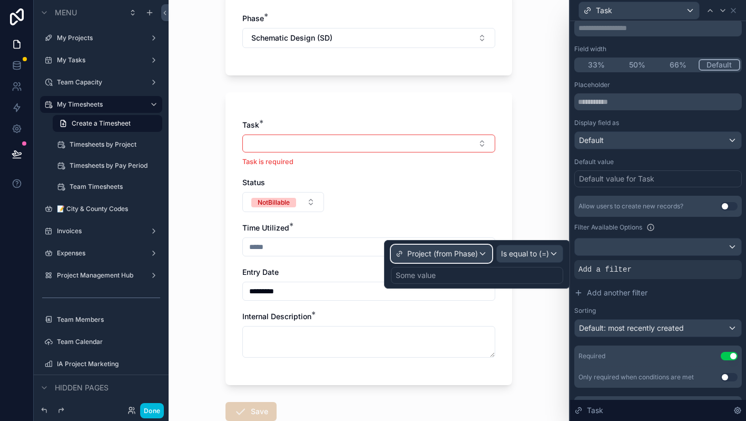
click at [452, 254] on span "Project (from Phase)" at bounding box center [443, 253] width 71 height 11
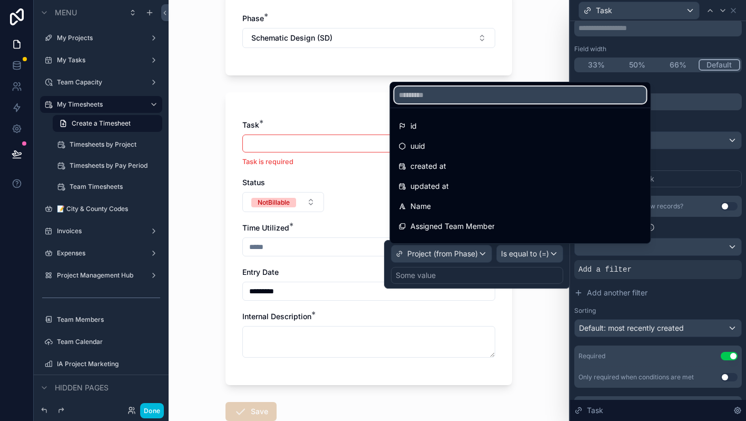
click at [449, 94] on input "text" at bounding box center [521, 94] width 252 height 17
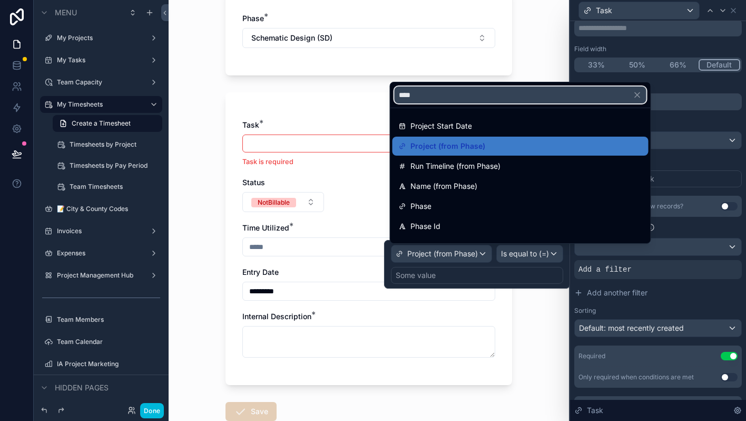
type input "*****"
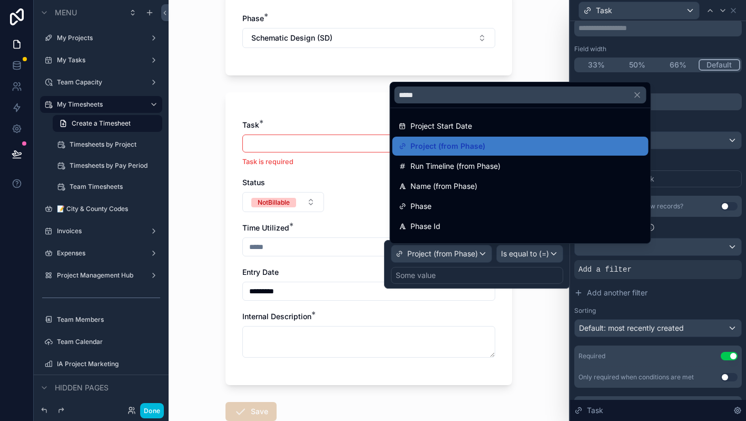
click at [440, 209] on div "Phase" at bounding box center [521, 206] width 244 height 13
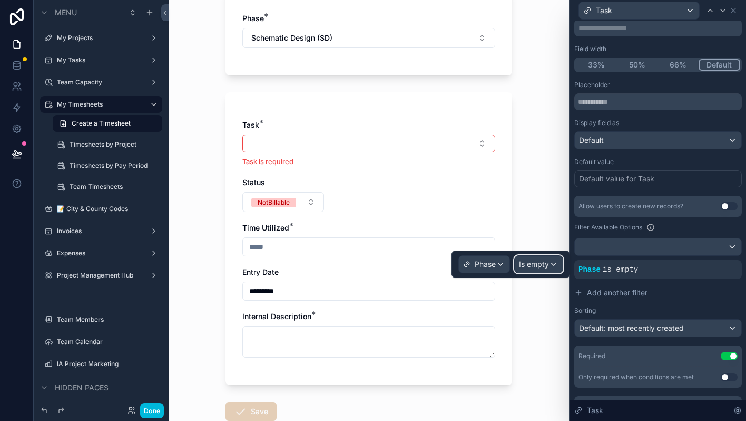
click at [542, 263] on span "Is empty" at bounding box center [534, 264] width 30 height 11
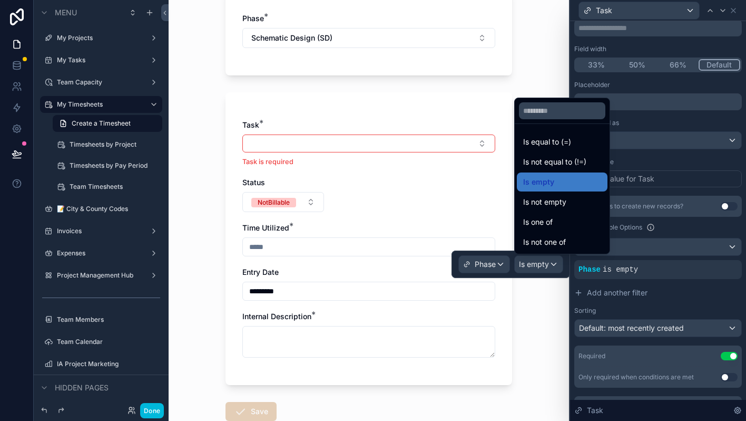
click at [544, 197] on span "Is not empty" at bounding box center [544, 202] width 43 height 13
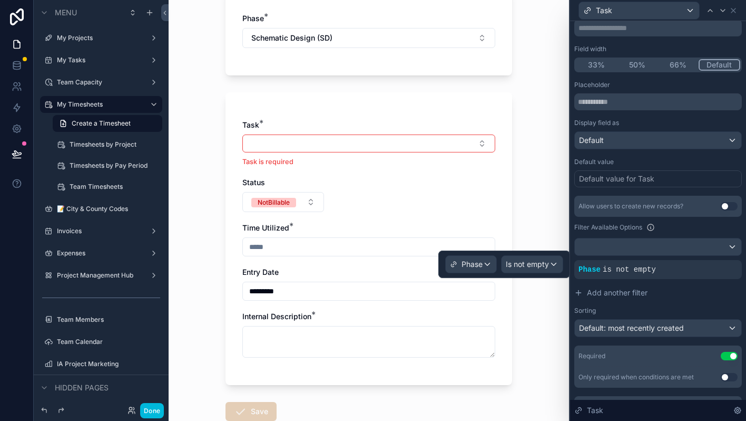
click at [544, 197] on div "My Timesheets Create a Timesheet Create a Timesheet Project: 2029 Delaware St I…" at bounding box center [369, 210] width 401 height 421
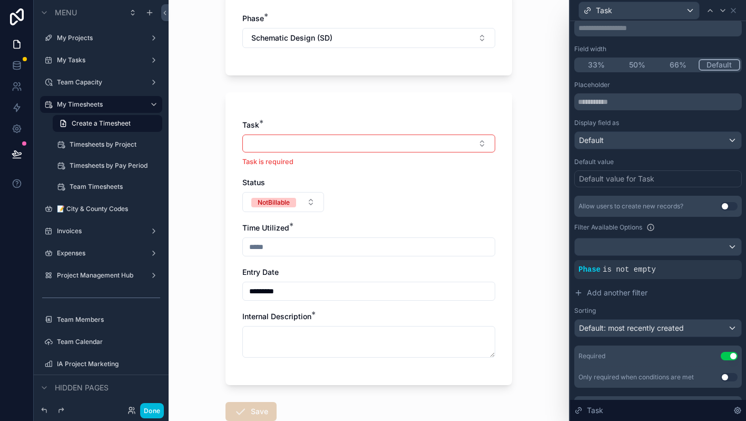
click at [473, 142] on button "Select Button" at bounding box center [368, 143] width 253 height 18
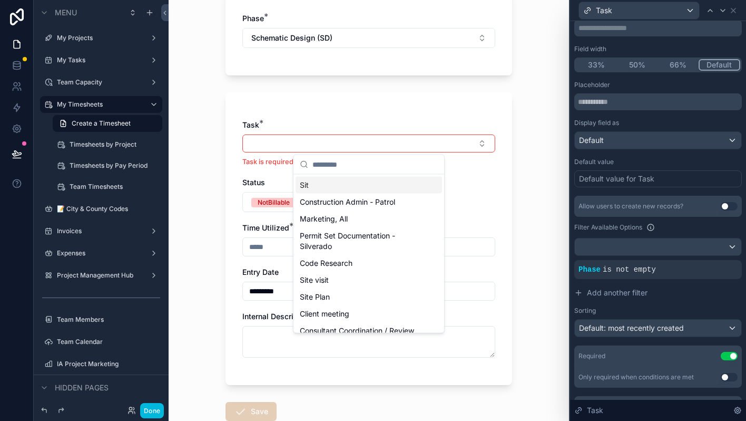
click at [473, 142] on button "Select Button" at bounding box center [368, 143] width 253 height 18
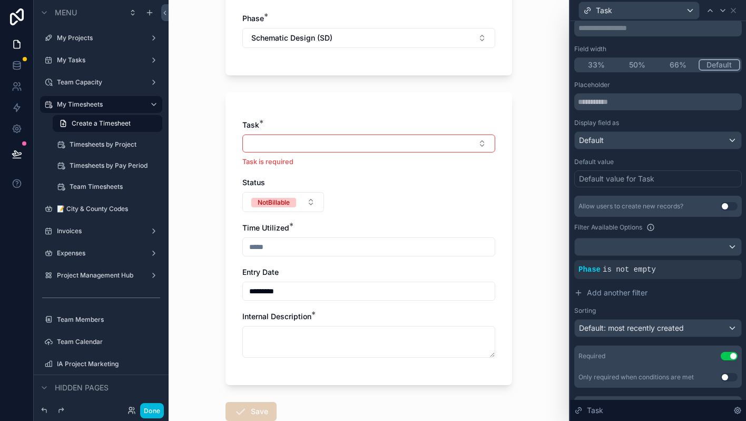
click at [596, 263] on div "Phase is not empty" at bounding box center [659, 269] width 168 height 19
click at [0, 0] on icon at bounding box center [0, 0] width 0 height 0
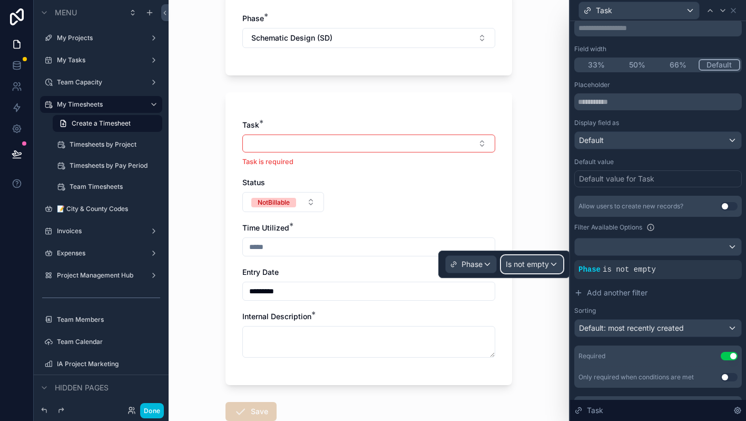
click at [543, 259] on span "Is not empty" at bounding box center [527, 264] width 43 height 11
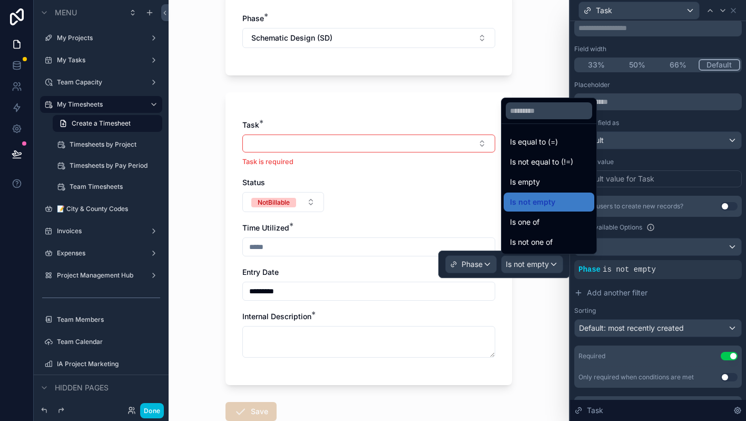
click at [525, 147] on span "Is equal to (=)" at bounding box center [534, 141] width 48 height 13
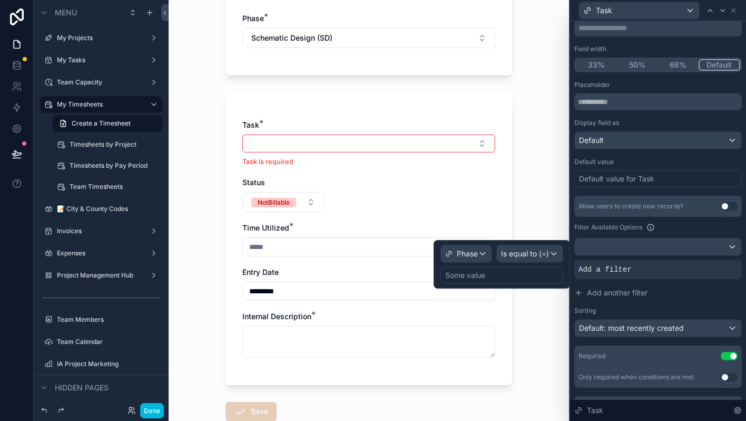
click at [523, 276] on div "Some value" at bounding box center [502, 275] width 123 height 17
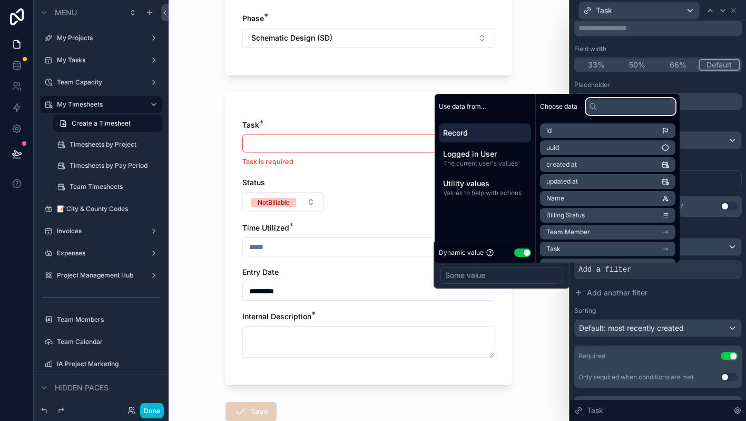
click at [617, 111] on input "text" at bounding box center [631, 106] width 90 height 17
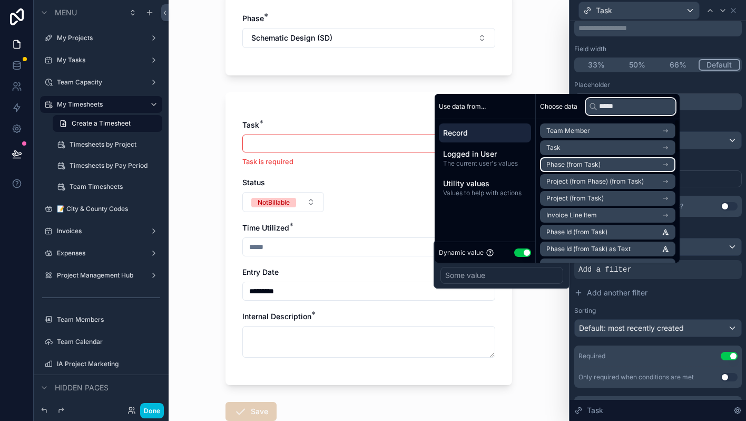
type input "*****"
click at [658, 164] on li "Phase (from Task)" at bounding box center [607, 164] width 135 height 15
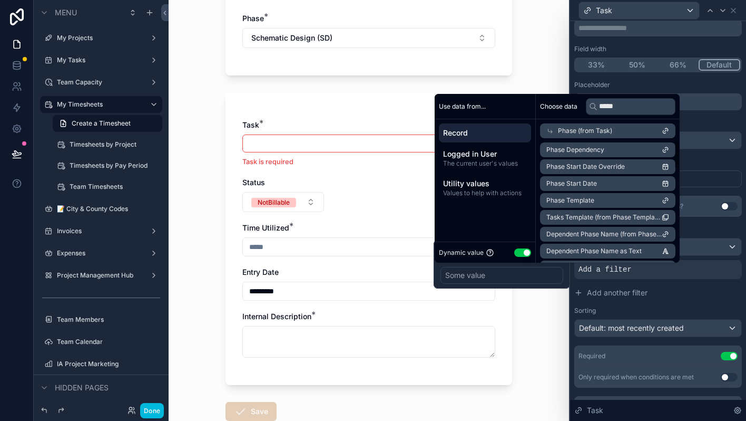
scroll to position [6, 0]
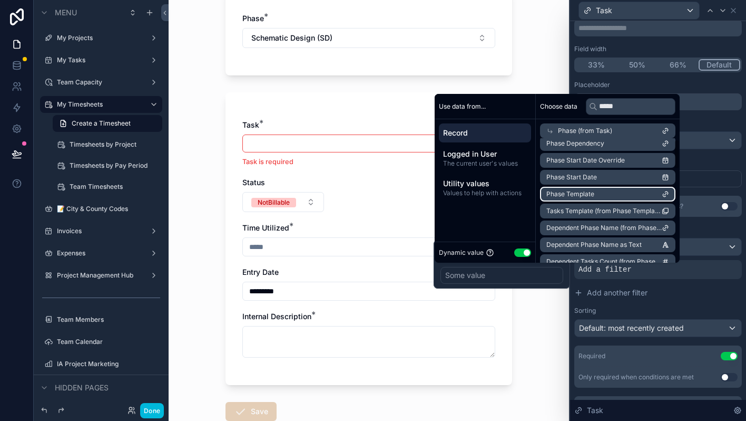
click at [629, 189] on li "Phase Template" at bounding box center [607, 194] width 135 height 15
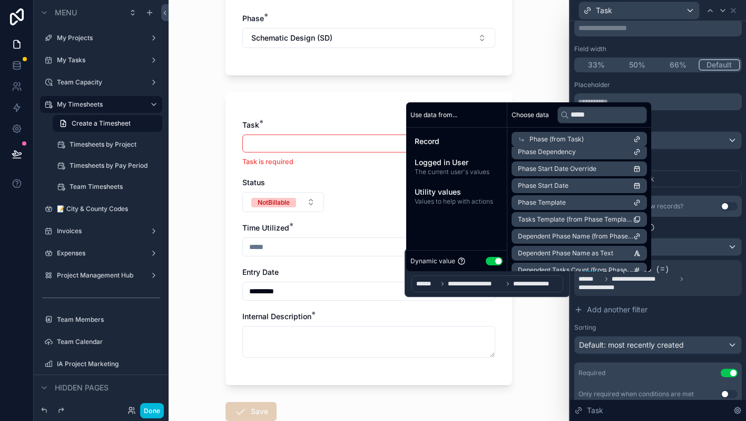
click at [528, 306] on div "My Timesheets Create a Timesheet Create a Timesheet Project: 2029 Delaware St I…" at bounding box center [369, 210] width 401 height 421
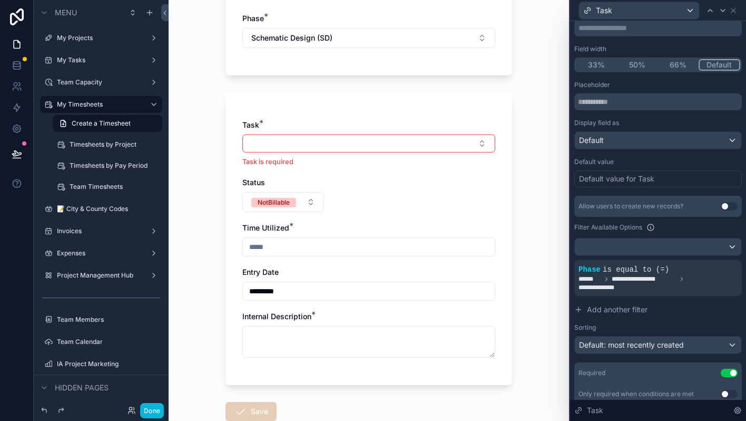
click at [337, 149] on button "Select Button" at bounding box center [368, 143] width 253 height 18
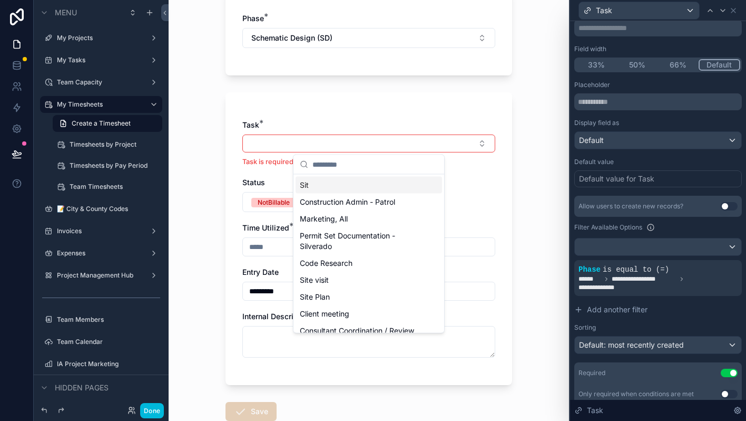
click at [337, 149] on button "Select Button" at bounding box center [368, 143] width 253 height 18
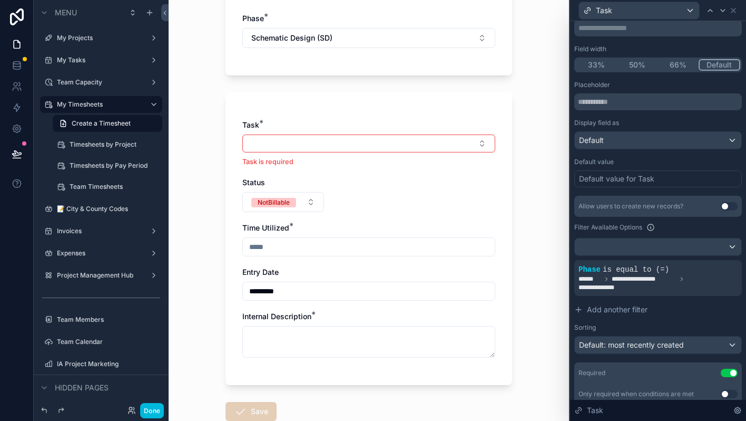
click at [0, 0] on div at bounding box center [0, 0] width 0 height 0
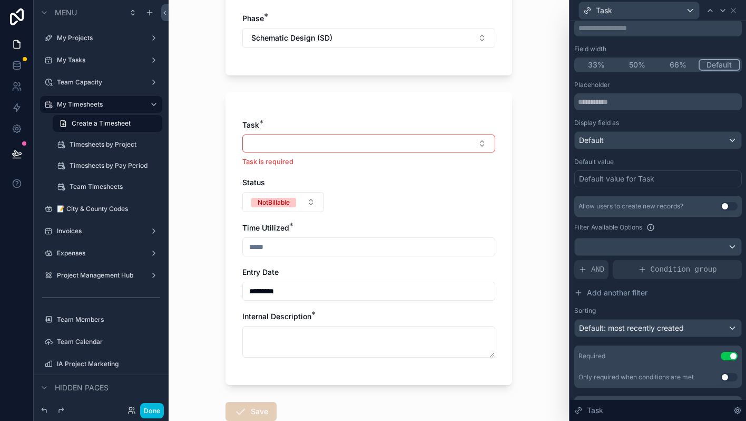
click at [595, 267] on span "AND" at bounding box center [597, 269] width 13 height 11
click at [0, 0] on icon at bounding box center [0, 0] width 0 height 0
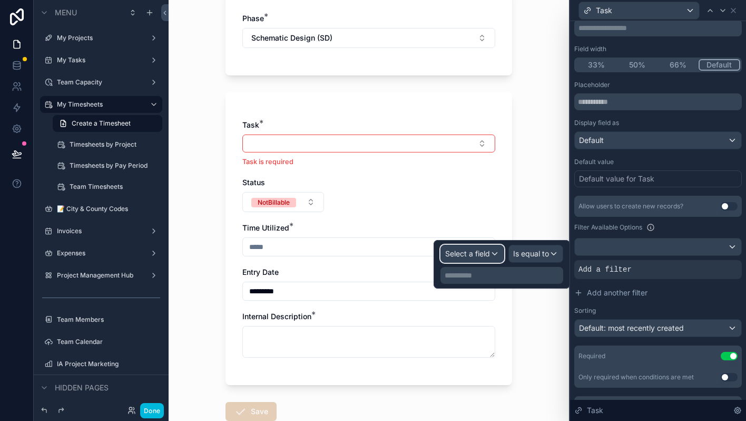
click at [491, 260] on div "Select a field" at bounding box center [472, 253] width 63 height 17
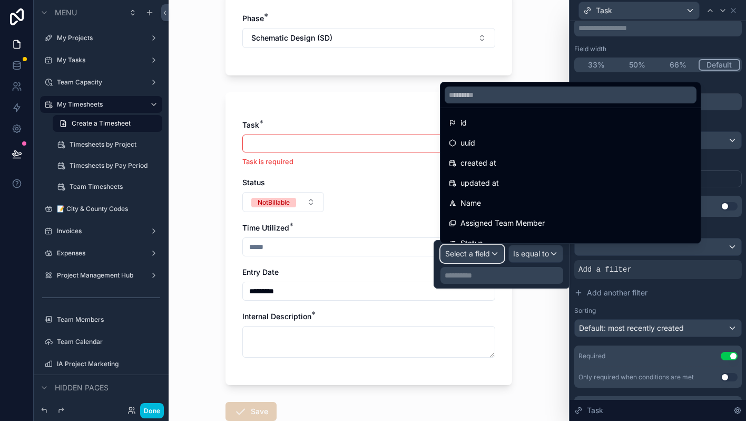
scroll to position [0, 0]
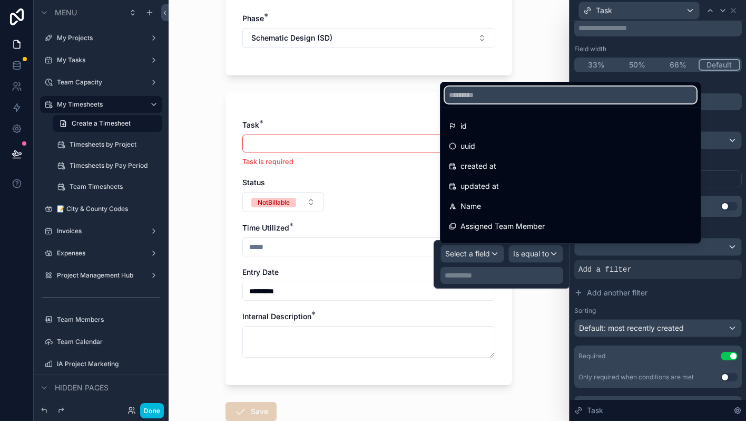
click at [517, 92] on input "text" at bounding box center [571, 94] width 252 height 17
type input "*****"
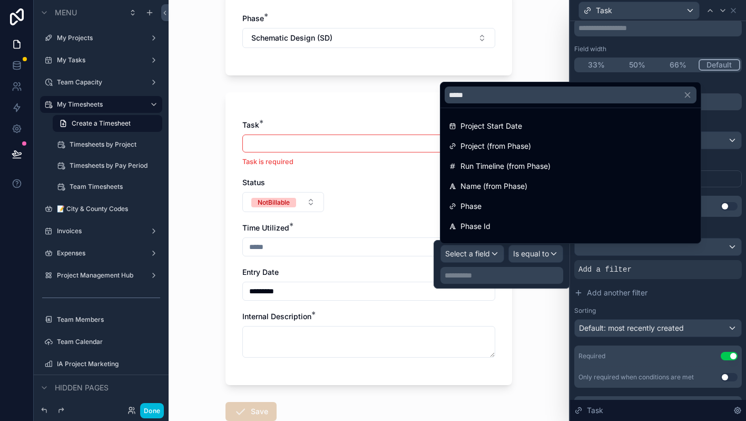
click at [484, 205] on div "Phase" at bounding box center [571, 206] width 244 height 13
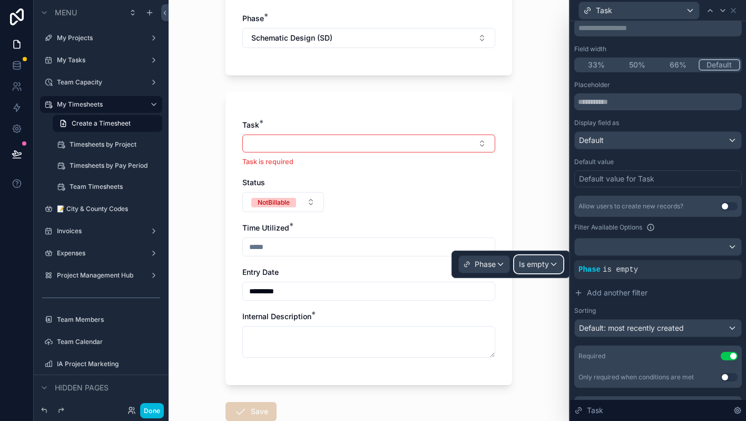
click at [527, 265] on span "Is empty" at bounding box center [534, 264] width 30 height 11
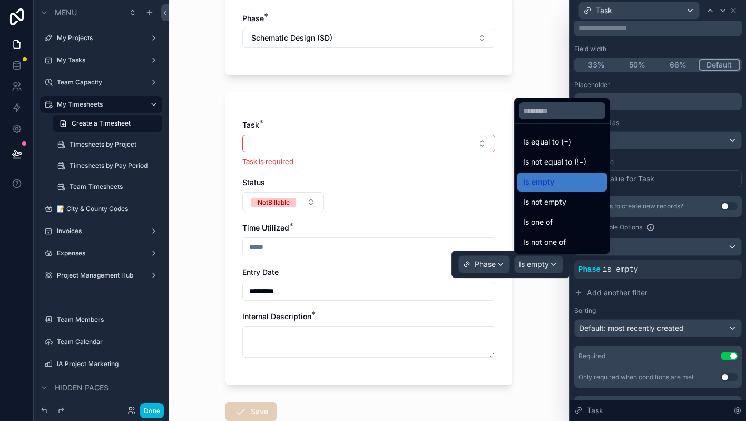
click at [553, 147] on span "Is equal to (=)" at bounding box center [547, 141] width 48 height 13
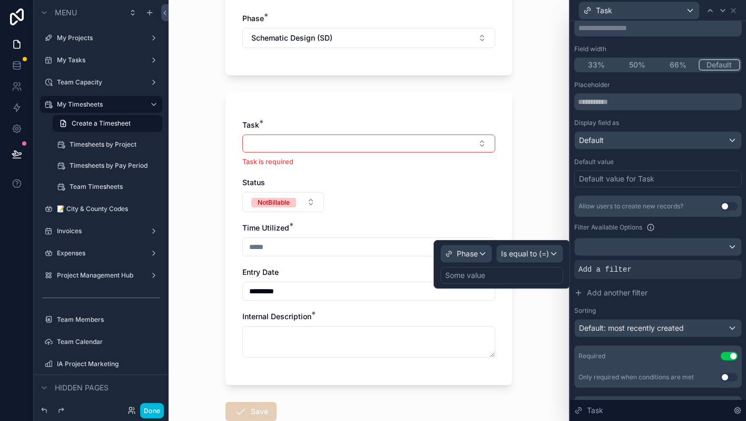
click at [509, 270] on div "Some value" at bounding box center [502, 275] width 123 height 17
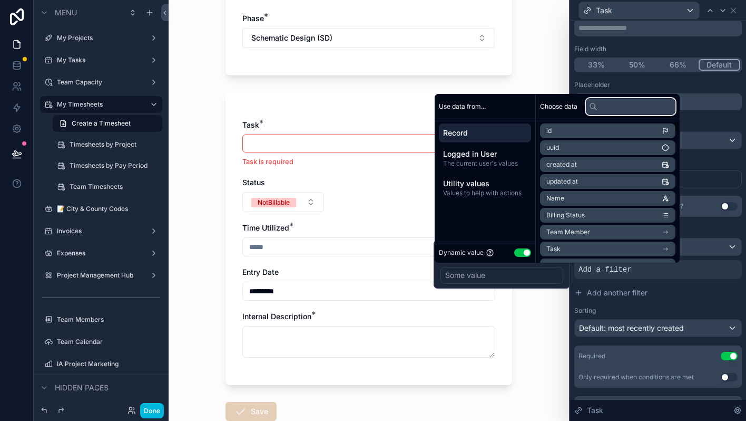
click at [624, 110] on input "text" at bounding box center [631, 106] width 90 height 17
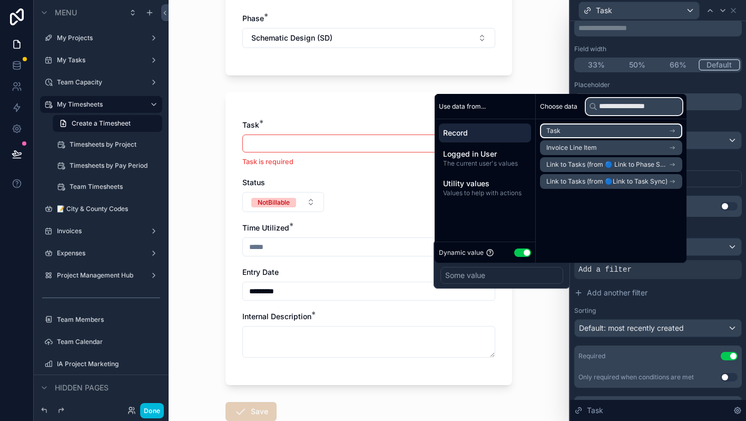
type input "**********"
click at [675, 129] on icon "scrollable content" at bounding box center [672, 130] width 7 height 7
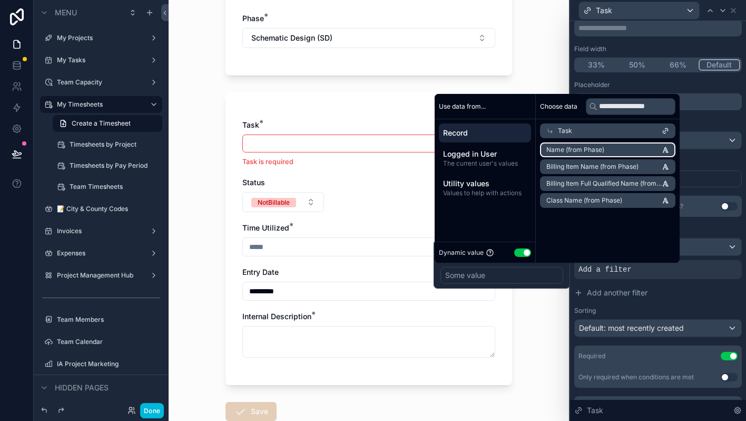
click at [626, 157] on li "Name (from Phase)" at bounding box center [607, 149] width 135 height 15
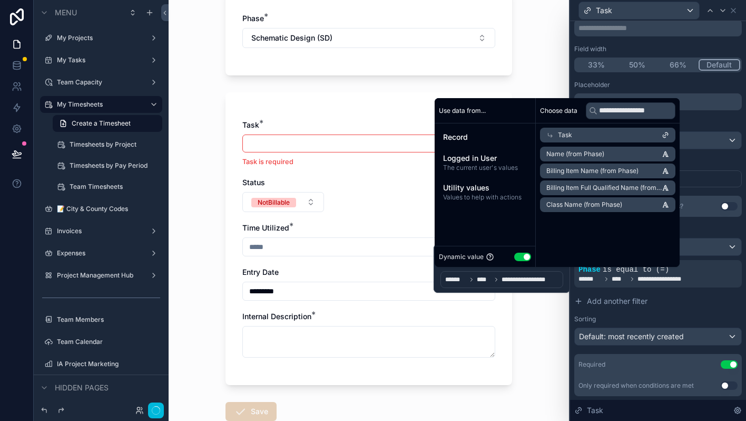
click at [355, 190] on div "Task * Task is required Status NotBillable Time Utilized * Entry Date *********…" at bounding box center [368, 244] width 253 height 248
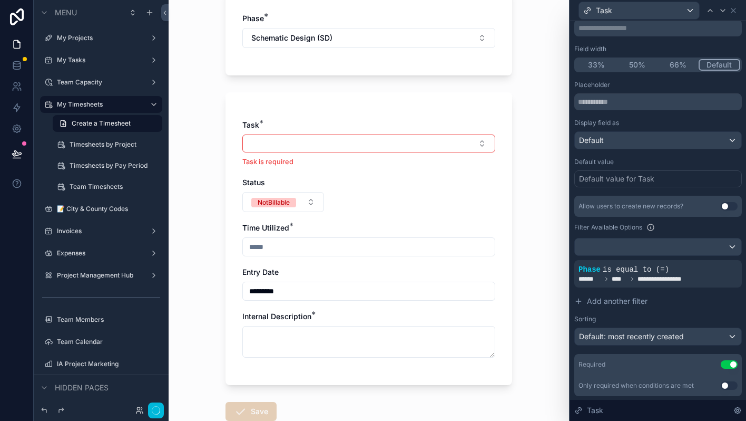
click at [354, 140] on button "Select Button" at bounding box center [368, 143] width 253 height 18
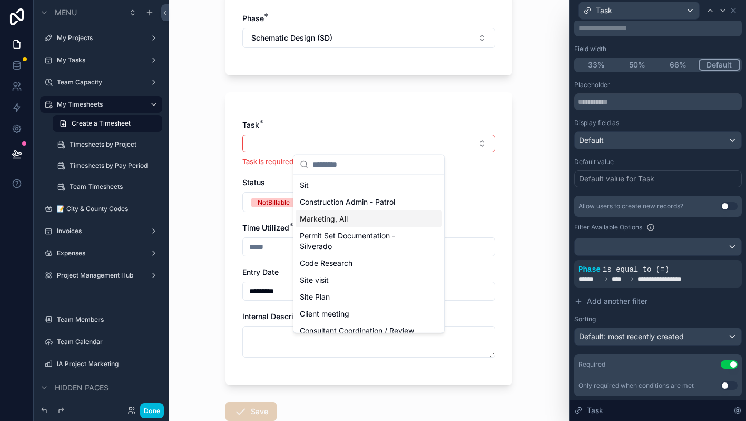
click at [539, 270] on div "My Timesheets Create a Timesheet Create a Timesheet Project: 2029 Delaware St I…" at bounding box center [369, 210] width 401 height 421
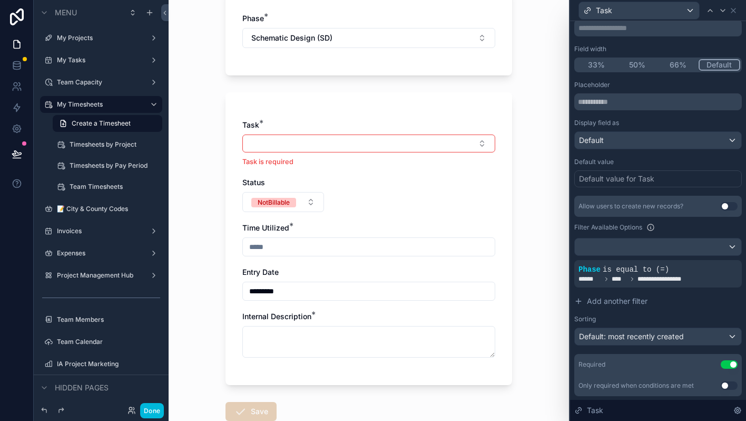
click at [0, 0] on icon at bounding box center [0, 0] width 0 height 0
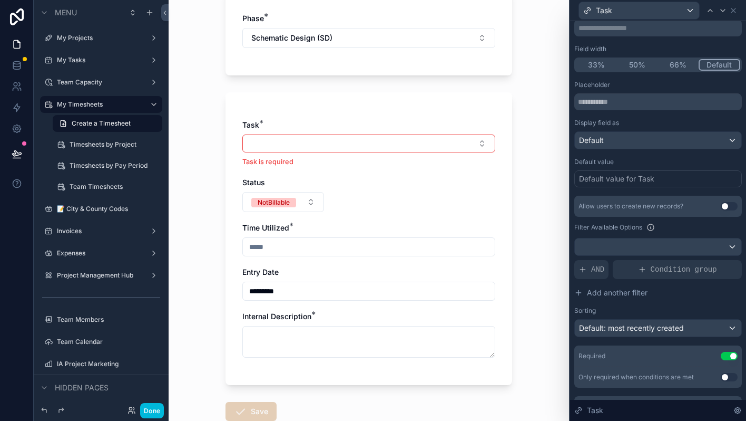
click at [597, 266] on span "AND" at bounding box center [597, 269] width 13 height 11
click at [0, 0] on icon at bounding box center [0, 0] width 0 height 0
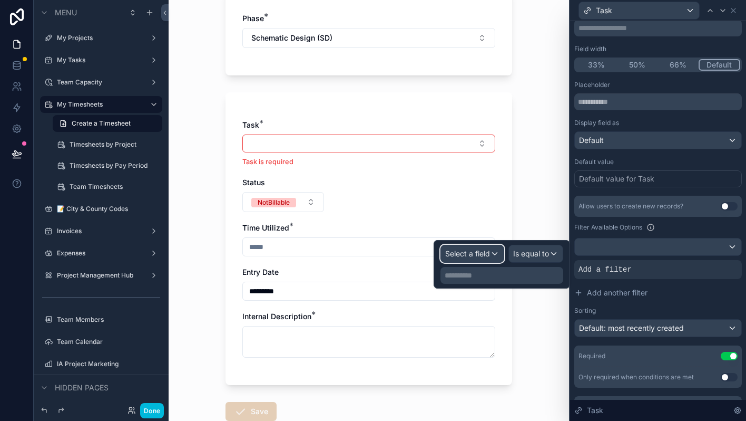
click at [486, 253] on span "Select a field" at bounding box center [467, 253] width 45 height 9
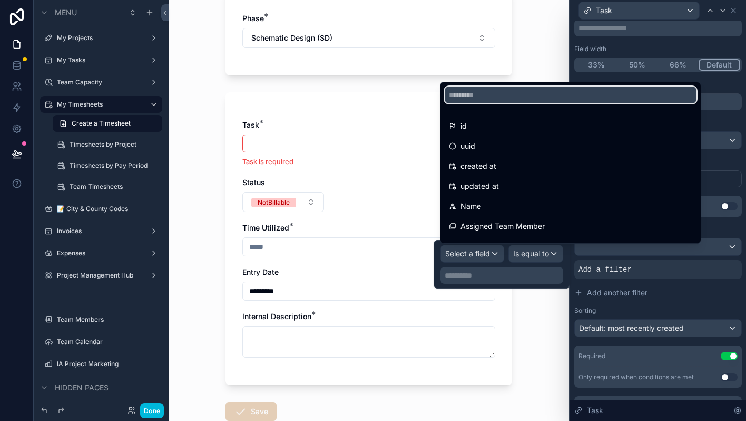
click at [484, 95] on input "text" at bounding box center [571, 94] width 252 height 17
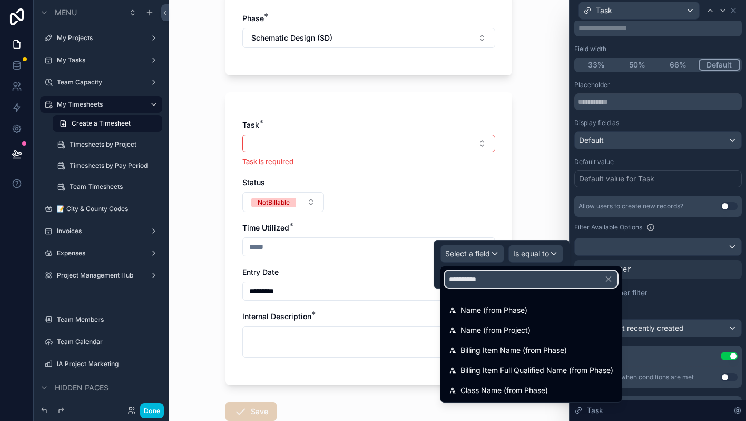
type input "**********"
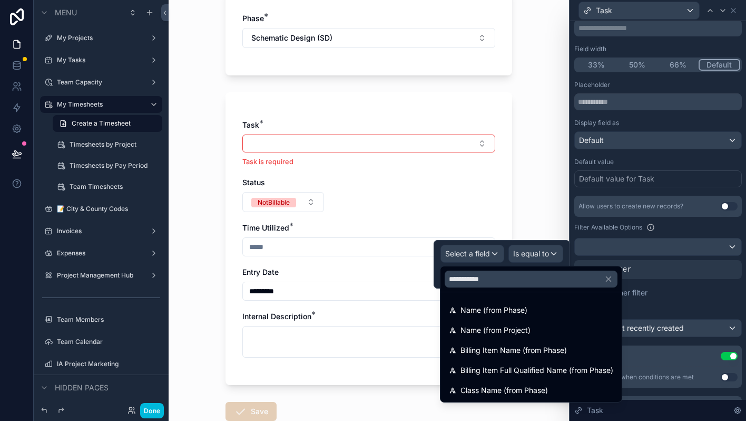
click at [494, 305] on span "Name (from Phase)" at bounding box center [494, 310] width 67 height 13
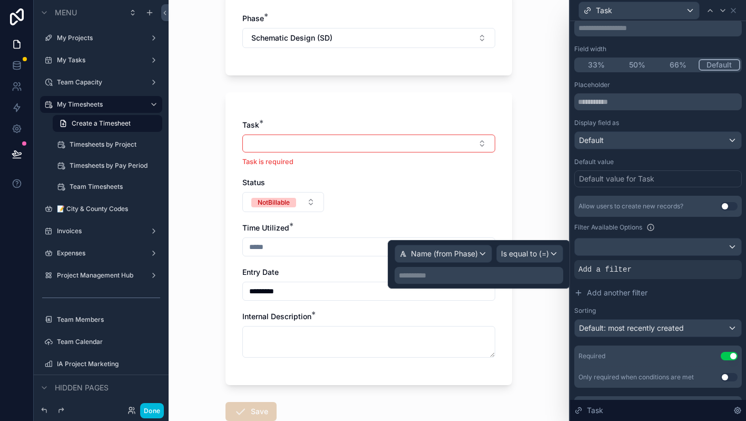
click at [506, 284] on div "**********" at bounding box center [479, 264] width 182 height 48
click at [519, 277] on p "**********" at bounding box center [480, 275] width 162 height 11
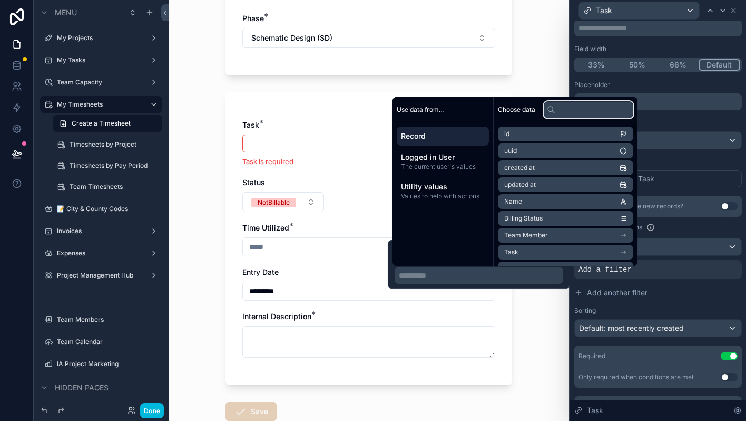
click at [591, 112] on input "text" at bounding box center [589, 109] width 90 height 17
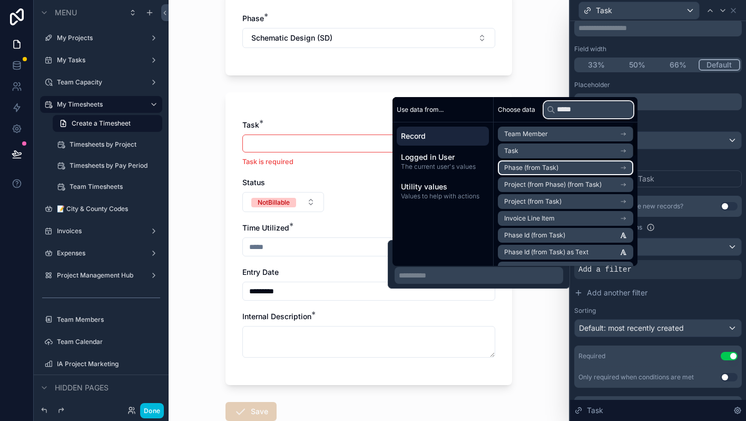
type input "*****"
click at [590, 168] on li "Phase (from Task)" at bounding box center [565, 167] width 135 height 15
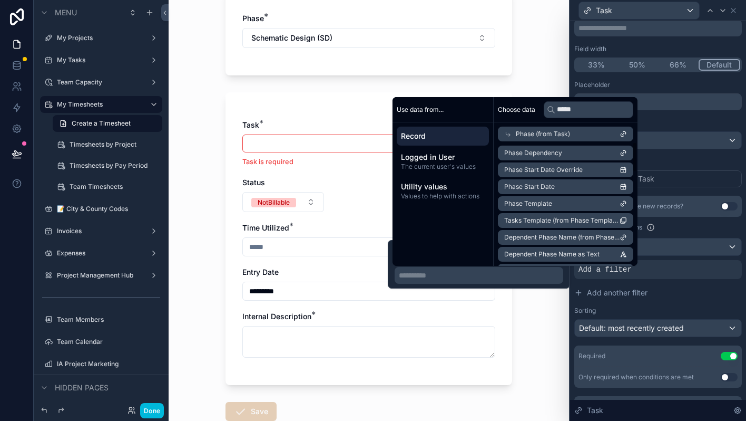
scroll to position [8, 0]
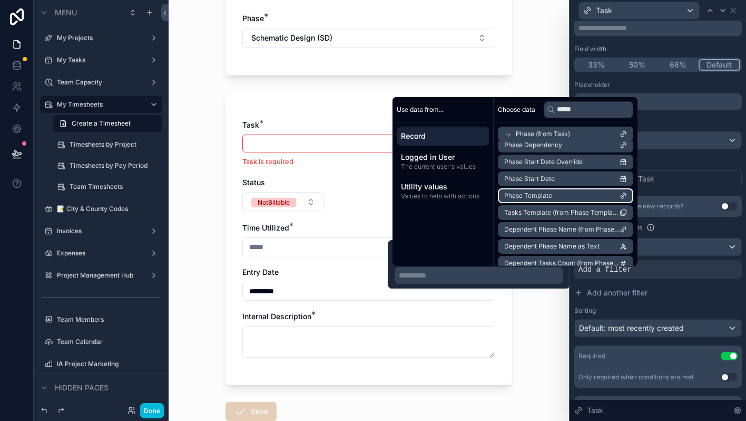
click at [584, 198] on li "Phase Template" at bounding box center [565, 195] width 135 height 15
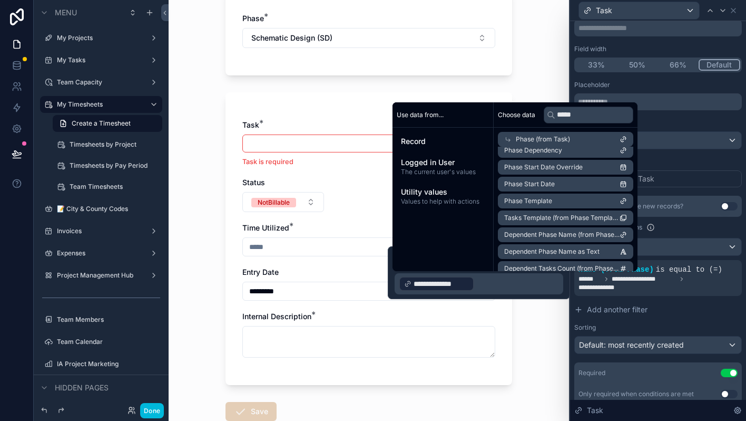
click at [547, 289] on p "**********" at bounding box center [480, 283] width 162 height 17
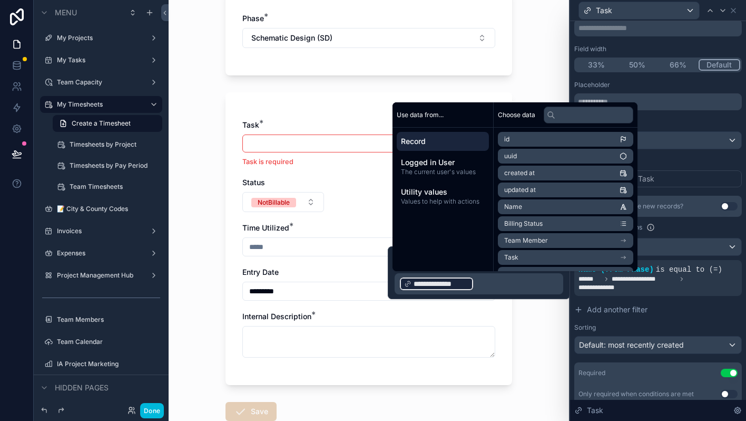
click at [270, 154] on div "Task is required" at bounding box center [368, 150] width 253 height 32
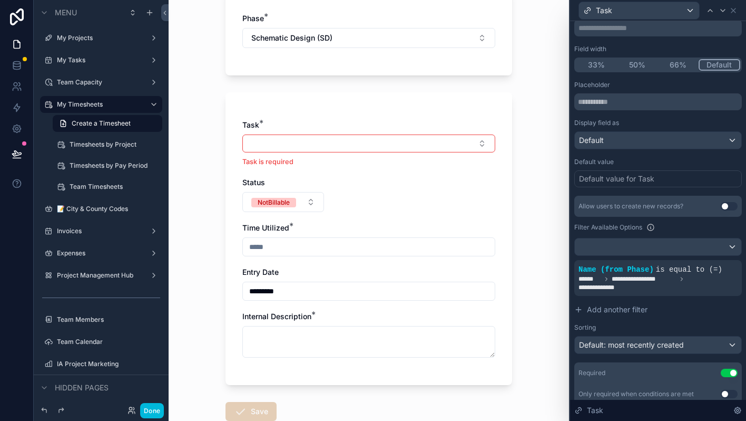
click at [289, 141] on button "Select Button" at bounding box center [368, 143] width 253 height 18
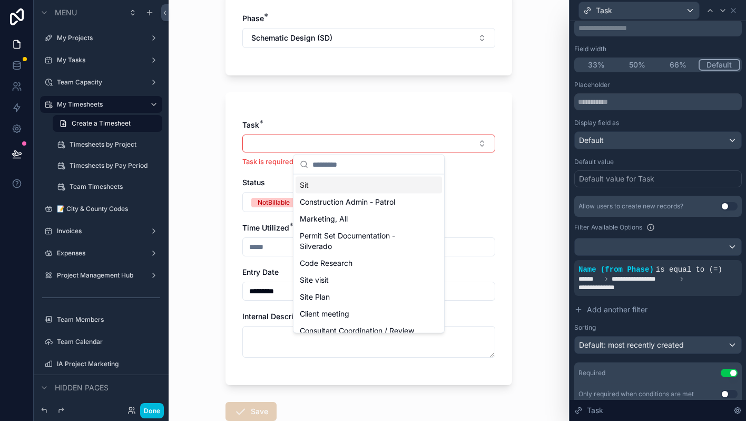
click at [289, 141] on button "Select Button" at bounding box center [368, 143] width 253 height 18
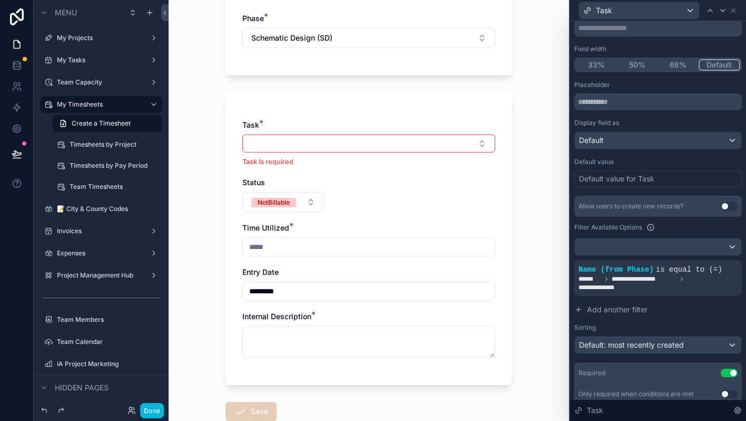
click at [0, 0] on div at bounding box center [0, 0] width 0 height 0
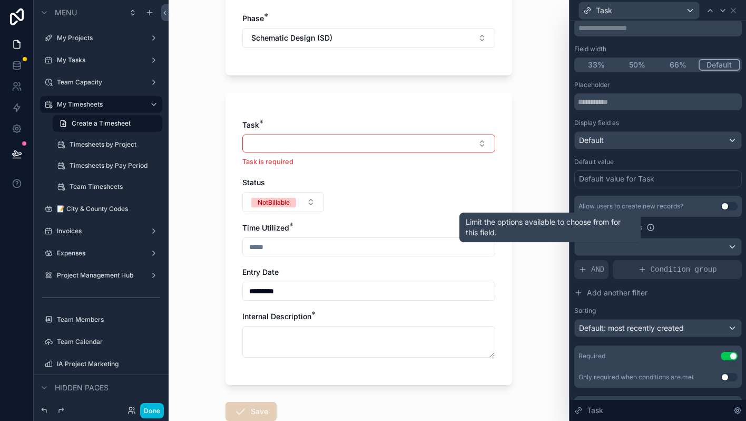
click at [651, 226] on icon at bounding box center [651, 226] width 0 height 0
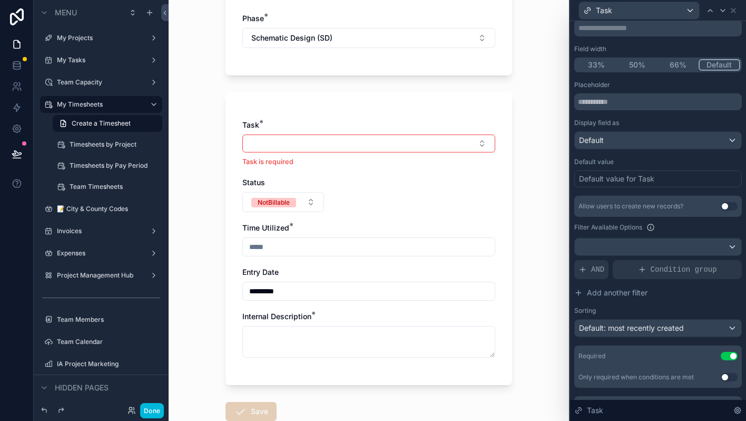
click at [645, 180] on div "Default value for Task" at bounding box center [616, 178] width 75 height 11
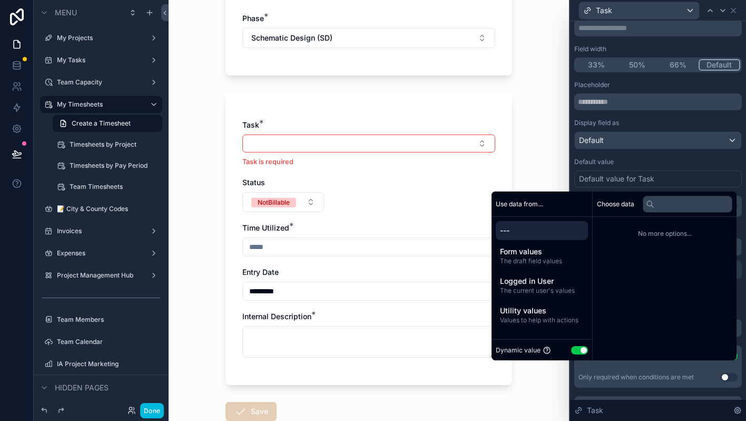
click at [546, 266] on div "Form values The draft field values" at bounding box center [542, 255] width 92 height 27
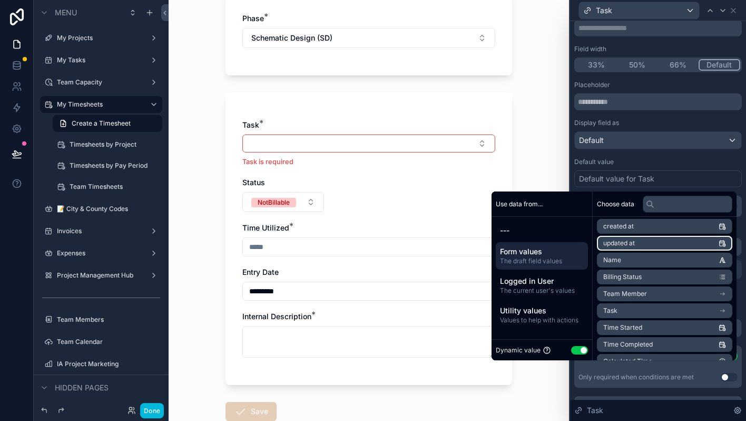
scroll to position [36, 0]
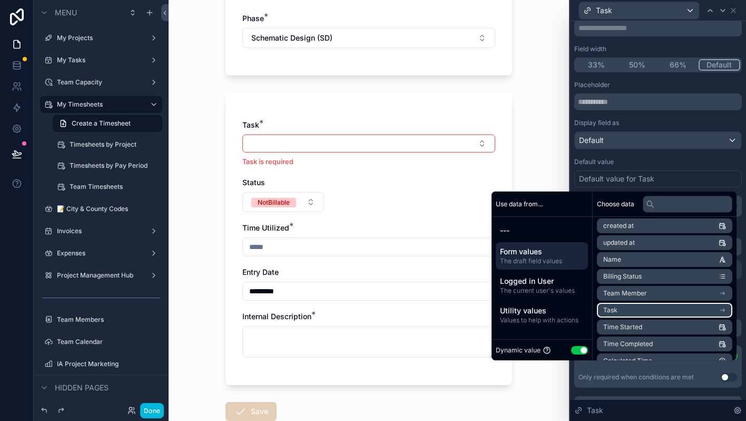
click at [724, 311] on icon "scrollable content" at bounding box center [724, 310] width 1 height 1
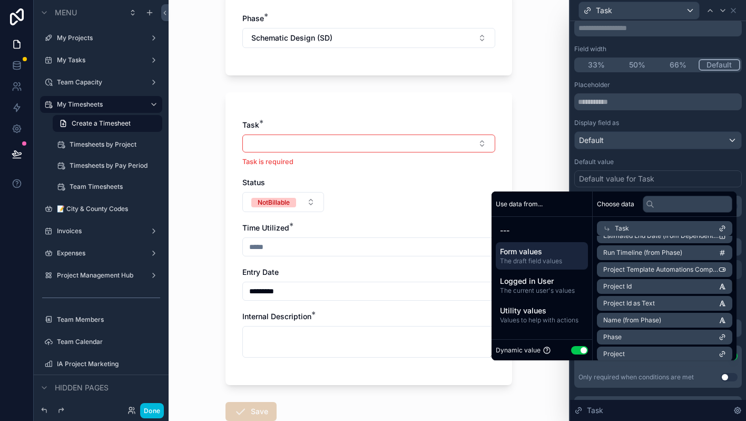
scroll to position [441, 0]
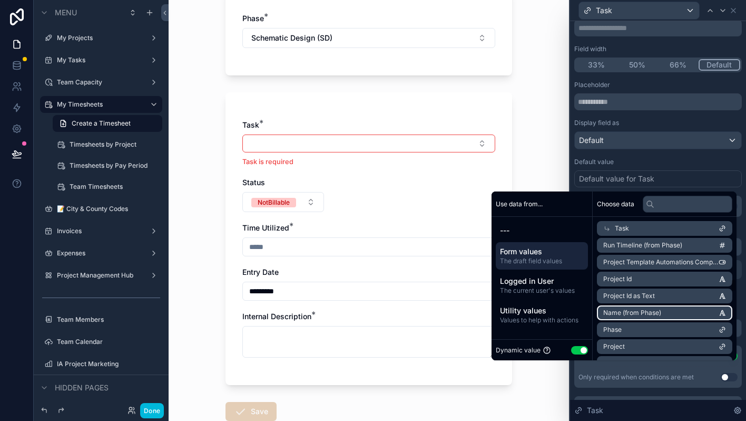
click at [689, 318] on li "Name (from Phase)" at bounding box center [664, 312] width 135 height 15
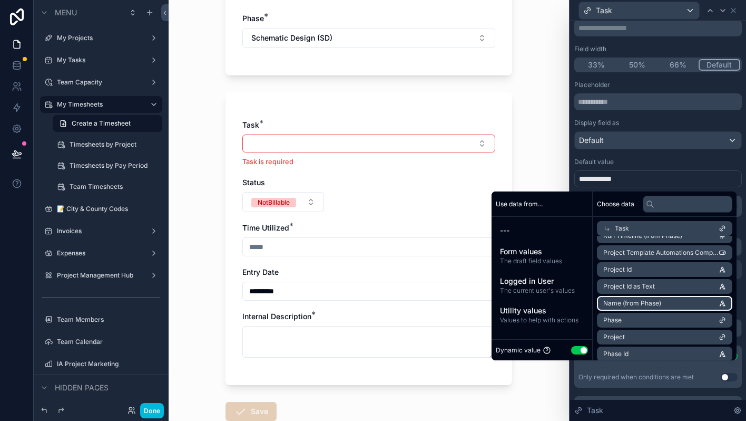
scroll to position [451, 0]
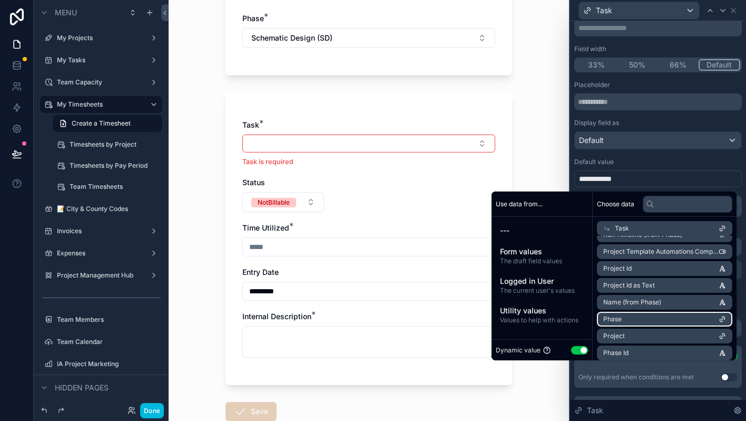
click at [688, 316] on li "Phase" at bounding box center [664, 319] width 135 height 15
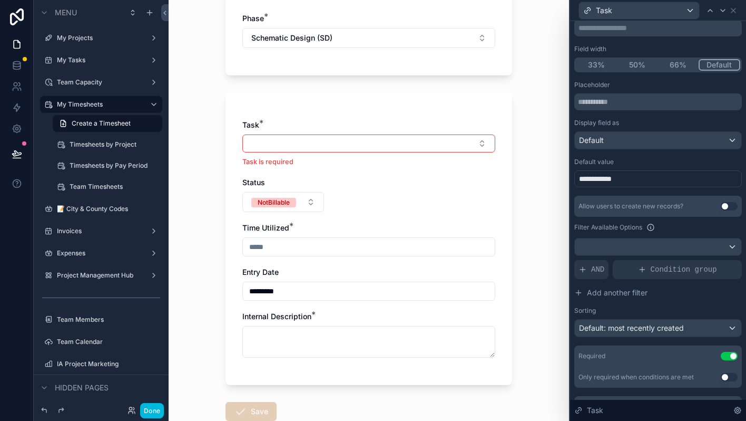
click at [424, 142] on button "Select Button" at bounding box center [368, 143] width 253 height 18
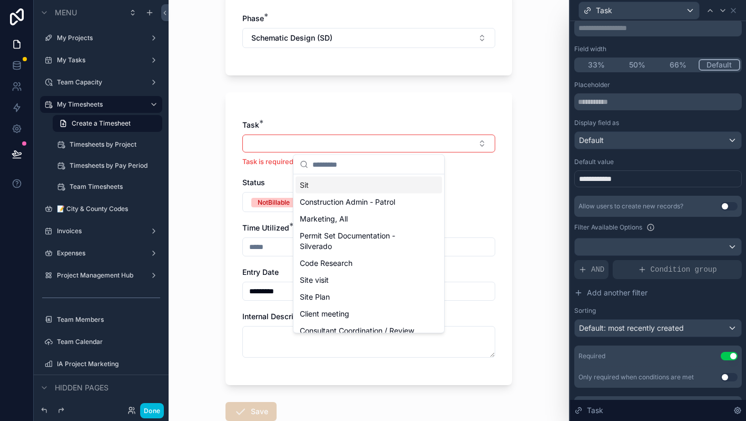
click at [625, 185] on div "**********" at bounding box center [659, 178] width 168 height 17
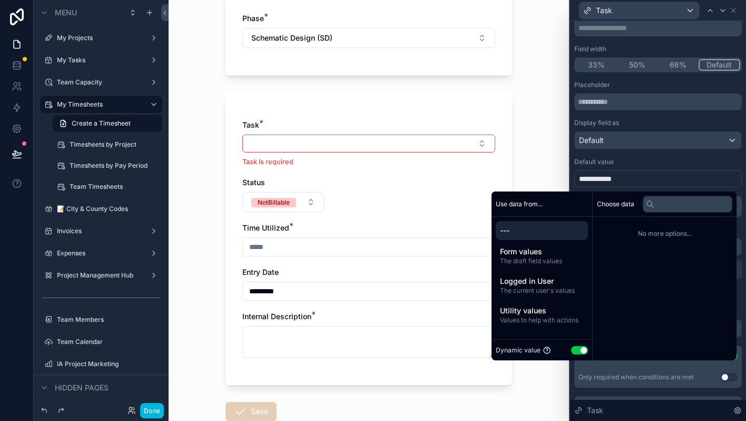
click at [545, 230] on span "---" at bounding box center [542, 230] width 84 height 11
click at [633, 183] on div "**********" at bounding box center [659, 178] width 168 height 17
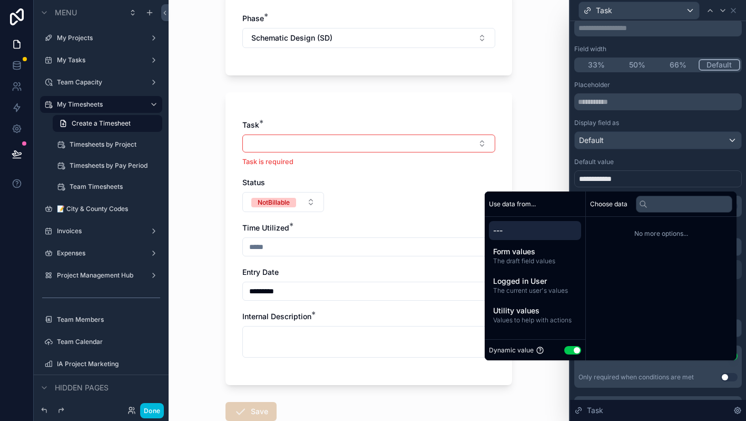
click at [633, 183] on div "**********" at bounding box center [659, 178] width 168 height 17
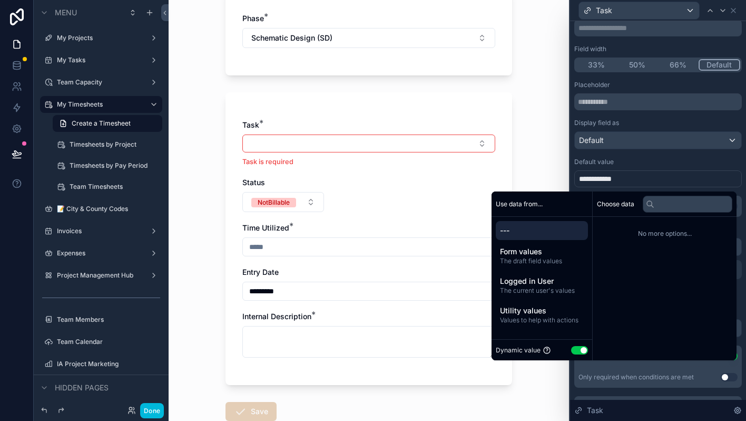
click at [633, 183] on div "**********" at bounding box center [659, 178] width 168 height 17
click at [641, 175] on div "**********" at bounding box center [659, 178] width 168 height 17
click at [643, 166] on div "Default value" at bounding box center [659, 162] width 168 height 8
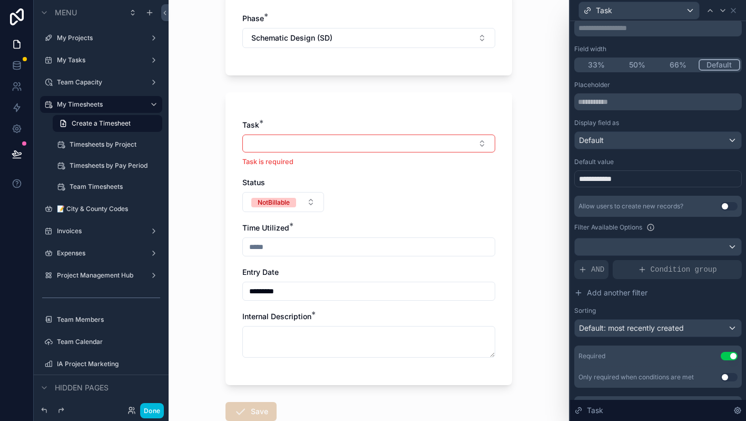
click at [638, 180] on div "**********" at bounding box center [659, 178] width 168 height 17
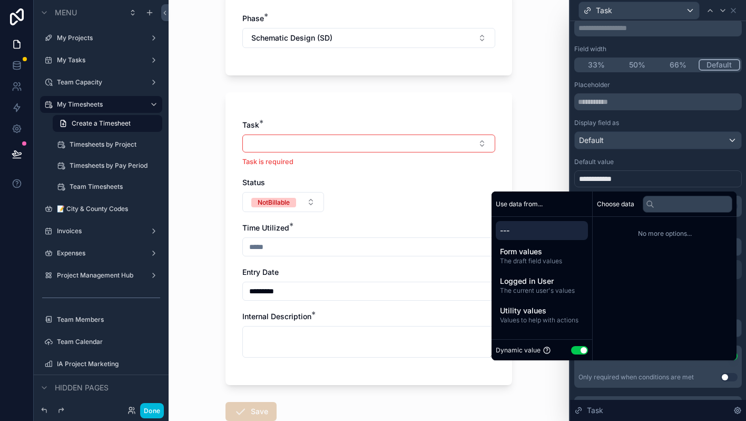
click at [516, 231] on span "---" at bounding box center [542, 230] width 84 height 11
click at [513, 308] on span "Utility values" at bounding box center [542, 310] width 84 height 11
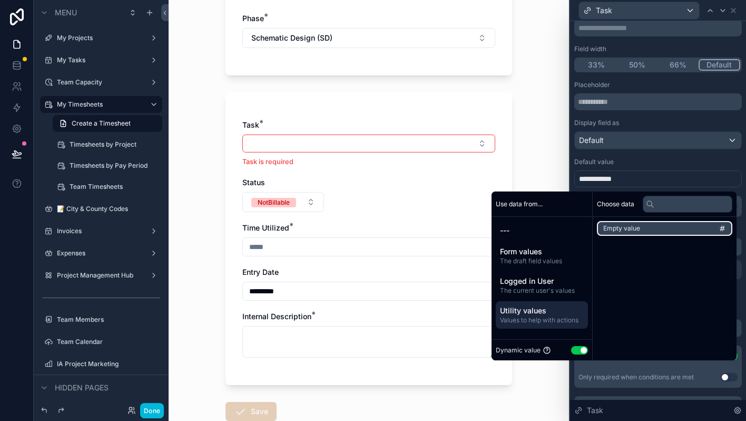
click at [643, 224] on li "Empty value" at bounding box center [664, 228] width 135 height 15
click at [652, 154] on div "**********" at bounding box center [659, 234] width 168 height 307
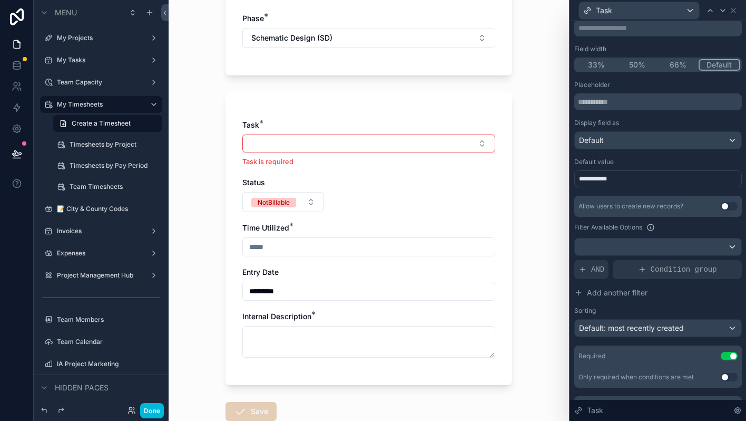
click at [456, 139] on button "Select Button" at bounding box center [368, 143] width 253 height 18
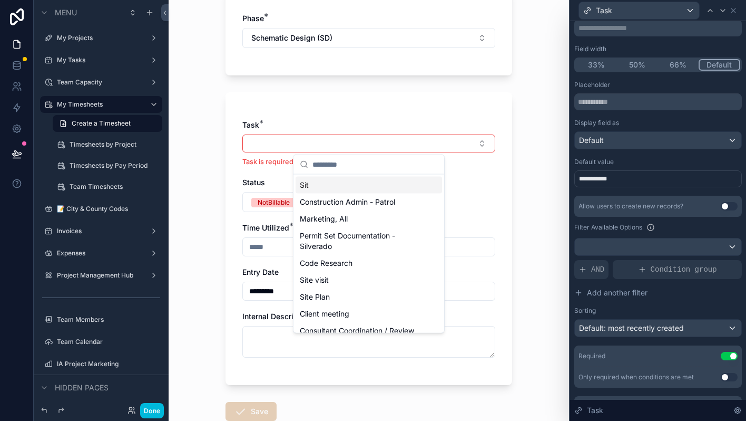
click at [456, 139] on button "Select Button" at bounding box center [368, 143] width 253 height 18
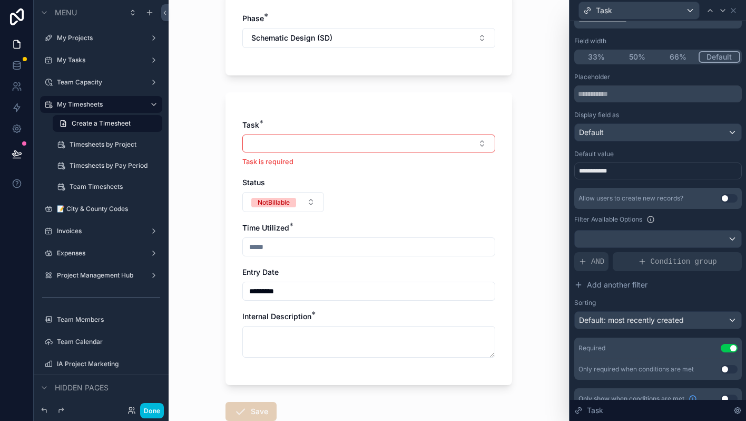
scroll to position [84, 0]
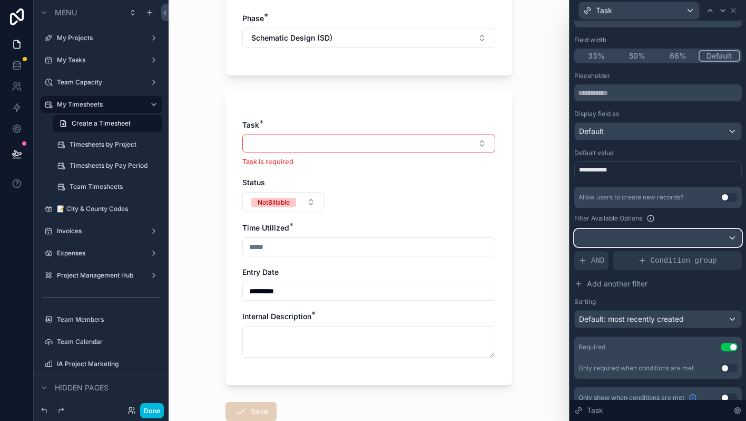
click at [671, 236] on div at bounding box center [658, 237] width 167 height 17
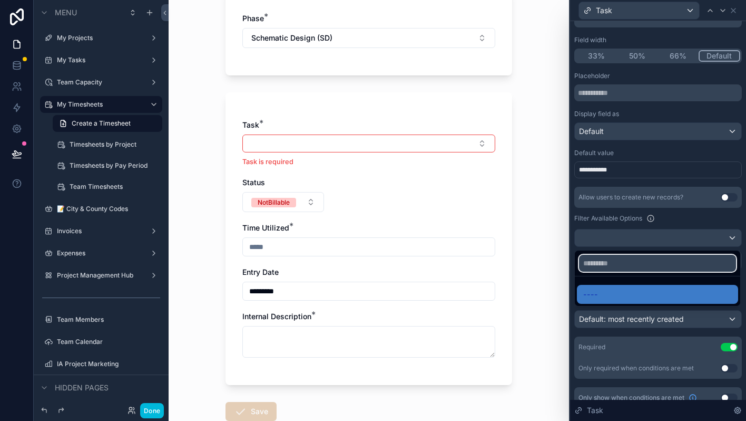
click at [622, 260] on input "text" at bounding box center [657, 263] width 157 height 17
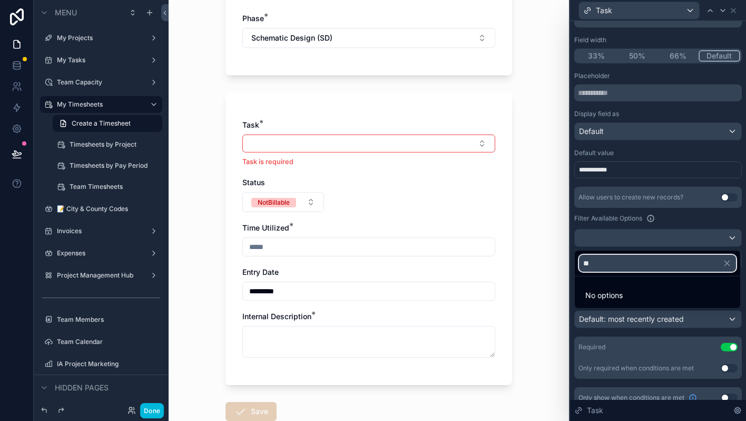
type input "*"
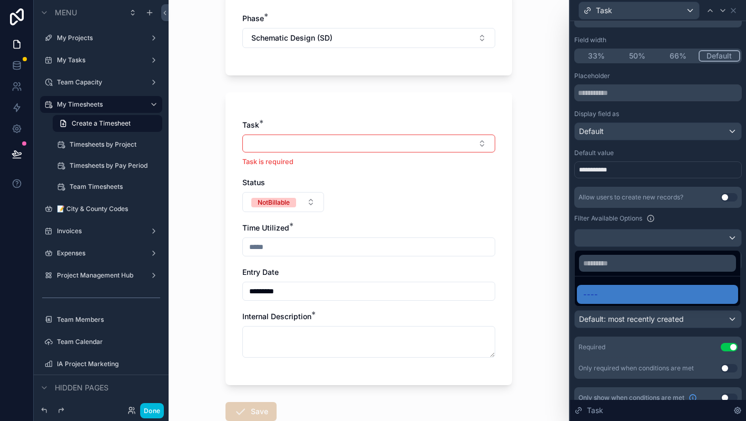
click at [683, 218] on div at bounding box center [658, 210] width 176 height 421
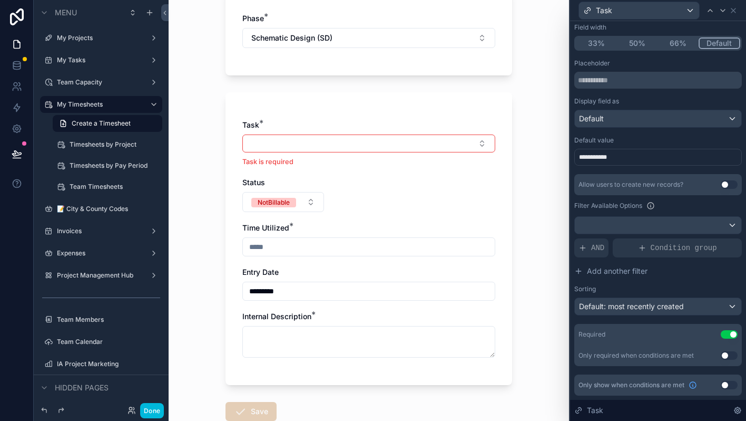
scroll to position [96, 0]
click at [601, 246] on span "AND" at bounding box center [597, 249] width 13 height 11
click at [0, 0] on icon at bounding box center [0, 0] width 0 height 0
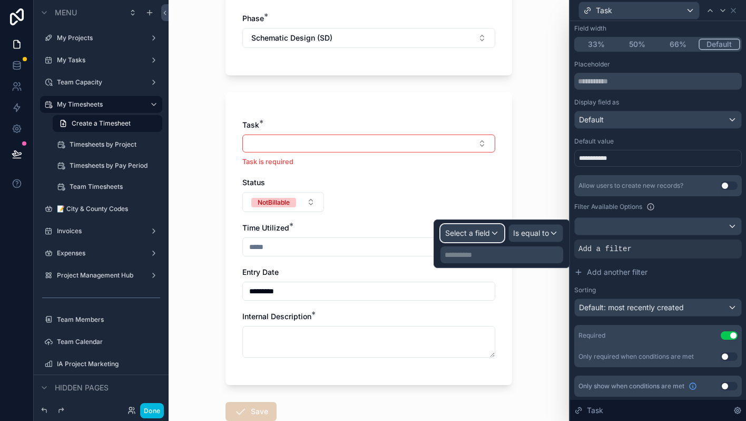
click at [450, 239] on div "Select a field" at bounding box center [472, 233] width 63 height 17
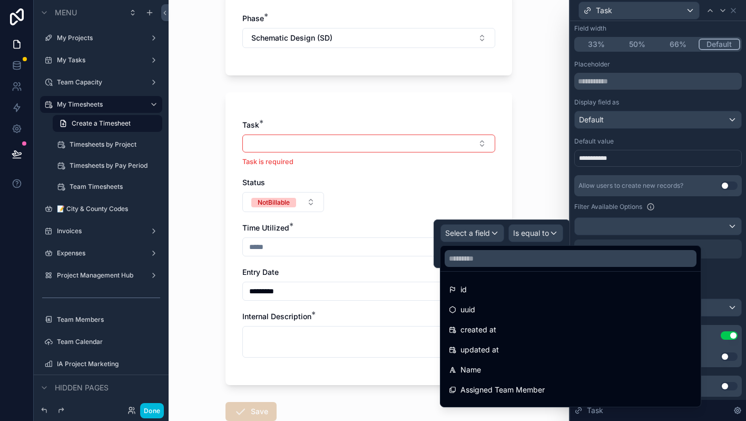
click at [705, 210] on div "Filter Available Options" at bounding box center [659, 206] width 168 height 13
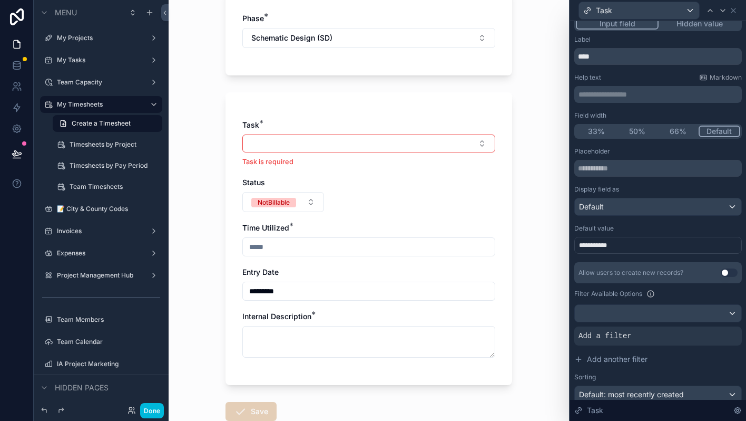
scroll to position [7, 0]
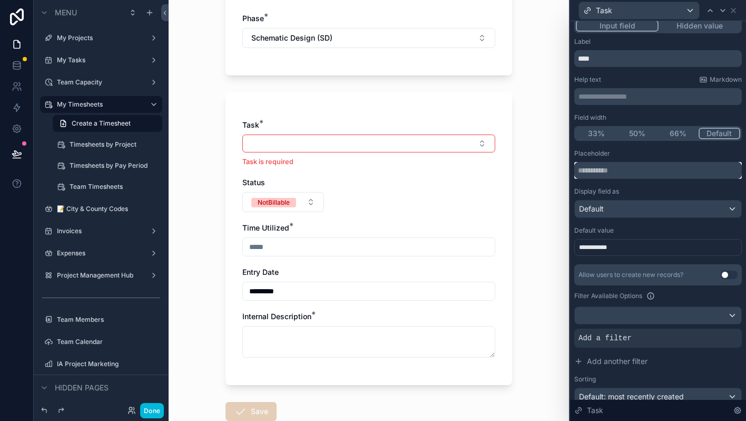
click at [659, 170] on input "text" at bounding box center [659, 170] width 168 height 17
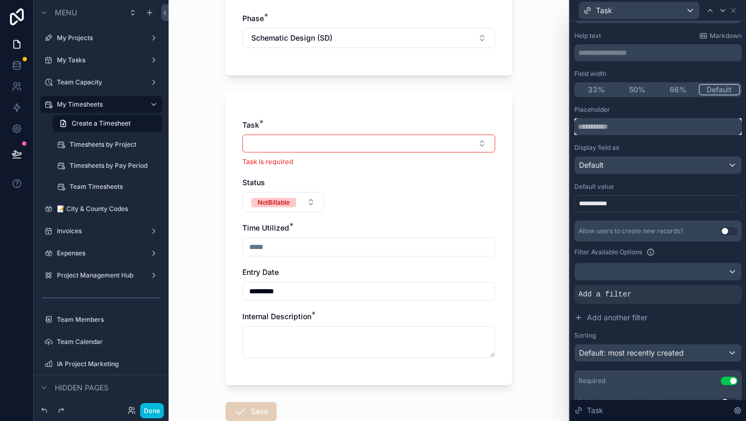
scroll to position [97, 0]
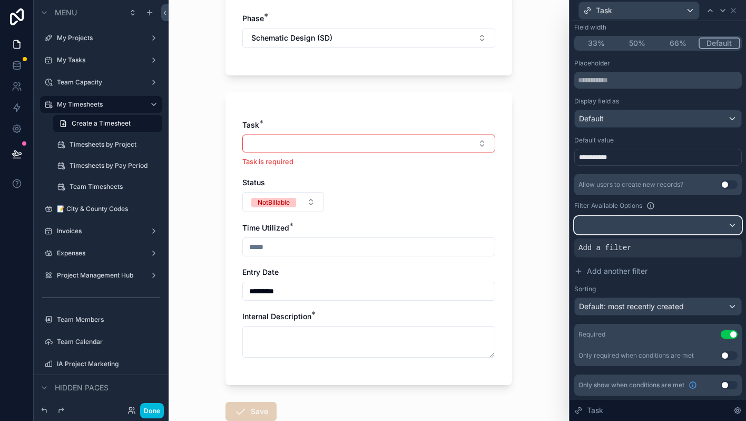
click at [656, 220] on div at bounding box center [658, 225] width 167 height 17
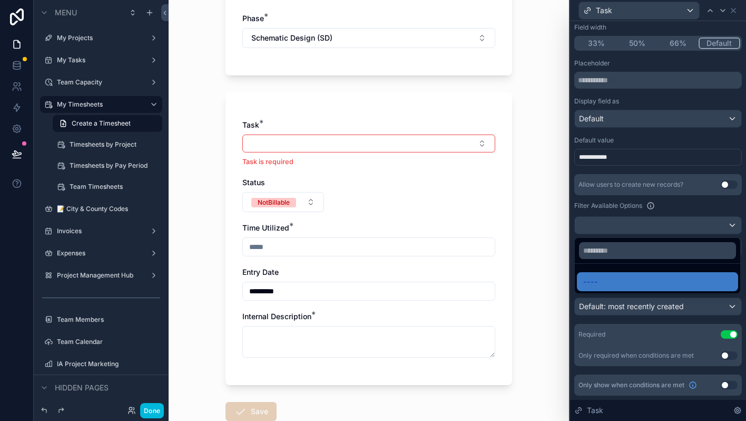
click at [656, 220] on div at bounding box center [658, 210] width 176 height 421
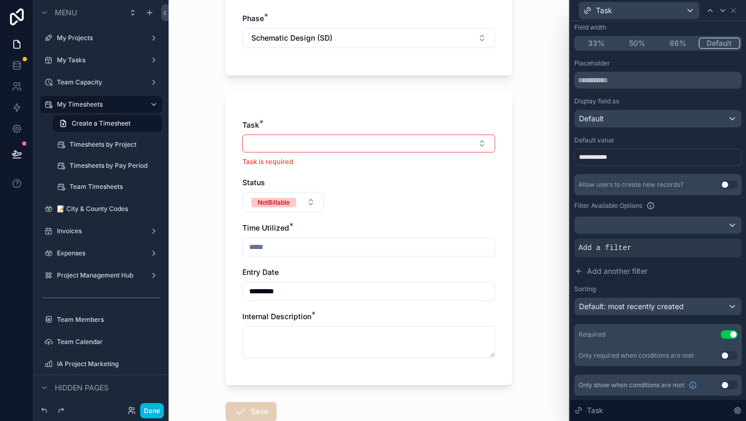
click at [638, 255] on div "Add a filter" at bounding box center [659, 247] width 168 height 19
click at [0, 0] on icon at bounding box center [0, 0] width 0 height 0
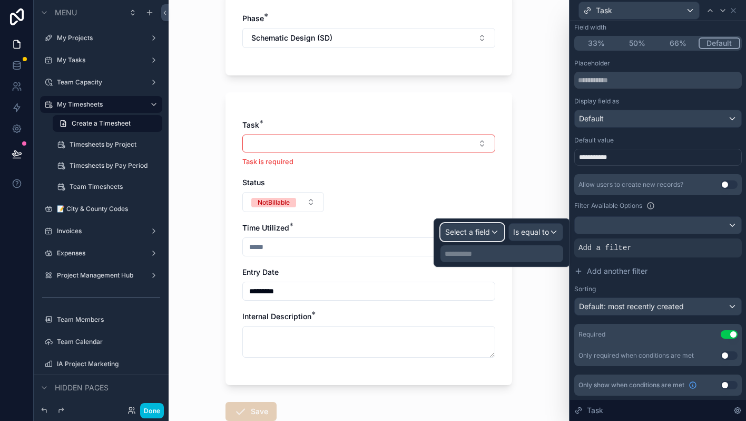
click at [480, 235] on span "Select a field" at bounding box center [467, 231] width 45 height 9
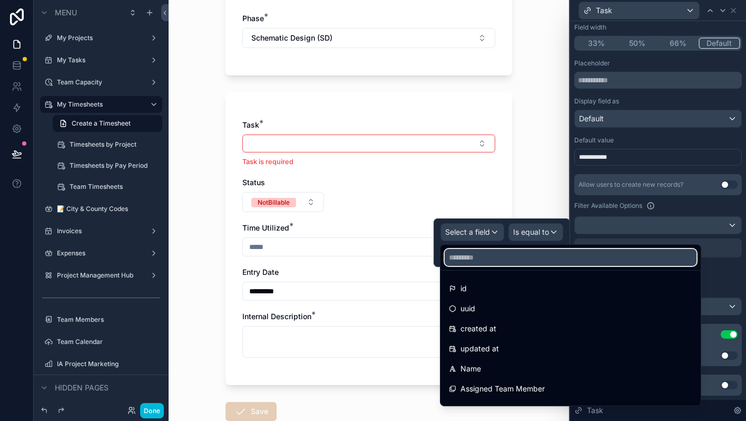
click at [471, 255] on input "text" at bounding box center [571, 257] width 252 height 17
type input "*****"
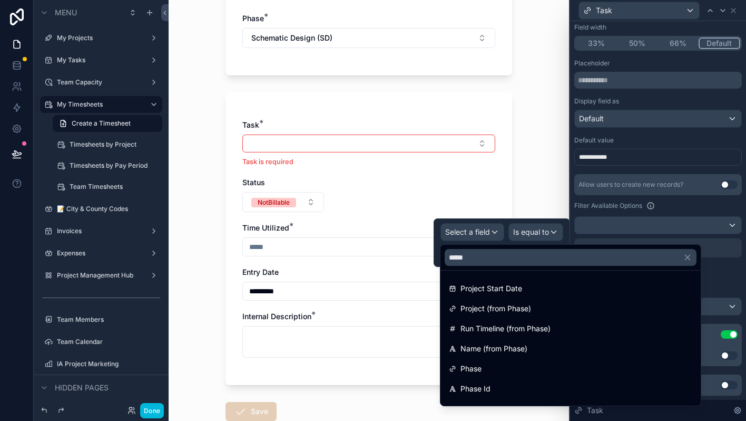
click at [473, 308] on span "Project (from Phase)" at bounding box center [496, 308] width 71 height 13
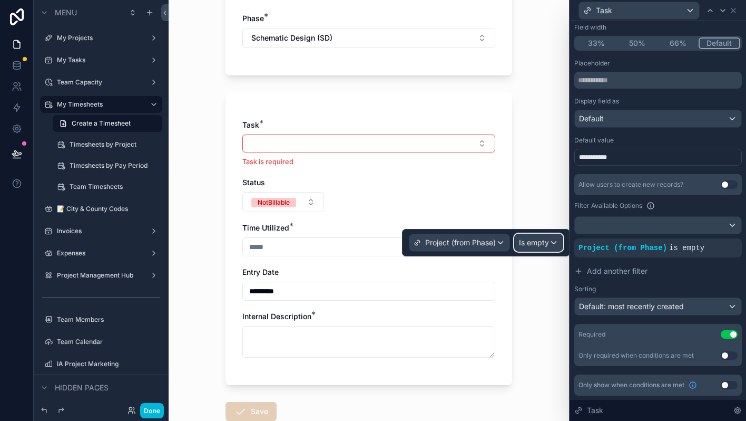
click at [533, 244] on span "Is empty" at bounding box center [534, 242] width 30 height 11
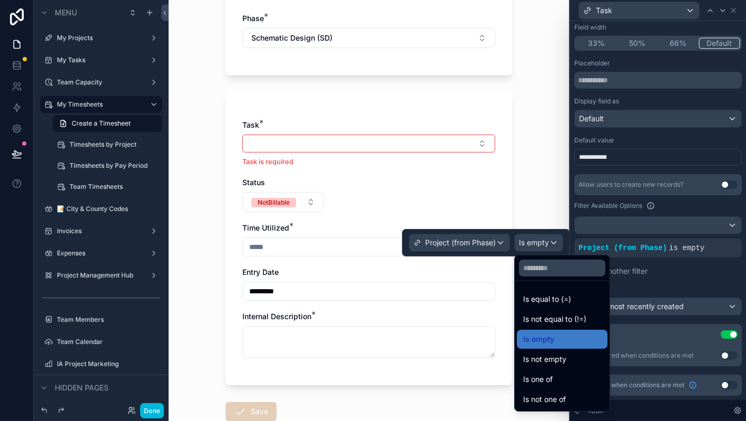
click at [543, 297] on span "Is equal to (=)" at bounding box center [547, 299] width 48 height 13
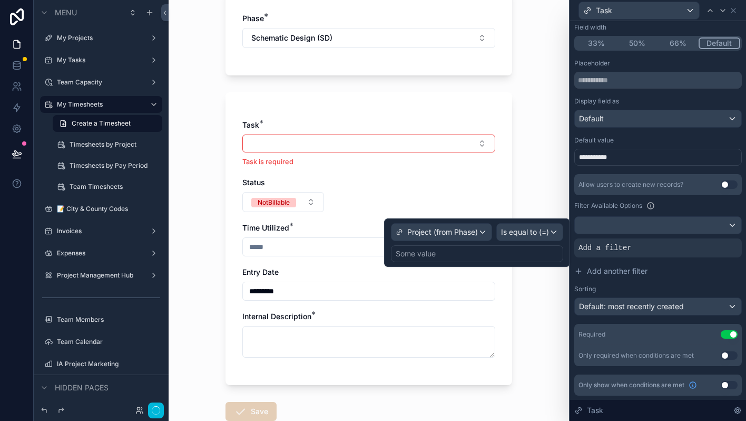
click at [511, 257] on div "Some value" at bounding box center [477, 253] width 172 height 17
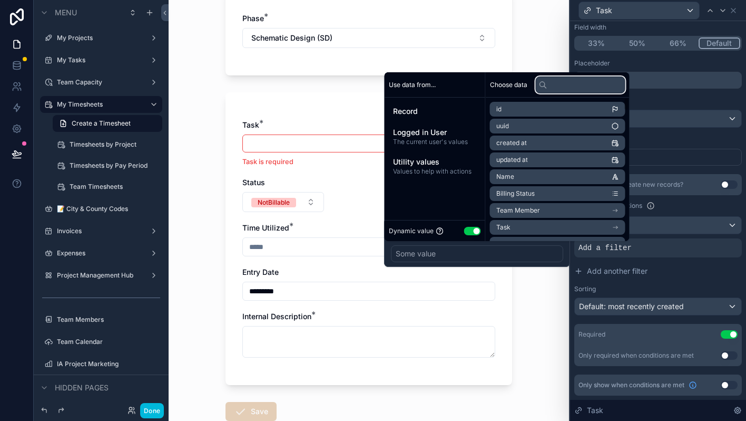
click at [583, 93] on input "text" at bounding box center [581, 84] width 90 height 17
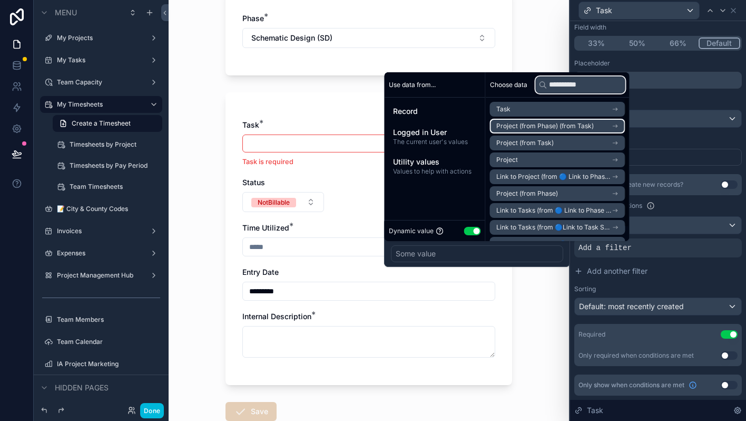
type input "**********"
click at [564, 125] on span "Project (from Phase) (from Task)" at bounding box center [546, 126] width 98 height 8
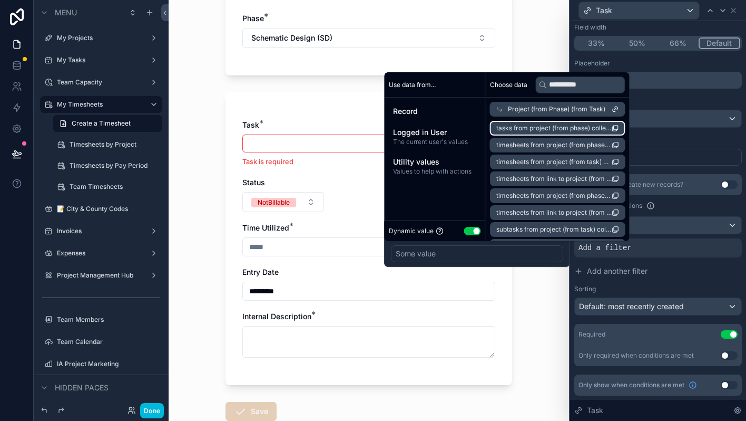
click at [566, 130] on span "tasks from project (from phase) collection" at bounding box center [554, 128] width 115 height 8
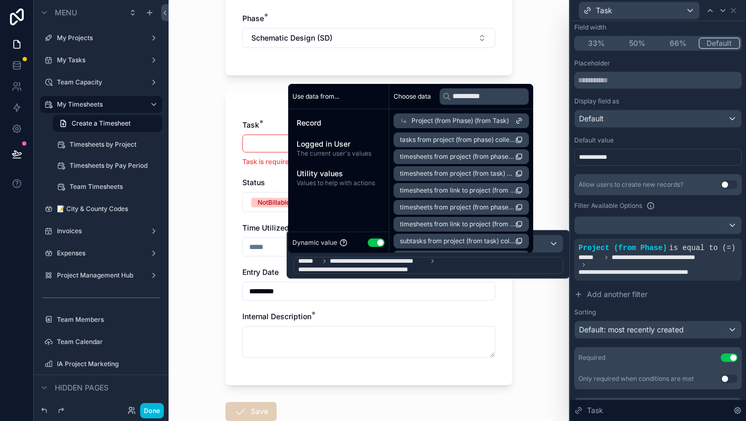
click at [524, 297] on div "My Timesheets Create a Timesheet Create a Timesheet Project: 2029 Delaware St I…" at bounding box center [369, 210] width 401 height 421
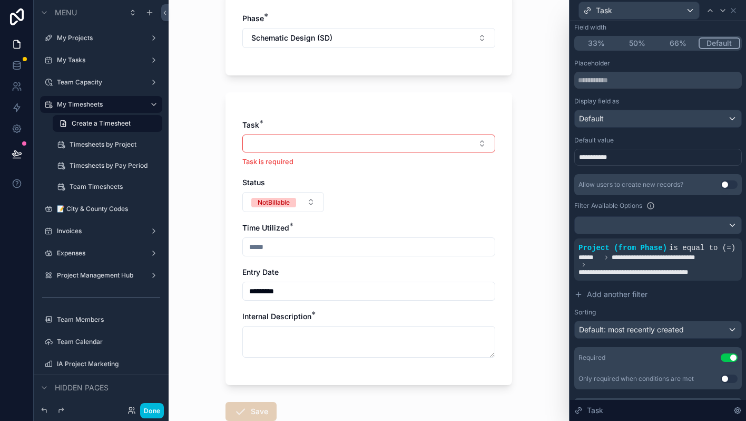
click at [524, 297] on div "My Timesheets Create a Timesheet Create a Timesheet Project: 2029 Delaware St I…" at bounding box center [369, 210] width 401 height 421
click at [433, 147] on button "Select Button" at bounding box center [368, 143] width 253 height 18
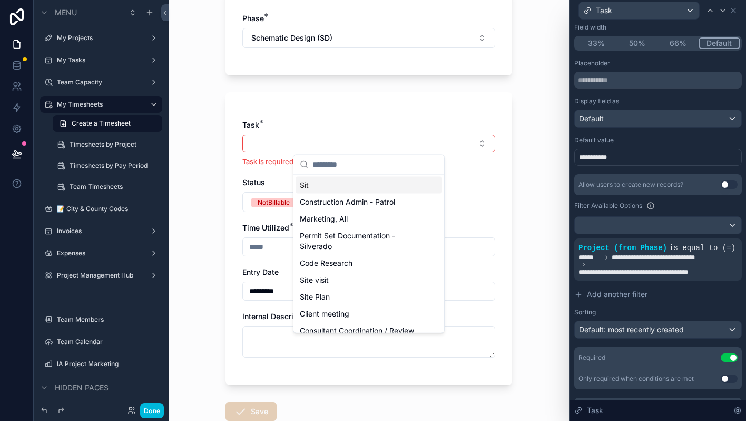
click at [433, 147] on button "Select Button" at bounding box center [368, 143] width 253 height 18
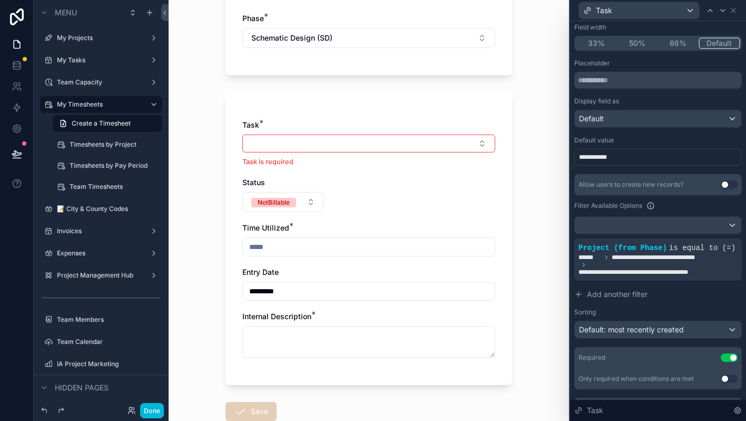
click at [0, 0] on icon at bounding box center [0, 0] width 0 height 0
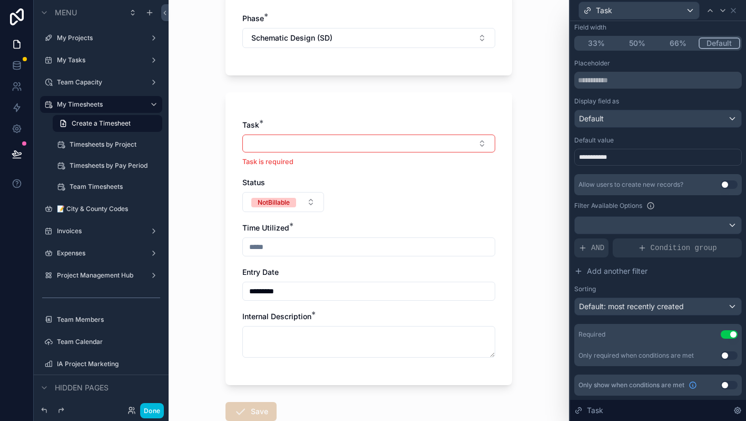
click at [602, 250] on span "AND" at bounding box center [597, 247] width 13 height 11
click at [0, 0] on div at bounding box center [0, 0] width 0 height 0
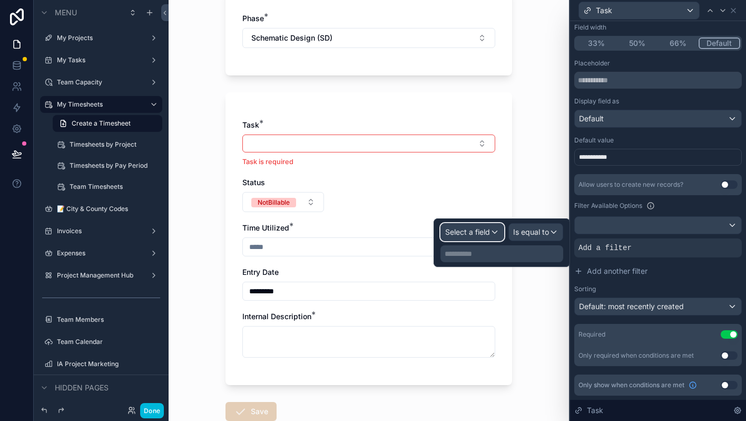
click at [476, 227] on span "Select a field" at bounding box center [467, 231] width 45 height 9
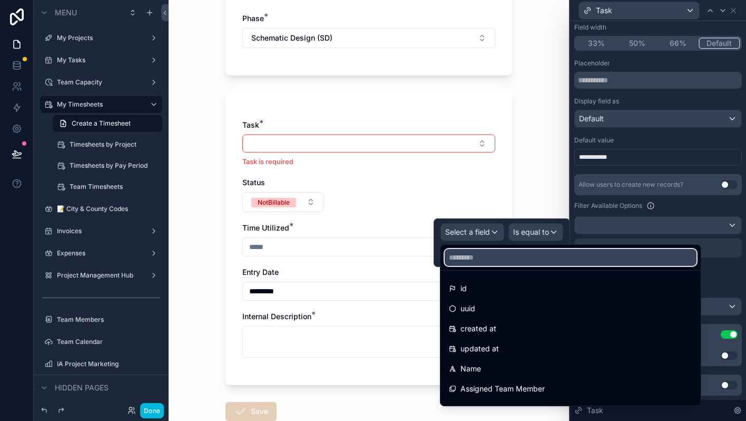
click at [492, 261] on input "text" at bounding box center [571, 257] width 252 height 17
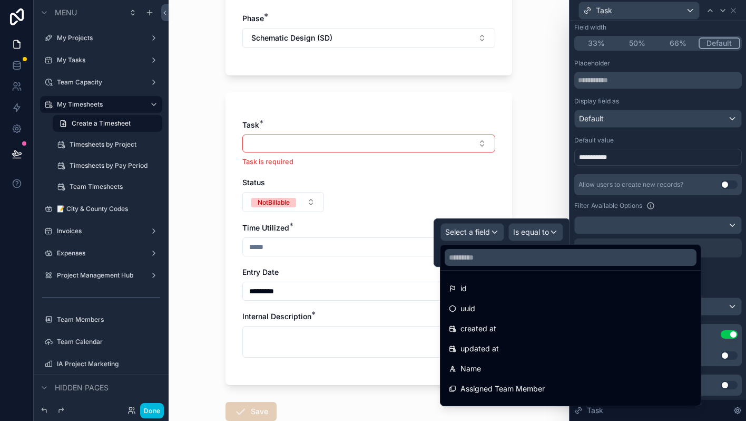
click at [482, 372] on div "Name" at bounding box center [571, 368] width 244 height 13
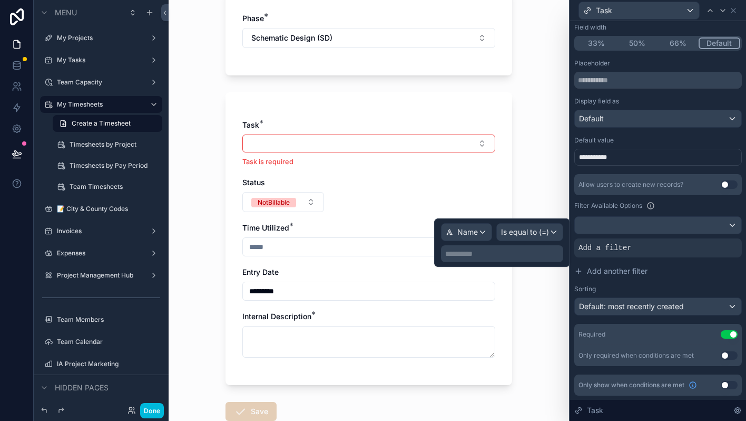
click at [519, 256] on p "**********" at bounding box center [503, 253] width 116 height 11
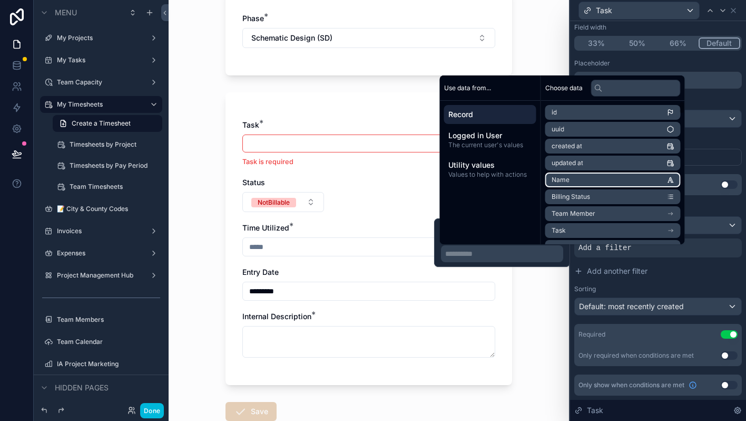
click at [575, 179] on li "Name" at bounding box center [613, 179] width 135 height 15
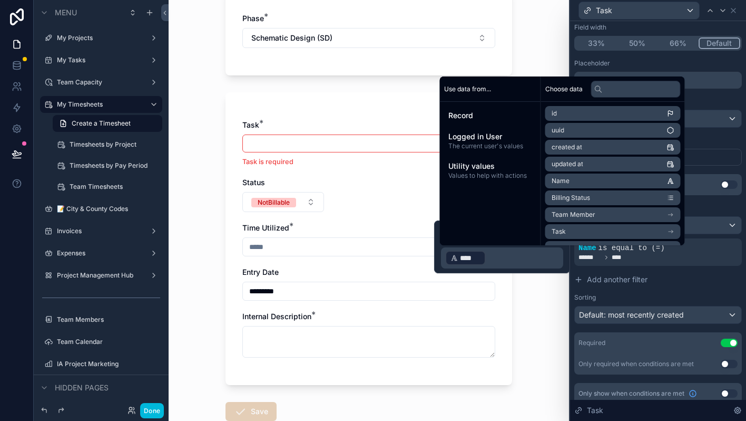
click at [536, 319] on div "My Timesheets Create a Timesheet Create a Timesheet Project: 2029 Delaware St I…" at bounding box center [369, 210] width 401 height 421
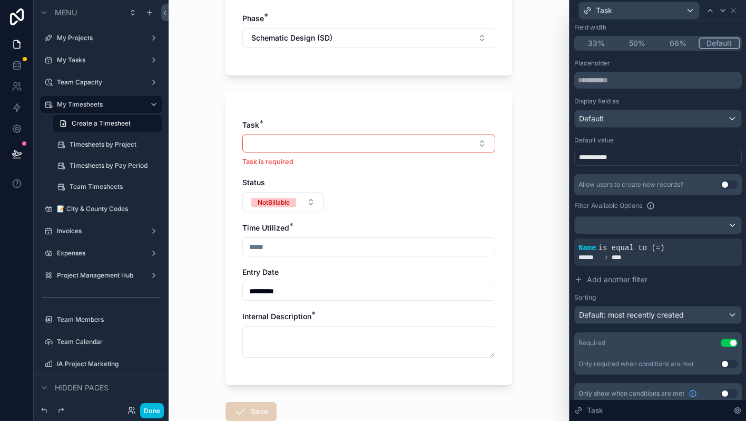
click at [469, 145] on button "Select Button" at bounding box center [368, 143] width 253 height 18
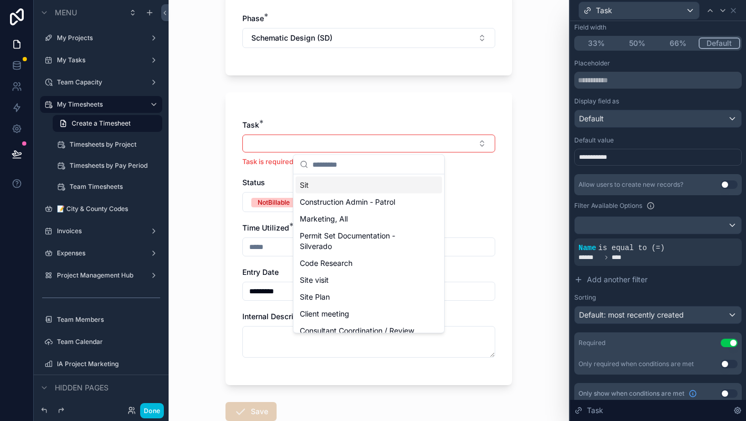
click at [469, 145] on button "Select Button" at bounding box center [368, 143] width 253 height 18
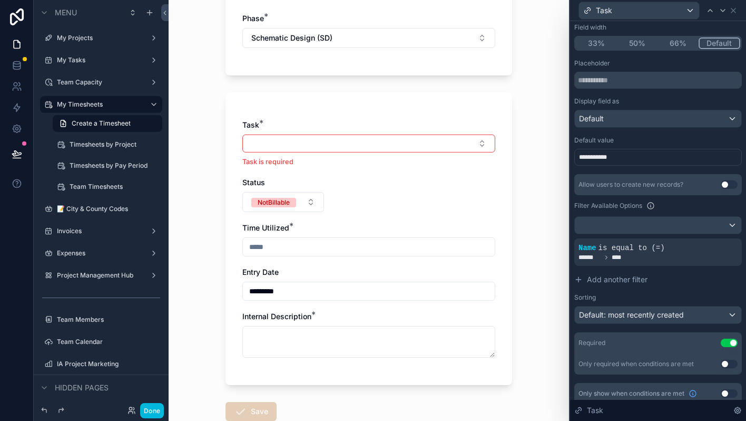
click at [696, 252] on div "Name is equal to (=) ****** ****" at bounding box center [658, 251] width 159 height 19
click at [664, 249] on span "is equal to (=)" at bounding box center [632, 248] width 66 height 8
click at [0, 0] on icon at bounding box center [0, 0] width 0 height 0
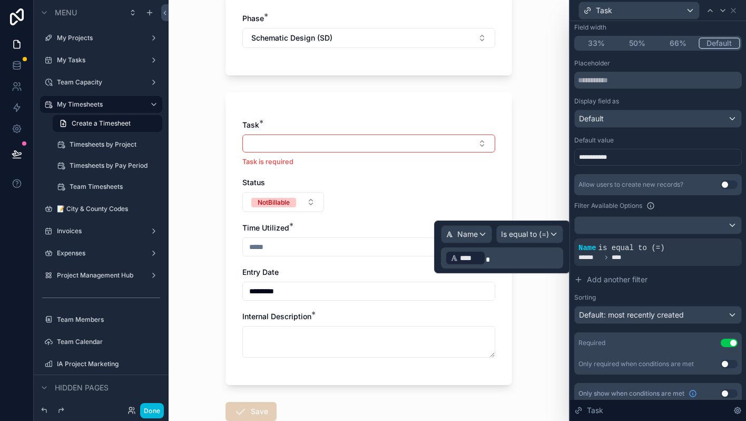
click at [513, 259] on p "﻿ **** ﻿" at bounding box center [503, 257] width 116 height 17
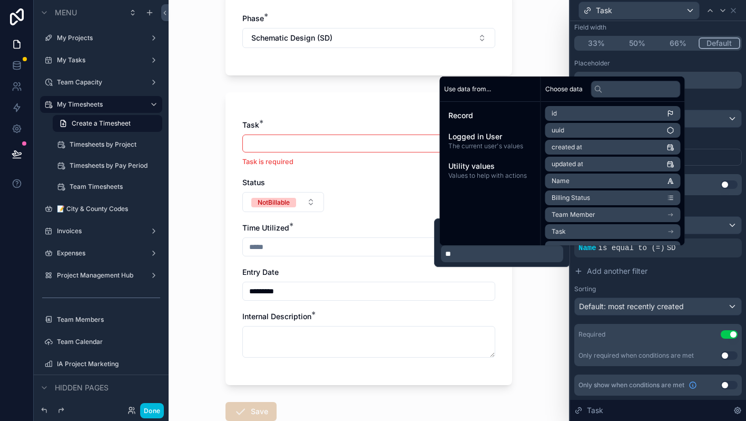
click at [564, 263] on div "Name Is equal to (=) **" at bounding box center [502, 242] width 136 height 48
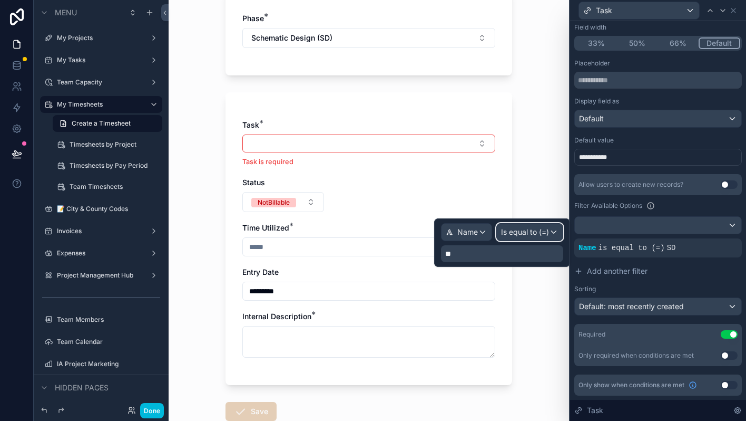
click at [555, 236] on div "Is equal to (=)" at bounding box center [530, 232] width 66 height 17
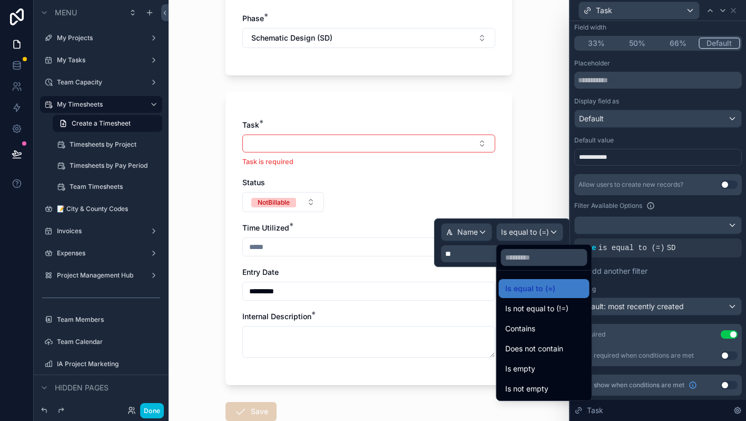
click at [539, 326] on div "Contains" at bounding box center [545, 328] width 78 height 13
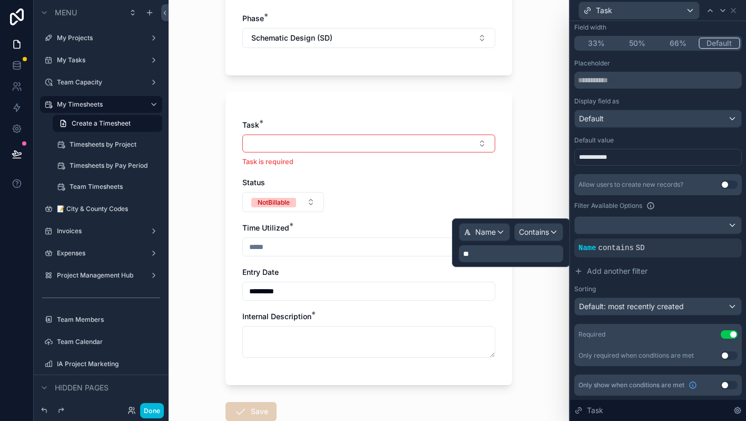
click at [341, 140] on button "Select Button" at bounding box center [368, 143] width 253 height 18
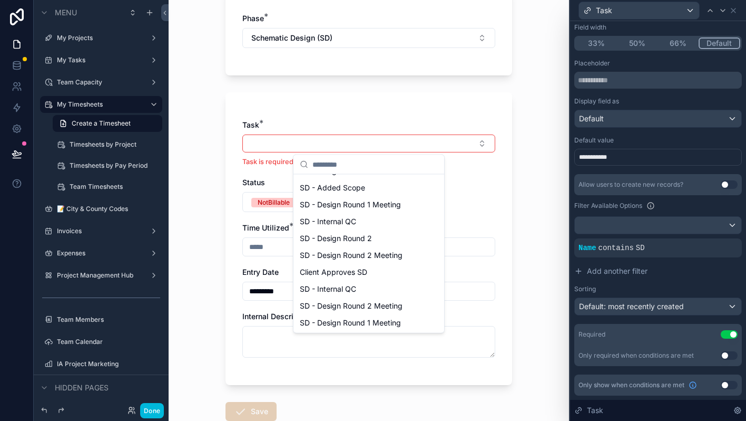
scroll to position [0, 0]
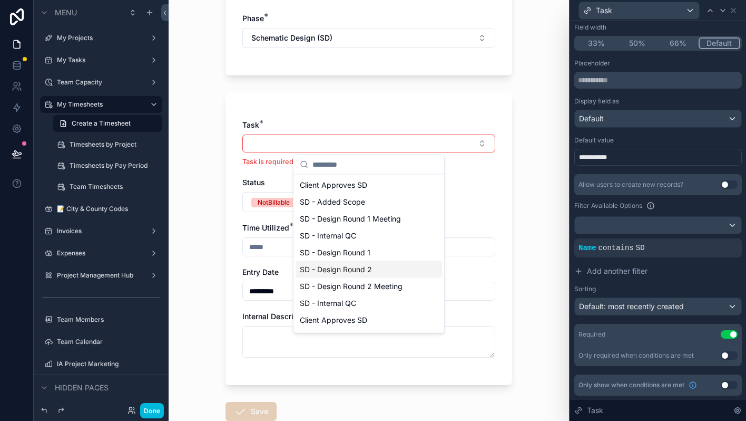
click at [627, 247] on span "contains" at bounding box center [616, 248] width 35 height 8
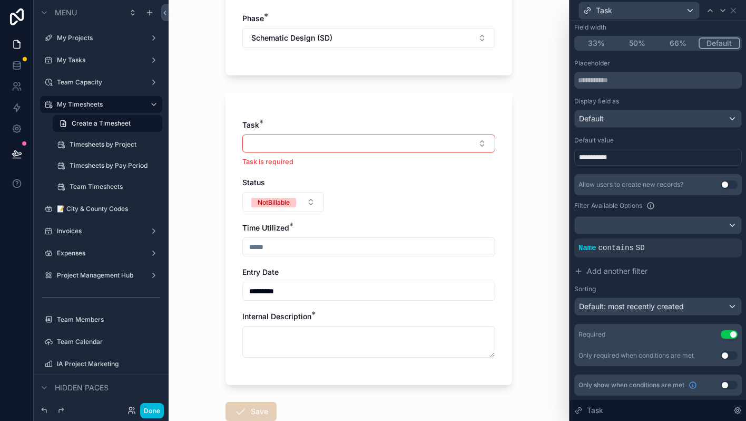
click at [0, 0] on icon at bounding box center [0, 0] width 0 height 0
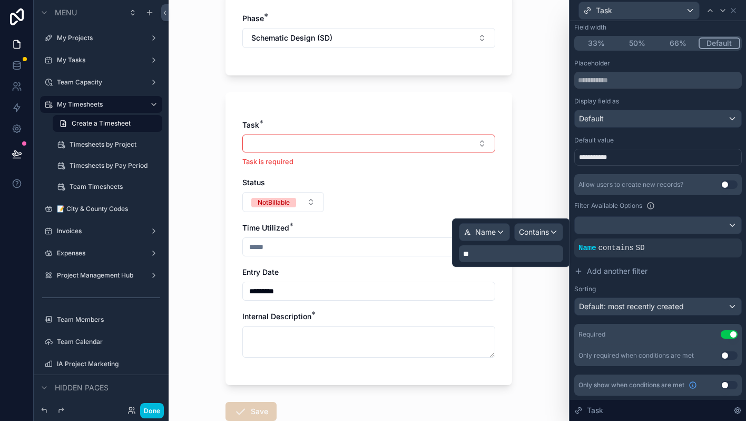
click at [528, 256] on p "**" at bounding box center [512, 253] width 98 height 11
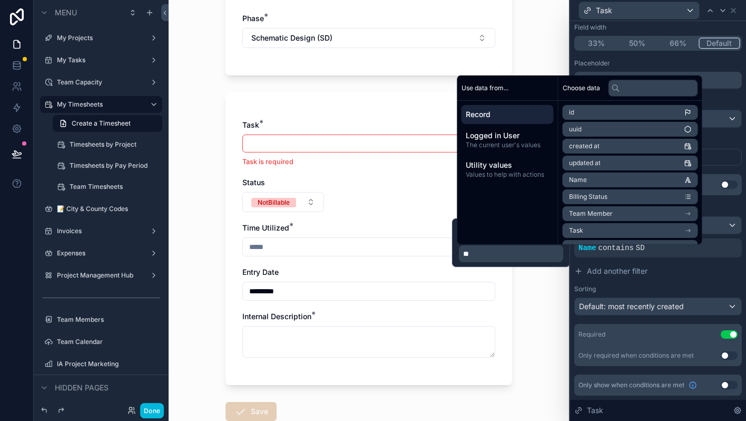
click at [528, 256] on p "**" at bounding box center [512, 253] width 98 height 11
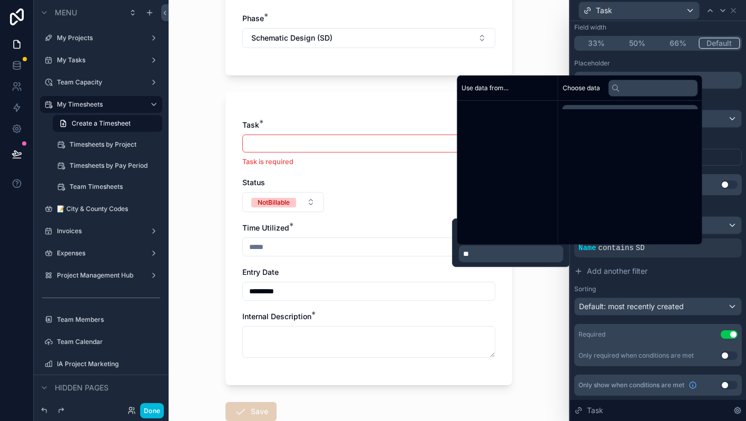
click at [528, 256] on p "**" at bounding box center [512, 253] width 98 height 11
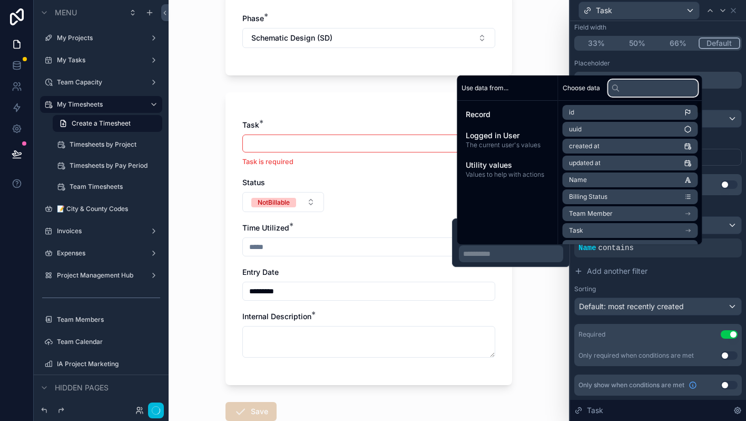
click at [642, 86] on input "text" at bounding box center [654, 88] width 90 height 17
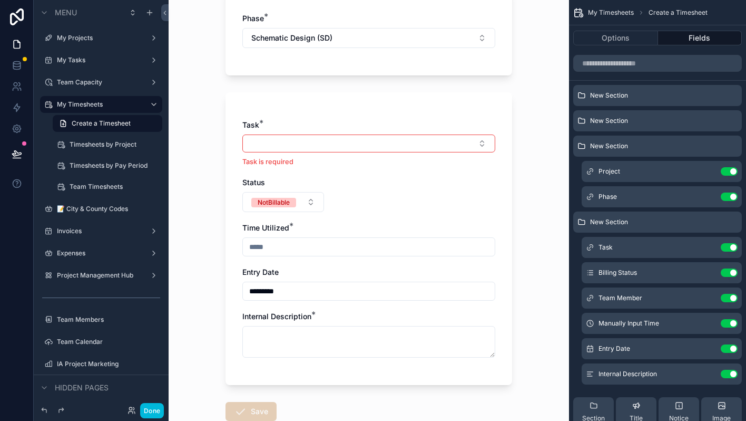
click at [0, 0] on icon "scrollable content" at bounding box center [0, 0] width 0 height 0
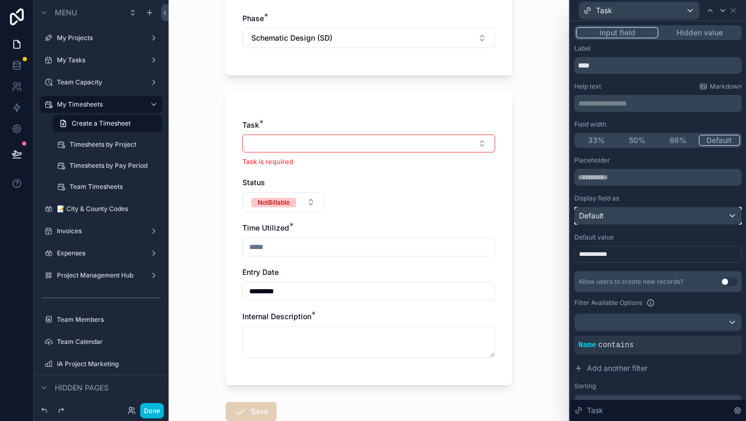
click at [700, 215] on div "Default" at bounding box center [658, 215] width 167 height 17
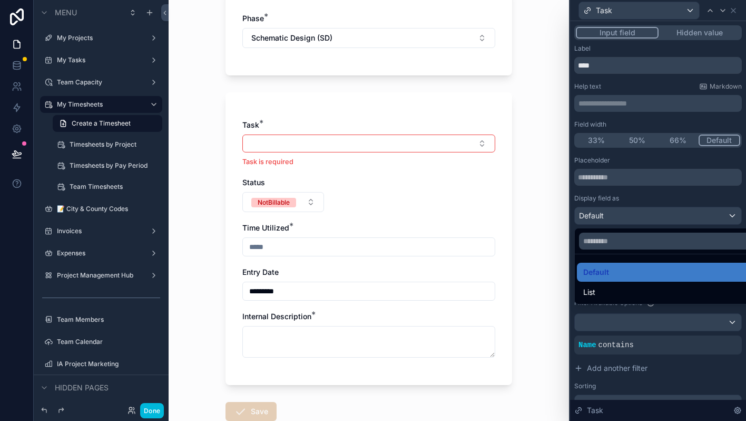
click at [700, 215] on div at bounding box center [658, 210] width 176 height 421
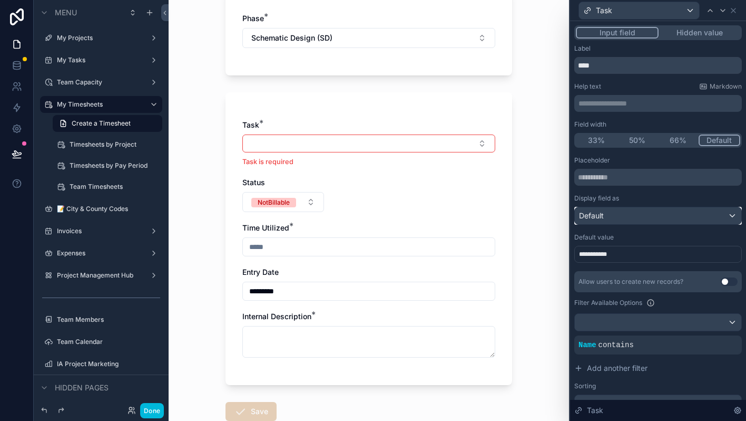
click at [700, 215] on div "Default" at bounding box center [658, 215] width 167 height 17
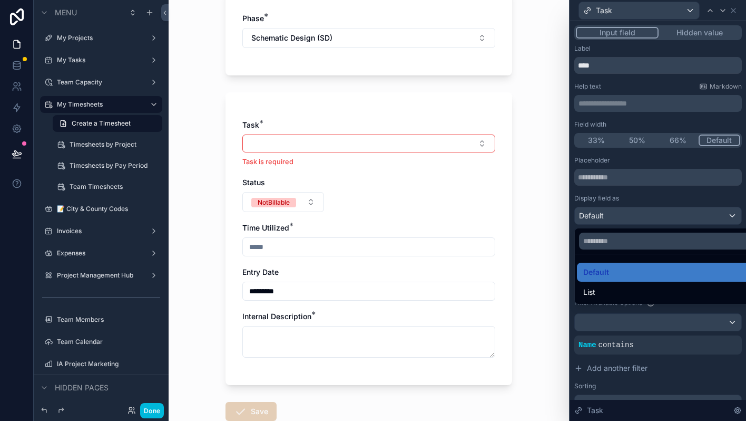
click at [649, 286] on div "List" at bounding box center [671, 292] width 174 height 13
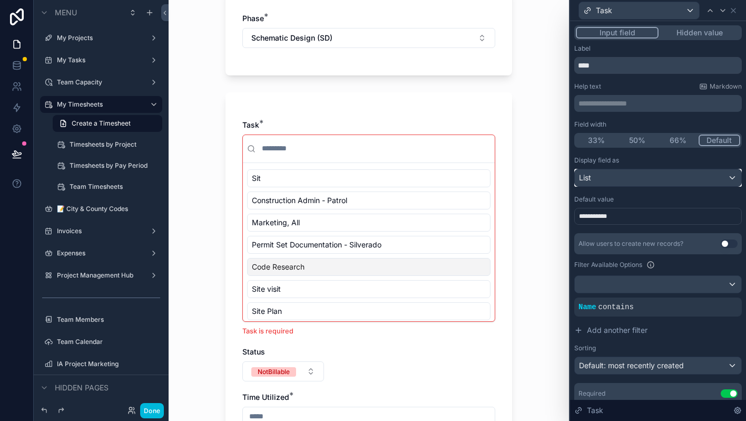
click at [648, 173] on div "List" at bounding box center [658, 177] width 167 height 17
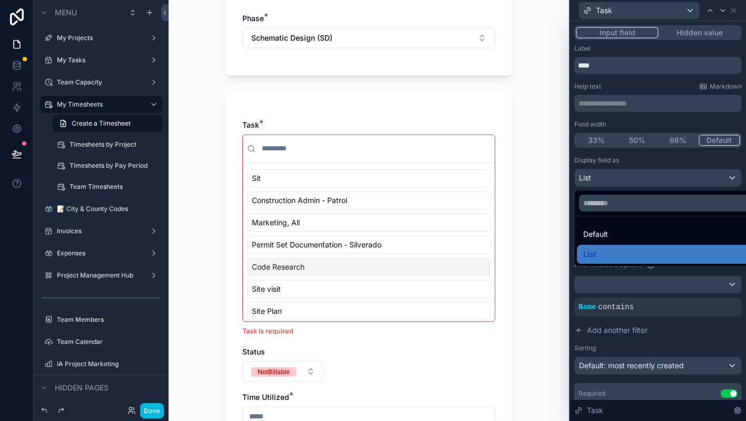
click at [618, 235] on div "Default" at bounding box center [671, 234] width 174 height 13
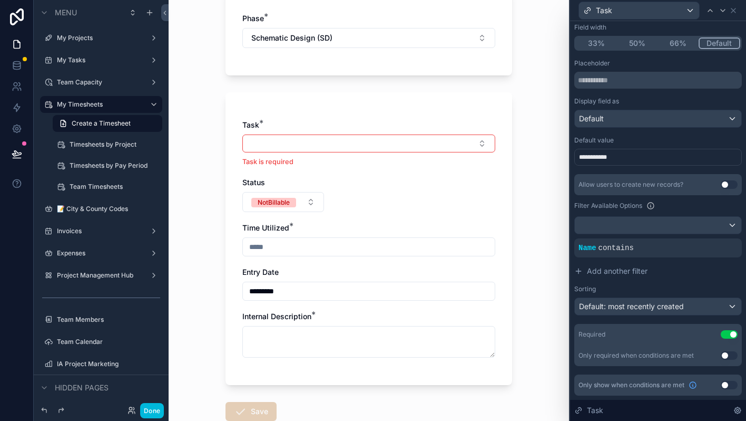
scroll to position [96, 0]
click at [626, 255] on div "Name contains" at bounding box center [659, 248] width 168 height 19
click at [0, 0] on icon at bounding box center [0, 0] width 0 height 0
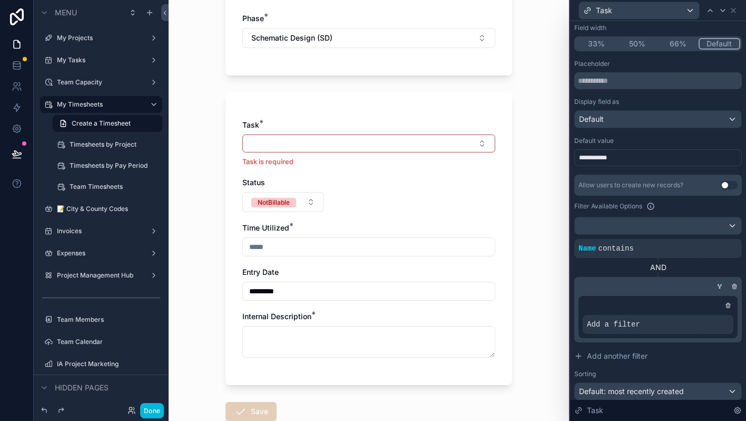
click at [0, 0] on div at bounding box center [0, 0] width 0 height 0
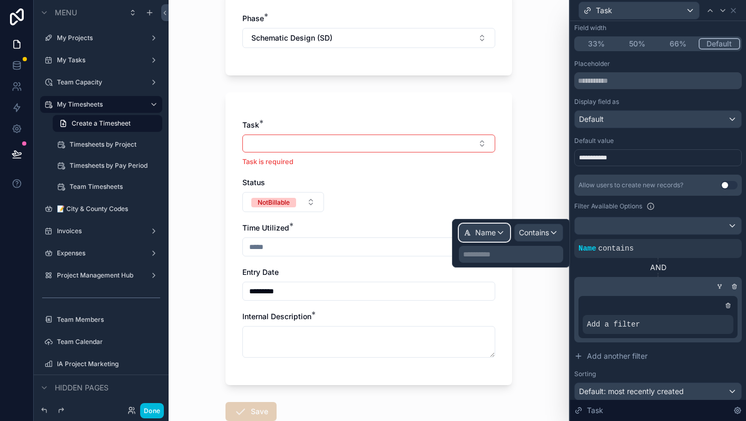
click at [494, 237] on span "Name" at bounding box center [486, 232] width 21 height 11
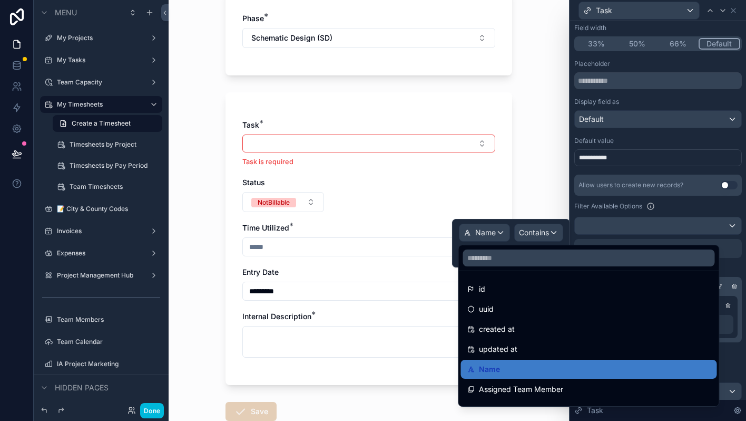
click at [494, 237] on div at bounding box center [511, 243] width 118 height 48
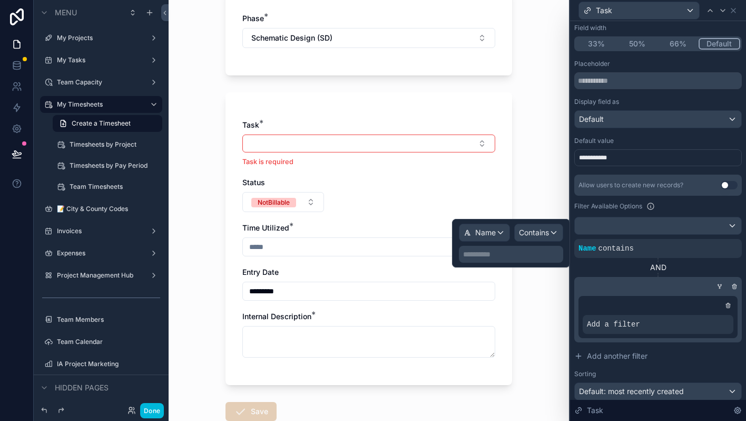
click at [734, 285] on icon at bounding box center [735, 286] width 6 height 6
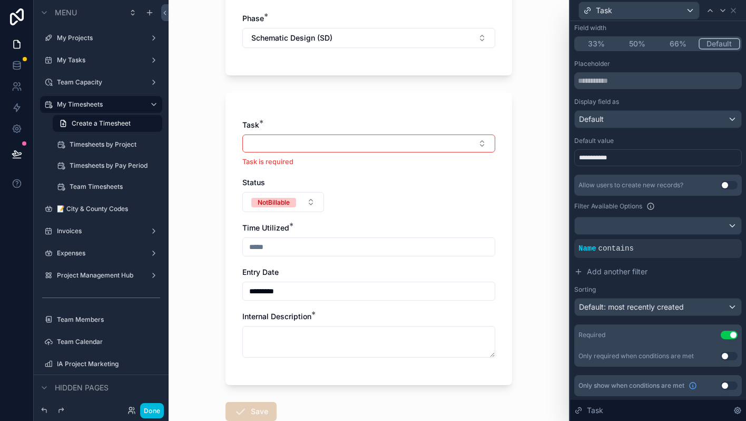
click at [0, 0] on icon at bounding box center [0, 0] width 0 height 0
click at [690, 247] on span "Condition group" at bounding box center [684, 248] width 66 height 11
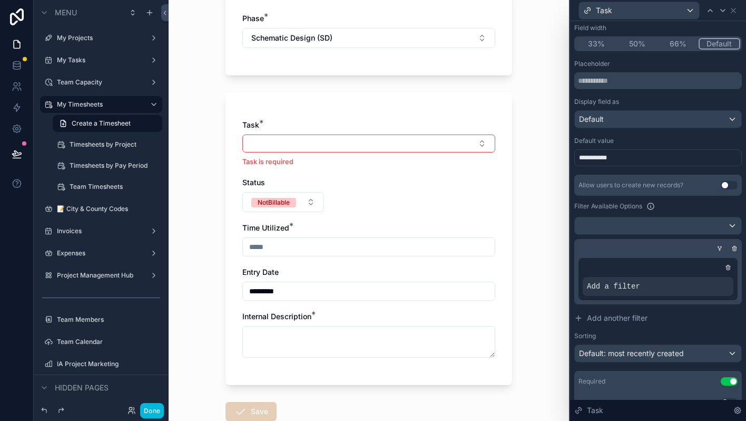
click at [738, 246] on div at bounding box center [735, 248] width 11 height 11
click at [733, 247] on icon at bounding box center [735, 249] width 4 height 4
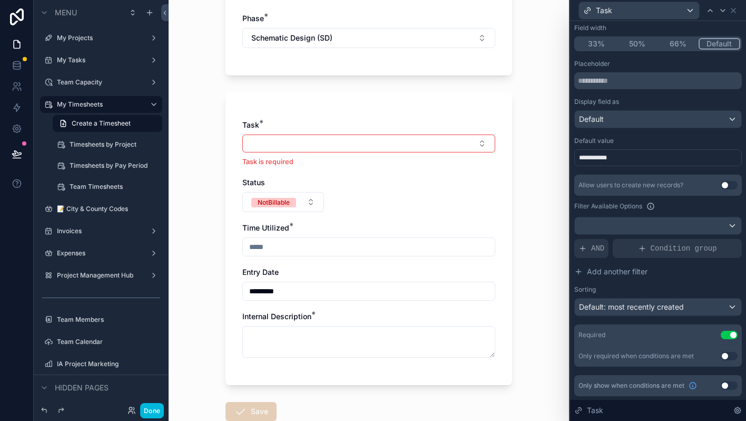
click at [598, 247] on span "AND" at bounding box center [597, 248] width 13 height 11
click at [0, 0] on div at bounding box center [0, 0] width 0 height 0
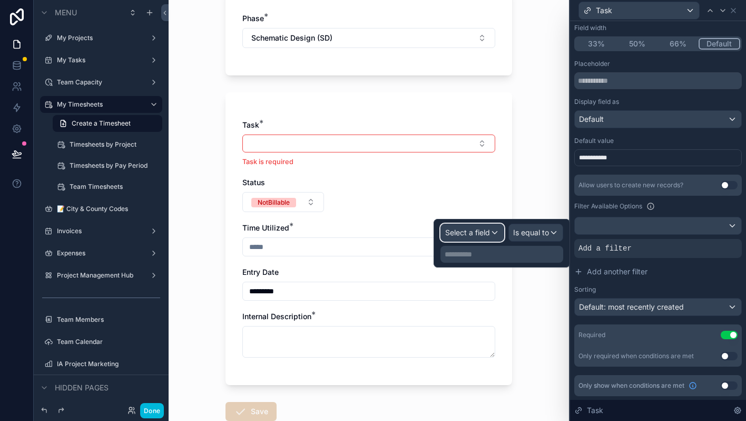
click at [489, 232] on span "Select a field" at bounding box center [467, 232] width 45 height 9
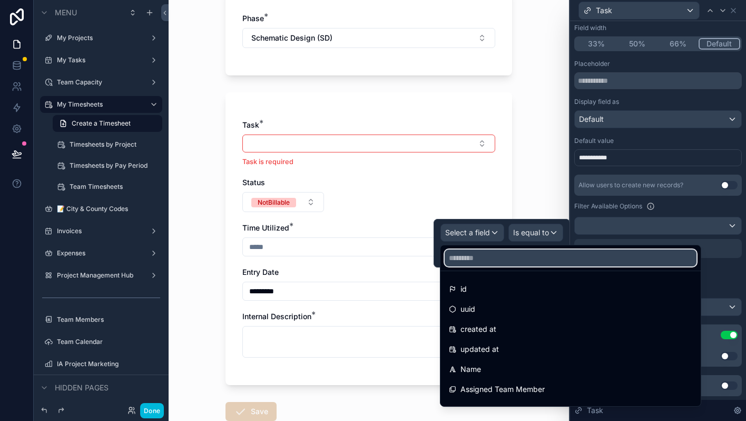
click at [484, 259] on input "text" at bounding box center [571, 257] width 252 height 17
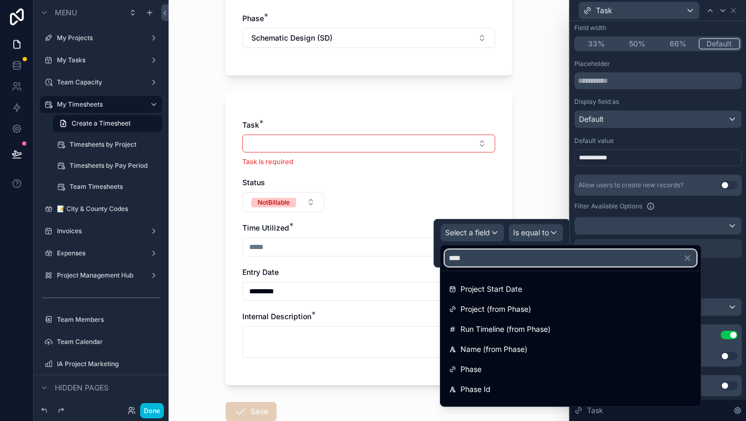
type input "*****"
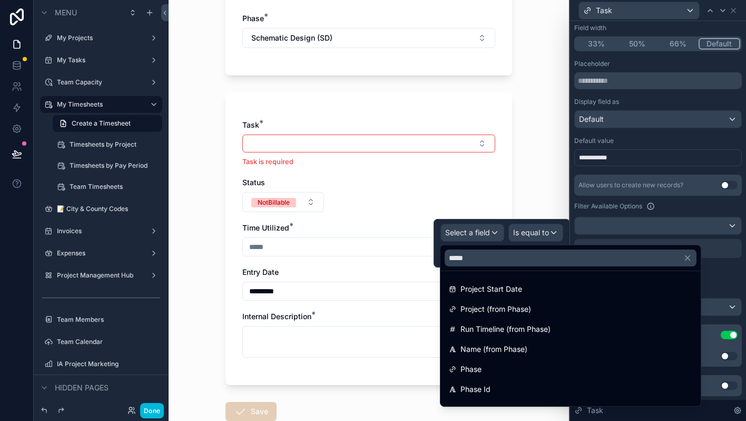
click at [489, 383] on span "Phase Id" at bounding box center [476, 389] width 30 height 13
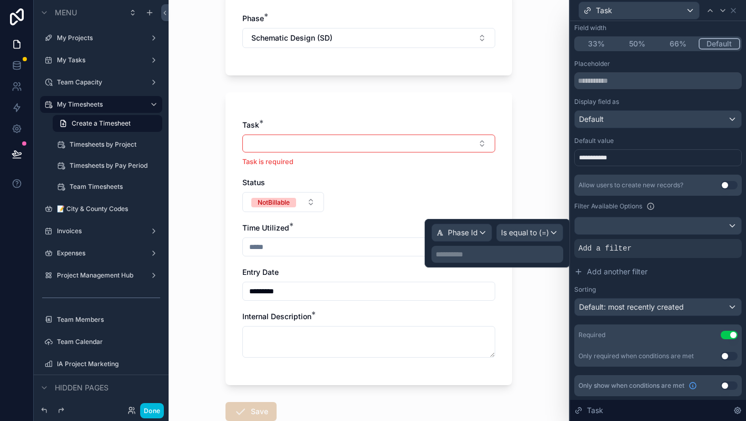
click at [514, 258] on p "**********" at bounding box center [498, 254] width 125 height 11
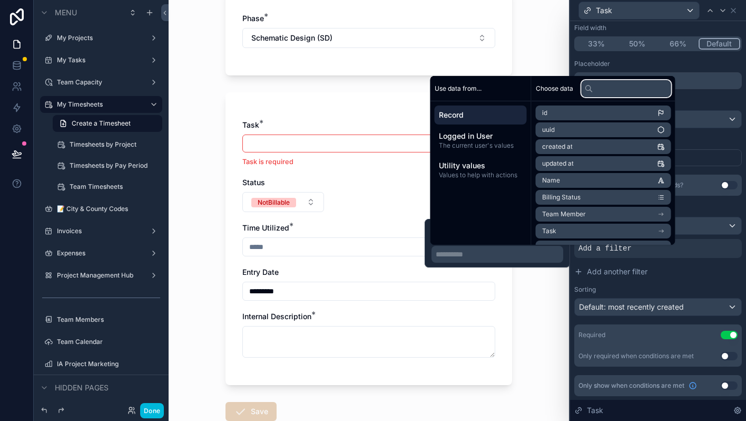
click at [608, 91] on input "text" at bounding box center [627, 88] width 90 height 17
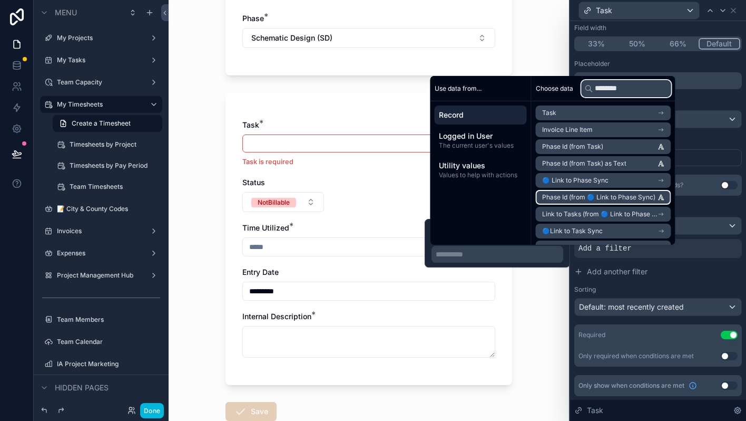
type input "********"
click at [609, 195] on span "Phase Id (from 🔵 Link to Phase Sync)" at bounding box center [598, 197] width 113 height 8
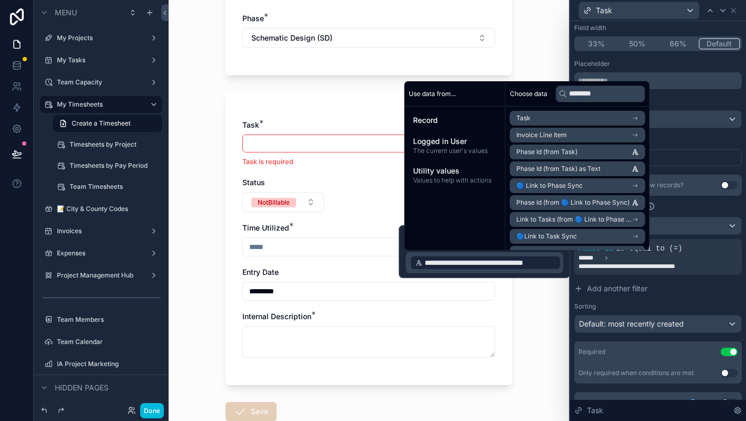
click at [350, 166] on p "Task is required" at bounding box center [368, 162] width 253 height 10
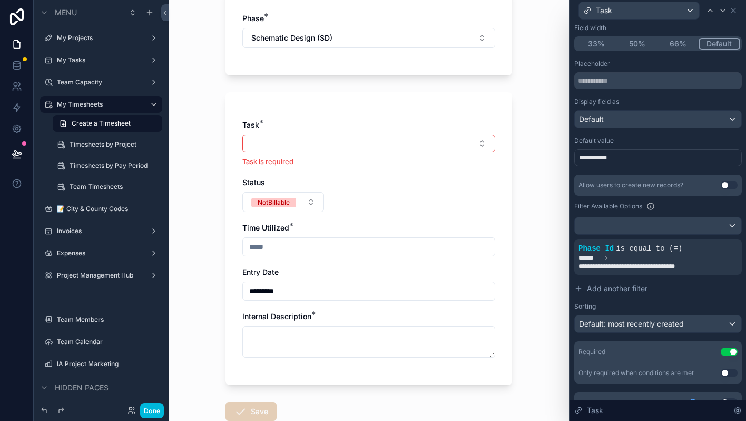
click at [352, 144] on button "Select Button" at bounding box center [368, 143] width 253 height 18
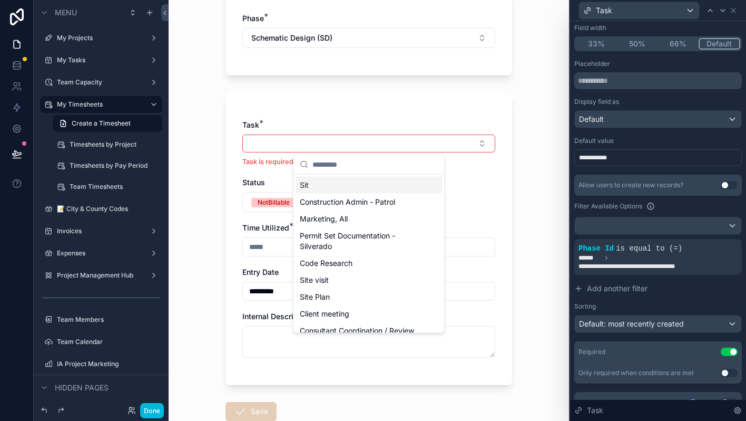
click at [352, 144] on button "Select Button" at bounding box center [368, 143] width 253 height 18
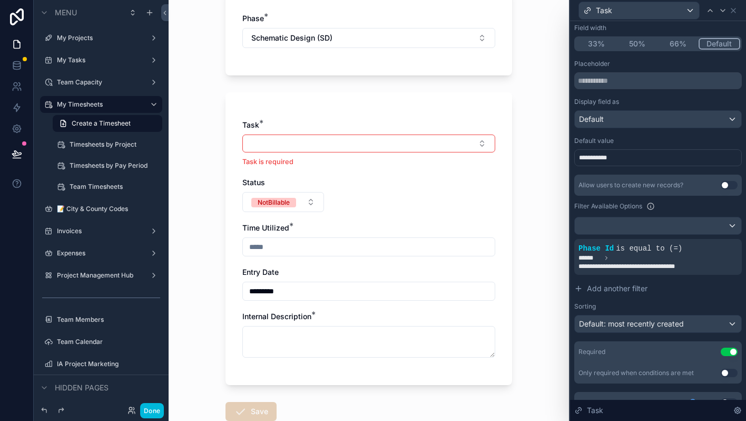
click at [0, 0] on icon at bounding box center [0, 0] width 0 height 0
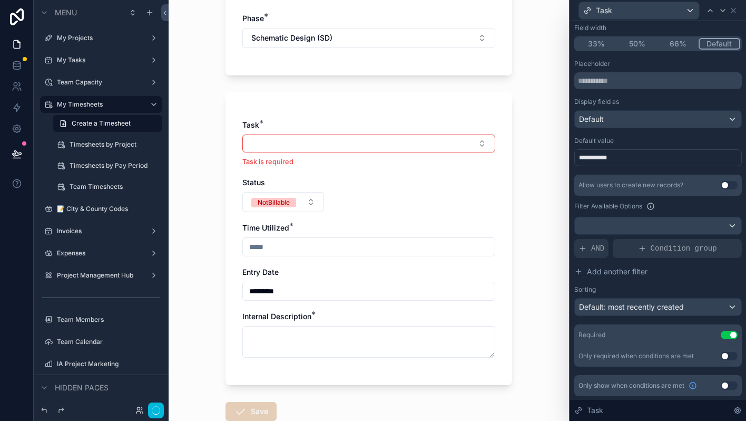
click at [604, 246] on span "AND" at bounding box center [597, 248] width 13 height 11
click at [0, 0] on icon at bounding box center [0, 0] width 0 height 0
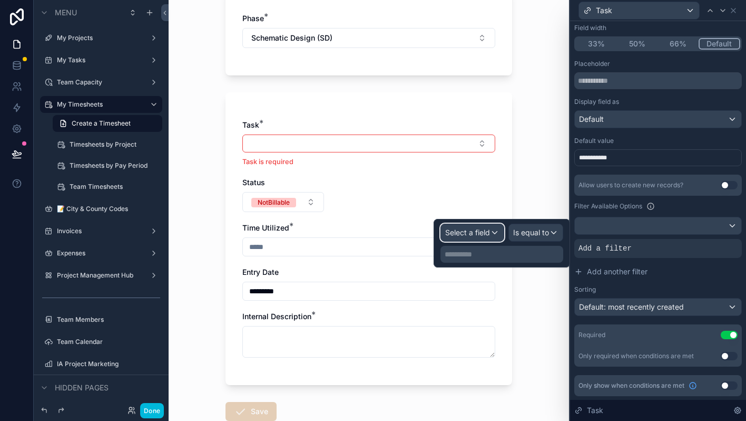
click at [461, 236] on span "Select a field" at bounding box center [467, 232] width 45 height 9
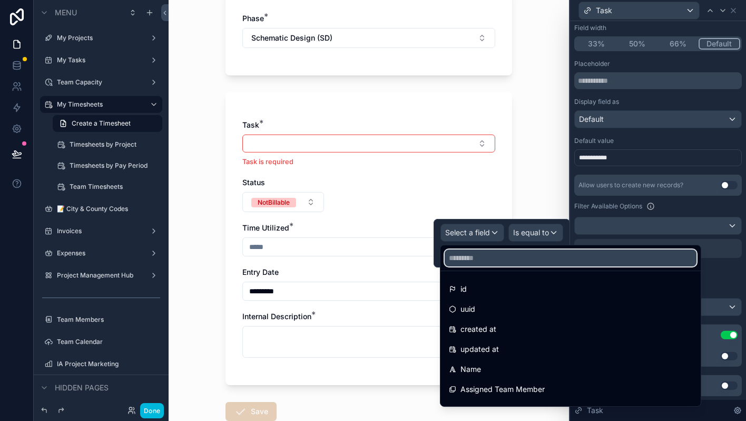
click at [480, 255] on input "text" at bounding box center [571, 257] width 252 height 17
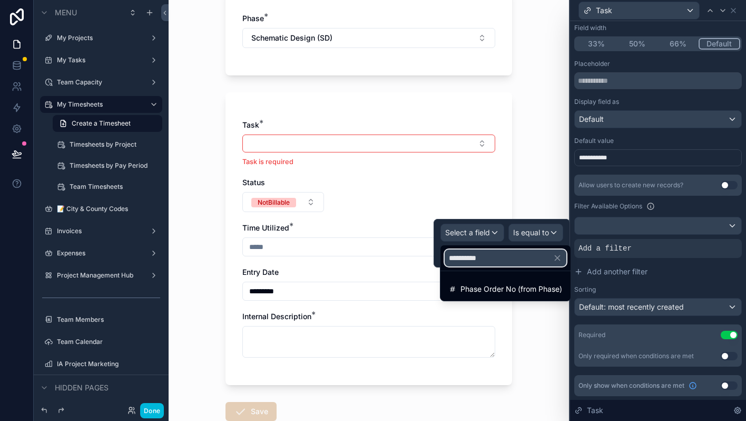
type input "**********"
click at [498, 286] on span "Phase Order No (from Phase)" at bounding box center [512, 289] width 102 height 13
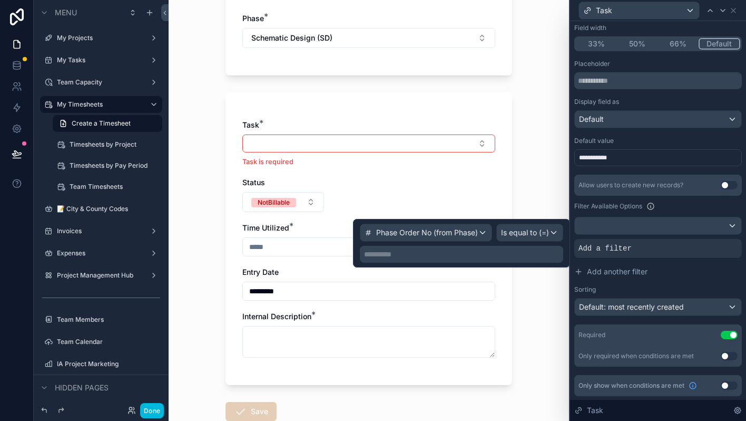
click at [514, 254] on p "**********" at bounding box center [462, 254] width 197 height 11
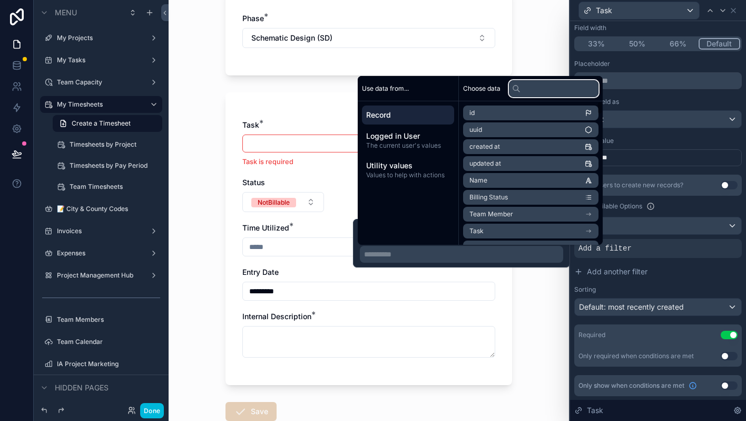
click at [532, 86] on input "text" at bounding box center [554, 88] width 90 height 17
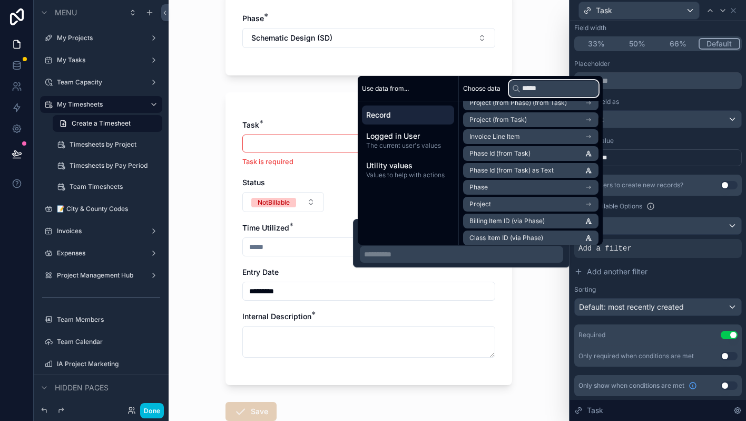
scroll to position [62, 0]
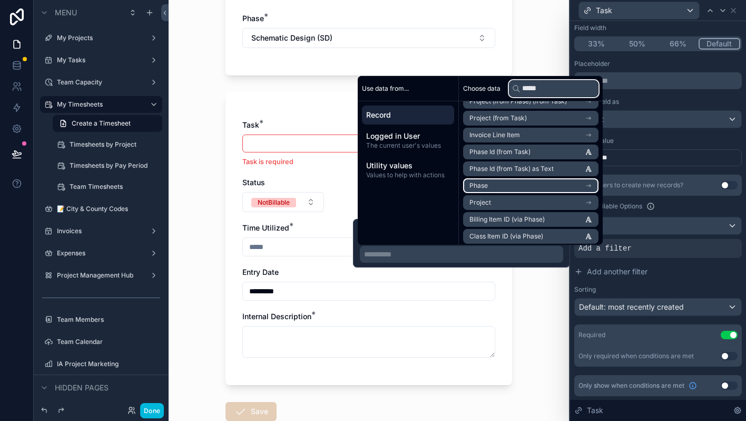
type input "*****"
click at [591, 186] on icon "scrollable content" at bounding box center [590, 186] width 1 height 1
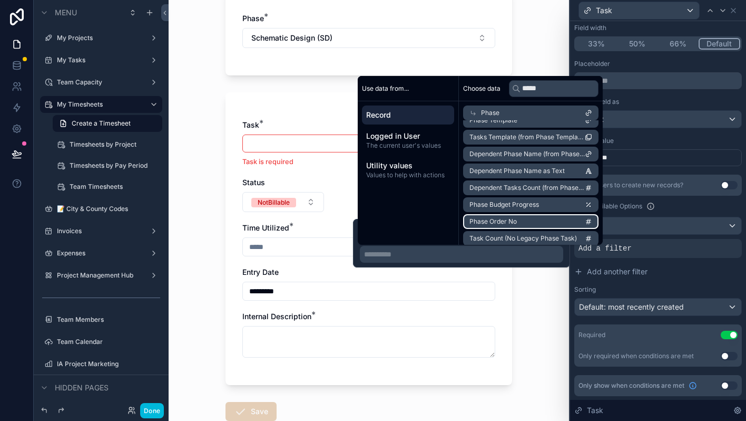
click at [549, 220] on li "Phase Order No" at bounding box center [530, 221] width 135 height 15
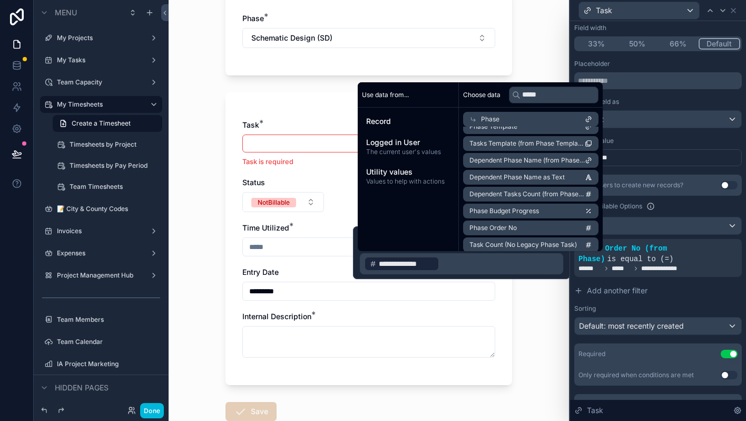
click at [536, 298] on div "My Timesheets Create a Timesheet Create a Timesheet Project: 2029 Delaware St I…" at bounding box center [369, 210] width 401 height 421
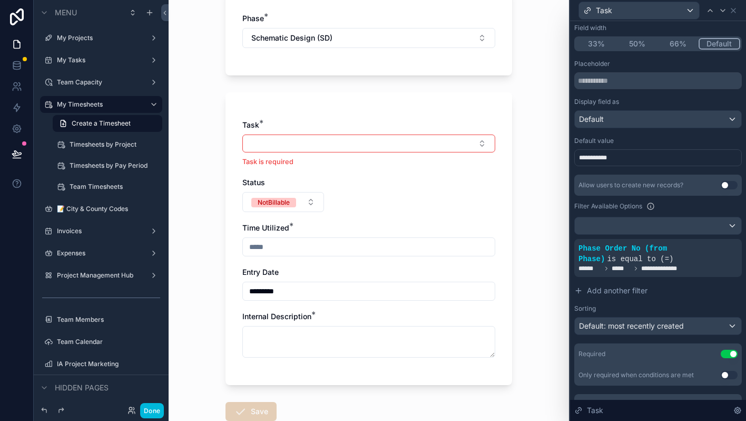
click at [599, 292] on span "Add another filter" at bounding box center [617, 290] width 61 height 11
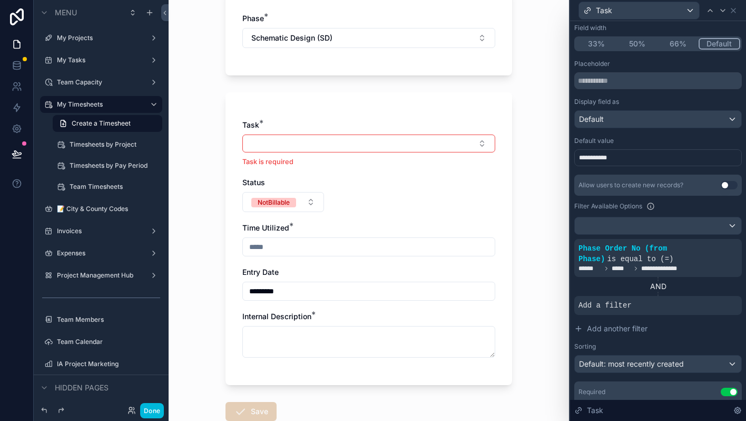
click at [422, 147] on button "Select Button" at bounding box center [368, 143] width 253 height 18
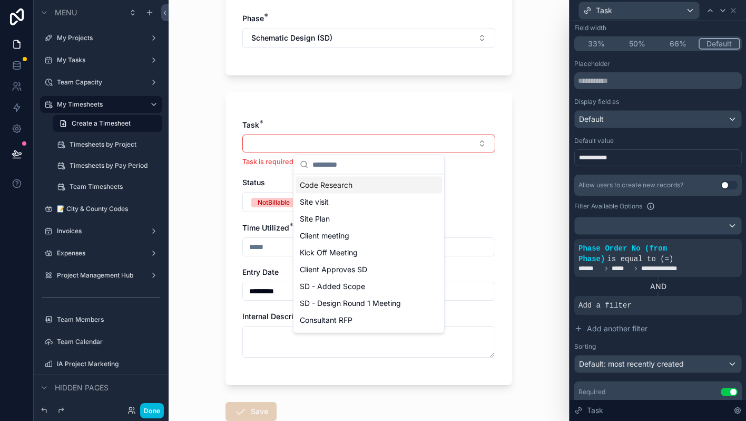
click at [422, 147] on button "Select Button" at bounding box center [368, 143] width 253 height 18
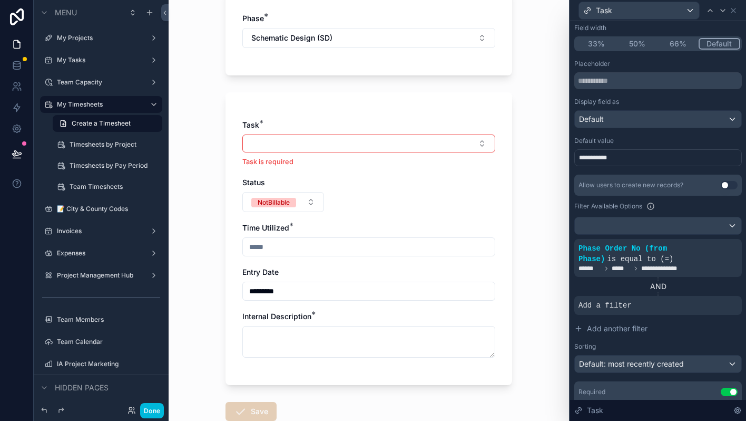
click at [605, 308] on span "Add a filter" at bounding box center [605, 305] width 53 height 11
click at [0, 0] on icon at bounding box center [0, 0] width 0 height 0
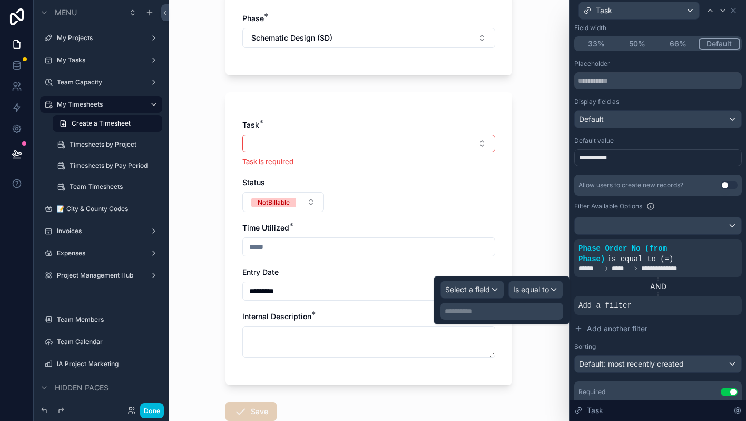
click at [480, 294] on span "Select a field" at bounding box center [467, 289] width 45 height 11
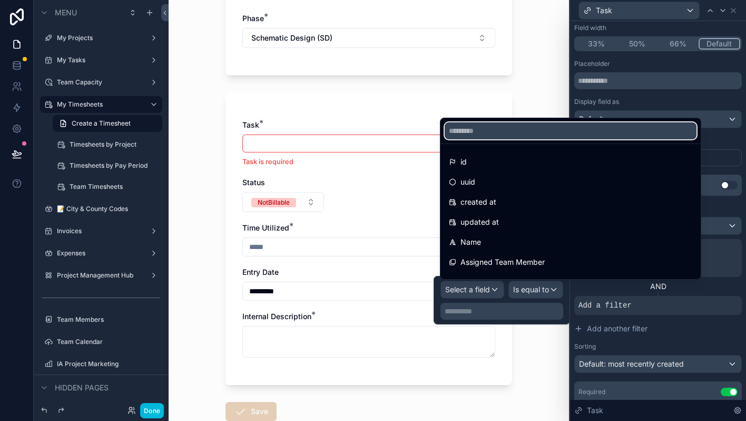
click at [526, 135] on input "text" at bounding box center [571, 130] width 252 height 17
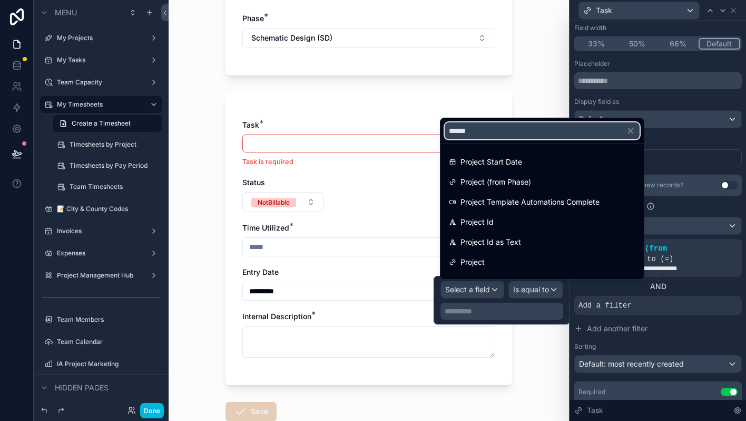
type input "*******"
click at [484, 258] on span "Project" at bounding box center [473, 262] width 24 height 13
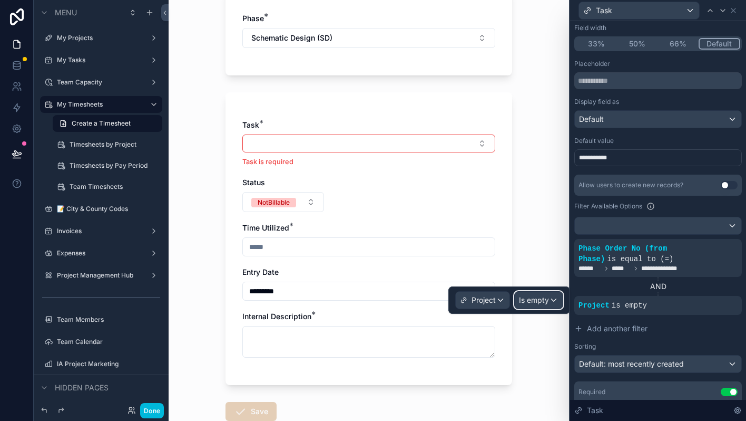
click at [526, 301] on span "Is empty" at bounding box center [534, 300] width 30 height 11
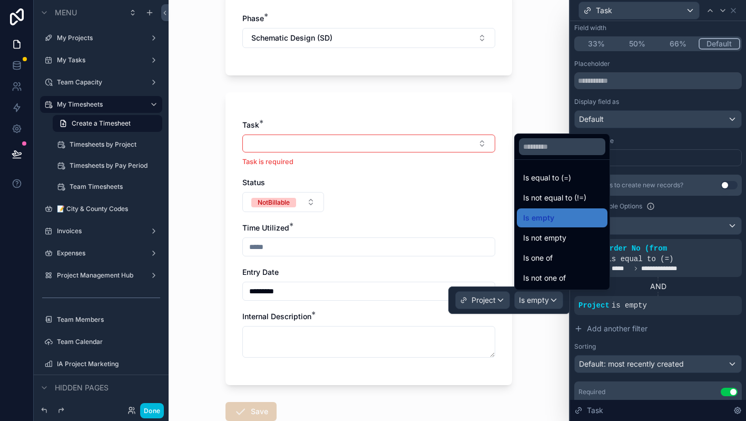
click at [550, 180] on span "Is equal to (=)" at bounding box center [547, 177] width 48 height 13
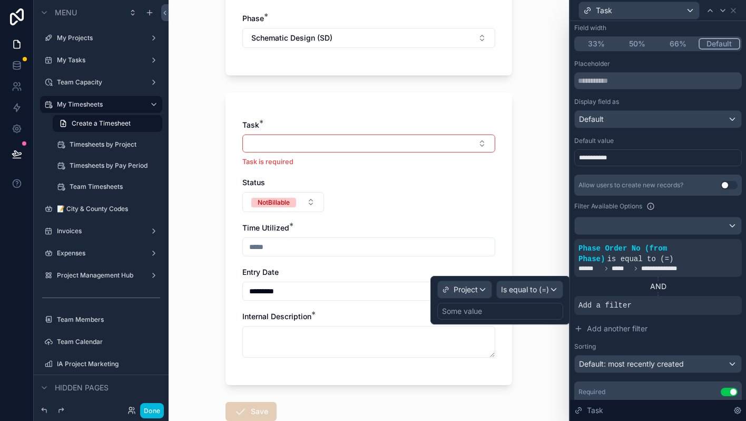
click at [488, 308] on div "Some value" at bounding box center [501, 311] width 126 height 17
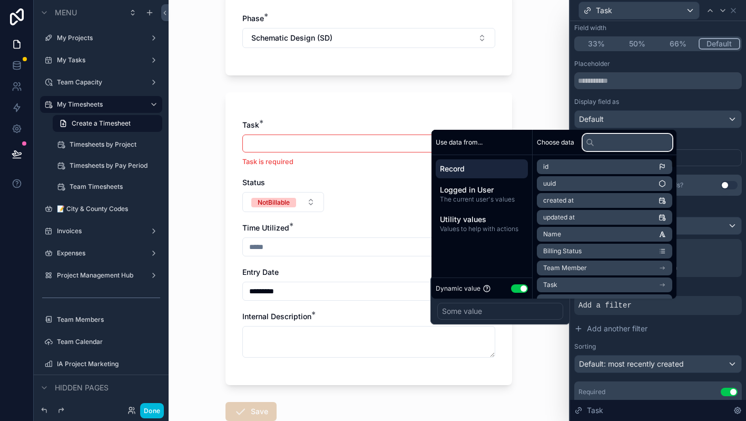
click at [613, 141] on input "text" at bounding box center [628, 142] width 90 height 17
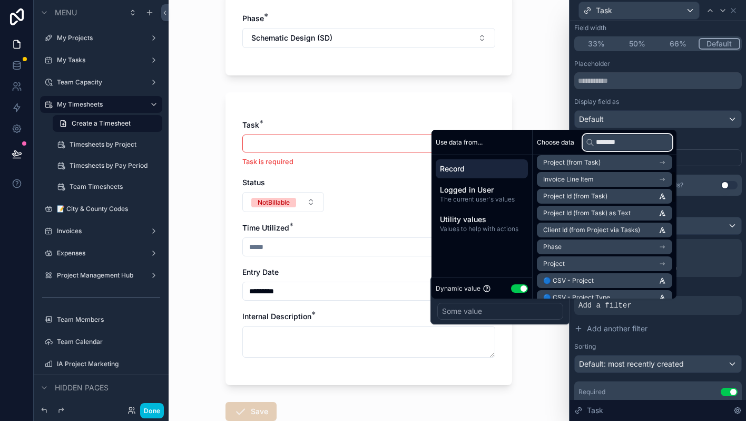
scroll to position [73, 0]
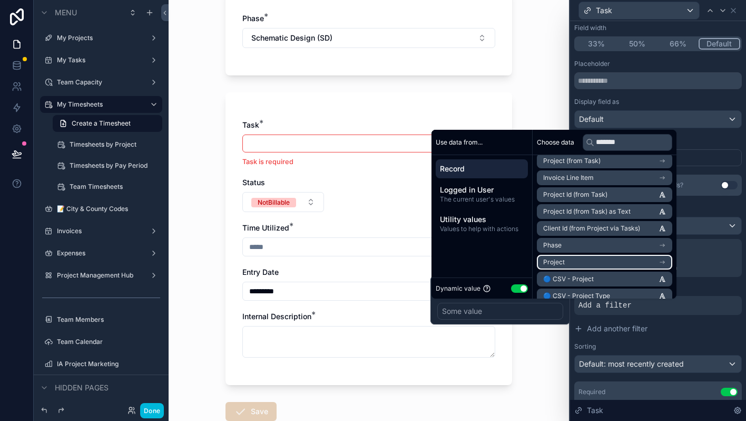
click at [665, 262] on icon "scrollable content" at bounding box center [663, 262] width 4 height 0
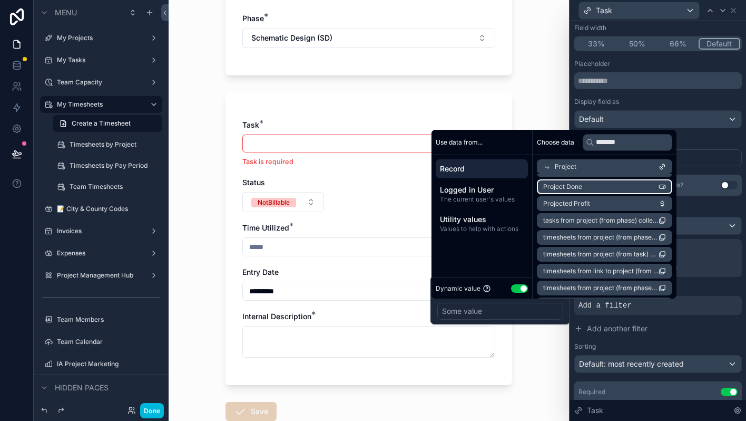
scroll to position [167, 0]
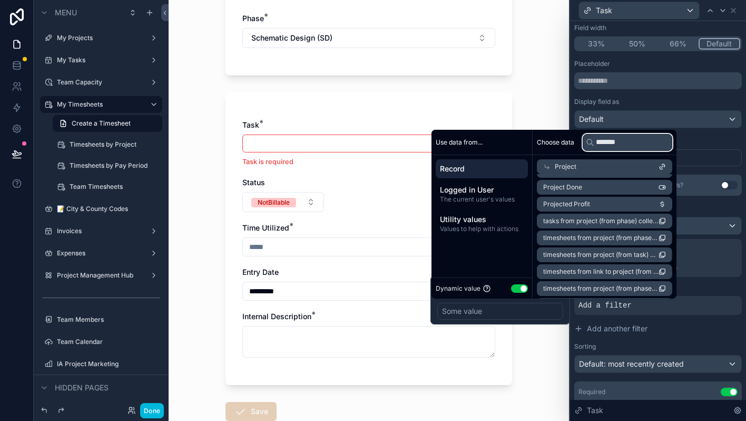
click at [635, 144] on input "*******" at bounding box center [628, 142] width 90 height 17
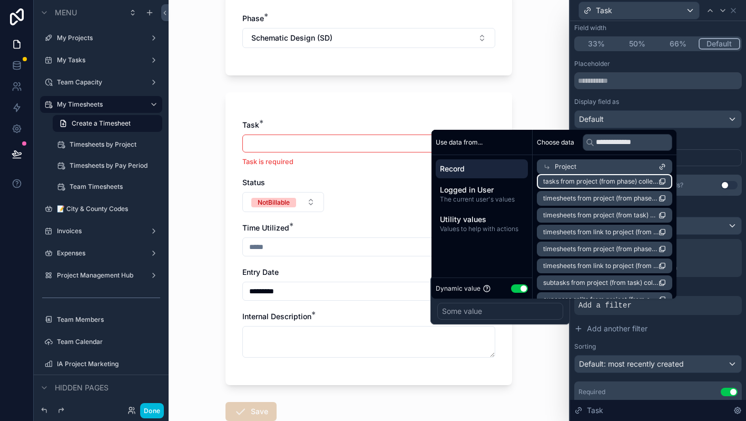
click at [588, 166] on div "Project" at bounding box center [604, 166] width 135 height 15
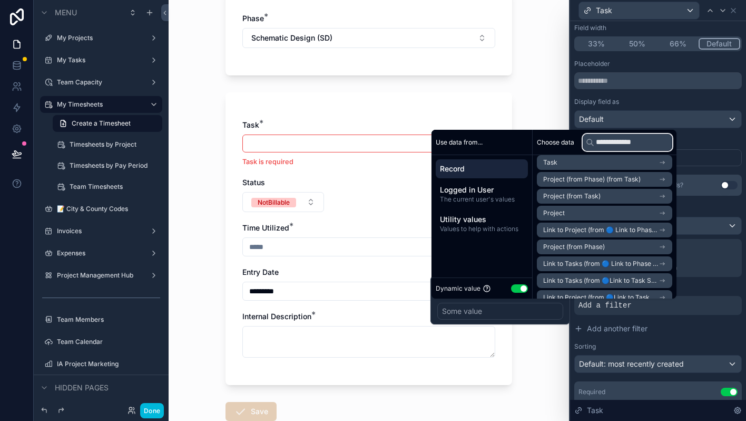
click at [649, 144] on input "**********" at bounding box center [628, 142] width 90 height 17
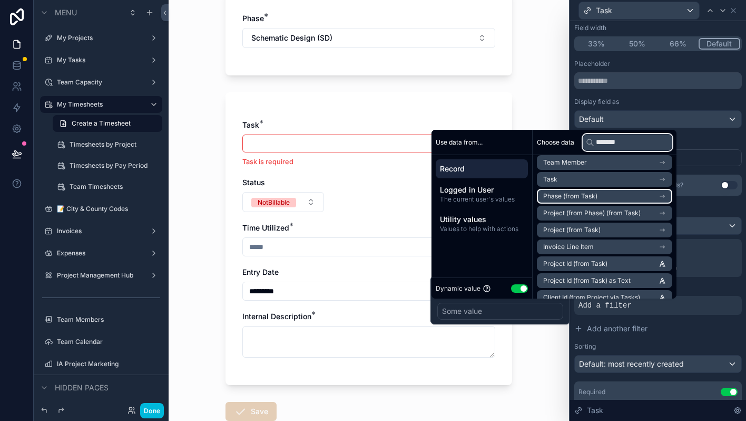
scroll to position [0, 0]
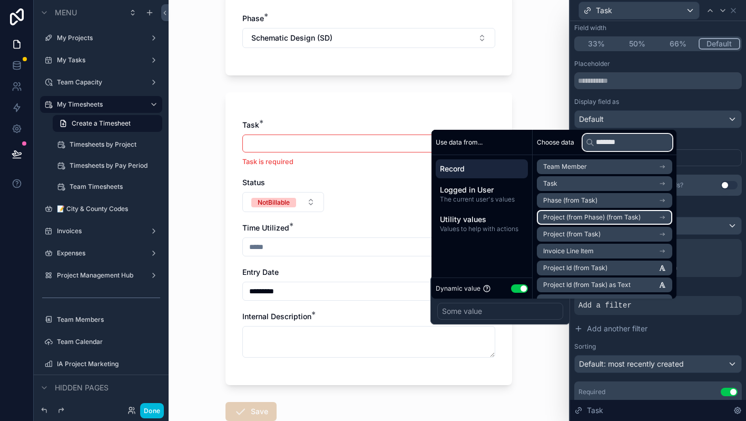
type input "*******"
click at [637, 216] on span "Project (from Phase) (from Task)" at bounding box center [593, 217] width 98 height 8
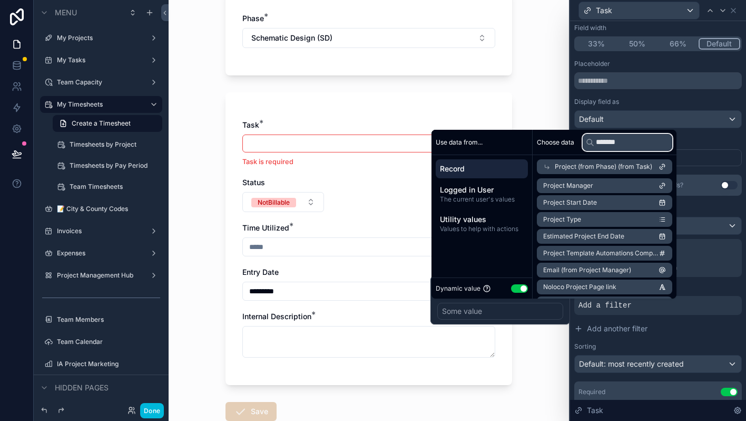
click at [639, 143] on input "*******" at bounding box center [628, 142] width 90 height 17
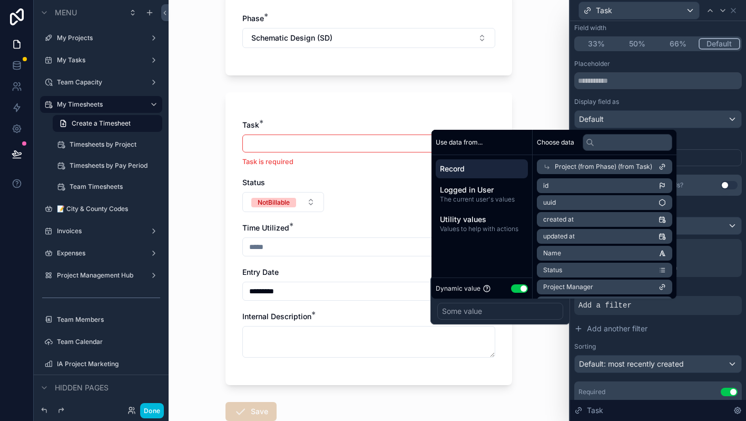
click at [620, 164] on span "Project (from Phase) (from Task)" at bounding box center [604, 166] width 98 height 8
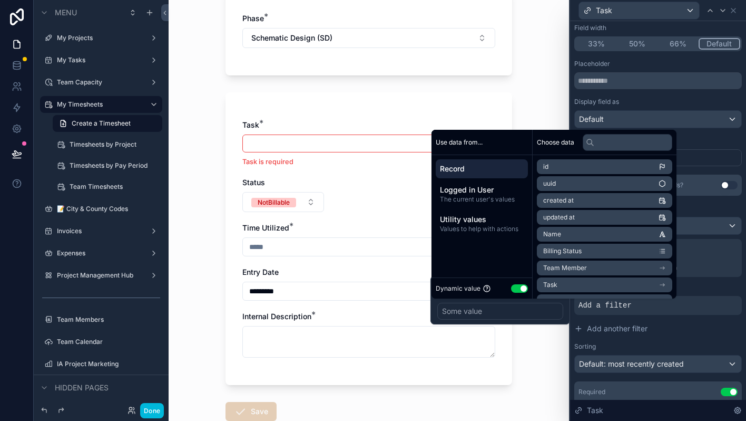
click at [700, 285] on div "AND" at bounding box center [659, 286] width 168 height 11
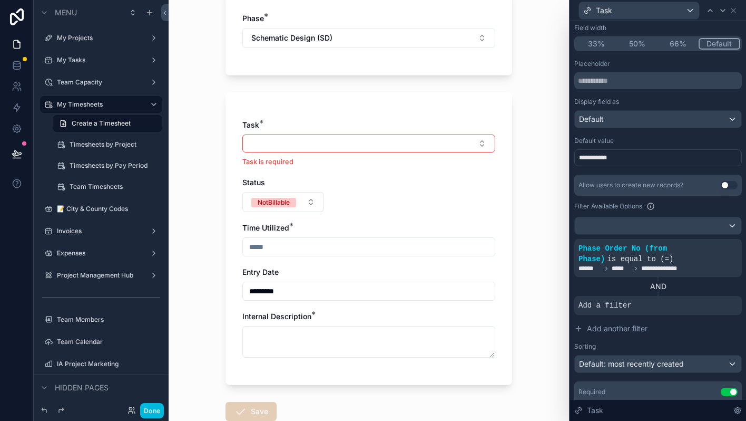
click at [400, 134] on button "Select Button" at bounding box center [368, 143] width 253 height 18
click at [396, 141] on button "Select Button" at bounding box center [368, 143] width 253 height 18
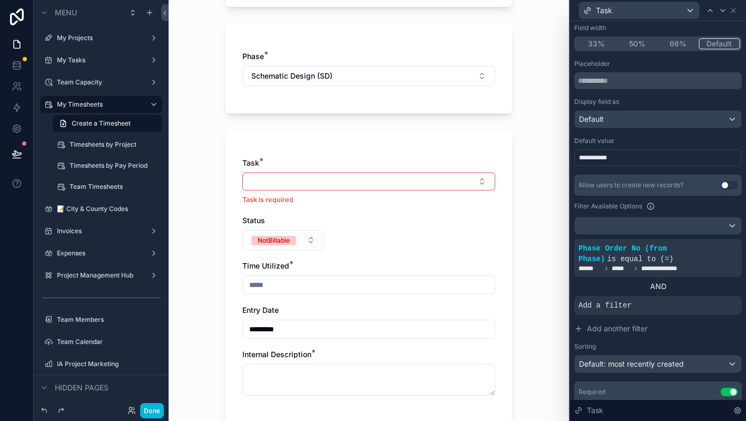
scroll to position [214, 0]
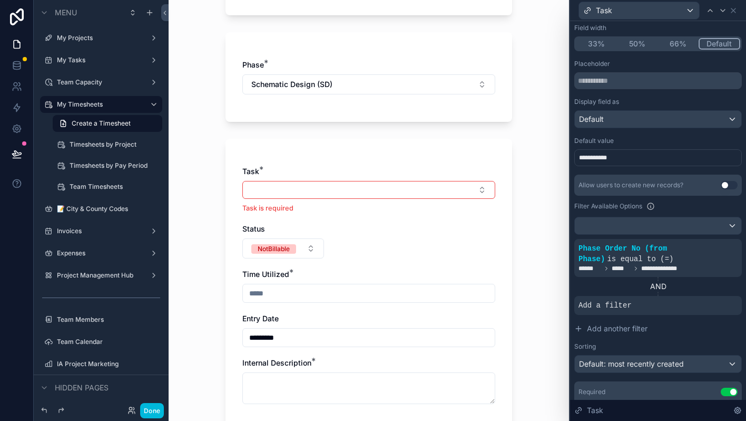
click at [436, 80] on button "Schematic Design (SD)" at bounding box center [368, 84] width 253 height 20
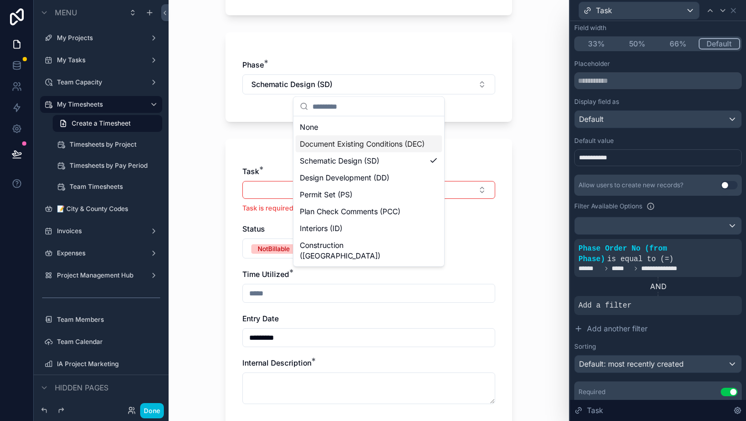
click at [390, 149] on span "Document Existing Conditions (DEC)" at bounding box center [362, 144] width 125 height 11
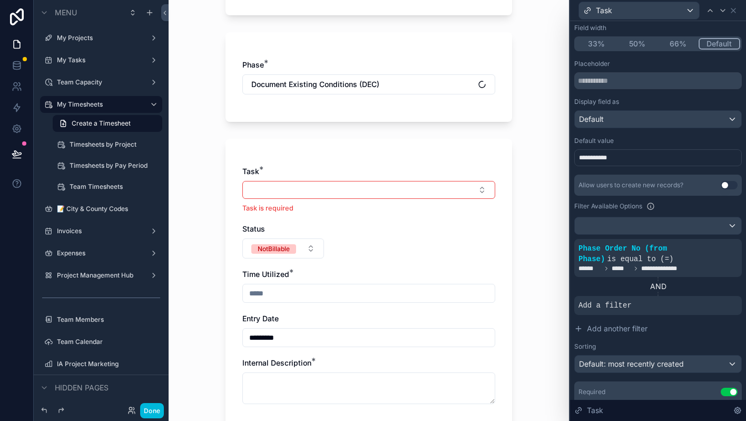
click at [380, 191] on button "Select Button" at bounding box center [368, 190] width 253 height 18
click at [0, 0] on icon at bounding box center [0, 0] width 0 height 0
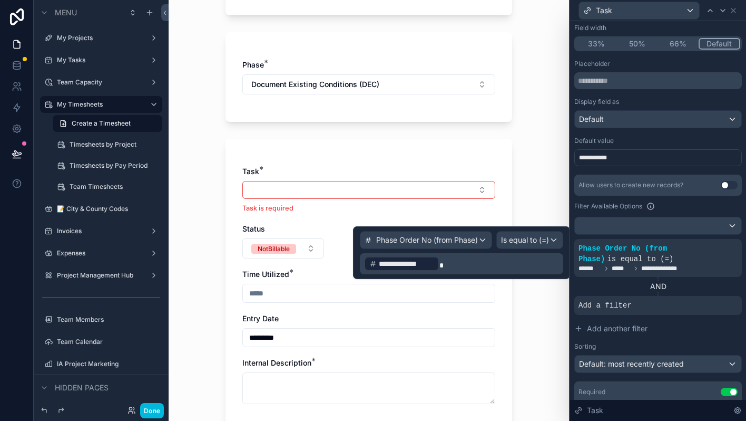
click at [676, 309] on div "Add a filter" at bounding box center [659, 305] width 168 height 19
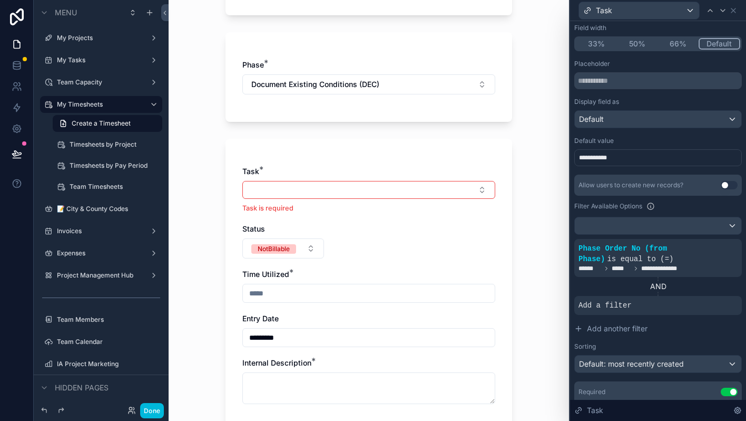
click at [0, 0] on icon at bounding box center [0, 0] width 0 height 0
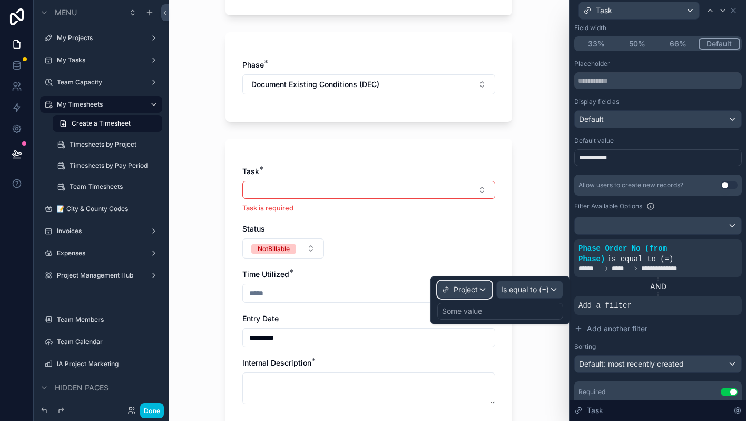
click at [484, 288] on div "Project" at bounding box center [465, 289] width 54 height 17
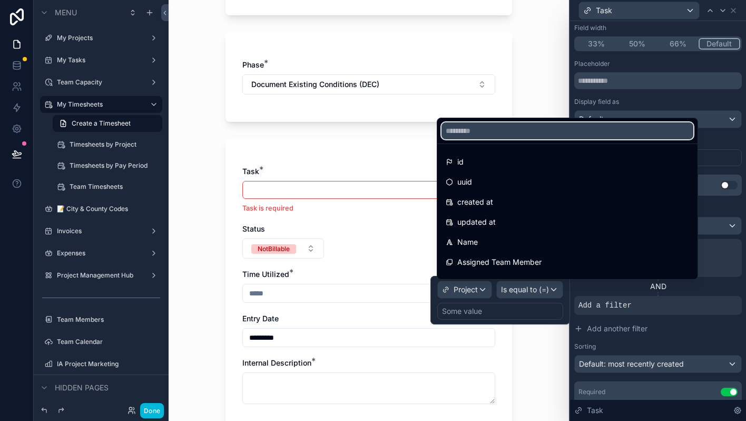
click at [505, 134] on input "text" at bounding box center [568, 130] width 252 height 17
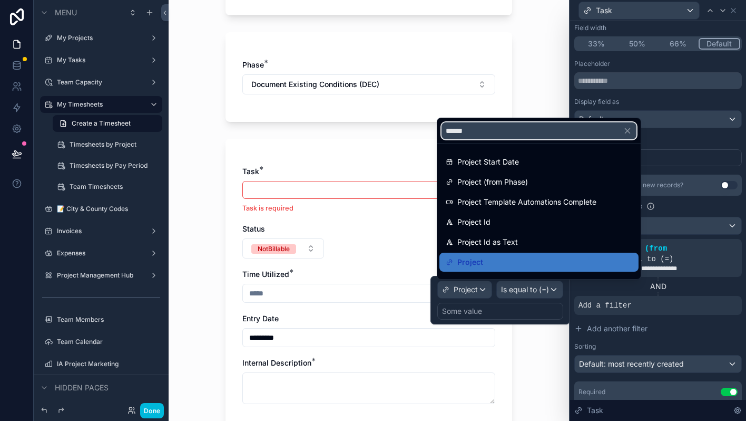
type input "*******"
click at [476, 217] on span "Project Id" at bounding box center [474, 222] width 33 height 13
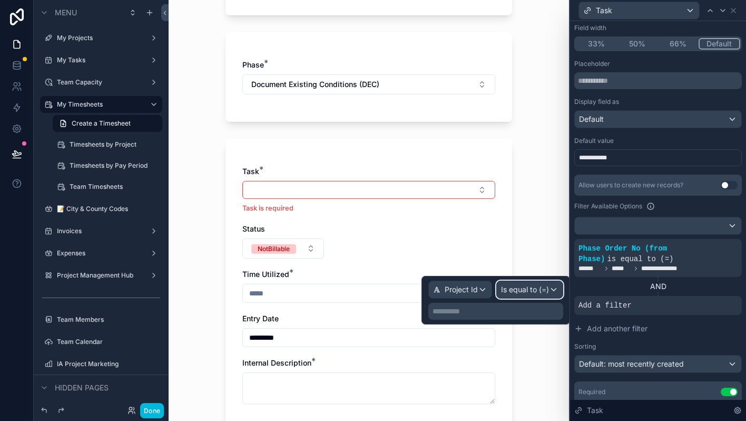
click at [524, 294] on span "Is equal to (=)" at bounding box center [525, 289] width 48 height 11
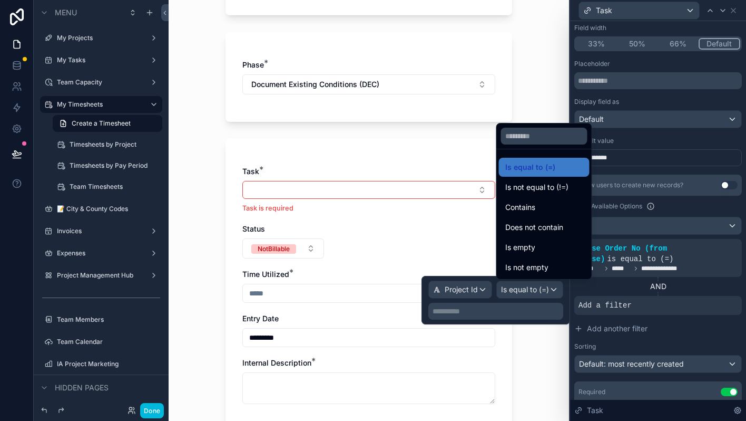
click at [524, 294] on div at bounding box center [496, 300] width 149 height 48
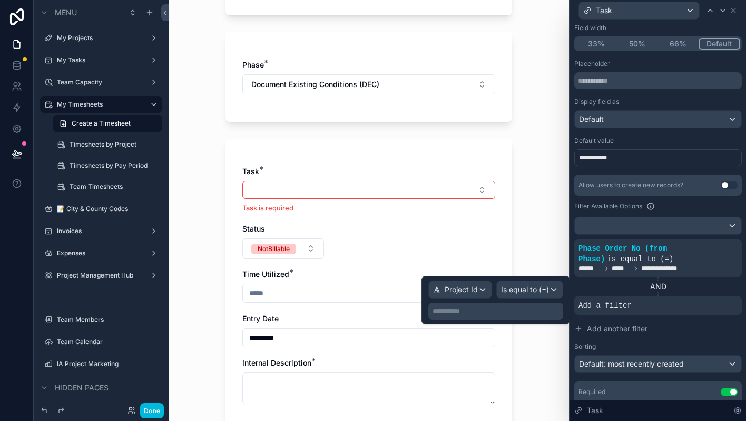
click at [518, 309] on p "**********" at bounding box center [497, 311] width 129 height 11
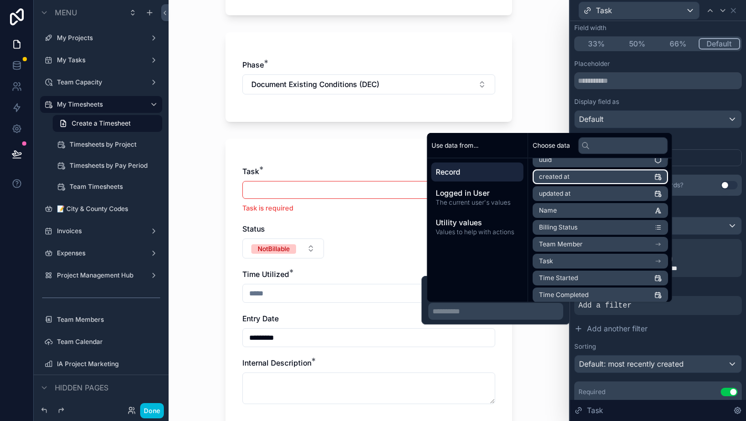
scroll to position [0, 0]
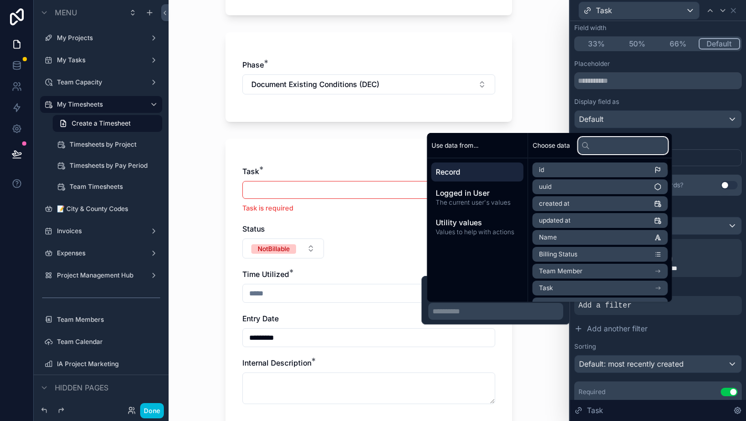
click at [614, 149] on input "text" at bounding box center [624, 145] width 90 height 17
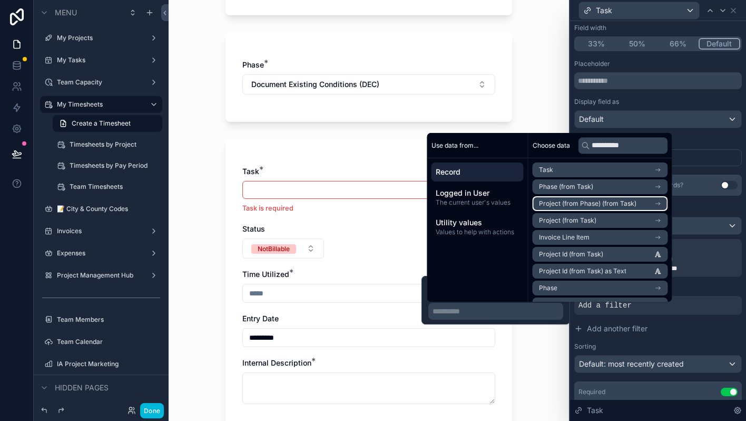
click at [662, 200] on icon "scrollable content" at bounding box center [658, 203] width 7 height 7
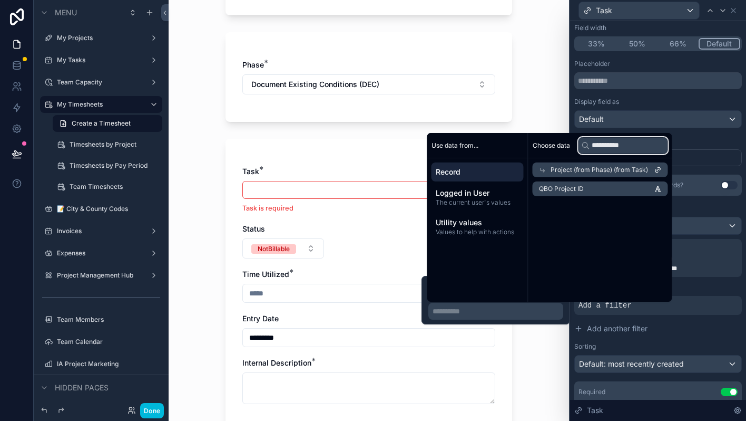
click at [645, 143] on input "**********" at bounding box center [624, 145] width 90 height 17
click at [618, 171] on span "Project (from Phase) (from Task)" at bounding box center [600, 170] width 98 height 8
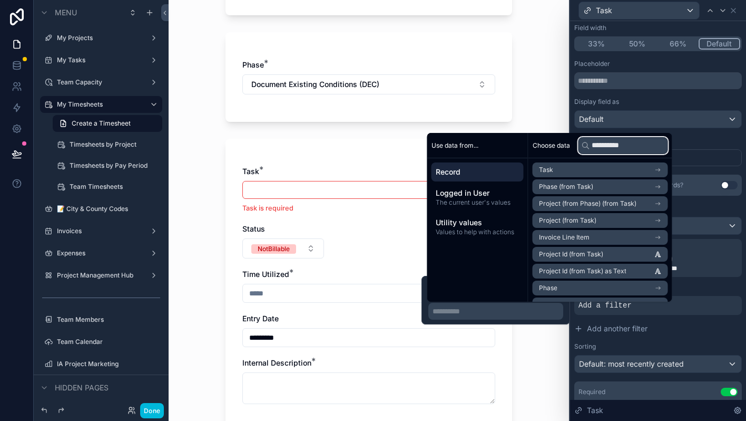
click at [634, 146] on input "**********" at bounding box center [624, 145] width 90 height 17
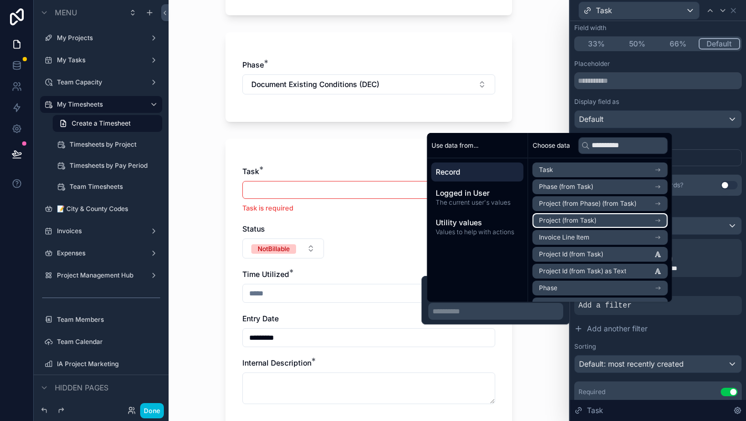
click at [662, 219] on icon "scrollable content" at bounding box center [658, 220] width 7 height 7
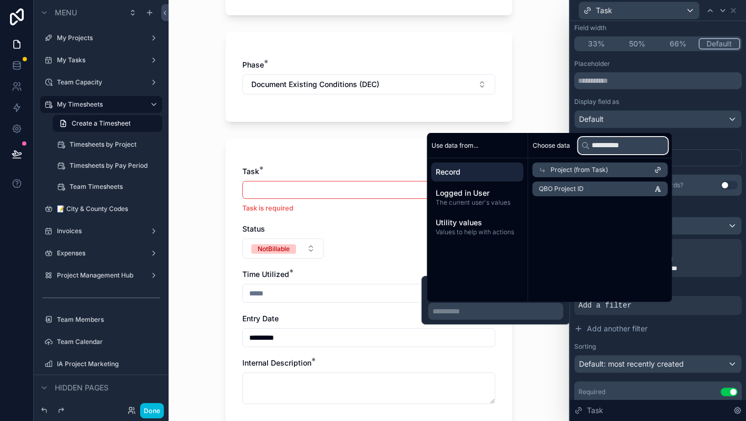
click at [636, 148] on input "**********" at bounding box center [624, 145] width 90 height 17
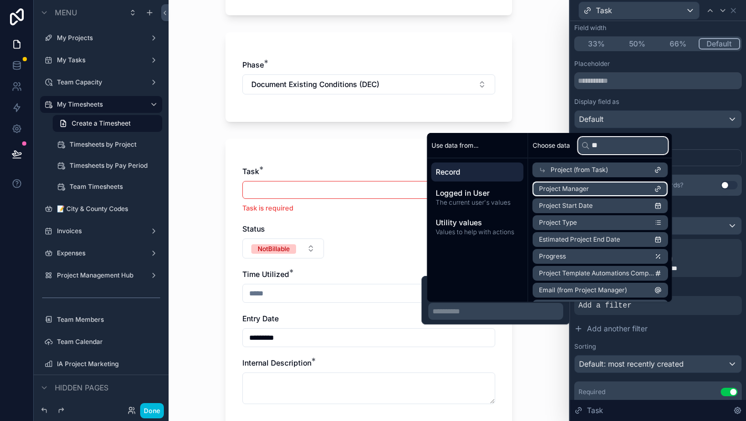
type input "*"
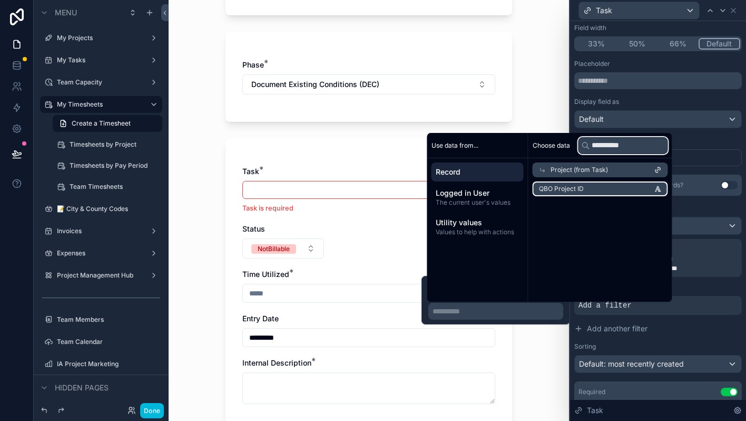
type input "**********"
click at [605, 168] on span "Project (from Task)" at bounding box center [579, 170] width 57 height 8
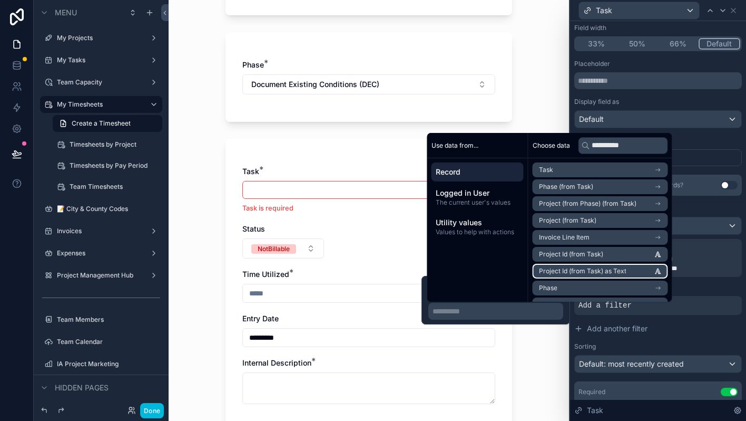
click at [614, 270] on span "Project Id (from Task) as Text" at bounding box center [583, 271] width 88 height 8
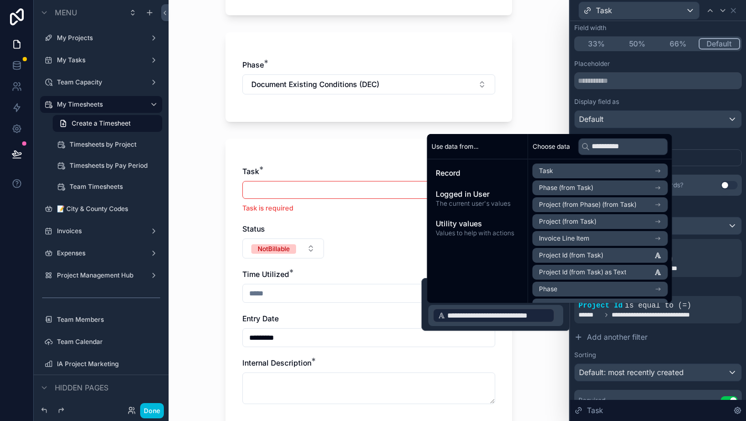
click at [557, 334] on div "My Timesheets Create a Timesheet Create a Timesheet Project: 2029 Delaware St I…" at bounding box center [369, 210] width 401 height 421
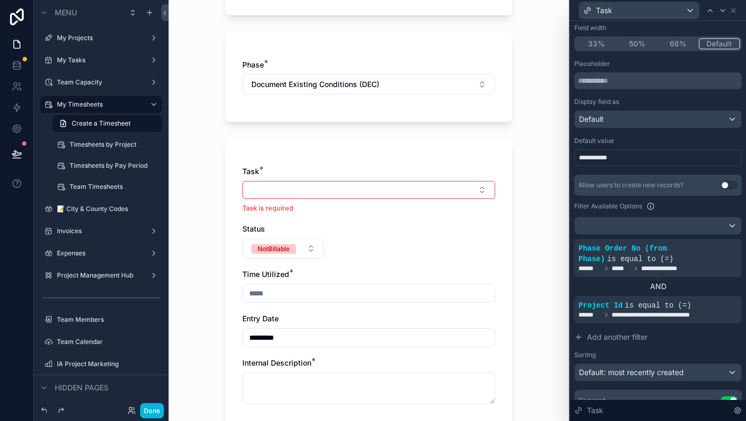
click at [458, 193] on button "Select Button" at bounding box center [368, 190] width 253 height 18
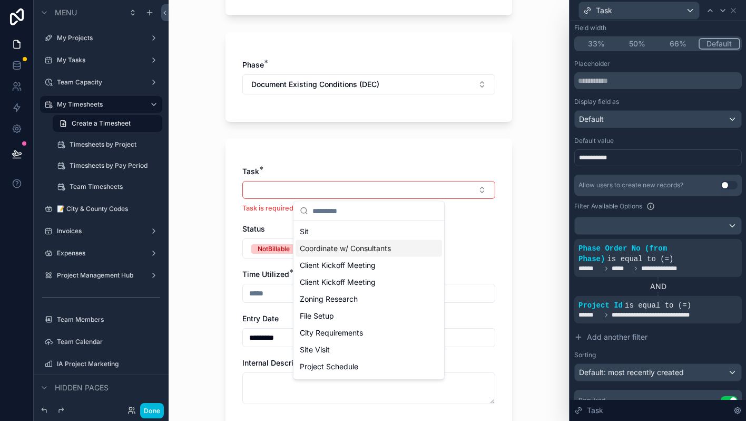
click at [0, 0] on icon at bounding box center [0, 0] width 0 height 0
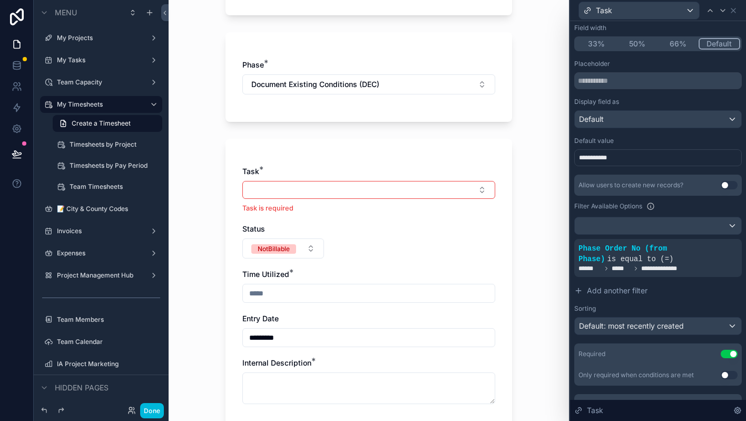
click at [468, 184] on button "Select Button" at bounding box center [368, 190] width 253 height 18
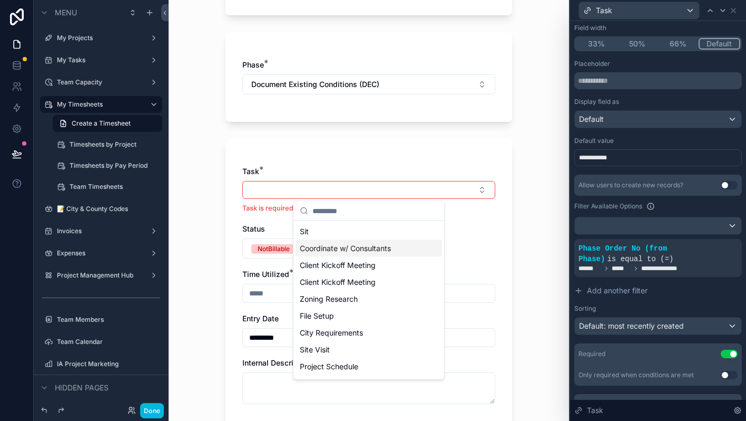
click at [661, 258] on span "is equal to (=)" at bounding box center [640, 259] width 66 height 8
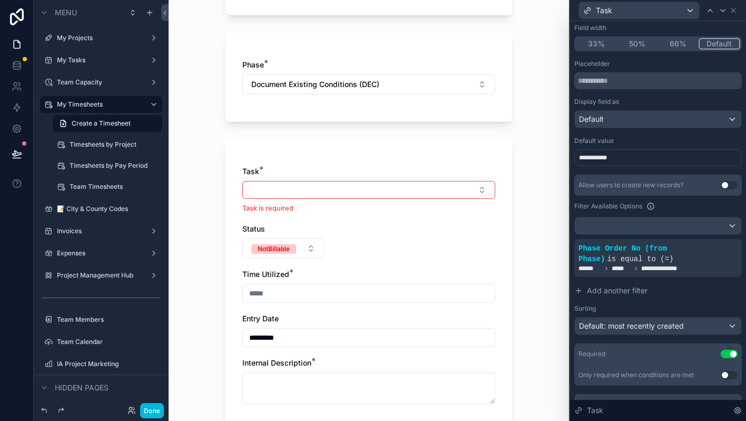
click at [0, 0] on icon at bounding box center [0, 0] width 0 height 0
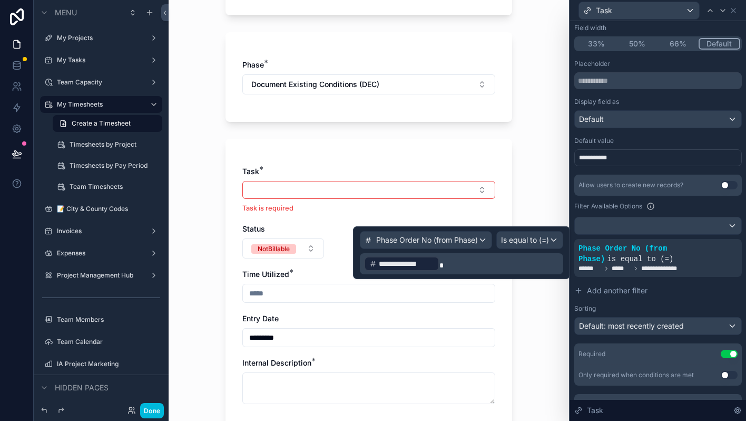
click at [0, 0] on icon at bounding box center [0, 0] width 0 height 0
click at [408, 86] on button "Document Existing Conditions (DEC)" at bounding box center [368, 84] width 253 height 20
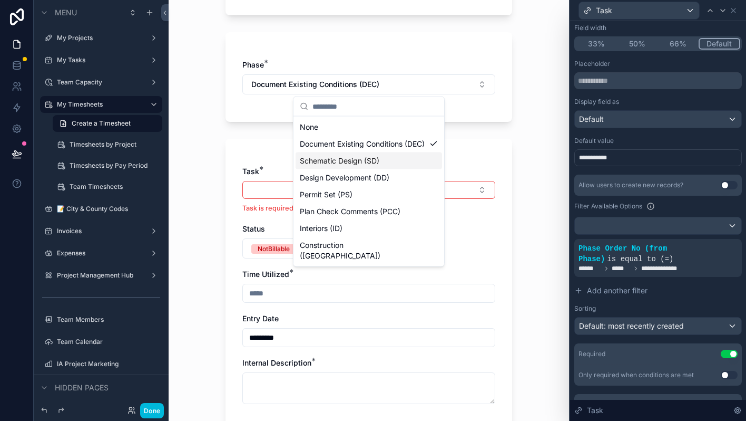
click at [360, 166] on span "Schematic Design (SD)" at bounding box center [340, 161] width 80 height 11
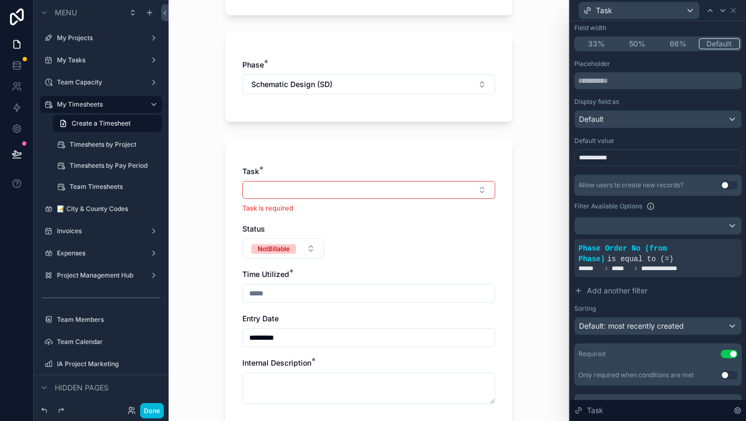
click at [452, 201] on div "Task is required" at bounding box center [368, 197] width 253 height 32
click at [457, 189] on button "Select Button" at bounding box center [368, 190] width 253 height 18
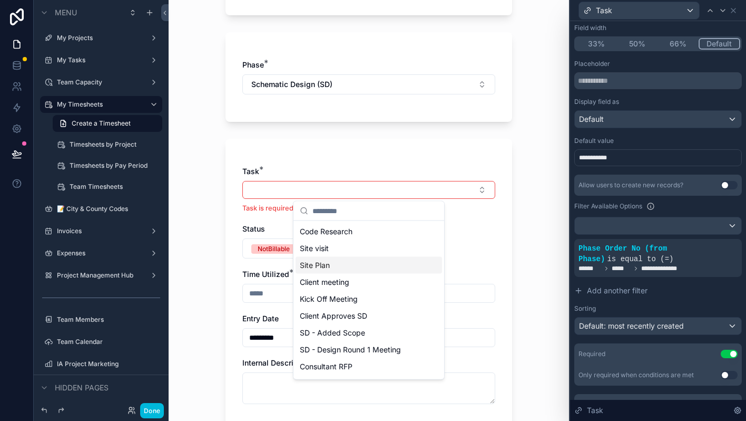
click at [528, 257] on div "My Timesheets Create a Timesheet Create a Timesheet Project: 2029 Delaware St I…" at bounding box center [369, 210] width 401 height 421
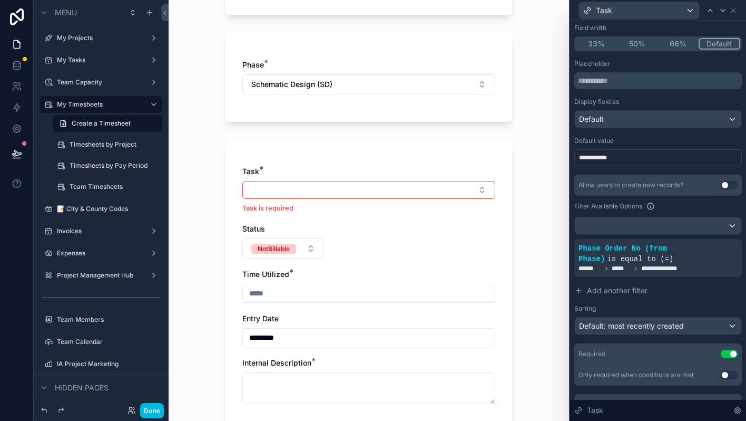
click at [594, 289] on span "Add another filter" at bounding box center [617, 290] width 61 height 11
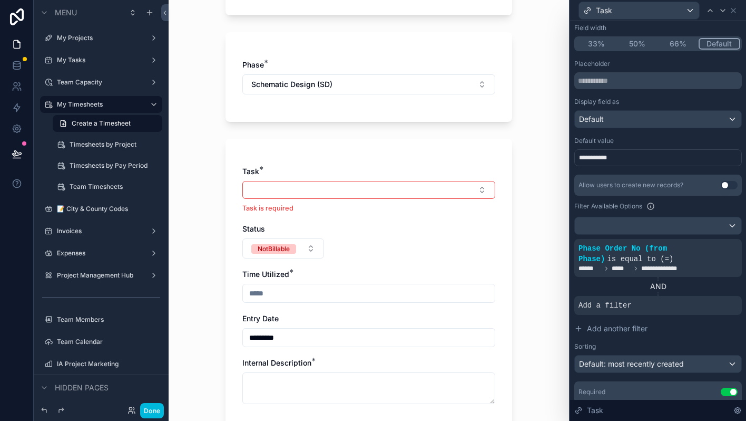
click at [0, 0] on icon at bounding box center [0, 0] width 0 height 0
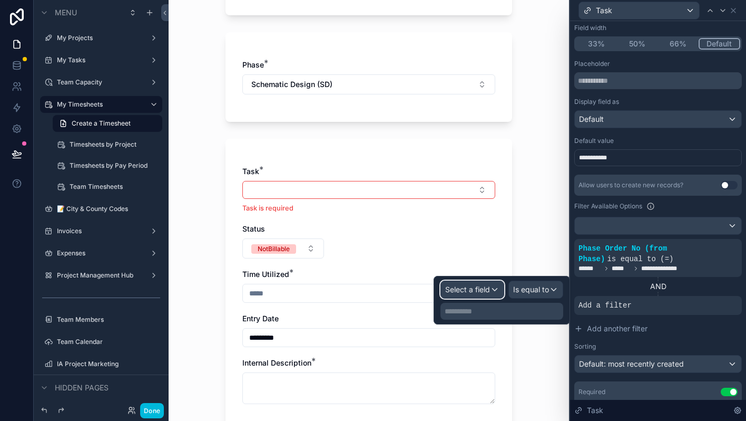
click at [458, 286] on span "Select a field" at bounding box center [467, 289] width 45 height 9
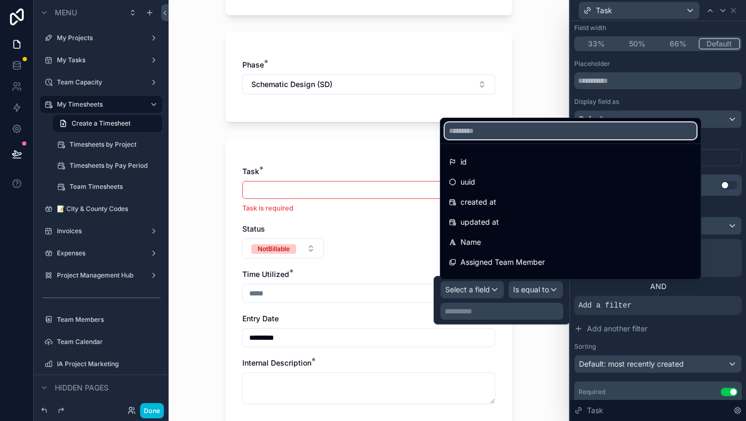
click at [520, 131] on input "text" at bounding box center [571, 130] width 252 height 17
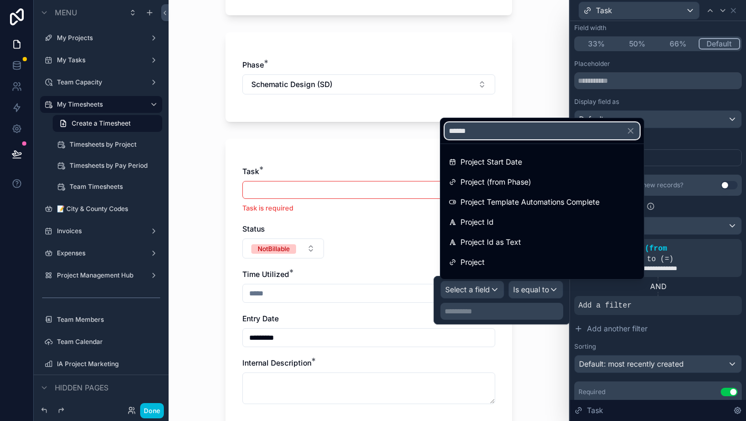
type input "*******"
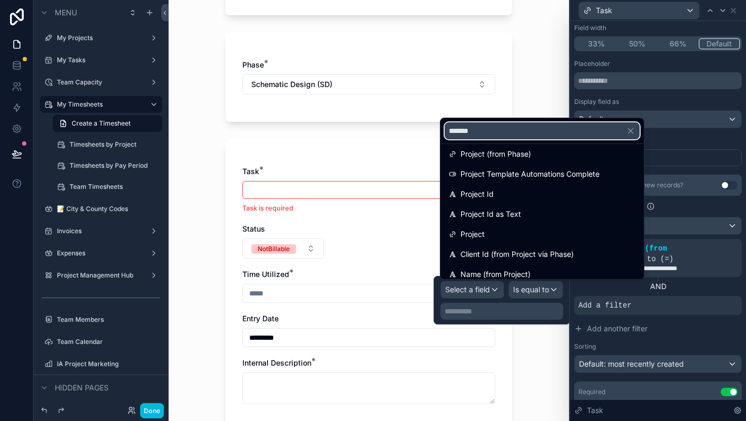
scroll to position [27, 0]
click at [515, 192] on div "Project Id" at bounding box center [542, 195] width 187 height 13
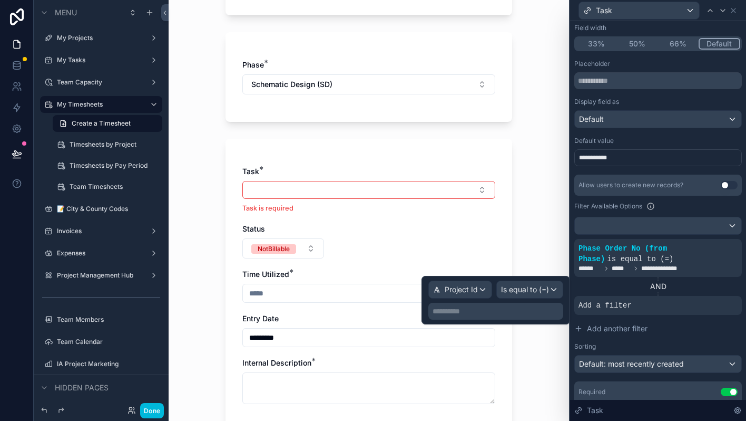
click at [512, 308] on p "**********" at bounding box center [497, 311] width 129 height 11
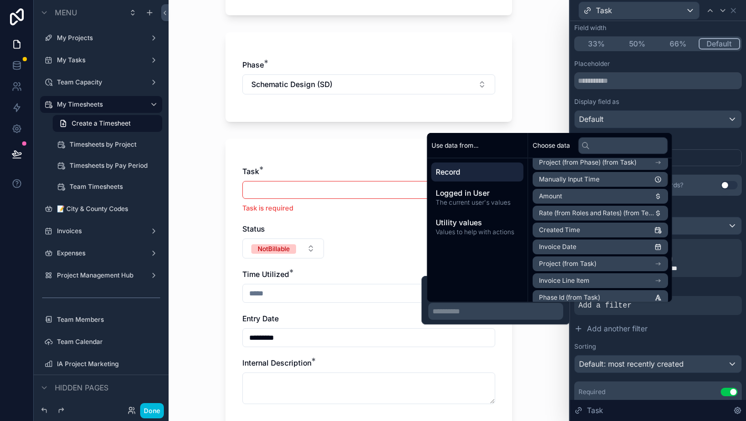
scroll to position [212, 0]
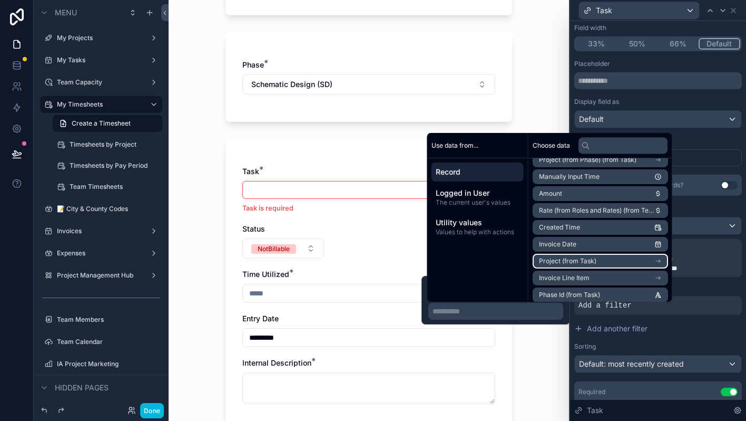
click at [662, 259] on icon "scrollable content" at bounding box center [658, 260] width 7 height 7
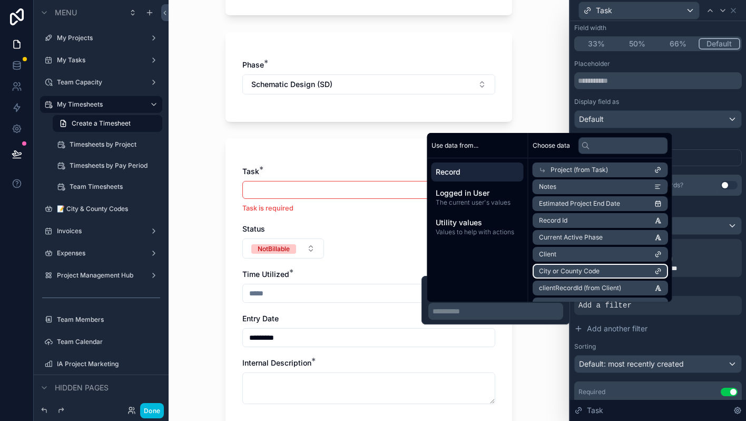
scroll to position [169, 0]
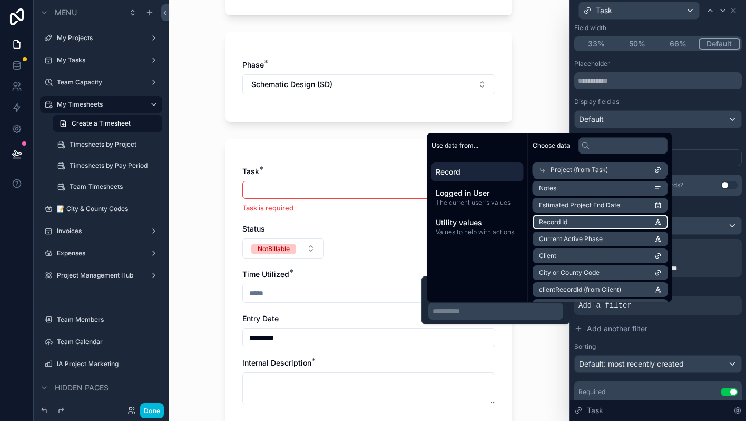
click at [638, 221] on li "Record Id" at bounding box center [600, 222] width 135 height 15
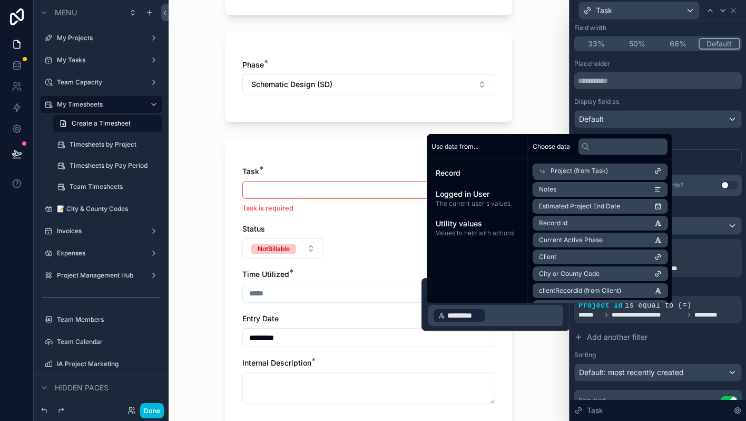
click at [536, 343] on div "My Timesheets Create a Timesheet Create a Timesheet Project: 2029 Delaware St I…" at bounding box center [369, 210] width 401 height 421
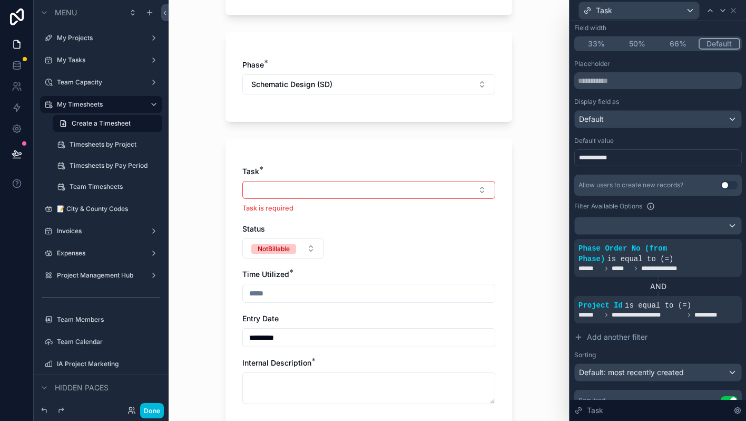
click at [447, 188] on button "Select Button" at bounding box center [368, 190] width 253 height 18
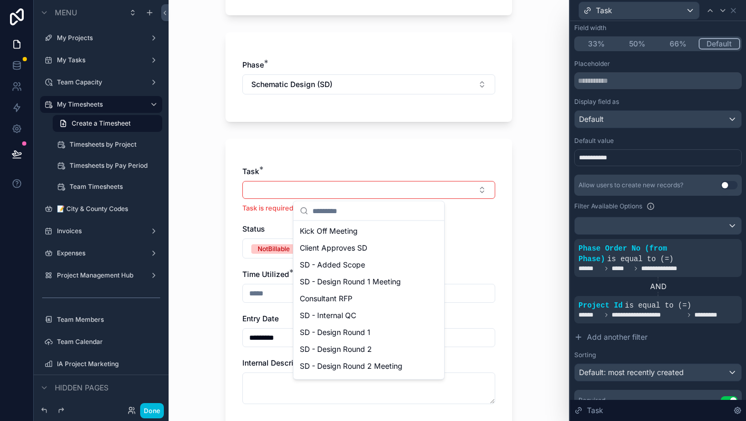
scroll to position [0, 0]
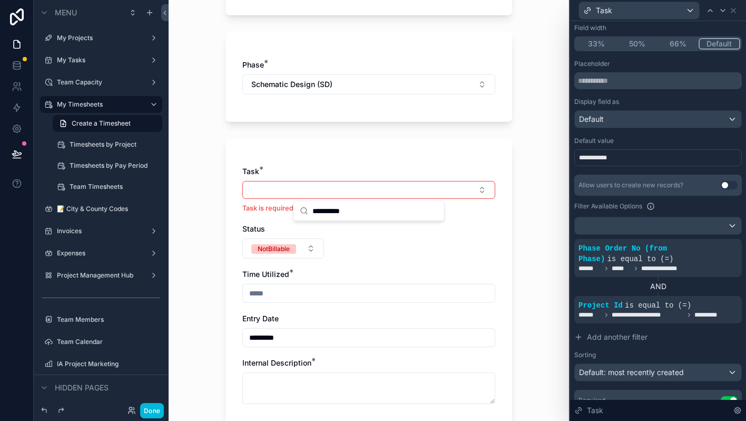
click at [348, 211] on input "**********" at bounding box center [375, 210] width 125 height 19
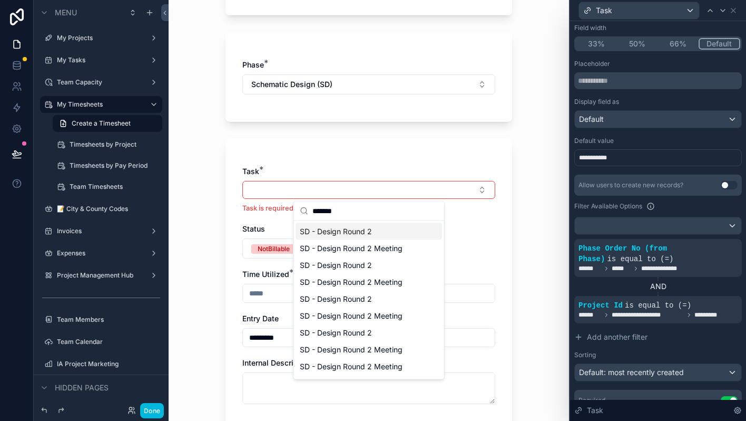
type input "*******"
click at [665, 308] on span "is equal to (=)" at bounding box center [658, 305] width 66 height 8
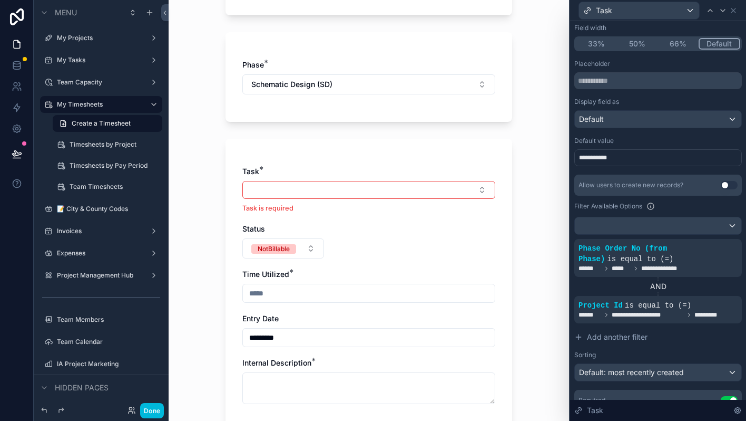
click at [0, 0] on icon at bounding box center [0, 0] width 0 height 0
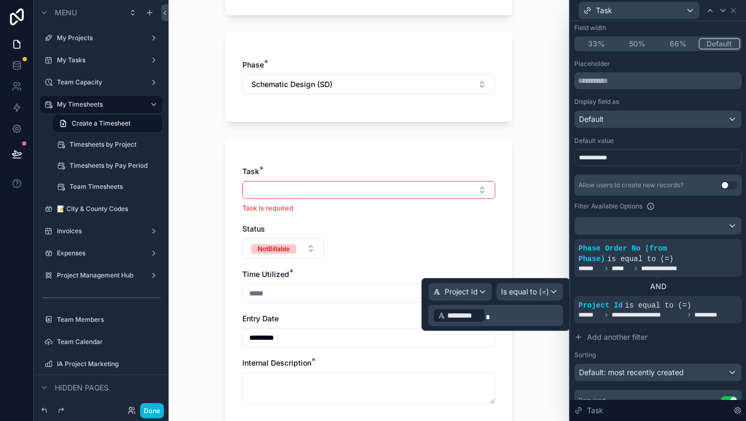
click at [483, 292] on div "Project Id" at bounding box center [460, 291] width 63 height 17
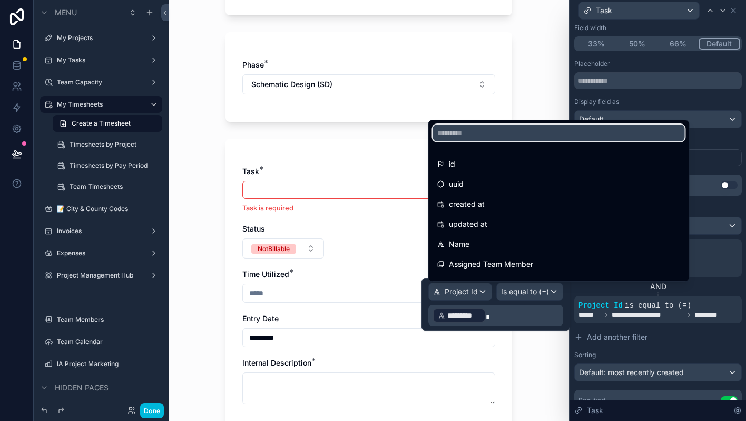
click at [507, 130] on input "text" at bounding box center [559, 132] width 252 height 17
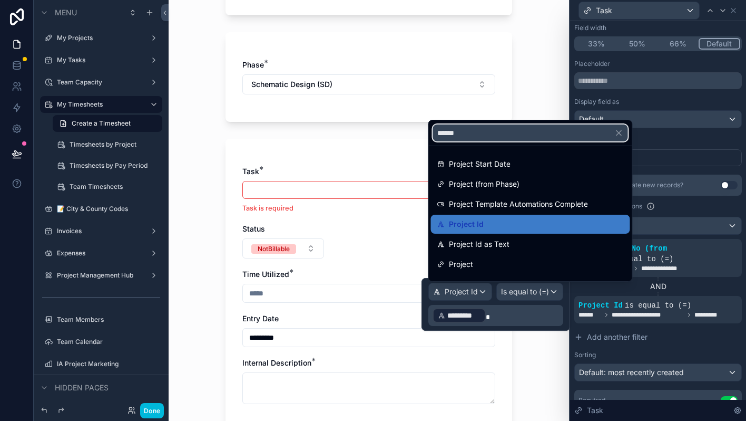
type input "*******"
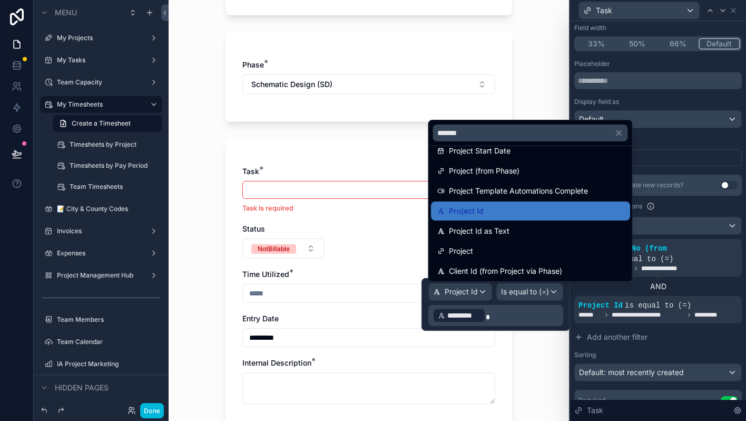
click at [498, 230] on span "Project Id as Text" at bounding box center [479, 231] width 61 height 13
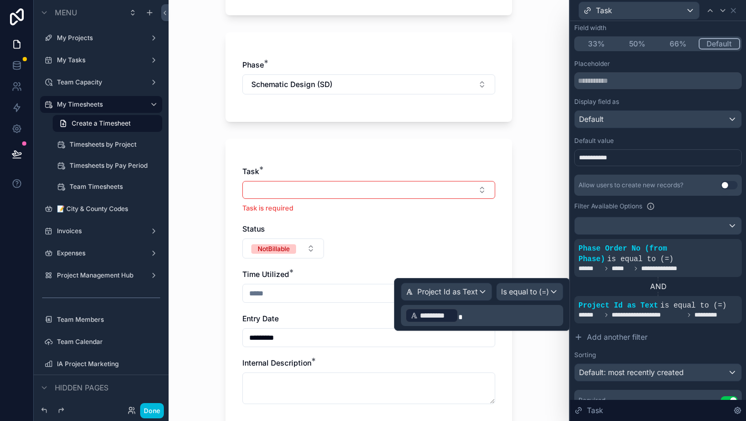
click at [498, 230] on div "Task * Task is required Status NotBillable Time Utilized * Entry Date *********…" at bounding box center [369, 285] width 287 height 293
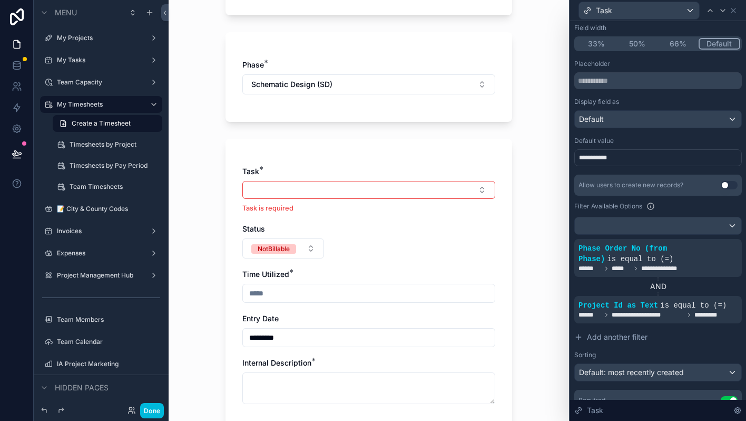
click at [459, 184] on button "Select Button" at bounding box center [368, 190] width 253 height 18
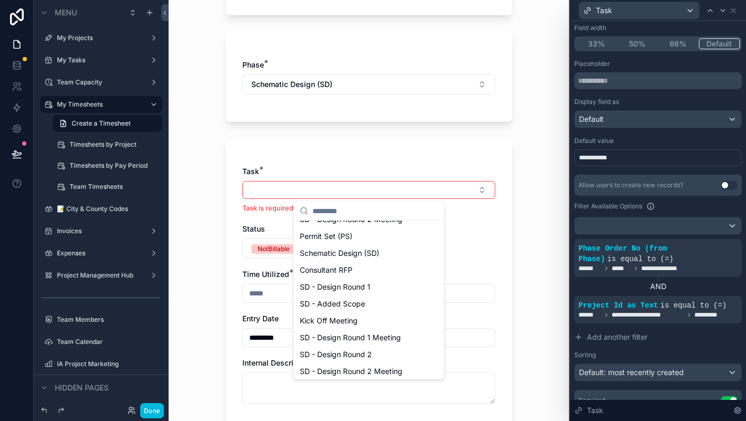
scroll to position [0, 0]
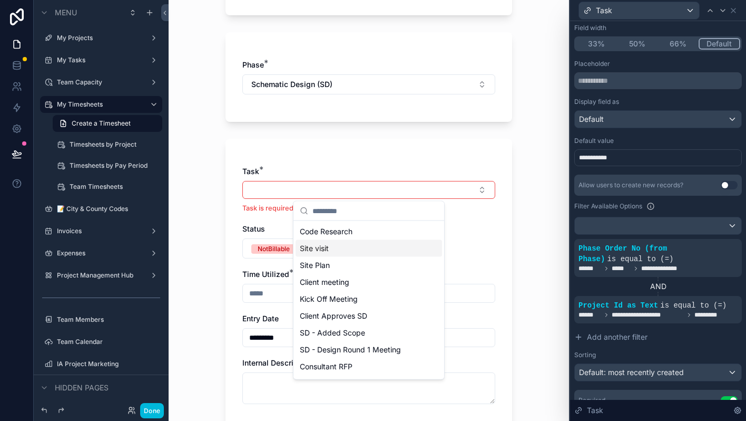
click at [479, 229] on div "Task * Task is required Status NotBillable Time Utilized * Entry Date *********…" at bounding box center [368, 290] width 253 height 248
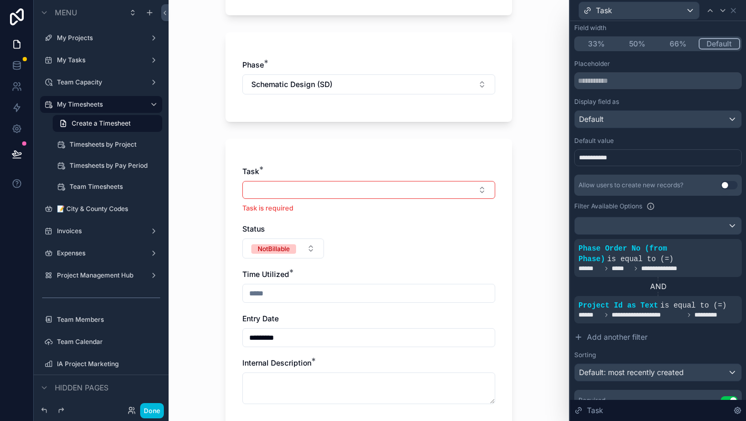
click at [675, 316] on span "**********" at bounding box center [648, 315] width 72 height 8
click at [0, 0] on icon at bounding box center [0, 0] width 0 height 0
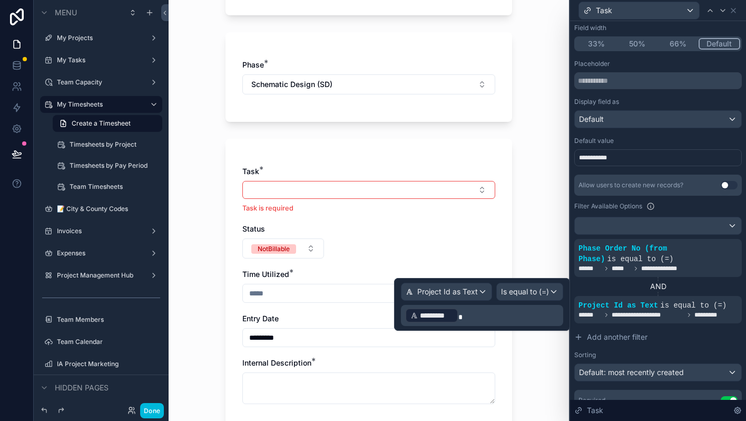
click at [524, 316] on p "﻿ ********* ﻿" at bounding box center [483, 315] width 156 height 17
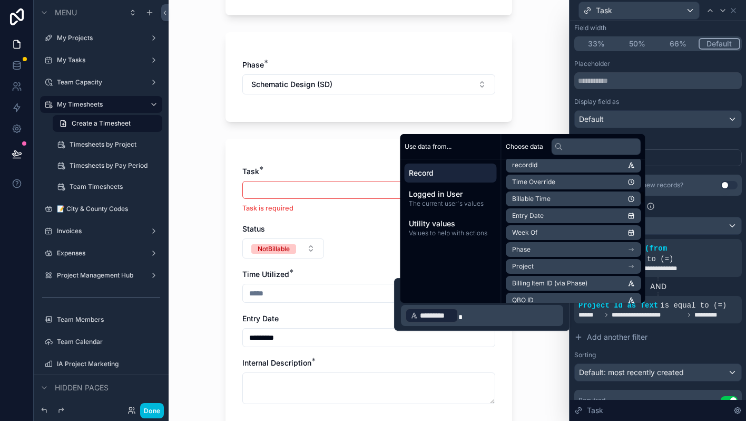
scroll to position [431, 0]
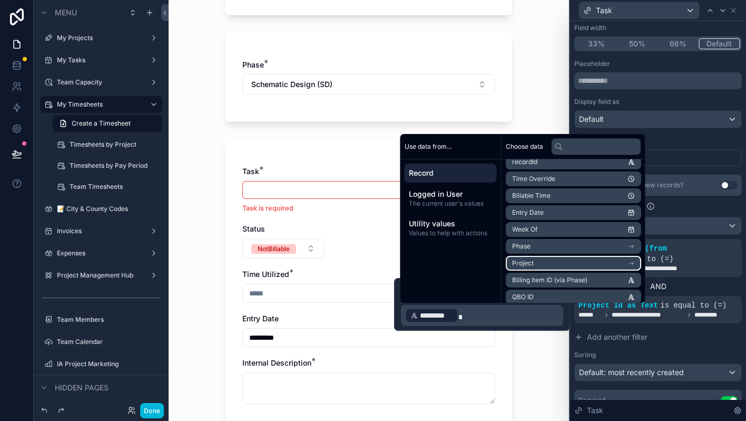
click at [635, 264] on icon "scrollable content" at bounding box center [631, 262] width 7 height 7
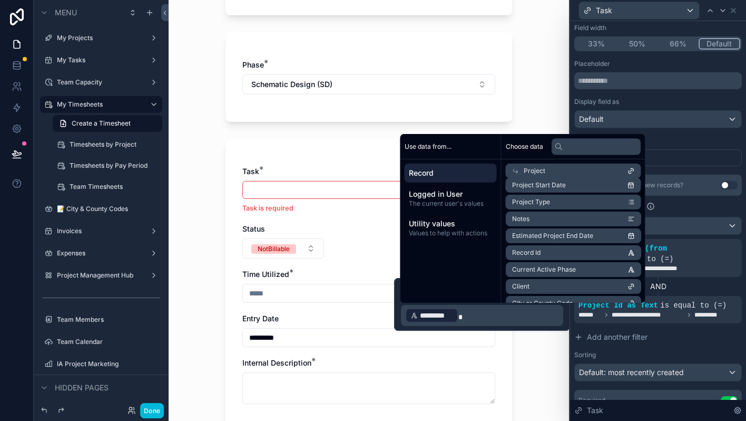
scroll to position [137, 0]
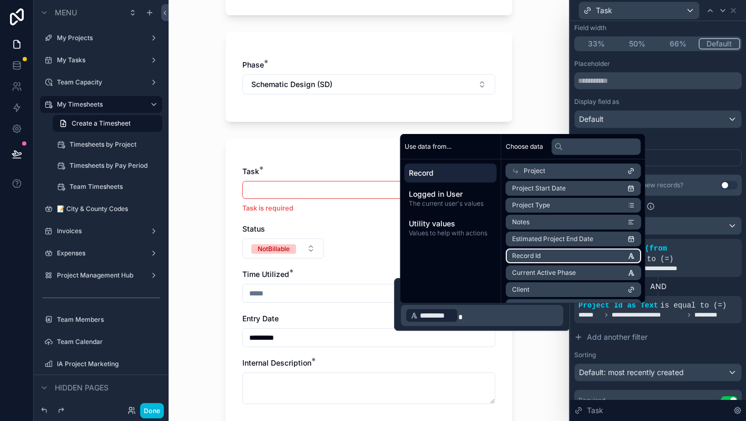
click at [590, 256] on li "Record Id" at bounding box center [573, 255] width 135 height 15
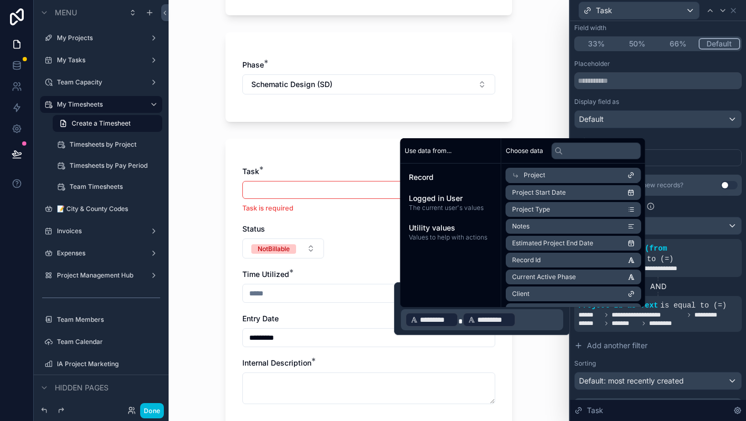
click at [459, 326] on p "﻿ ********* ﻿ ********* ﻿ ﻿" at bounding box center [483, 319] width 156 height 17
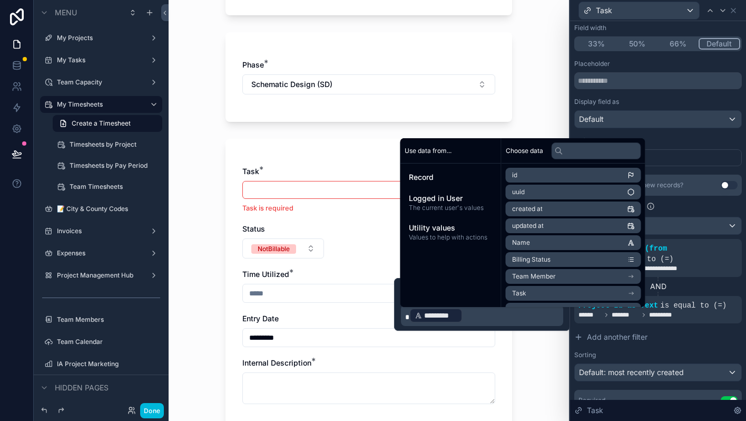
click at [528, 348] on div "My Timesheets Create a Timesheet Create a Timesheet Project: 2029 Delaware St I…" at bounding box center [369, 210] width 401 height 421
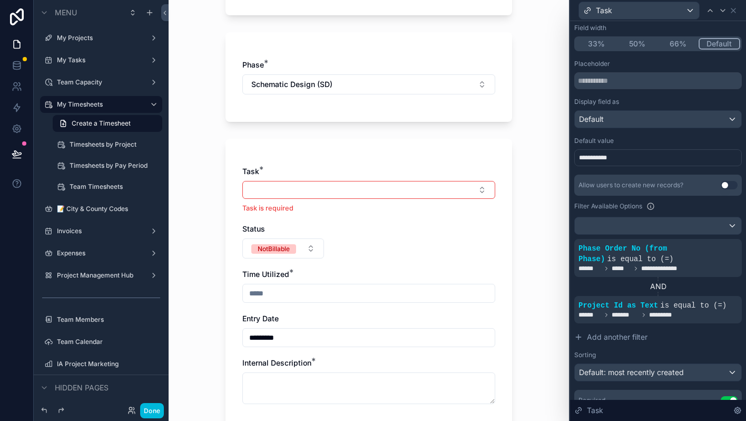
click at [426, 193] on button "Select Button" at bounding box center [368, 190] width 253 height 18
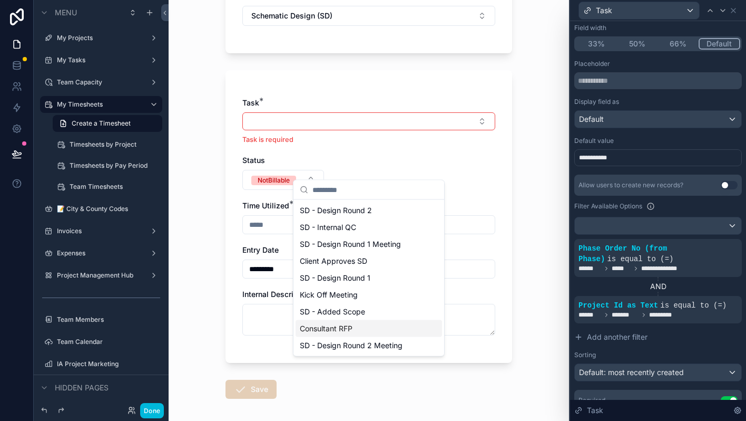
scroll to position [294, 0]
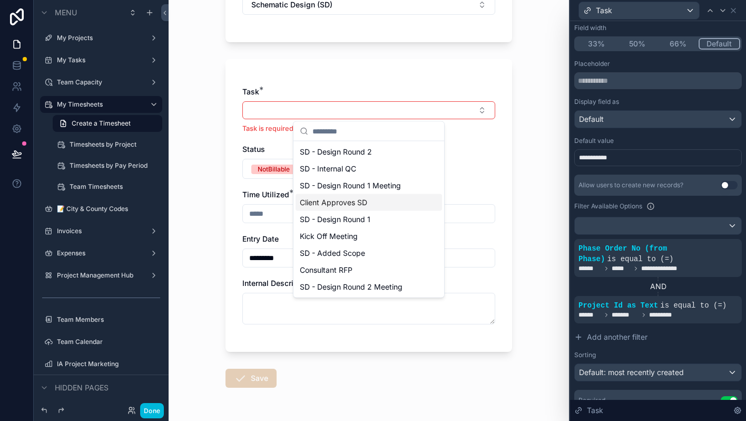
click at [698, 346] on div "**********" at bounding box center [659, 277] width 168 height 207
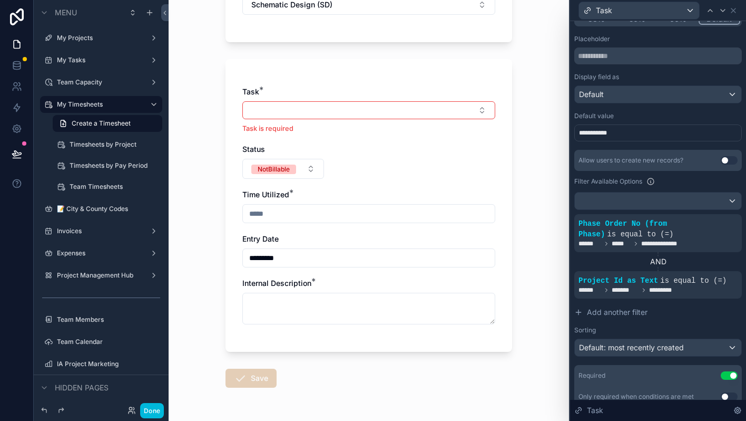
scroll to position [162, 0]
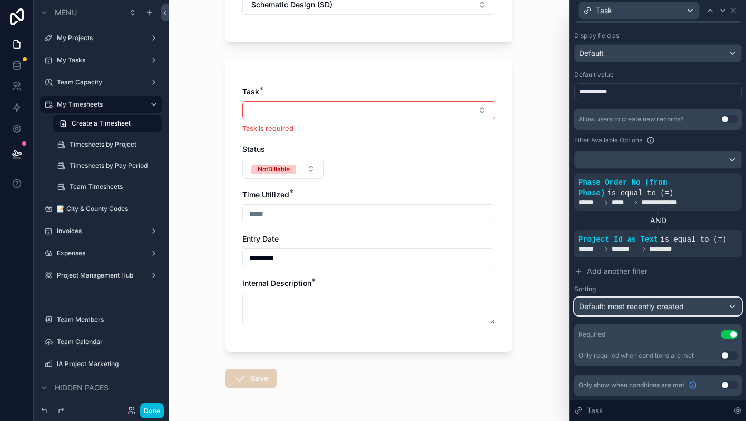
click at [690, 305] on div "Default: most recently created" at bounding box center [658, 306] width 167 height 17
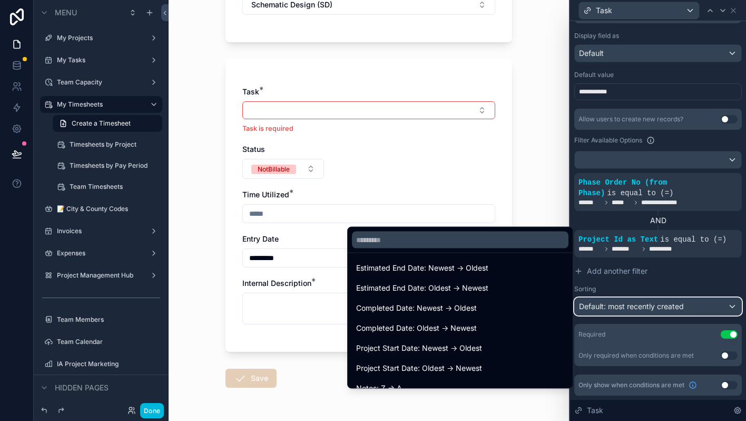
scroll to position [304, 0]
click at [468, 364] on span "Project Start Date: Oldest -> Newest" at bounding box center [419, 367] width 126 height 13
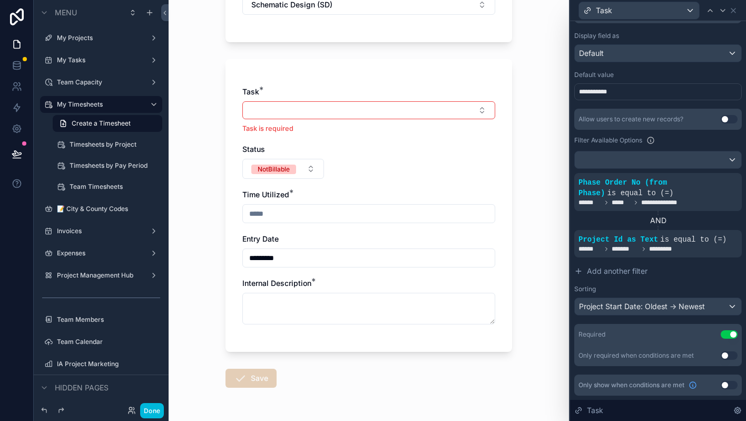
click at [447, 116] on button "Select Button" at bounding box center [368, 110] width 253 height 18
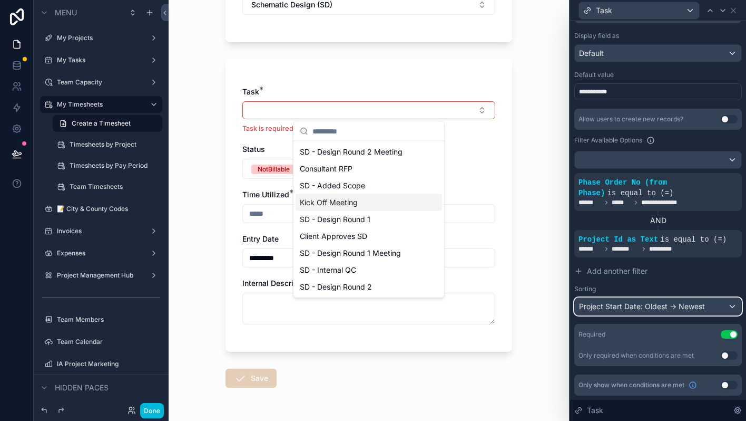
click at [638, 311] on div "Project Start Date: Oldest -> Newest" at bounding box center [658, 306] width 167 height 17
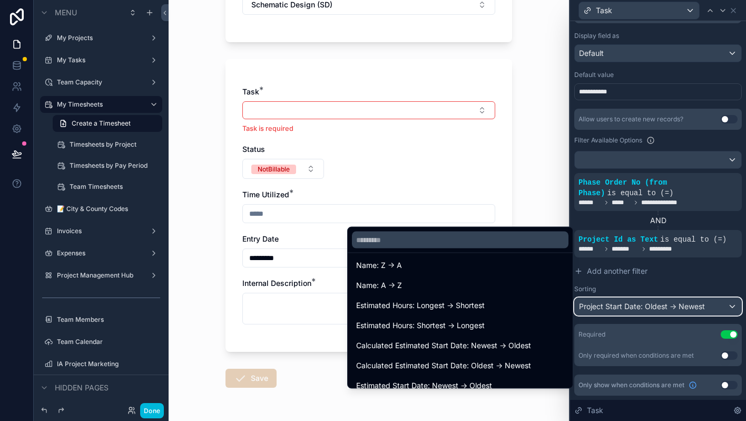
scroll to position [118, 0]
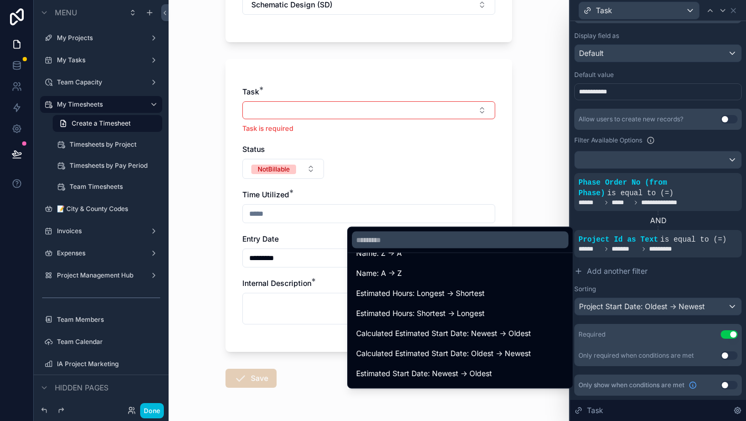
click at [479, 334] on span "Calculated Estimated Start Date: Newest -> Oldest" at bounding box center [443, 333] width 175 height 13
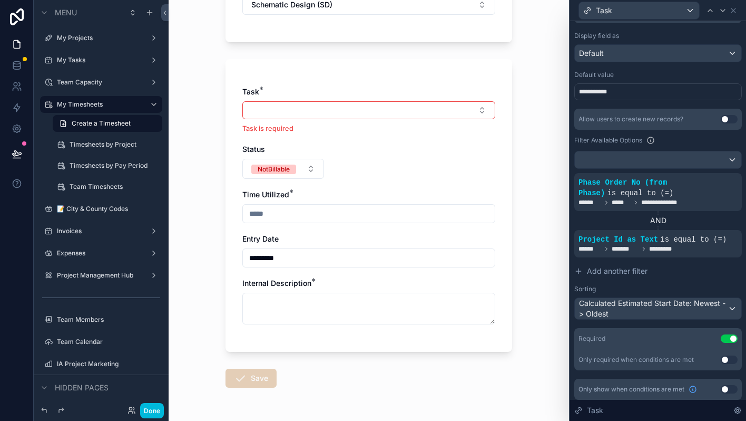
click at [446, 112] on button "Select Button" at bounding box center [368, 110] width 253 height 18
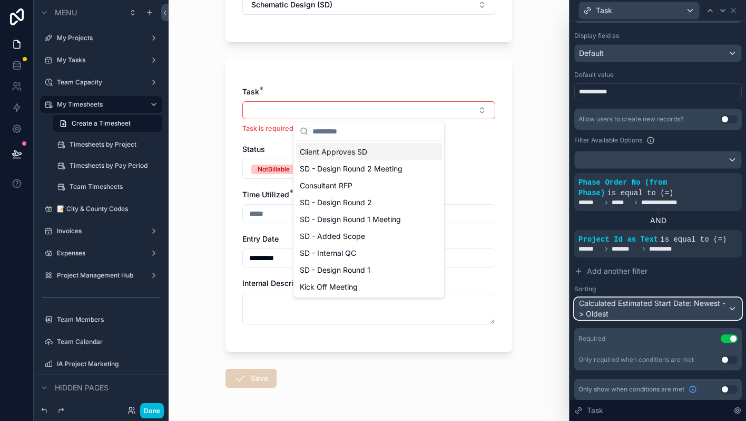
click at [653, 312] on div "Calculated Estimated Start Date: Newest -> Oldest" at bounding box center [658, 308] width 167 height 21
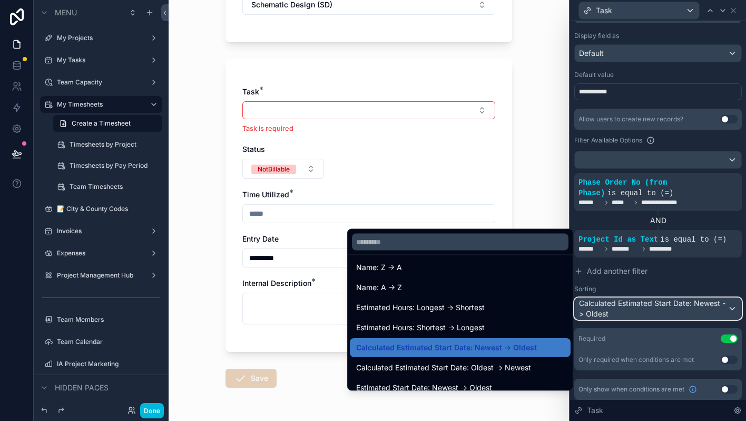
scroll to position [113, 0]
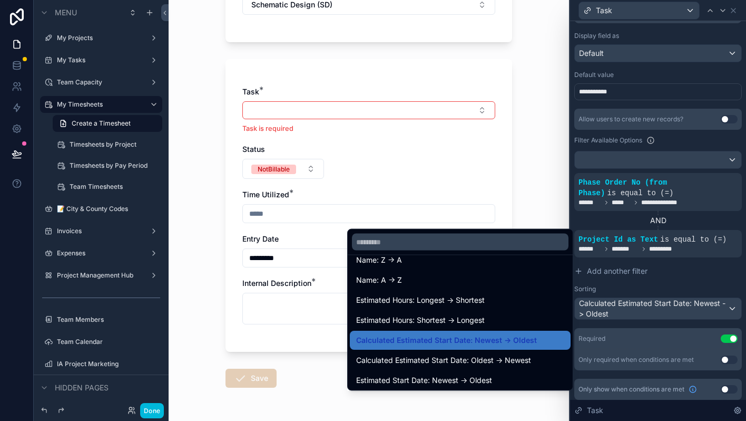
click at [496, 357] on span "Calculated Estimated Start Date: Oldest -> Newest" at bounding box center [443, 360] width 175 height 13
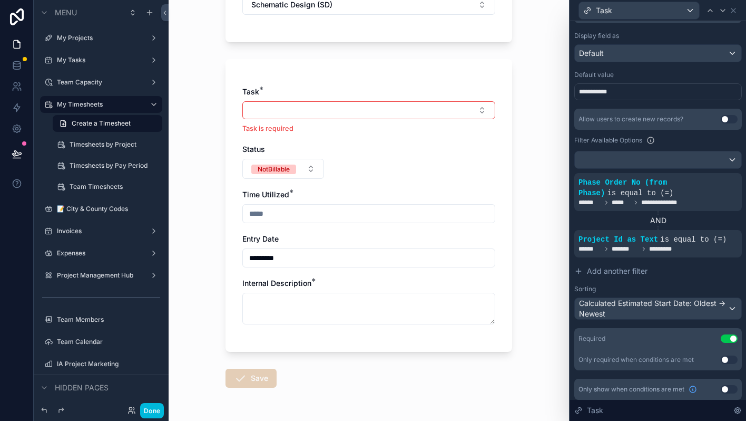
click at [428, 103] on button "Select Button" at bounding box center [368, 110] width 253 height 18
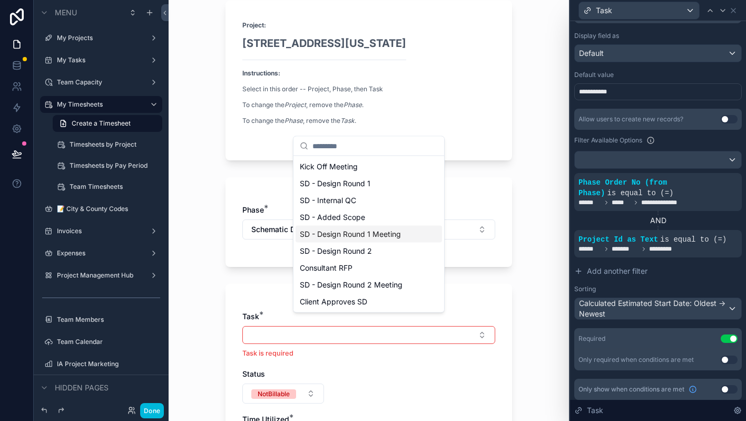
scroll to position [62, 0]
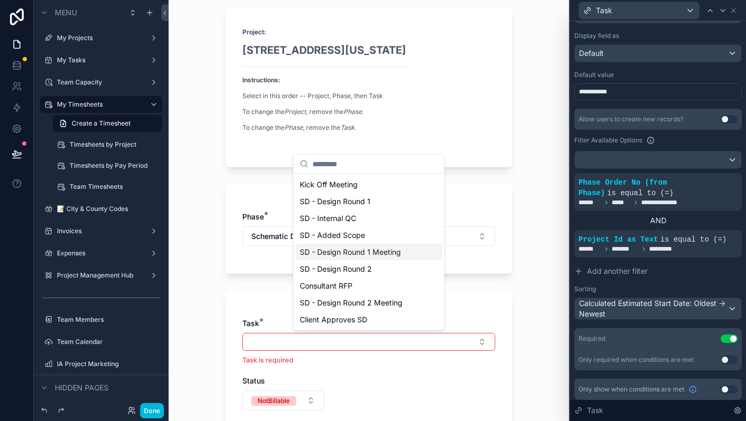
click at [531, 195] on div "My Timesheets Create a Timesheet Create a Timesheet Project: 2029 Delaware St I…" at bounding box center [369, 148] width 401 height 421
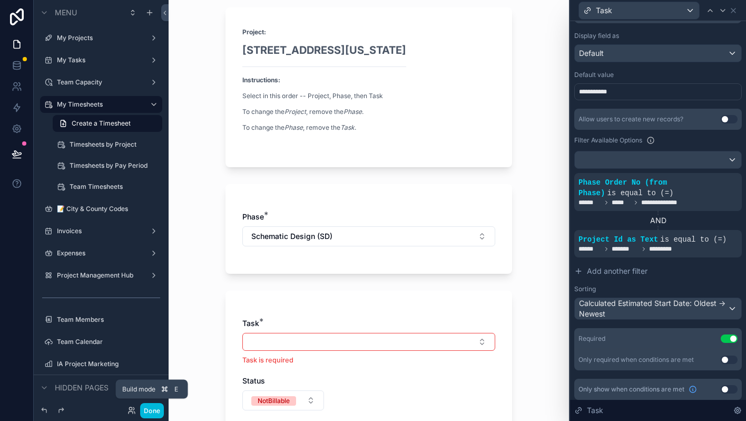
click at [154, 409] on button "Done" at bounding box center [152, 410] width 24 height 15
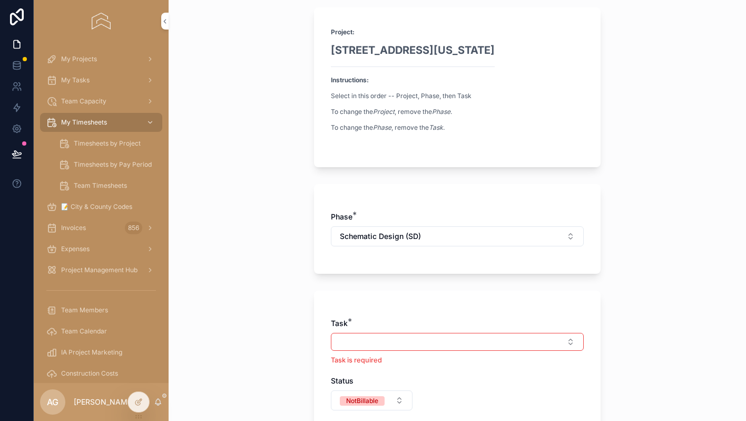
scroll to position [0, 0]
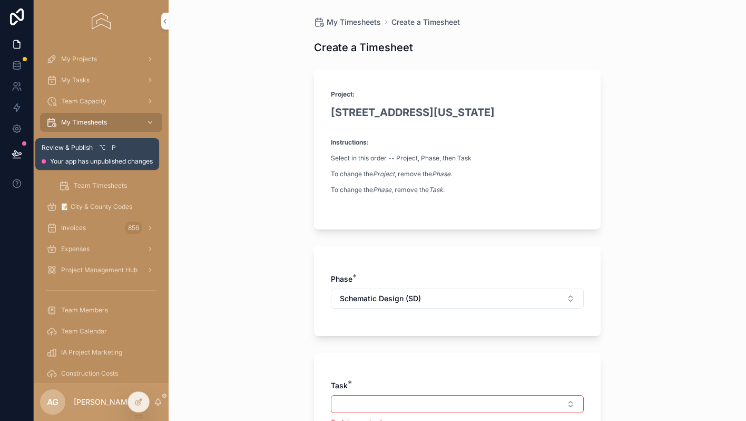
click at [21, 155] on icon at bounding box center [17, 154] width 11 height 11
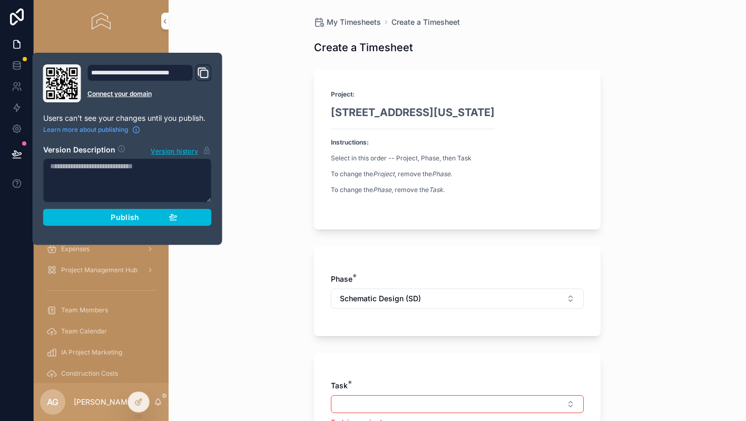
click at [113, 221] on span "Publish" at bounding box center [125, 216] width 28 height 9
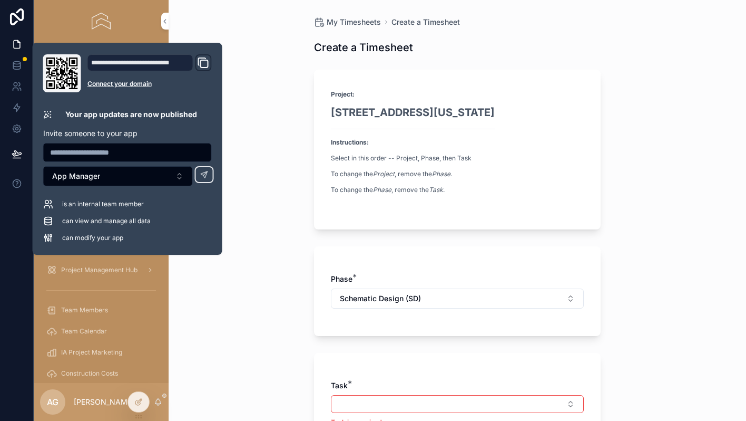
click at [267, 329] on div "My Timesheets Create a Timesheet Create a Timesheet Project: 2029 Delaware St I…" at bounding box center [458, 210] width 578 height 421
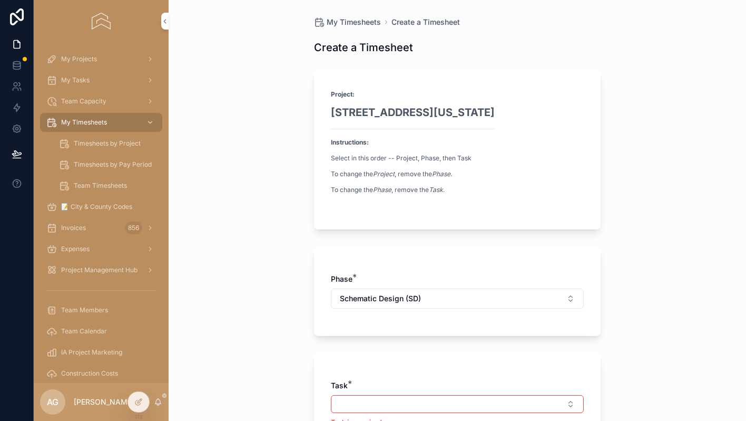
click at [267, 329] on div "My Timesheets Create a Timesheet Create a Timesheet Project: 2029 Delaware St I…" at bounding box center [458, 210] width 578 height 421
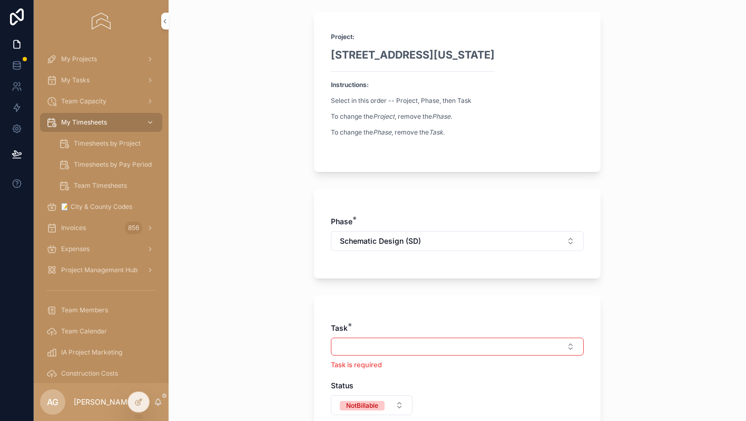
scroll to position [59, 0]
click at [418, 244] on span "Schematic Design (SD)" at bounding box center [380, 240] width 81 height 11
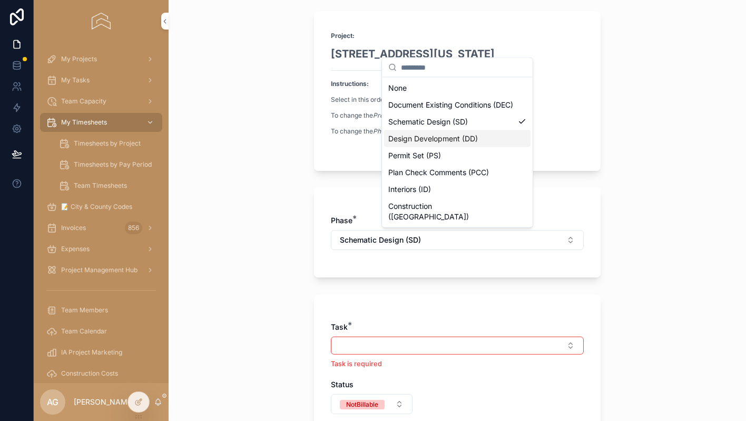
click at [449, 144] on span "Design Development (DD)" at bounding box center [434, 138] width 90 height 11
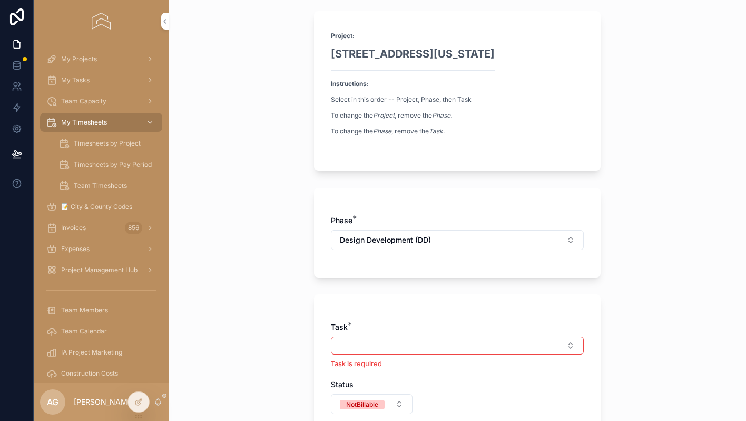
click at [372, 343] on button "Select Button" at bounding box center [457, 345] width 253 height 18
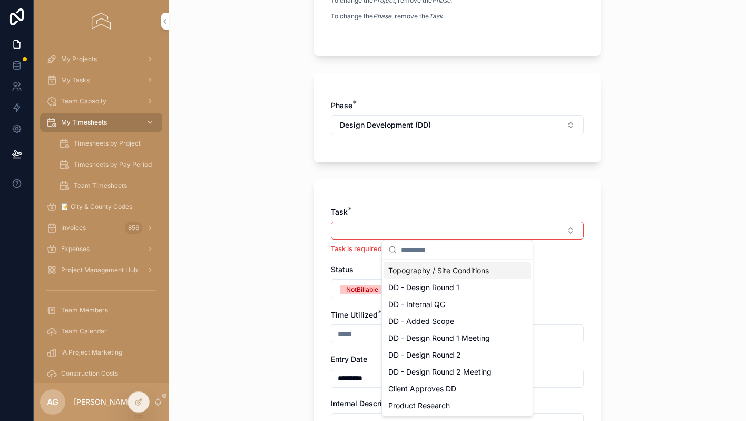
scroll to position [175, 0]
click at [605, 237] on div "My Timesheets Create a Timesheet Create a Timesheet Project: 2029 Delaware St I…" at bounding box center [458, 199] width 304 height 749
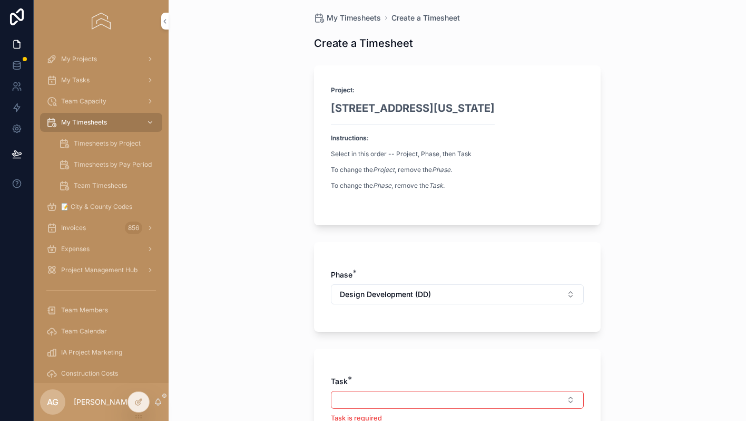
scroll to position [0, 0]
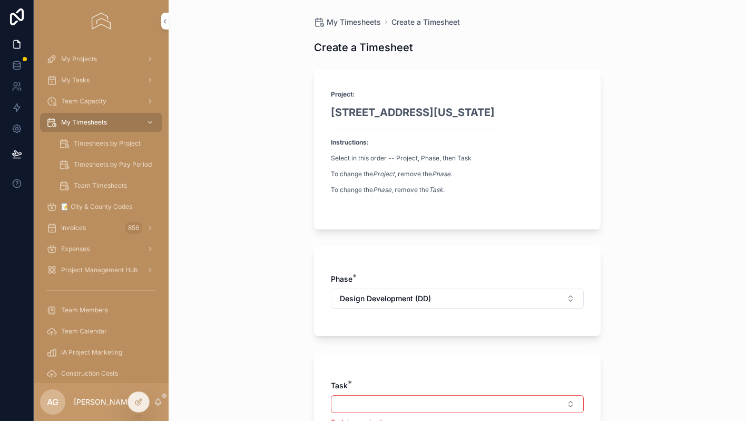
click at [355, 21] on span "My Timesheets" at bounding box center [354, 22] width 54 height 11
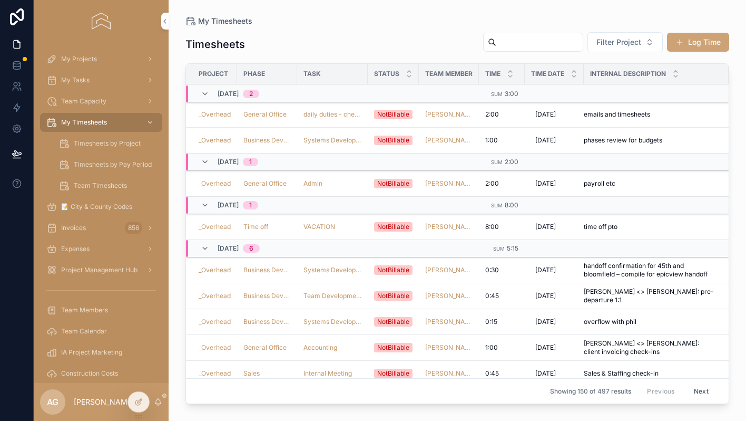
click at [682, 51] on button "Log Time" at bounding box center [698, 42] width 62 height 19
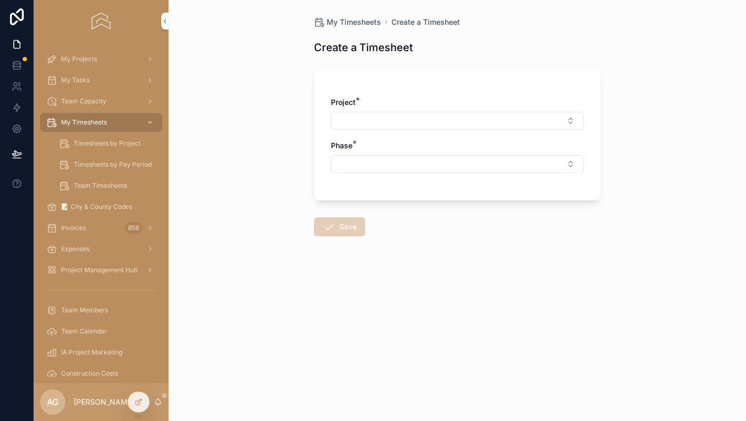
click at [391, 122] on button "Select Button" at bounding box center [457, 121] width 253 height 18
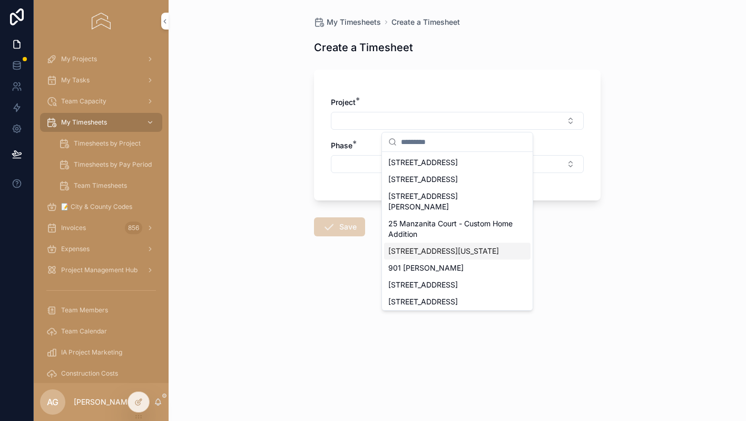
click at [402, 246] on span "[STREET_ADDRESS][US_STATE]" at bounding box center [444, 251] width 111 height 11
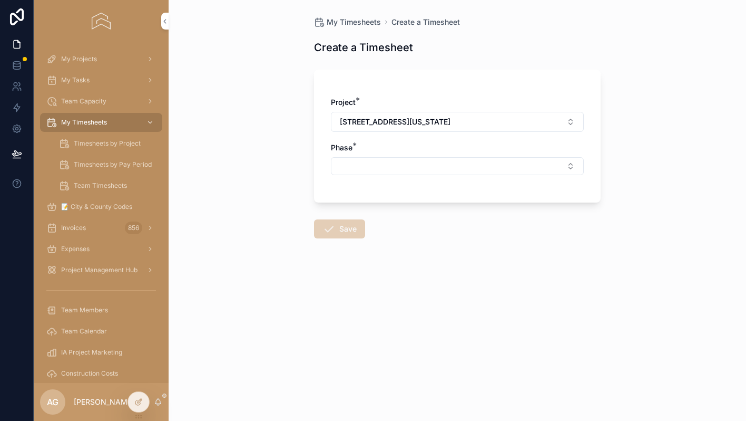
click at [405, 166] on button "Select Button" at bounding box center [457, 166] width 253 height 18
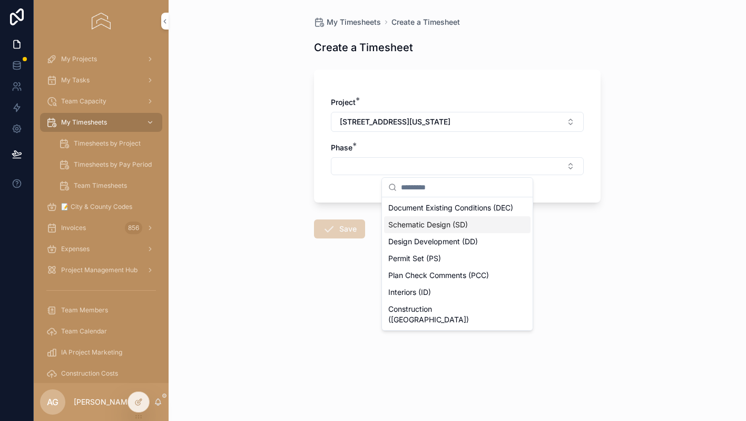
click at [415, 233] on div "Schematic Design (SD)" at bounding box center [457, 224] width 147 height 17
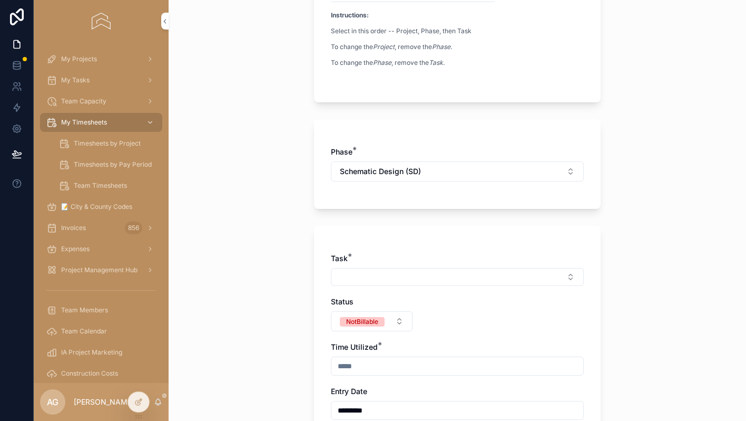
scroll to position [128, 0]
click at [440, 282] on button "Select Button" at bounding box center [457, 276] width 253 height 18
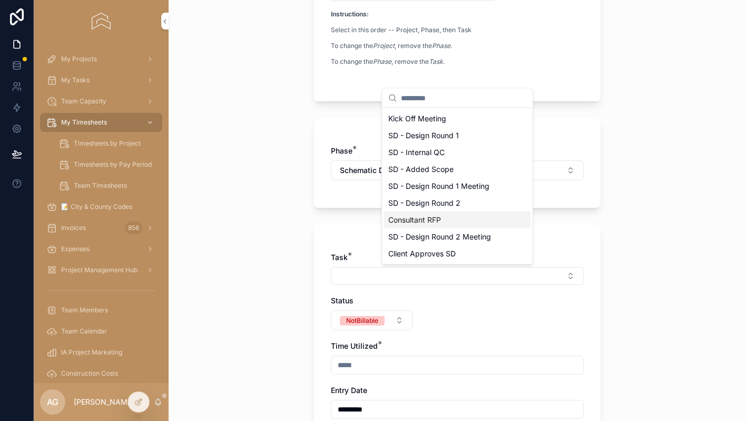
click at [315, 219] on form "Project: 2029 Delaware St Instructions: Select in this order -- Project, Phase,…" at bounding box center [457, 270] width 287 height 671
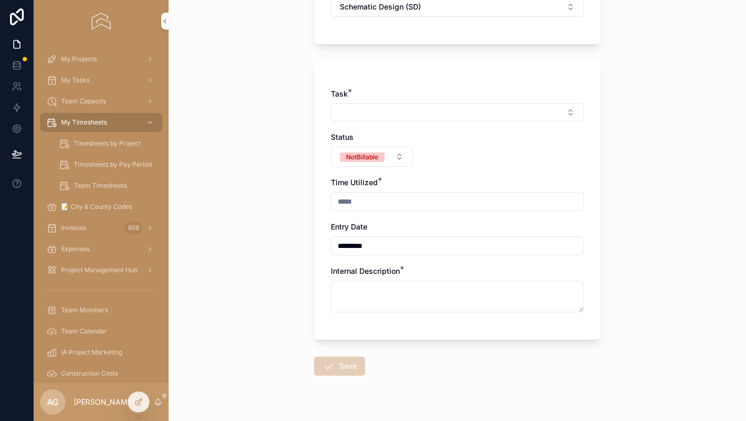
scroll to position [313, 0]
